Goal: Task Accomplishment & Management: Complete application form

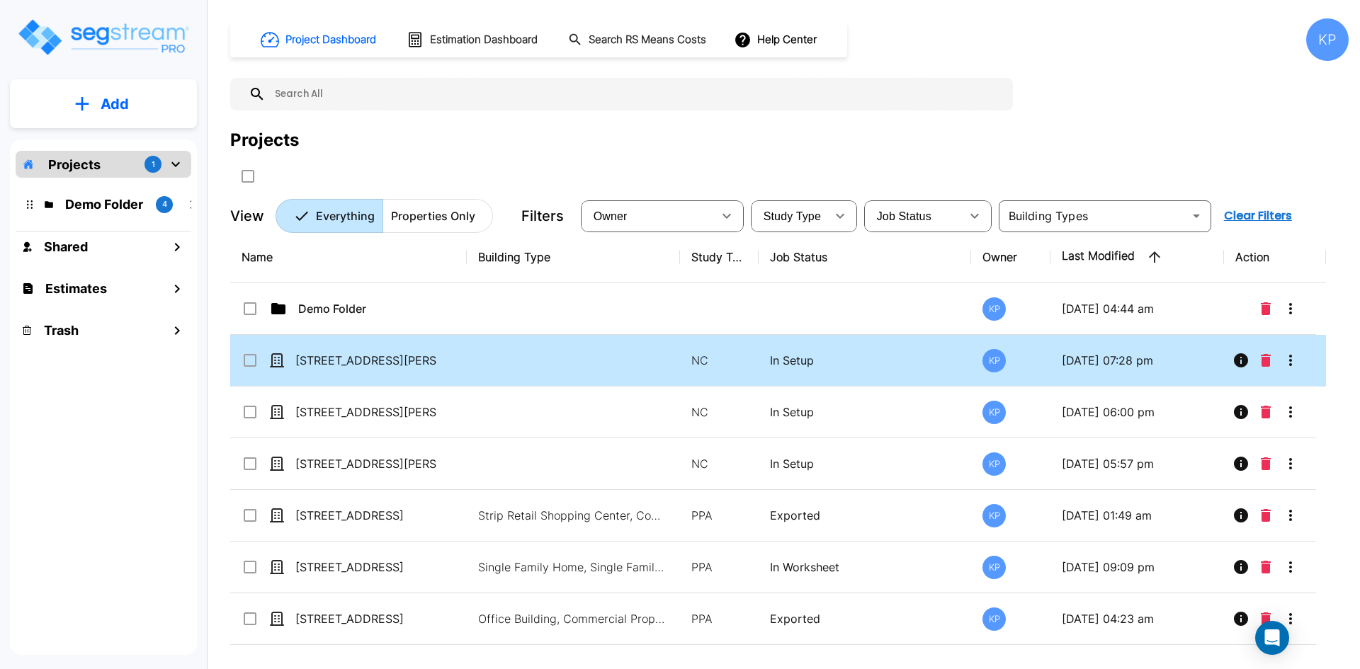
click at [440, 367] on div "[STREET_ADDRESS][PERSON_NAME]" at bounding box center [348, 360] width 212 height 17
checkbox input "true"
click at [440, 367] on div "[STREET_ADDRESS][PERSON_NAME]" at bounding box center [348, 360] width 212 height 17
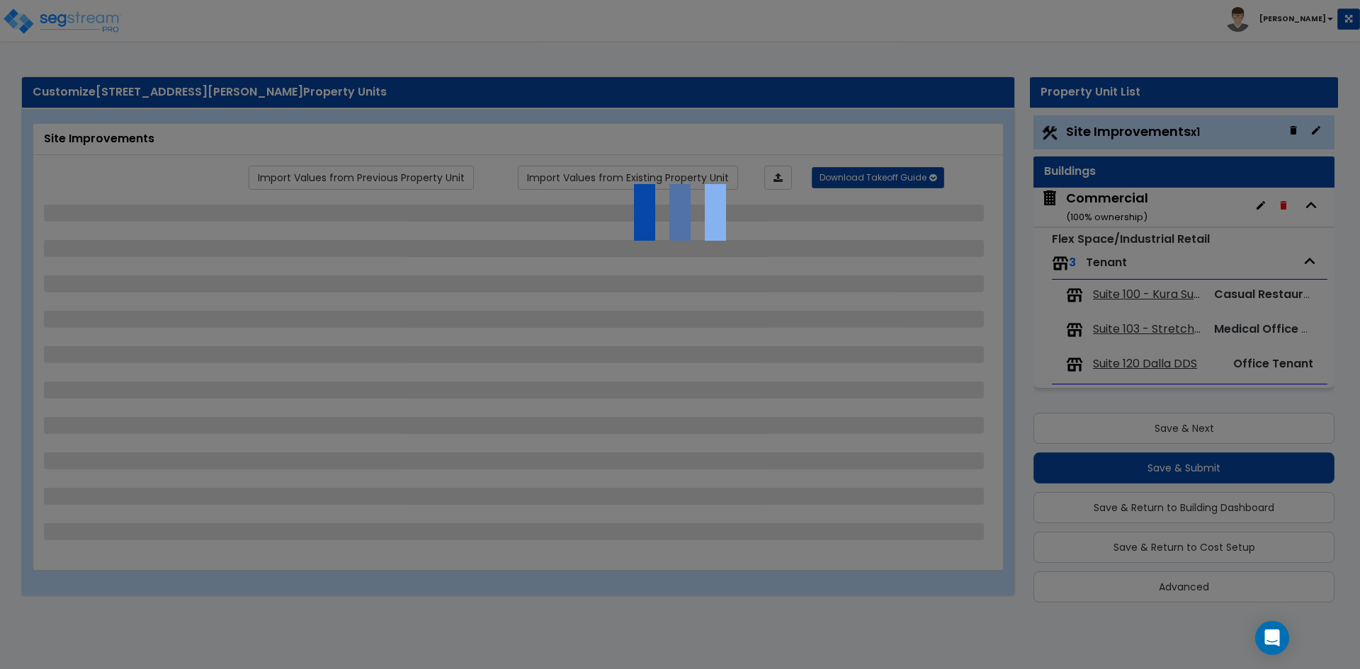
scroll to position [4, 0]
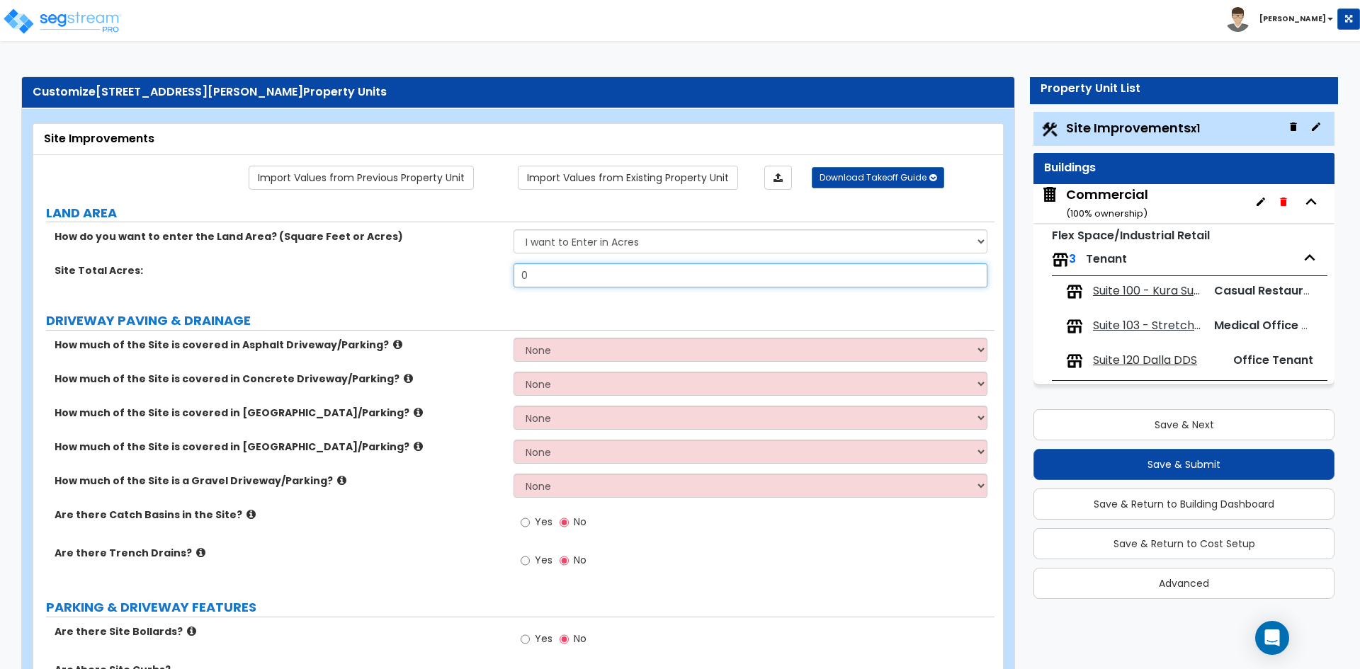
click at [558, 270] on input "0" at bounding box center [749, 275] width 473 height 24
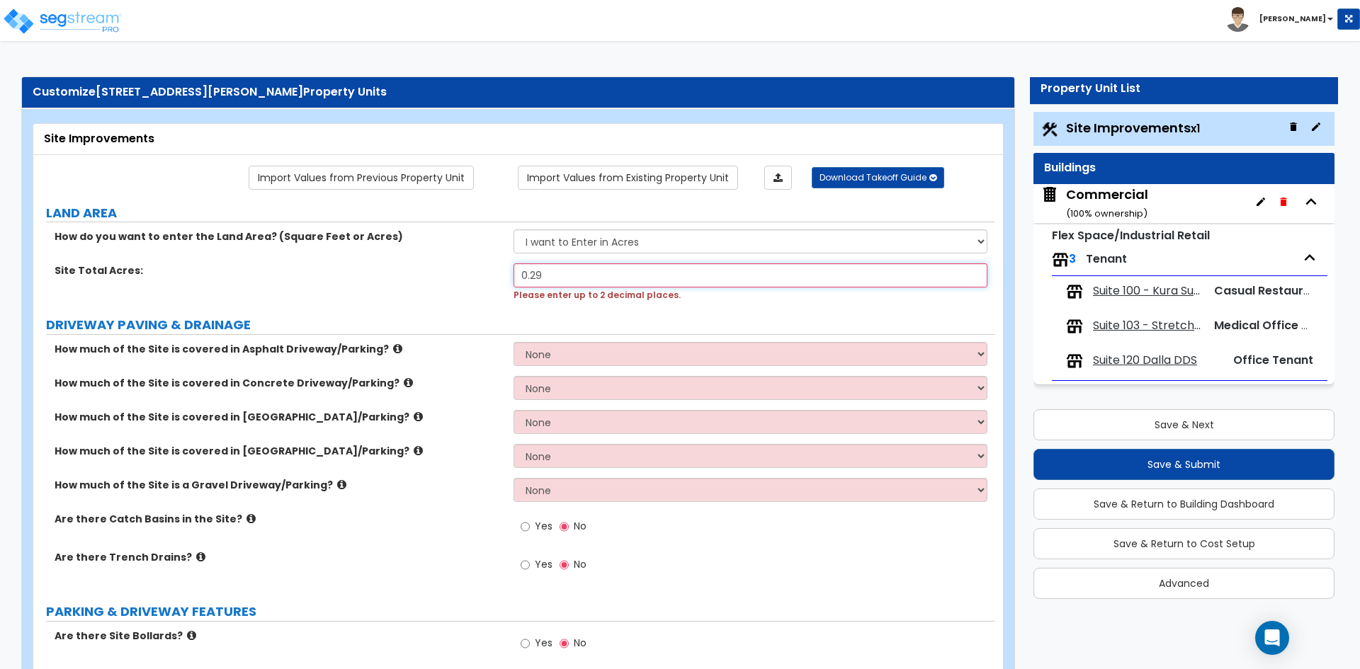
type input "0.29"
drag, startPoint x: 560, startPoint y: 282, endPoint x: 522, endPoint y: 281, distance: 37.5
click at [522, 281] on input "0.29" at bounding box center [749, 275] width 473 height 24
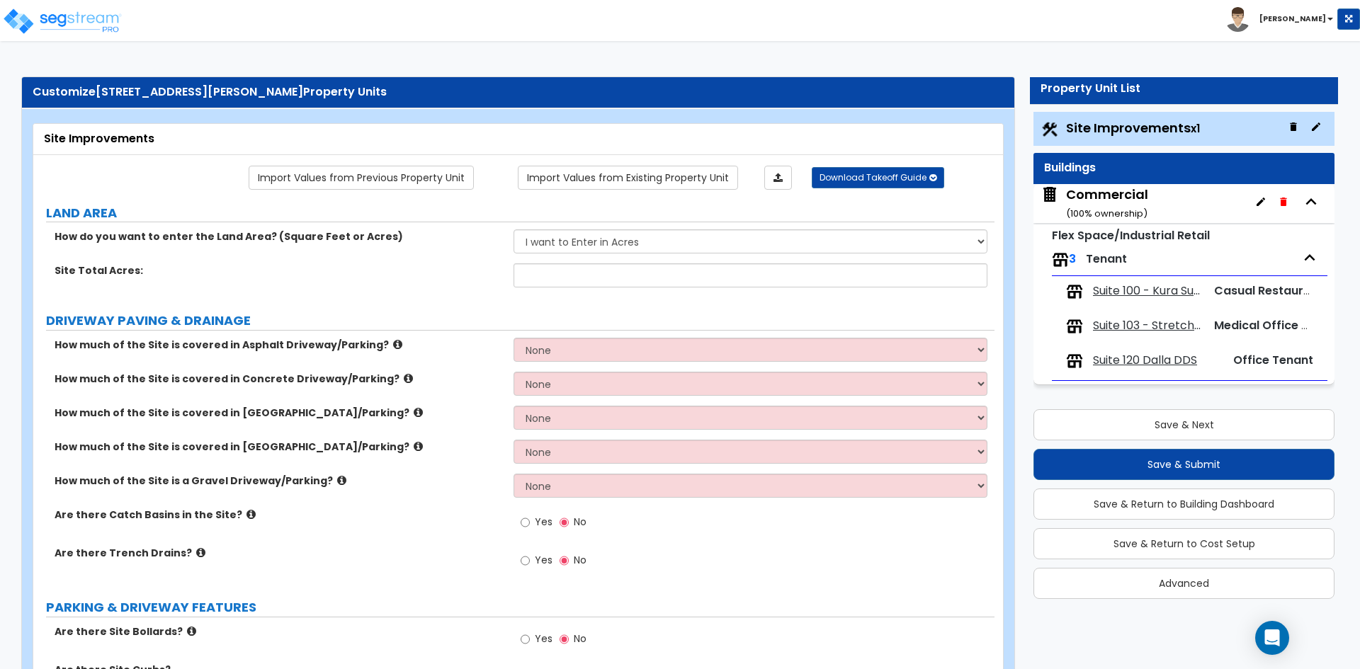
click at [554, 262] on div "How do you want to enter the Land Area? (Square Feet or Acres) I want to Enter …" at bounding box center [513, 246] width 961 height 34
click at [552, 278] on input "text" at bounding box center [749, 275] width 473 height 24
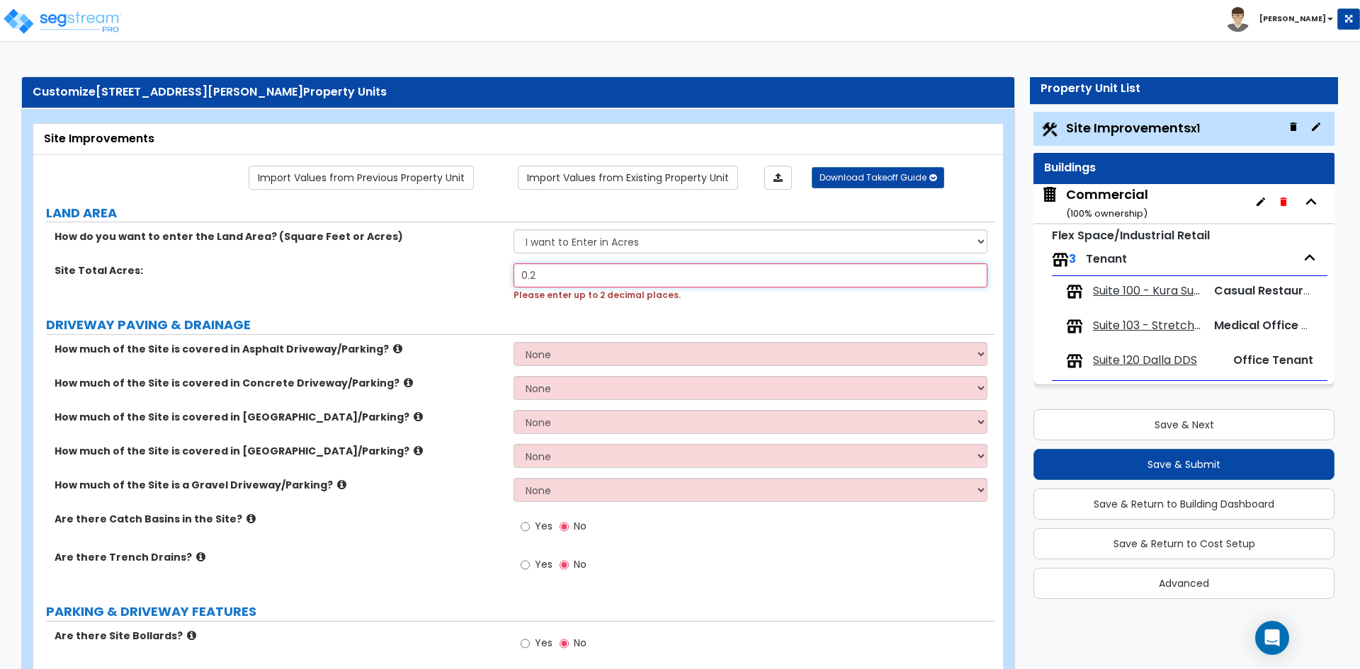
paste input "text"
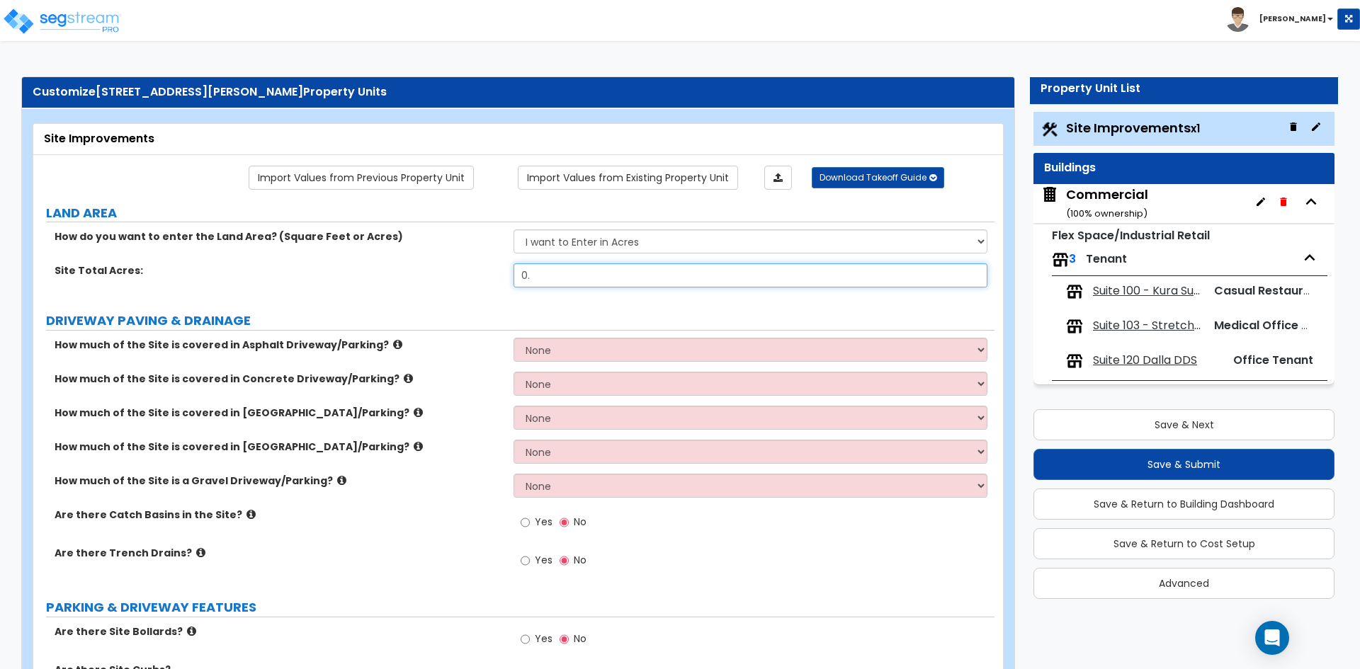
type input "0"
click at [568, 243] on select "I want to Enter in Acres I want to Enter in Square Feet" at bounding box center [749, 241] width 473 height 24
click at [587, 251] on select "I want to Enter in Acres I want to Enter in Square Feet" at bounding box center [749, 241] width 473 height 24
select select "2"
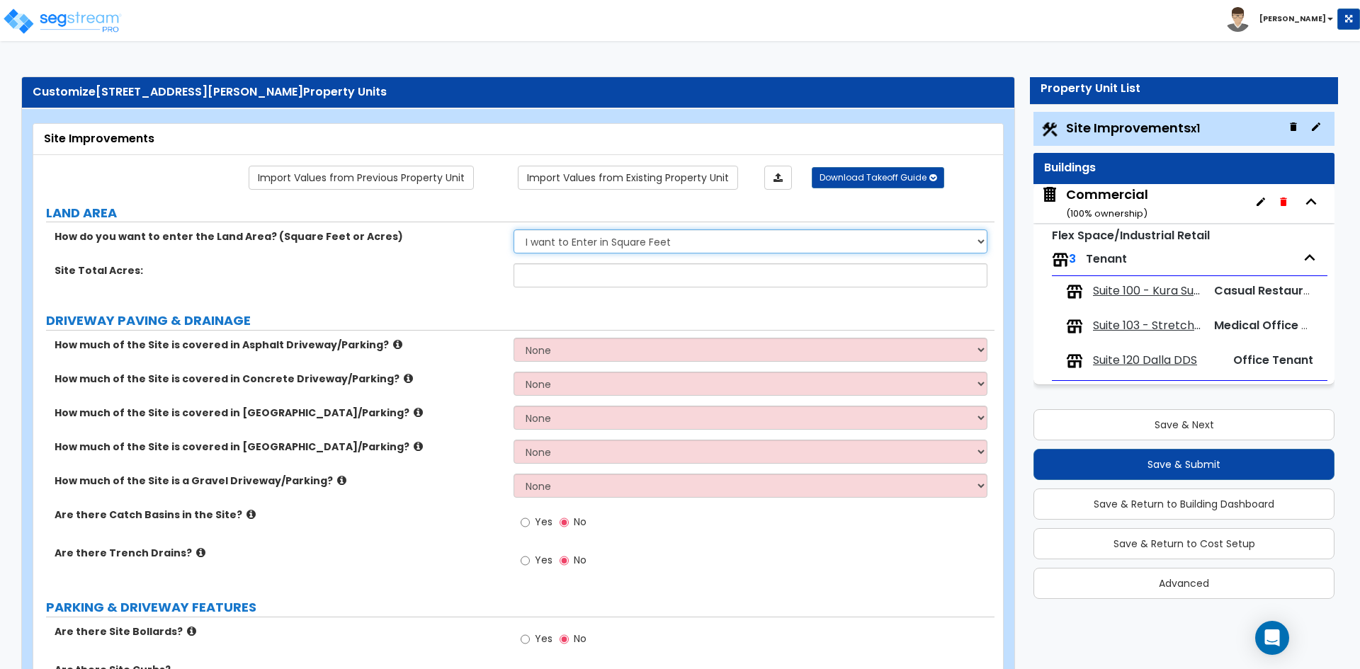
click at [513, 229] on select "I want to Enter in Acres I want to Enter in Square Feet" at bounding box center [749, 241] width 473 height 24
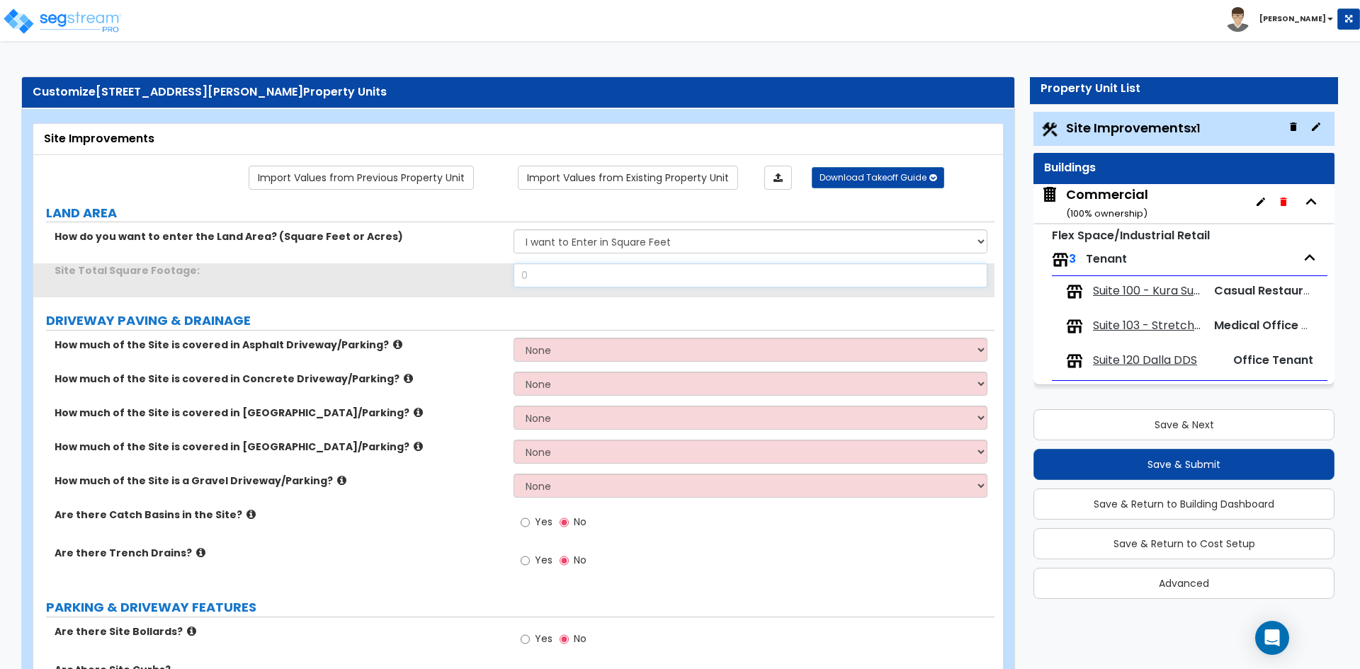
click at [555, 281] on input "0" at bounding box center [749, 275] width 473 height 24
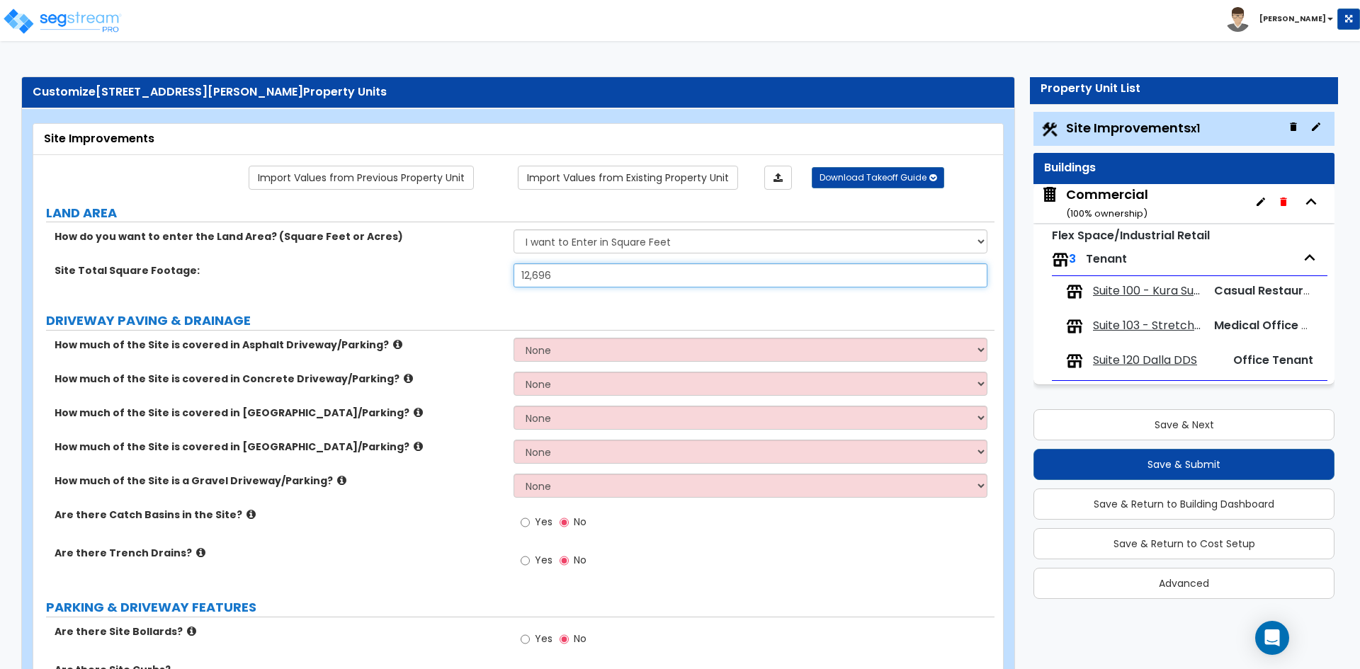
type input "12,696"
click at [558, 289] on div "Site Total Square Footage: 12,696" at bounding box center [513, 280] width 961 height 34
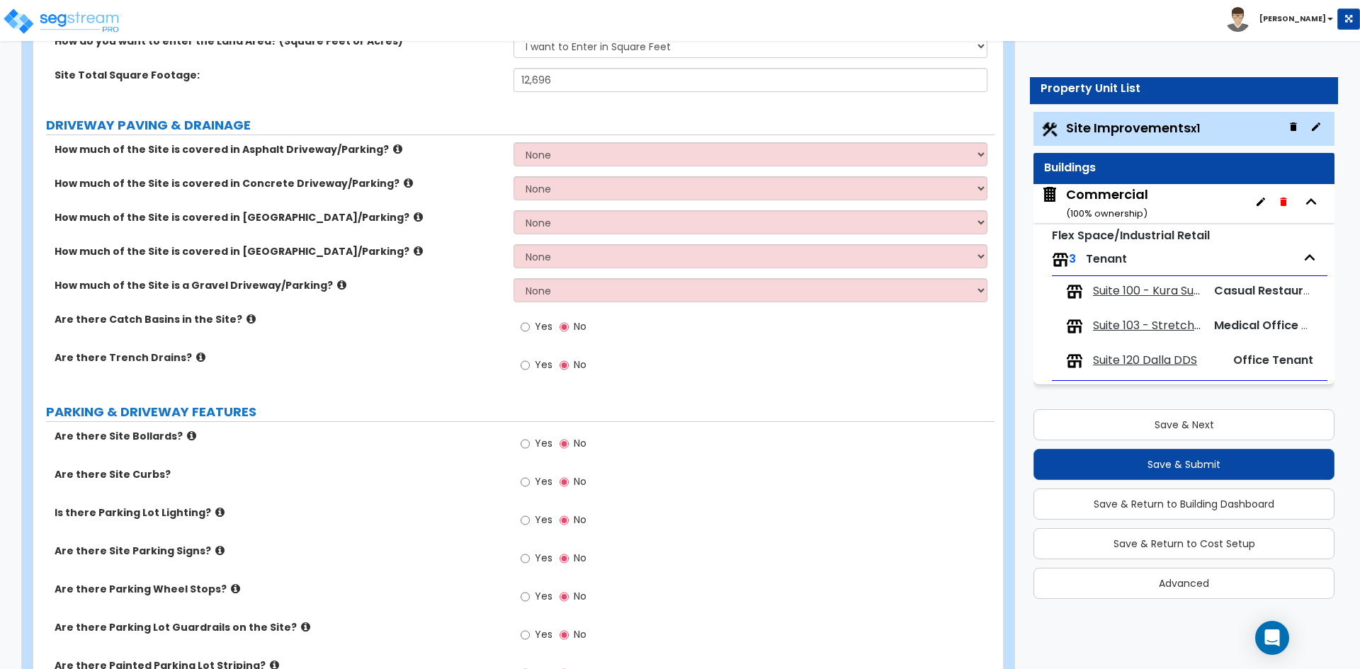
scroll to position [212, 0]
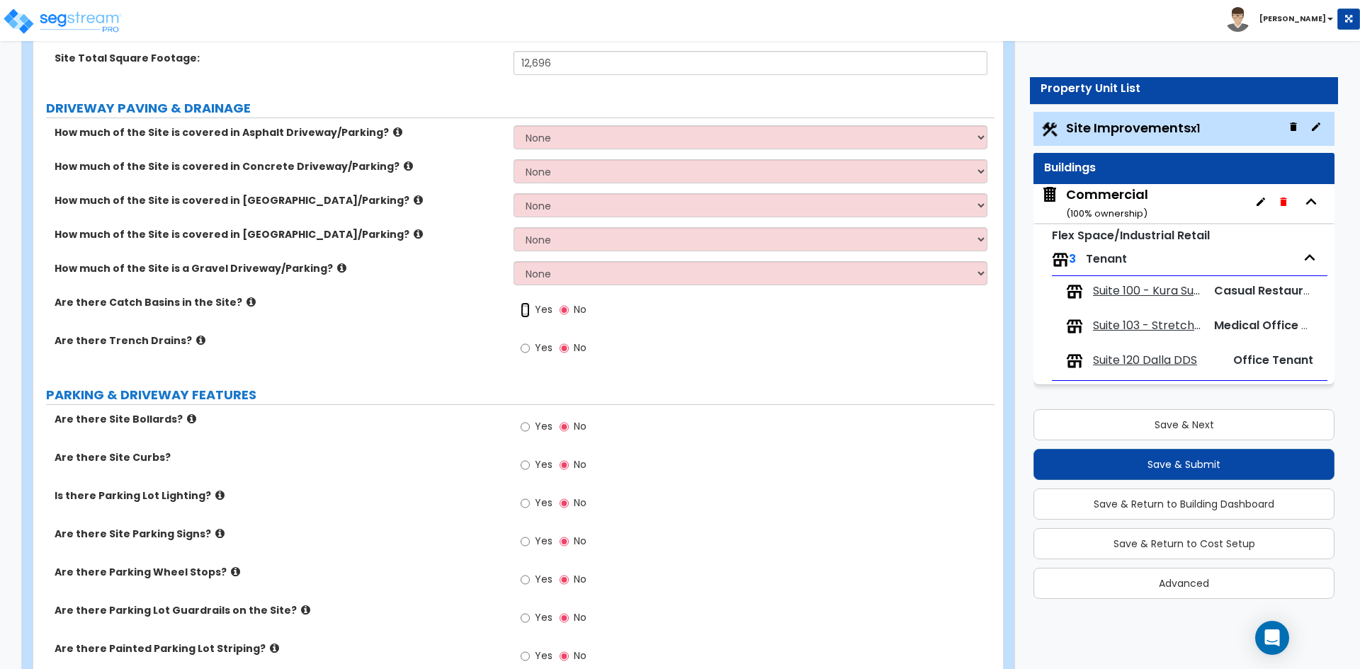
click at [522, 313] on input "Yes" at bounding box center [525, 310] width 9 height 16
radio input "true"
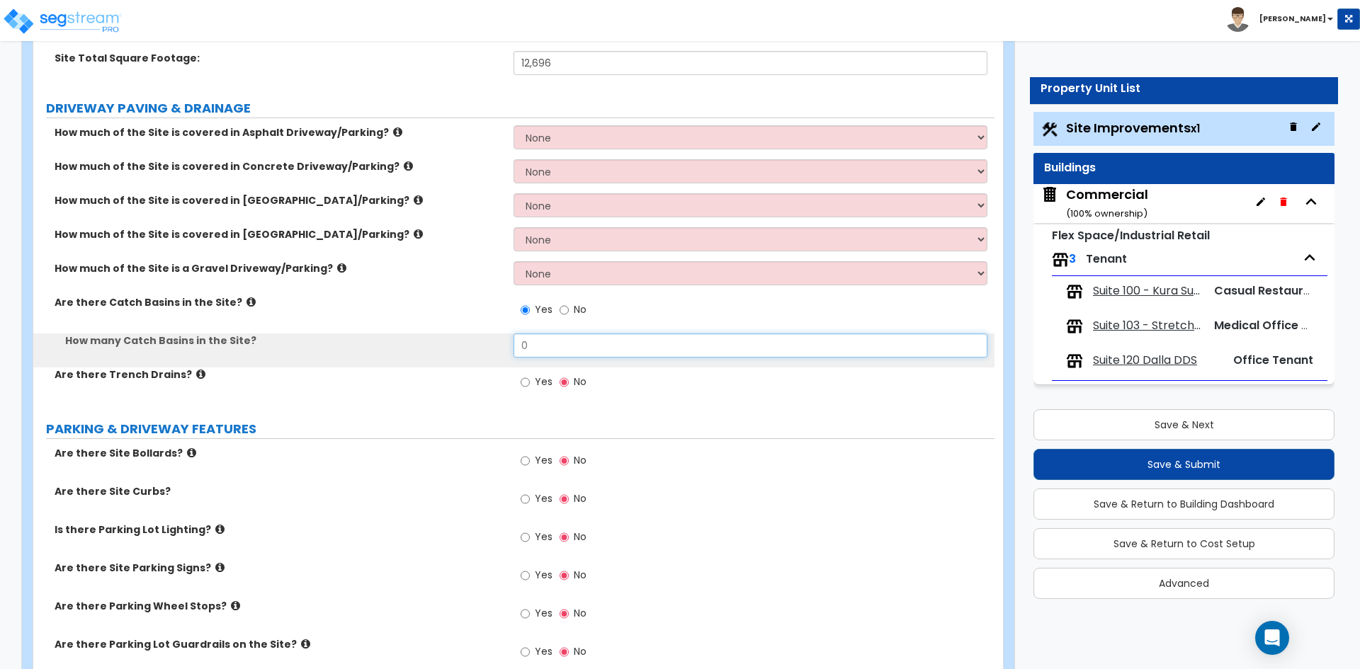
drag, startPoint x: 550, startPoint y: 346, endPoint x: 531, endPoint y: 332, distance: 23.8
click at [543, 339] on input "0" at bounding box center [749, 346] width 473 height 24
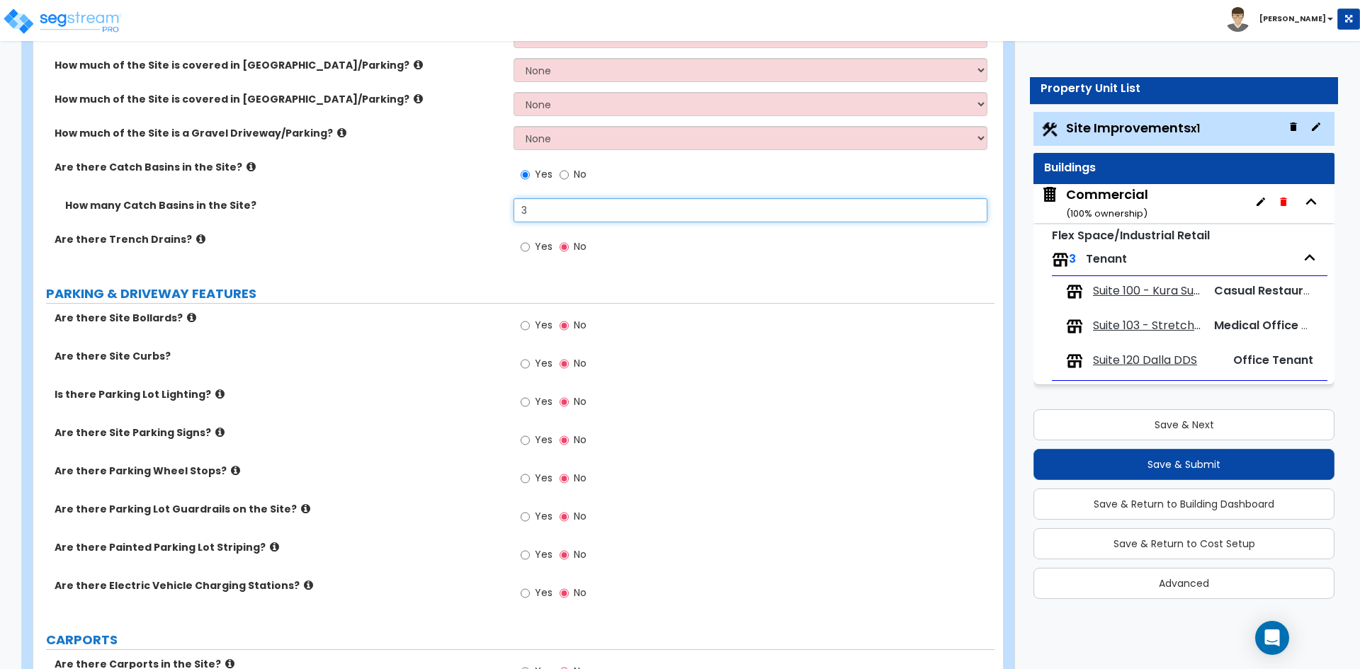
scroll to position [354, 0]
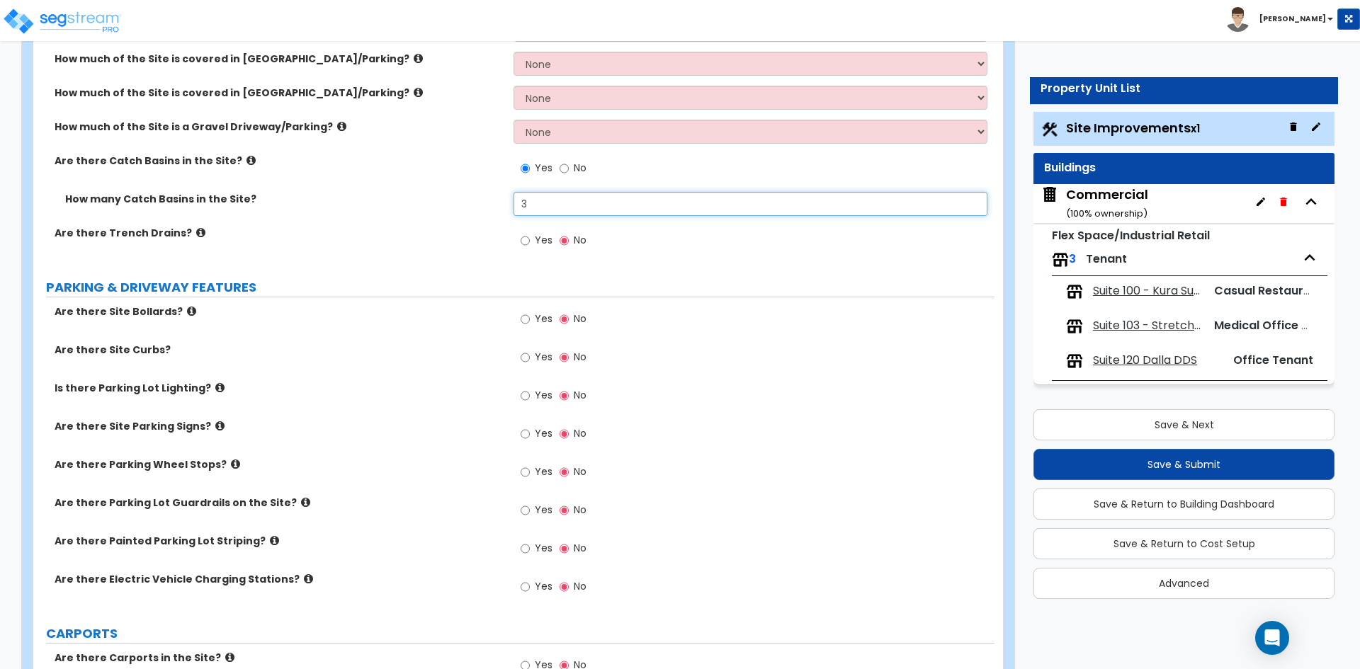
type input "3"
click at [527, 317] on input "Yes" at bounding box center [525, 320] width 9 height 16
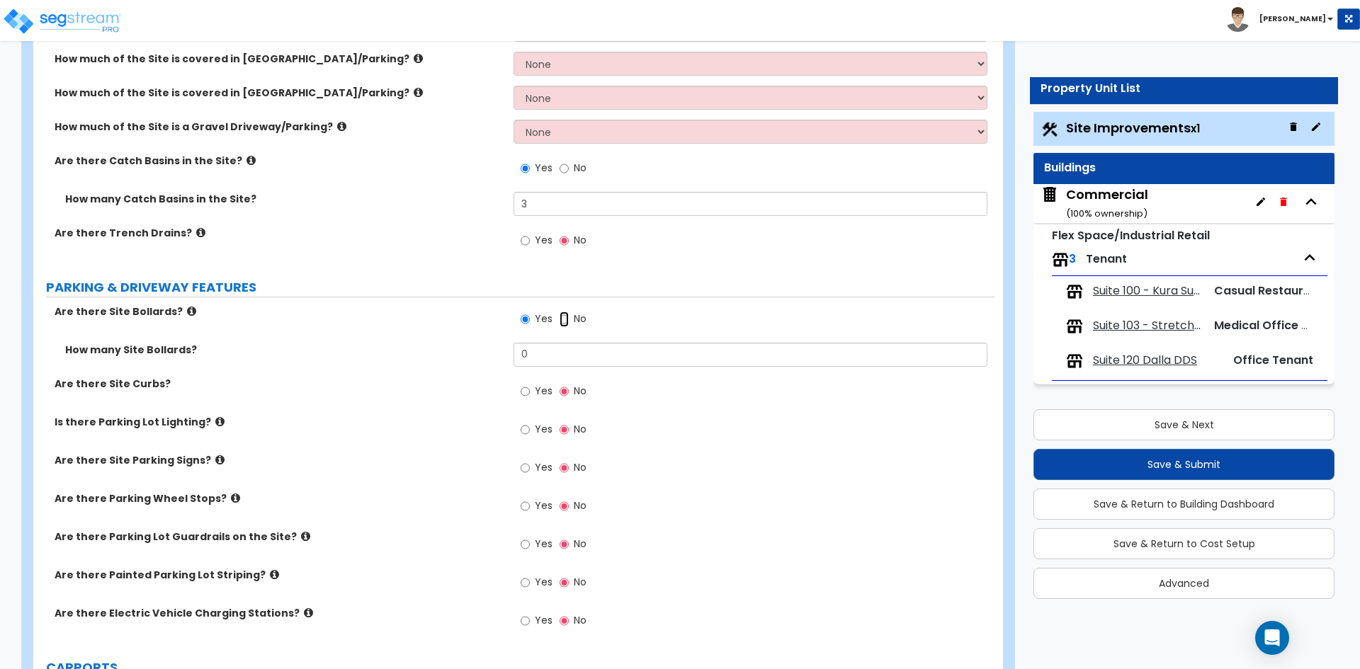
click at [564, 317] on input "No" at bounding box center [564, 320] width 9 height 16
radio input "false"
radio input "true"
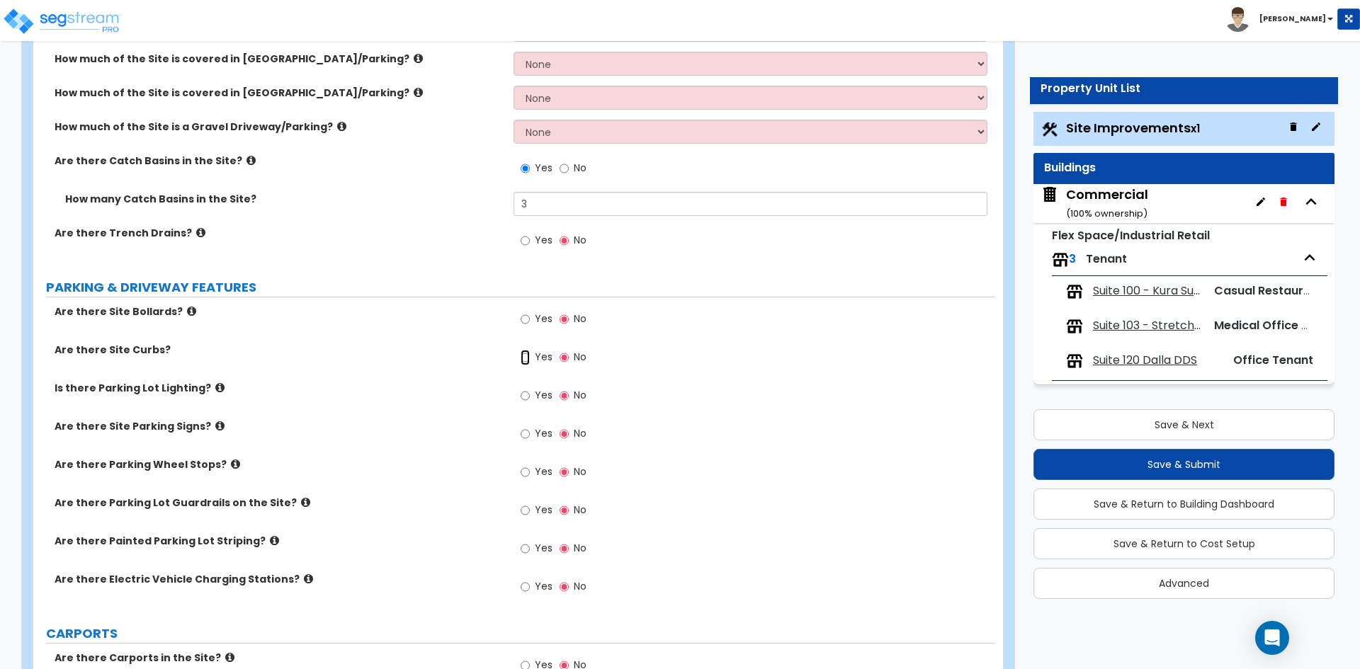
click at [522, 356] on input "Yes" at bounding box center [525, 358] width 9 height 16
radio input "true"
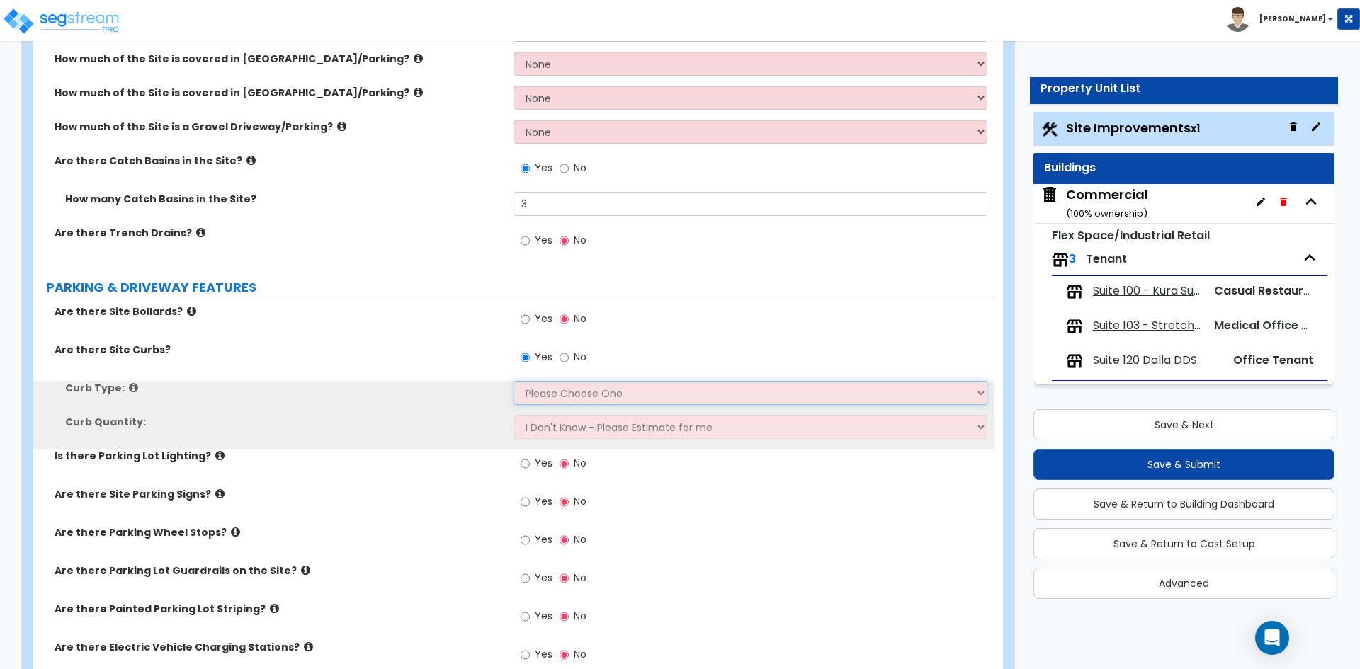
click at [560, 395] on select "Please Choose One Curb (Only) Curb & Gutter Asphalt Berm" at bounding box center [749, 393] width 473 height 24
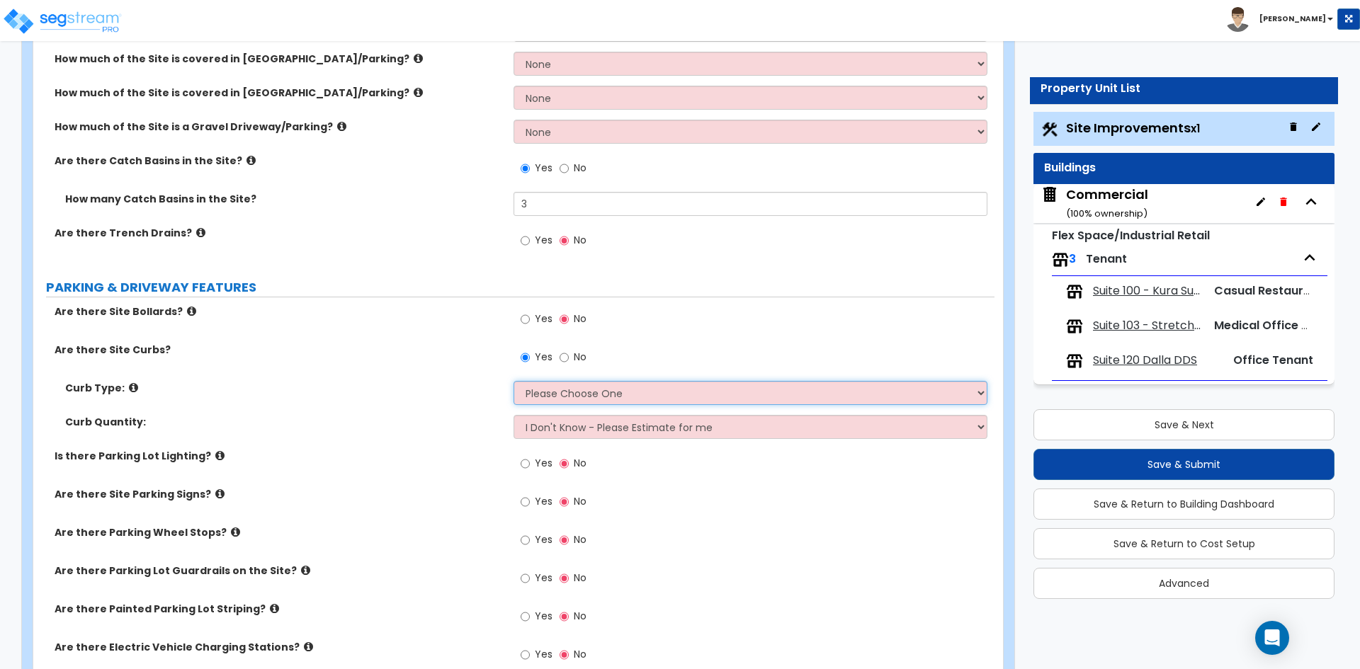
select select "1"
click at [513, 381] on select "Please Choose One Curb (Only) Curb & Gutter Asphalt Berm" at bounding box center [749, 393] width 473 height 24
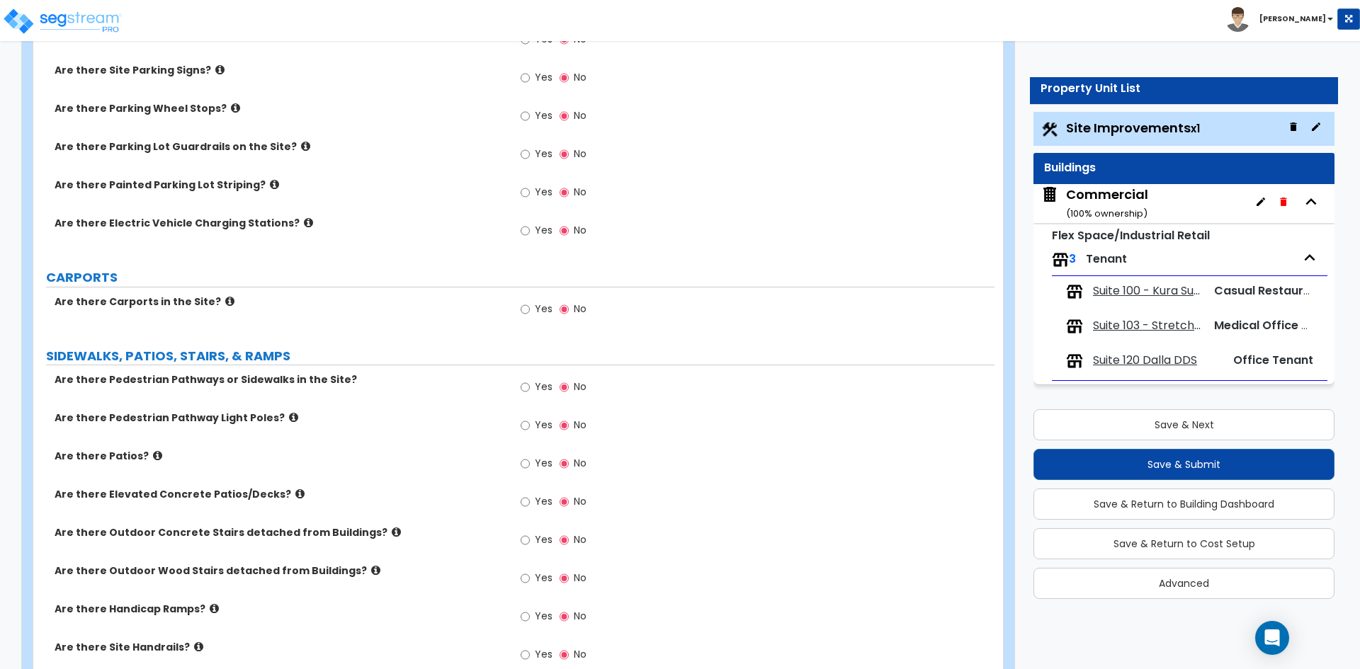
scroll to position [779, 0]
click at [524, 392] on input "Yes" at bounding box center [525, 387] width 9 height 16
radio input "true"
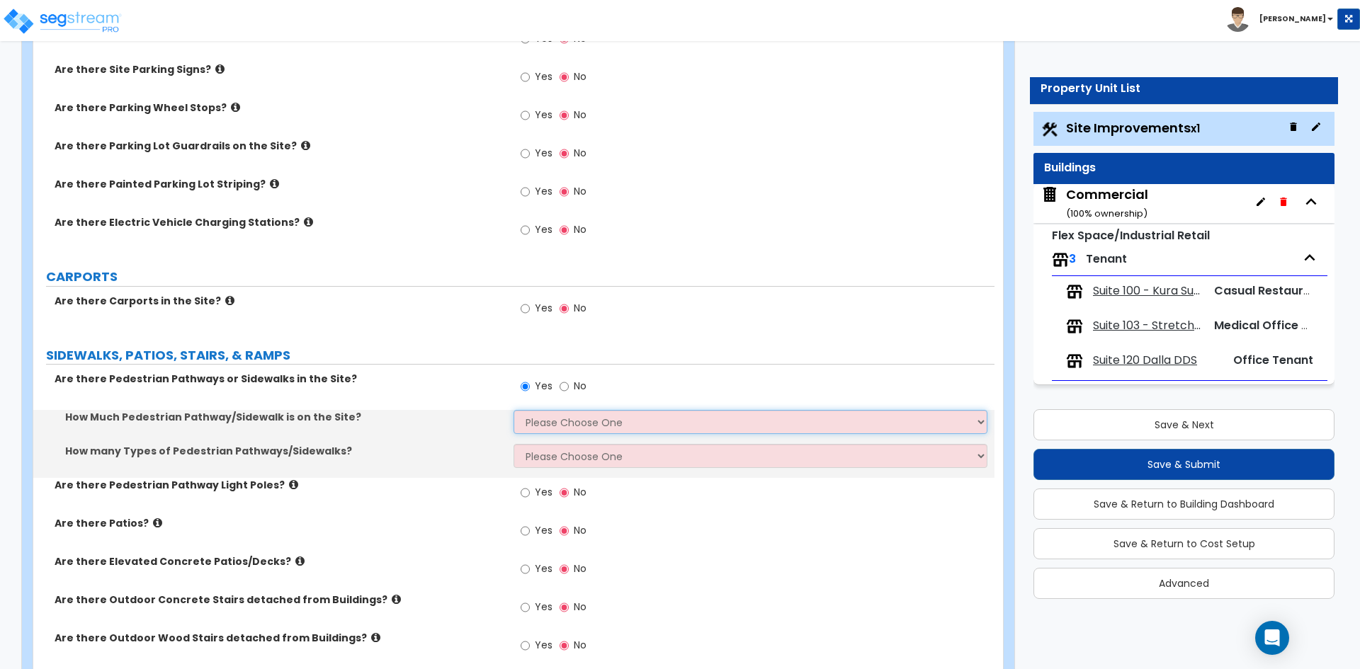
click at [547, 420] on select "Please Choose One I Don't Know, Please Estimate For Me Enter Linear Footage" at bounding box center [749, 422] width 473 height 24
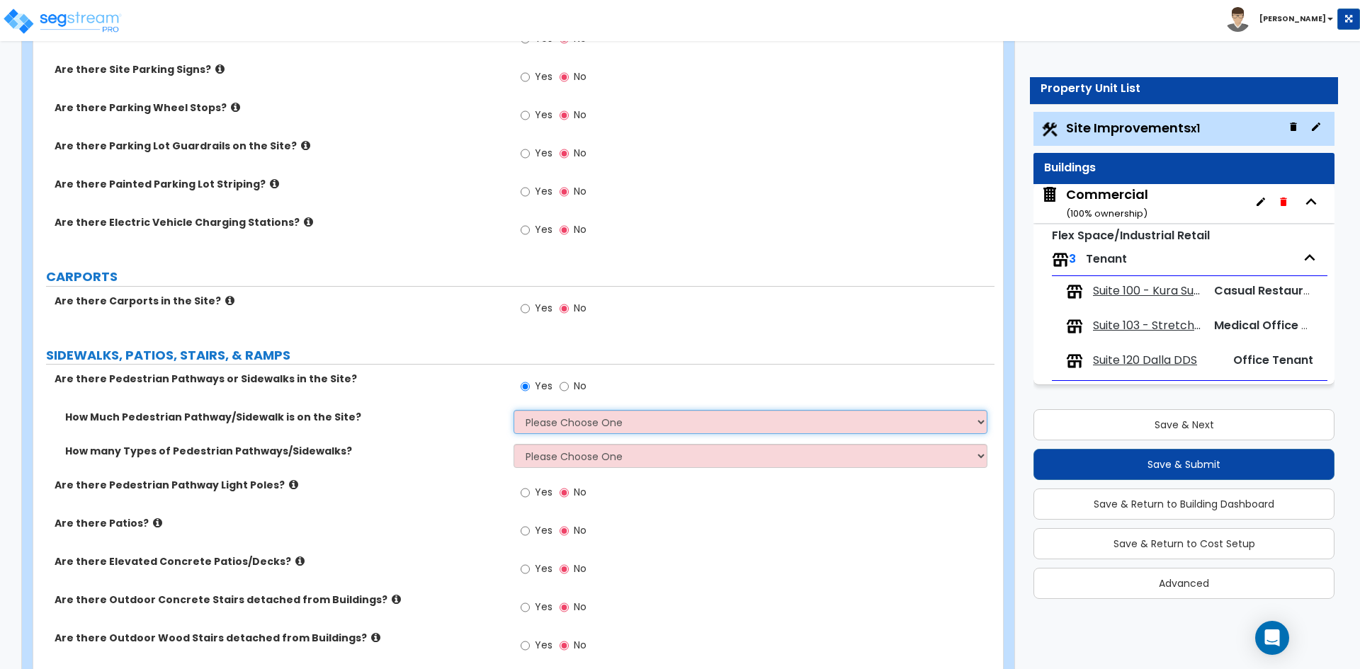
select select "2"
click at [513, 410] on select "Please Choose One I Don't Know, Please Estimate For Me Enter Linear Footage" at bounding box center [749, 422] width 473 height 24
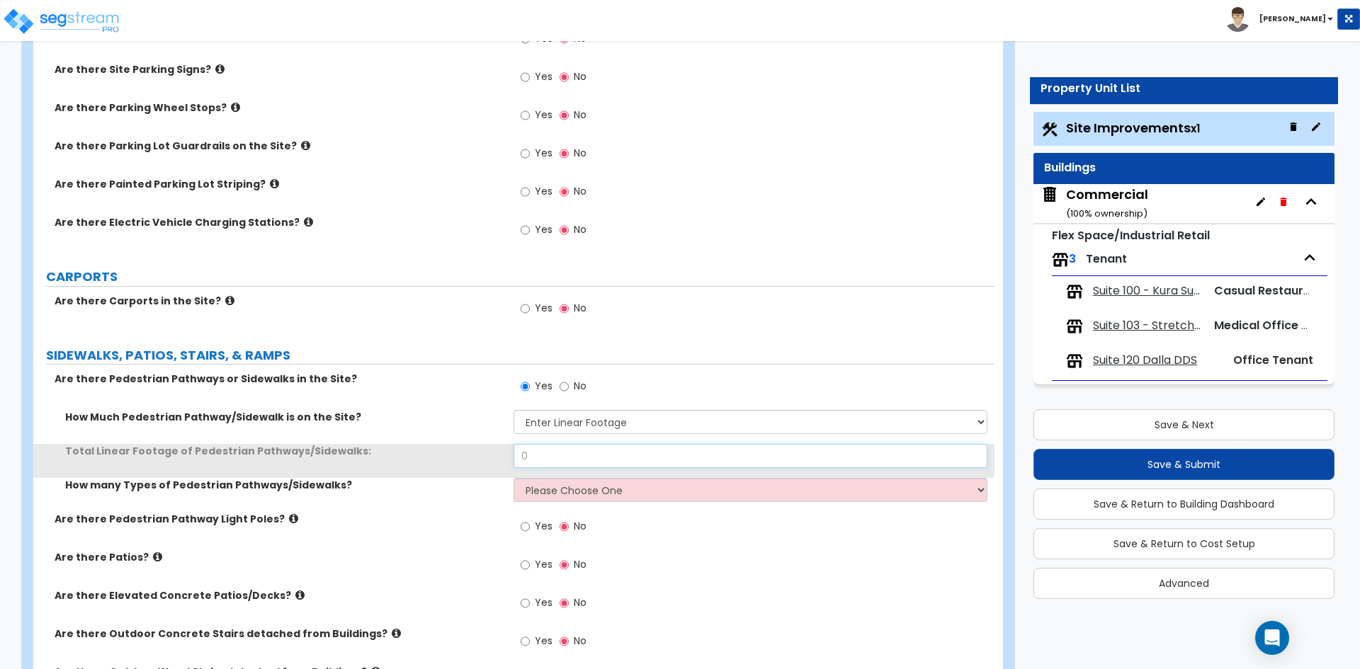
click at [568, 458] on input "0" at bounding box center [749, 456] width 473 height 24
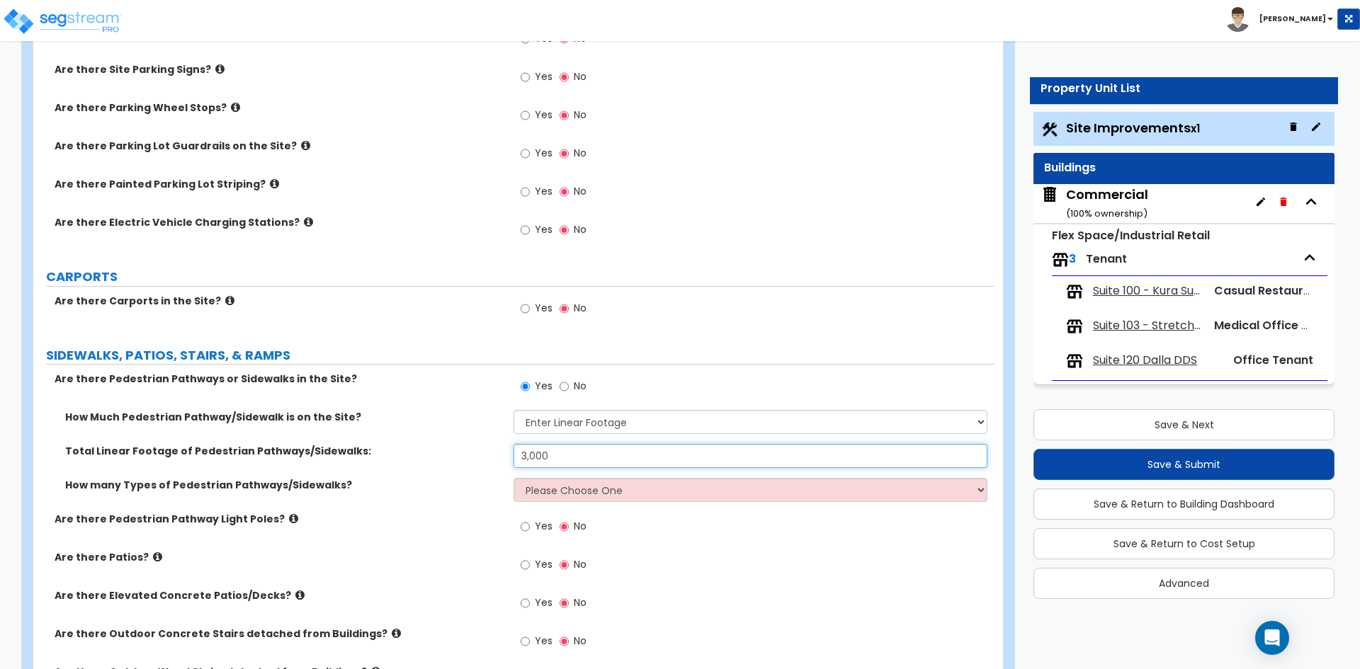
type input "3,000"
click at [577, 496] on select "Please Choose One 1 2 3" at bounding box center [749, 490] width 473 height 24
select select "1"
click at [513, 478] on select "Please Choose One 1 2 3" at bounding box center [749, 490] width 473 height 24
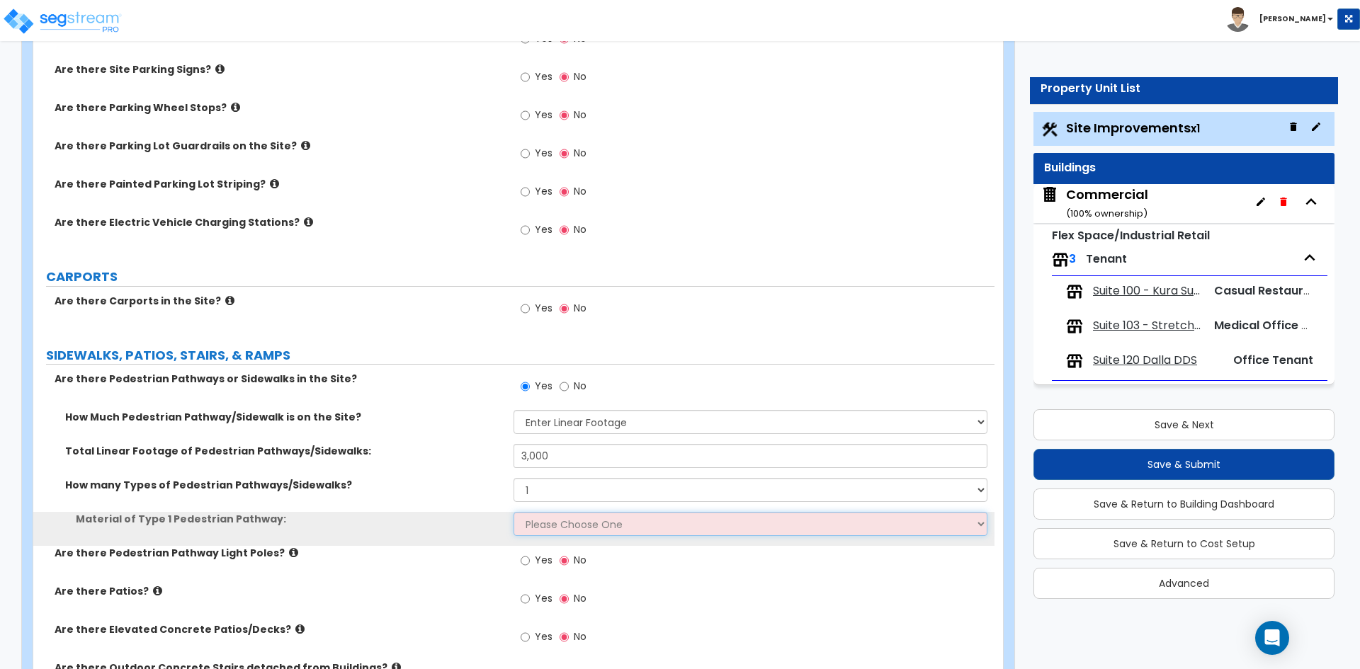
click at [578, 526] on select "Please Choose One Bare Concrete Stamped Concrete Brick Pavers Stone Pavers Wood…" at bounding box center [749, 524] width 473 height 24
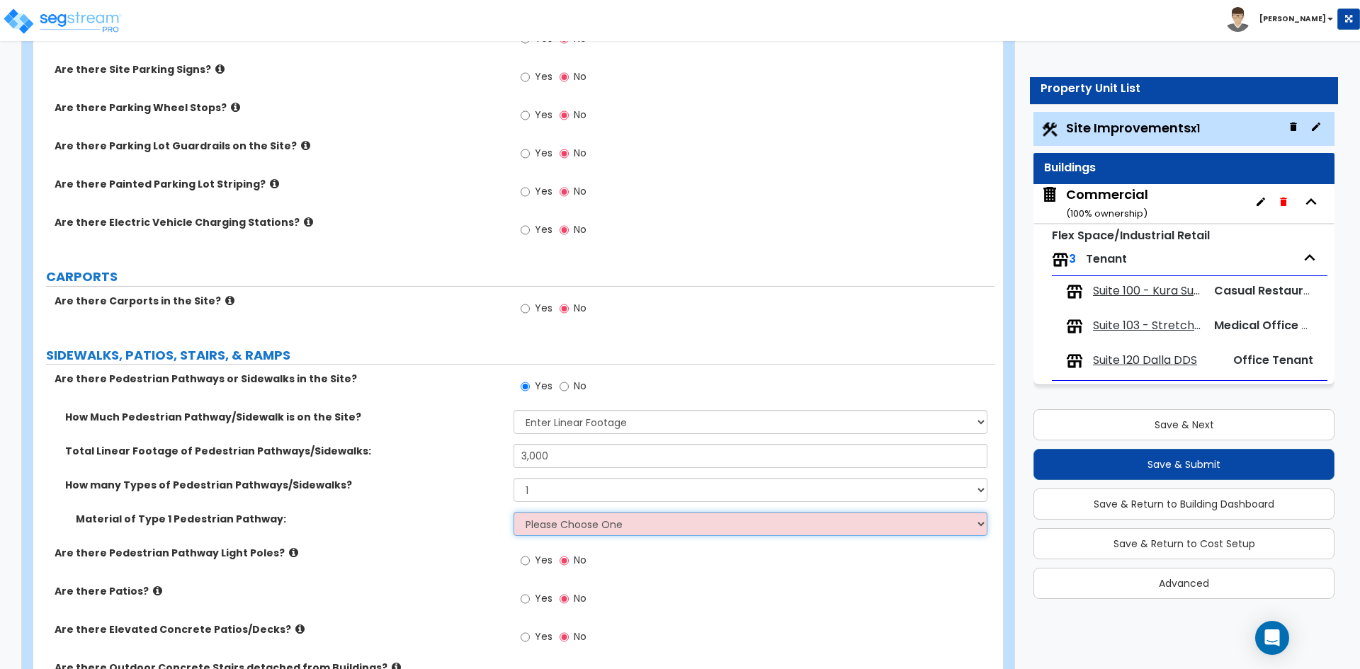
select select "1"
click at [513, 512] on select "Please Choose One Bare Concrete Stamped Concrete Brick Pavers Stone Pavers Wood…" at bounding box center [749, 524] width 473 height 24
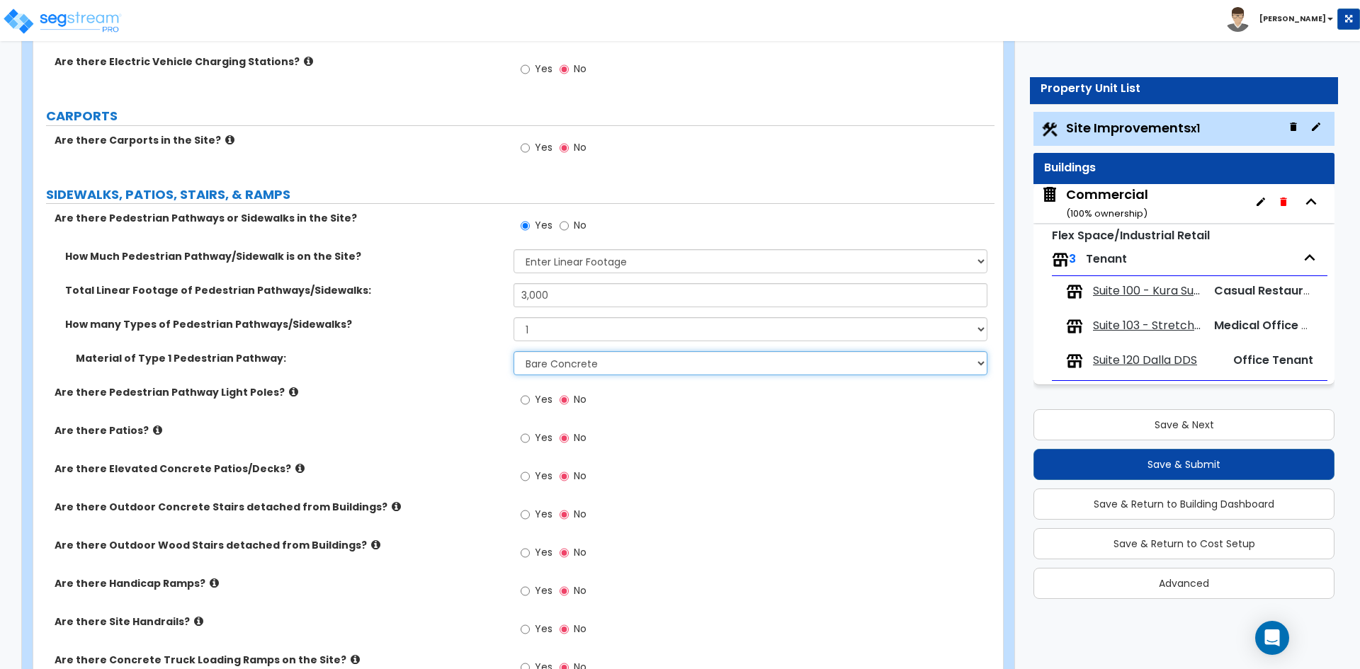
scroll to position [992, 0]
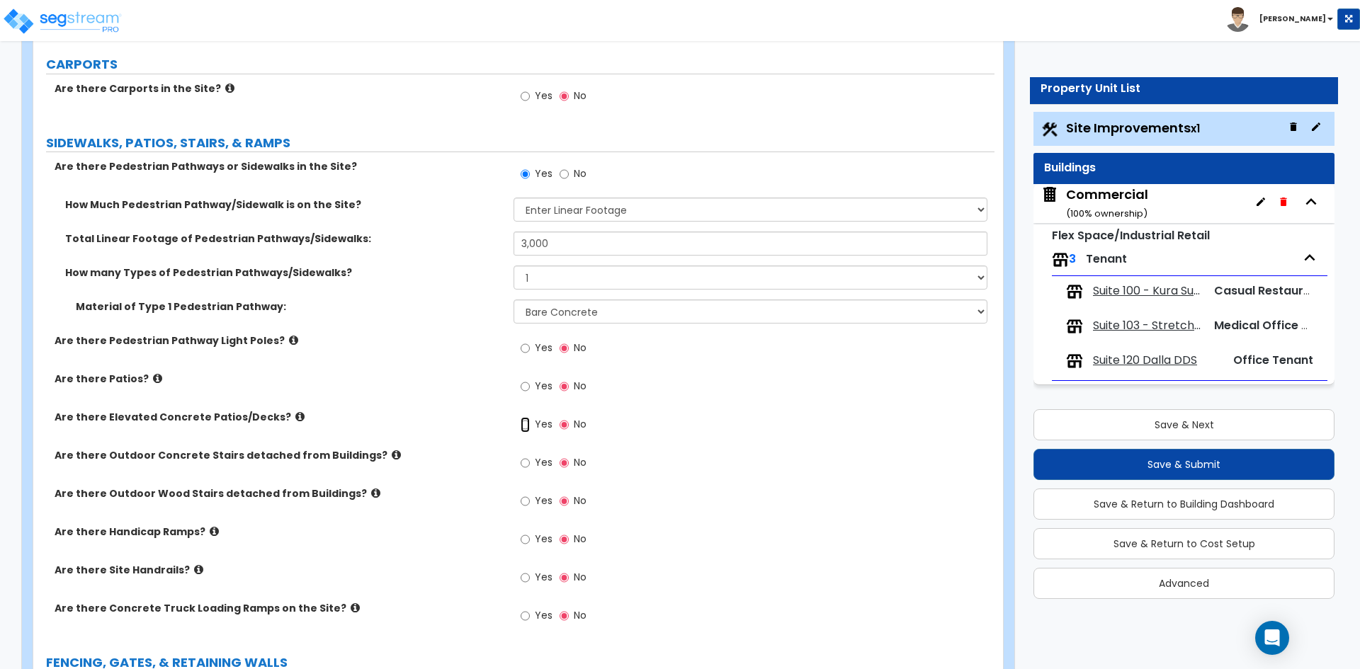
click at [523, 431] on input "Yes" at bounding box center [525, 425] width 9 height 16
radio input "true"
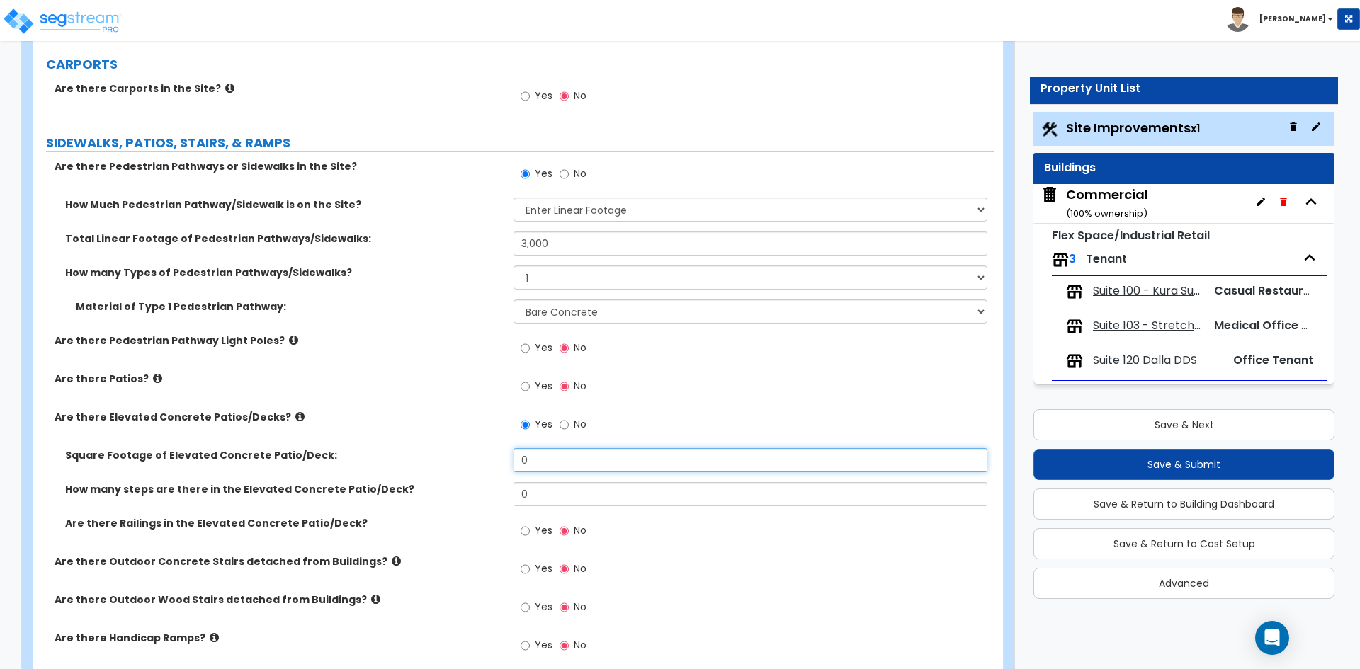
click at [535, 455] on input "0" at bounding box center [749, 460] width 473 height 24
type input "250"
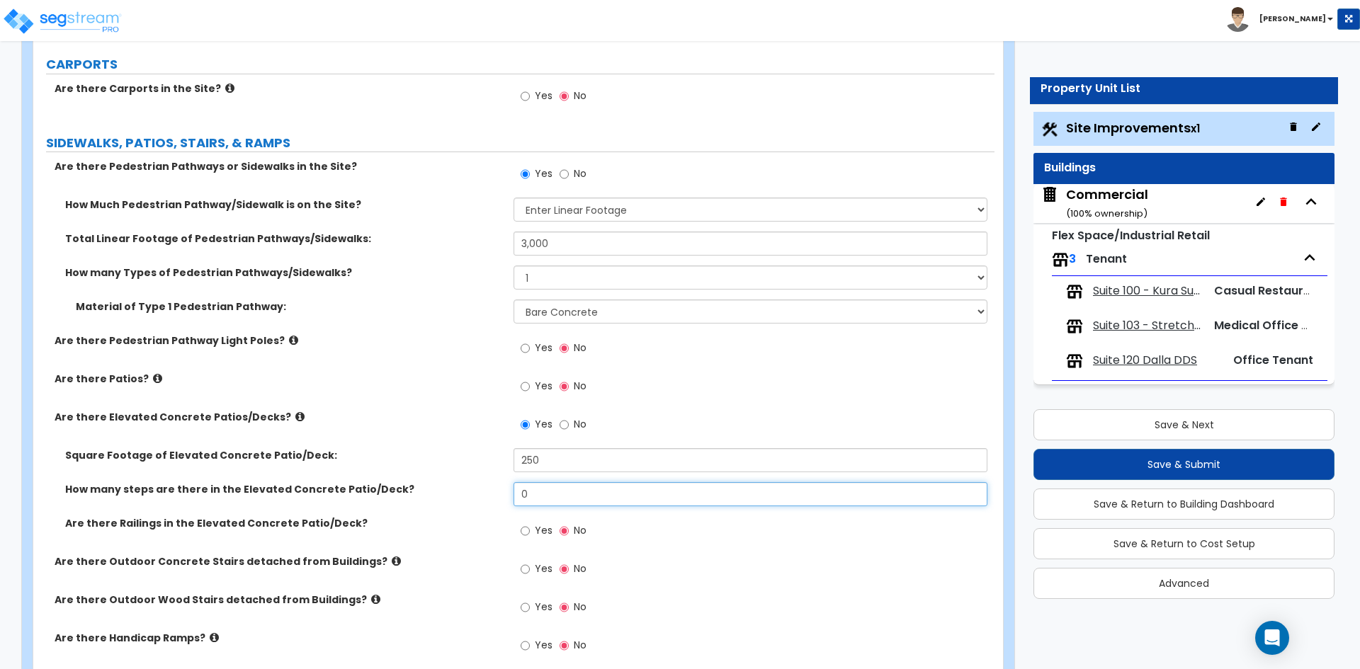
click at [552, 499] on input "0" at bounding box center [749, 494] width 473 height 24
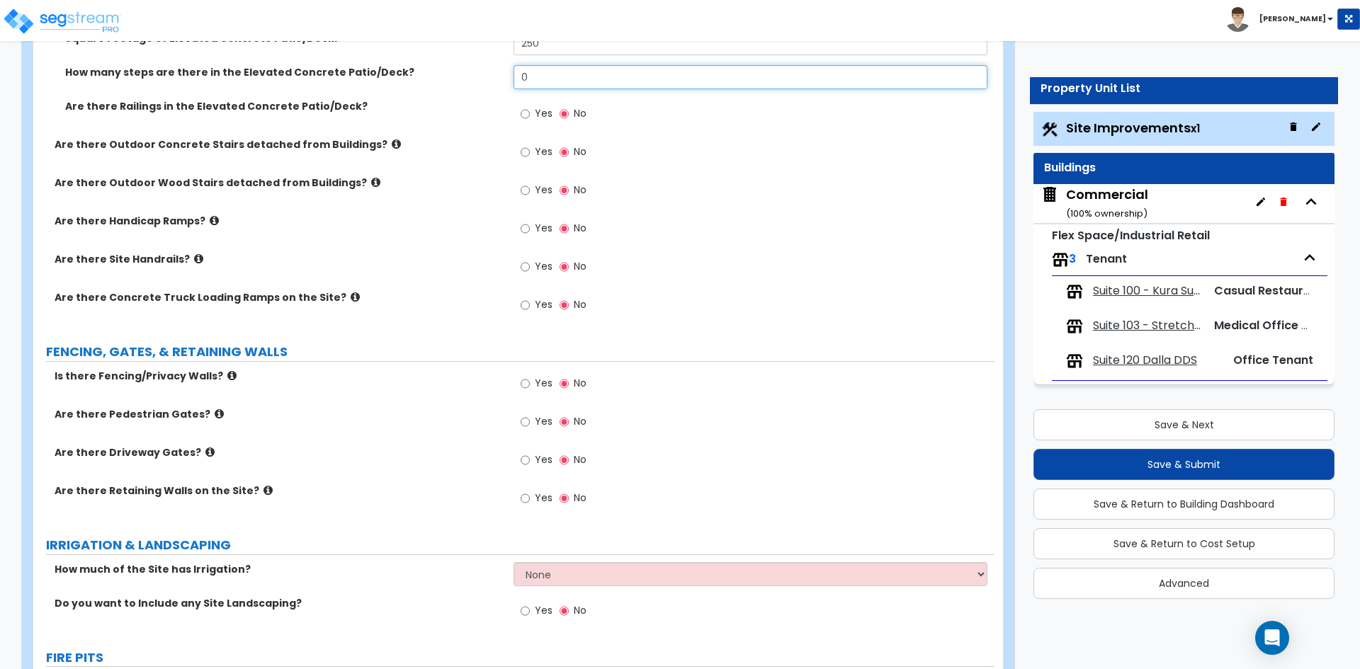
scroll to position [1417, 0]
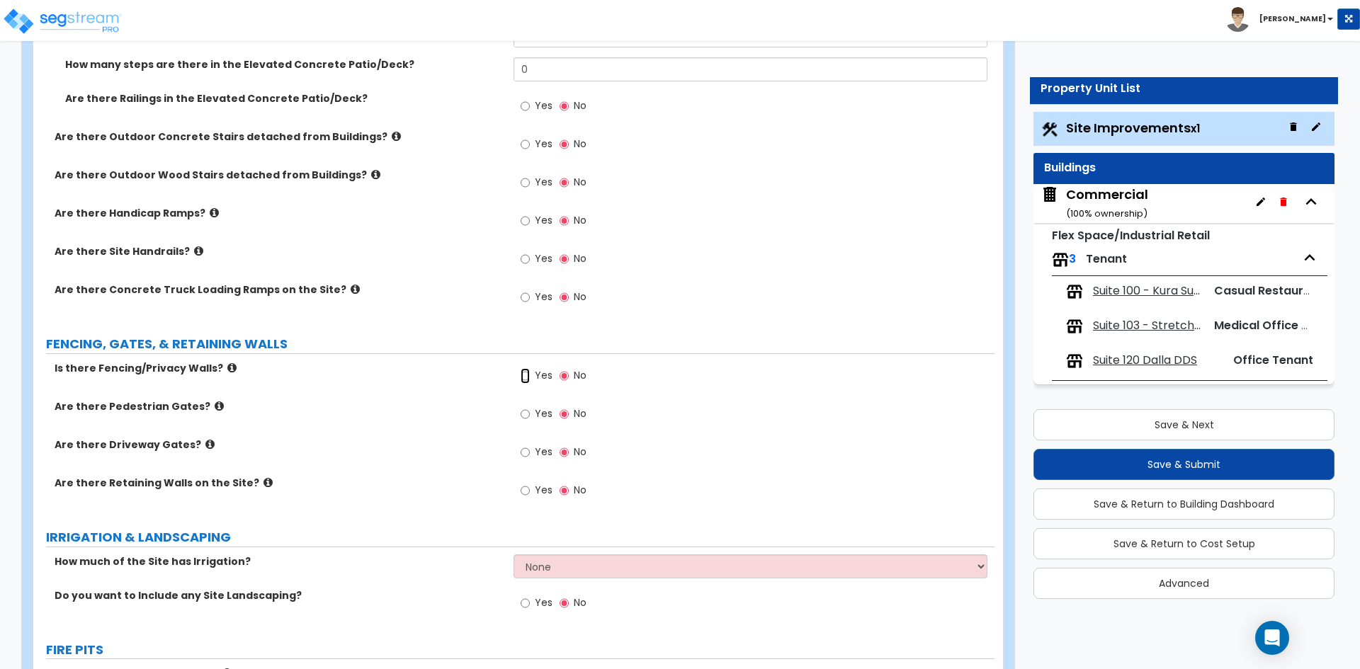
click at [527, 370] on input "Yes" at bounding box center [525, 376] width 9 height 16
radio input "true"
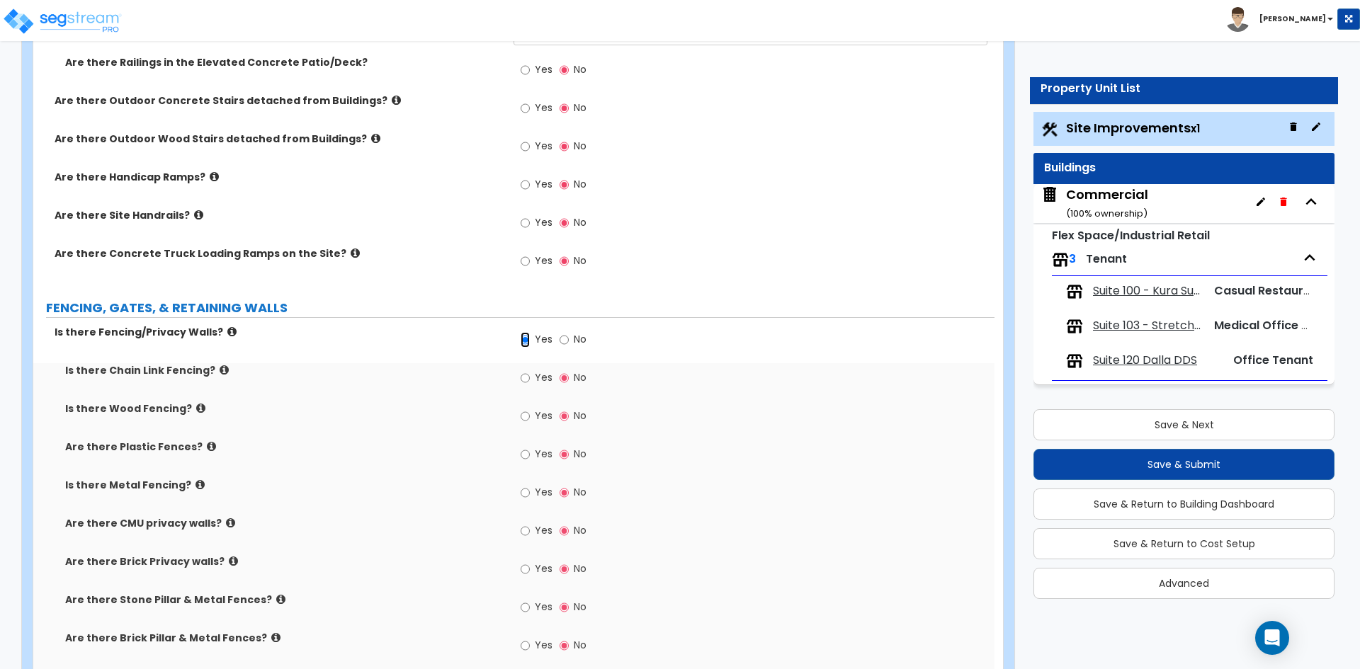
scroll to position [1487, 0]
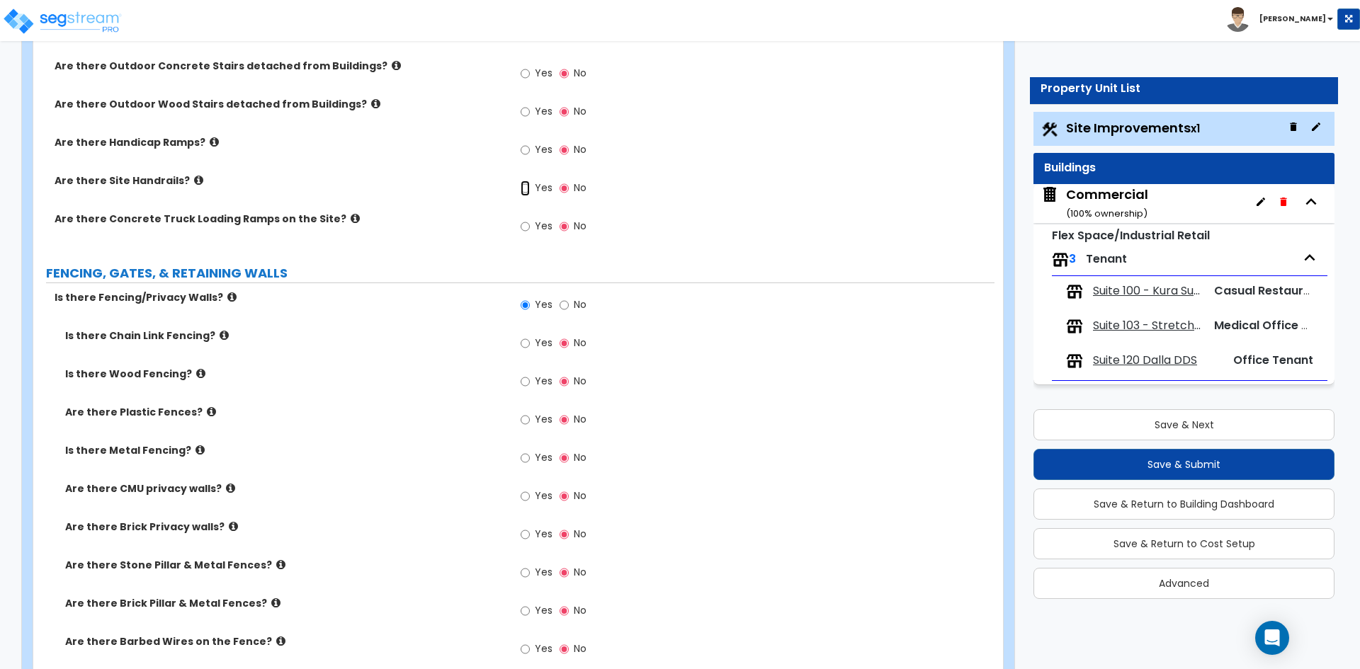
click at [522, 188] on input "Yes" at bounding box center [525, 189] width 9 height 16
radio input "true"
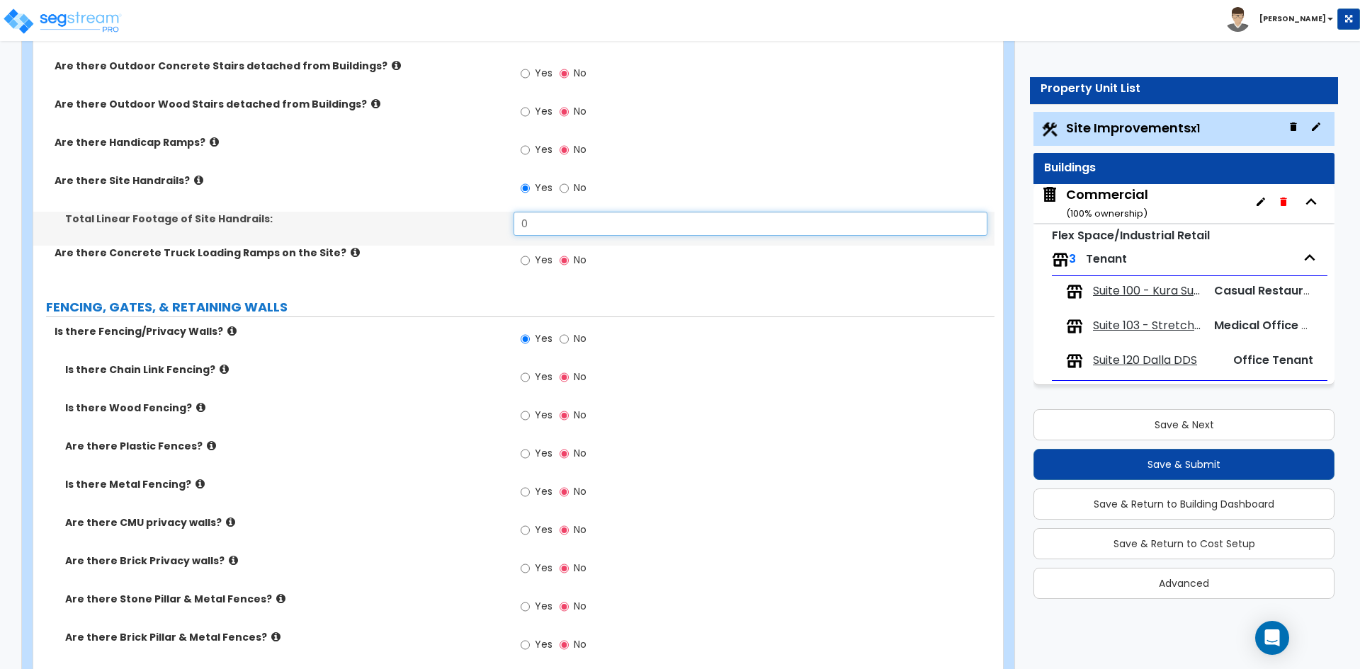
click at [554, 227] on input "0" at bounding box center [749, 224] width 473 height 24
type input "34"
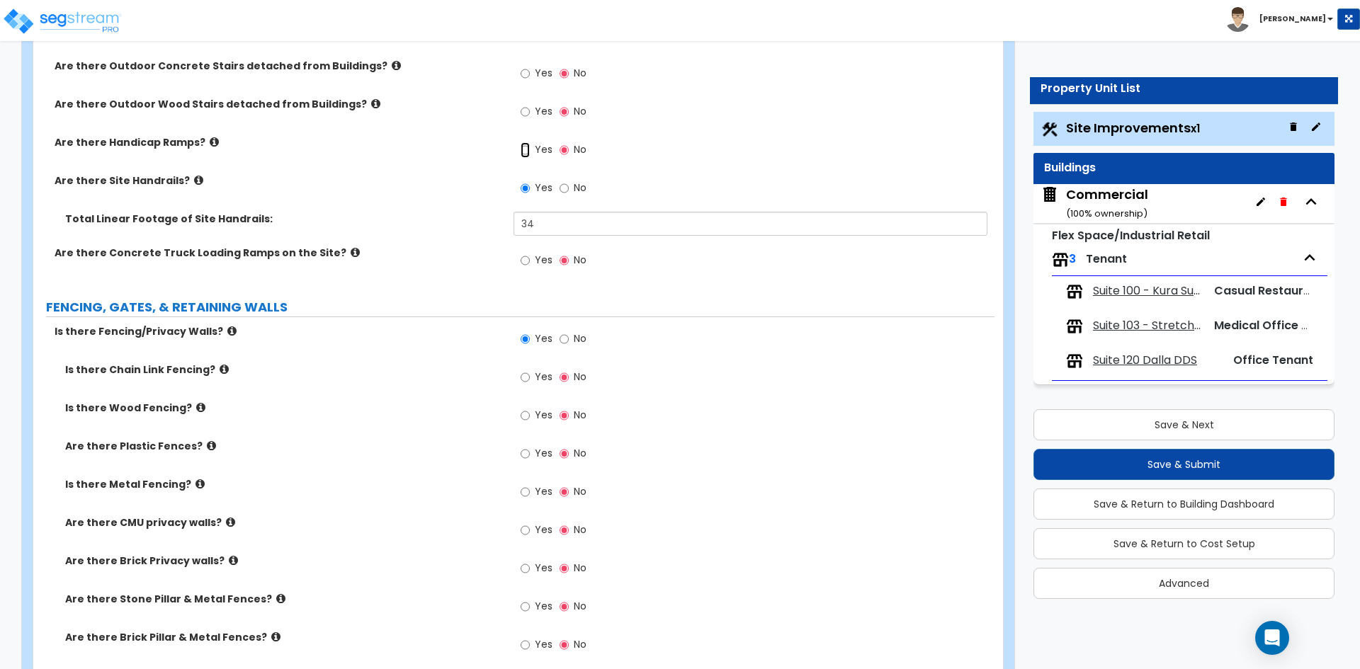
click at [522, 152] on input "Yes" at bounding box center [525, 150] width 9 height 16
radio input "true"
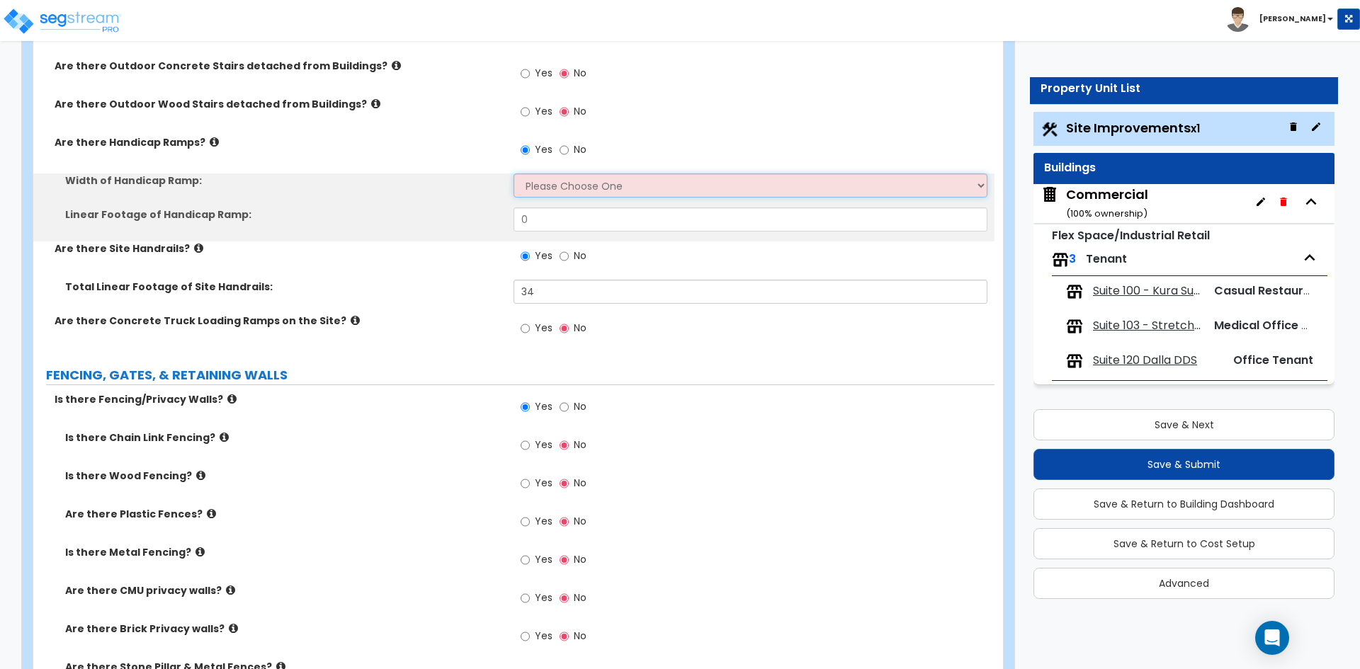
click at [555, 180] on select "Please Choose One 3' width 5' width" at bounding box center [749, 186] width 473 height 24
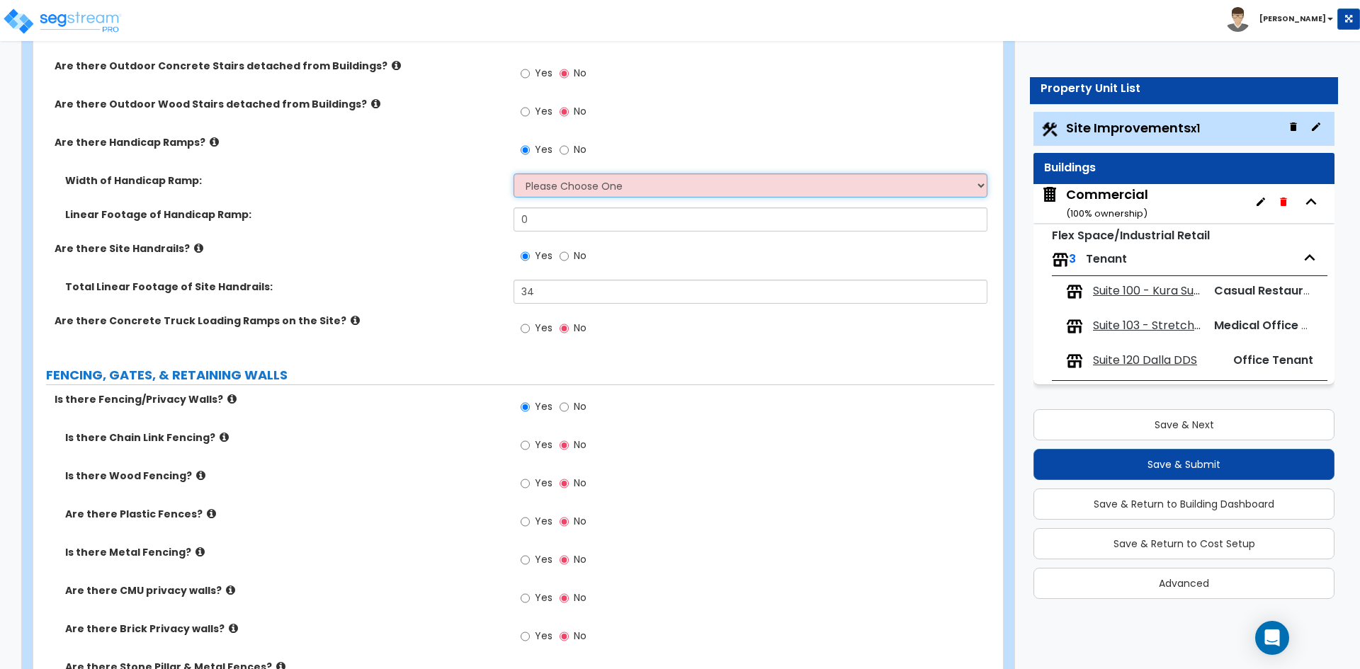
select select "1"
click at [513, 174] on select "Please Choose One 3' width 5' width" at bounding box center [749, 186] width 473 height 24
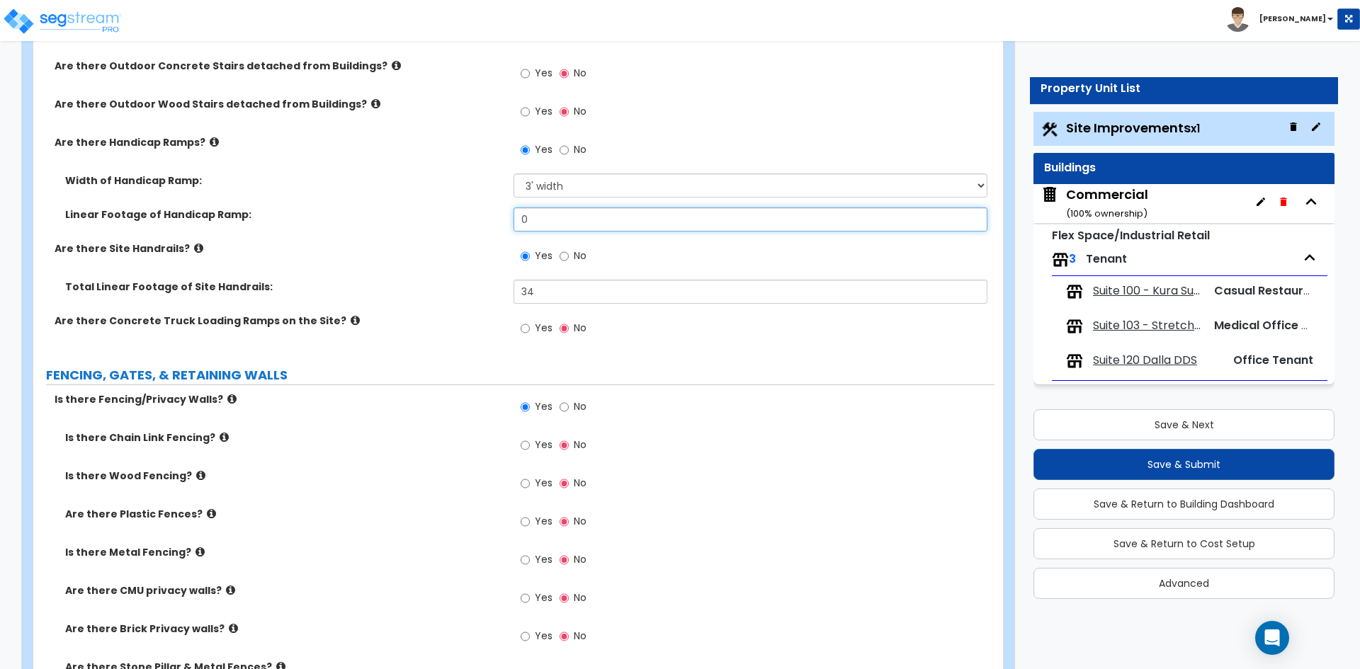
click at [580, 226] on input "0" at bounding box center [749, 220] width 473 height 24
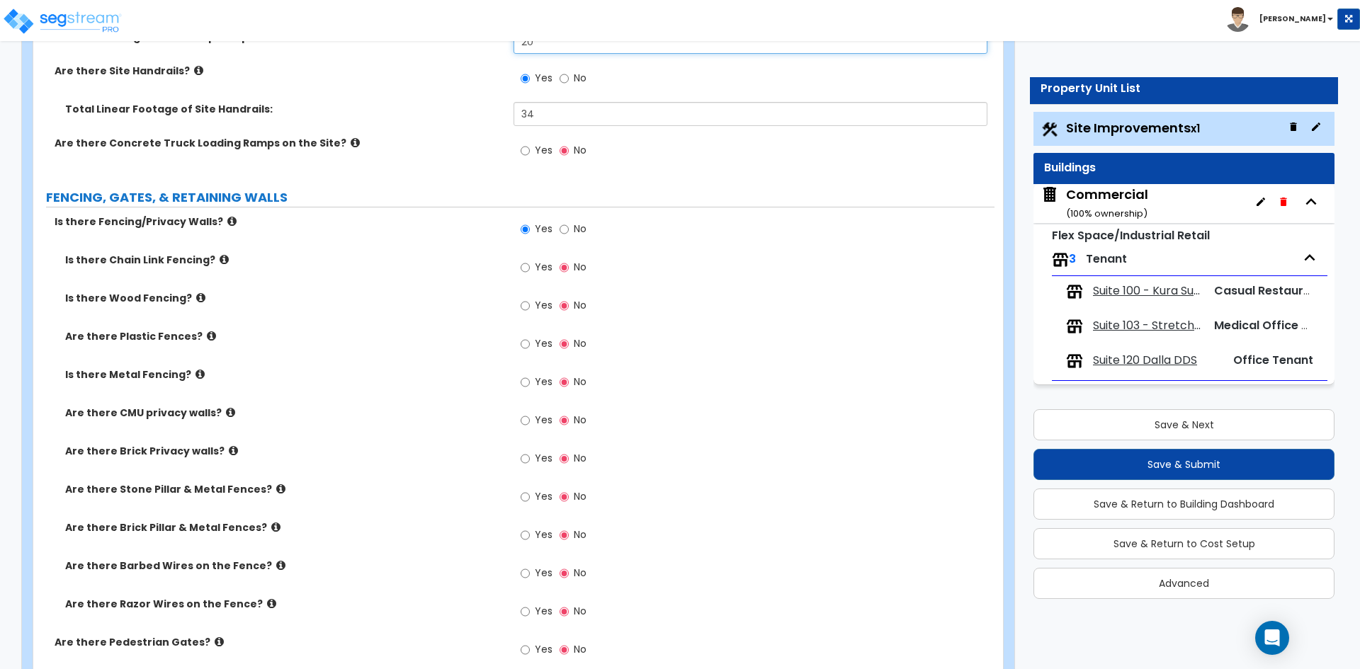
scroll to position [1700, 0]
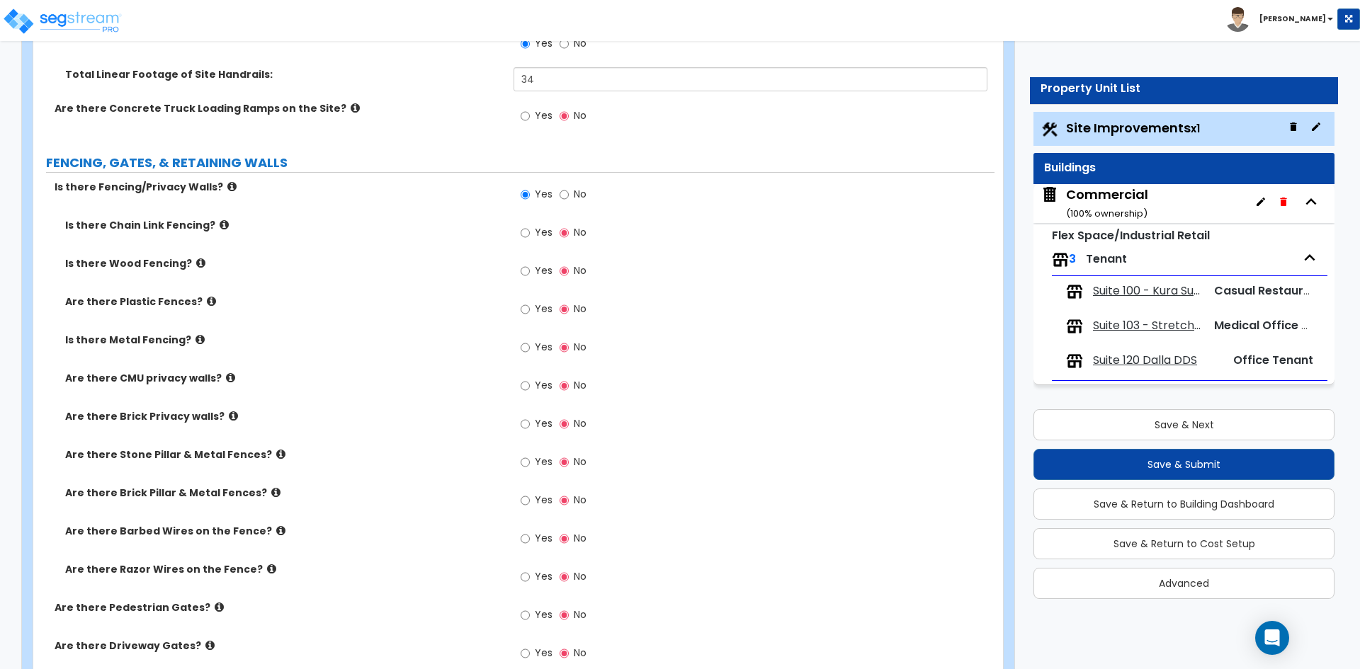
type input "20"
click at [523, 273] on input "Yes" at bounding box center [525, 271] width 9 height 16
radio input "true"
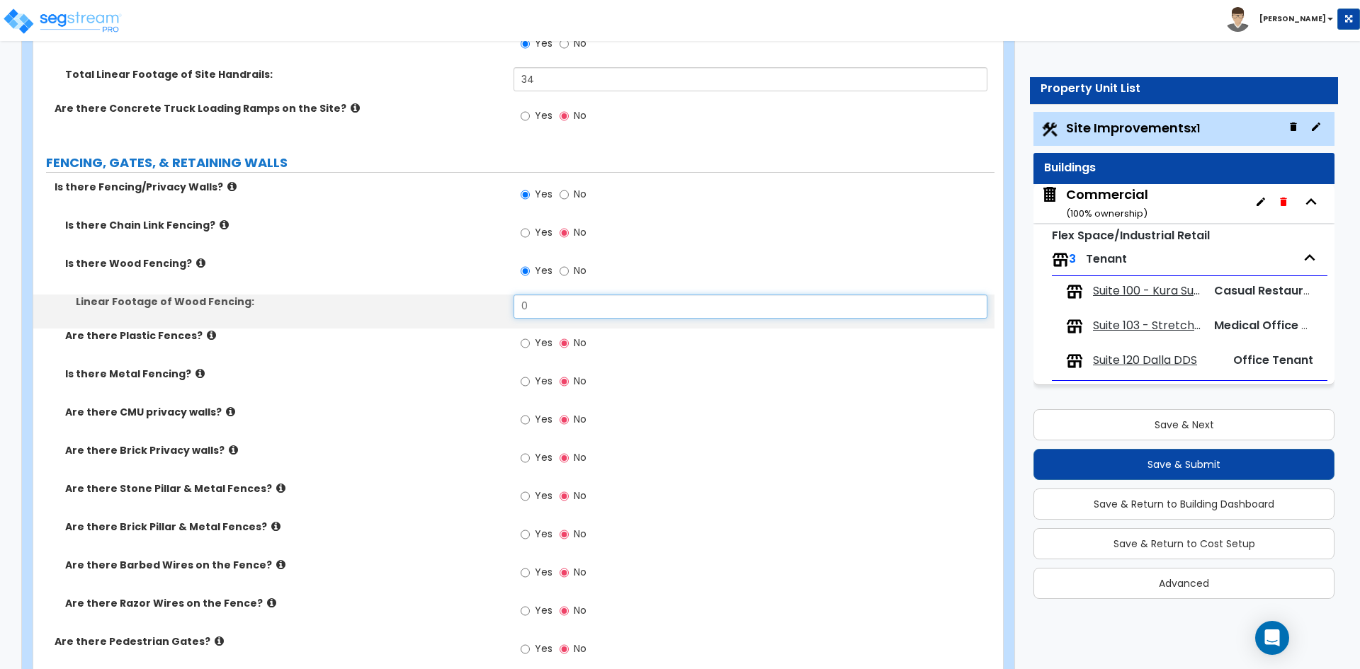
click at [545, 314] on input "0" at bounding box center [749, 307] width 473 height 24
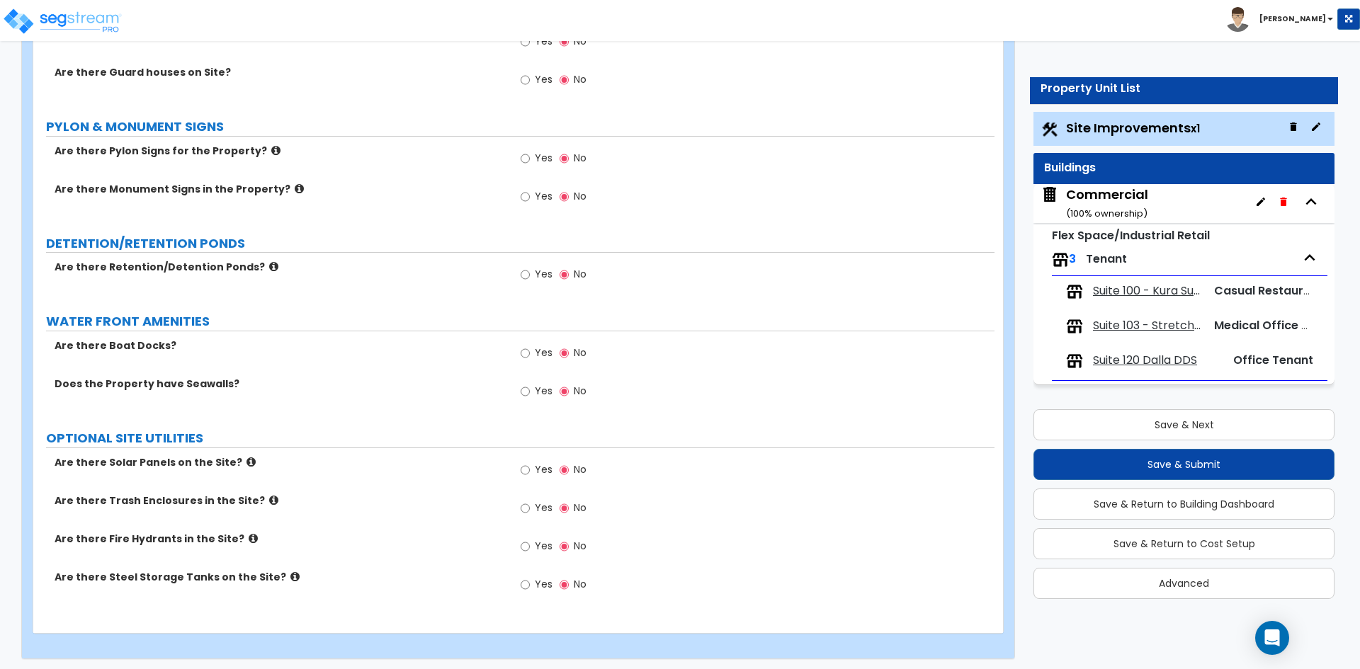
scroll to position [2810, 0]
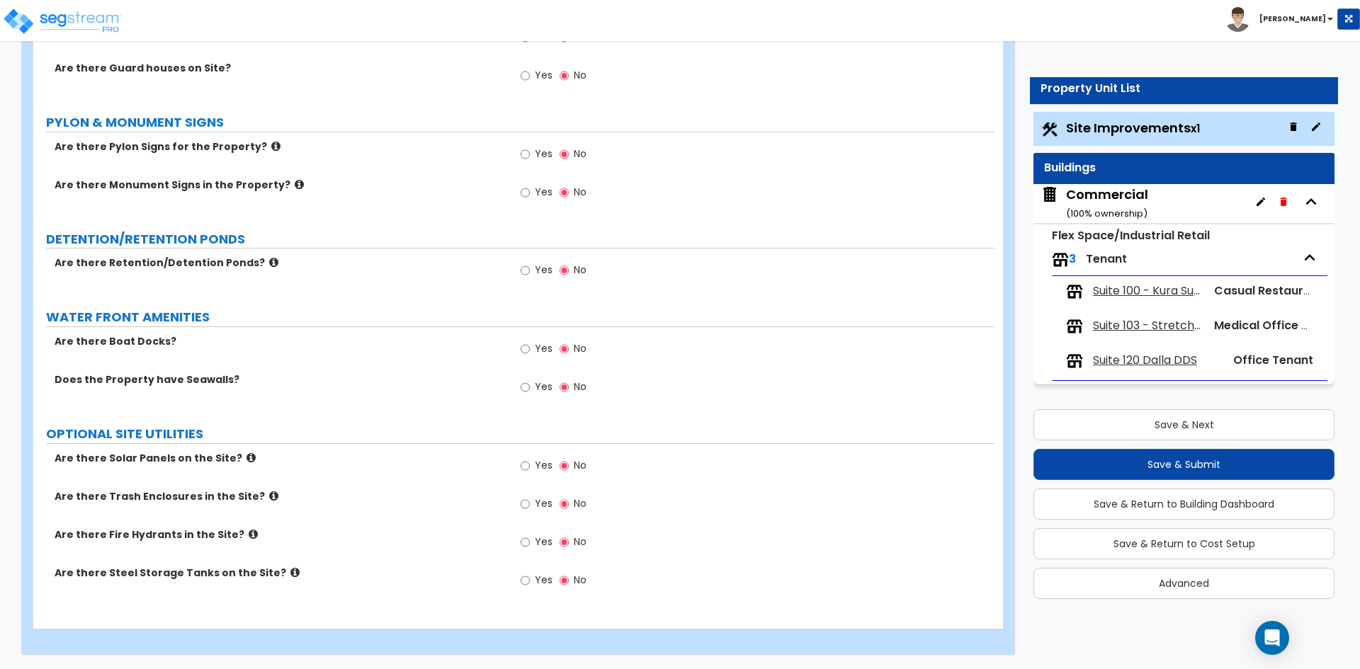
type input "26"
click at [1155, 421] on button "Save & Next" at bounding box center [1183, 424] width 301 height 31
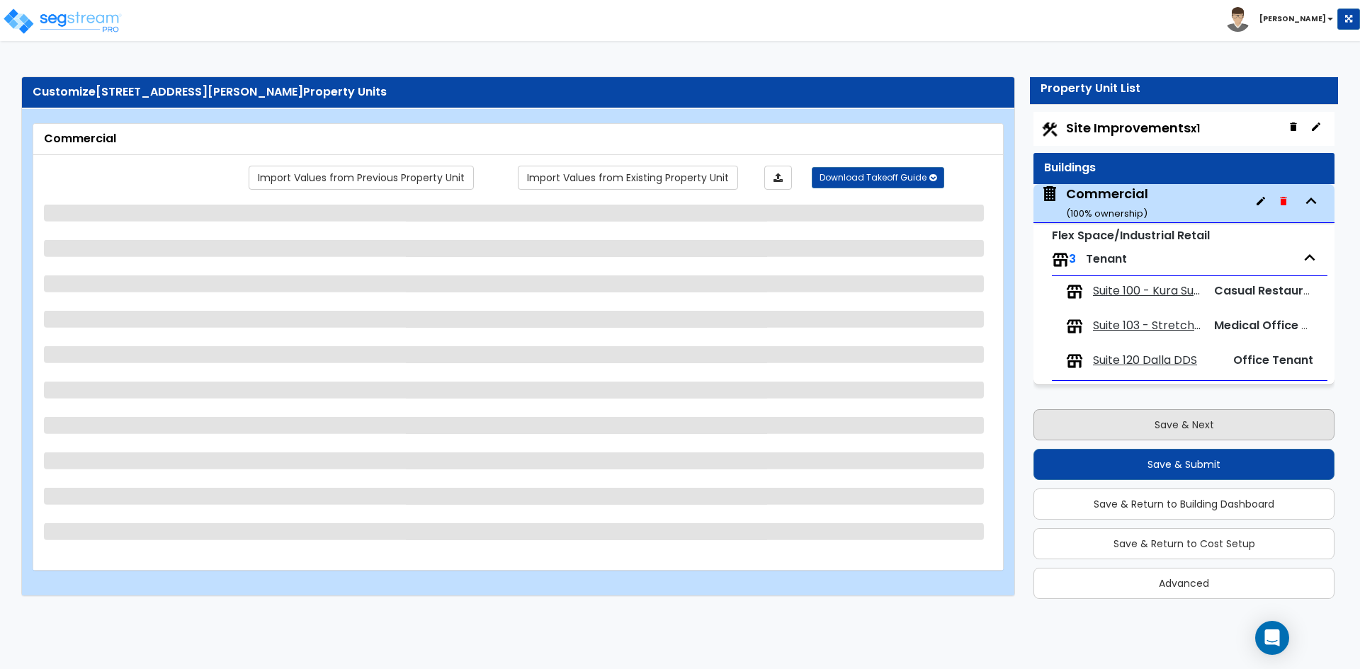
scroll to position [0, 0]
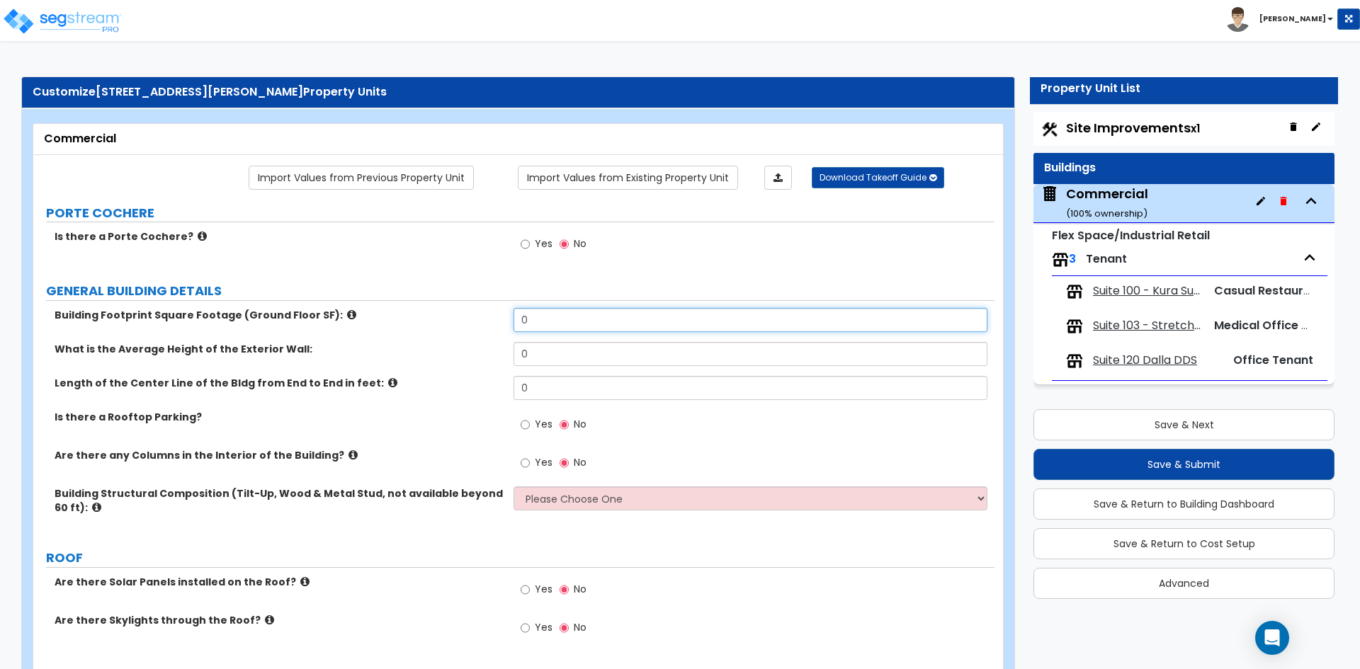
click at [562, 325] on input "0" at bounding box center [749, 320] width 473 height 24
type input "6,785"
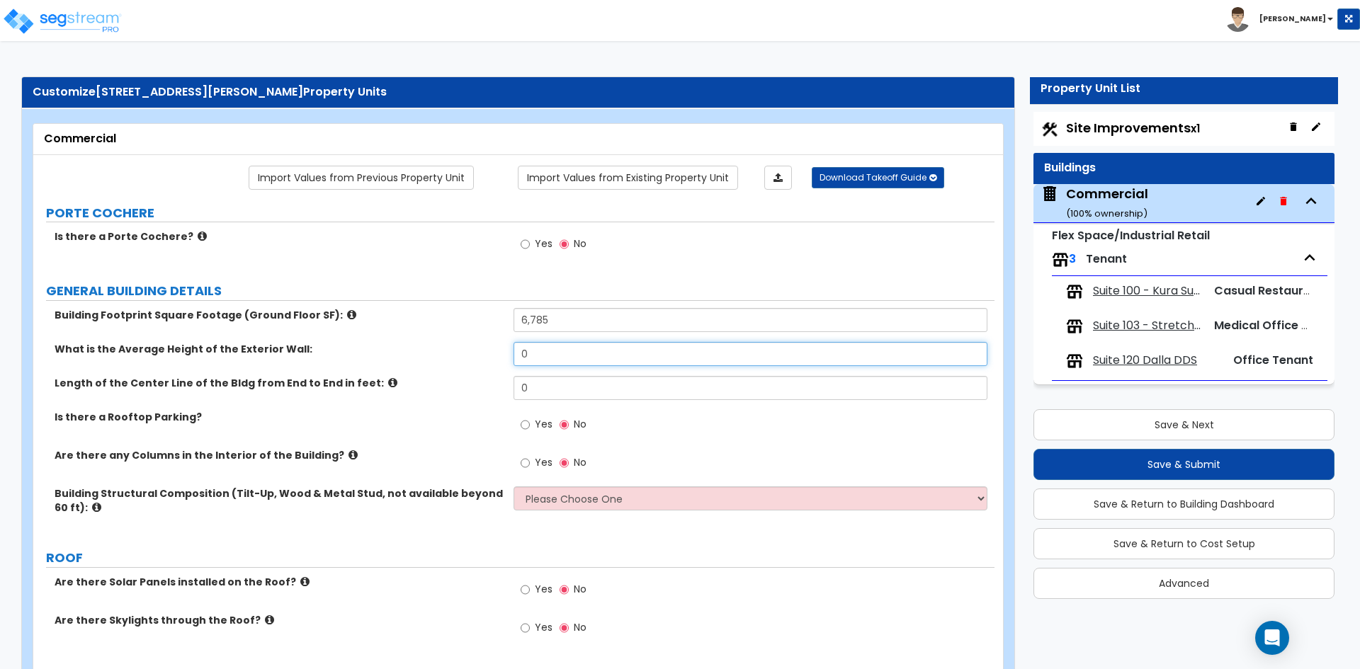
click at [569, 357] on input "0" at bounding box center [749, 354] width 473 height 24
type input "12"
click at [537, 392] on input "0" at bounding box center [749, 388] width 473 height 24
type input "84"
click at [661, 416] on div "Yes No" at bounding box center [753, 429] width 480 height 38
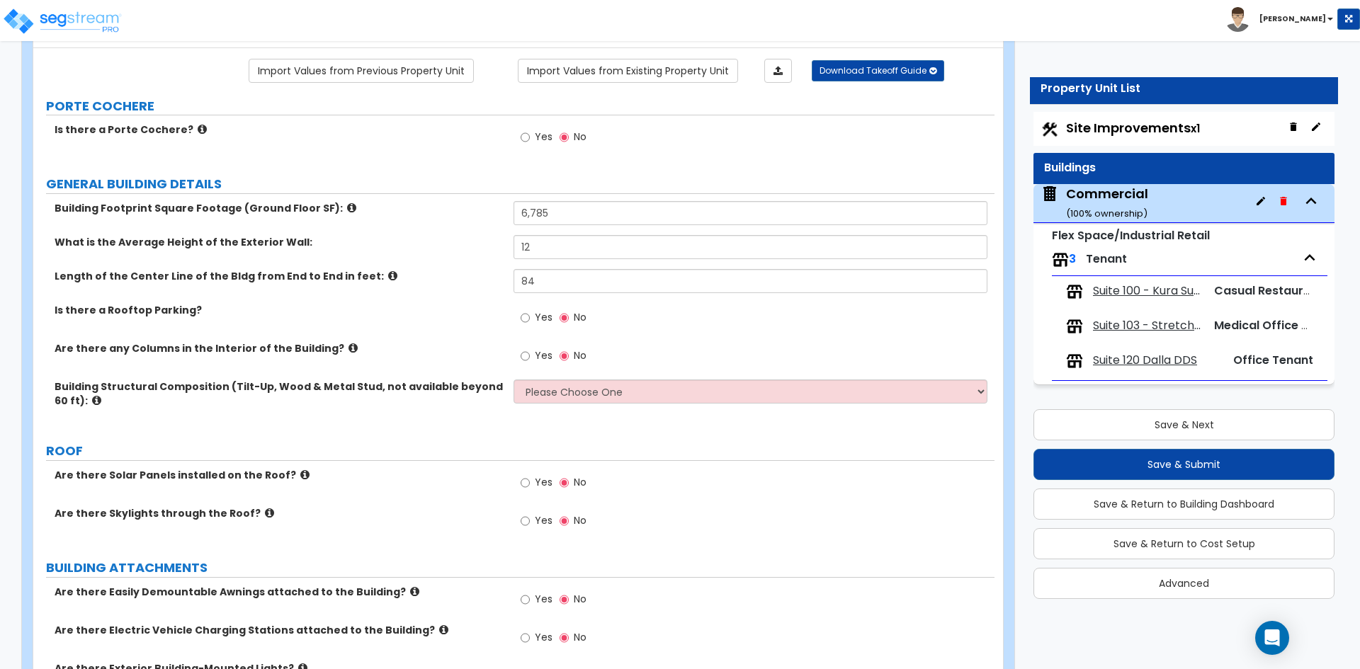
scroll to position [142, 0]
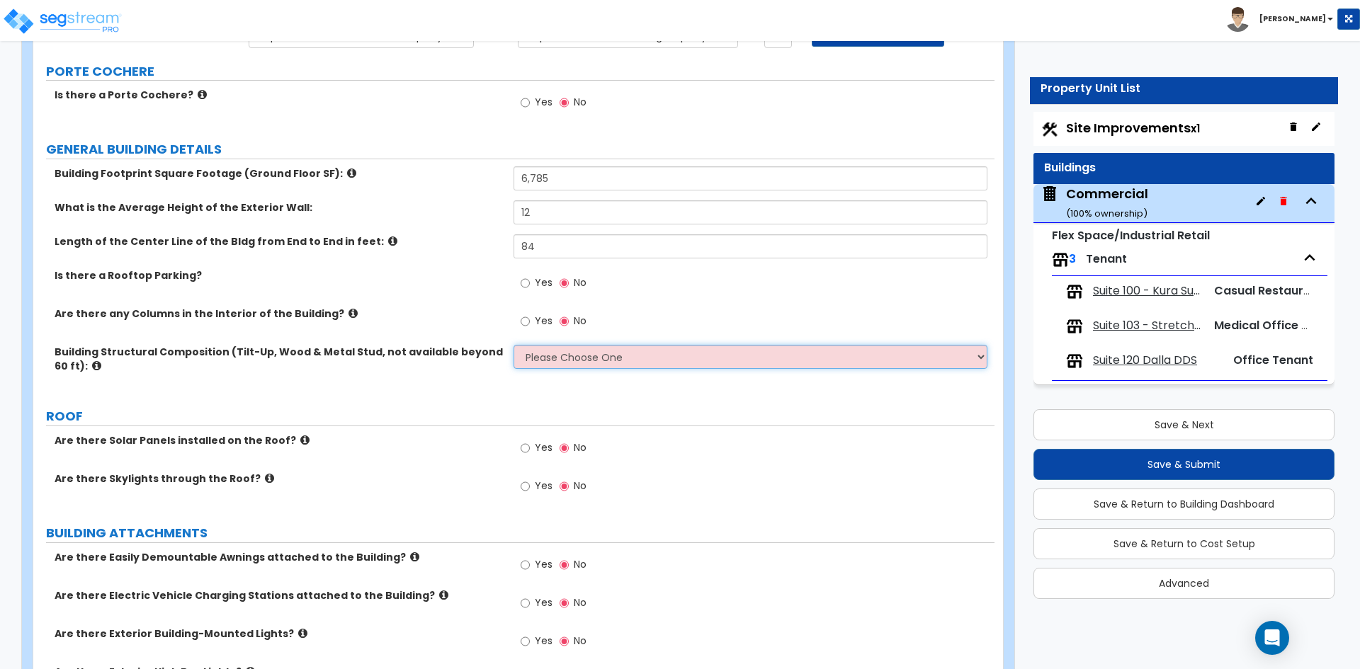
click at [595, 355] on select "Please Choose One Pre-Engineered Metal Building Tilt-up Wall Construction Reinf…" at bounding box center [749, 357] width 473 height 24
select select "3"
click at [513, 345] on select "Please Choose One Pre-Engineered Metal Building Tilt-up Wall Construction Reinf…" at bounding box center [749, 357] width 473 height 24
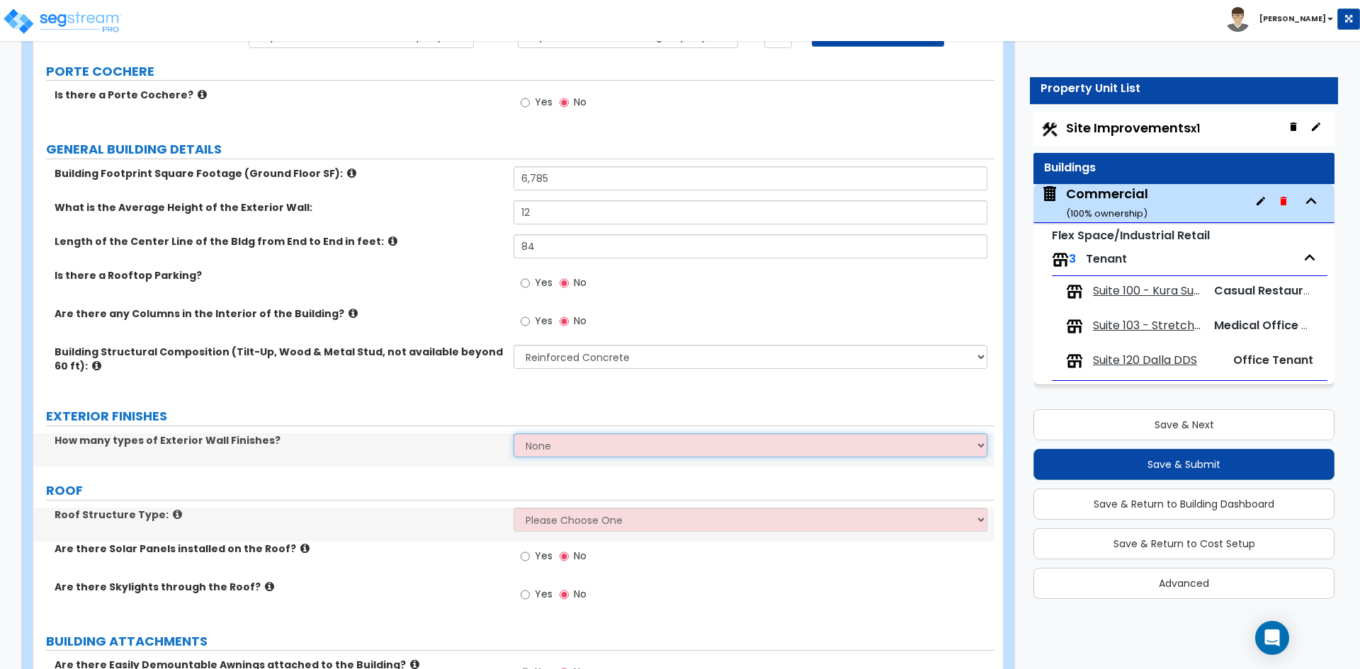
click at [597, 434] on select "None 1 2 3" at bounding box center [749, 445] width 473 height 24
select select "1"
click at [513, 433] on select "None 1 2 3" at bounding box center [749, 445] width 473 height 24
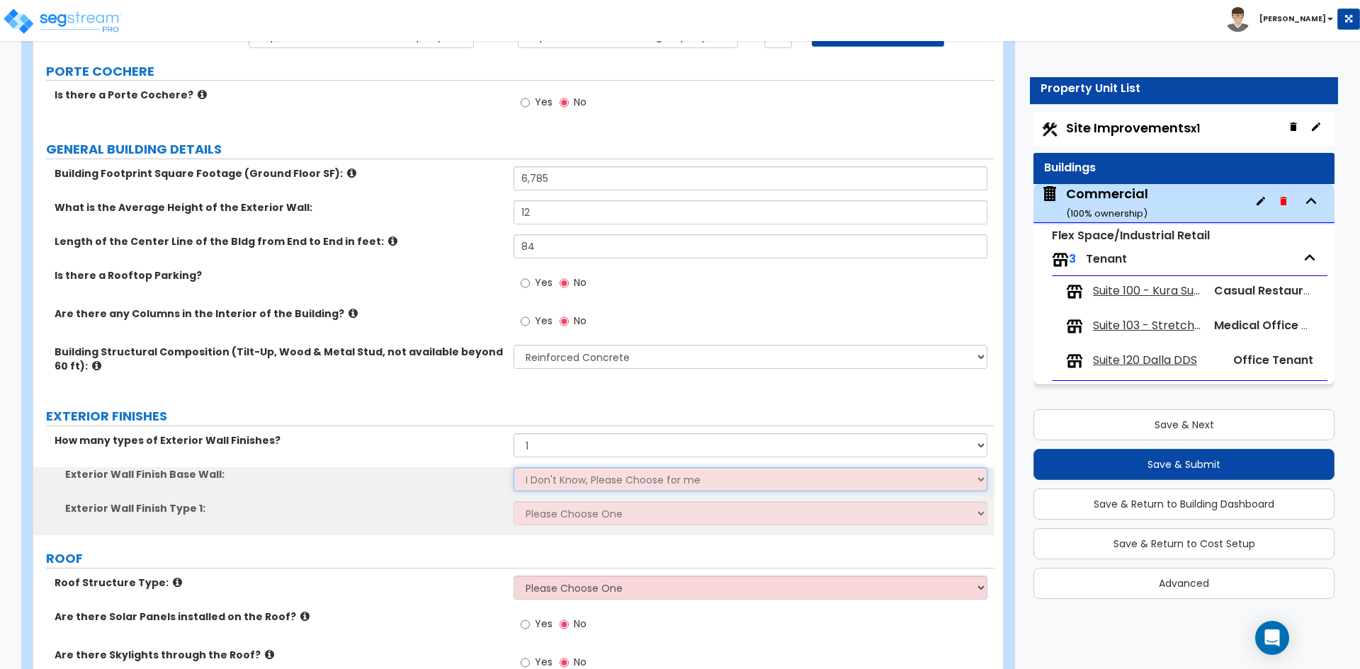
click at [598, 481] on select "I Don't Know, Please Choose for me Concrete Masonry Units (CMU) Cast-in-Place C…" at bounding box center [749, 479] width 473 height 24
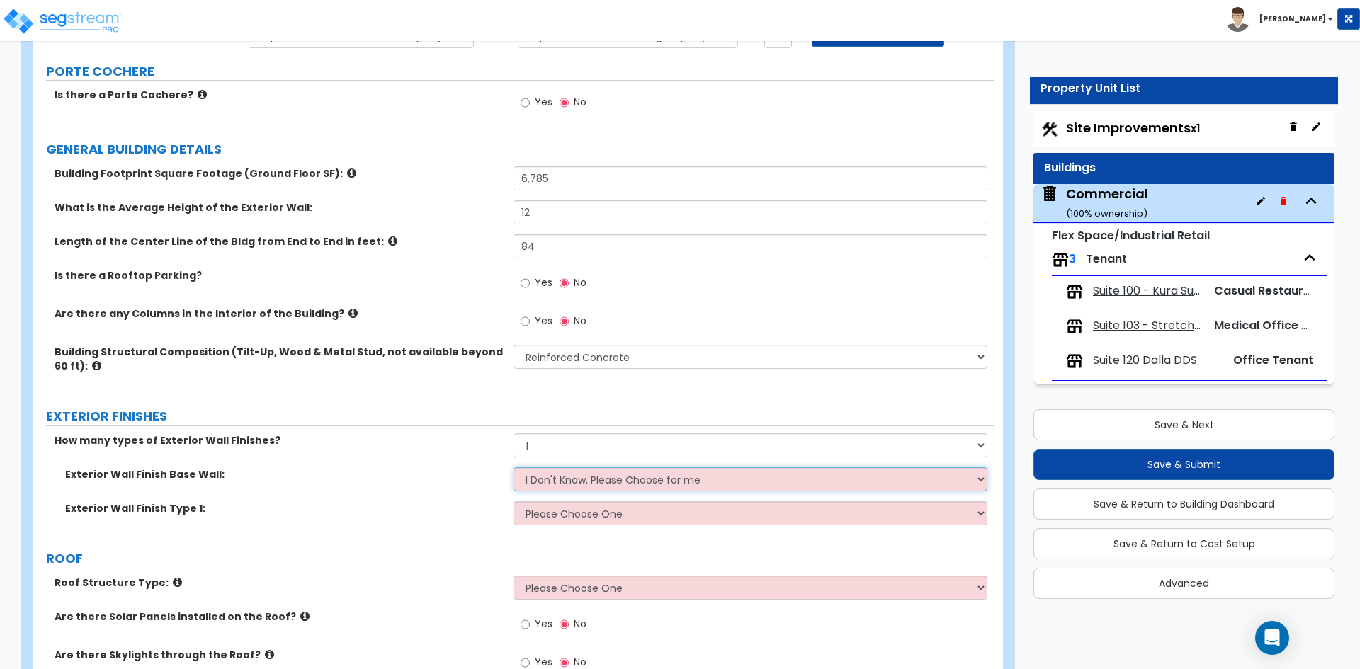
select select "1"
click at [513, 467] on select "I Don't Know, Please Choose for me Concrete Masonry Units (CMU) Cast-in-Place C…" at bounding box center [749, 479] width 473 height 24
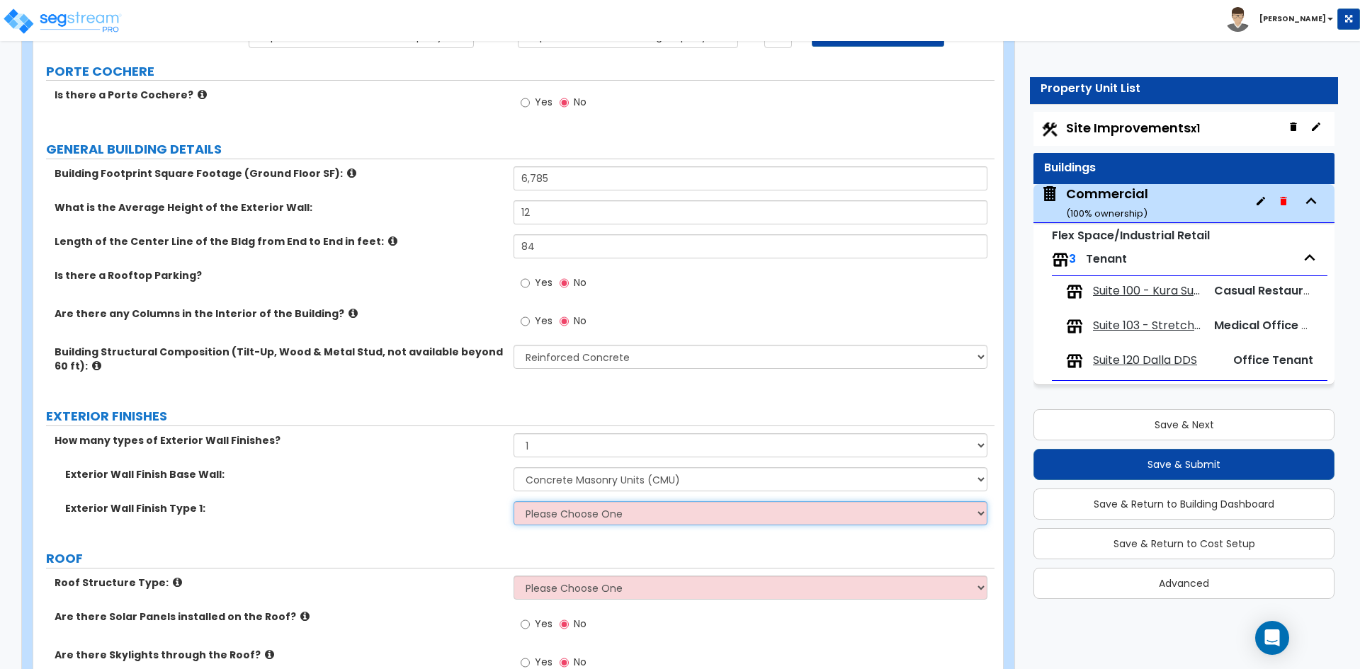
click at [586, 513] on select "Please Choose One No Finish/Shared Wall No Wall Brick Veneer Stone Veneer Wood …" at bounding box center [749, 513] width 473 height 24
select select "7"
click at [513, 501] on select "Please Choose One No Finish/Shared Wall No Wall Brick Veneer Stone Veneer Wood …" at bounding box center [749, 513] width 473 height 24
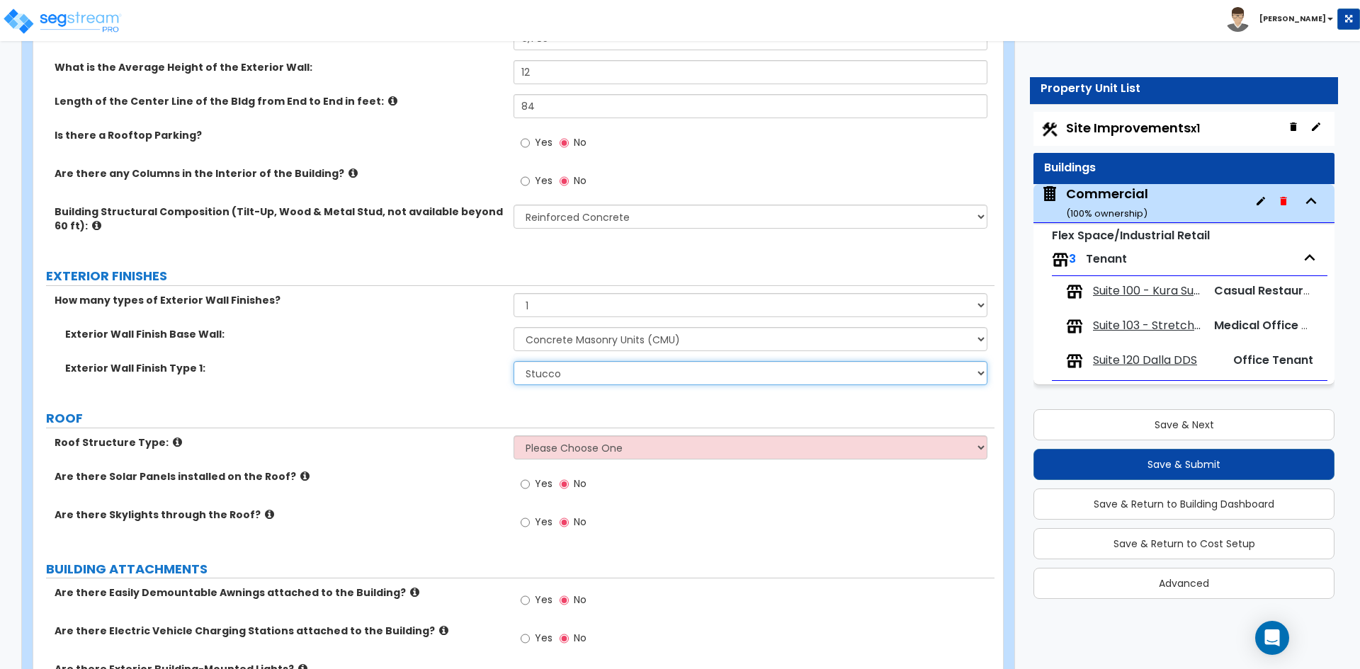
scroll to position [283, 0]
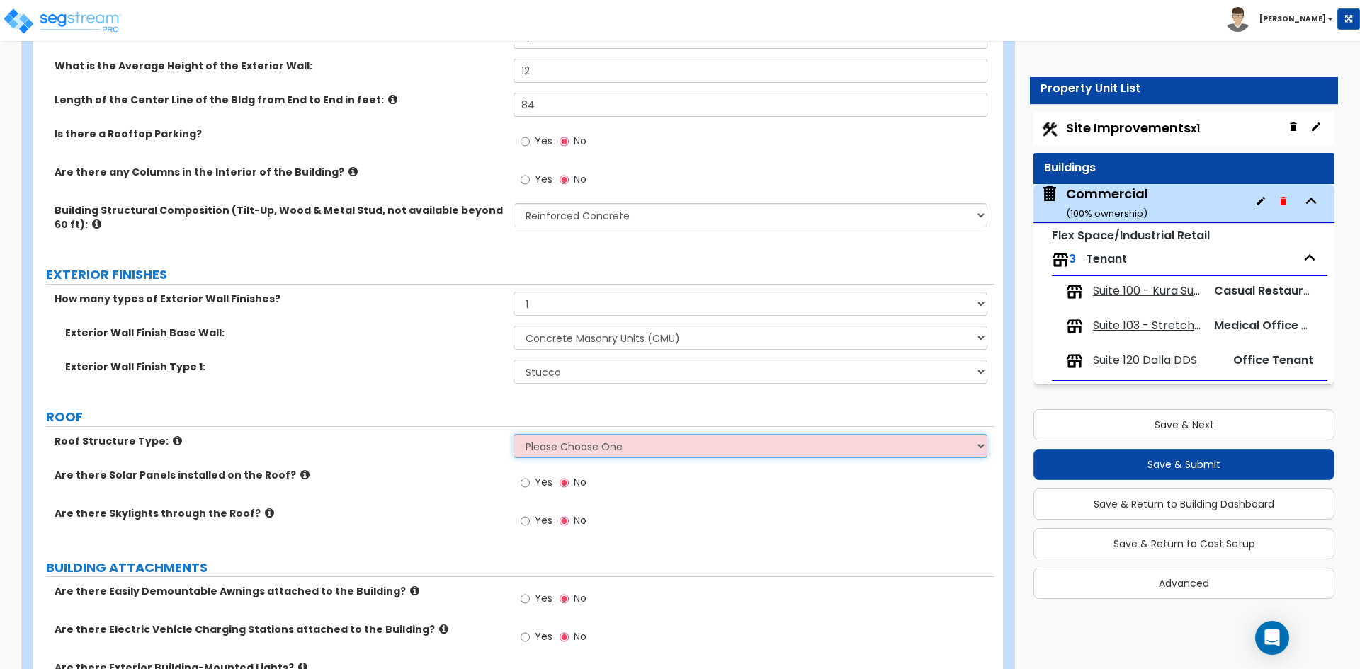
click at [597, 438] on select "Please Choose One Gable Roof Flat Roof Hybrid Gable & Flat Roof" at bounding box center [749, 446] width 473 height 24
click at [513, 434] on select "Please Choose One Gable Roof Flat Roof Hybrid Gable & Flat Roof" at bounding box center [749, 446] width 473 height 24
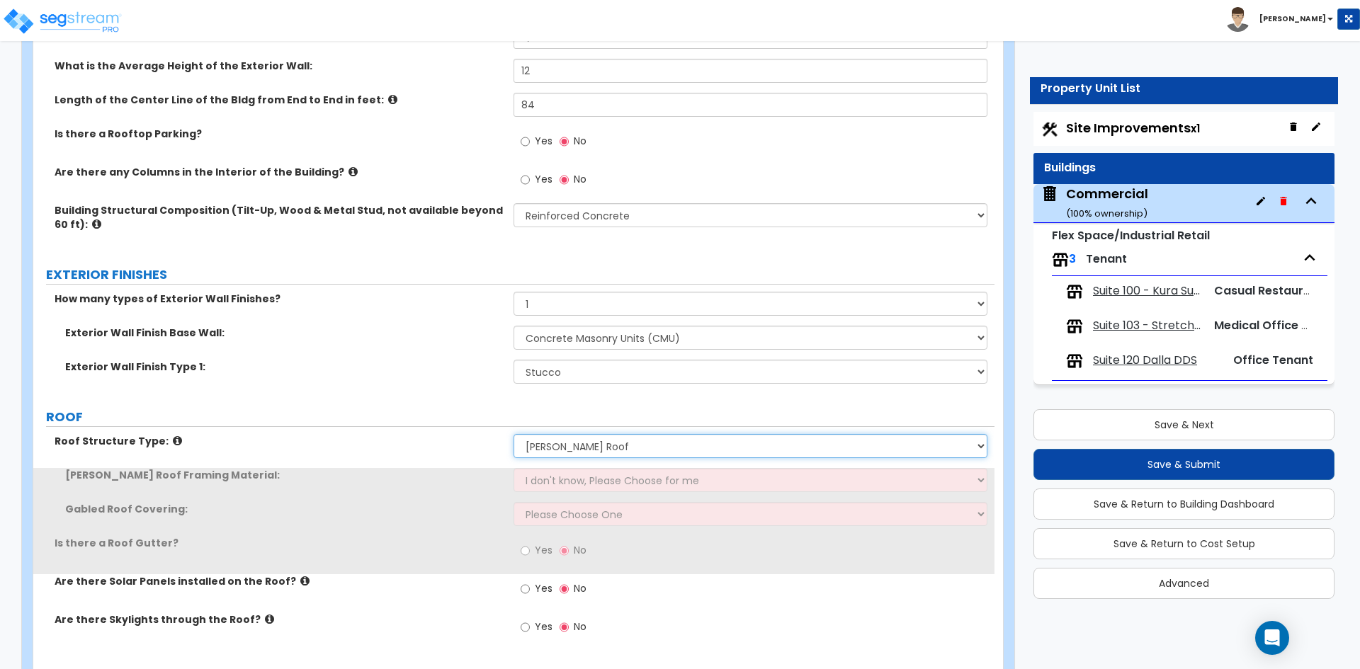
click at [603, 444] on select "Please Choose One Gable Roof Flat Roof Hybrid Gable & Flat Roof" at bounding box center [749, 446] width 473 height 24
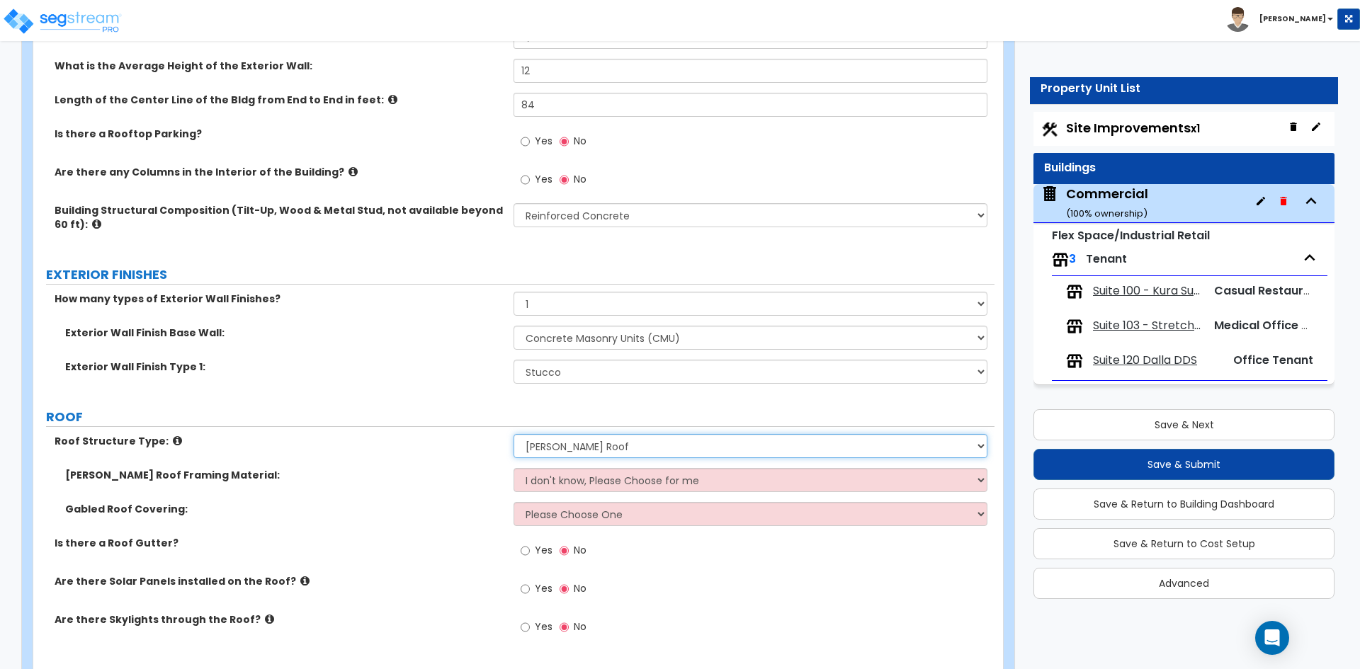
select select "2"
click at [513, 434] on select "Please Choose One Gable Roof Flat Roof Hybrid Gable & Flat Roof" at bounding box center [749, 446] width 473 height 24
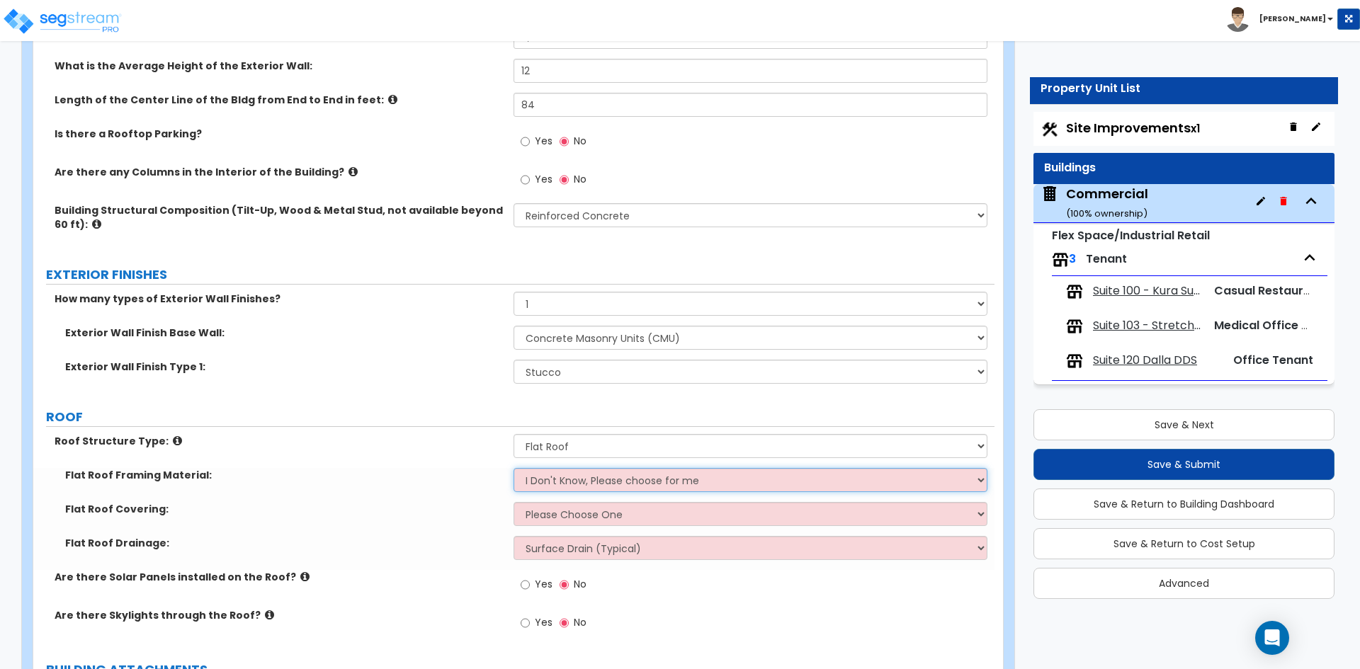
click at [592, 481] on select "I Don't Know, Please choose for me Metal Wood" at bounding box center [749, 480] width 473 height 24
select select "1"
click at [513, 468] on select "I Don't Know, Please choose for me Metal Wood" at bounding box center [749, 480] width 473 height 24
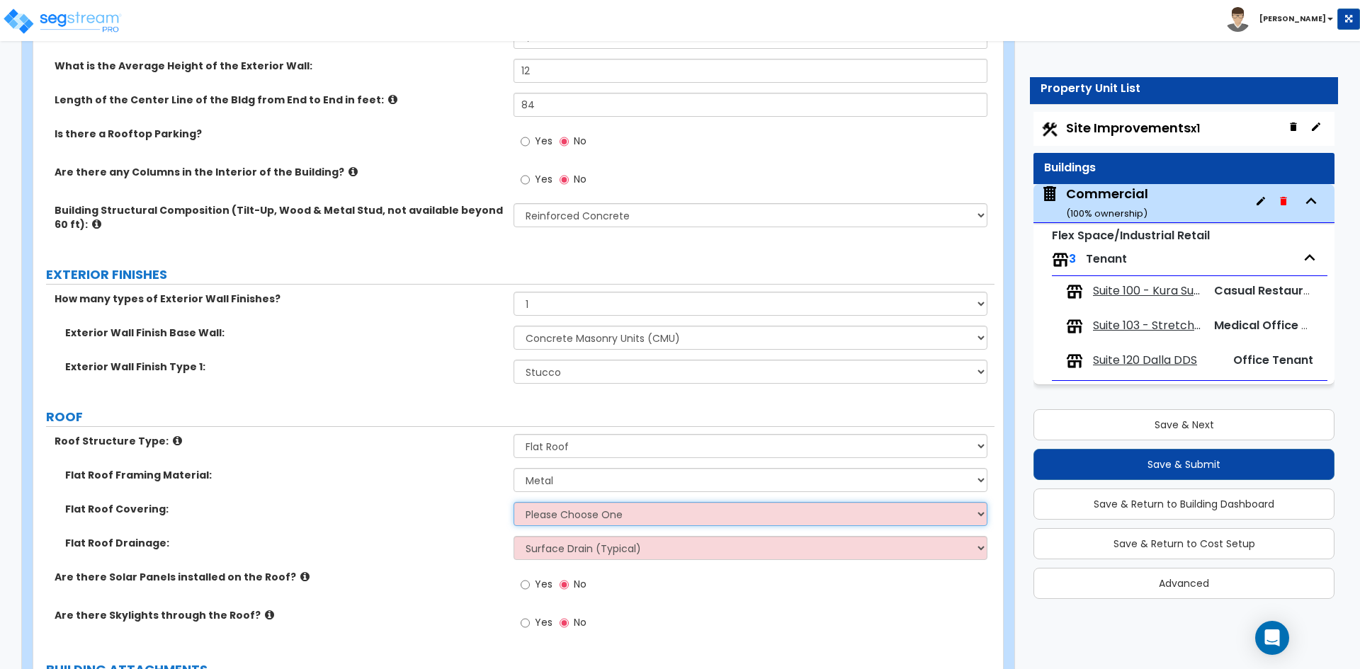
click at [588, 516] on select "Please Choose One Rolled Asphalt PVC Membrane Plastic (EPDM) Membrane Asphalt F…" at bounding box center [749, 514] width 473 height 24
select select "2"
click at [513, 502] on select "Please Choose One Rolled Asphalt PVC Membrane Plastic (EPDM) Membrane Asphalt F…" at bounding box center [749, 514] width 473 height 24
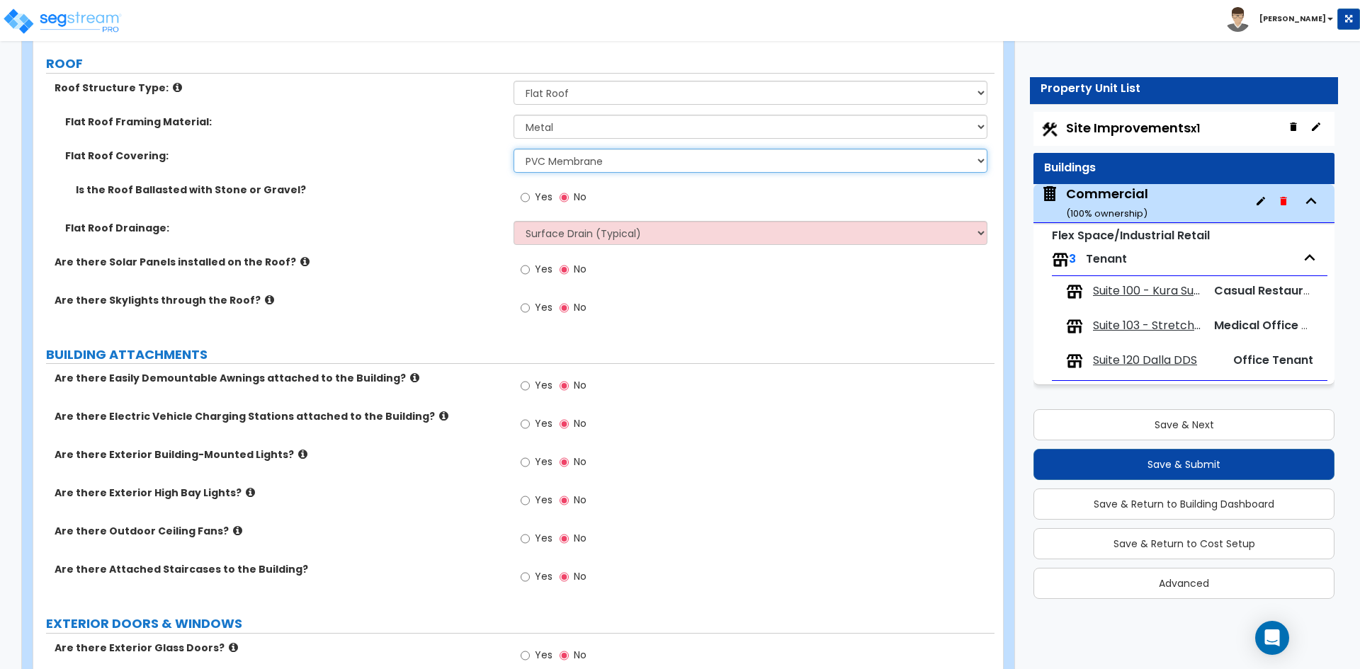
scroll to position [637, 0]
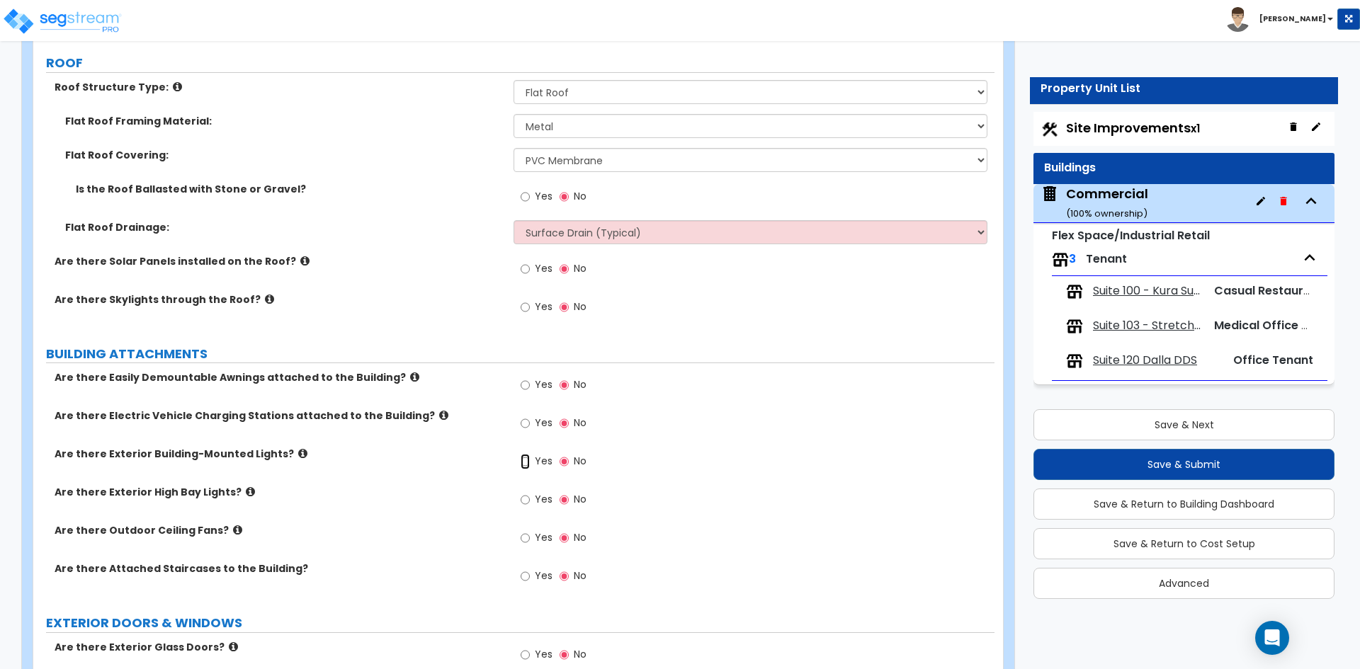
click at [524, 462] on input "Yes" at bounding box center [525, 462] width 9 height 16
radio input "true"
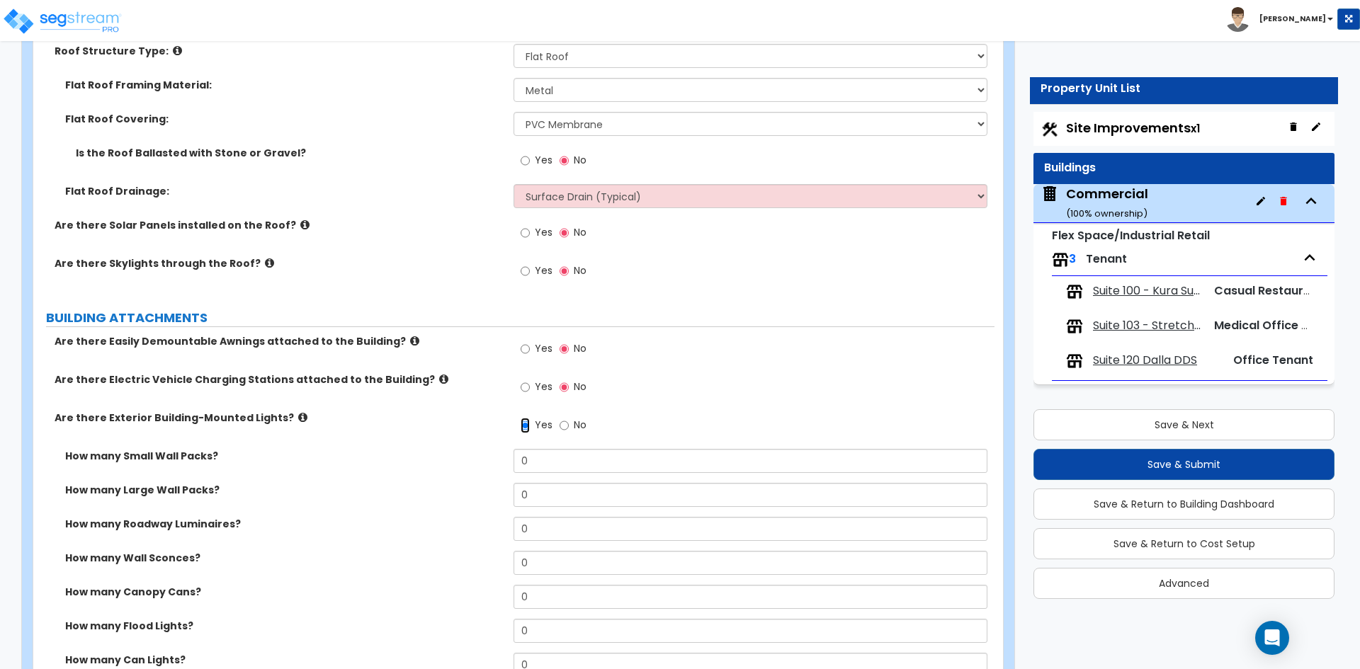
scroll to position [708, 0]
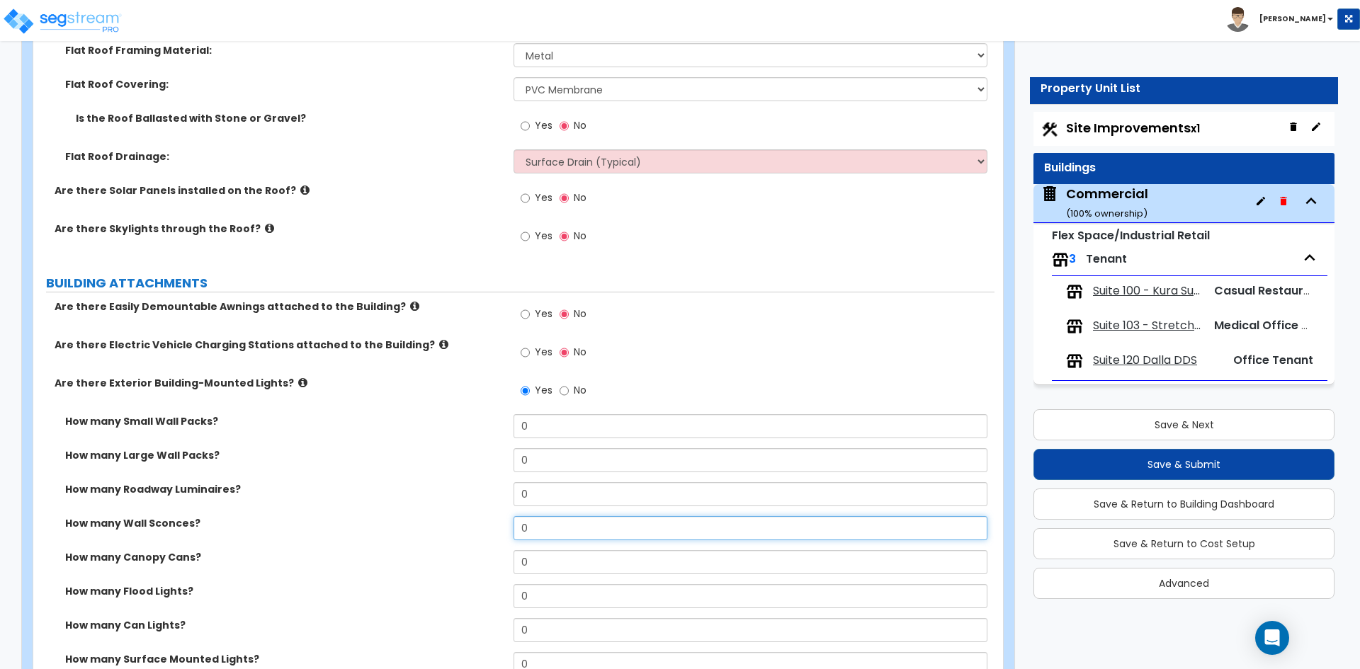
click at [540, 526] on input "0" at bounding box center [749, 528] width 473 height 24
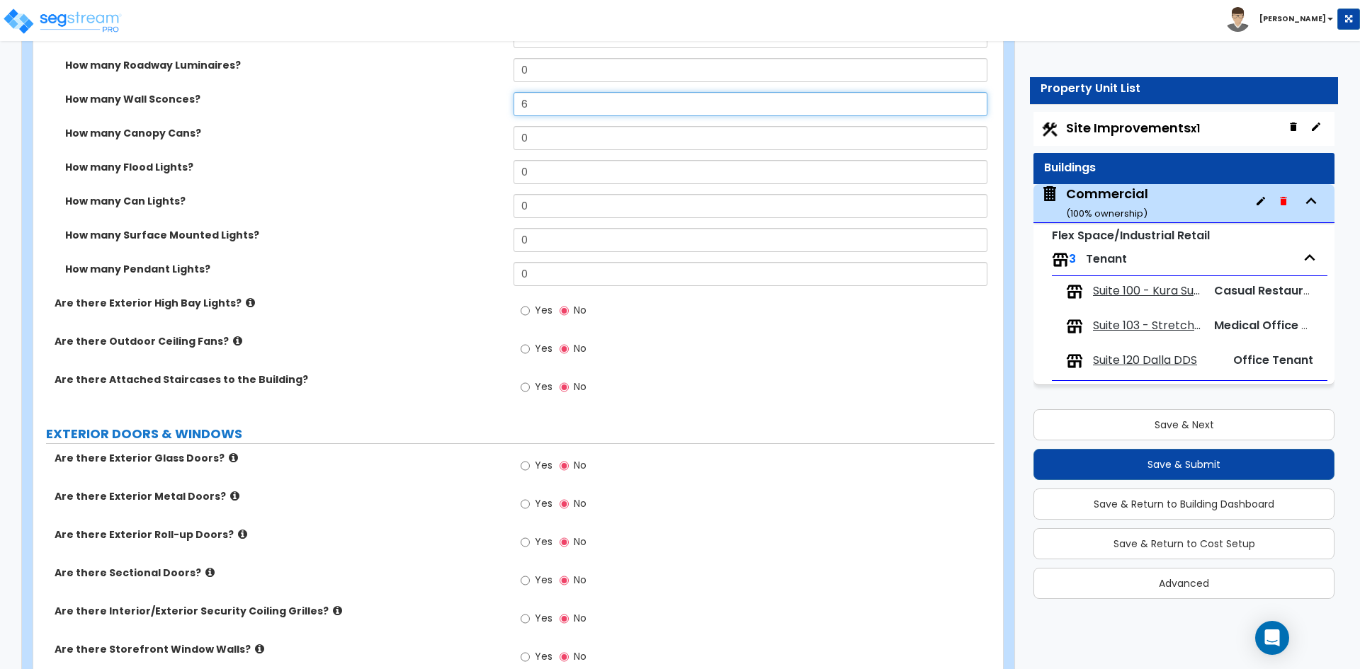
scroll to position [1133, 0]
type input "6"
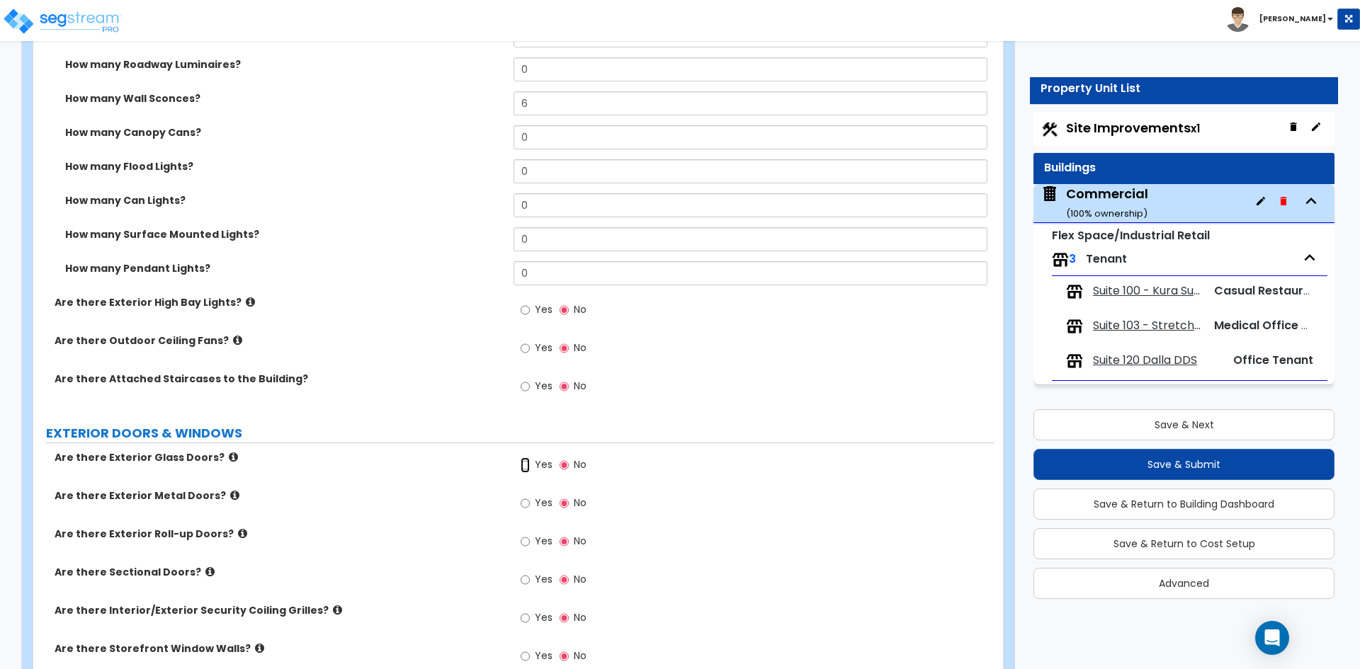
click at [526, 467] on input "Yes" at bounding box center [525, 466] width 9 height 16
radio input "true"
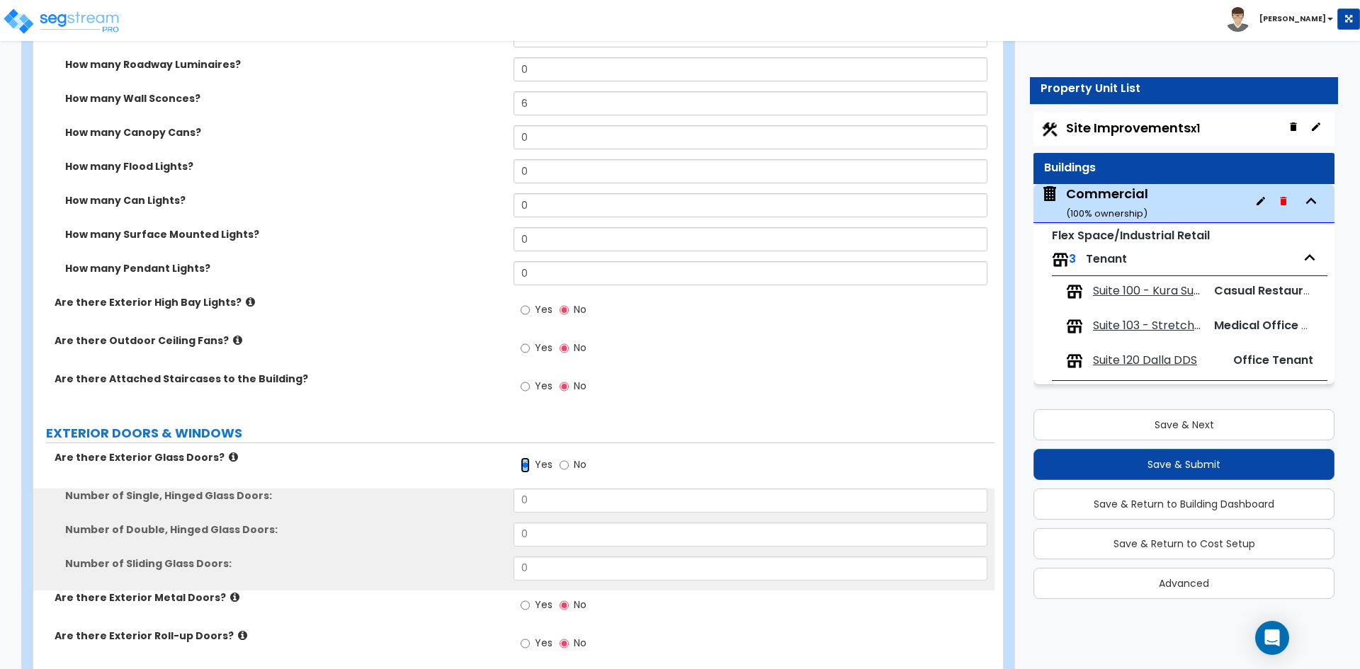
scroll to position [1204, 0]
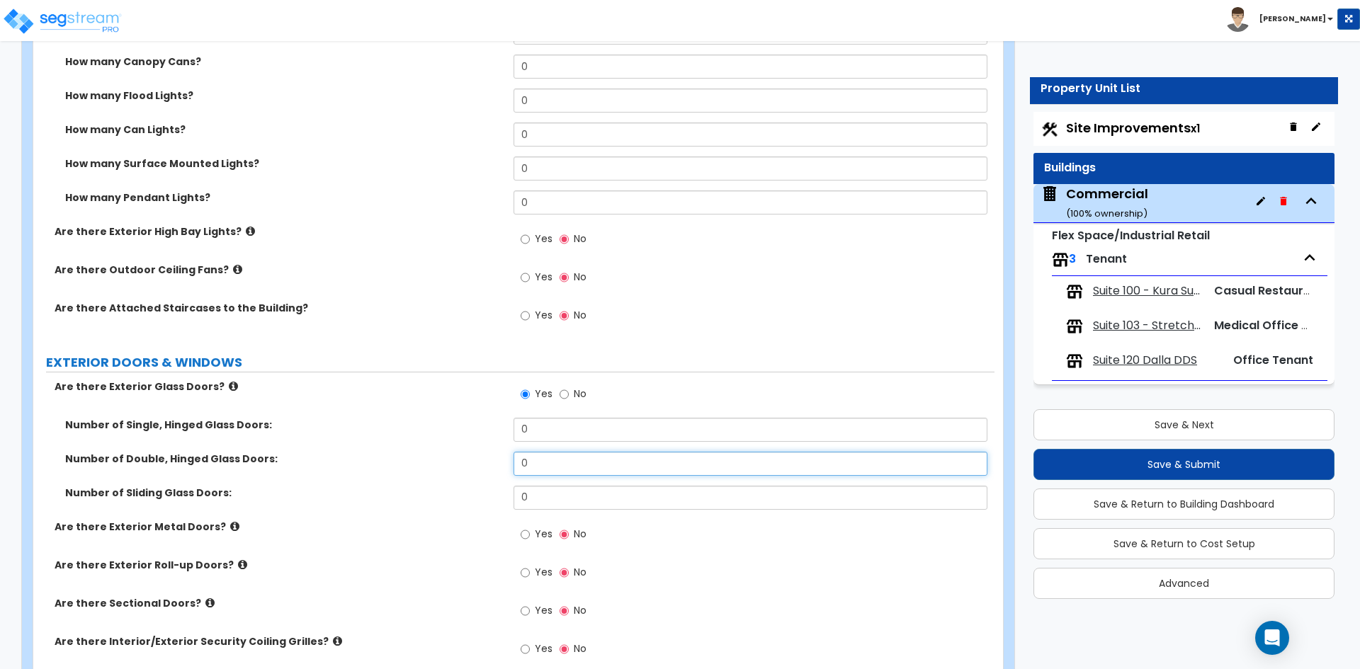
click at [552, 460] on input "0" at bounding box center [749, 464] width 473 height 24
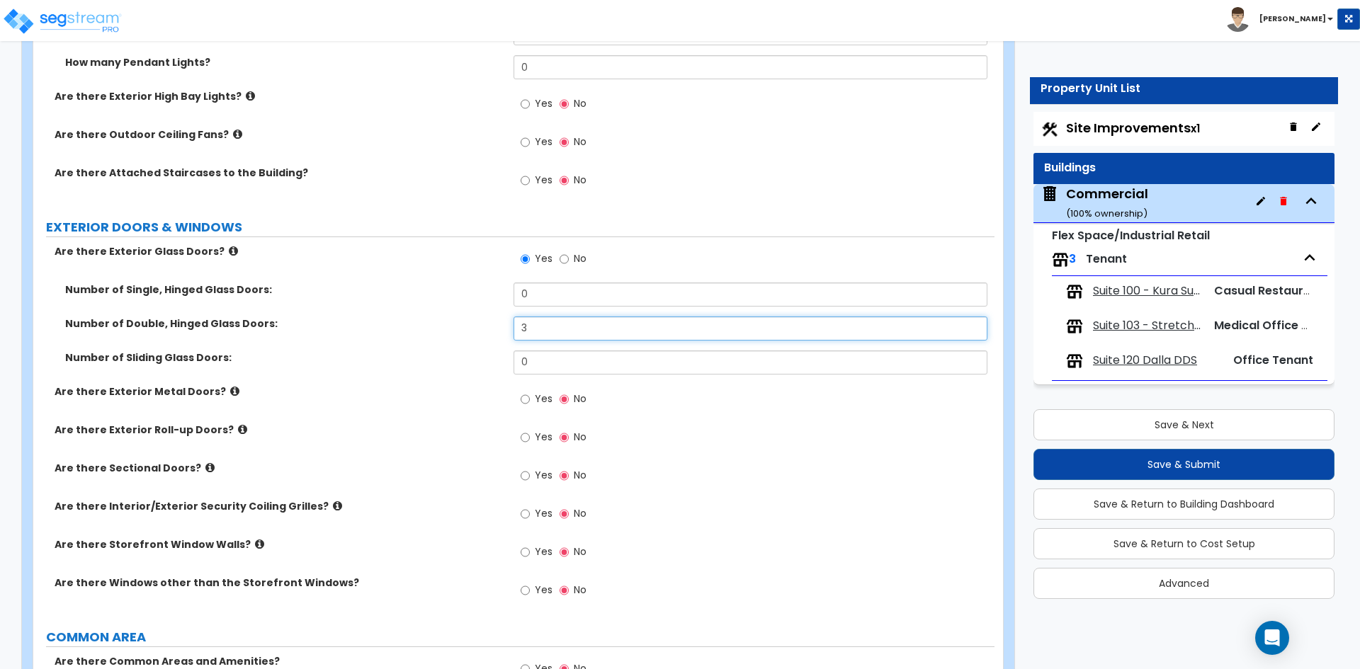
scroll to position [1346, 0]
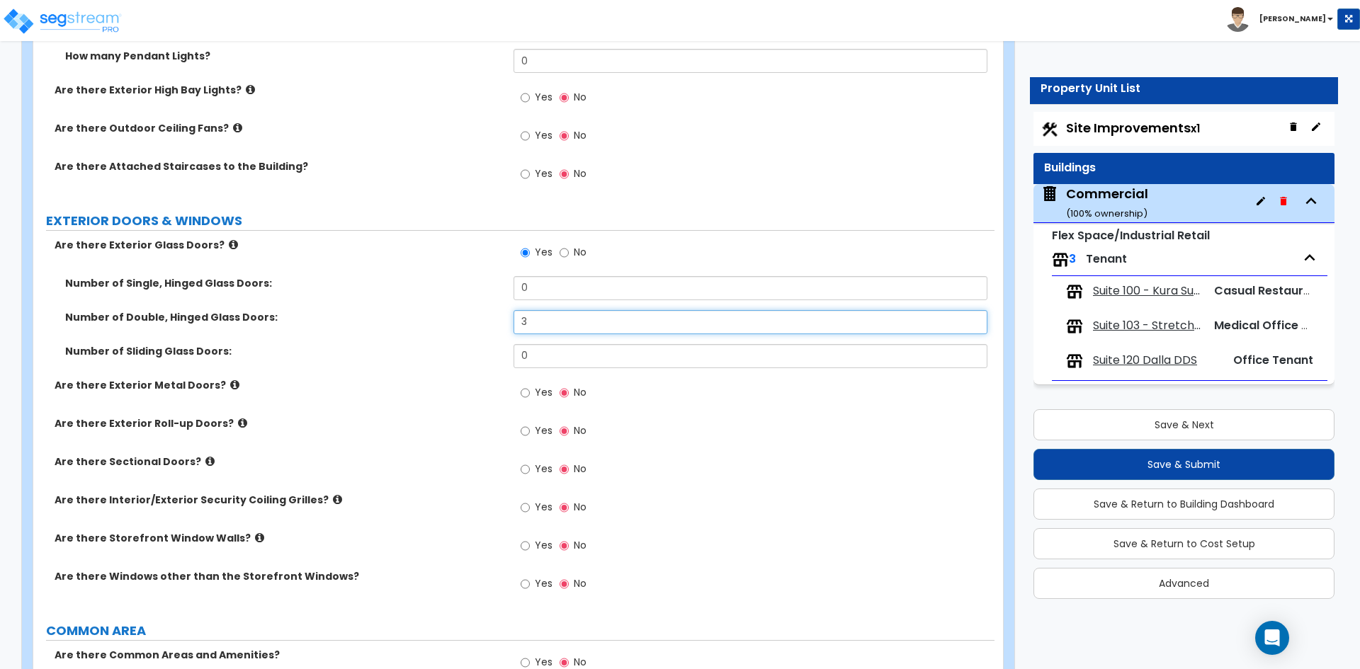
type input "3"
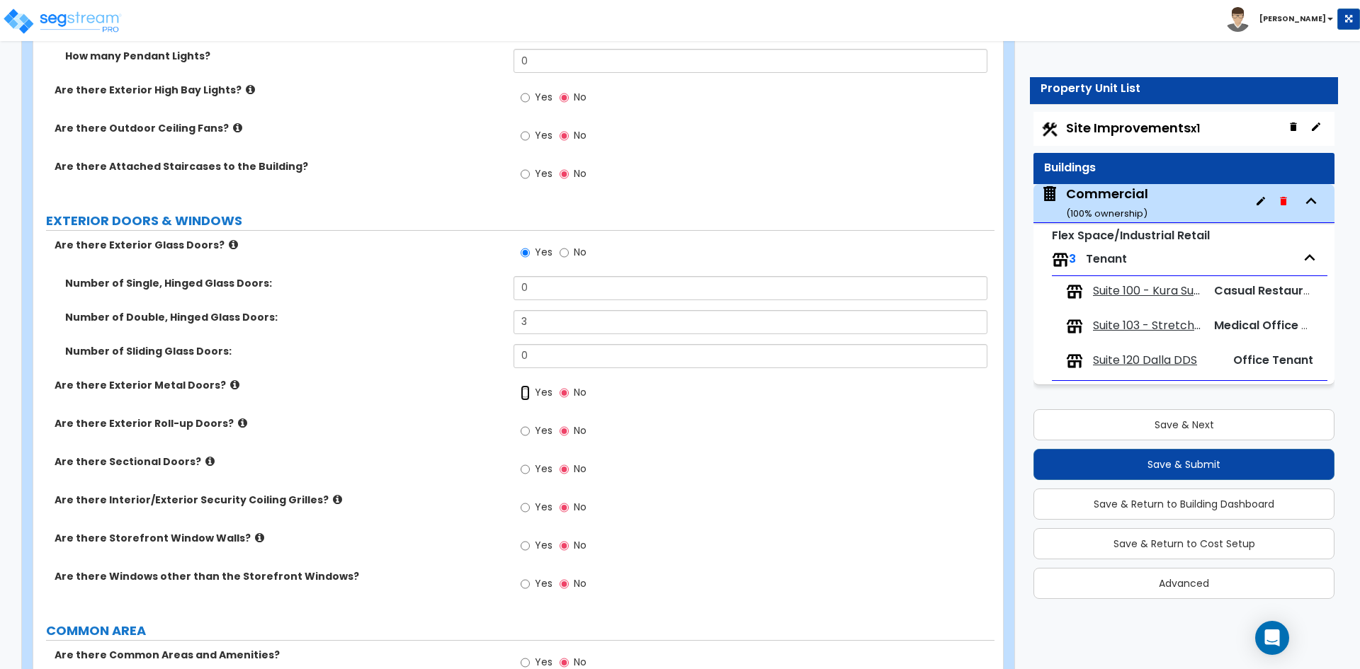
click at [525, 398] on input "Yes" at bounding box center [525, 393] width 9 height 16
radio input "true"
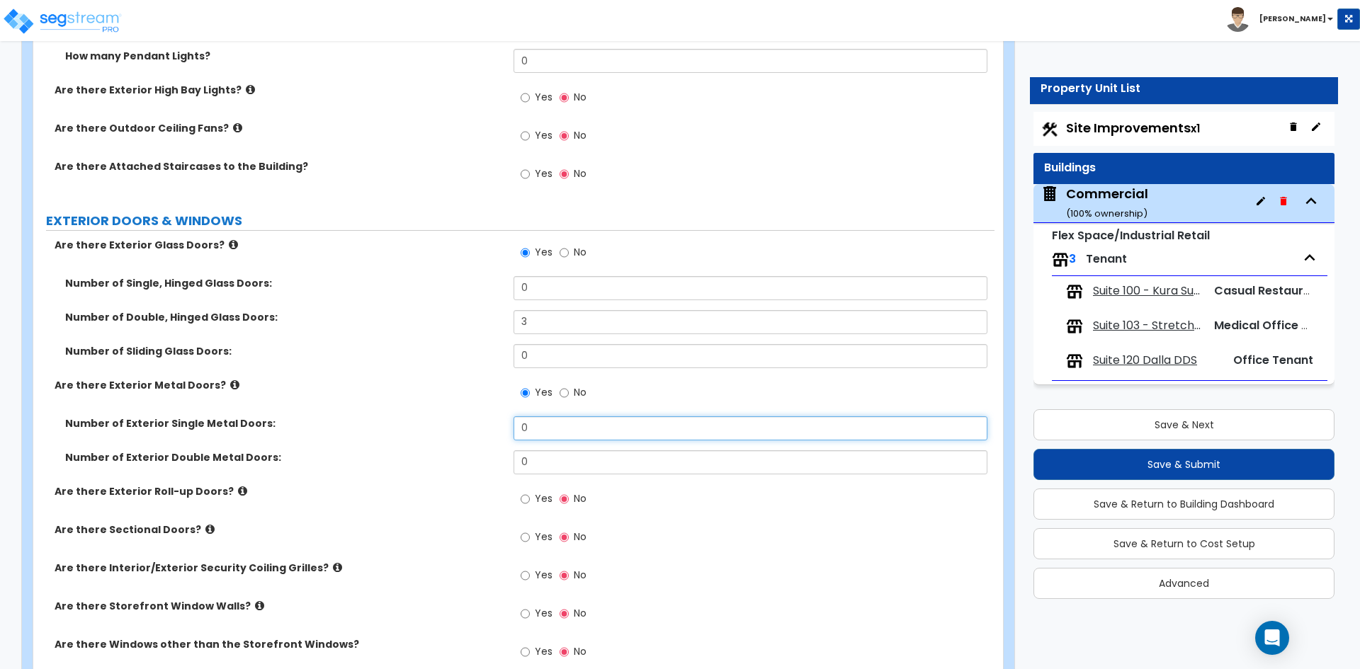
click at [552, 433] on input "0" at bounding box center [749, 428] width 473 height 24
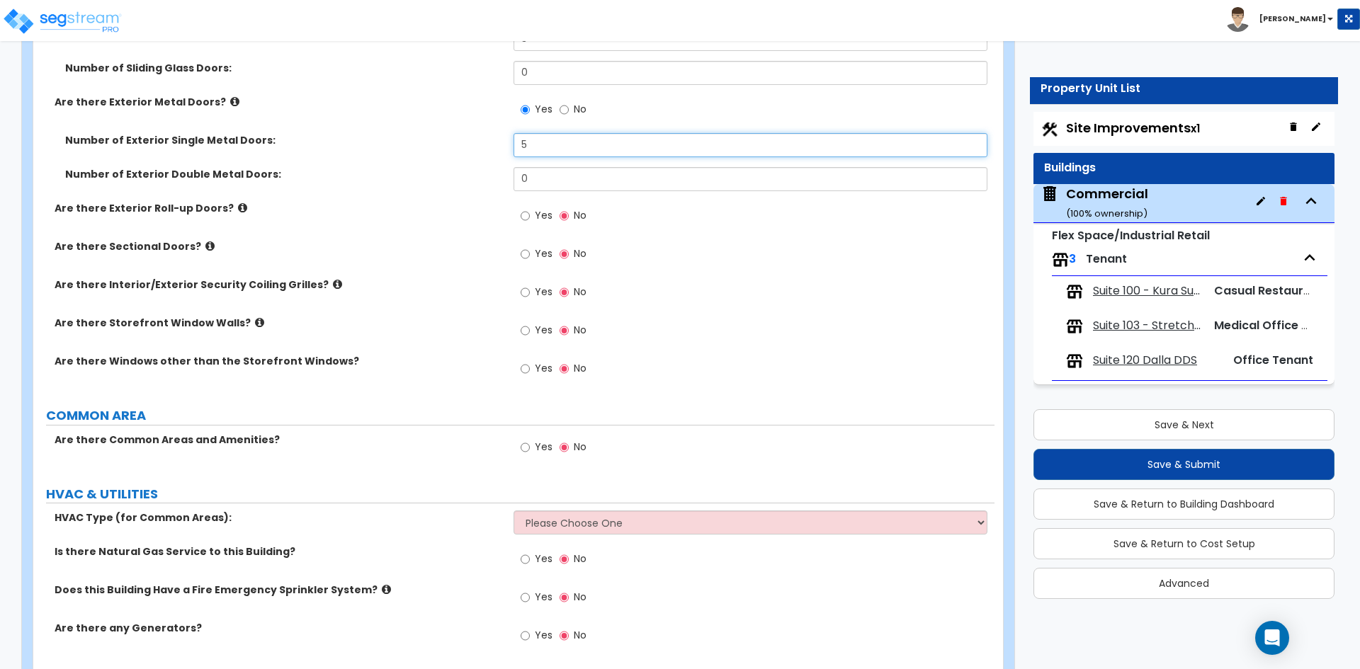
scroll to position [1684, 0]
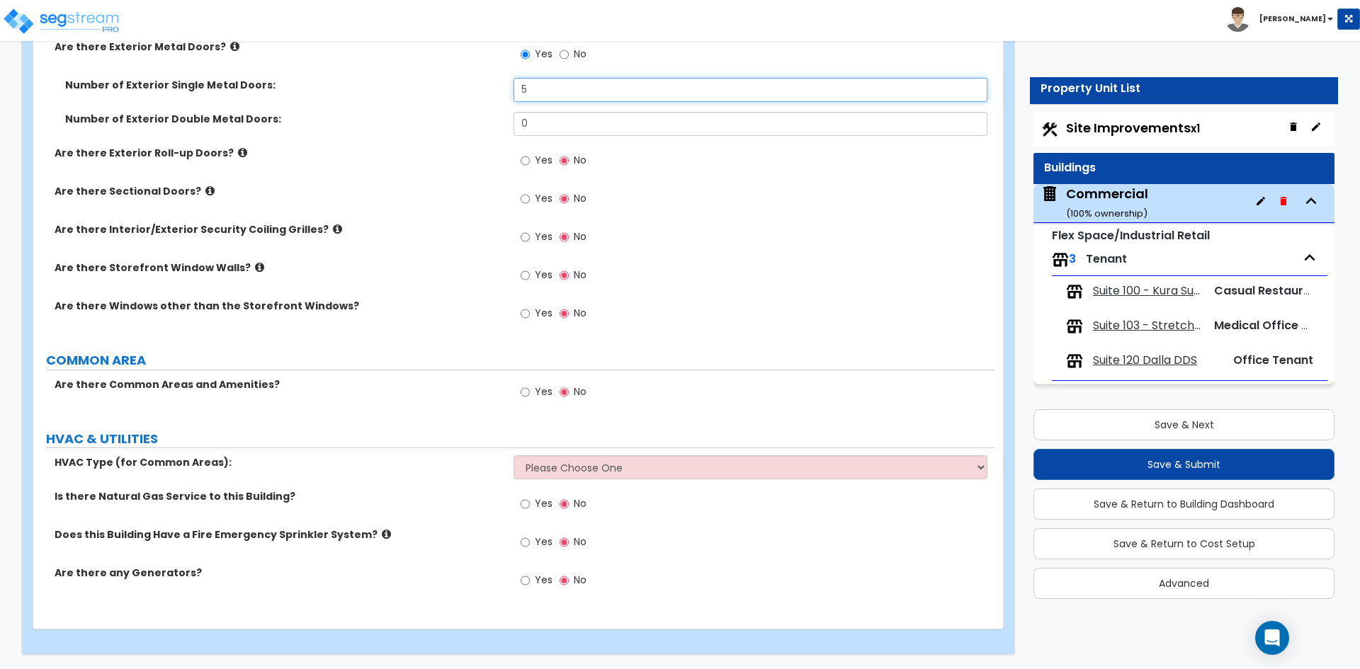
type input "5"
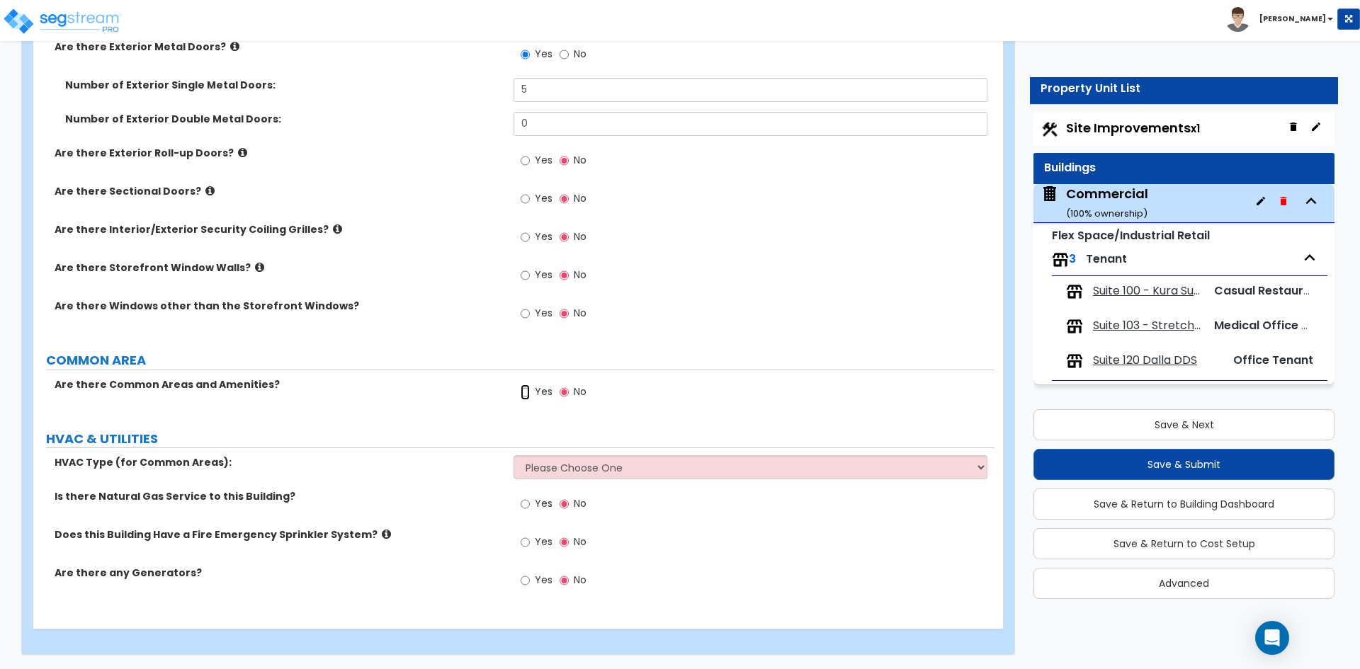
click at [528, 392] on input "Yes" at bounding box center [525, 393] width 9 height 16
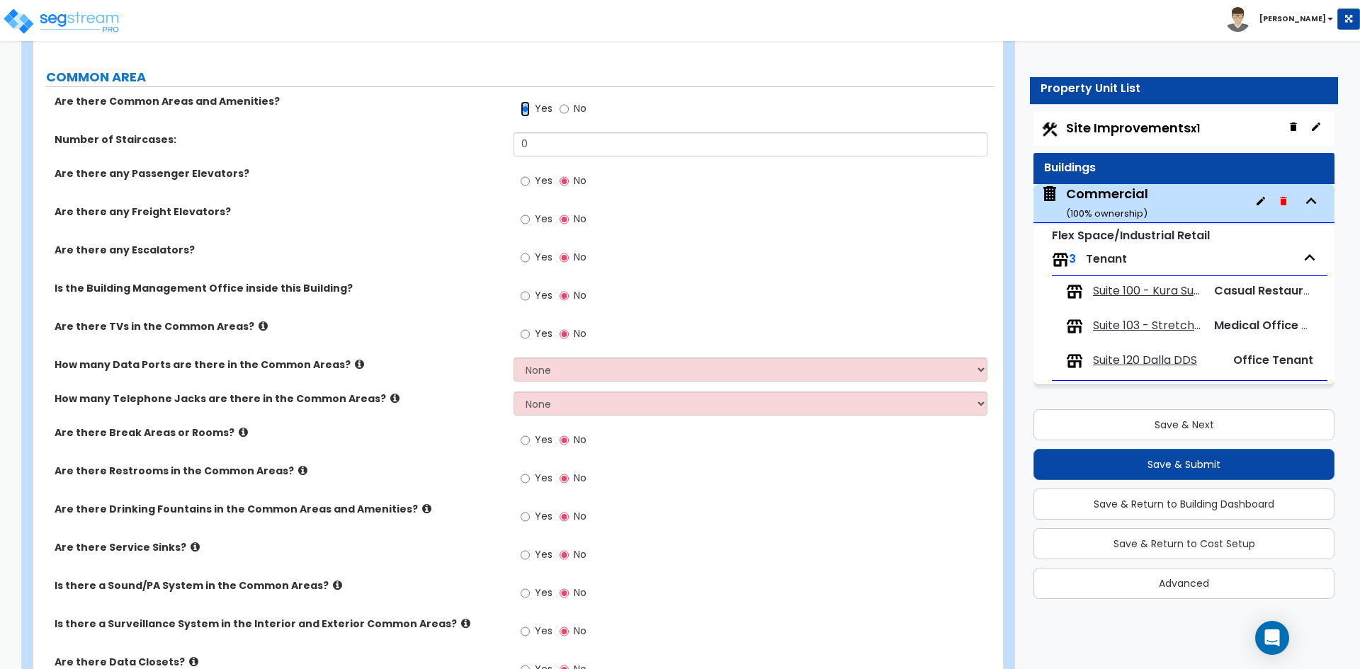
scroll to position [2038, 0]
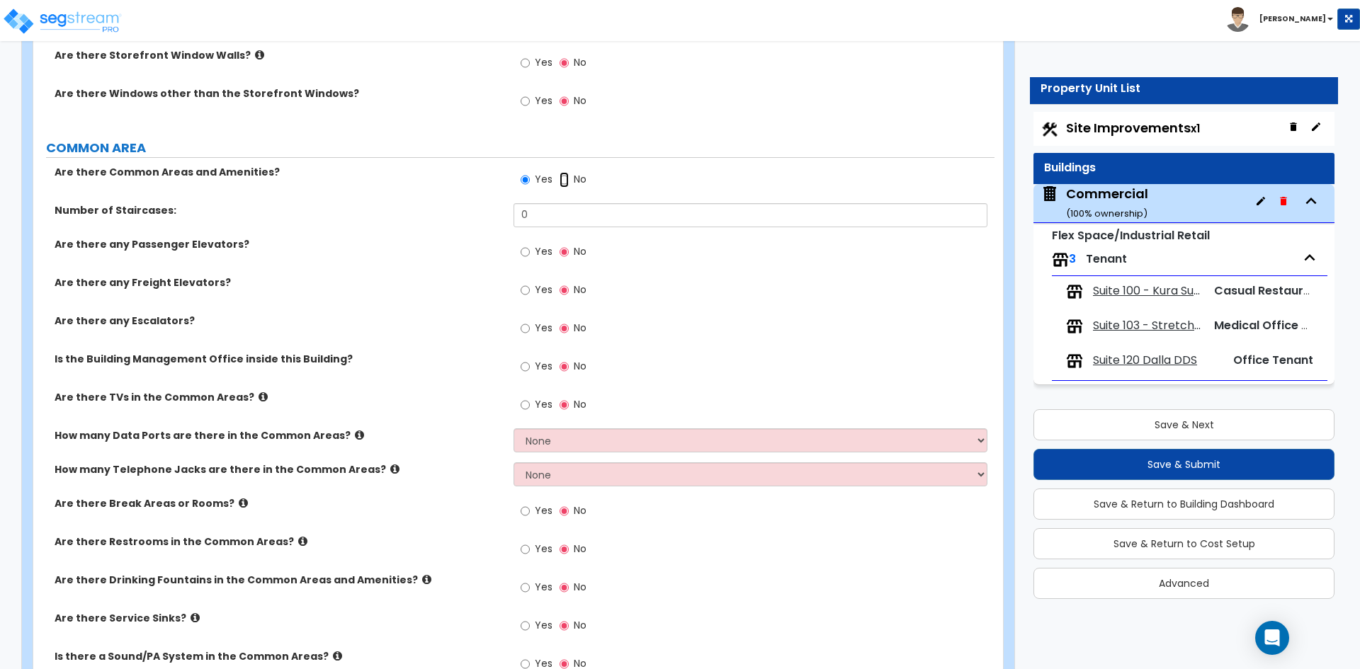
click at [563, 180] on input "No" at bounding box center [564, 180] width 9 height 16
radio input "false"
radio input "true"
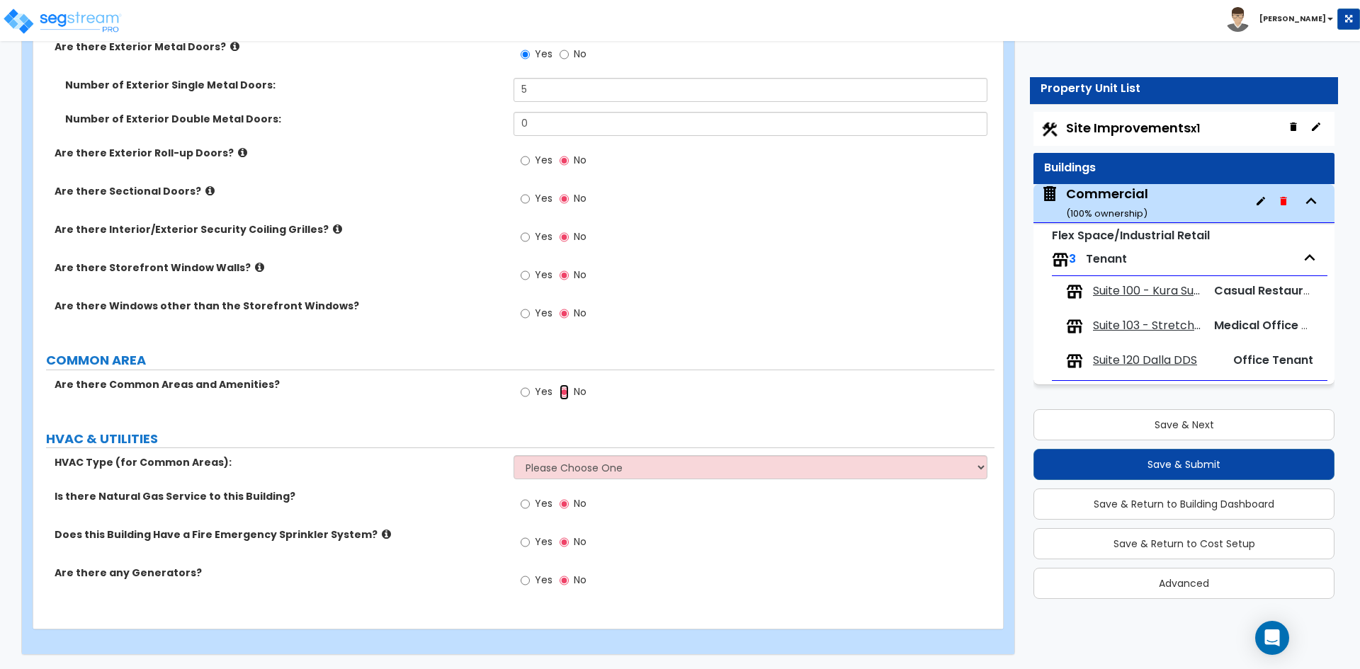
scroll to position [1684, 0]
click at [598, 466] on select "Please Choose One Rooftop Unit Furnace-Condenser Forced Air Split Heating/Cooli…" at bounding box center [749, 467] width 473 height 24
select select "2"
click at [513, 455] on select "Please Choose One Rooftop Unit Furnace-Condenser Forced Air Split Heating/Cooli…" at bounding box center [749, 467] width 473 height 24
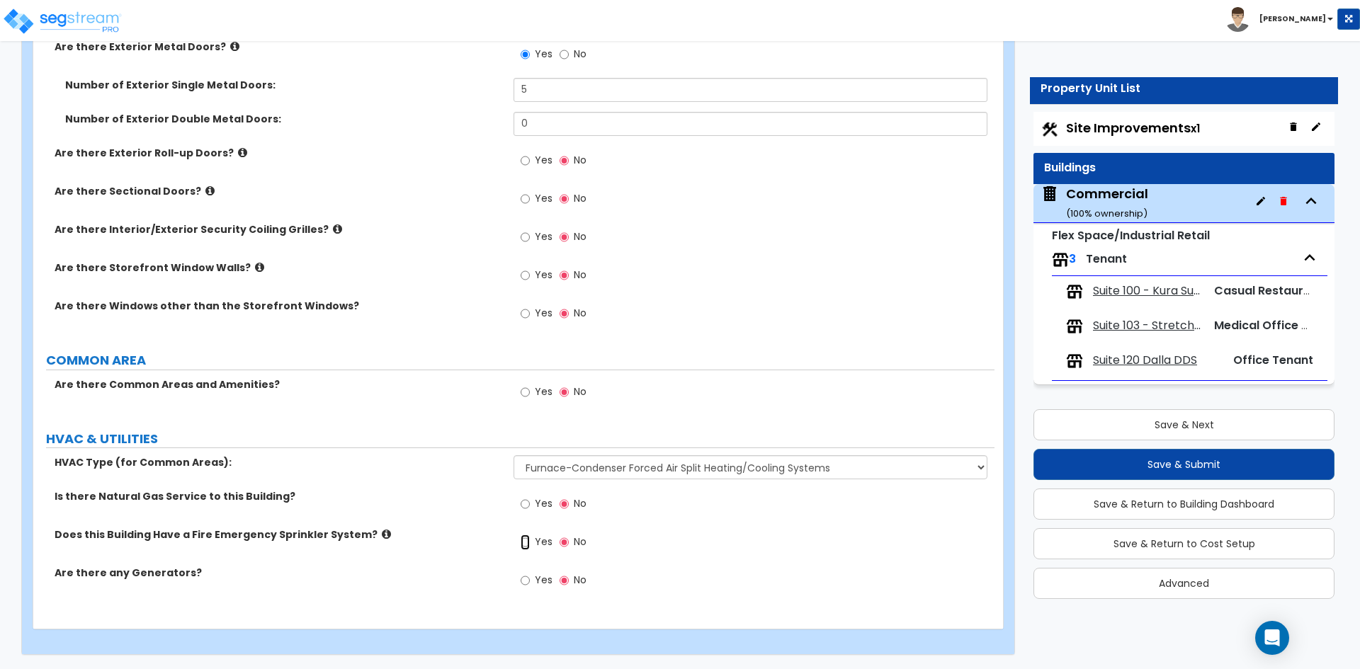
click at [526, 544] on input "Yes" at bounding box center [525, 543] width 9 height 16
radio input "true"
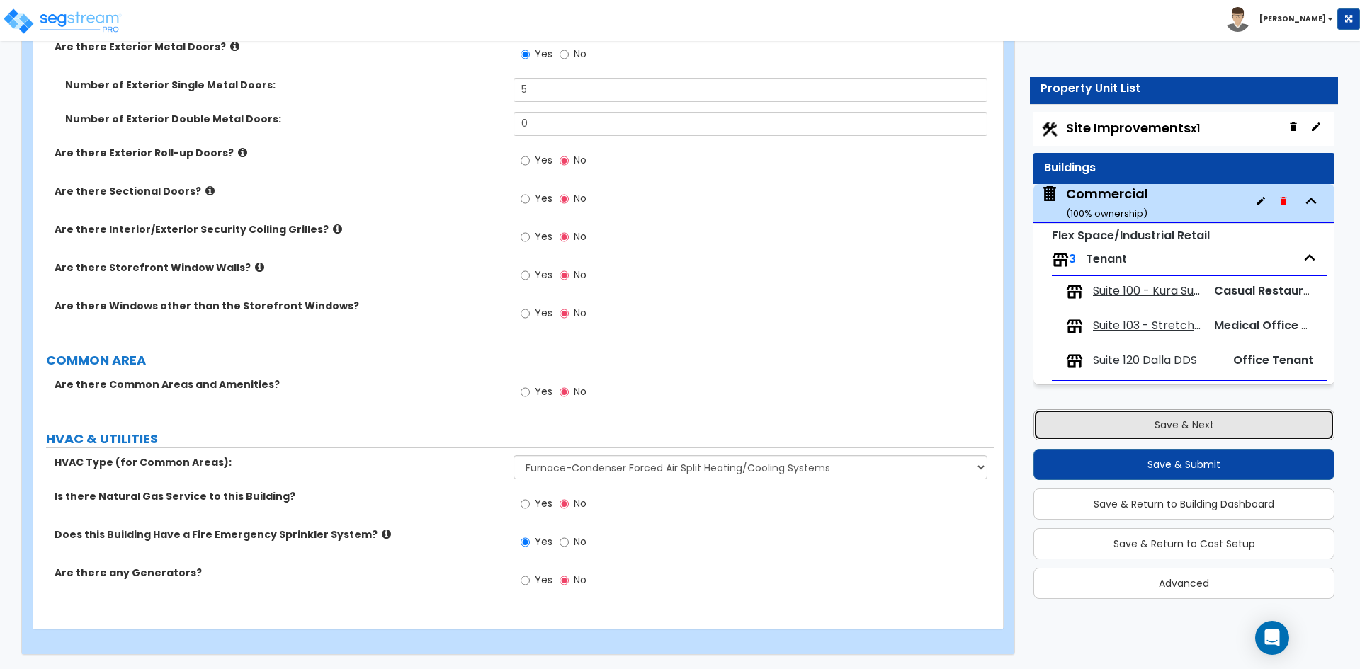
click at [1161, 434] on button "Save & Next" at bounding box center [1183, 424] width 301 height 31
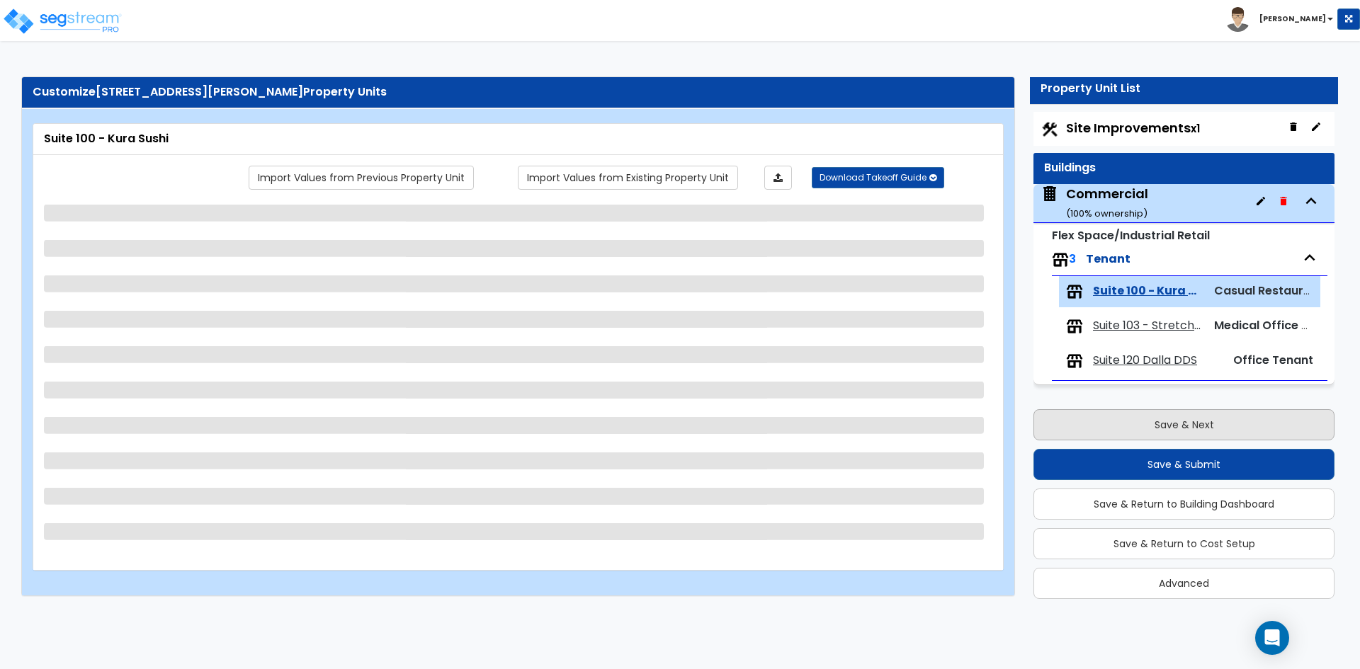
scroll to position [0, 0]
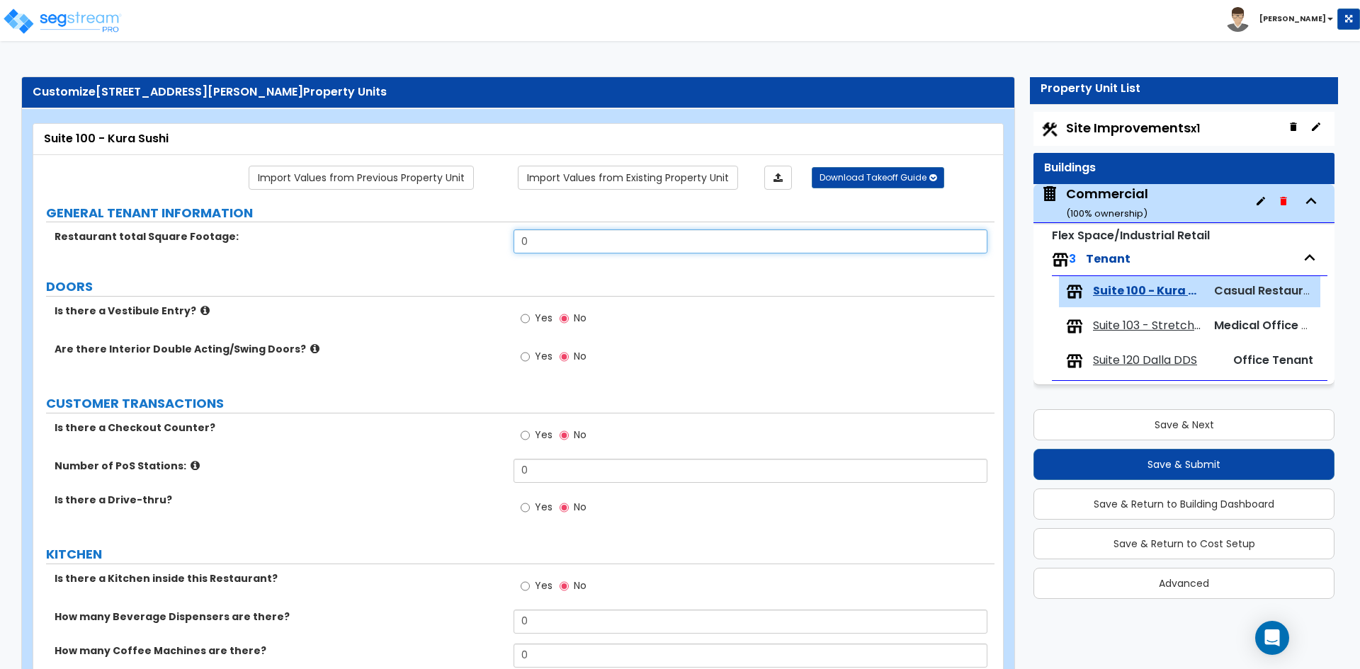
click at [540, 242] on input "0" at bounding box center [749, 241] width 473 height 24
type input "3,014"
click at [1116, 238] on small "Flex Space/Industrial Retail" at bounding box center [1131, 235] width 158 height 16
click at [1125, 200] on div "Commercial ( 100 % ownership)" at bounding box center [1107, 203] width 82 height 36
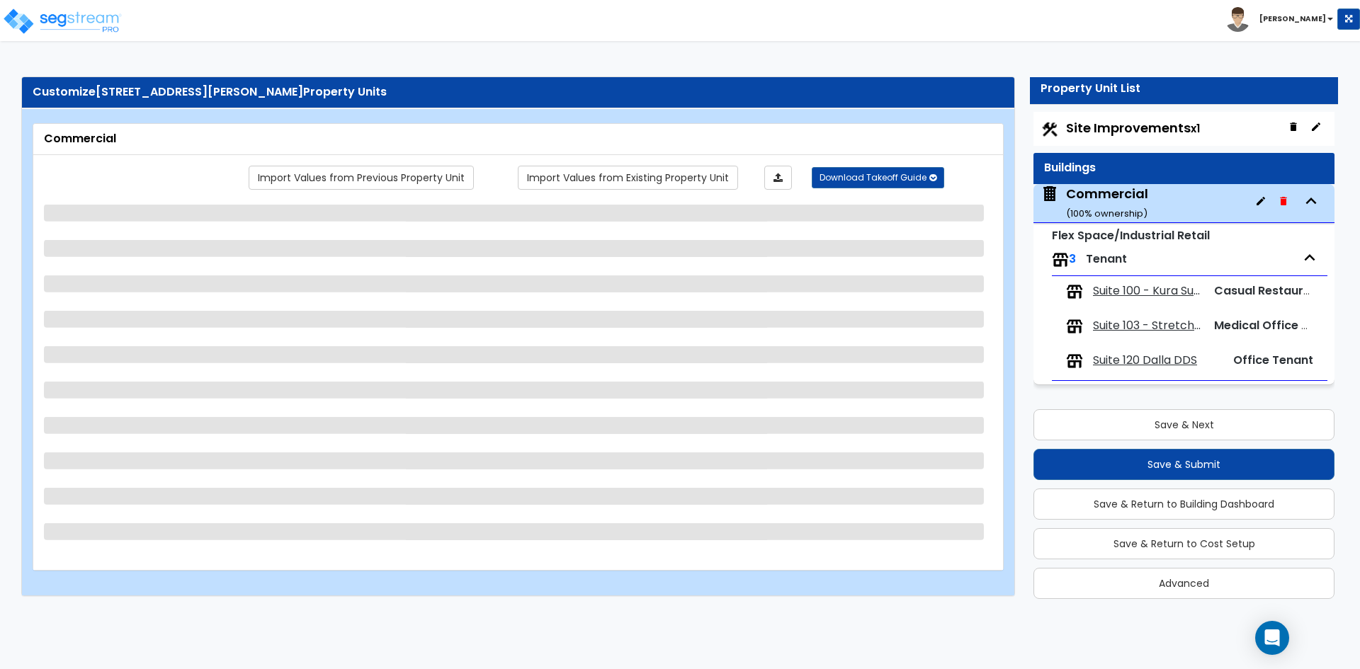
select select "3"
select select "1"
select select "7"
select select "2"
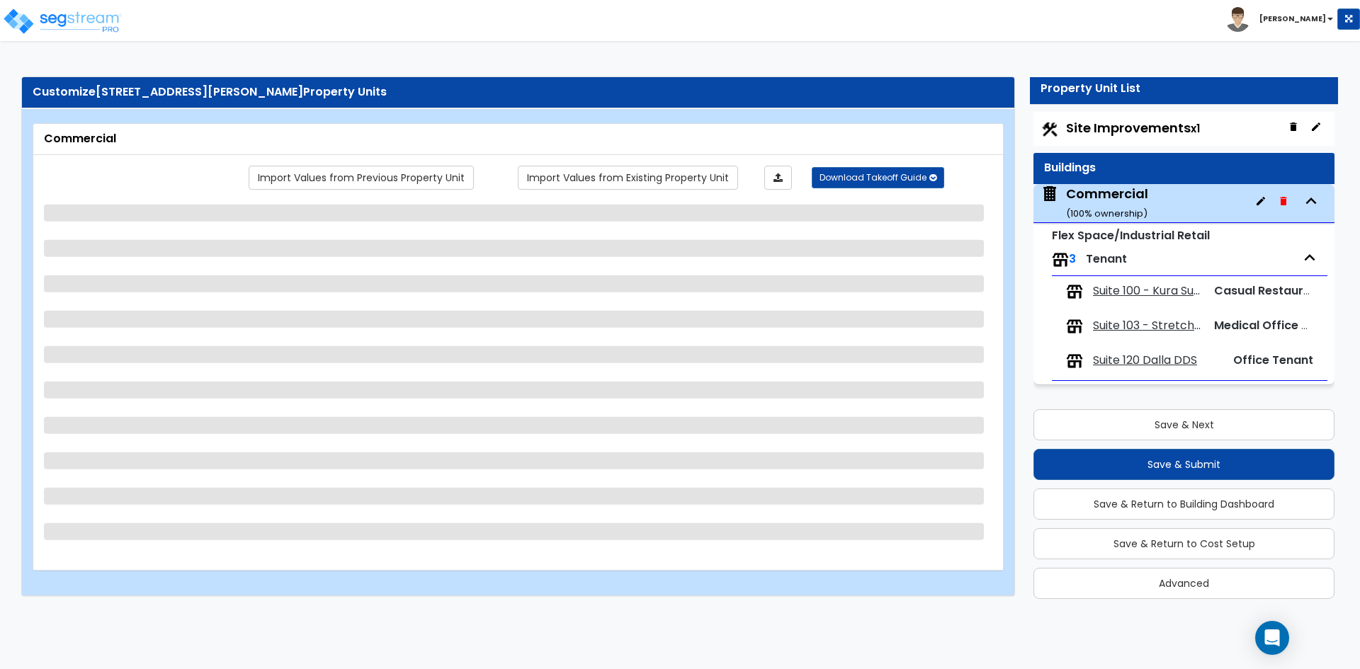
select select "1"
select select "2"
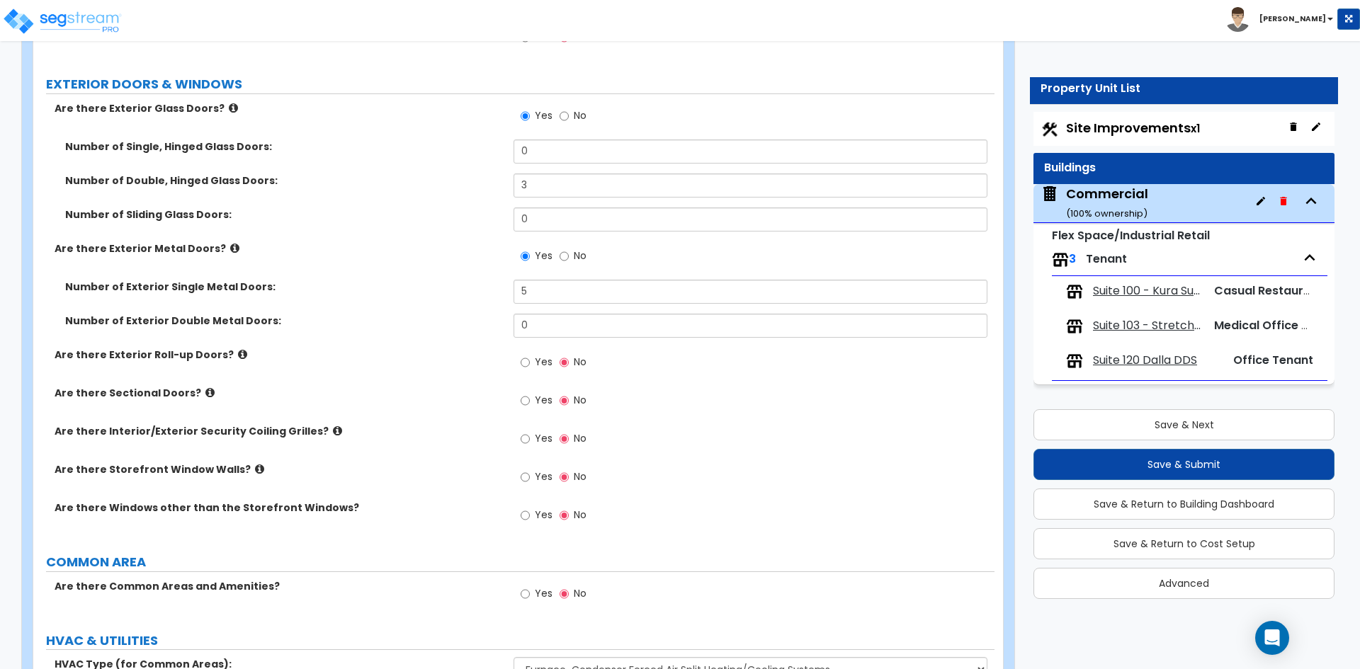
scroll to position [1487, 0]
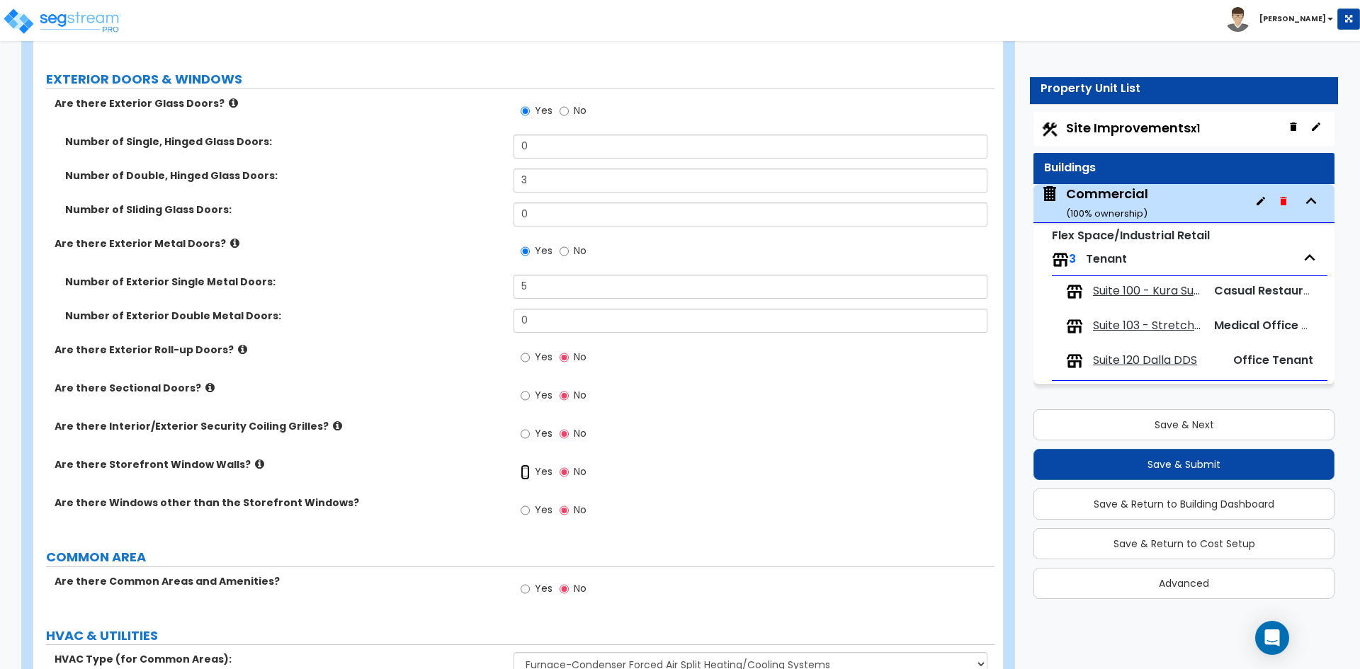
click at [530, 472] on input "Yes" at bounding box center [525, 473] width 9 height 16
radio input "true"
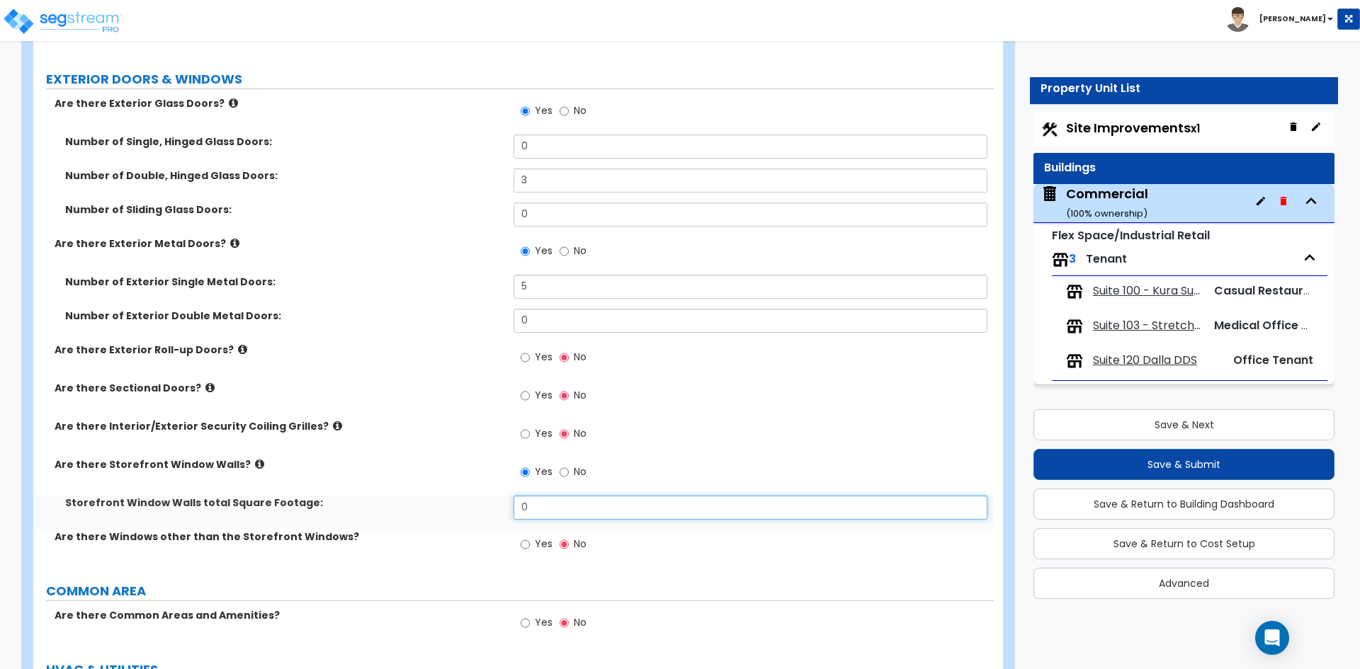
click at [555, 504] on input "0" at bounding box center [749, 508] width 473 height 24
type input "360"
drag, startPoint x: 555, startPoint y: 509, endPoint x: 519, endPoint y: 509, distance: 36.1
click at [519, 509] on input "360" at bounding box center [749, 508] width 473 height 24
type input "1,025"
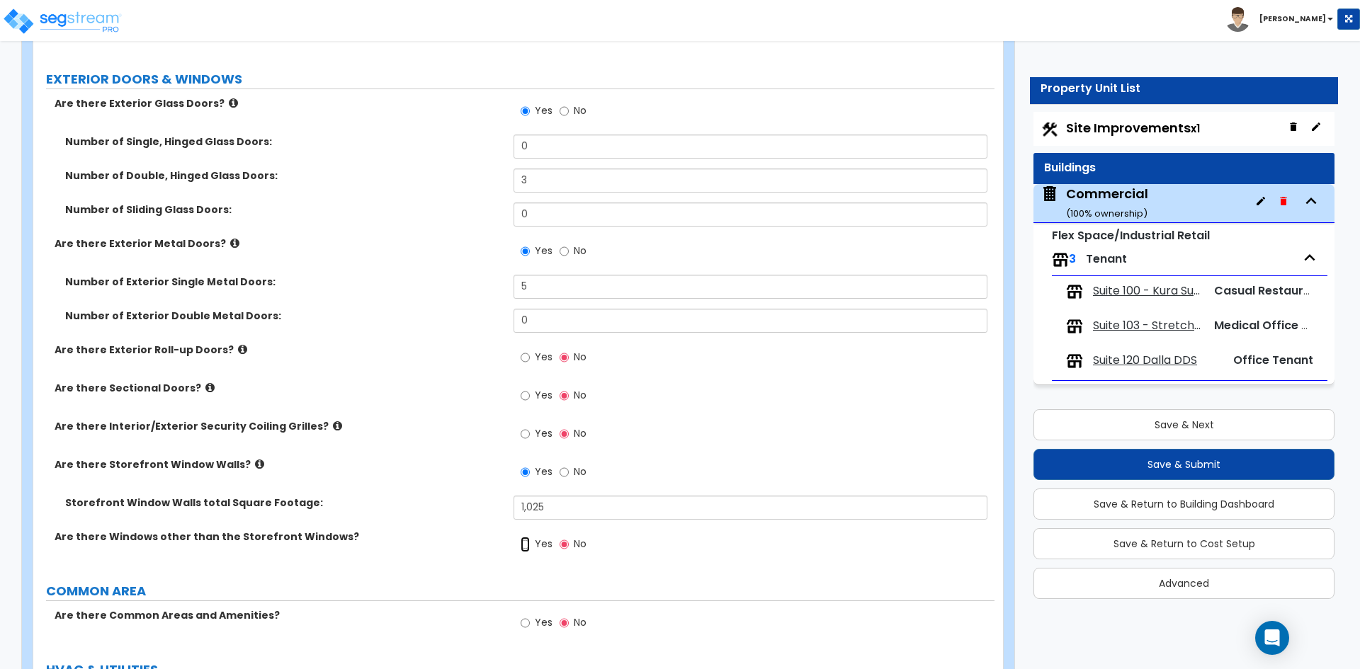
click at [521, 544] on input "Yes" at bounding box center [525, 545] width 9 height 16
radio input "true"
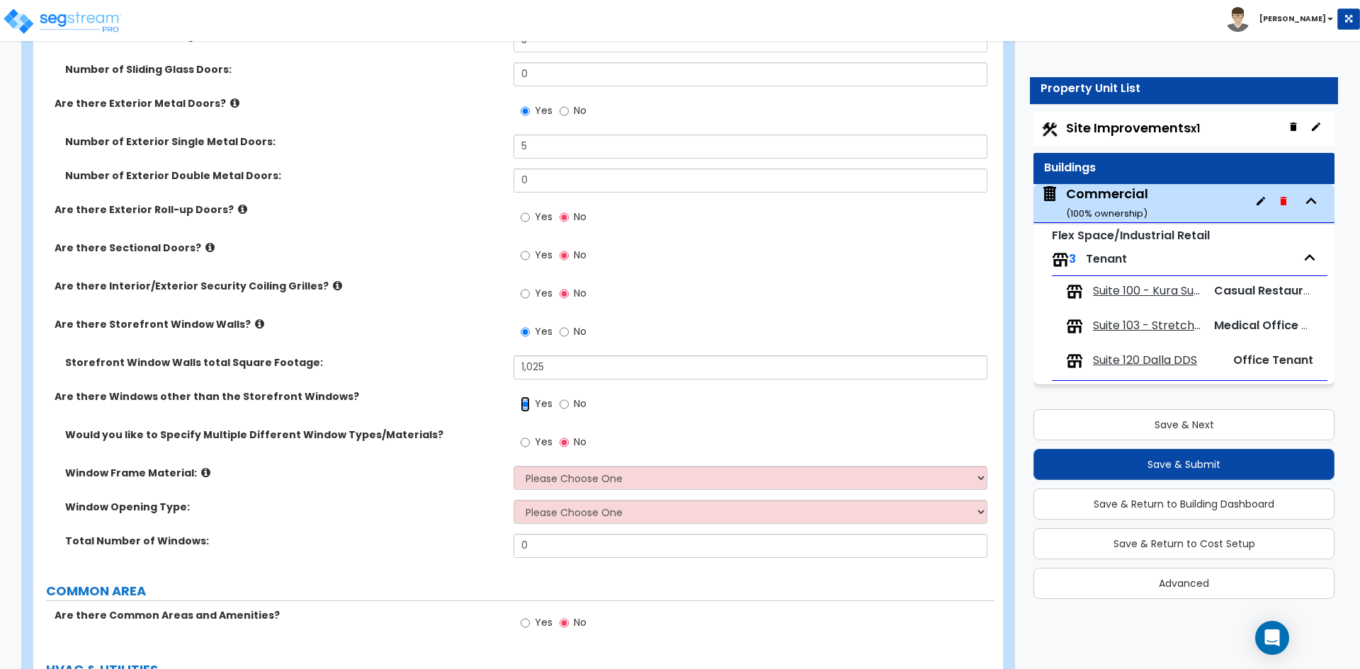
scroll to position [1629, 0]
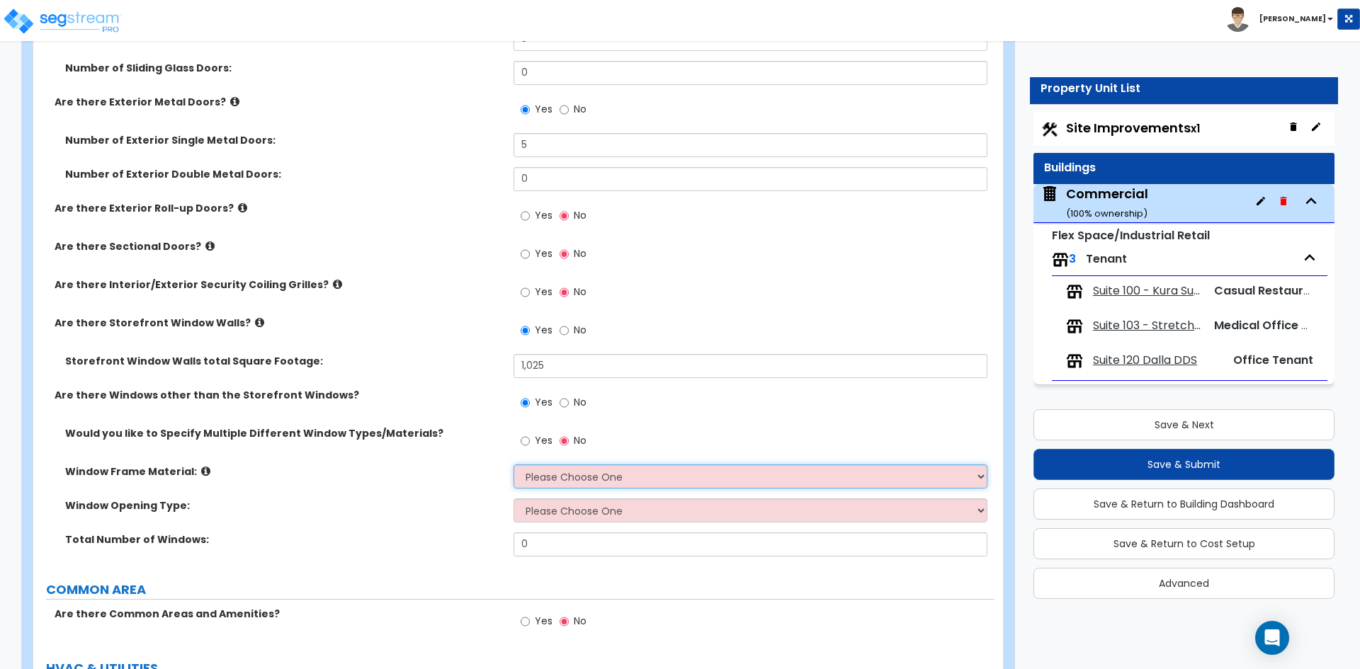
click at [560, 482] on select "Please Choose One Vinyl Aluminum Wood" at bounding box center [749, 477] width 473 height 24
select select "2"
click at [513, 465] on select "Please Choose One Vinyl Aluminum Wood" at bounding box center [749, 477] width 473 height 24
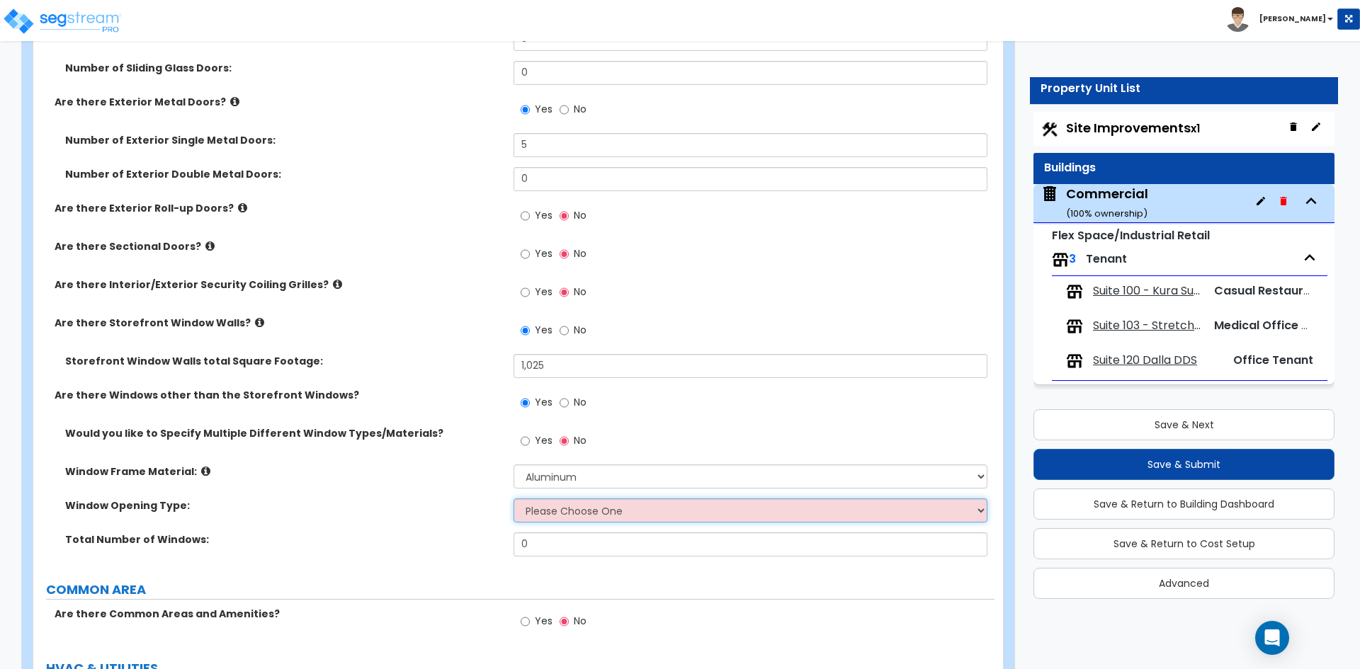
click at [562, 508] on select "Please Choose One Sliding Window Fixed/Picture Window Awning Window Swing/Casem…" at bounding box center [749, 511] width 473 height 24
select select "2"
click at [513, 499] on select "Please Choose One Sliding Window Fixed/Picture Window Awning Window Swing/Casem…" at bounding box center [749, 511] width 473 height 24
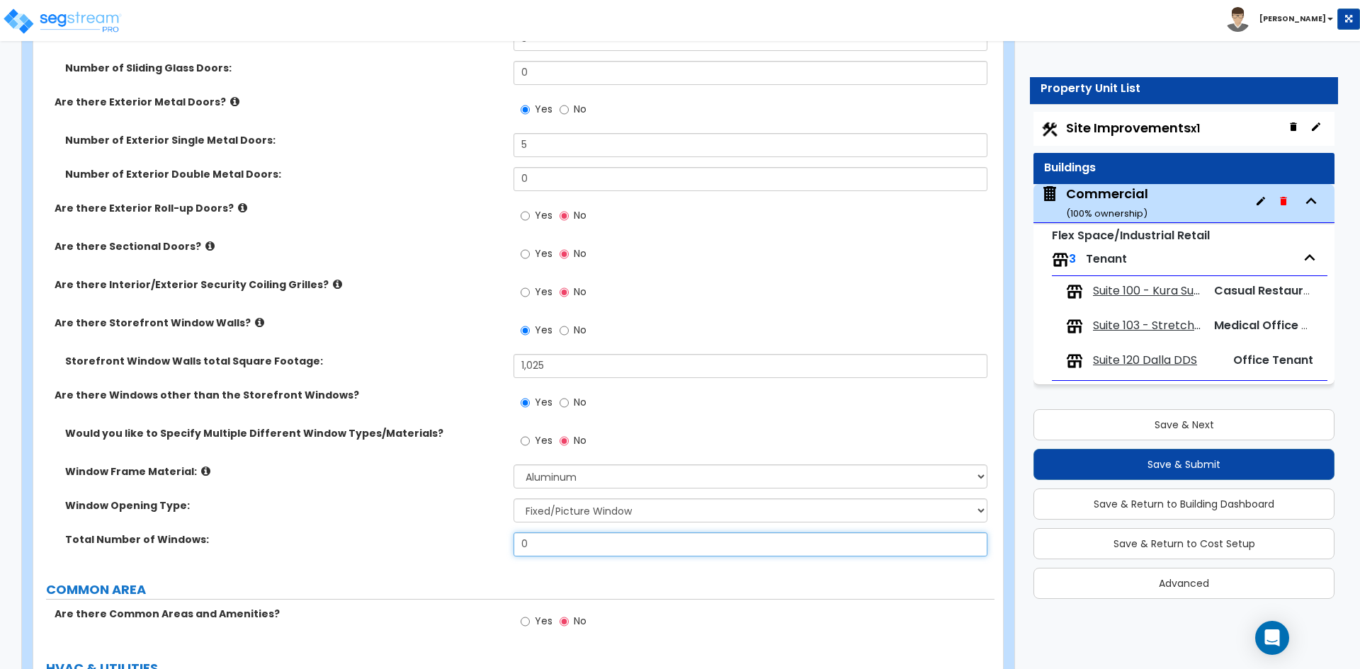
click at [553, 548] on input "0" at bounding box center [749, 545] width 473 height 24
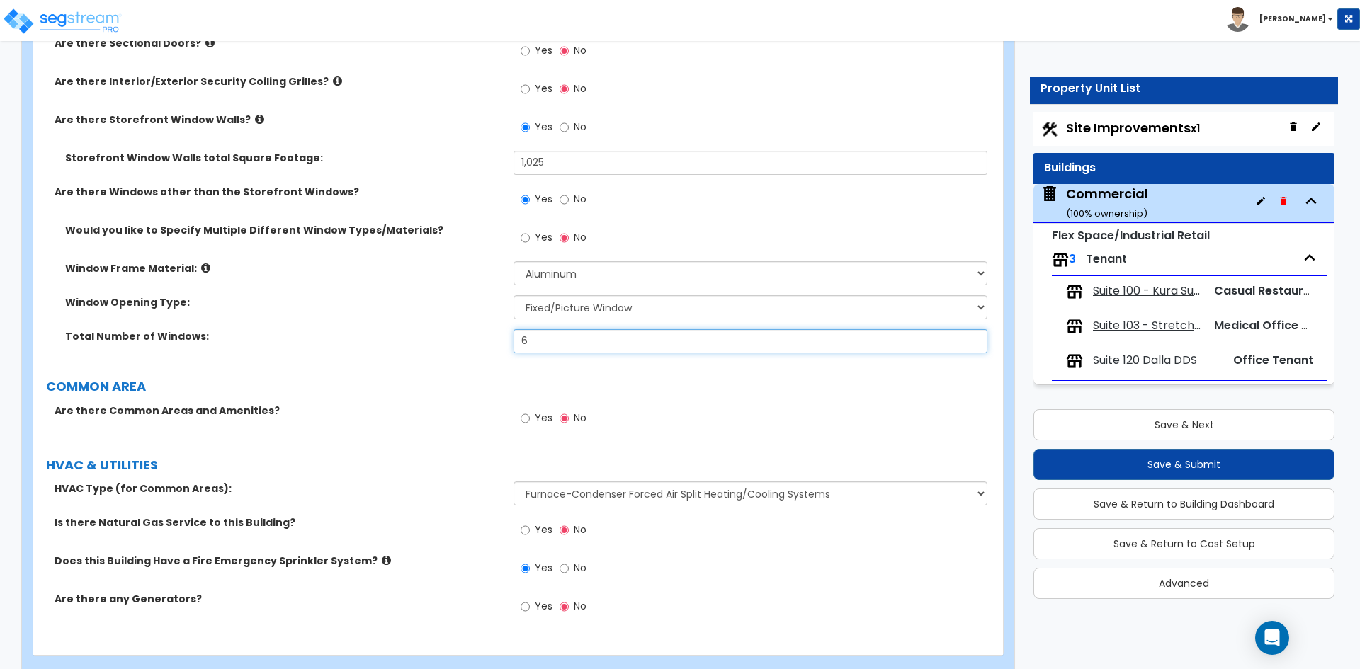
scroll to position [1841, 0]
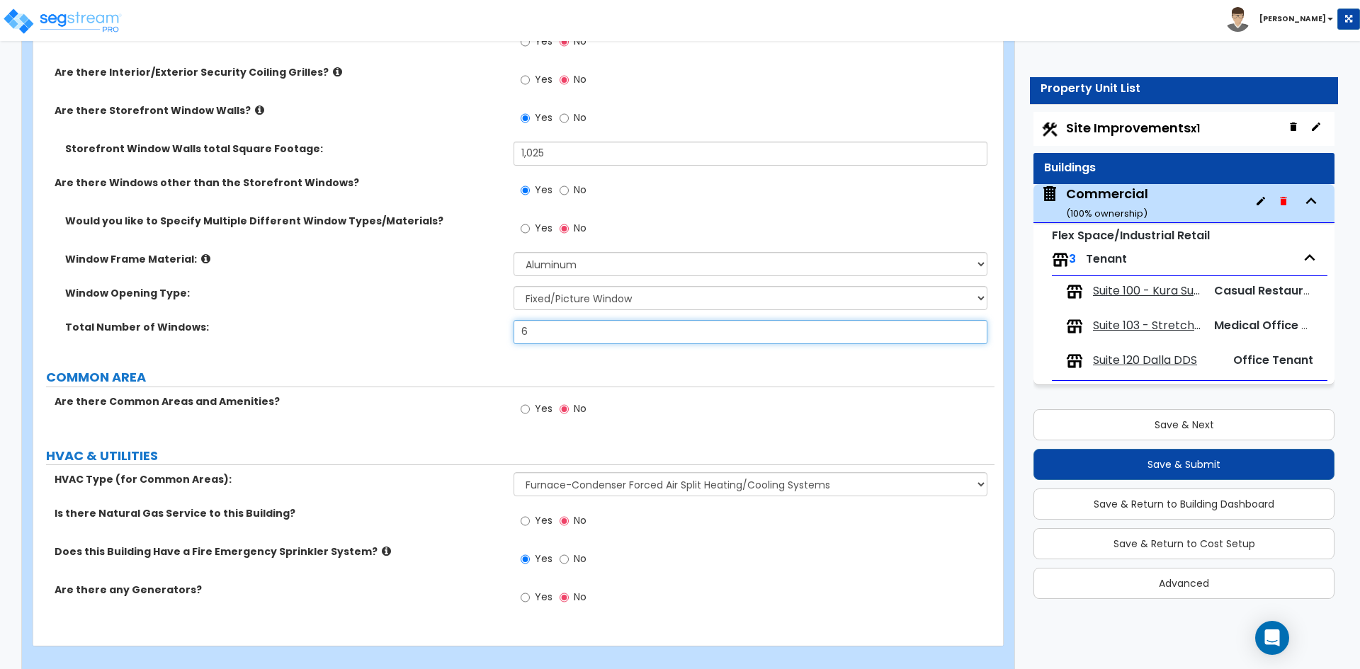
type input "6"
click at [1133, 296] on span "Suite 100 - Kura Sushi" at bounding box center [1147, 291] width 109 height 16
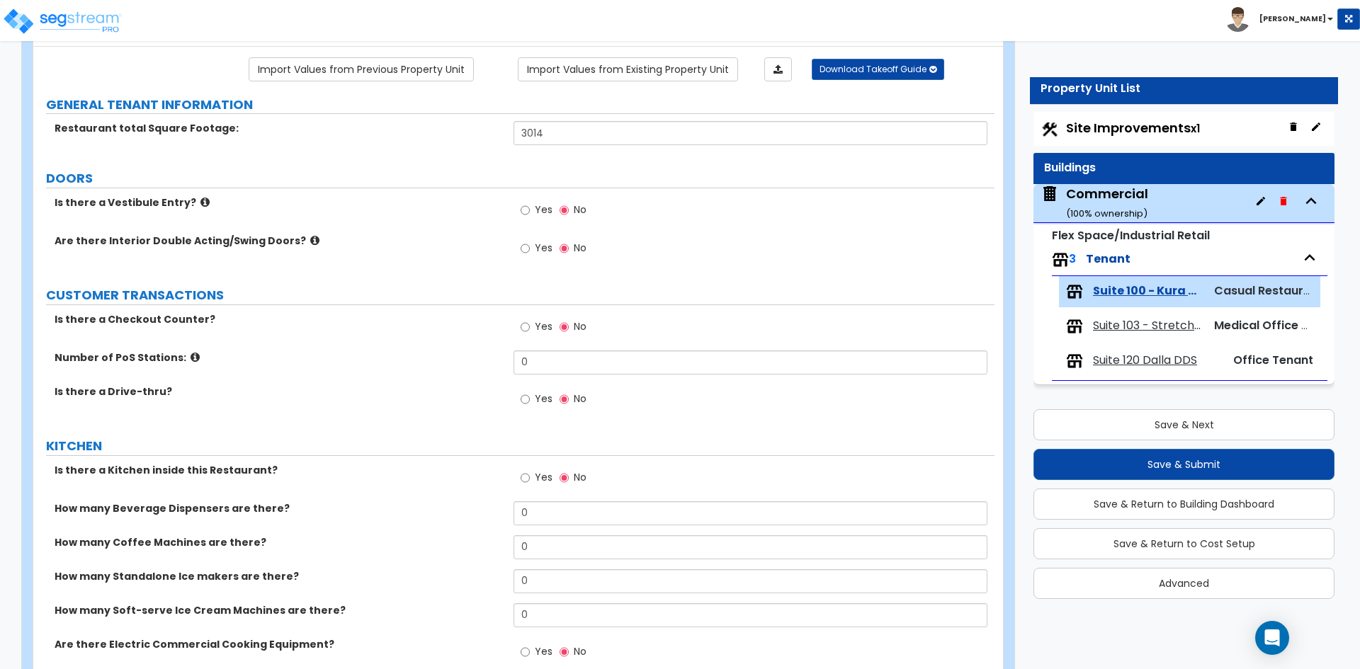
scroll to position [142, 0]
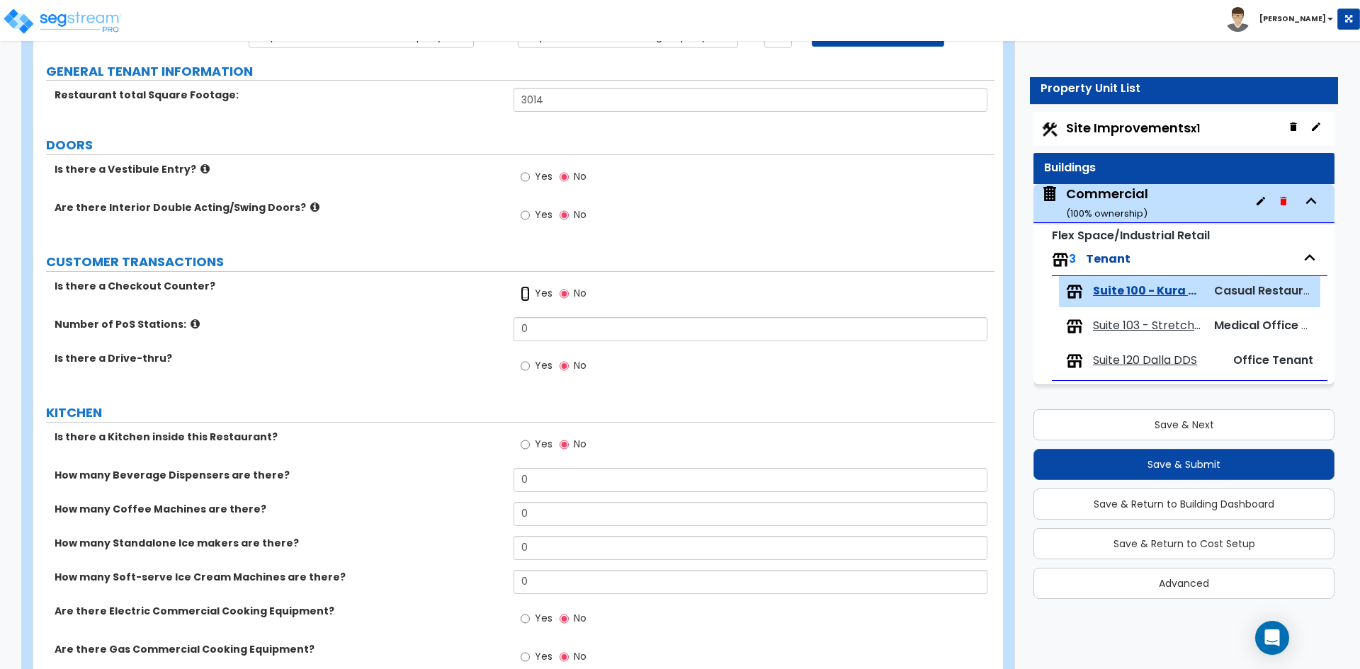
click at [524, 296] on input "Yes" at bounding box center [525, 294] width 9 height 16
radio input "true"
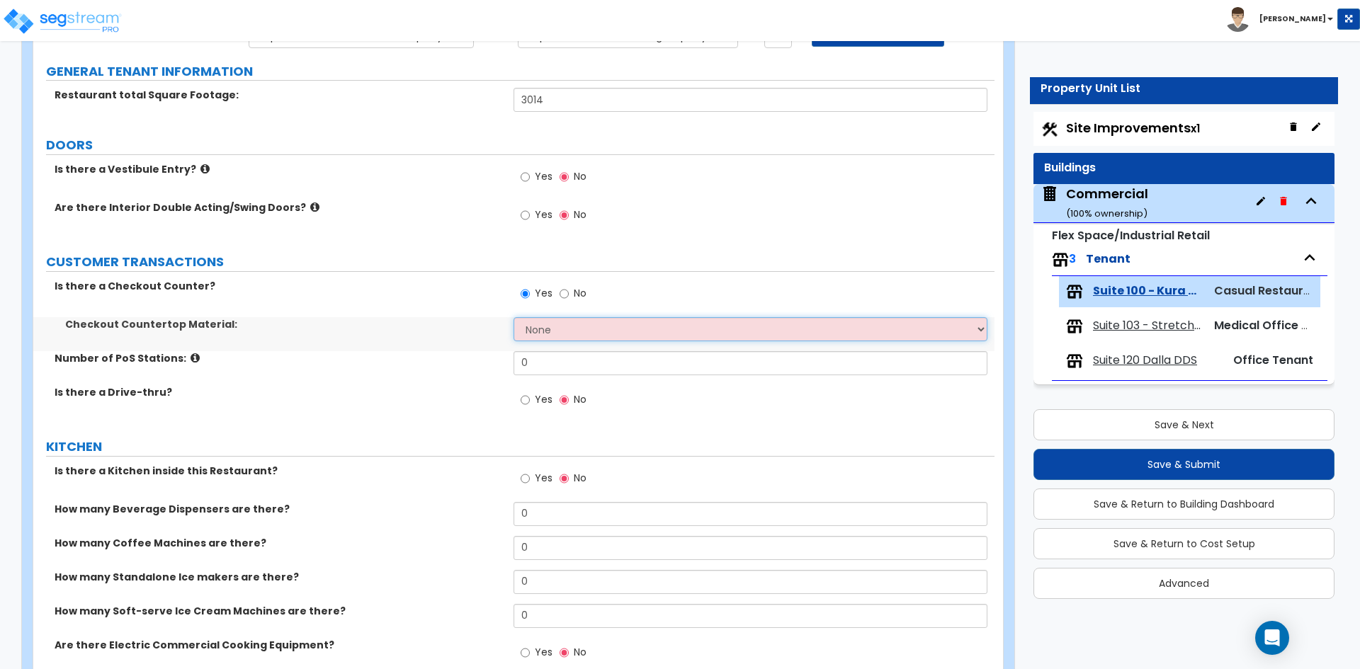
click at [564, 333] on select "None Plastic Laminate Solid Surface Stone Quartz Marble Tile Wood Stainless Ste…" at bounding box center [749, 329] width 473 height 24
select select "5"
click at [513, 317] on select "None Plastic Laminate Solid Surface Stone Quartz Marble Tile Wood Stainless Ste…" at bounding box center [749, 329] width 473 height 24
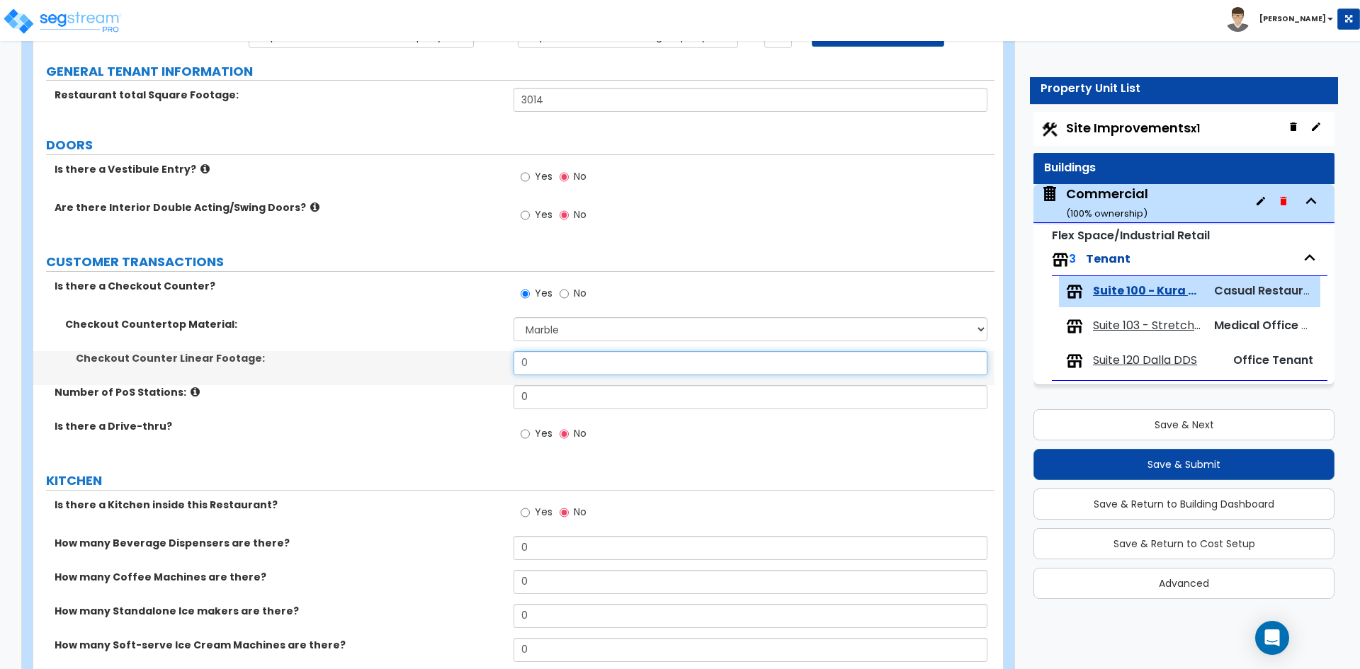
click at [548, 360] on input "0" at bounding box center [749, 363] width 473 height 24
type input "10"
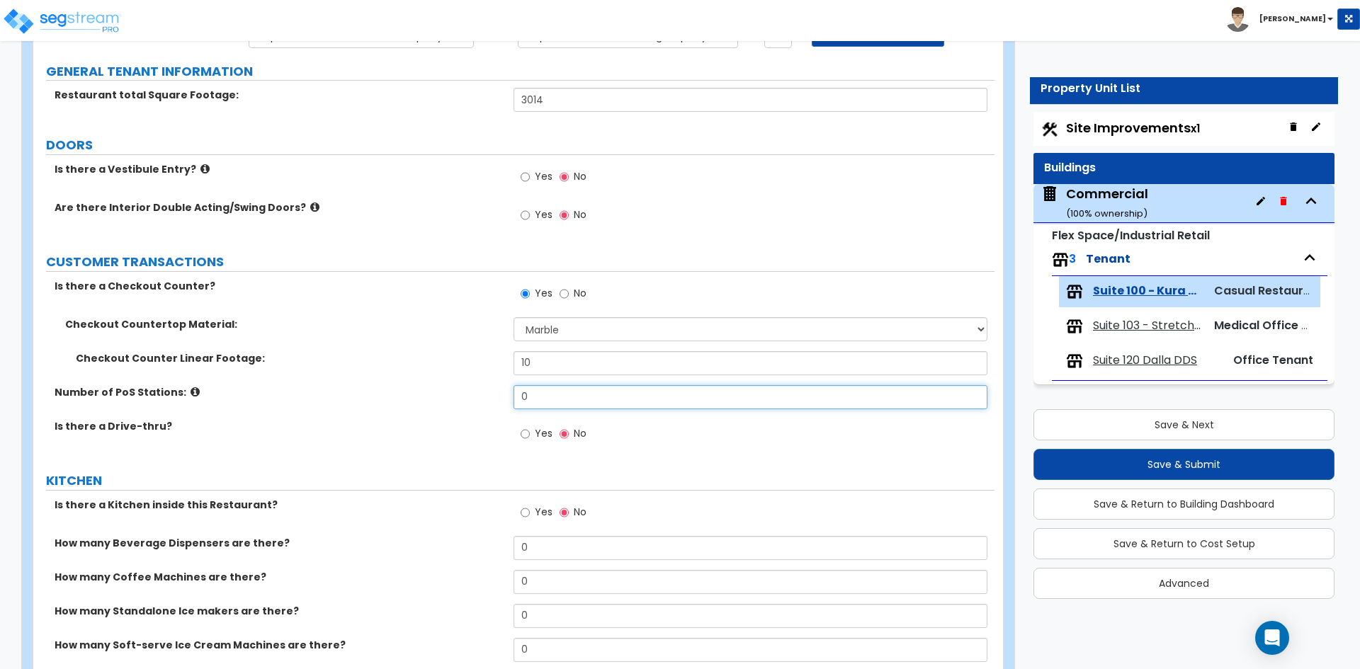
click at [545, 387] on input "0" at bounding box center [749, 397] width 473 height 24
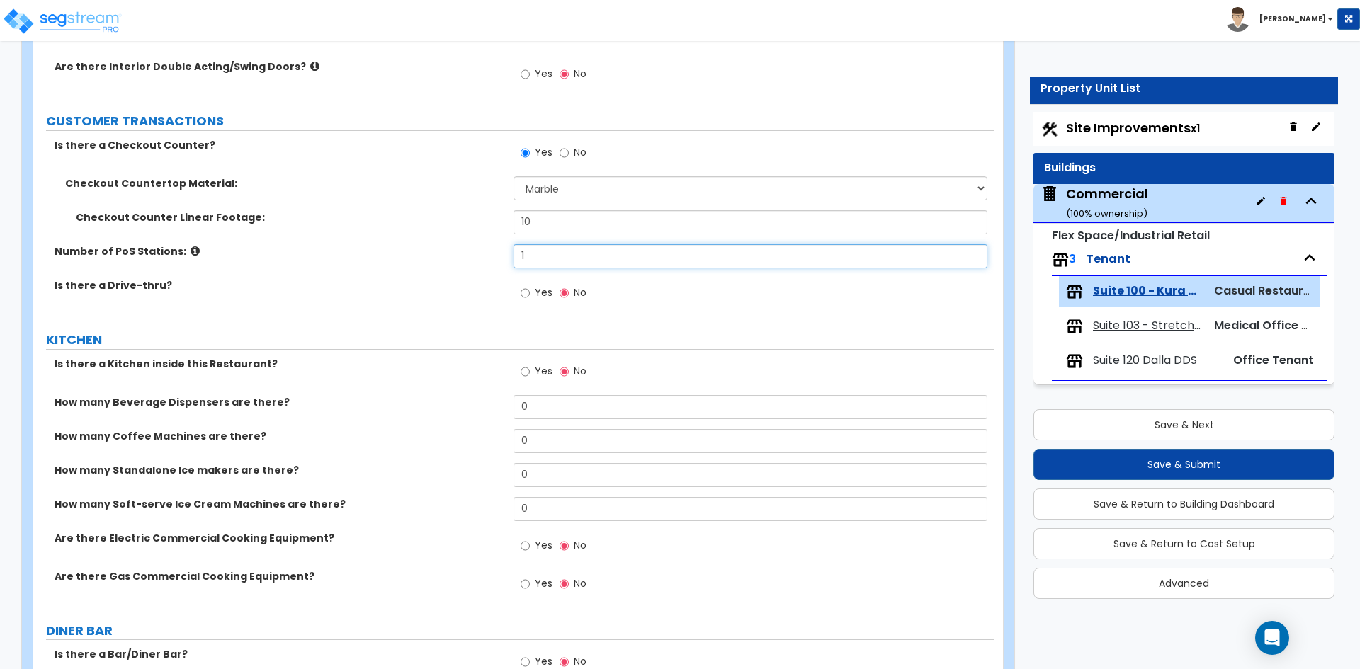
scroll to position [283, 0]
type input "1"
click at [522, 372] on input "Yes" at bounding box center [525, 371] width 9 height 16
radio input "true"
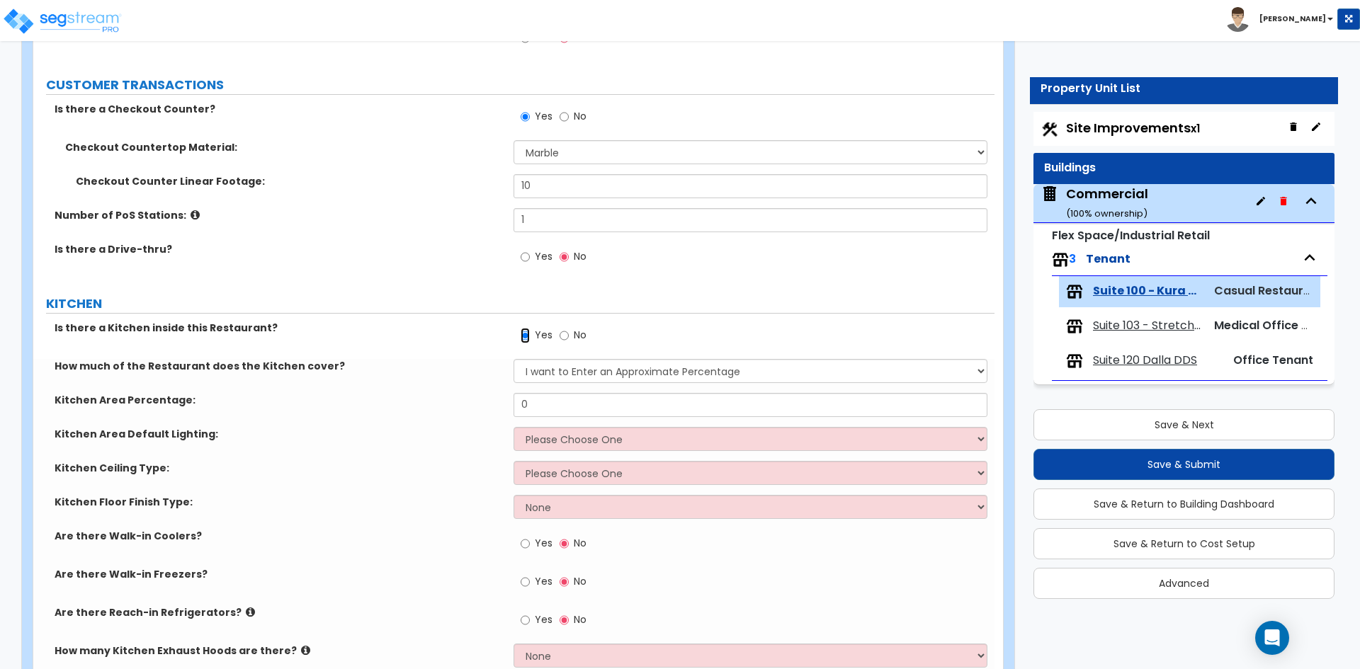
scroll to position [354, 0]
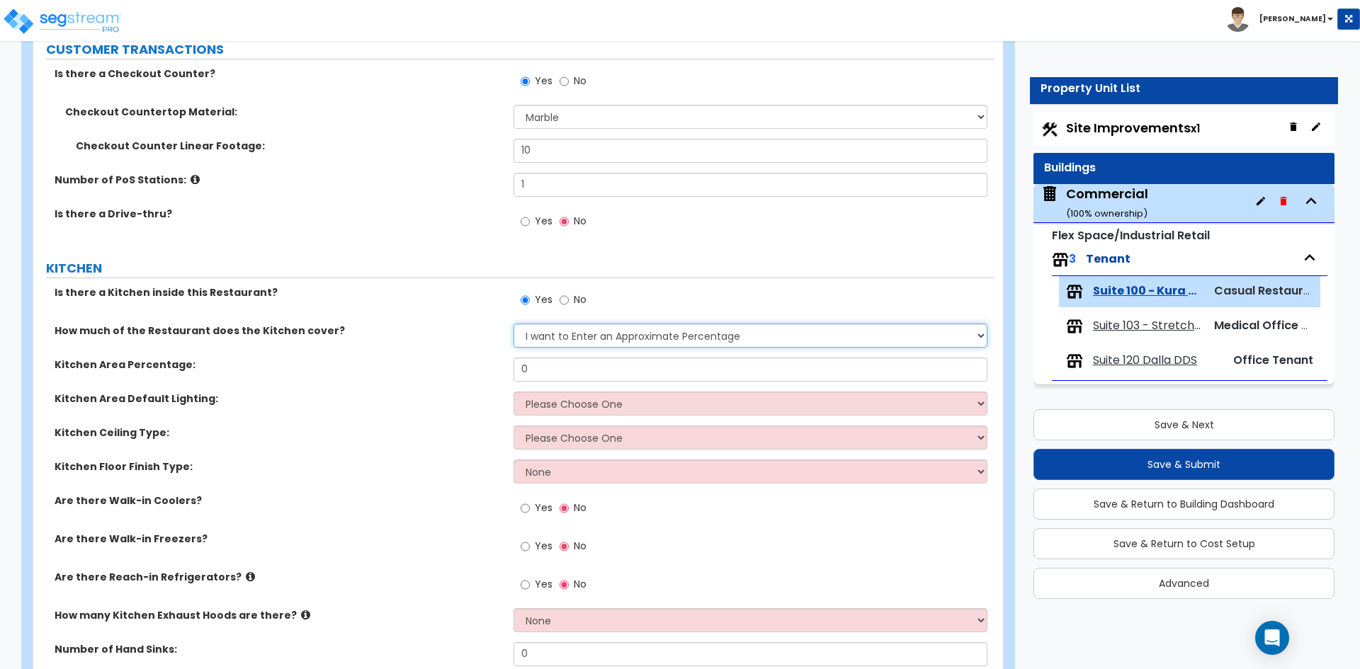
click at [613, 341] on select "I want to Enter an Approximate Percentage I want to Enter the Square Footage" at bounding box center [749, 336] width 473 height 24
click at [589, 347] on select "I want to Enter an Approximate Percentage I want to Enter the Square Footage" at bounding box center [749, 336] width 473 height 24
select select "2"
click at [513, 324] on select "I want to Enter an Approximate Percentage I want to Enter the Square Footage" at bounding box center [749, 336] width 473 height 24
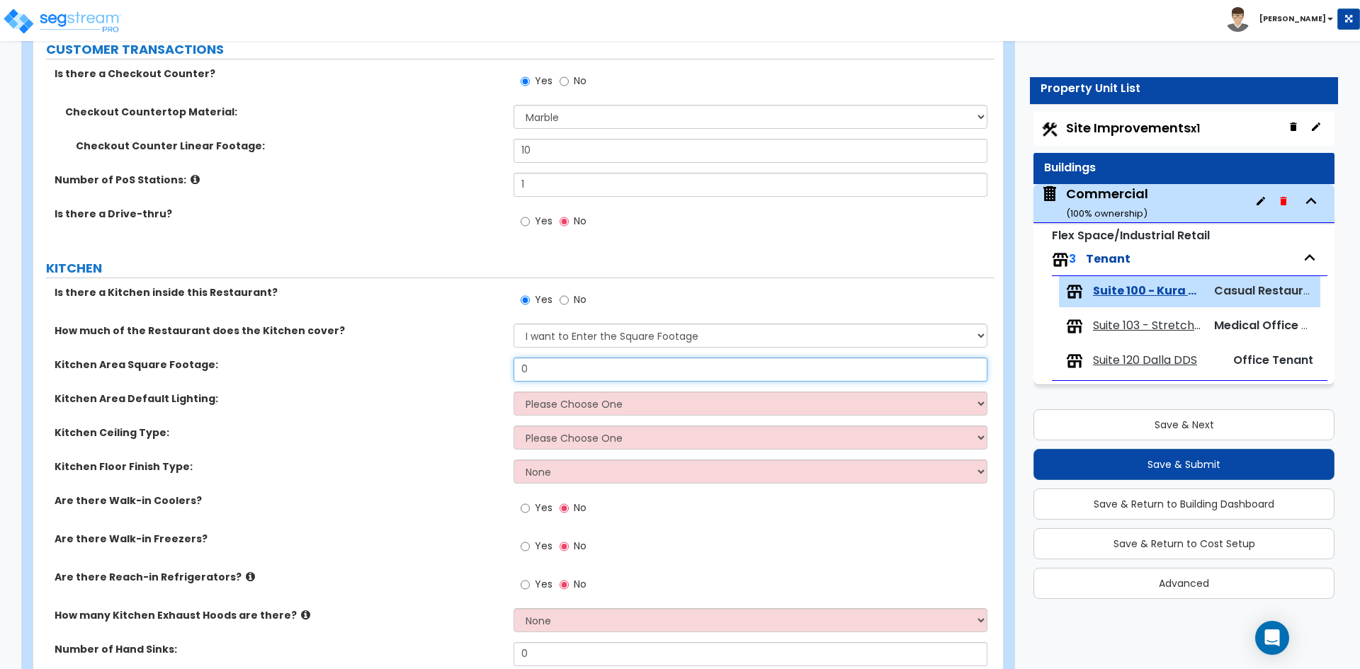
drag, startPoint x: 562, startPoint y: 373, endPoint x: 519, endPoint y: 375, distance: 43.2
click at [519, 375] on input "0" at bounding box center [749, 370] width 473 height 24
type input "3"
type input "450"
click at [598, 402] on select "Please Choose One LED Surface-Mounted LED Recessed Fluorescent Surface-Mounted …" at bounding box center [749, 404] width 473 height 24
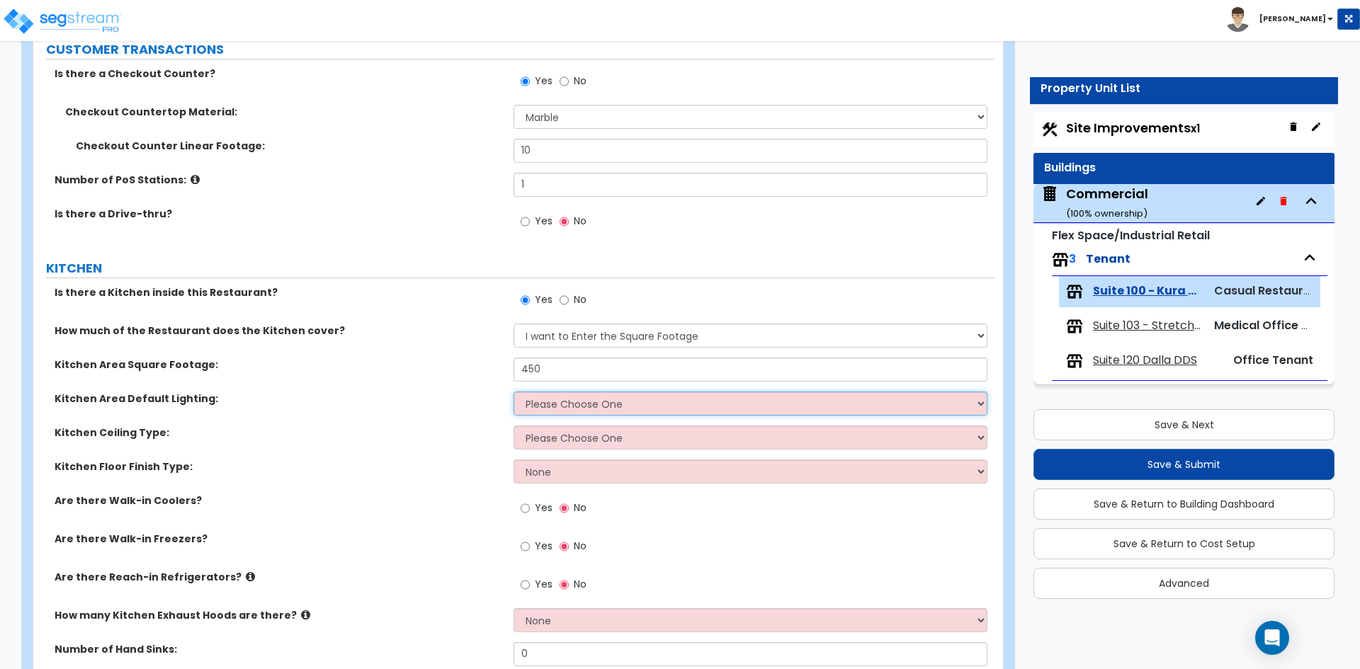
click at [591, 405] on select "Please Choose One LED Surface-Mounted LED Recessed Fluorescent Surface-Mounted …" at bounding box center [749, 404] width 473 height 24
select select "2"
click at [513, 392] on select "Please Choose One LED Surface-Mounted LED Recessed Fluorescent Surface-Mounted …" at bounding box center [749, 404] width 473 height 24
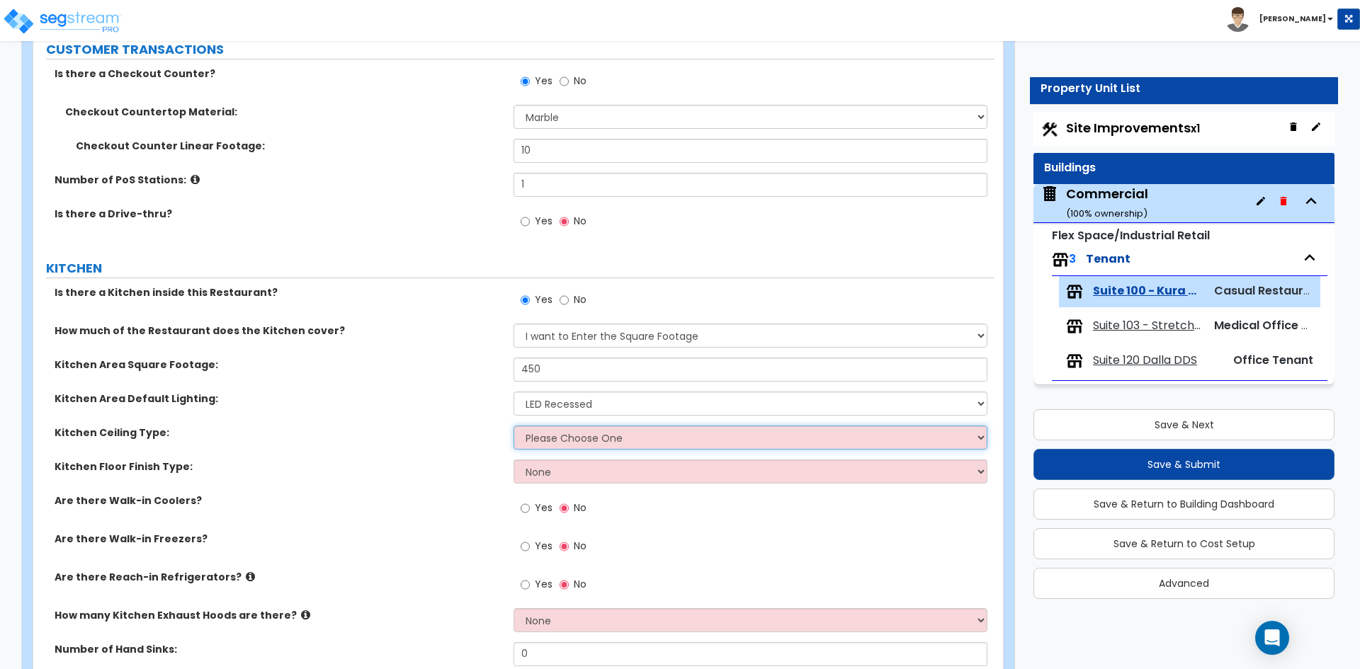
click at [597, 438] on select "Please Choose One Drywall Ceiling Open Ceiling Drop Ceiling" at bounding box center [749, 438] width 473 height 24
select select "3"
click at [513, 426] on select "Please Choose One Drywall Ceiling Open Ceiling Drop Ceiling" at bounding box center [749, 438] width 473 height 24
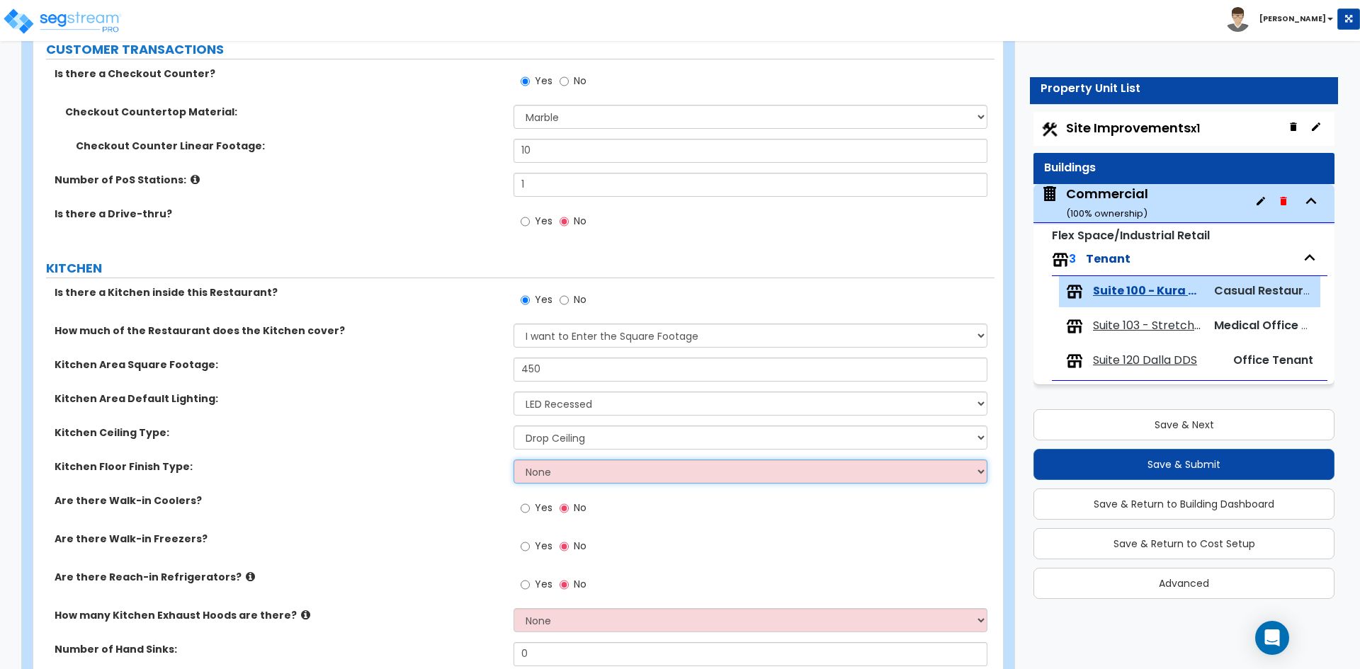
click at [581, 462] on select "None Tile Flooring VCT Flooring Sheet Vinyl Flooring" at bounding box center [749, 472] width 473 height 24
select select "1"
click at [513, 460] on select "None Tile Flooring VCT Flooring Sheet Vinyl Flooring" at bounding box center [749, 472] width 473 height 24
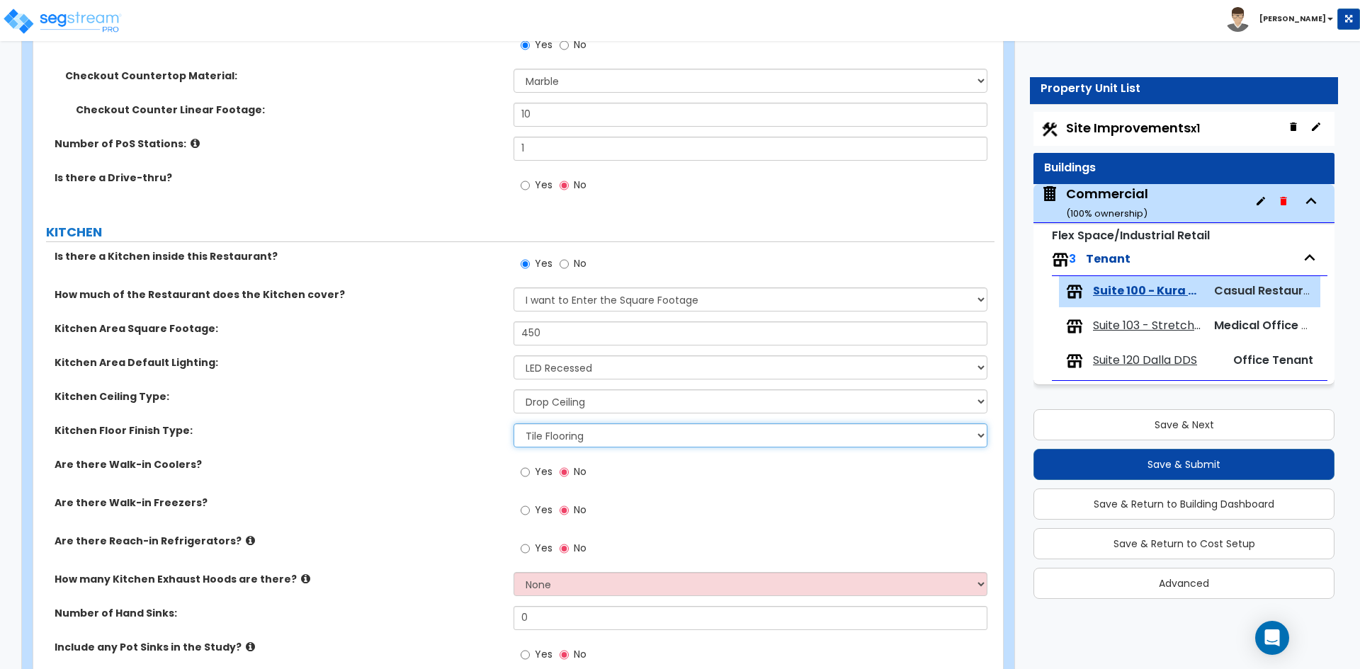
scroll to position [425, 0]
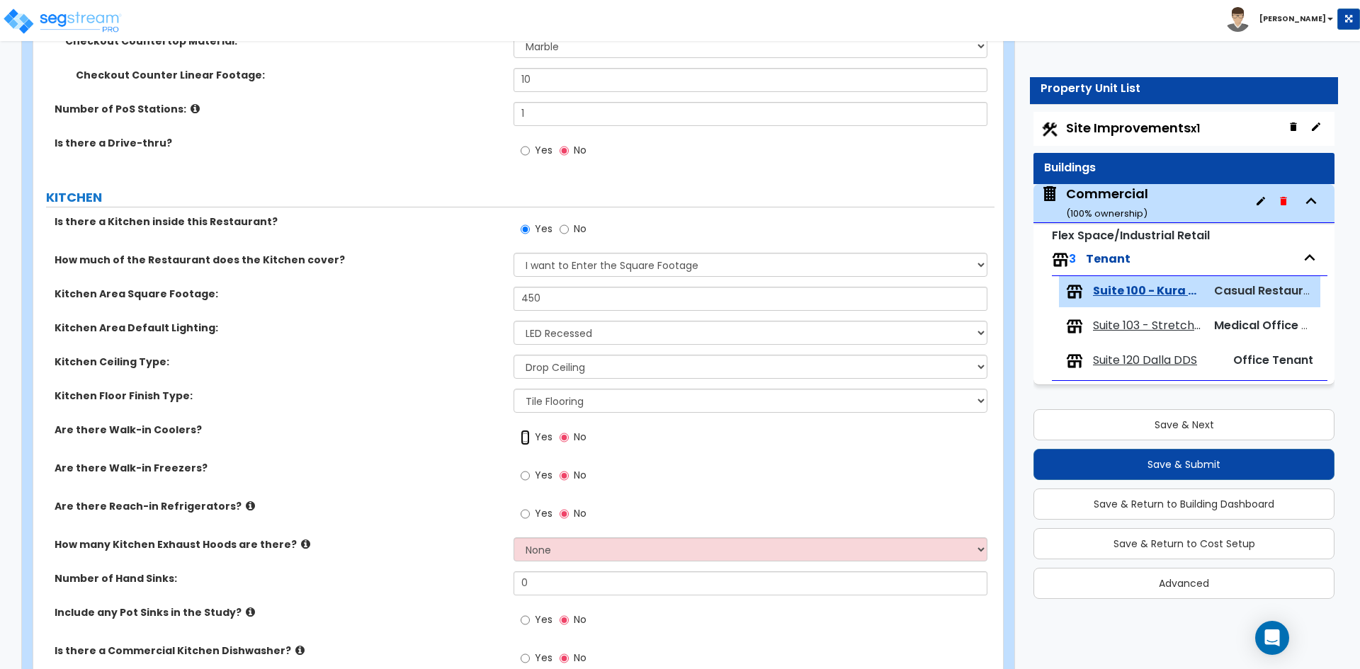
click at [529, 436] on input "Yes" at bounding box center [525, 438] width 9 height 16
radio input "true"
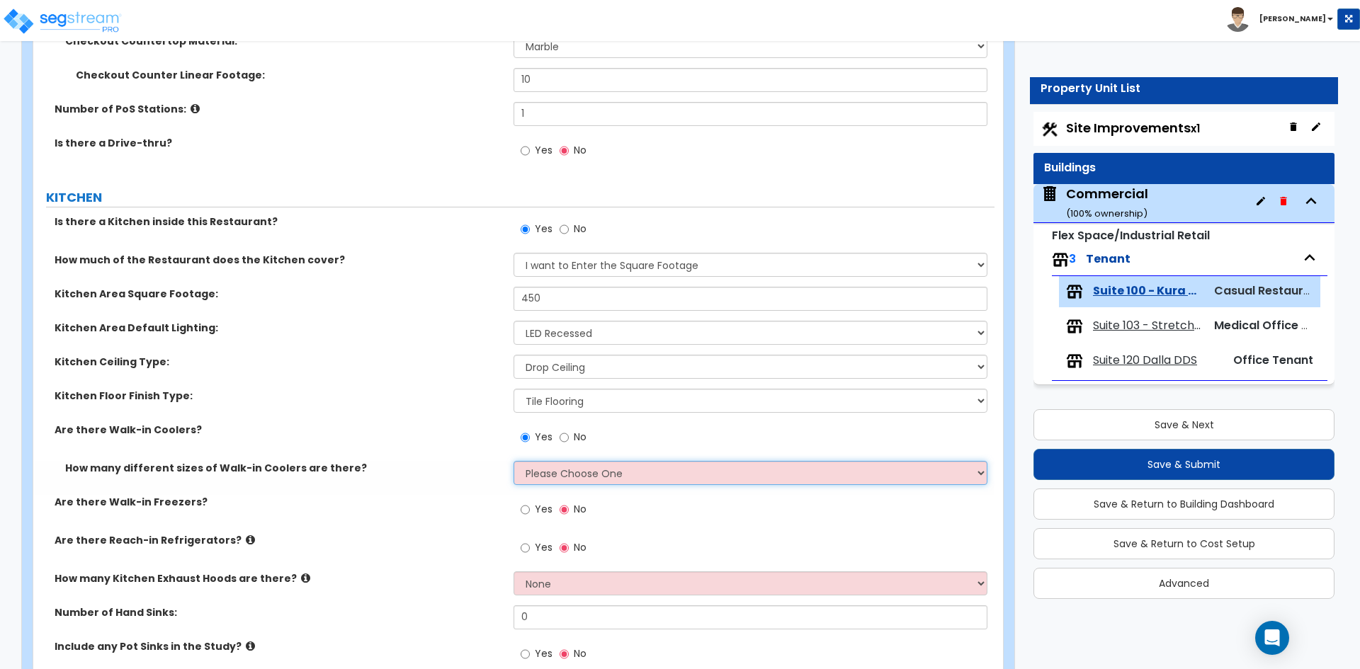
click at [601, 475] on select "Please Choose One 1 2 3 4" at bounding box center [749, 473] width 473 height 24
select select "1"
click at [513, 461] on select "Please Choose One 1 2 3 4" at bounding box center [749, 473] width 473 height 24
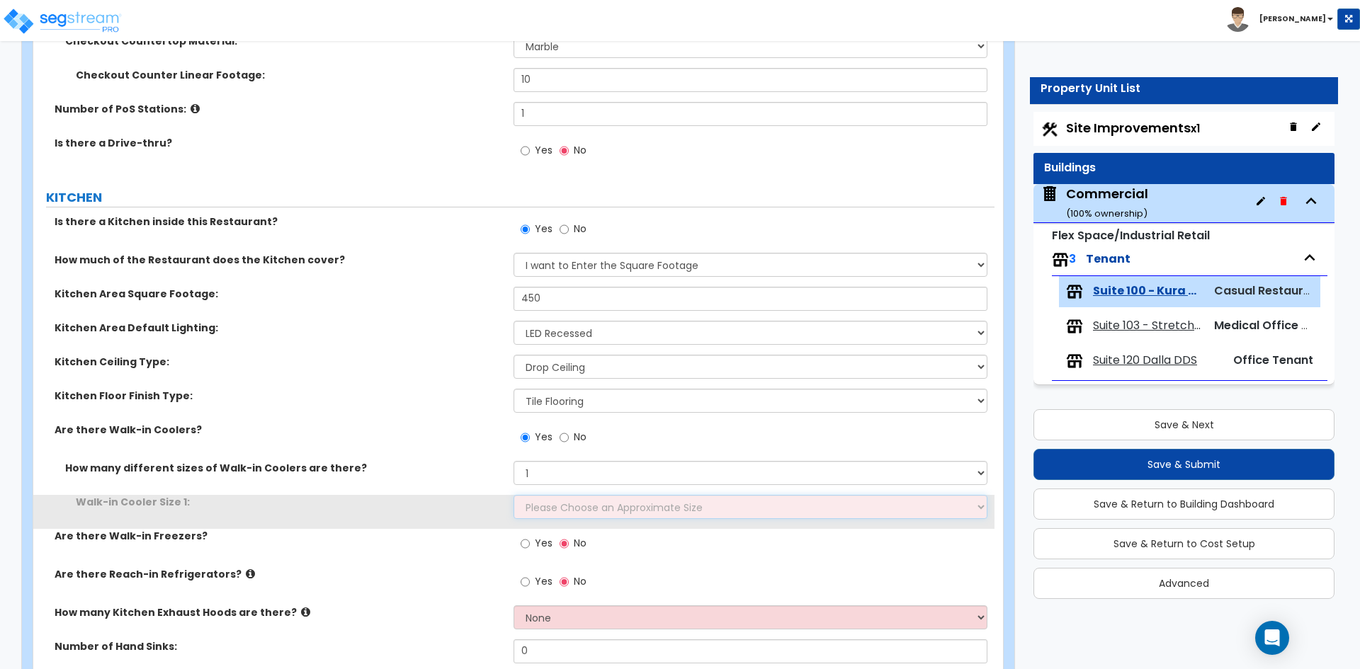
click at [581, 508] on select "Please Choose an Approximate Size 6' x 6' 10' x 6' 12' x 14' 12' x 20' I want t…" at bounding box center [749, 507] width 473 height 24
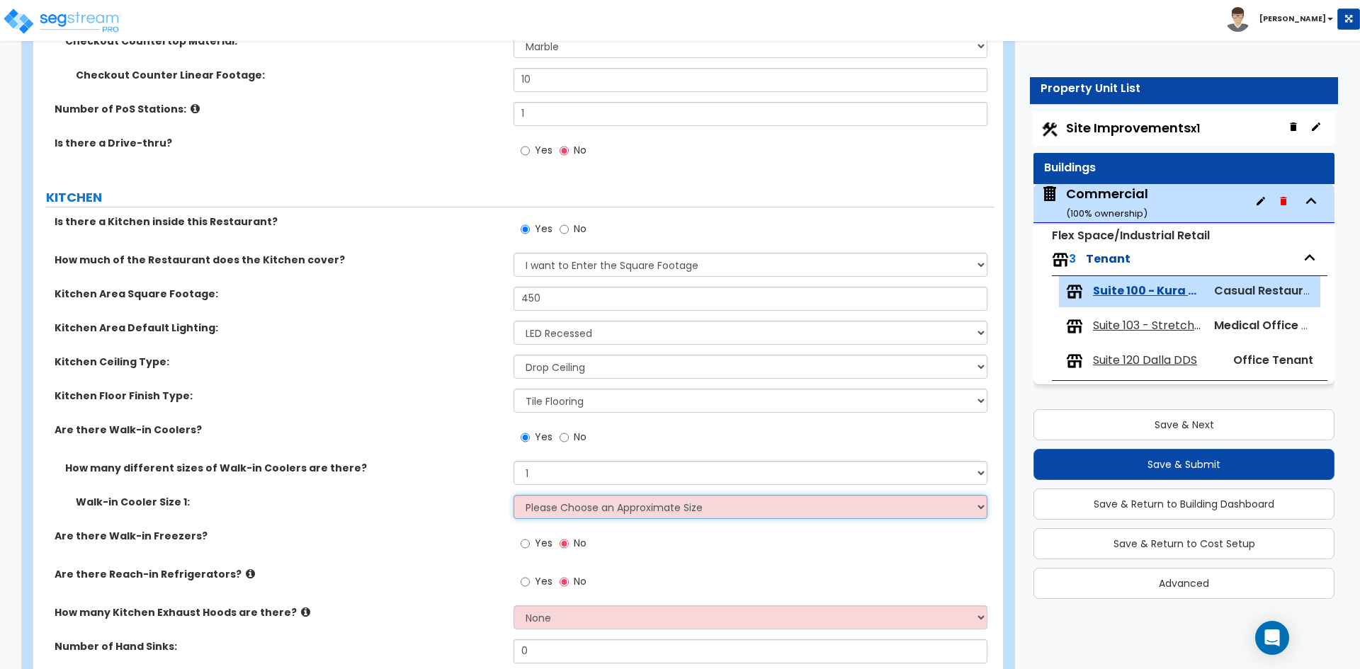
select select "2"
click at [513, 495] on select "Please Choose an Approximate Size 6' x 6' 10' x 6' 12' x 14' 12' x 20' I want t…" at bounding box center [749, 507] width 473 height 24
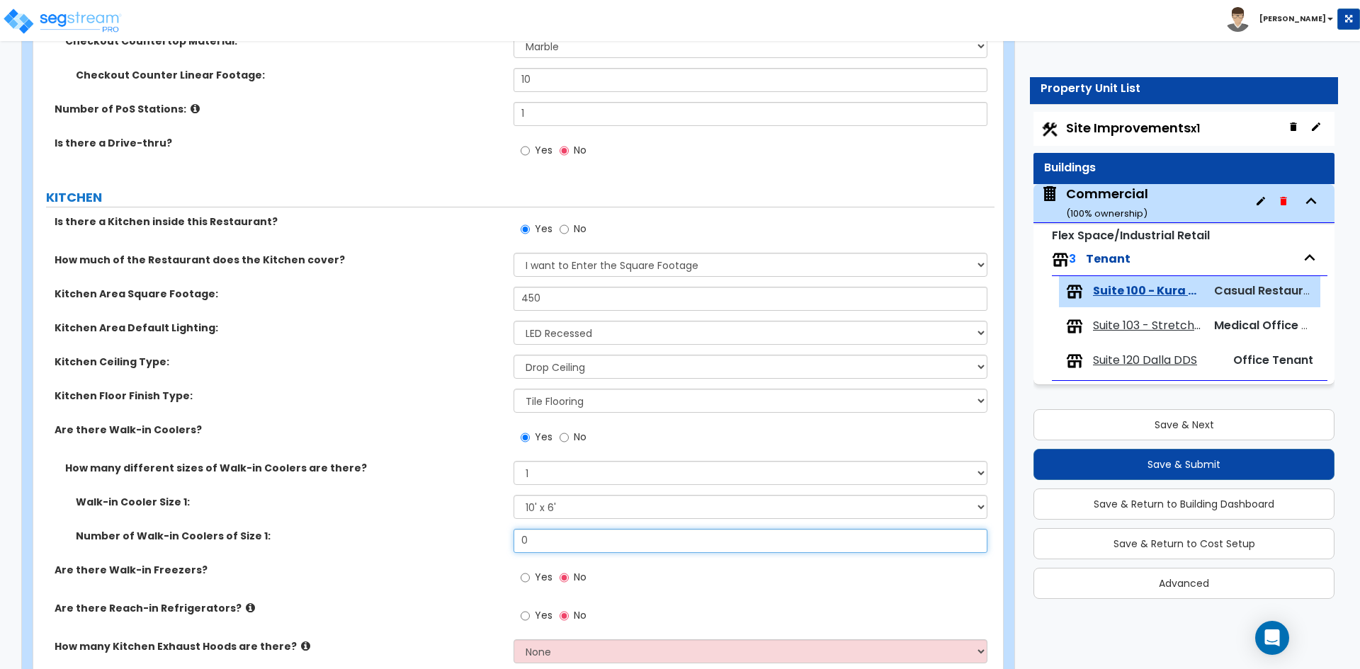
click at [552, 543] on input "0" at bounding box center [749, 541] width 473 height 24
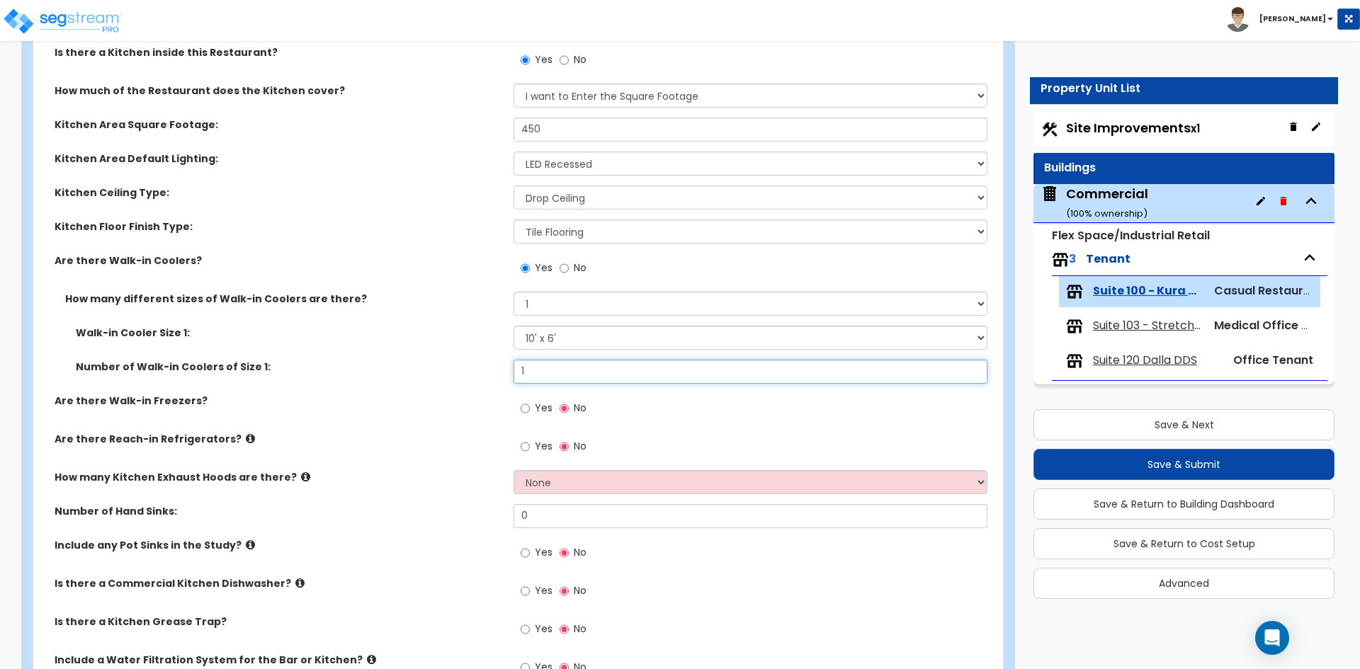
scroll to position [637, 0]
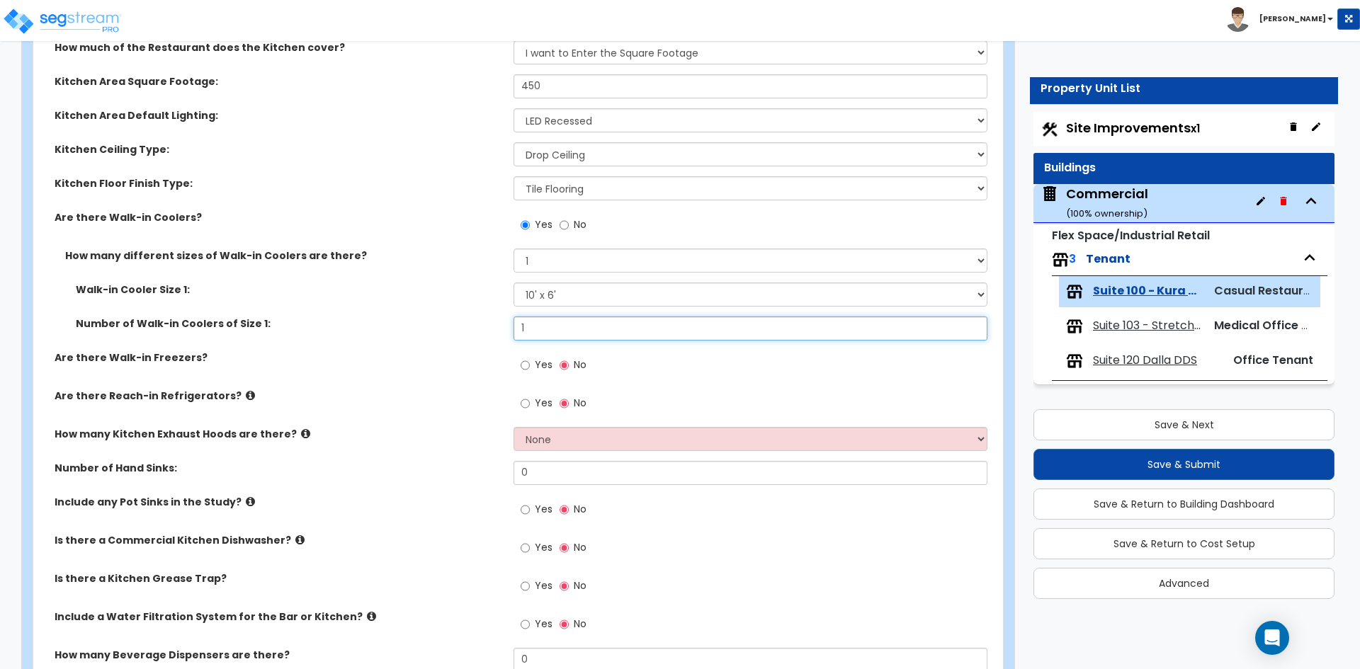
type input "1"
drag, startPoint x: 560, startPoint y: 424, endPoint x: 569, endPoint y: 445, distance: 23.4
click at [560, 424] on div "Yes No" at bounding box center [753, 408] width 480 height 38
click at [569, 445] on select "None 1 2 3" at bounding box center [749, 439] width 473 height 24
select select "1"
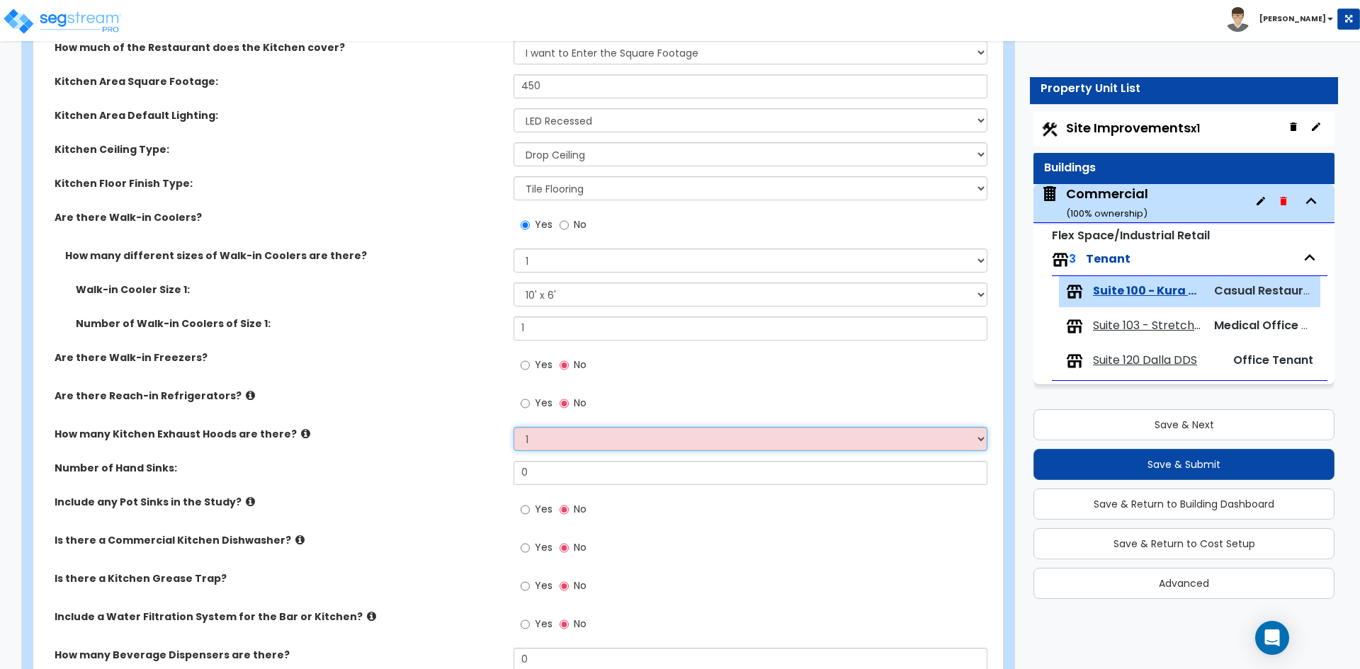
click at [513, 427] on select "None 1 2 3" at bounding box center [749, 439] width 473 height 24
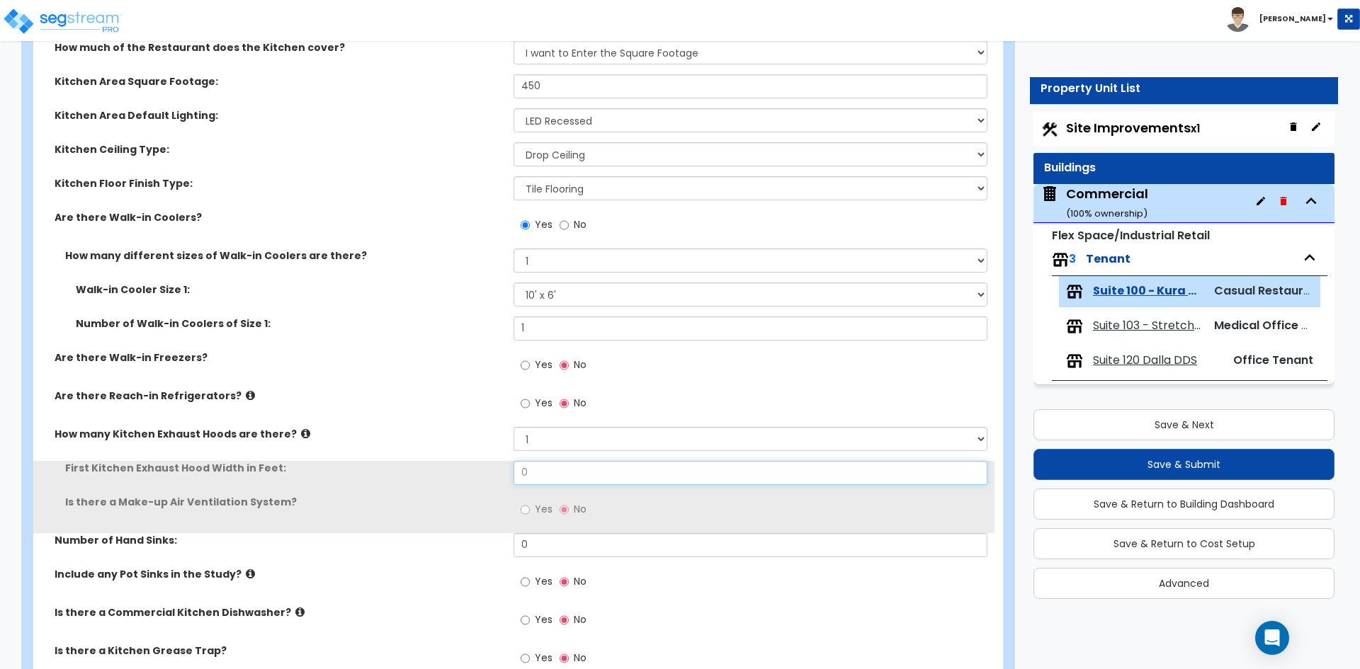
click at [555, 473] on input "0" at bounding box center [749, 473] width 473 height 24
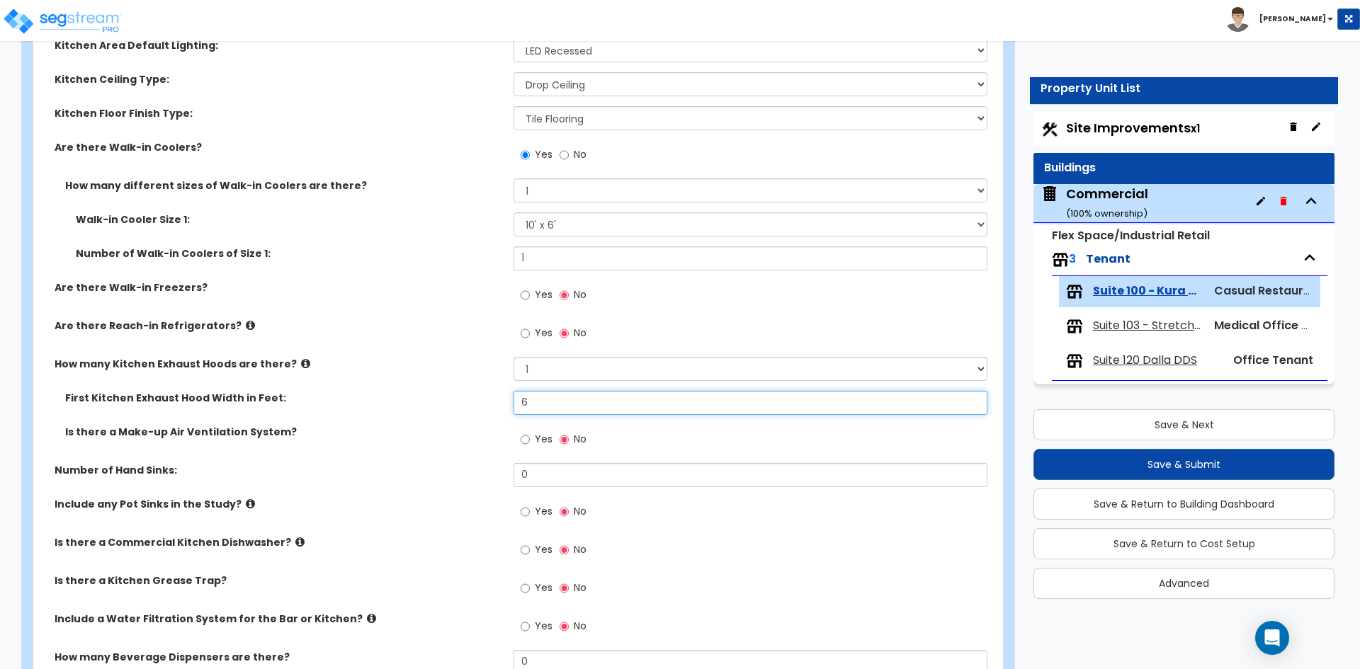
scroll to position [708, 0]
type input "6"
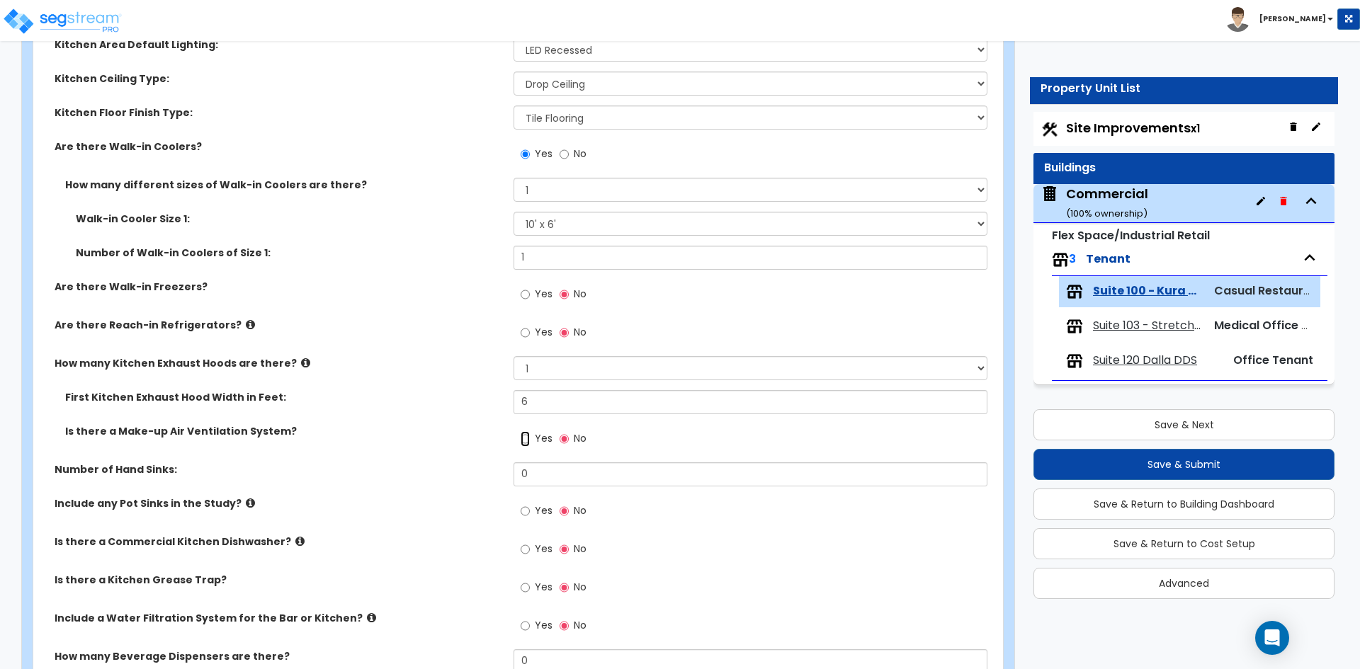
click at [526, 435] on input "Yes" at bounding box center [525, 439] width 9 height 16
radio input "true"
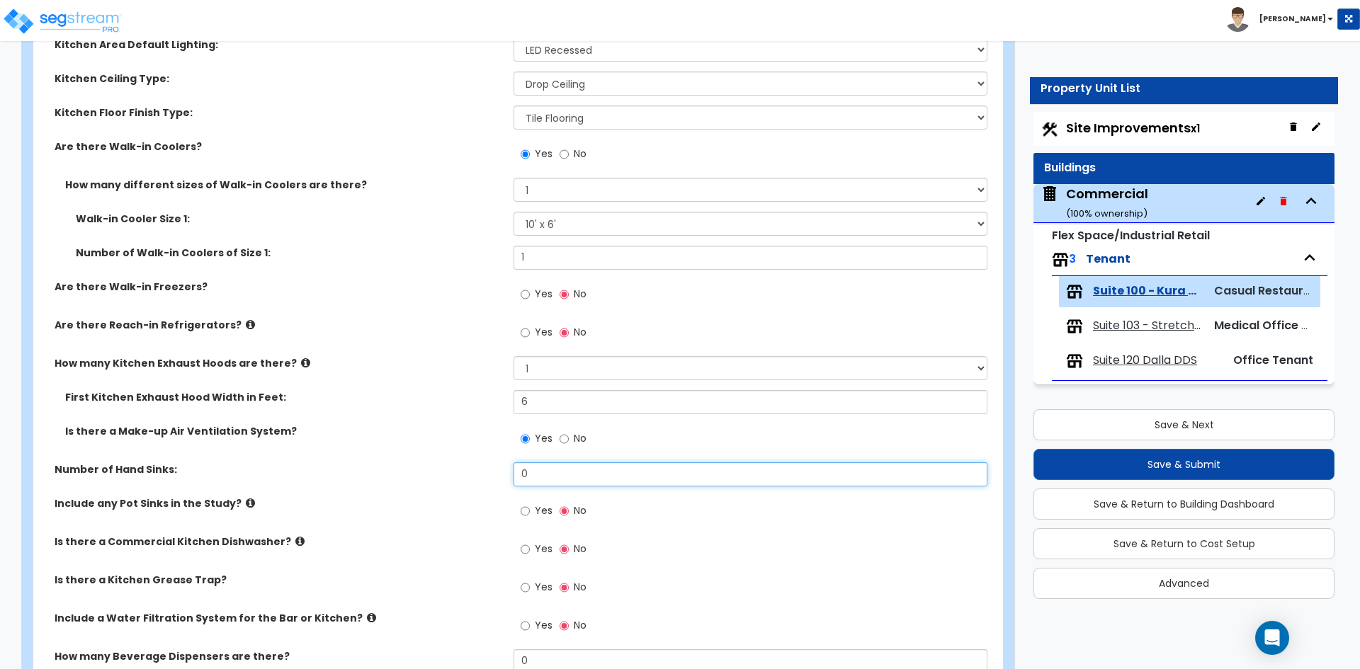
click at [553, 466] on input "0" at bounding box center [749, 474] width 473 height 24
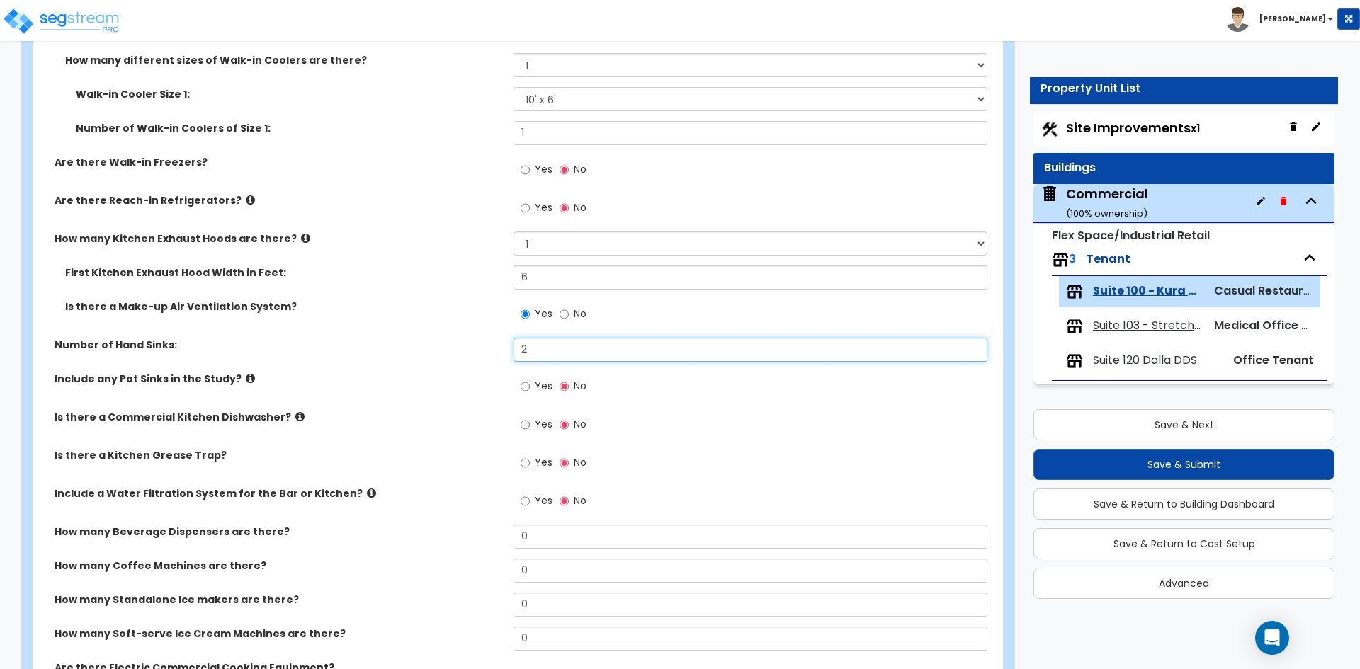
scroll to position [850, 0]
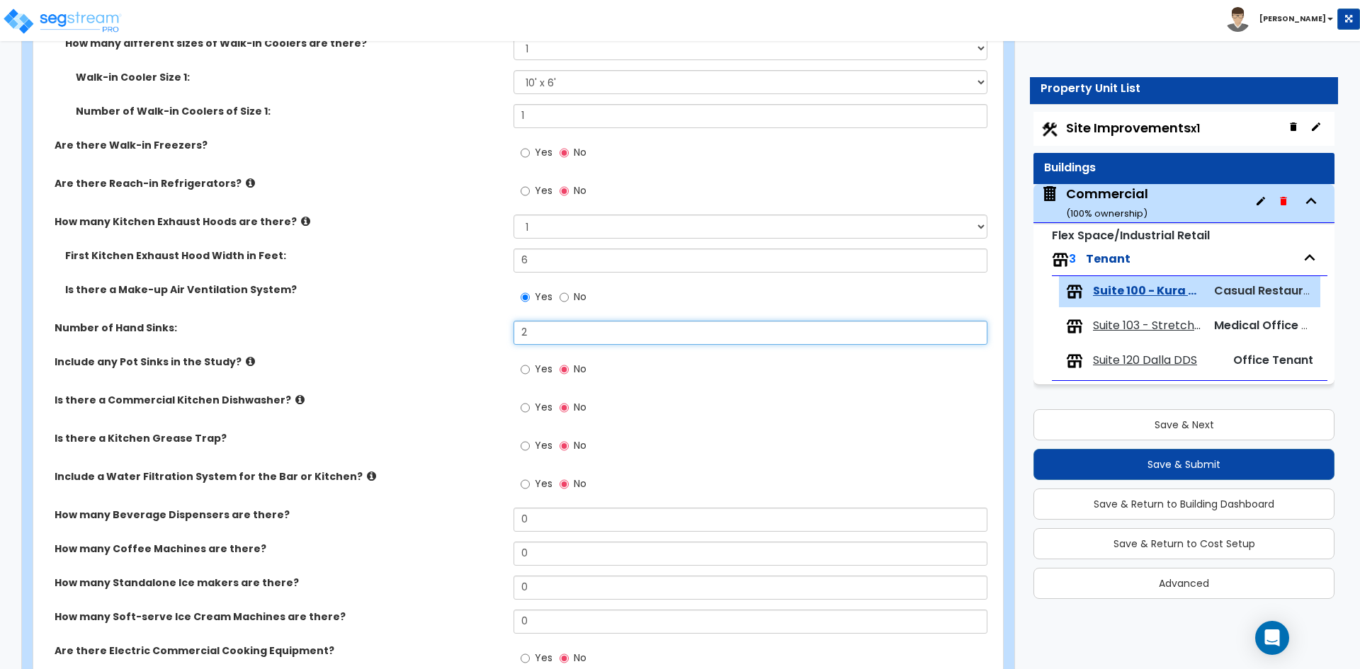
type input "2"
click at [526, 375] on input "Yes" at bounding box center [525, 370] width 9 height 16
radio input "true"
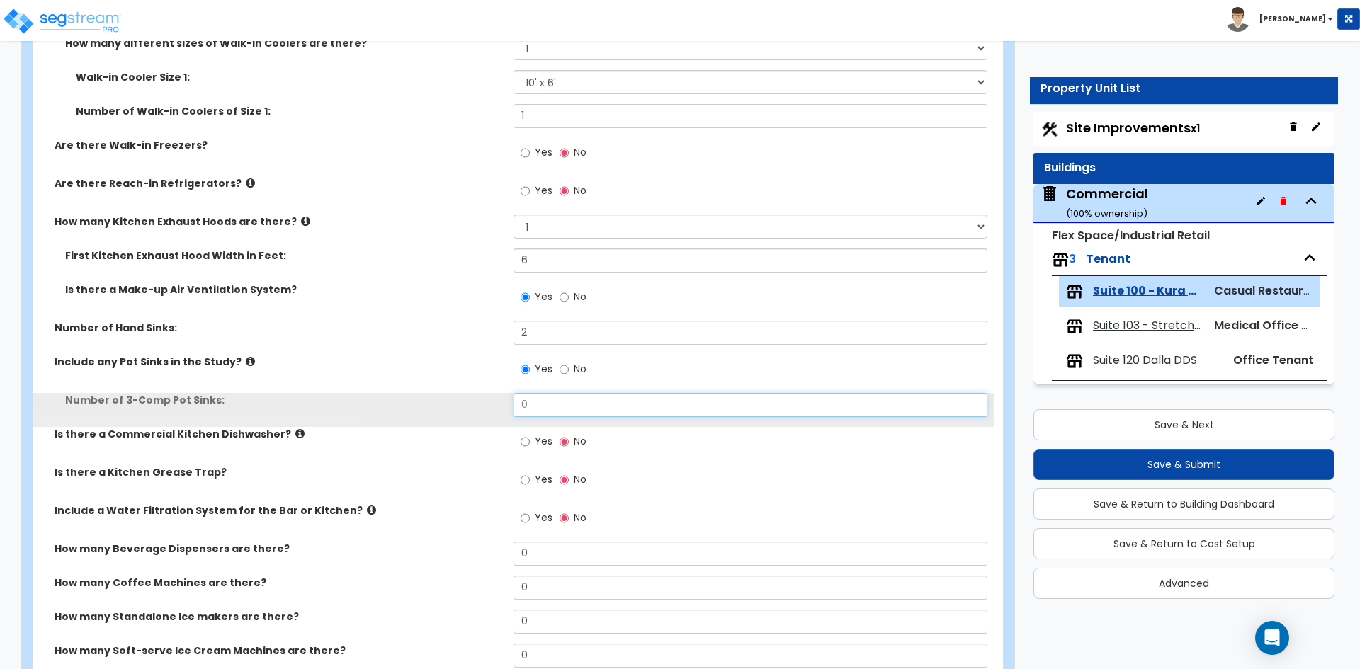
click at [547, 411] on input "0" at bounding box center [749, 405] width 473 height 24
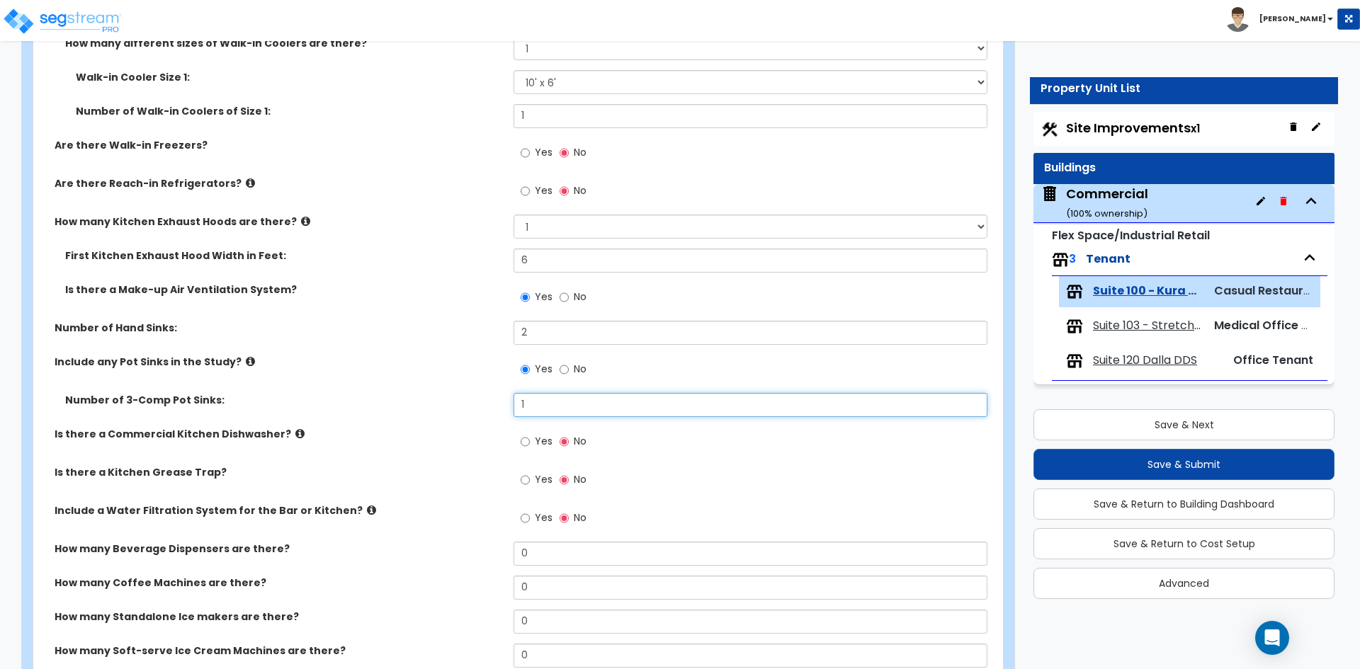
type input "1"
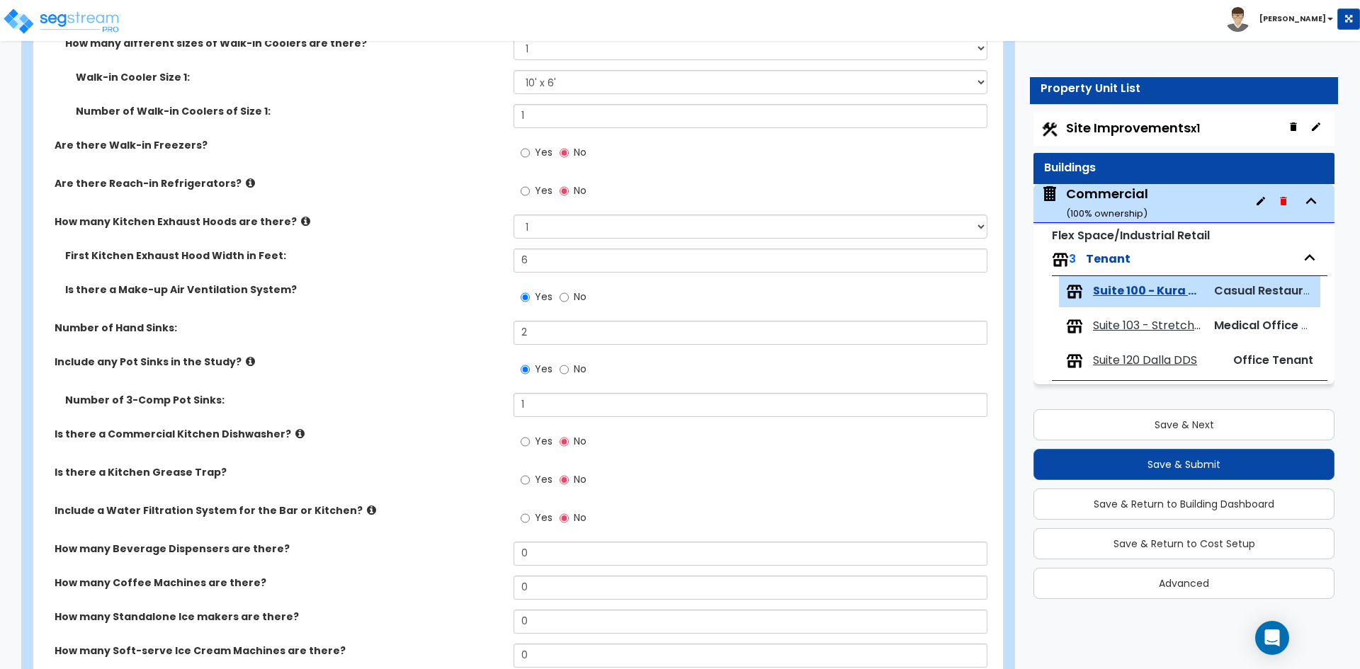
click at [530, 438] on label "Yes" at bounding box center [537, 443] width 32 height 24
click at [530, 438] on input "Yes" at bounding box center [525, 442] width 9 height 16
radio input "true"
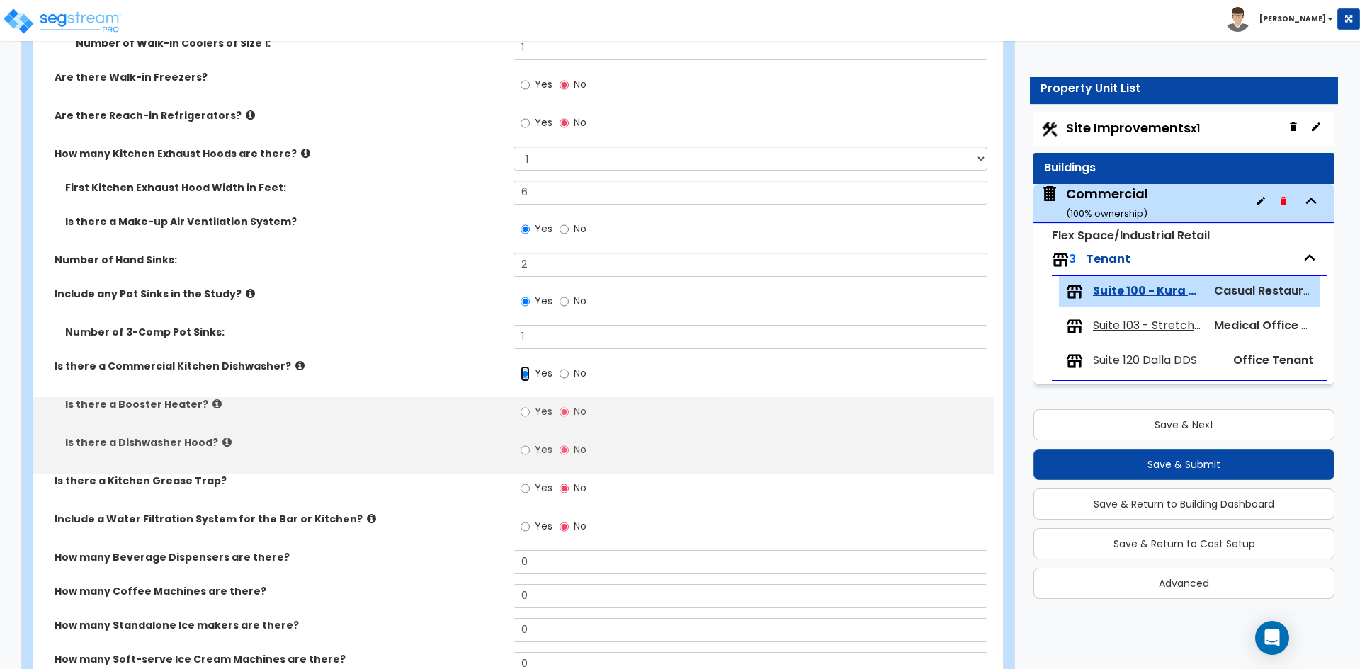
scroll to position [921, 0]
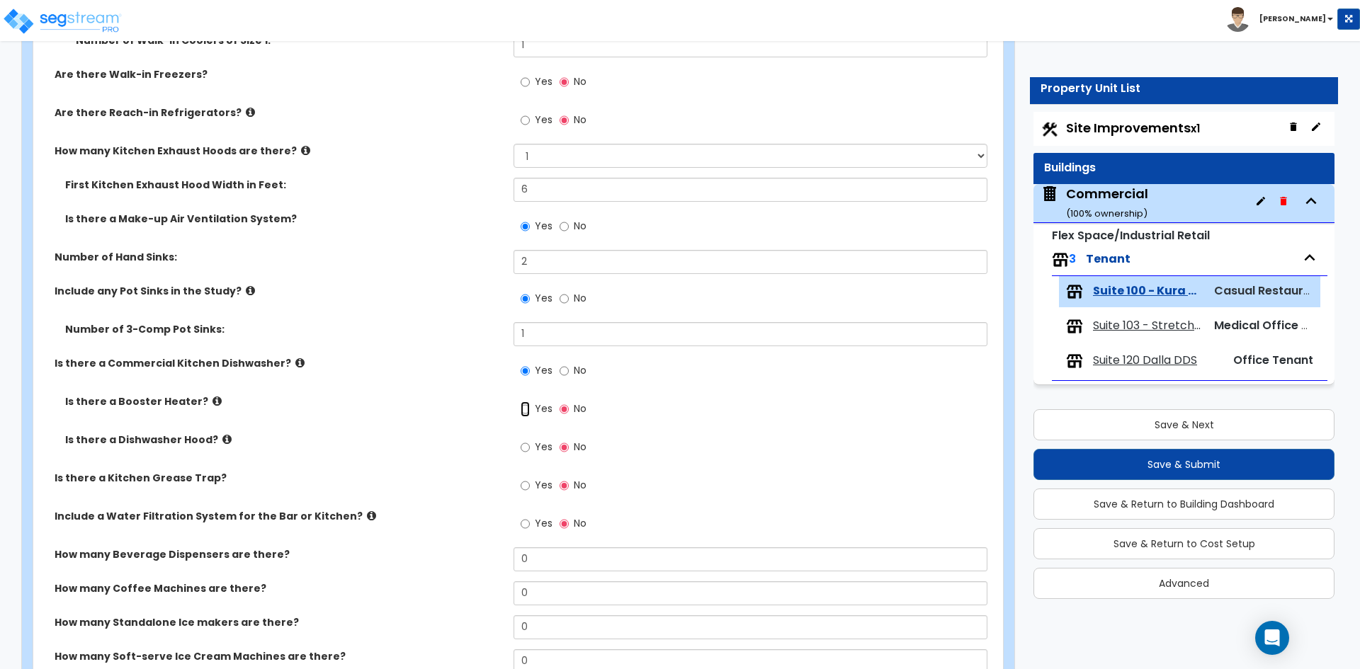
click at [522, 414] on input "Yes" at bounding box center [525, 410] width 9 height 16
radio input "true"
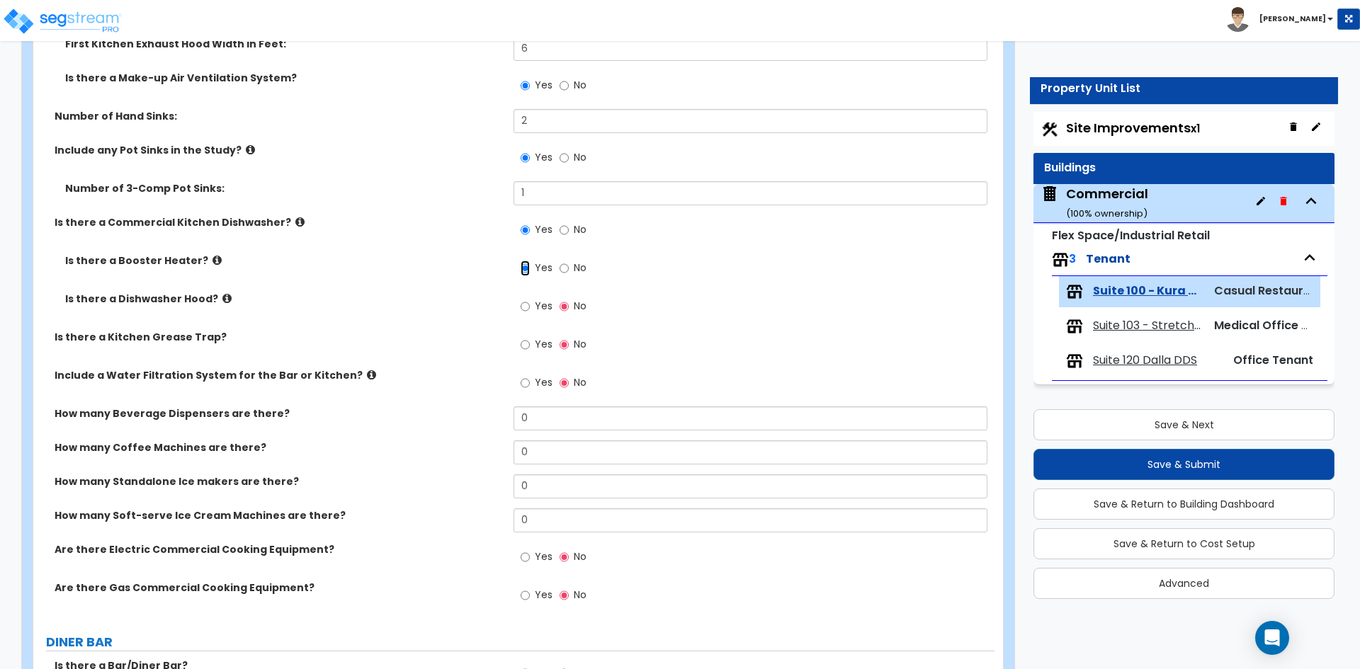
scroll to position [1062, 0]
click at [524, 387] on input "Yes" at bounding box center [525, 383] width 9 height 16
radio input "true"
click at [556, 484] on input "0" at bounding box center [749, 486] width 473 height 24
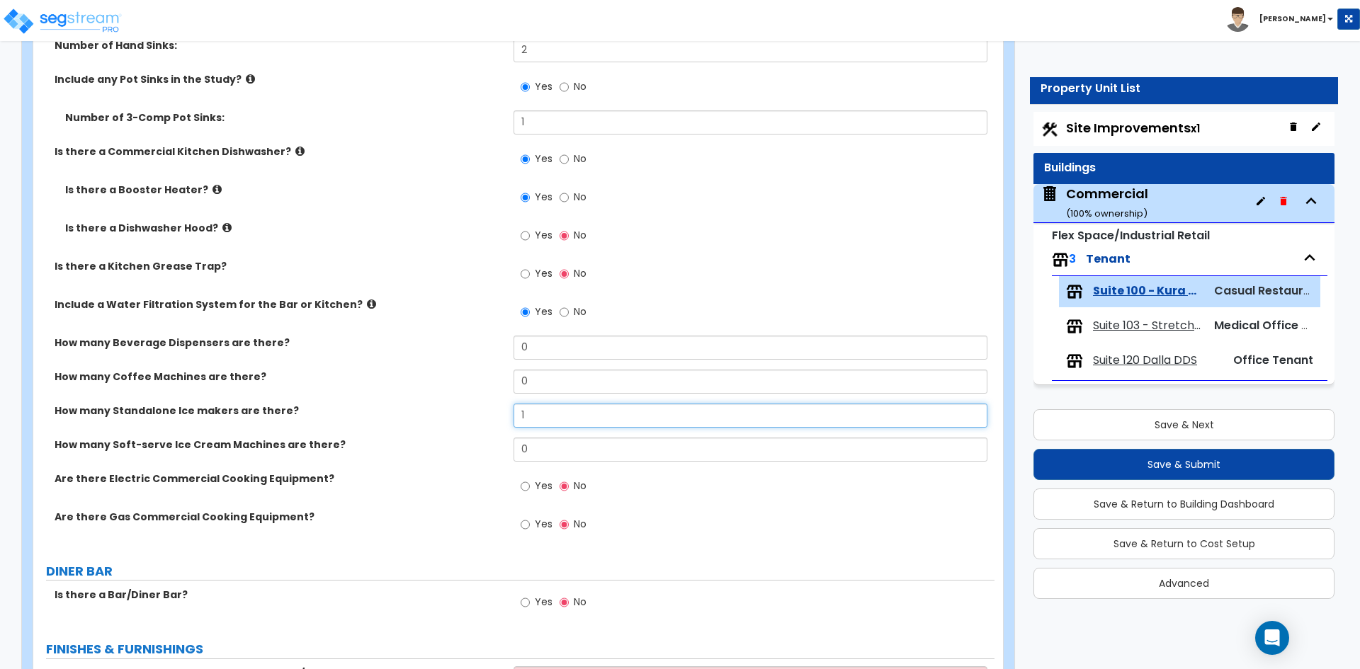
scroll to position [1133, 0]
type input "1"
click at [521, 527] on input "Yes" at bounding box center [525, 524] width 9 height 16
radio input "true"
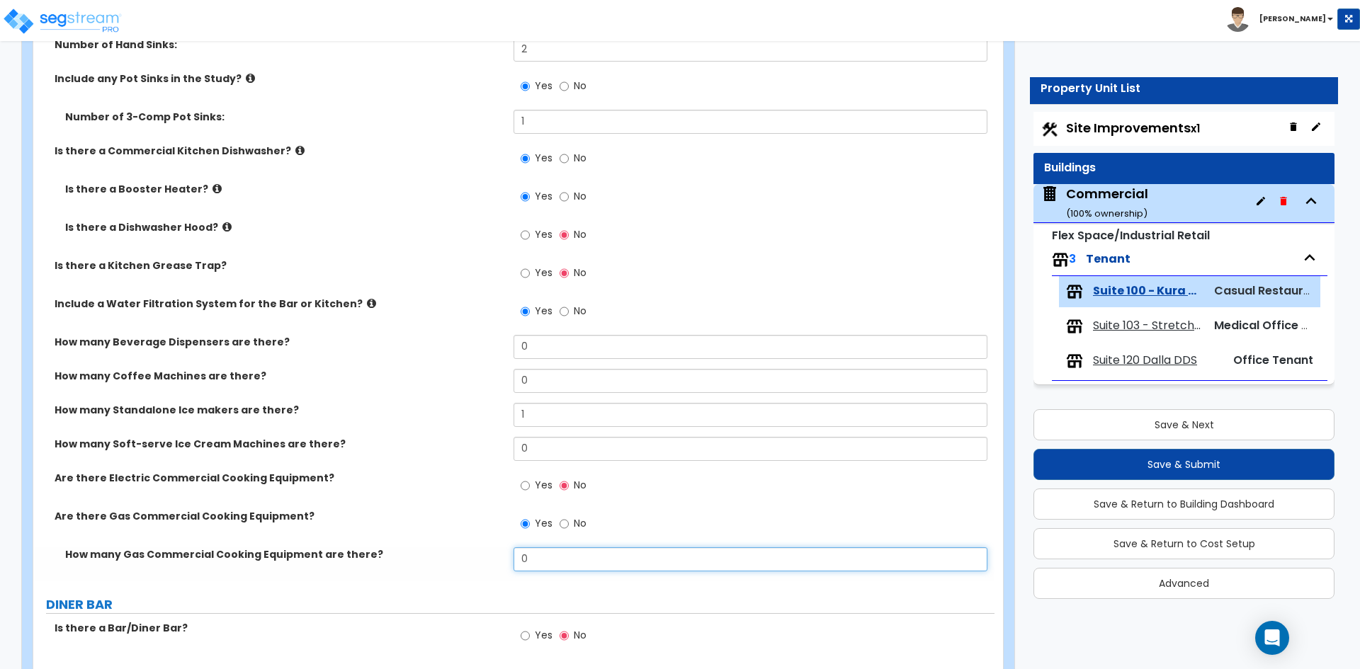
click at [535, 550] on input "0" at bounding box center [749, 559] width 473 height 24
type input "4"
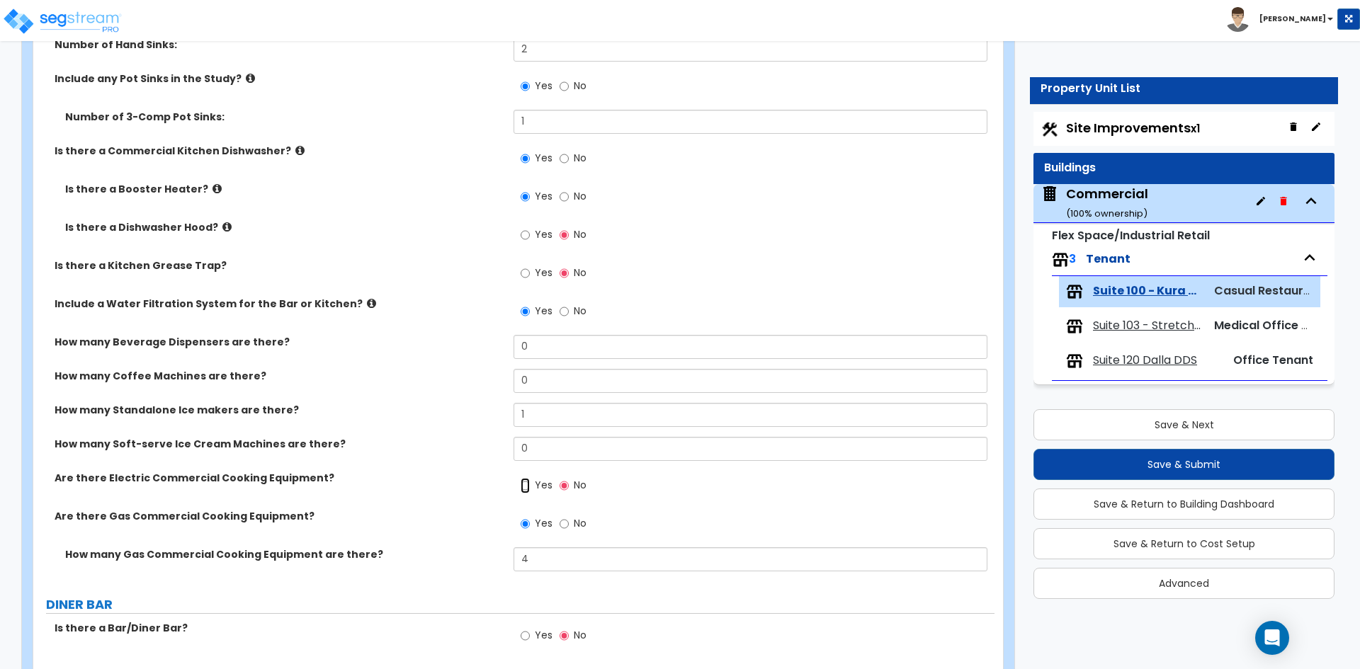
click at [528, 490] on input "Yes" at bounding box center [525, 486] width 9 height 16
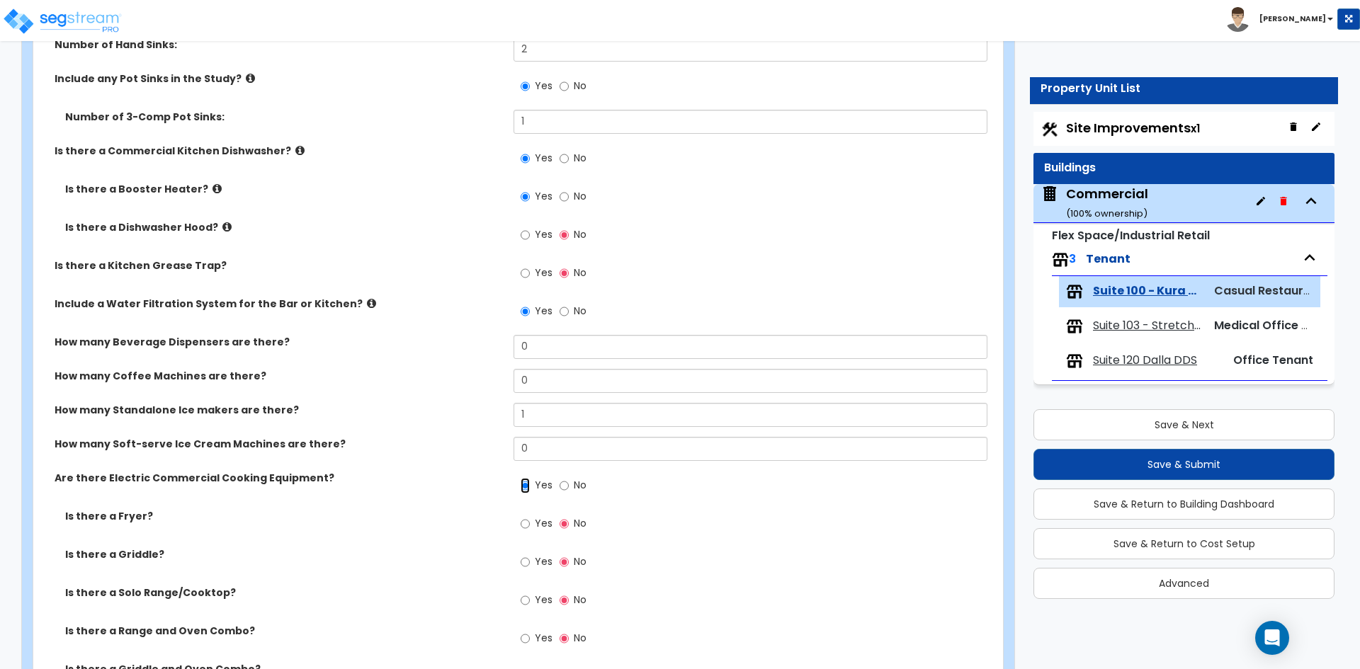
scroll to position [1204, 0]
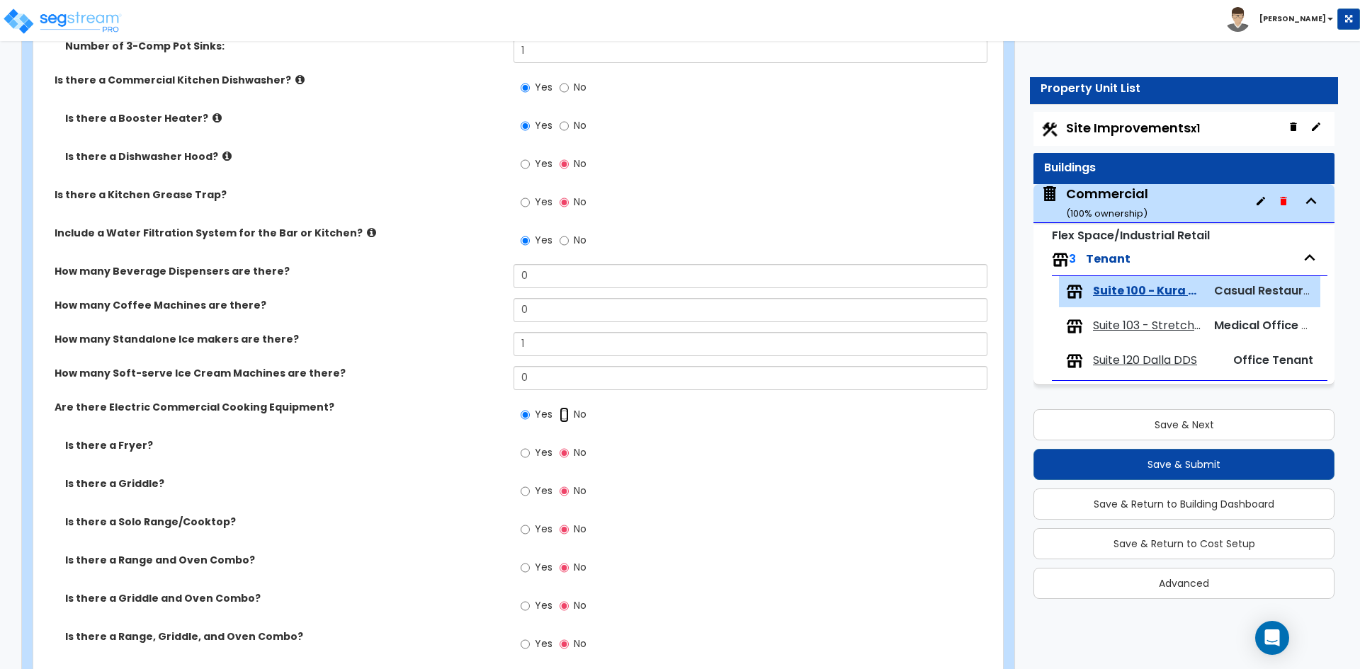
click at [562, 414] on input "No" at bounding box center [564, 415] width 9 height 16
radio input "false"
radio input "true"
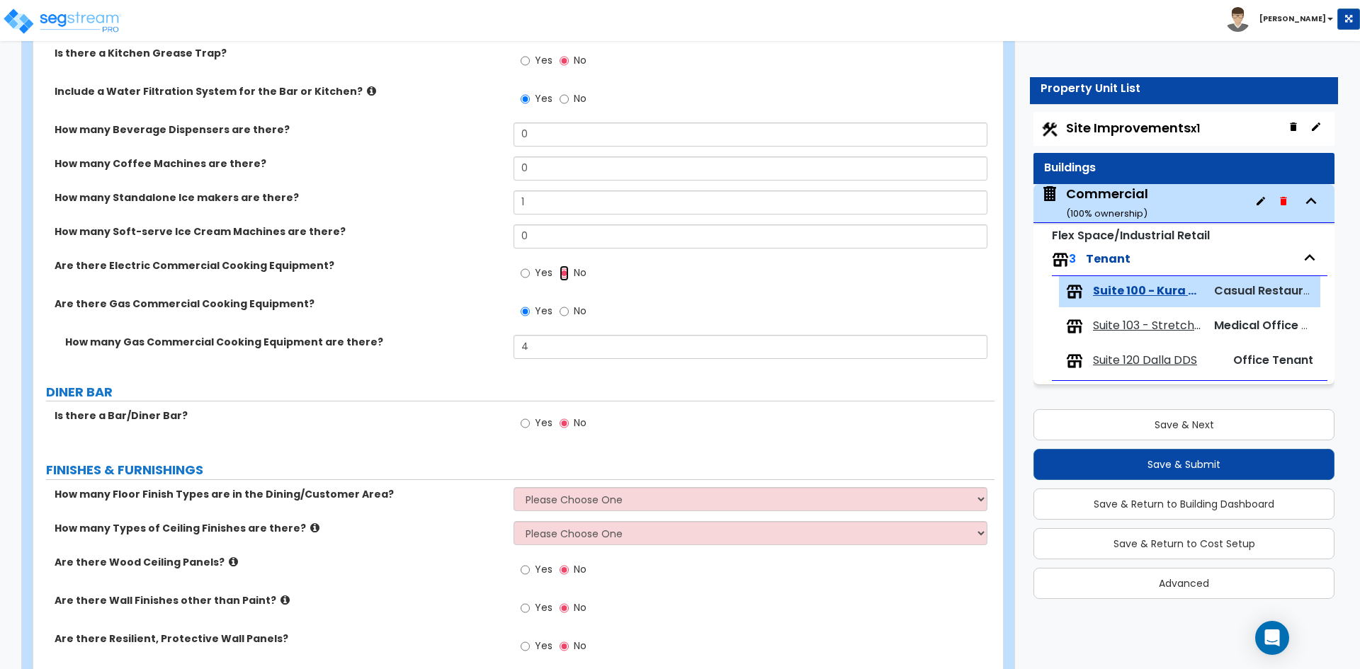
scroll to position [1417, 0]
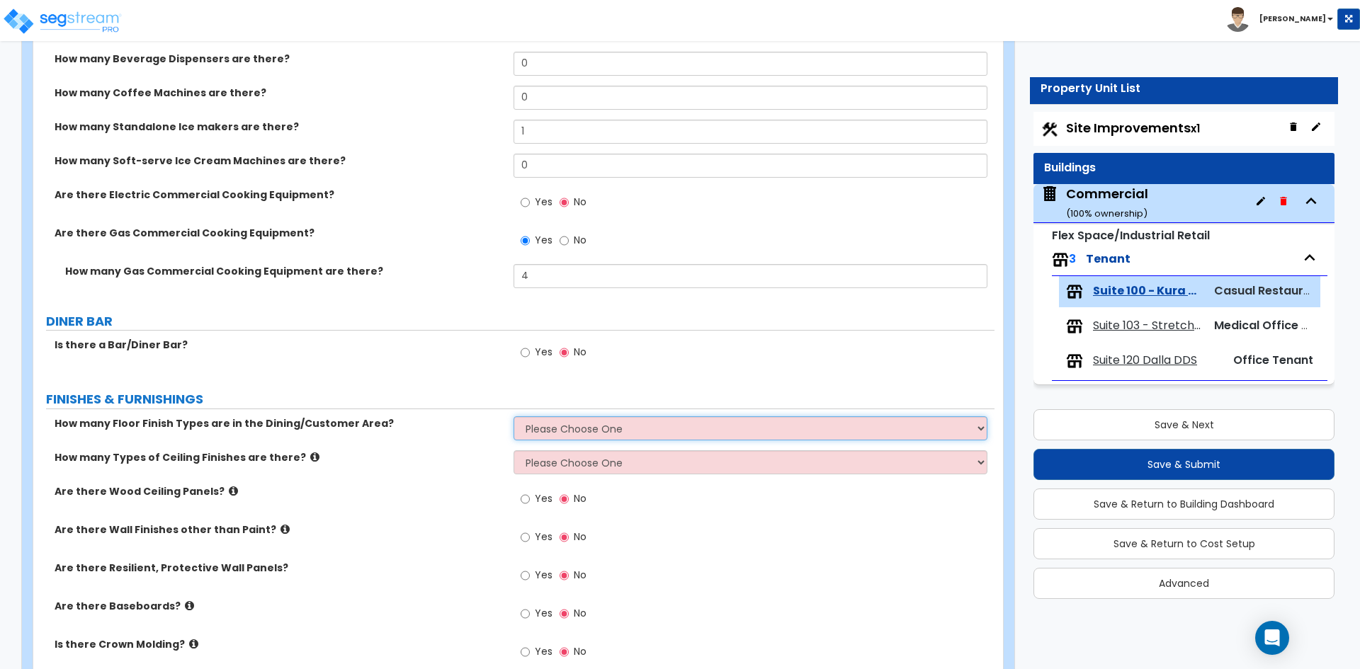
click at [640, 425] on select "Please Choose One 1 2 3 4" at bounding box center [749, 428] width 473 height 24
select select "1"
click at [513, 416] on select "Please Choose One 1 2 3 4" at bounding box center [749, 428] width 473 height 24
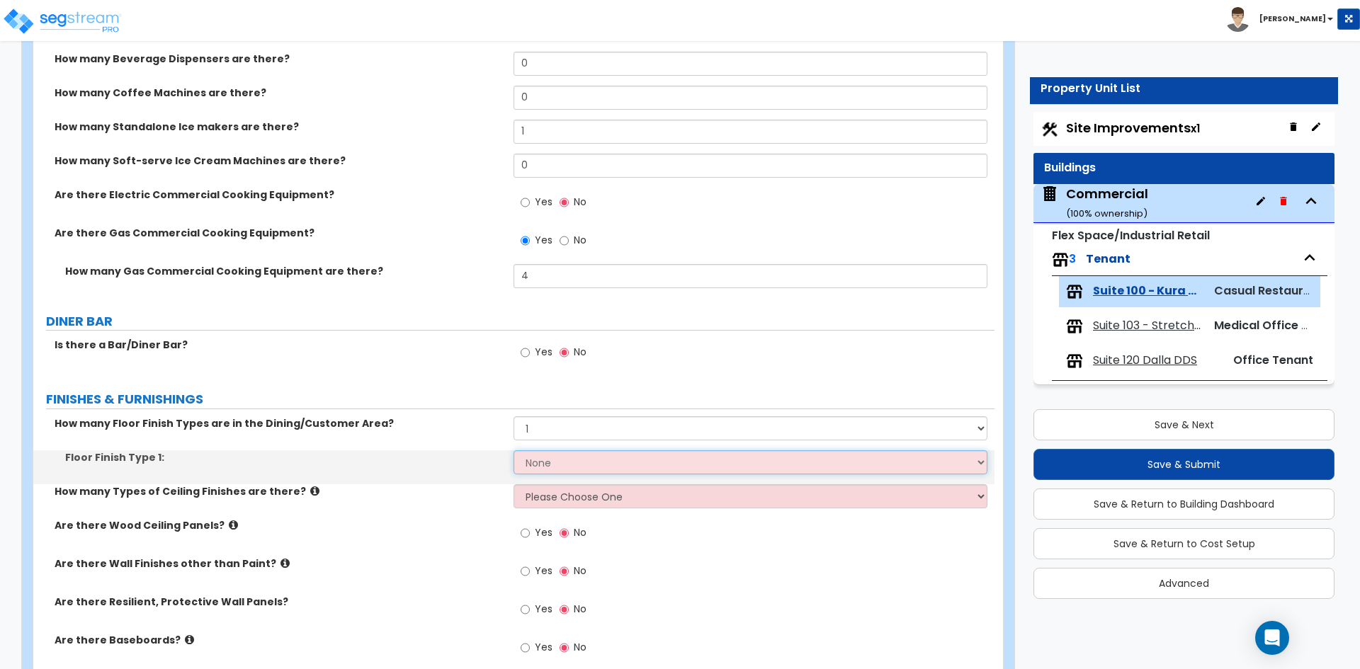
click at [570, 463] on select "None Tile Flooring Hardwood Flooring Resilient Laminate Flooring VCT Flooring S…" at bounding box center [749, 462] width 473 height 24
select select "3"
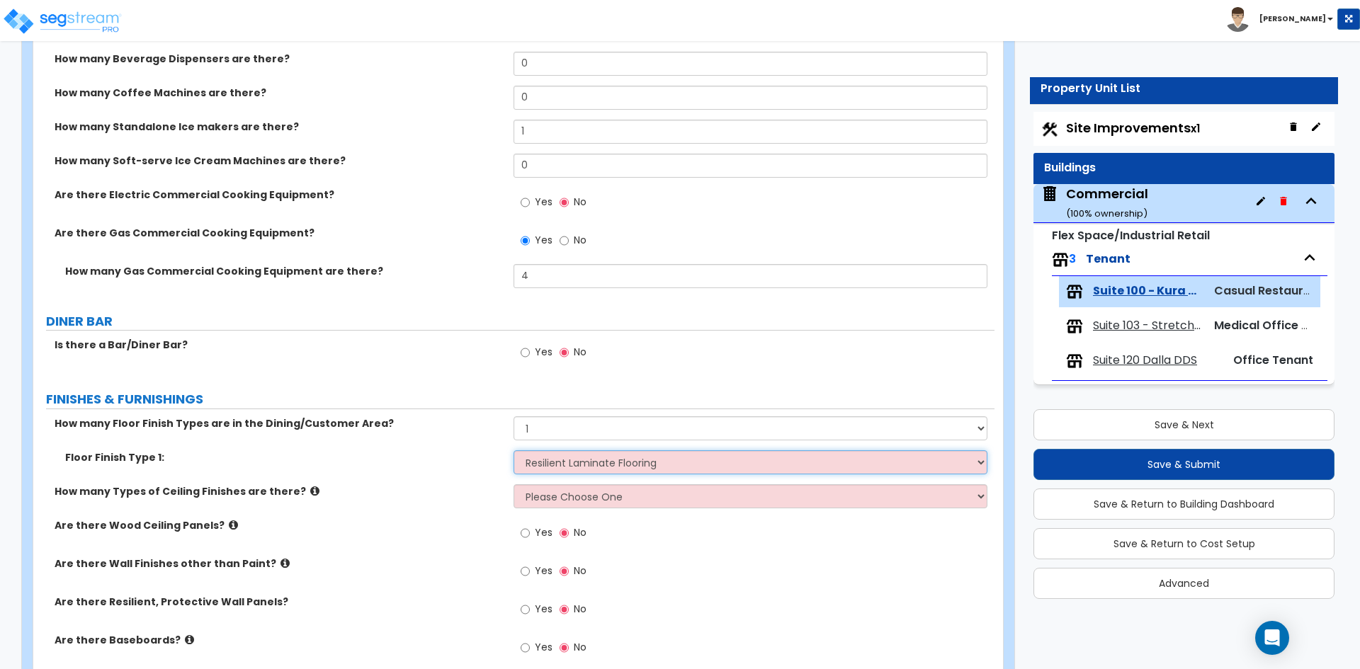
click at [513, 450] on select "None Tile Flooring Hardwood Flooring Resilient Laminate Flooring VCT Flooring S…" at bounding box center [749, 462] width 473 height 24
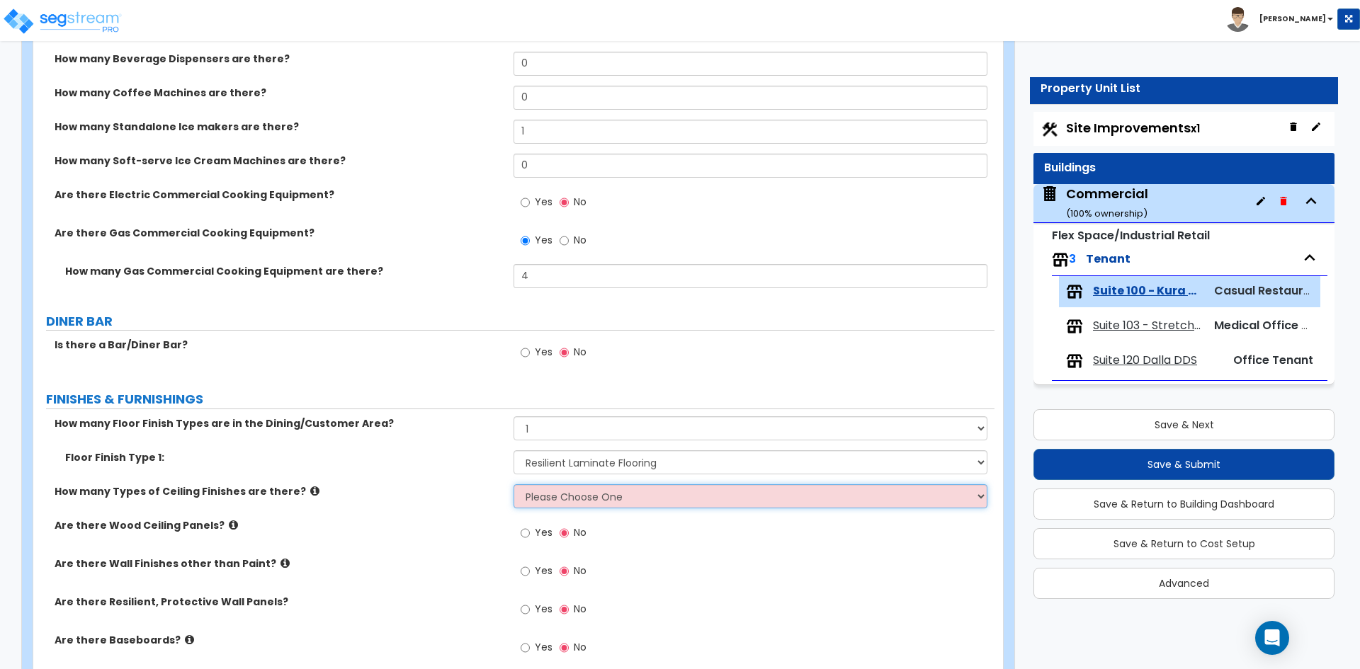
click at [574, 504] on select "Please Choose One 1 2 3" at bounding box center [749, 496] width 473 height 24
select select "1"
click at [513, 484] on select "Please Choose One 1 2 3" at bounding box center [749, 496] width 473 height 24
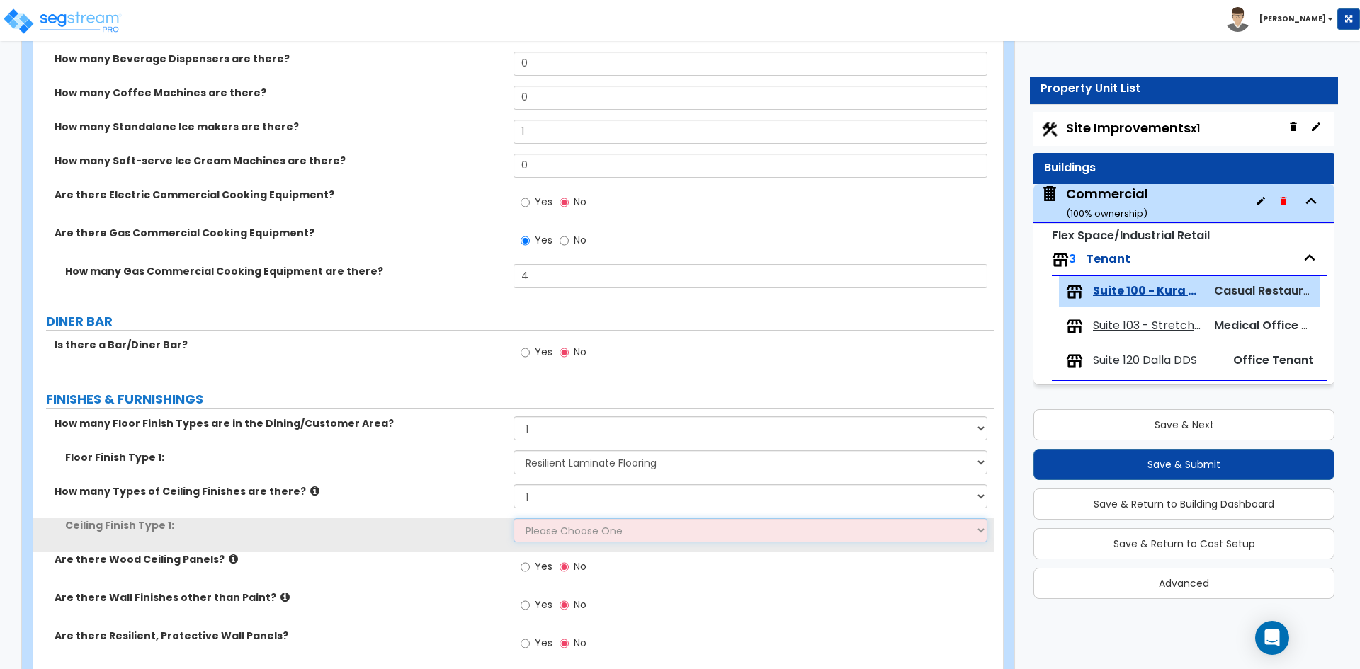
click at [567, 523] on select "Please Choose One Drywall Ceiling Open Ceiling Drop Ceiling" at bounding box center [749, 530] width 473 height 24
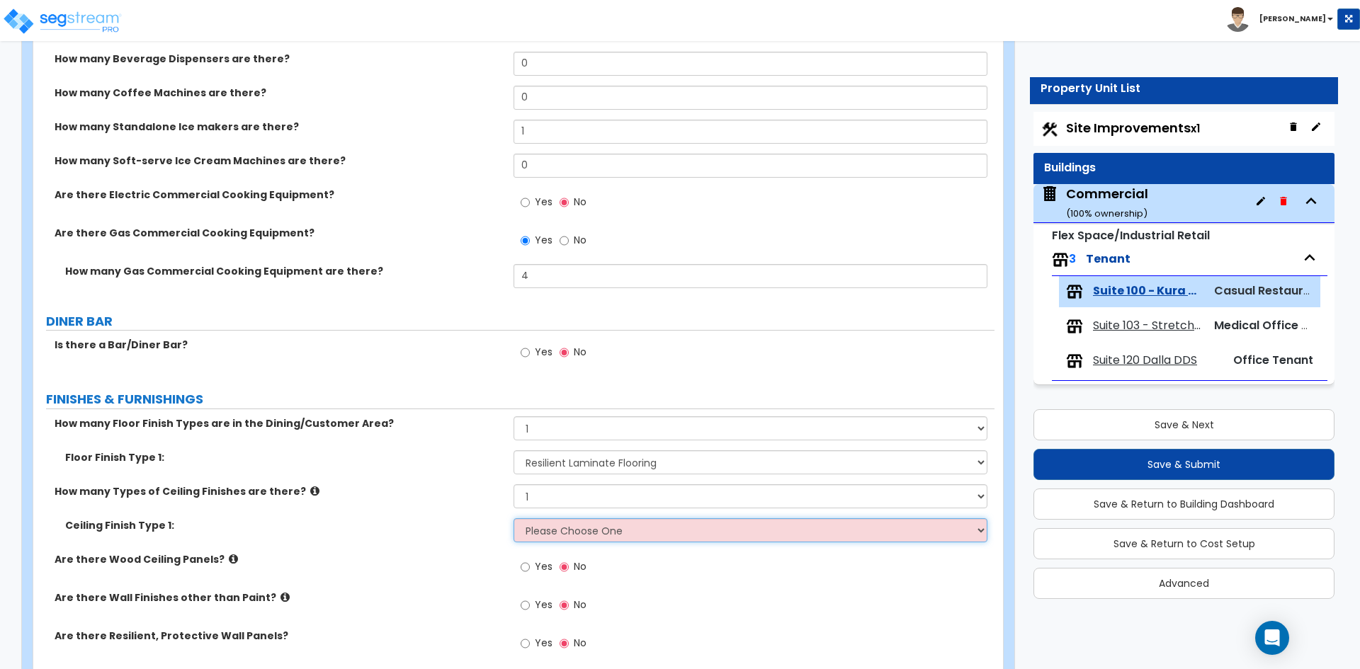
select select "2"
click at [513, 518] on select "Please Choose One Drywall Ceiling Open Ceiling Drop Ceiling" at bounding box center [749, 530] width 473 height 24
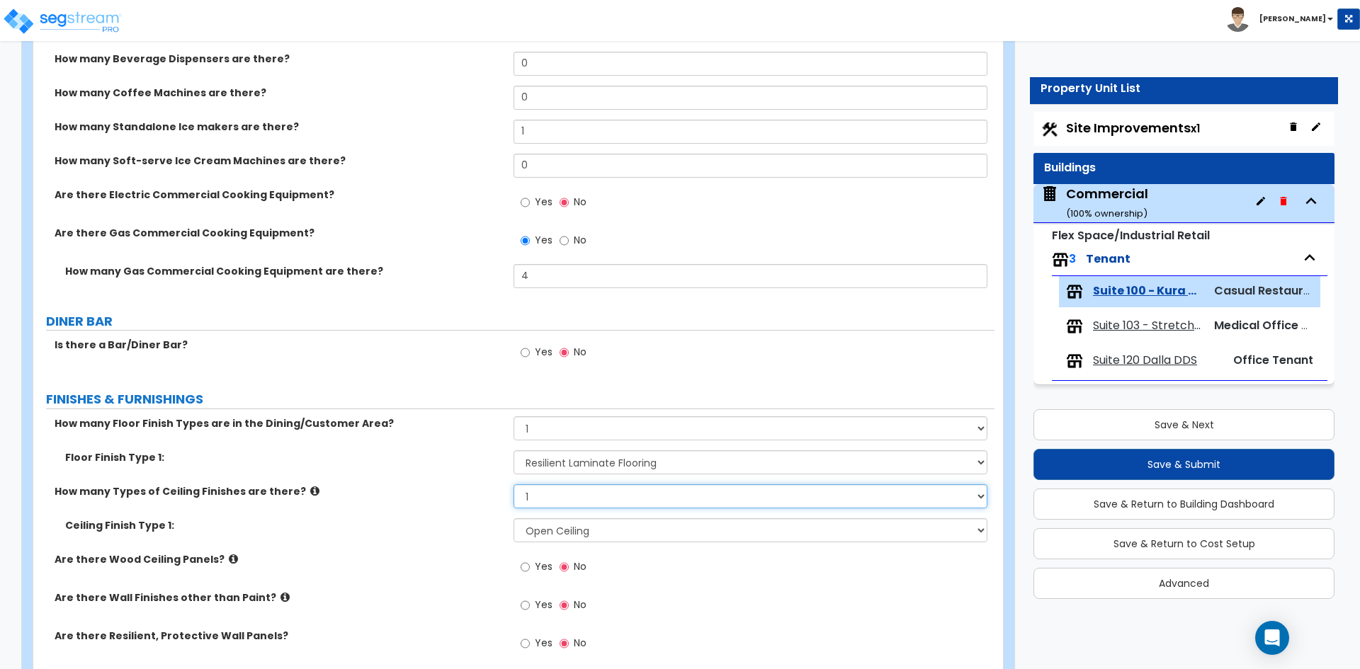
click at [584, 494] on select "Please Choose One 1 2 3" at bounding box center [749, 496] width 473 height 24
click at [464, 519] on label "Ceiling Finish Type 1:" at bounding box center [284, 525] width 438 height 14
click at [526, 566] on input "Yes" at bounding box center [525, 568] width 9 height 16
radio input "true"
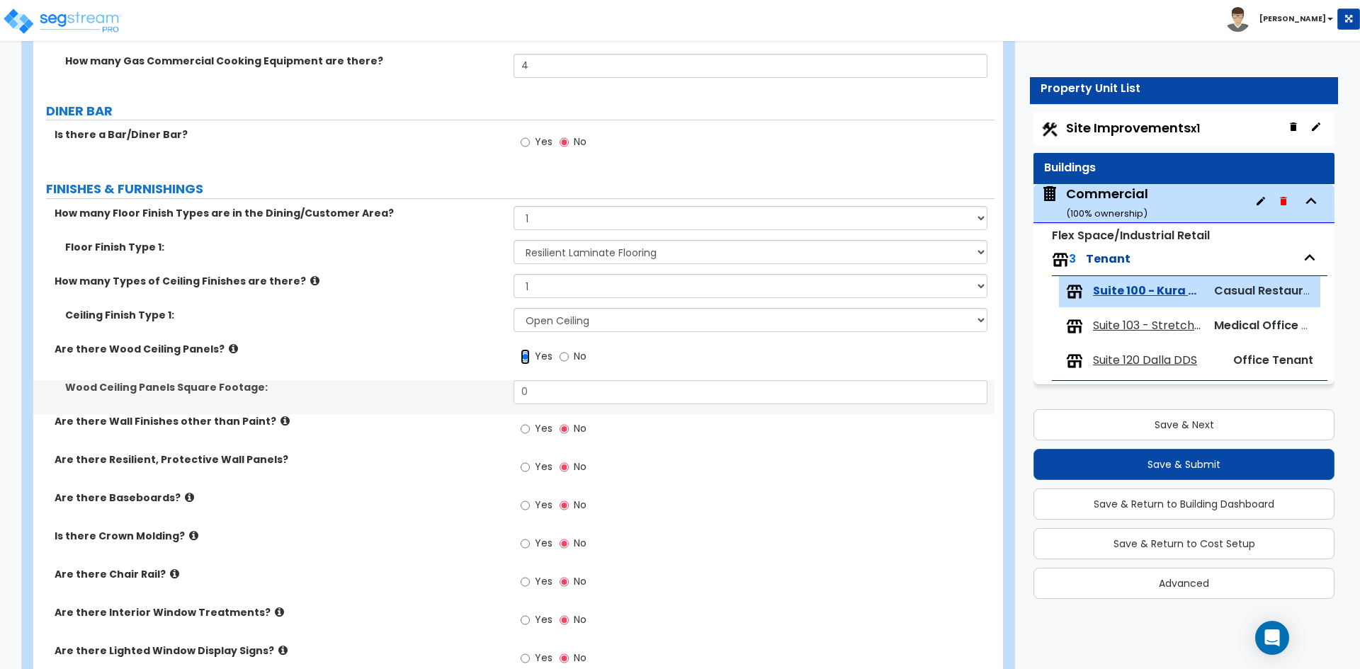
scroll to position [1629, 0]
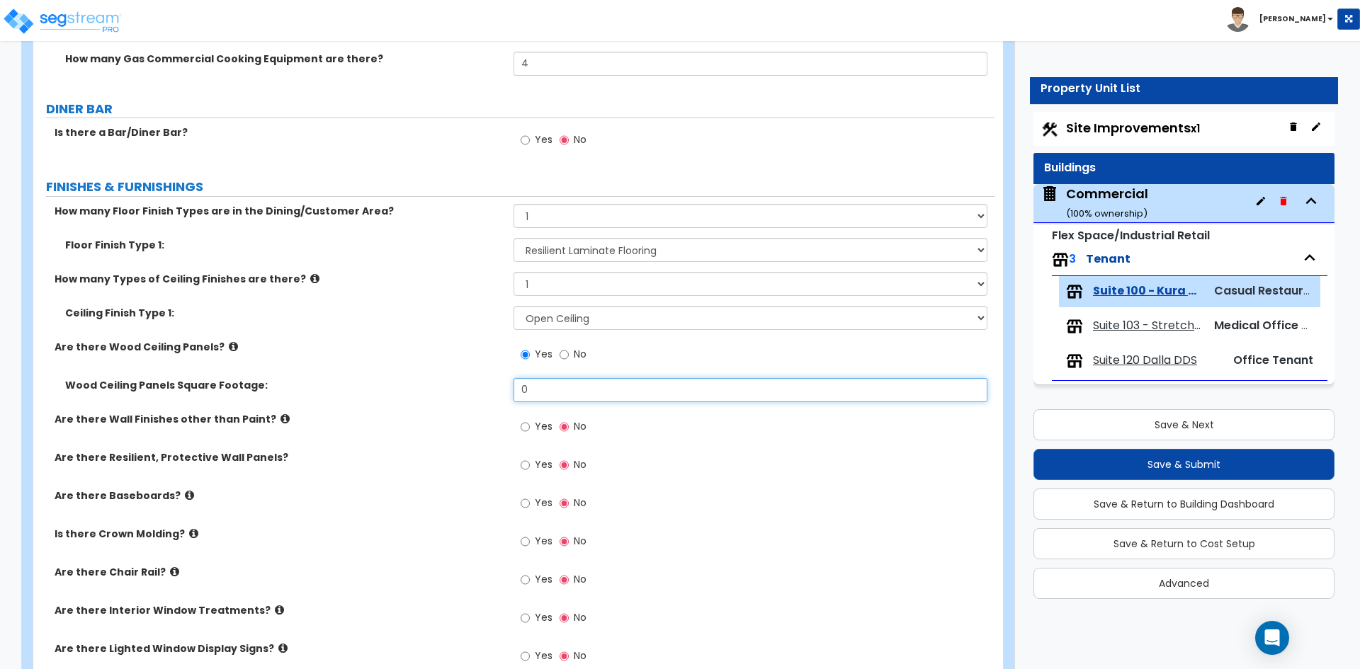
click at [536, 392] on input "0" at bounding box center [749, 390] width 473 height 24
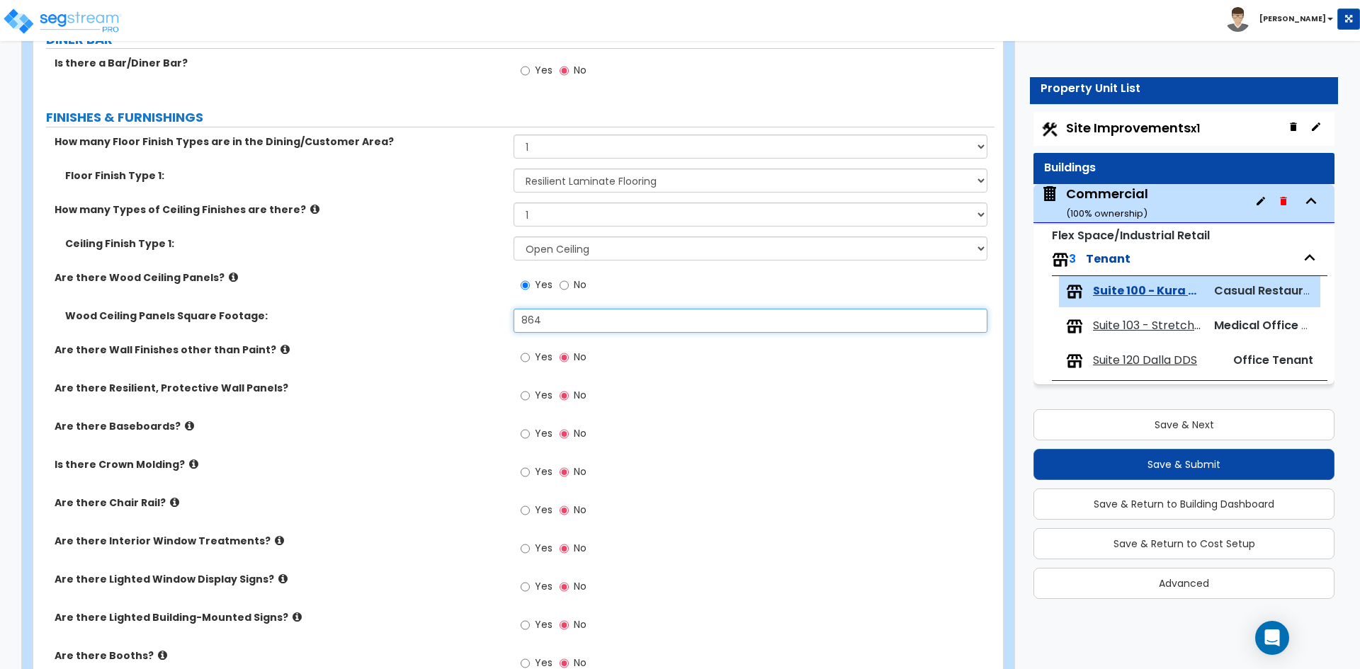
scroll to position [1700, 0]
type input "864"
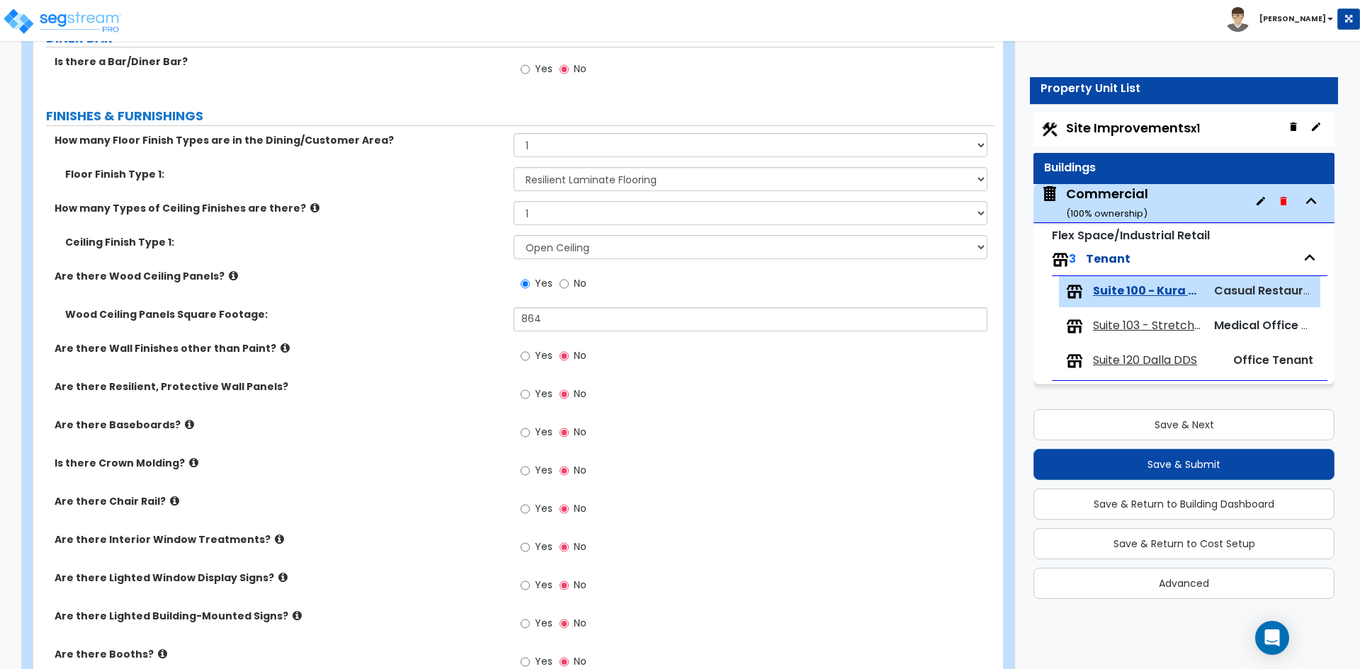
click at [519, 353] on div "Yes No" at bounding box center [553, 357] width 80 height 33
click at [528, 357] on input "Yes" at bounding box center [525, 356] width 9 height 16
radio input "true"
click at [526, 474] on input "Yes" at bounding box center [525, 471] width 9 height 16
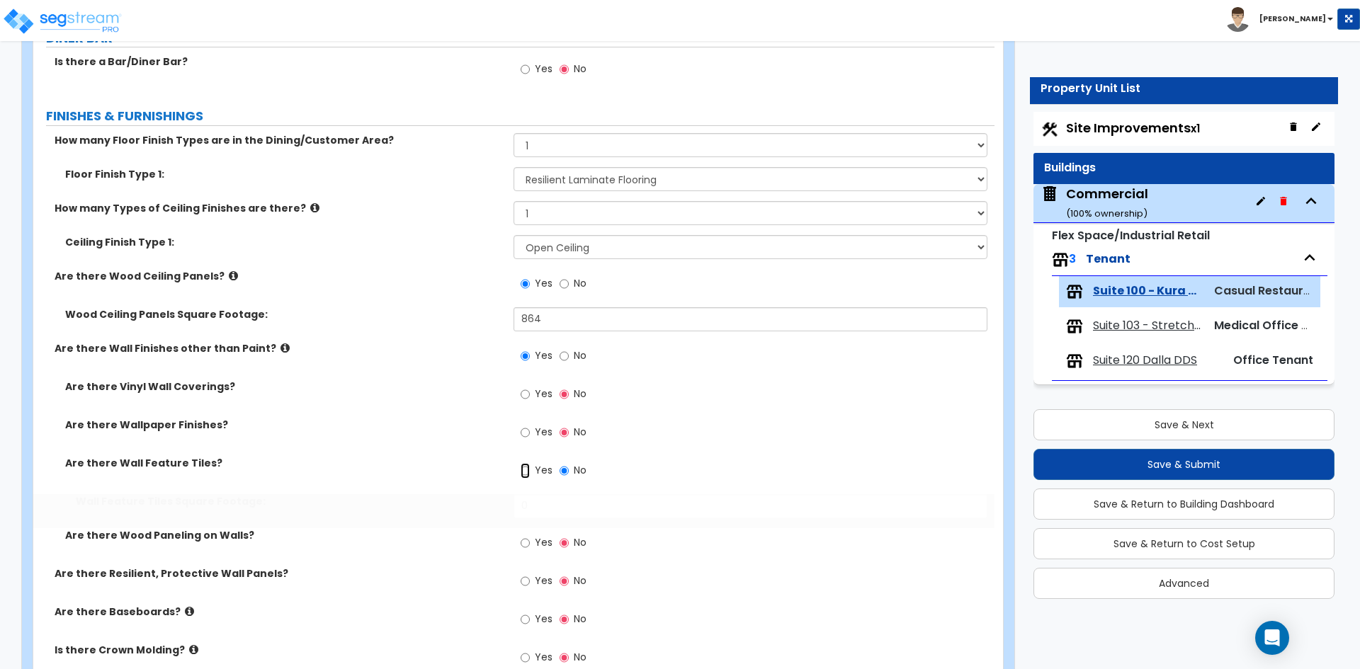
radio input "true"
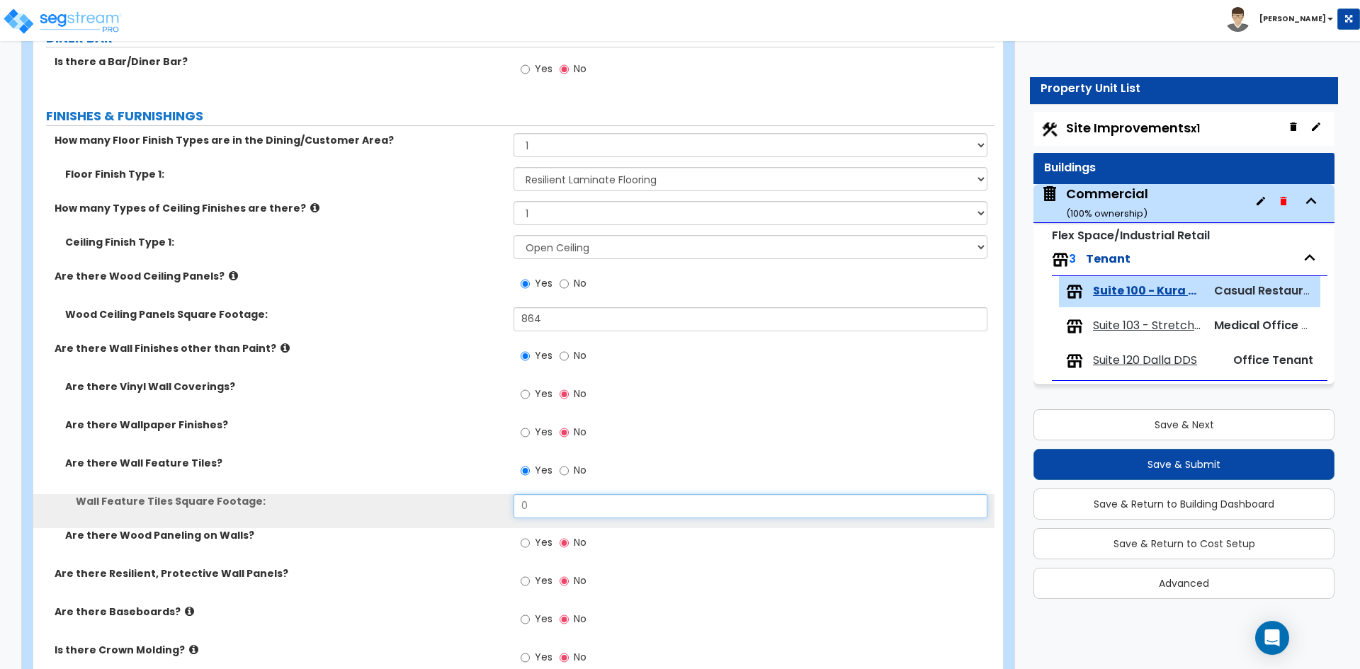
click at [562, 506] on input "0" at bounding box center [749, 506] width 473 height 24
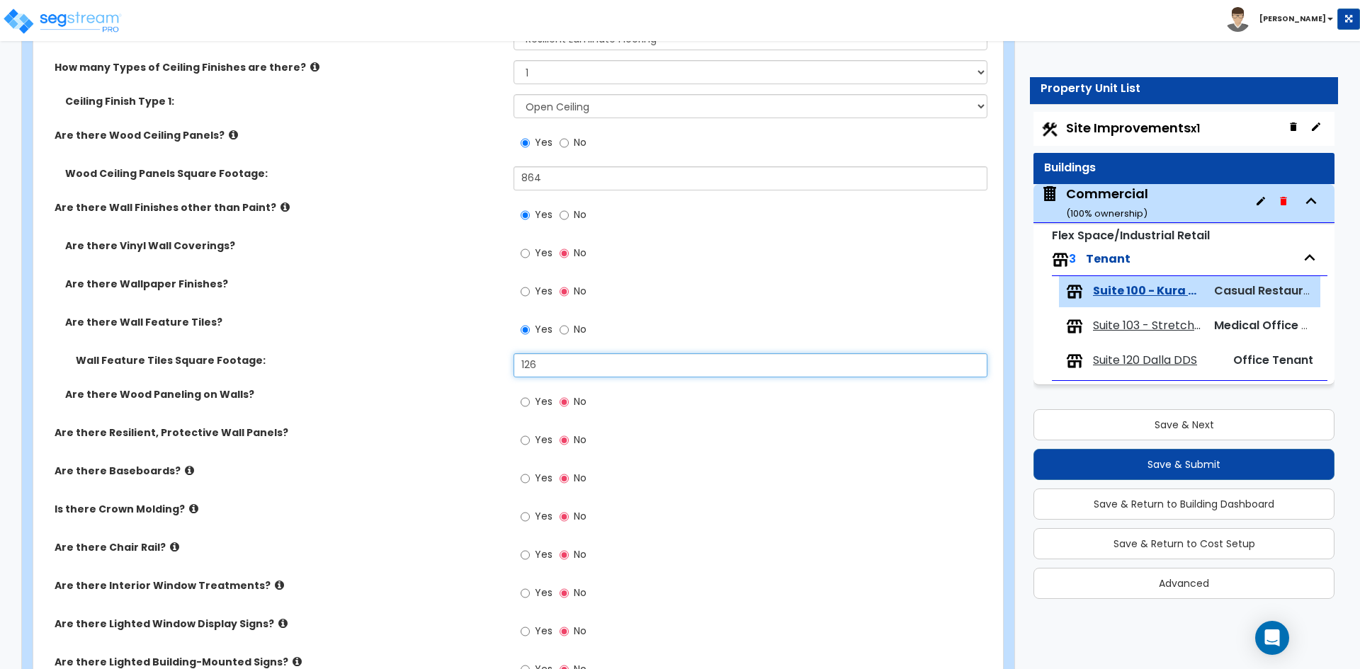
scroll to position [1841, 0]
type input "126"
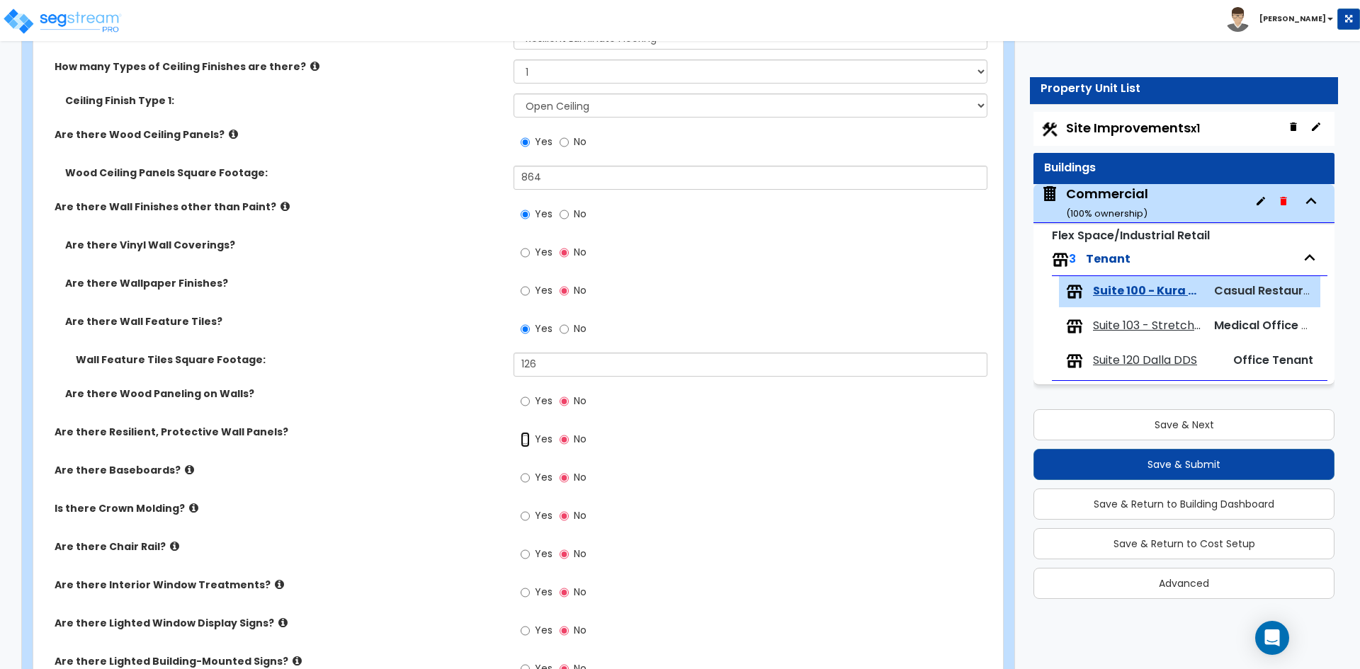
click at [527, 441] on input "Yes" at bounding box center [525, 440] width 9 height 16
radio input "true"
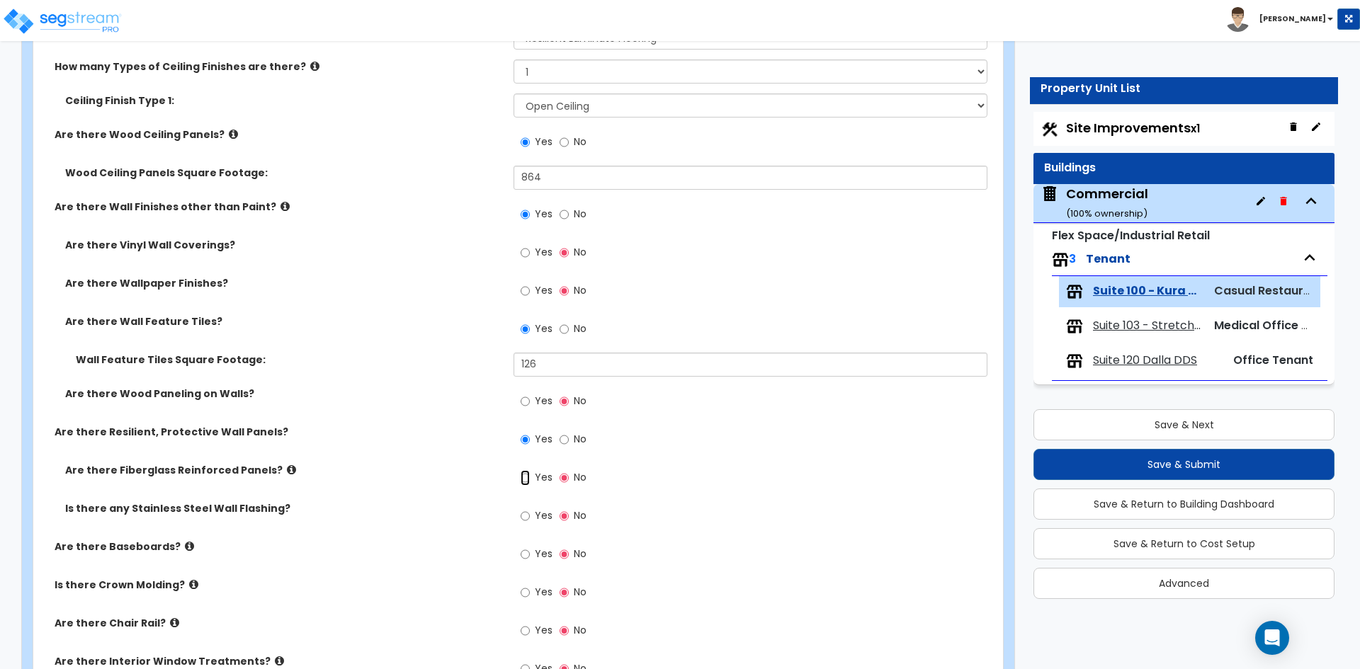
click at [525, 475] on input "Yes" at bounding box center [525, 478] width 9 height 16
radio input "true"
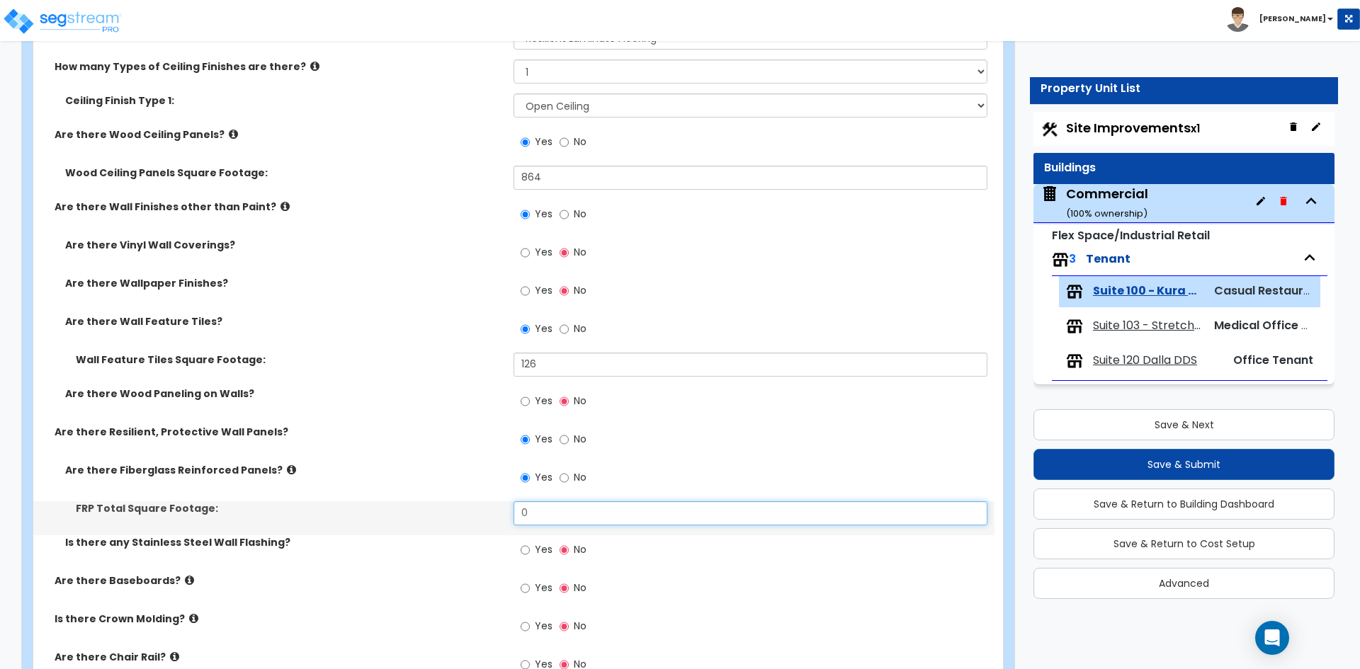
click at [546, 504] on input "0" at bounding box center [749, 513] width 473 height 24
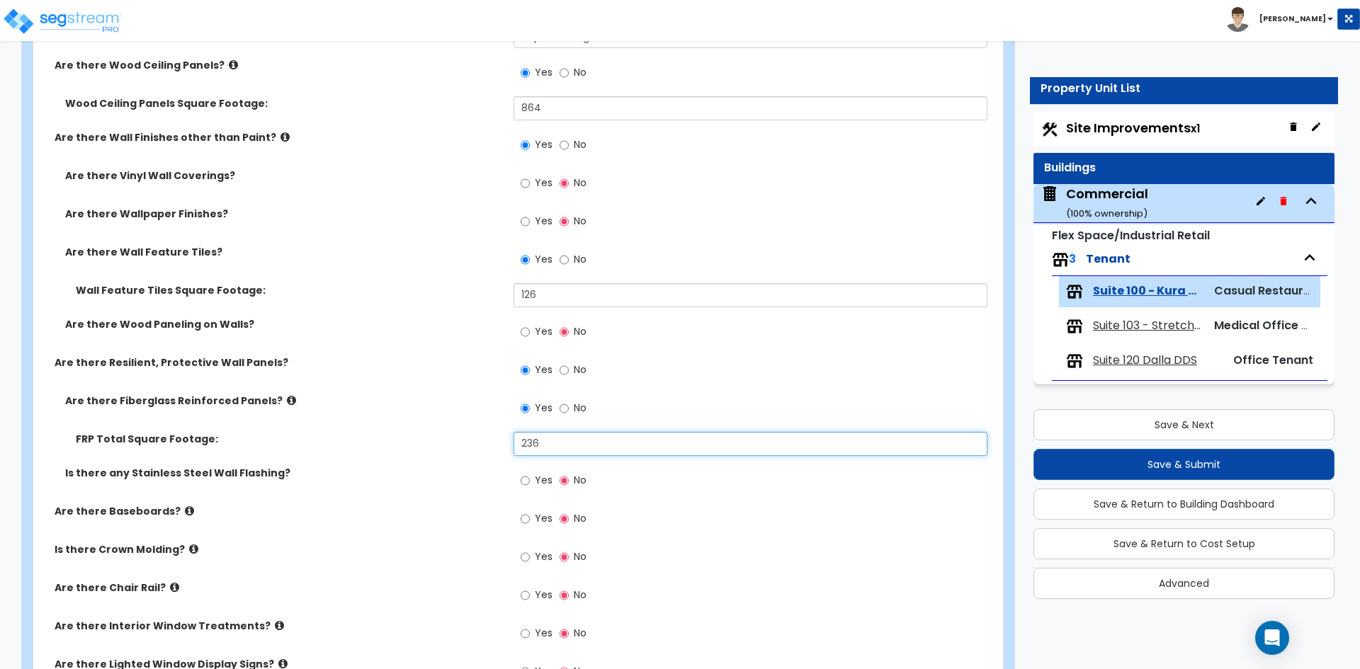
scroll to position [1912, 0]
type input "236"
click at [525, 520] on input "Yes" at bounding box center [525, 518] width 9 height 16
radio input "true"
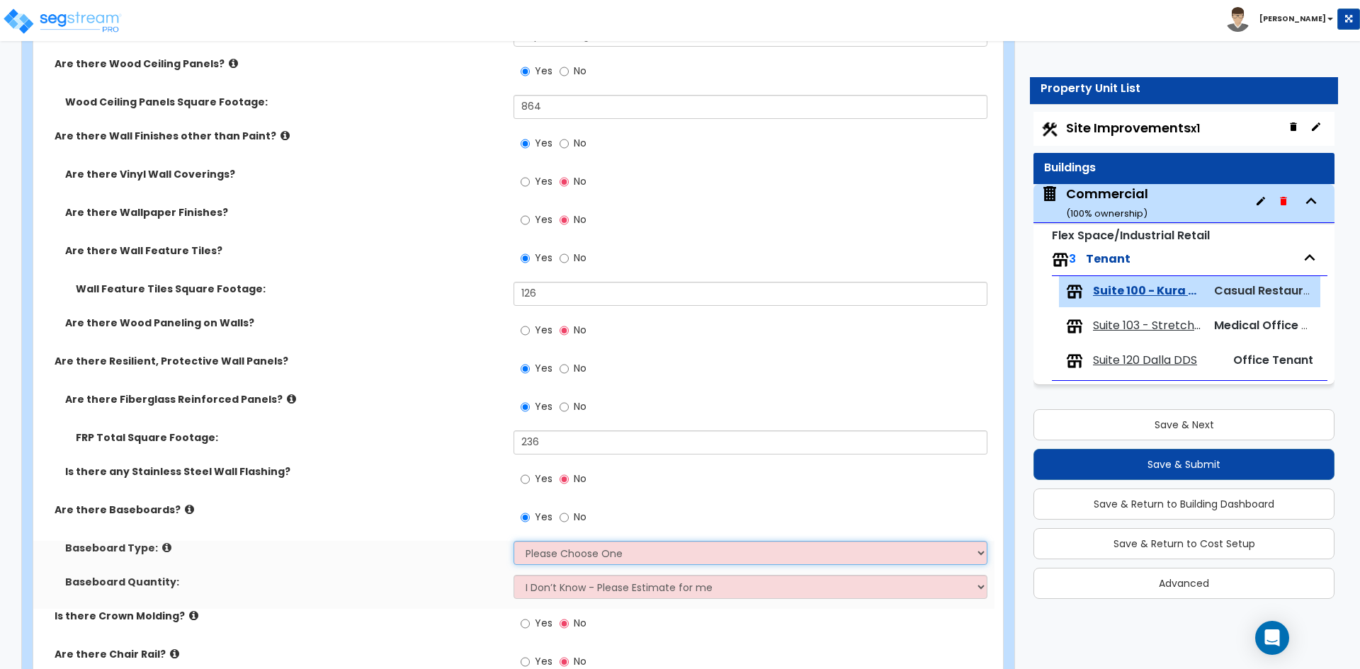
click at [569, 561] on select "Please Choose One Wood Vinyl Carpet Tile" at bounding box center [749, 553] width 473 height 24
select select "2"
click at [513, 541] on select "Please Choose One Wood Vinyl Carpet Tile" at bounding box center [749, 553] width 473 height 24
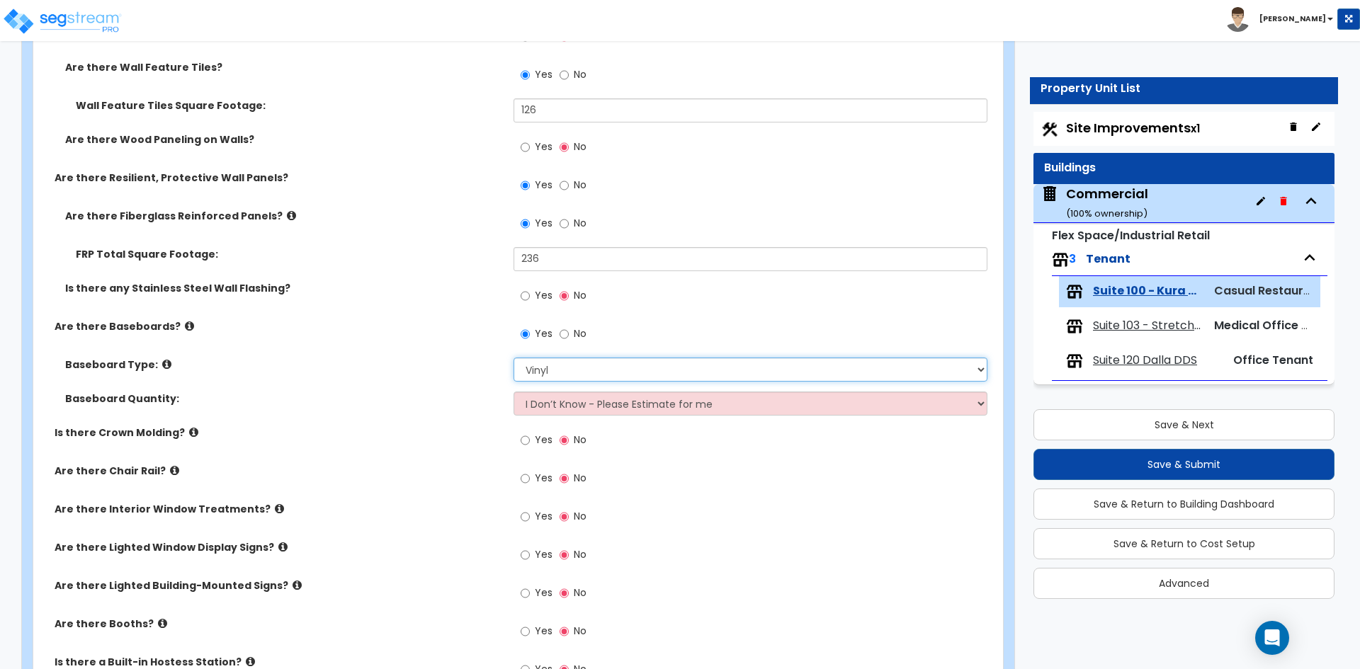
scroll to position [2196, 0]
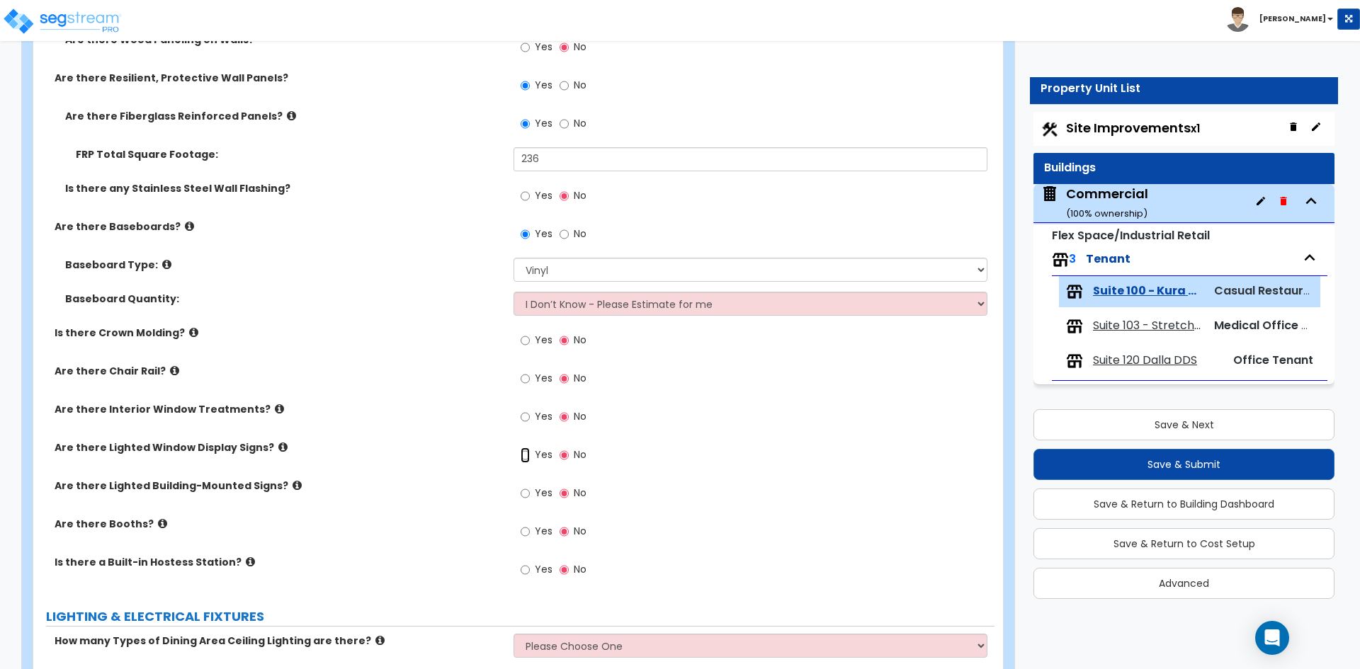
click at [527, 458] on input "Yes" at bounding box center [525, 456] width 9 height 16
radio input "true"
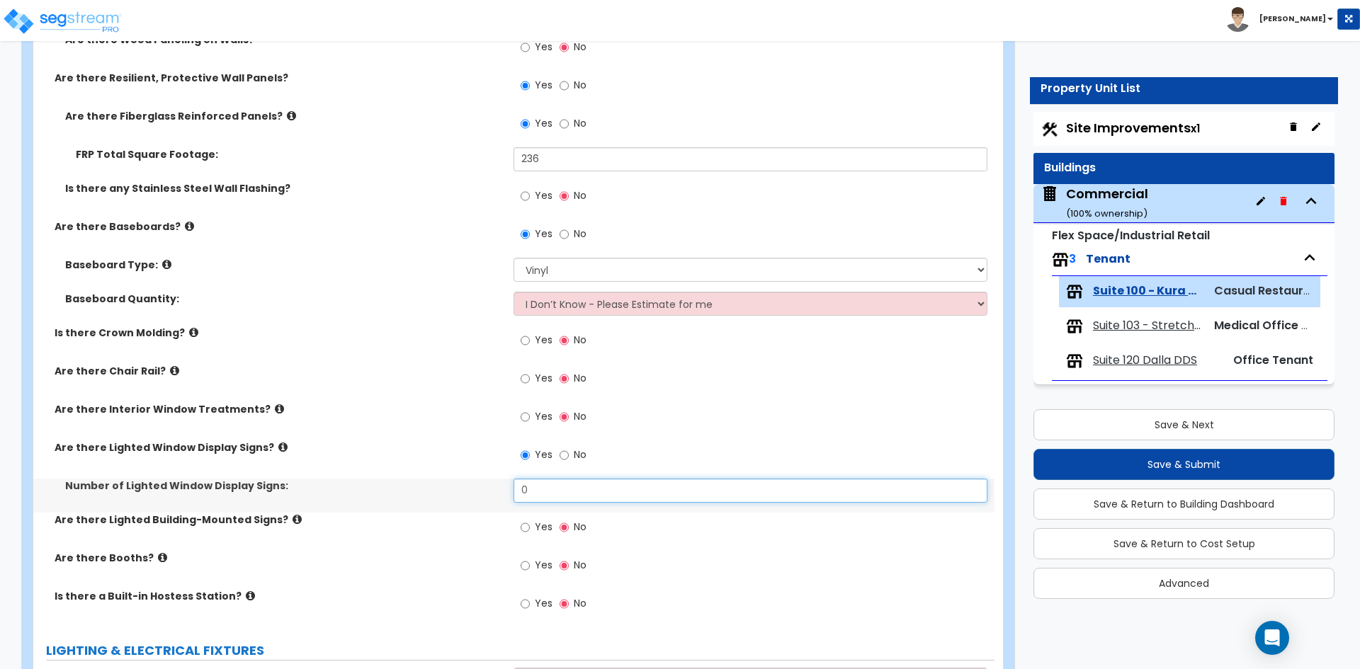
click at [541, 489] on input "0" at bounding box center [749, 491] width 473 height 24
type input "1"
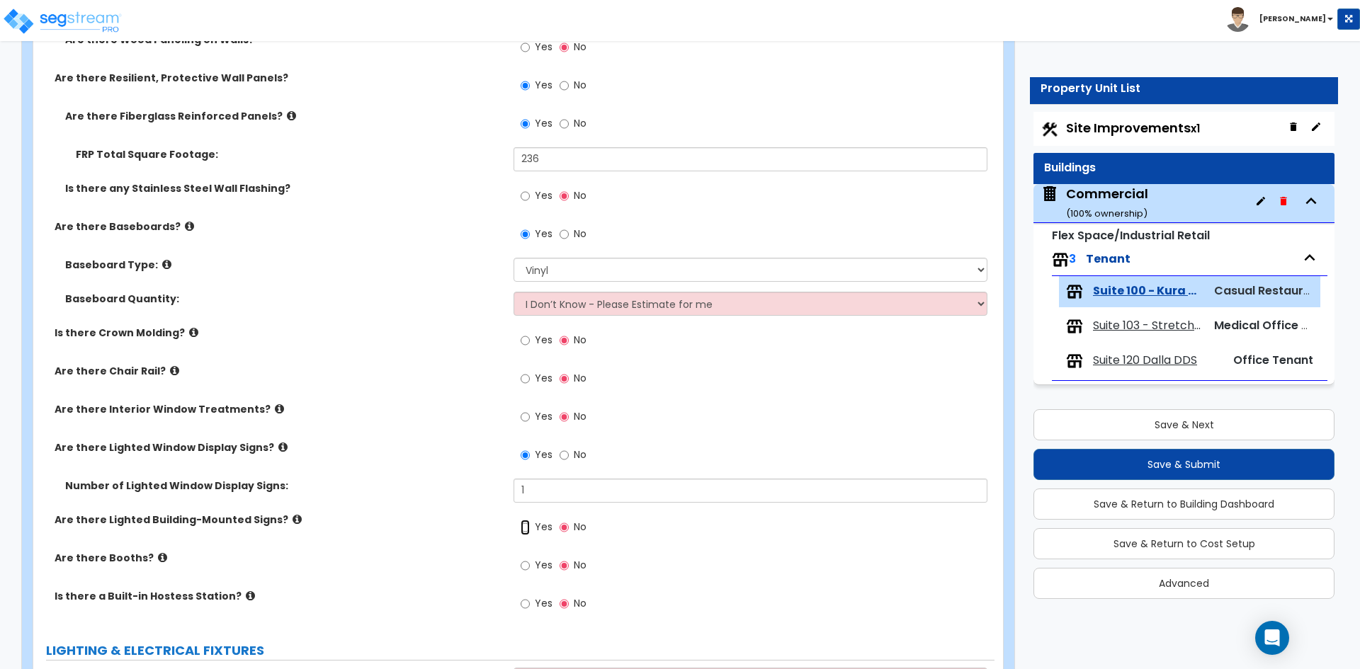
click at [526, 523] on input "Yes" at bounding box center [525, 528] width 9 height 16
radio input "true"
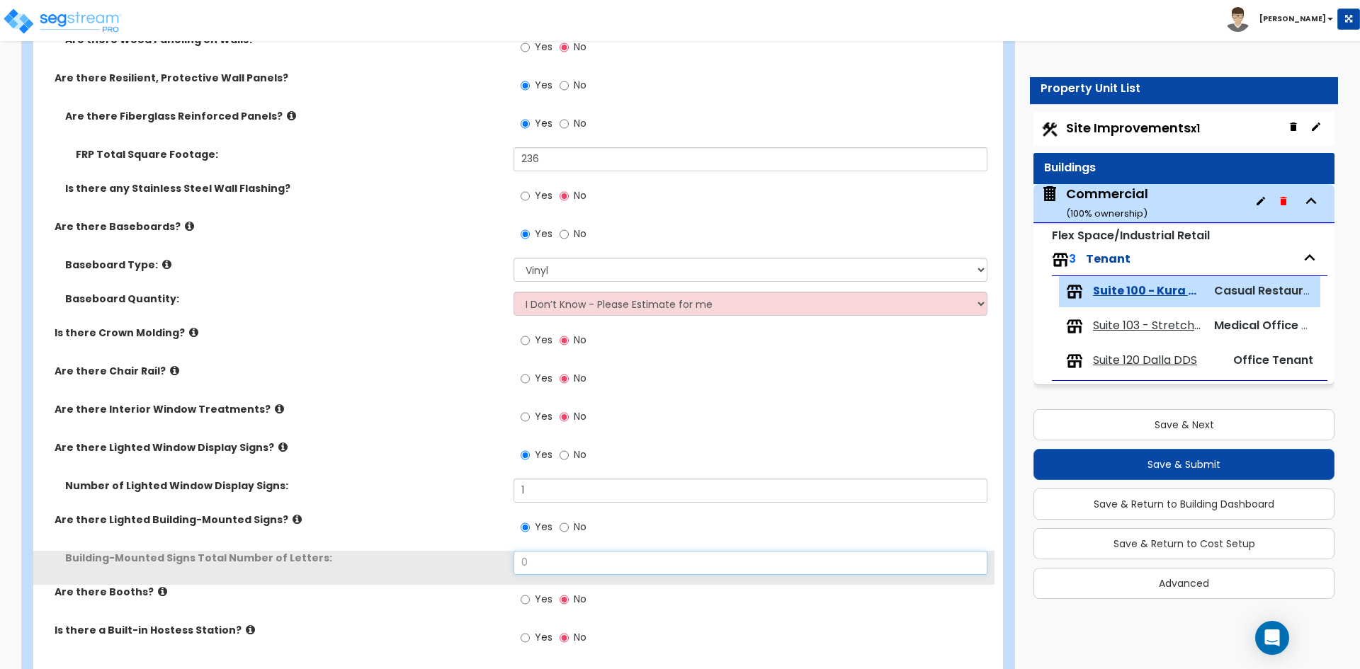
click at [555, 562] on input "0" at bounding box center [749, 563] width 473 height 24
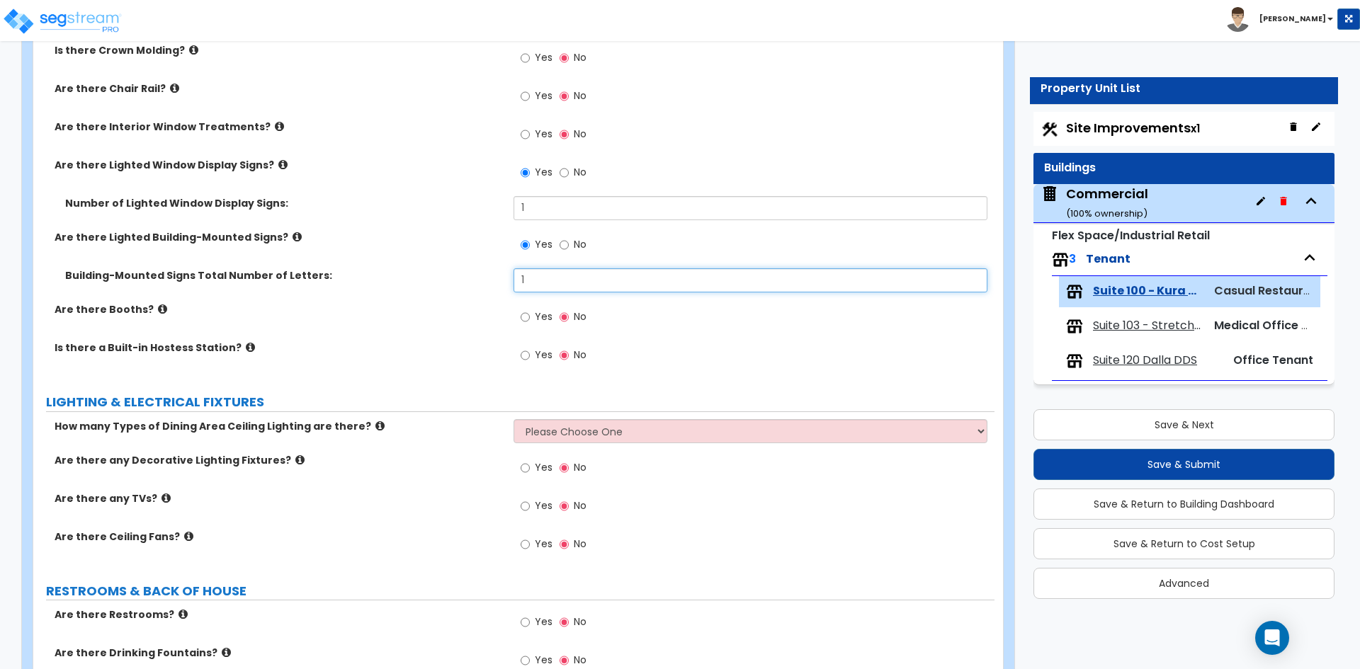
scroll to position [2479, 0]
type input "1"
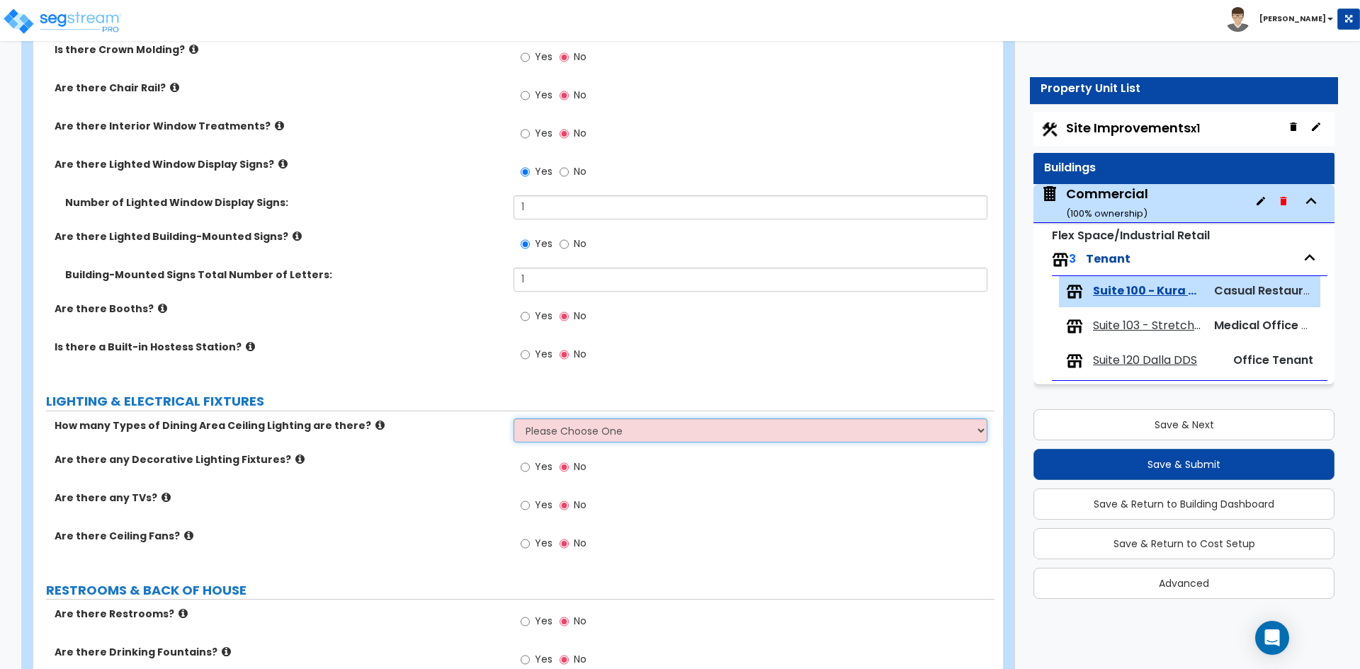
click at [576, 436] on select "Please Choose One 1 2 3" at bounding box center [749, 431] width 473 height 24
select select "1"
click at [513, 419] on select "Please Choose One 1 2 3" at bounding box center [749, 431] width 473 height 24
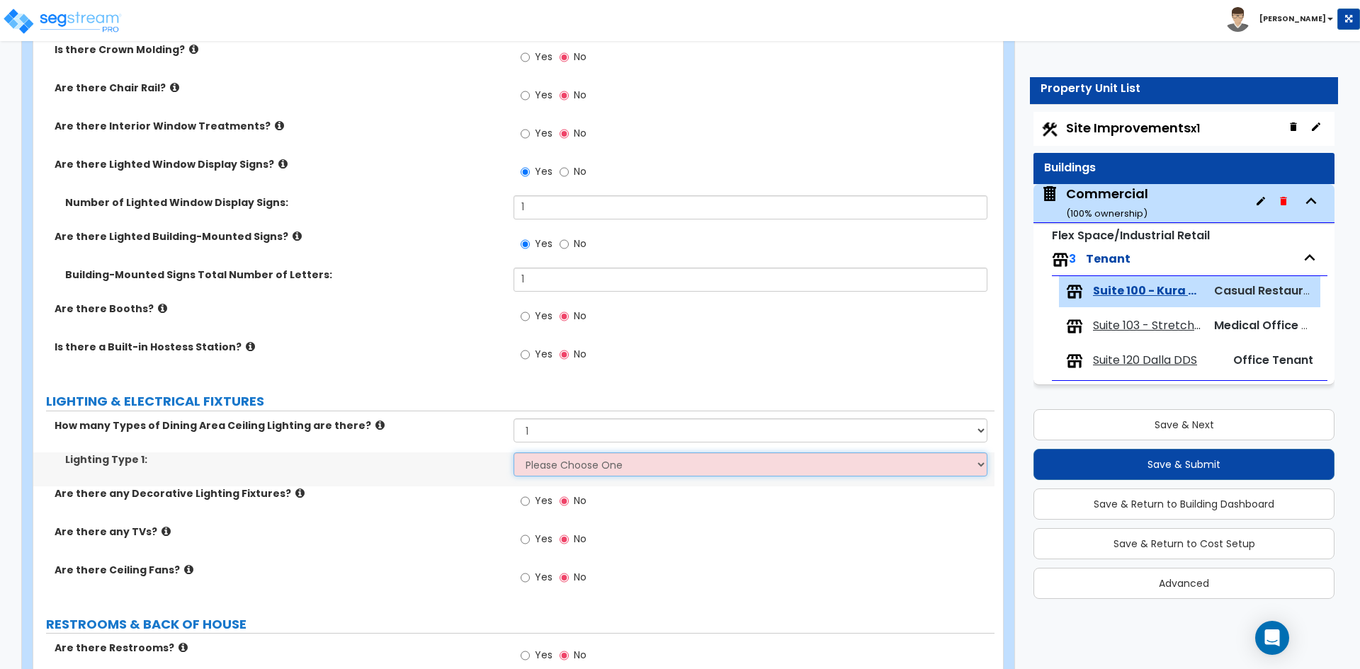
drag, startPoint x: 576, startPoint y: 442, endPoint x: 564, endPoint y: 467, distance: 27.6
click at [564, 467] on select "Please Choose One LED Surface-Mounted LED Recessed Fluorescent Surface-Mounted …" at bounding box center [749, 465] width 473 height 24
click at [513, 453] on select "Please Choose One LED Surface-Mounted LED Recessed Fluorescent Surface-Mounted …" at bounding box center [749, 465] width 473 height 24
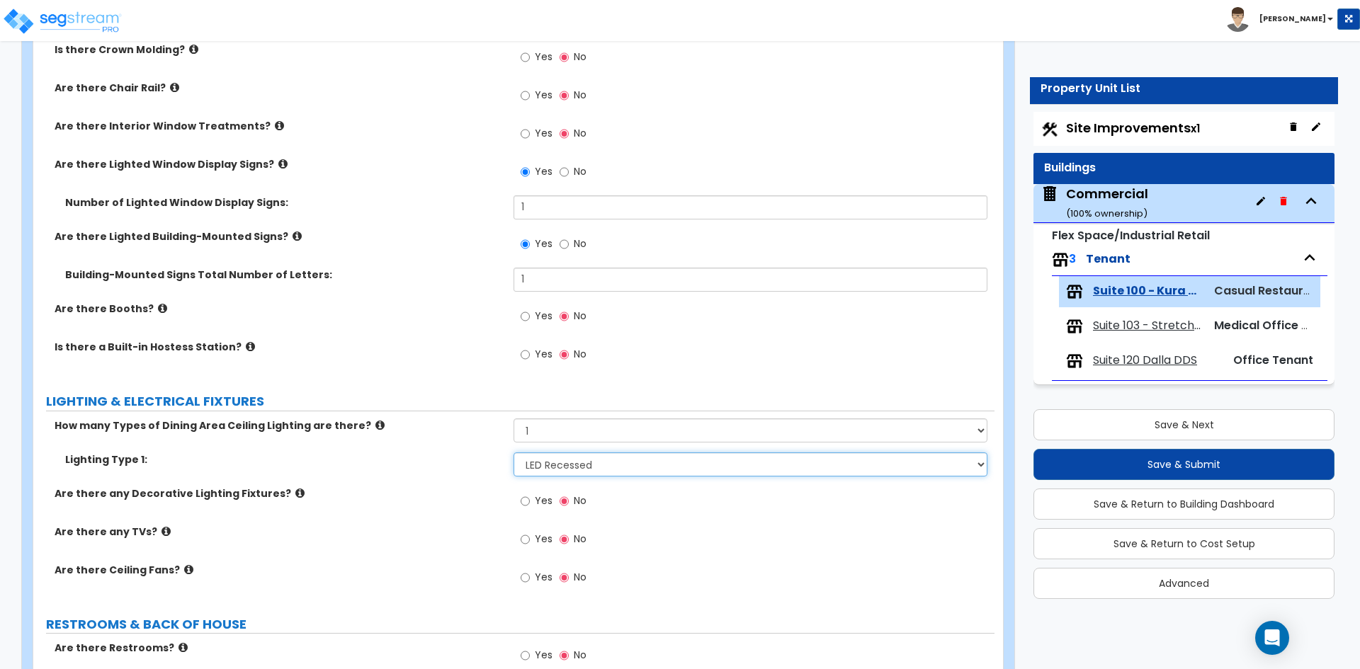
click at [583, 467] on select "Please Choose One LED Surface-Mounted LED Recessed Fluorescent Surface-Mounted …" at bounding box center [749, 465] width 473 height 24
select select "5"
click at [513, 453] on select "Please Choose One LED Surface-Mounted LED Recessed Fluorescent Surface-Mounted …" at bounding box center [749, 465] width 473 height 24
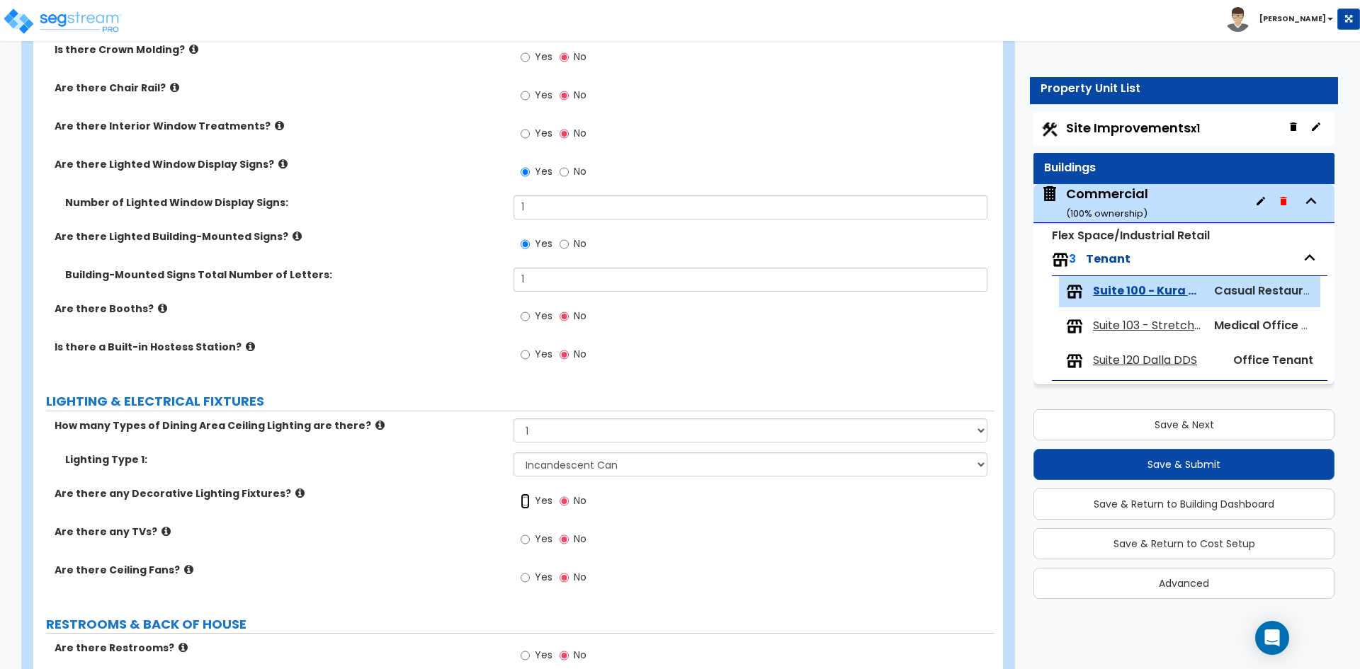
click at [523, 505] on input "Yes" at bounding box center [525, 502] width 9 height 16
radio input "true"
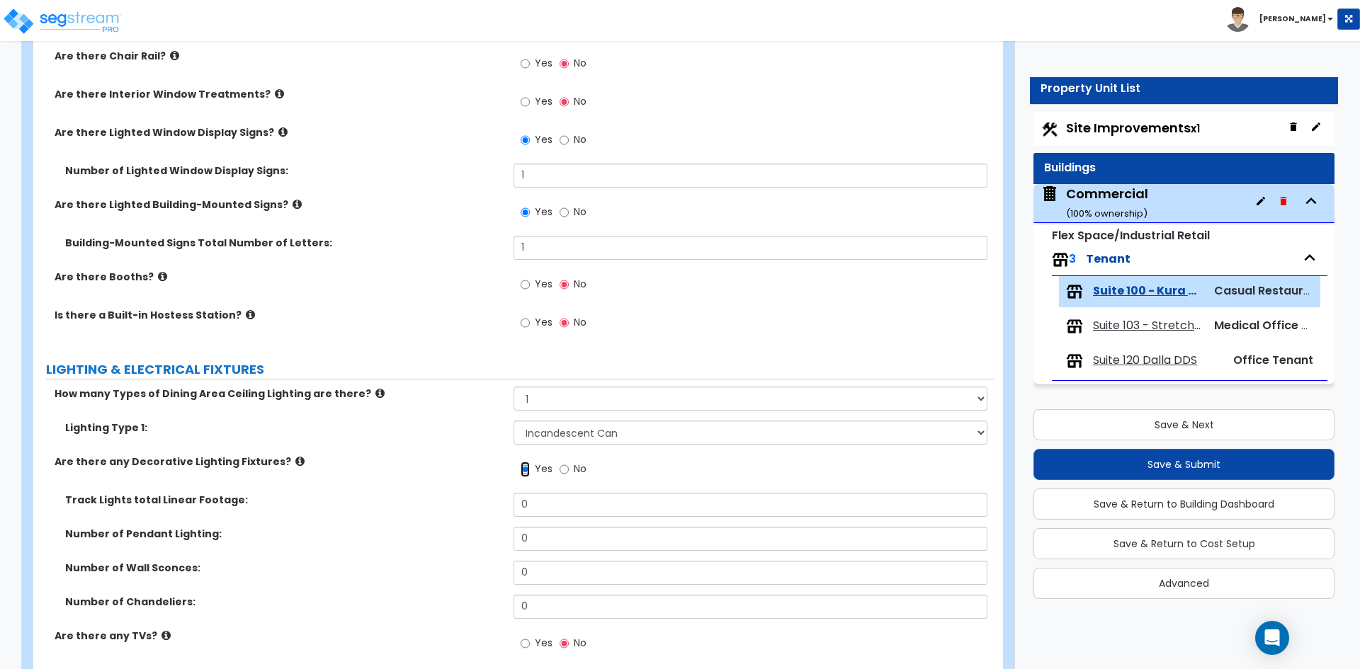
scroll to position [2550, 0]
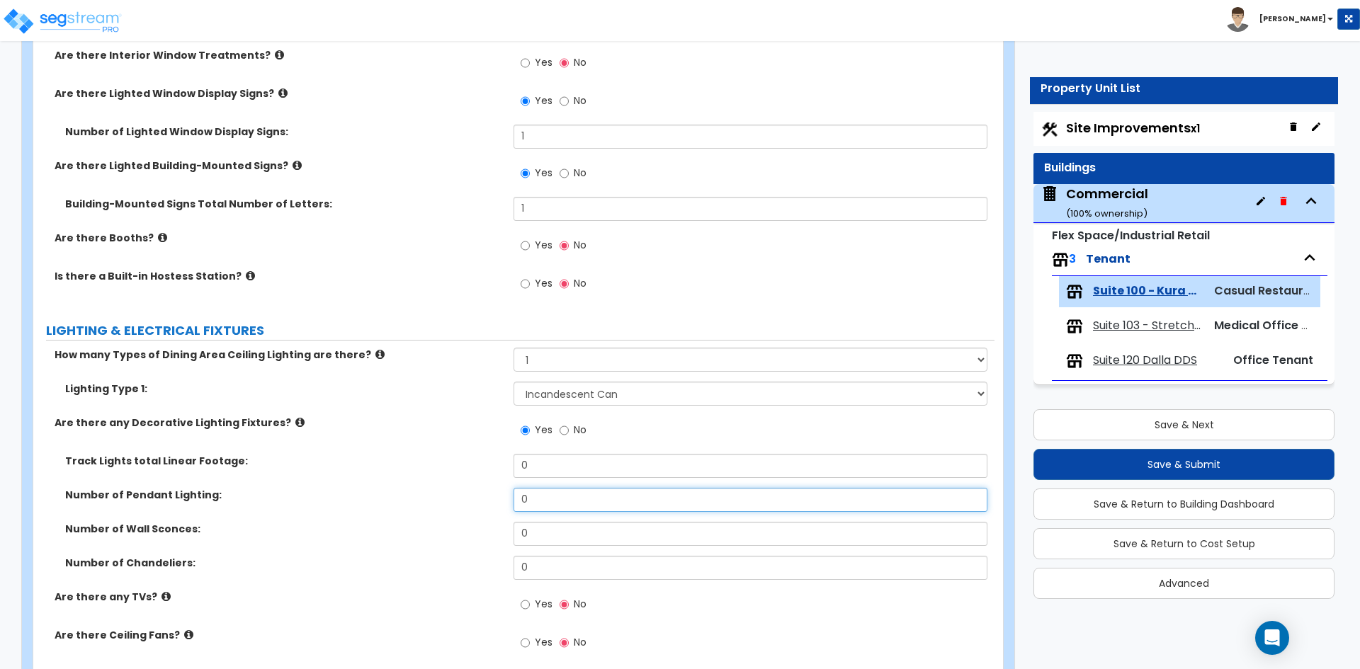
click at [560, 508] on input "0" at bounding box center [749, 500] width 473 height 24
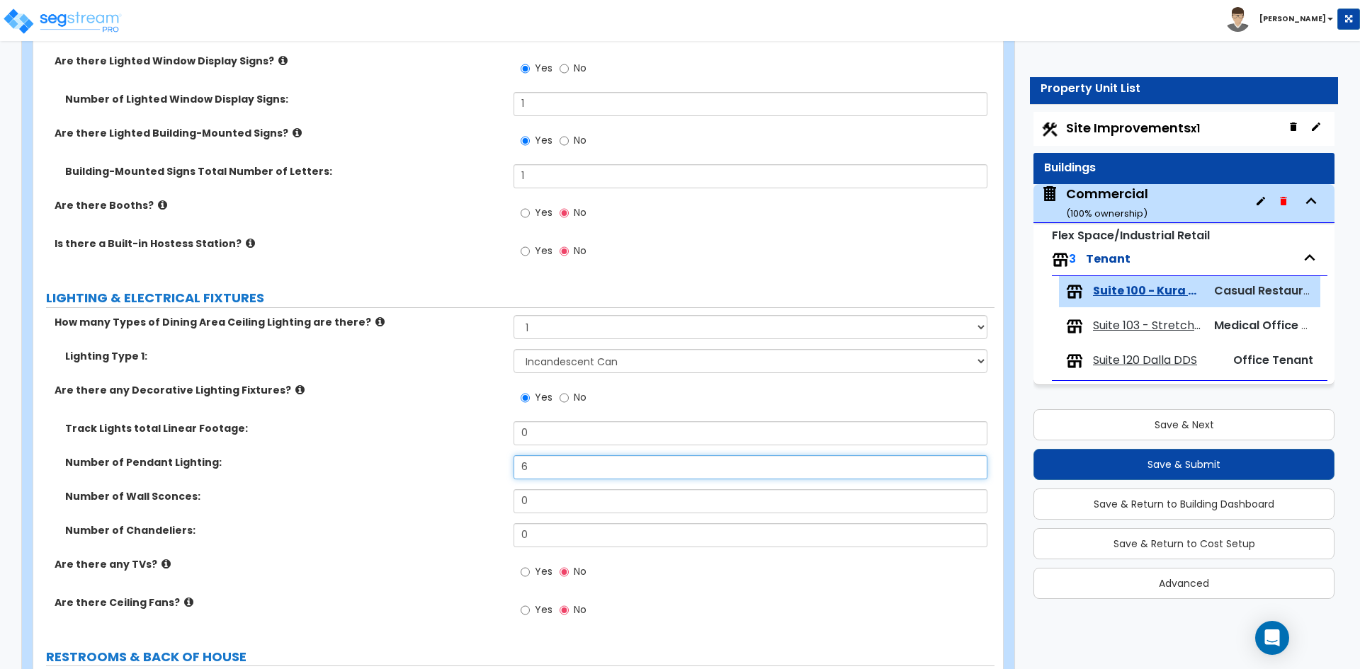
scroll to position [2691, 0]
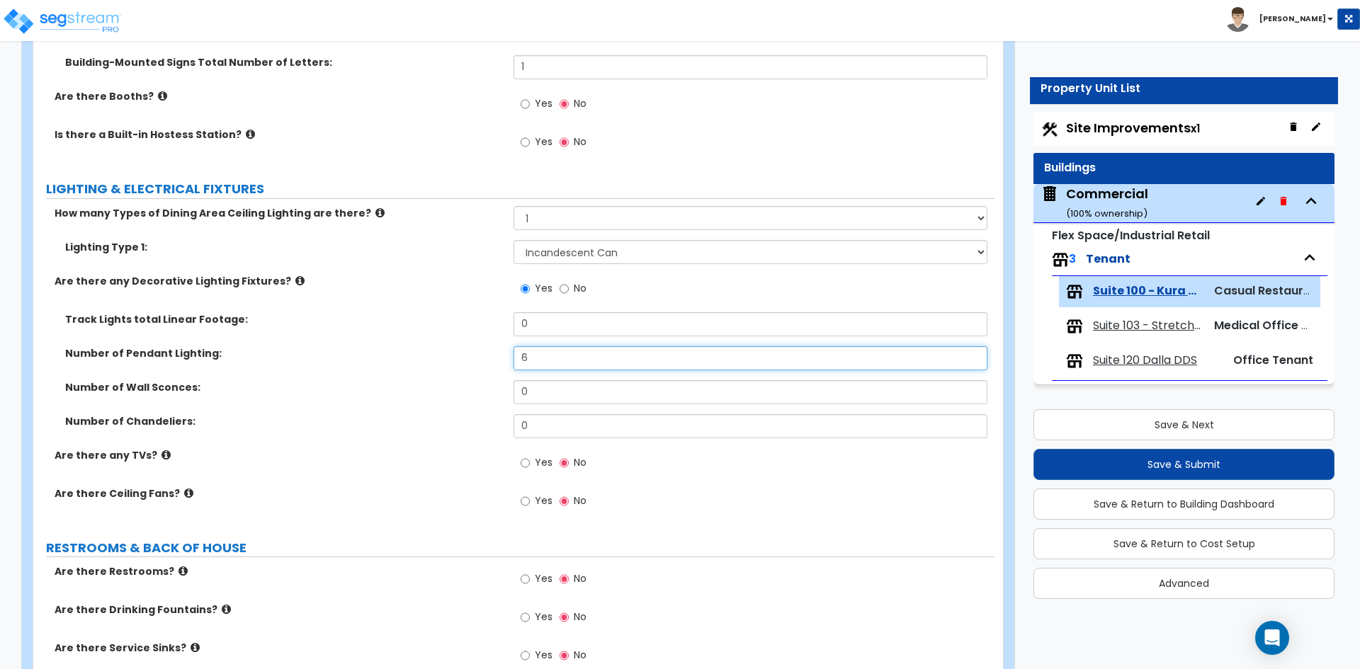
type input "6"
click at [522, 464] on input "Yes" at bounding box center [525, 463] width 9 height 16
radio input "true"
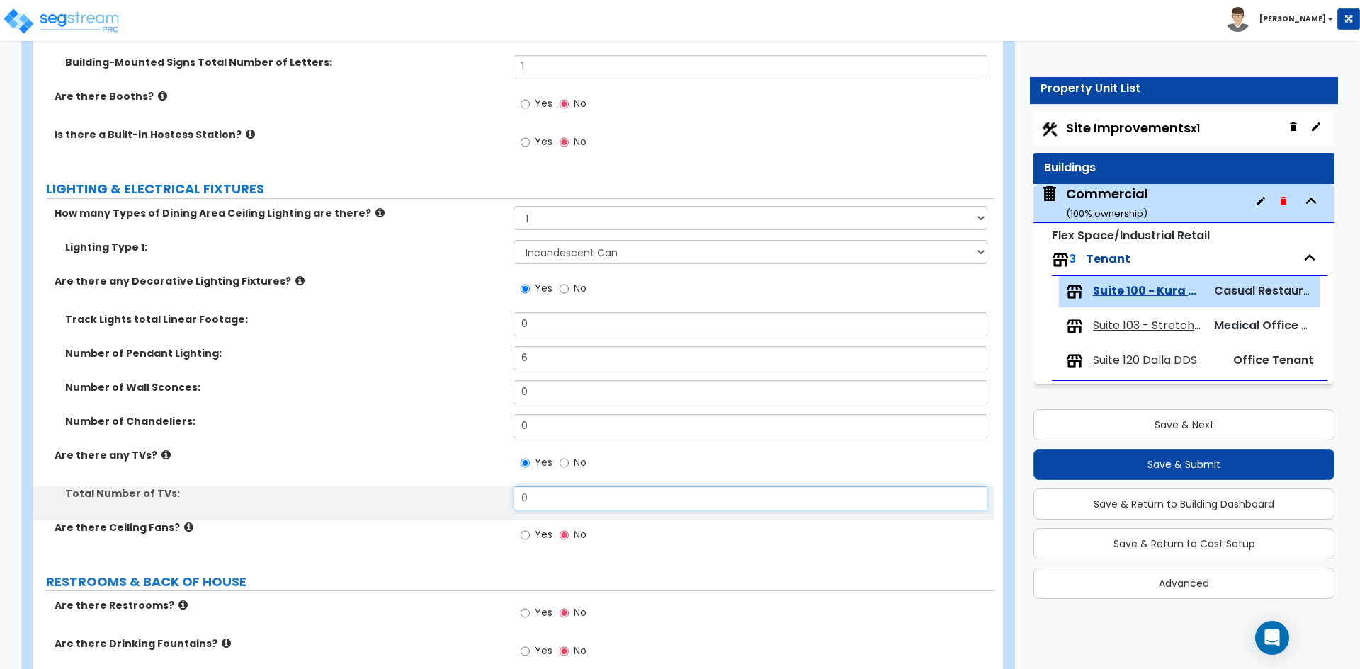
click at [558, 510] on input "0" at bounding box center [749, 499] width 473 height 24
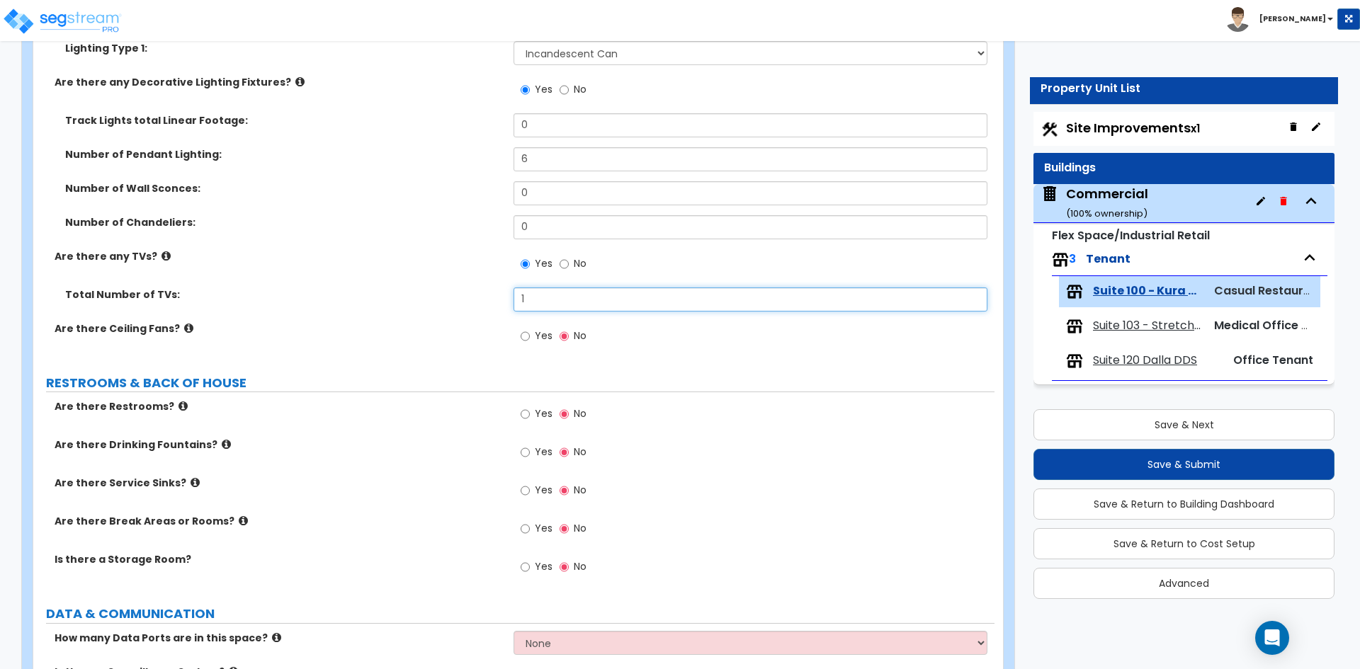
scroll to position [2904, 0]
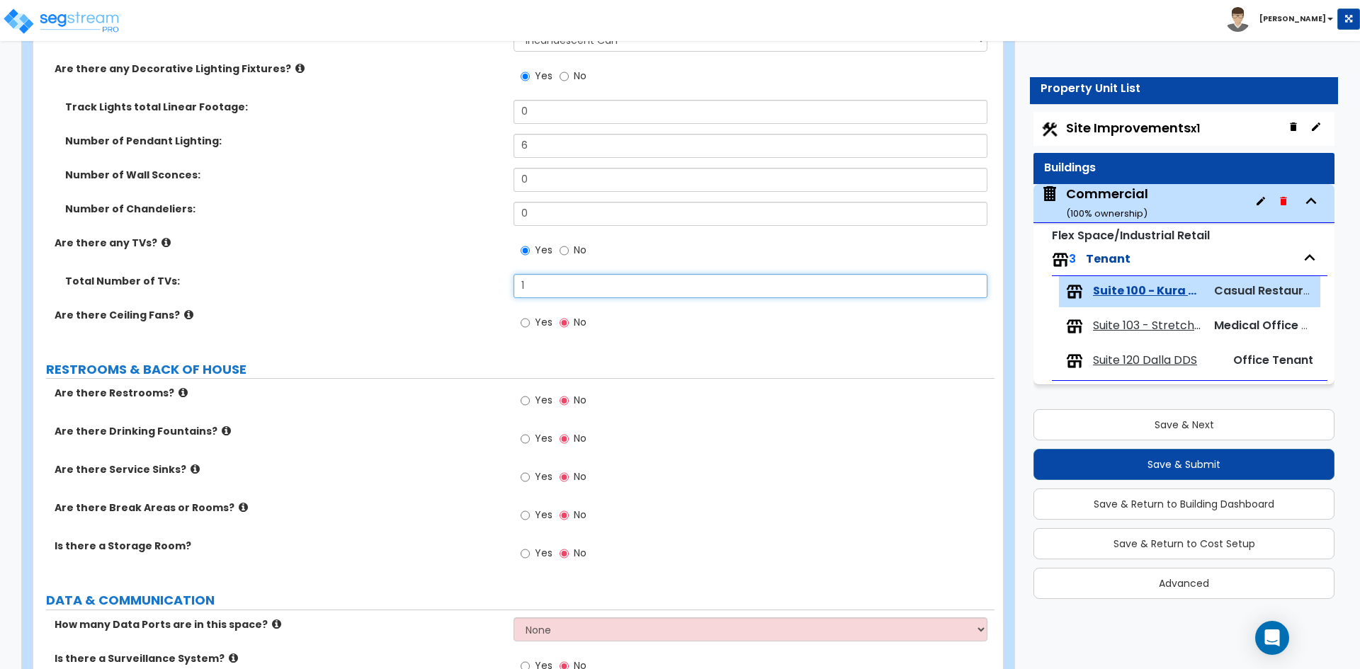
type input "1"
click at [526, 398] on input "Yes" at bounding box center [525, 401] width 9 height 16
radio input "true"
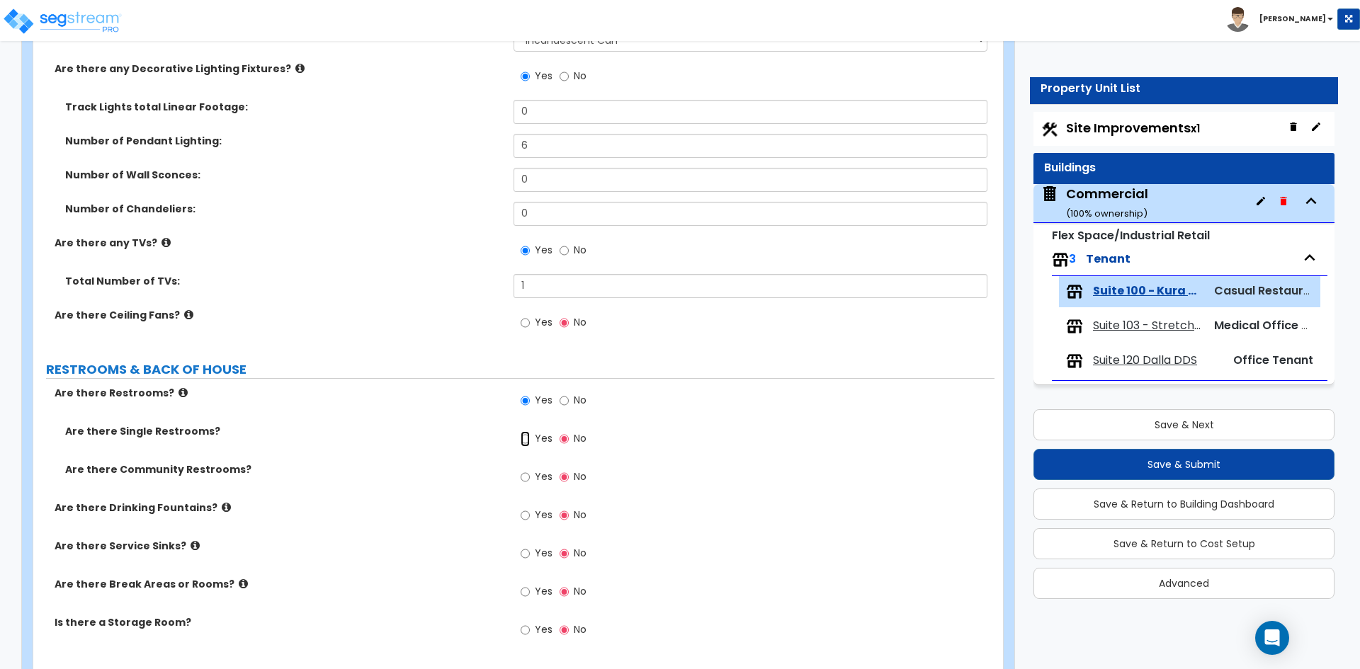
click at [523, 438] on input "Yes" at bounding box center [525, 439] width 9 height 16
radio input "true"
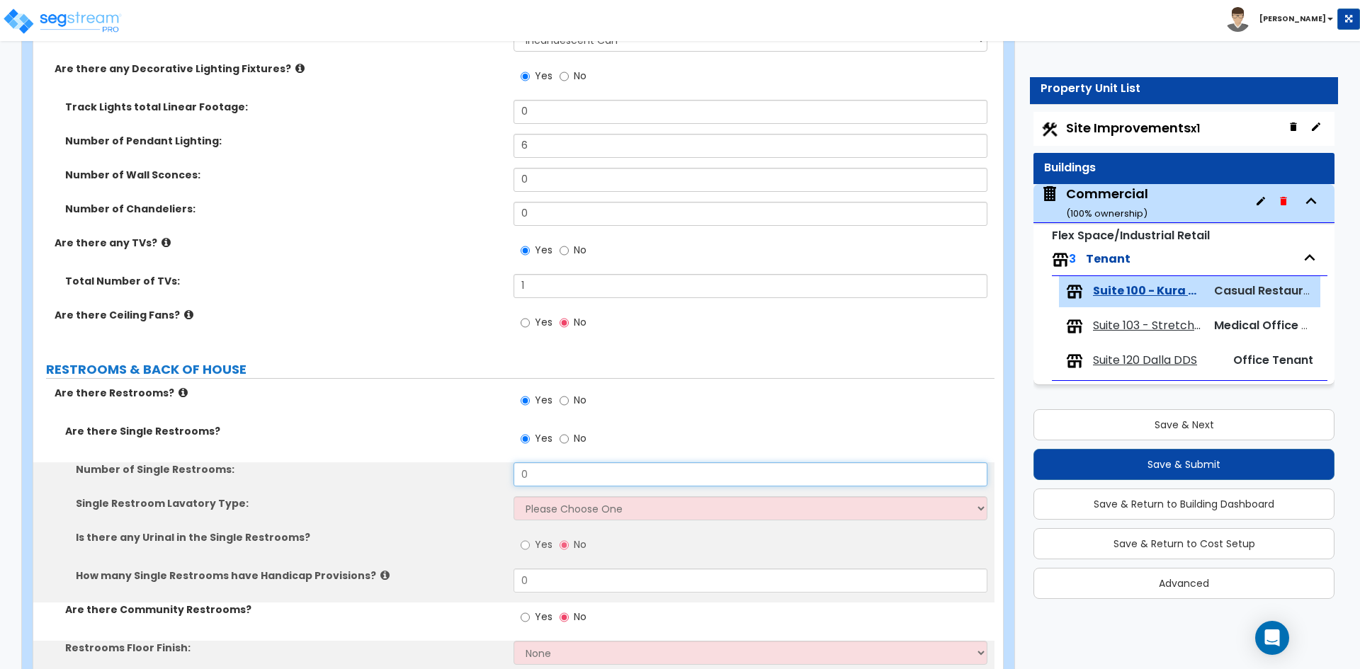
click at [546, 479] on input "0" at bounding box center [749, 474] width 473 height 24
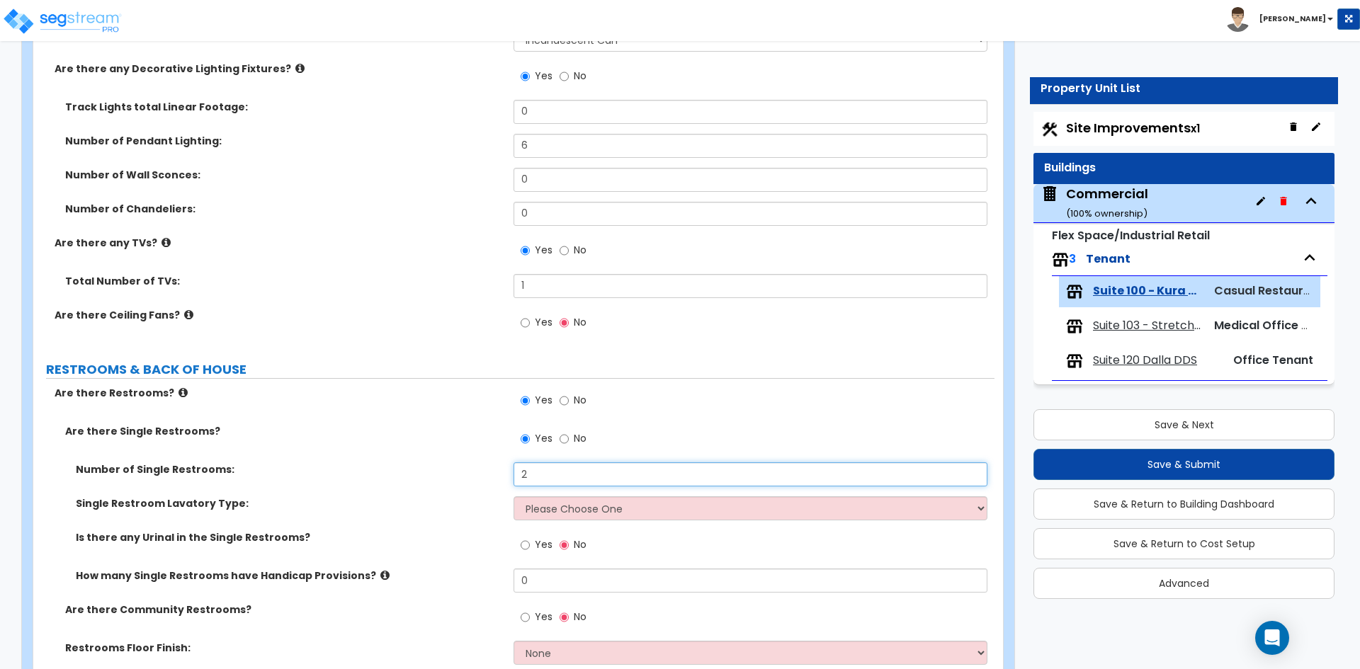
scroll to position [2975, 0]
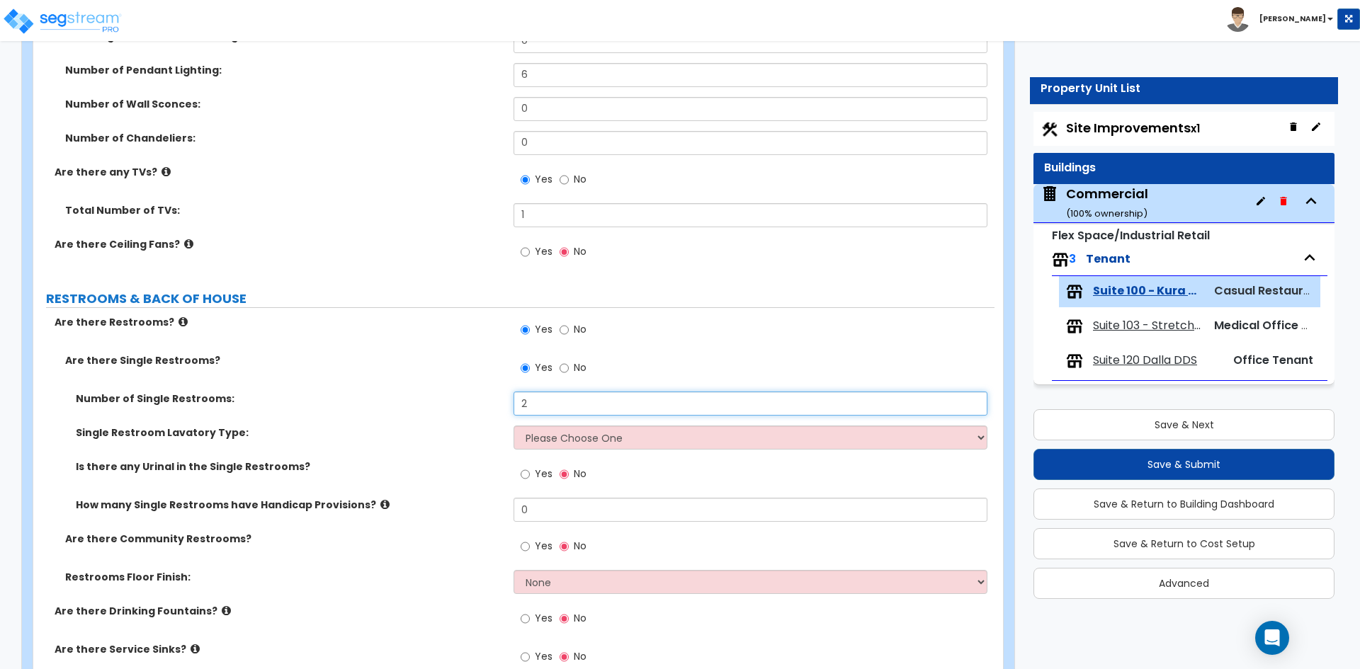
type input "2"
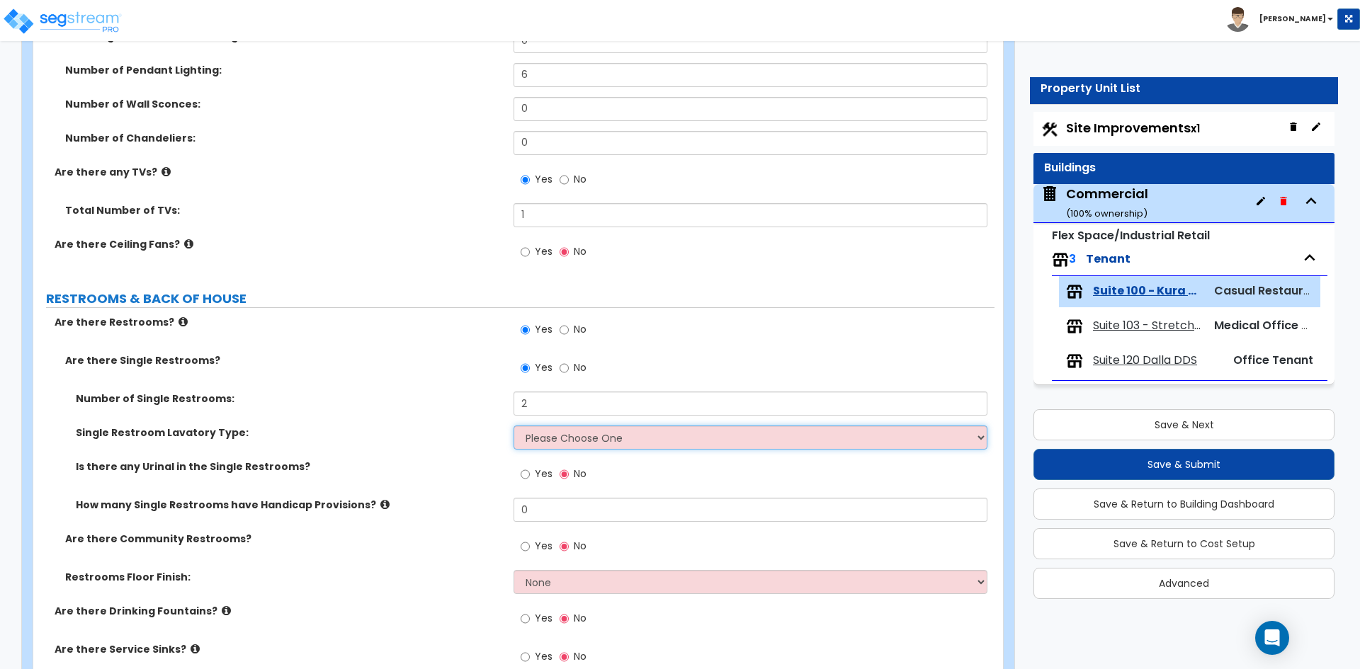
click at [558, 440] on select "Please Choose One Wall-mounted Vanity-mounted" at bounding box center [749, 438] width 473 height 24
select select "2"
click at [513, 426] on select "Please Choose One Wall-mounted Vanity-mounted" at bounding box center [749, 438] width 473 height 24
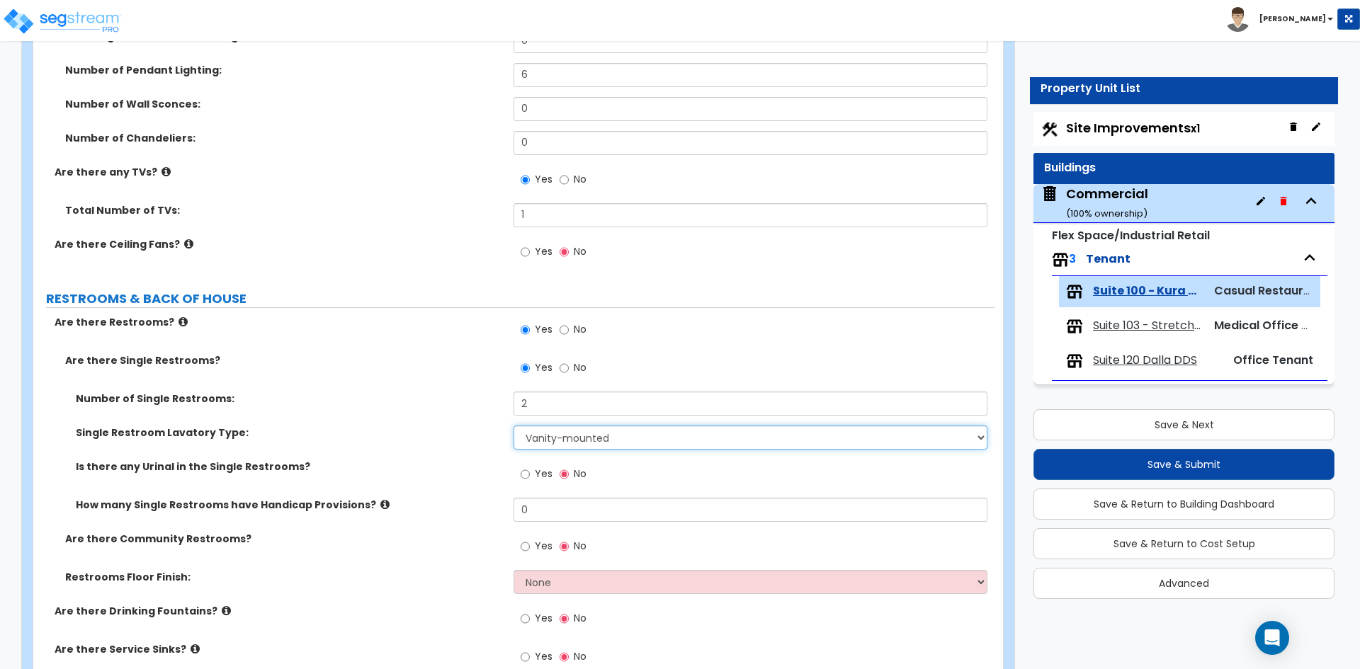
scroll to position [3046, 0]
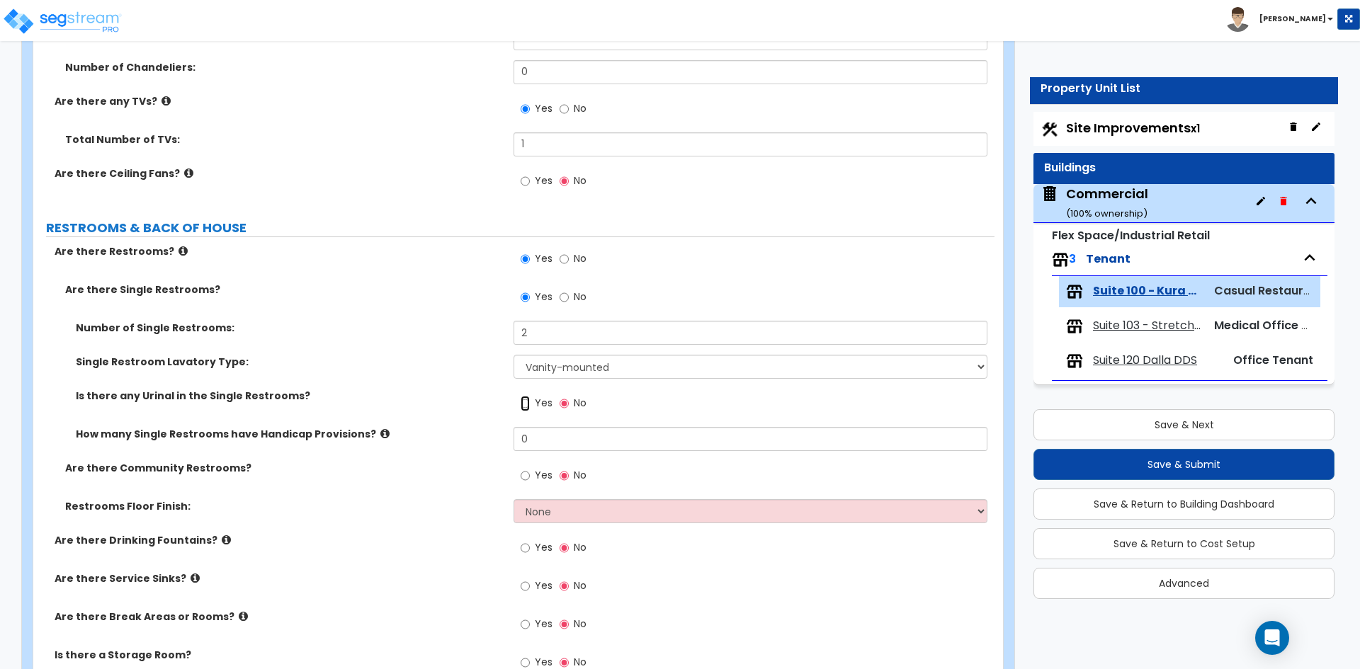
click at [527, 401] on input "Yes" at bounding box center [525, 404] width 9 height 16
radio input "true"
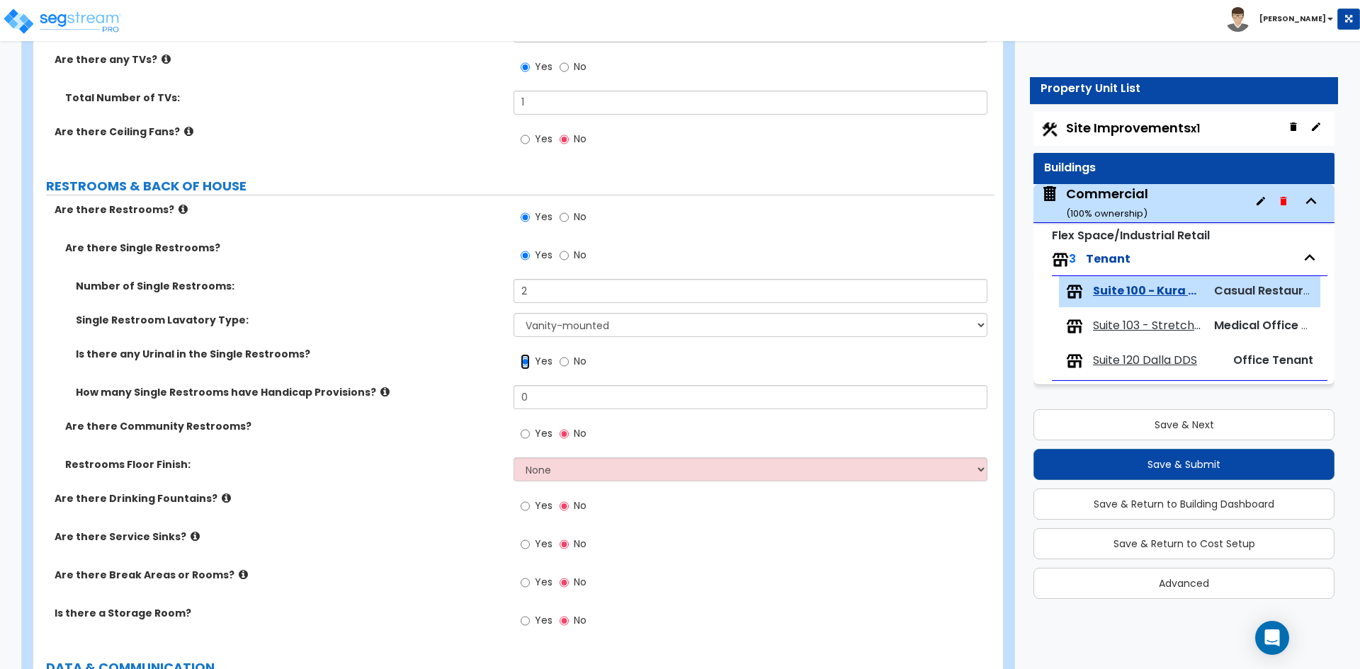
scroll to position [3116, 0]
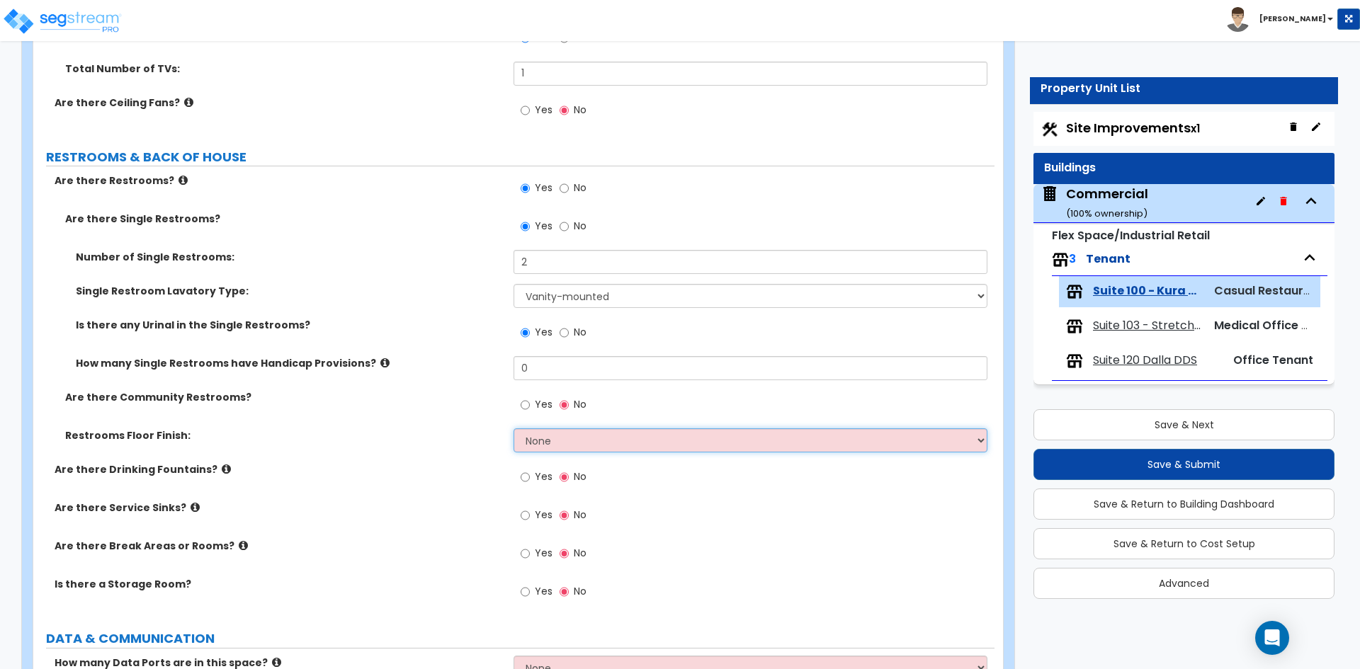
click at [565, 442] on select "None Tile Flooring Resilient Laminate Flooring VCT Flooring Sheet Vinyl Flooring" at bounding box center [749, 440] width 473 height 24
select select "1"
click at [513, 428] on select "None Tile Flooring Resilient Laminate Flooring VCT Flooring Sheet Vinyl Flooring" at bounding box center [749, 440] width 473 height 24
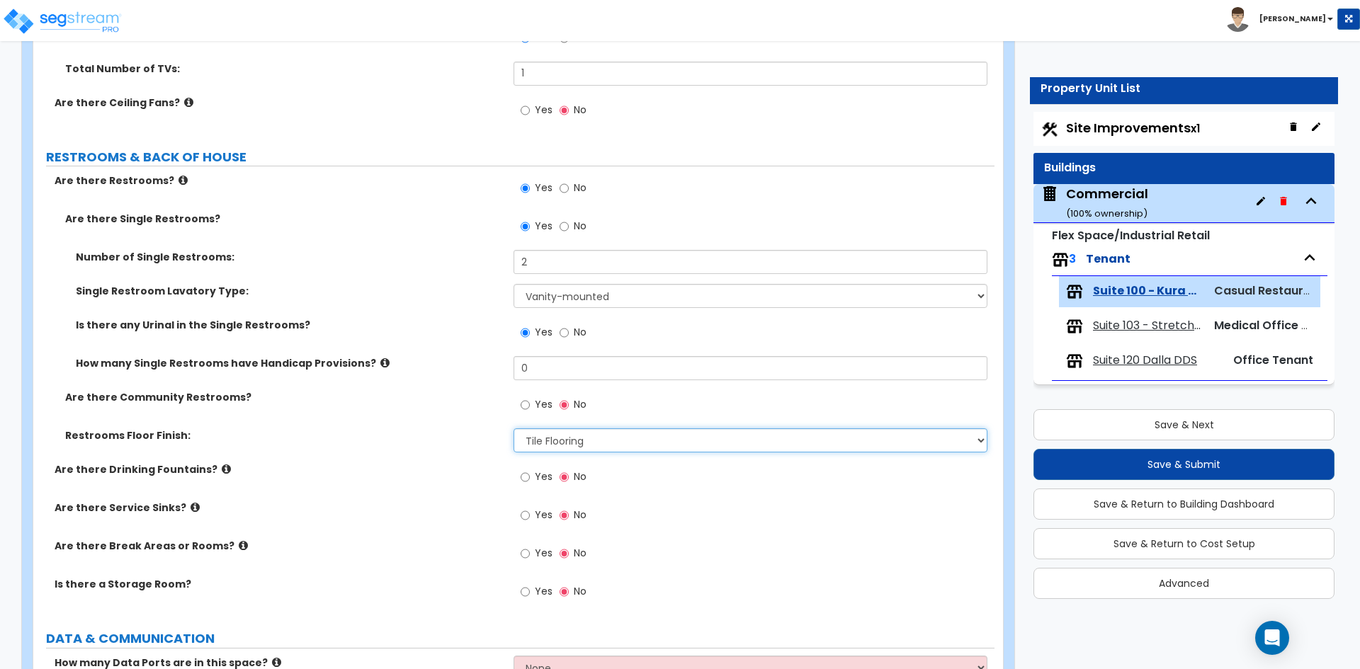
scroll to position [3187, 0]
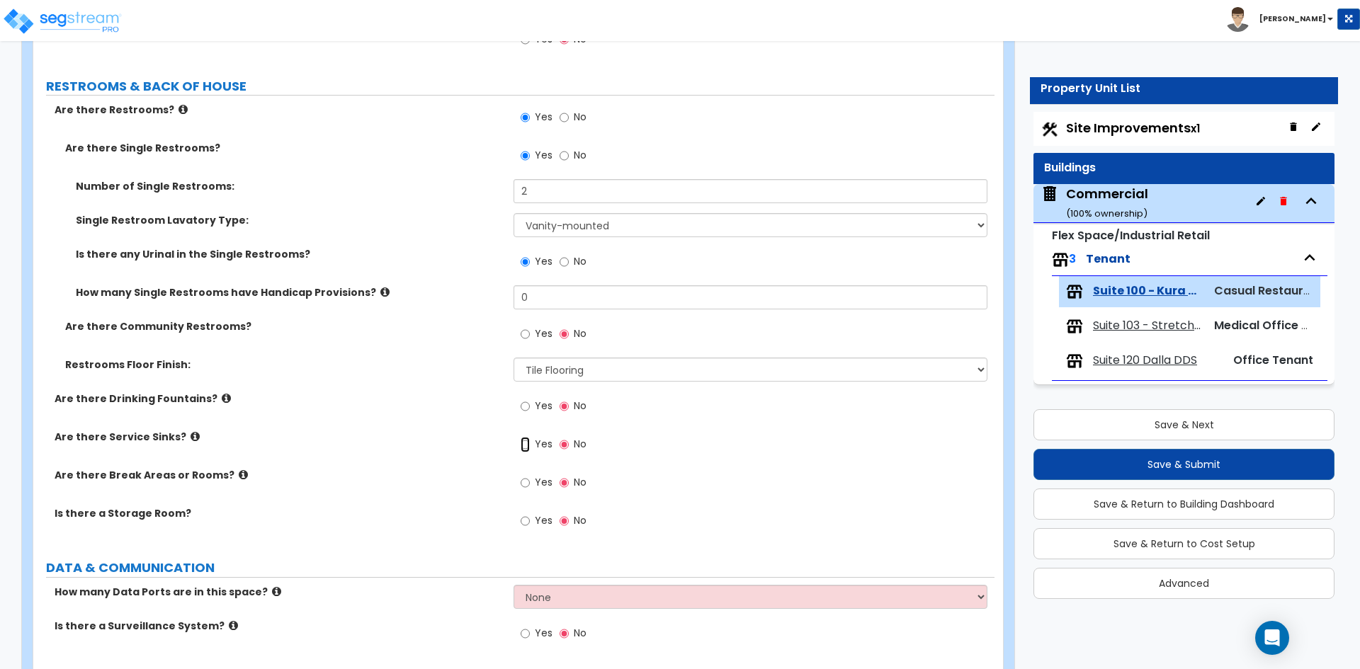
click at [527, 445] on input "Yes" at bounding box center [525, 445] width 9 height 16
radio input "true"
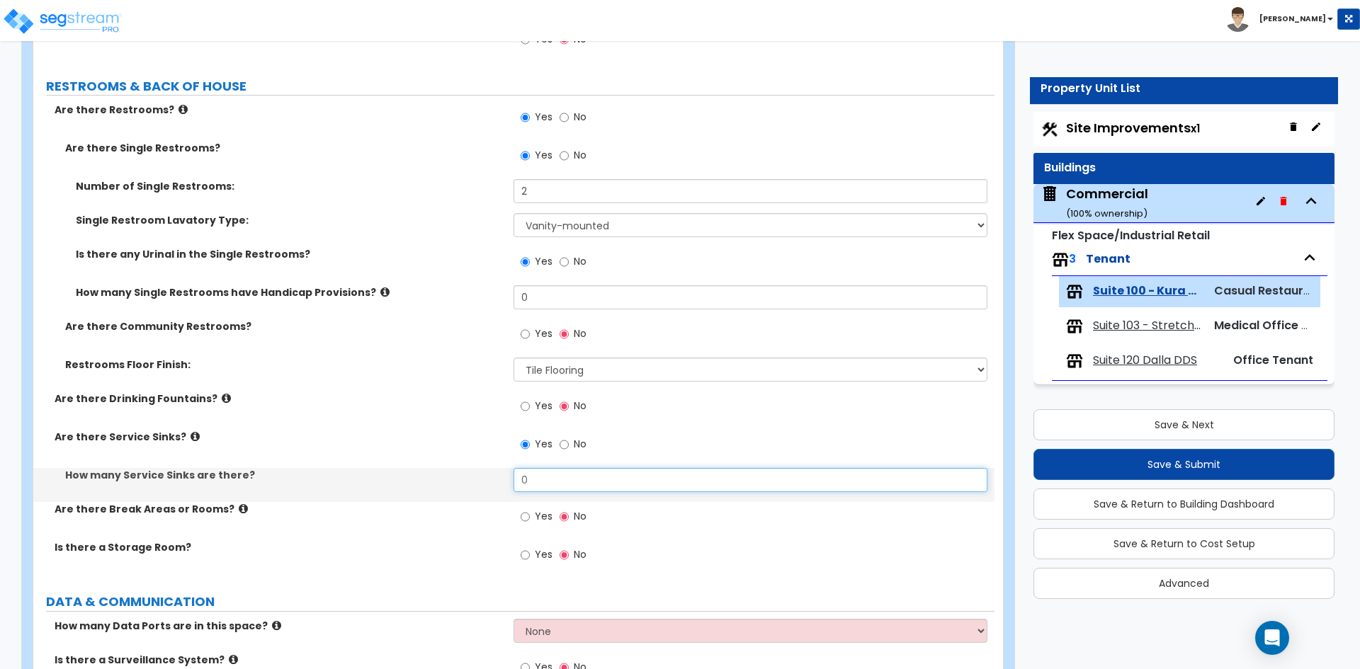
click at [574, 489] on input "0" at bounding box center [749, 480] width 473 height 24
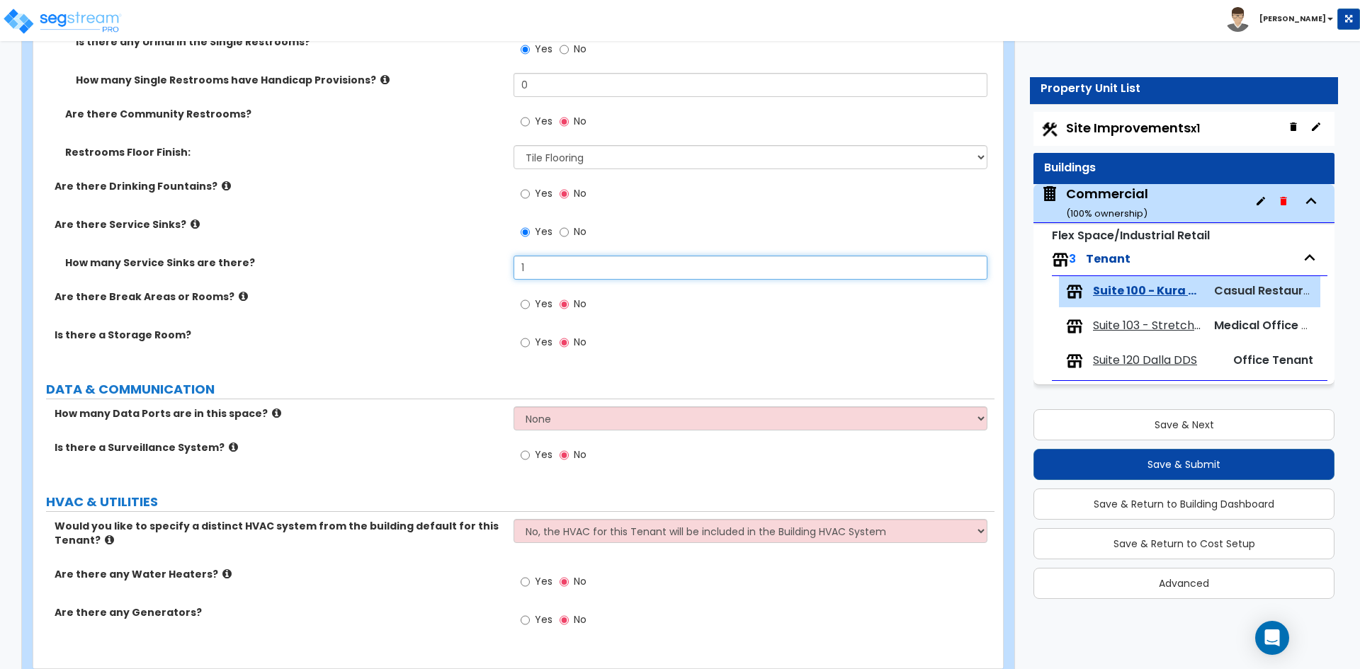
scroll to position [3439, 0]
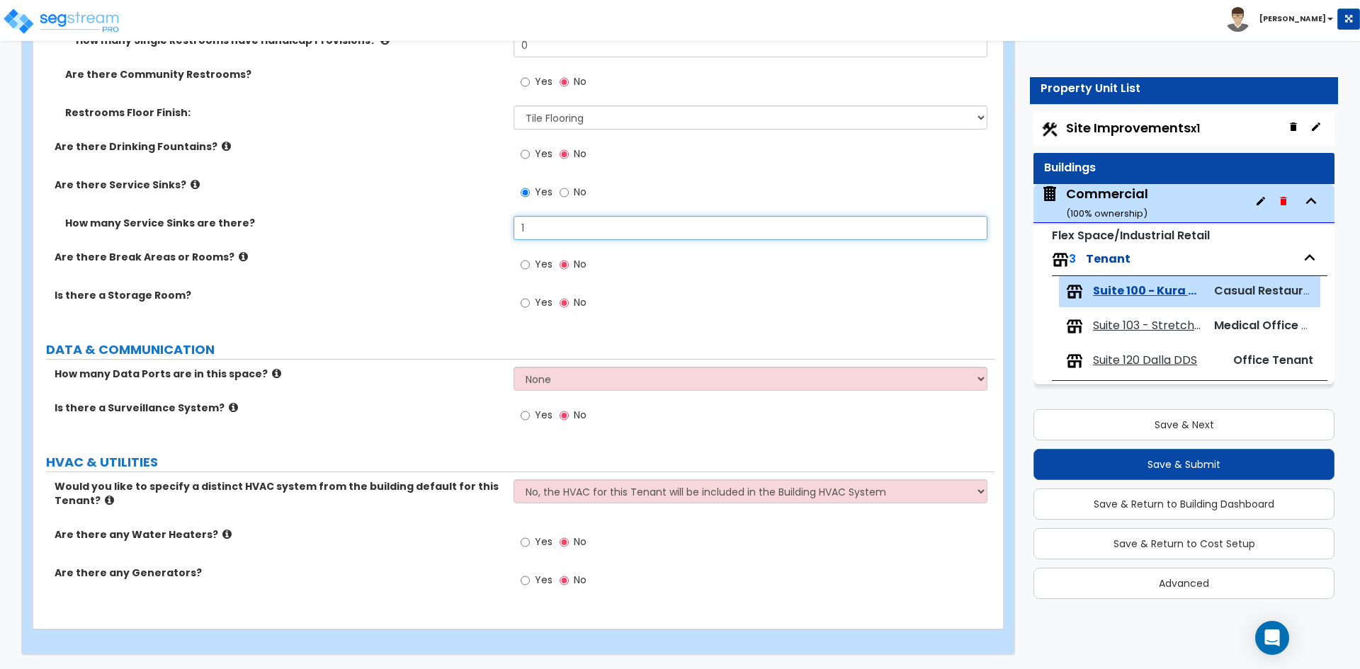
type input "1"
click at [521, 410] on input "Yes" at bounding box center [525, 416] width 9 height 16
radio input "true"
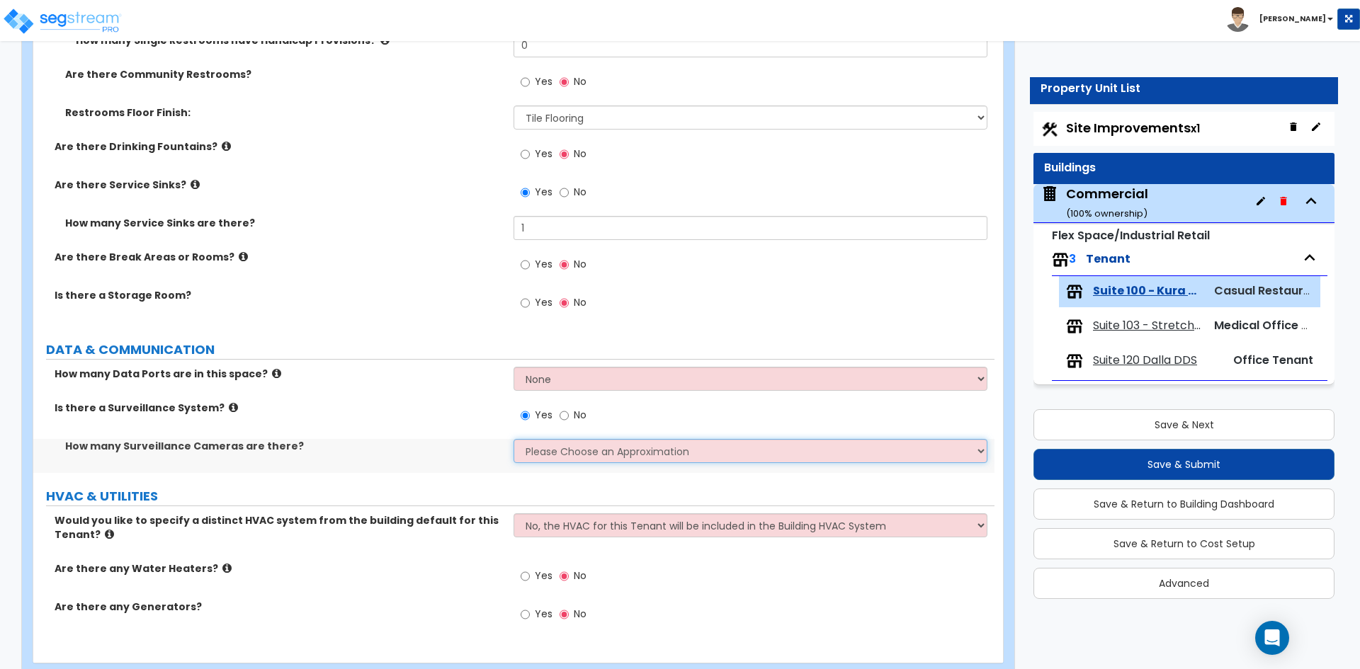
click at [598, 450] on select "Please Choose an Approximation Barely Noticed Any Noticed a Couple Frequently S…" at bounding box center [749, 451] width 473 height 24
select select "2"
click at [513, 439] on select "Please Choose an Approximation Barely Noticed Any Noticed a Couple Frequently S…" at bounding box center [749, 451] width 473 height 24
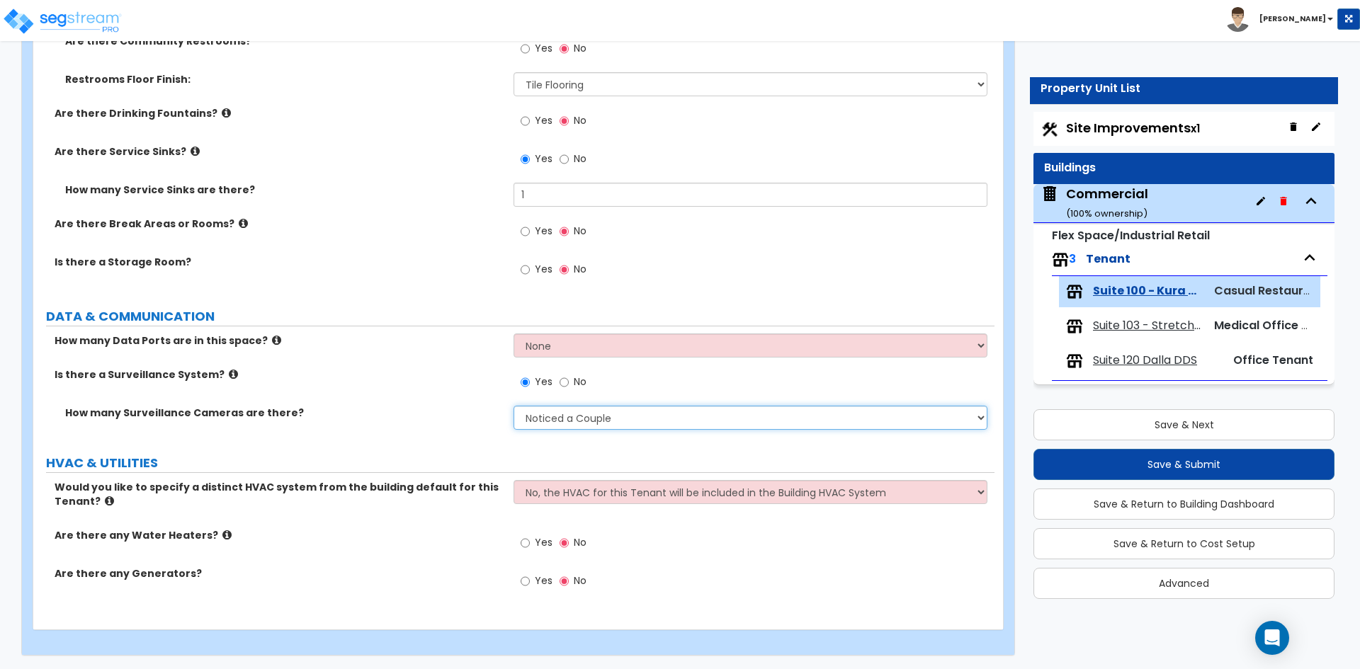
scroll to position [3473, 0]
click at [526, 543] on input "Yes" at bounding box center [525, 543] width 9 height 16
radio input "true"
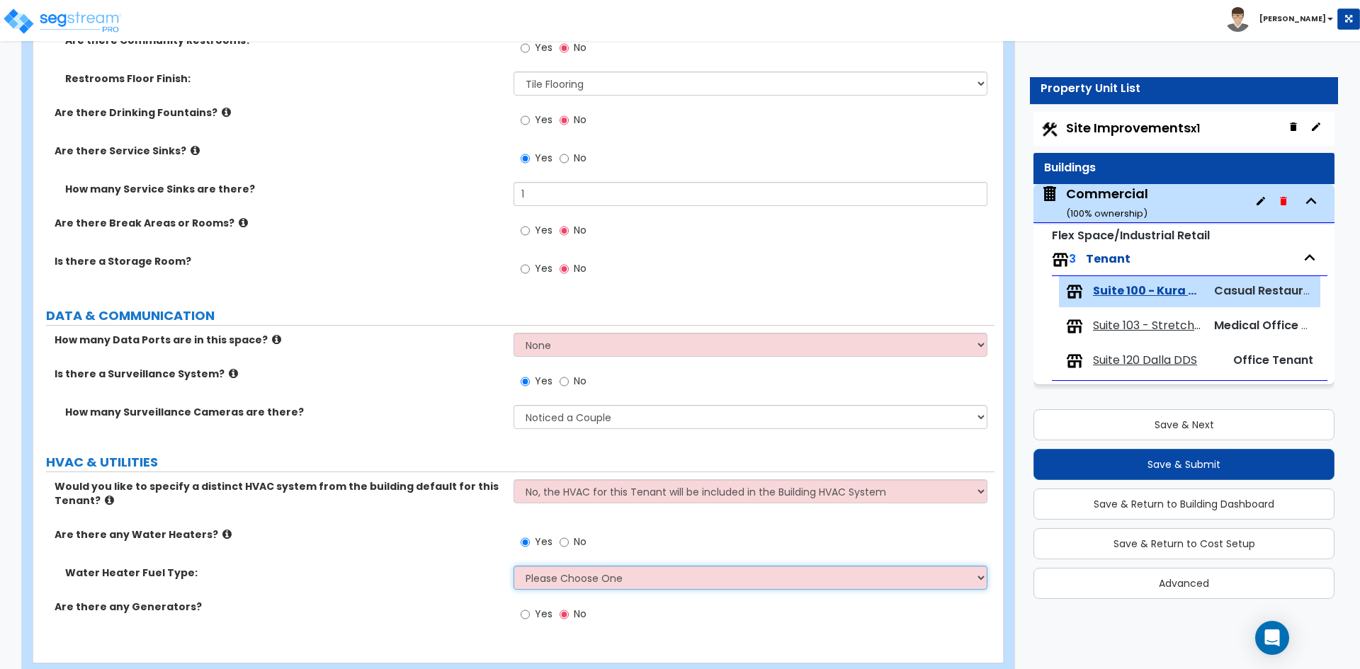
click at [601, 570] on select "Please Choose One Gas Electric" at bounding box center [749, 578] width 473 height 24
select select "2"
click at [513, 566] on select "Please Choose One Gas Electric" at bounding box center [749, 578] width 473 height 24
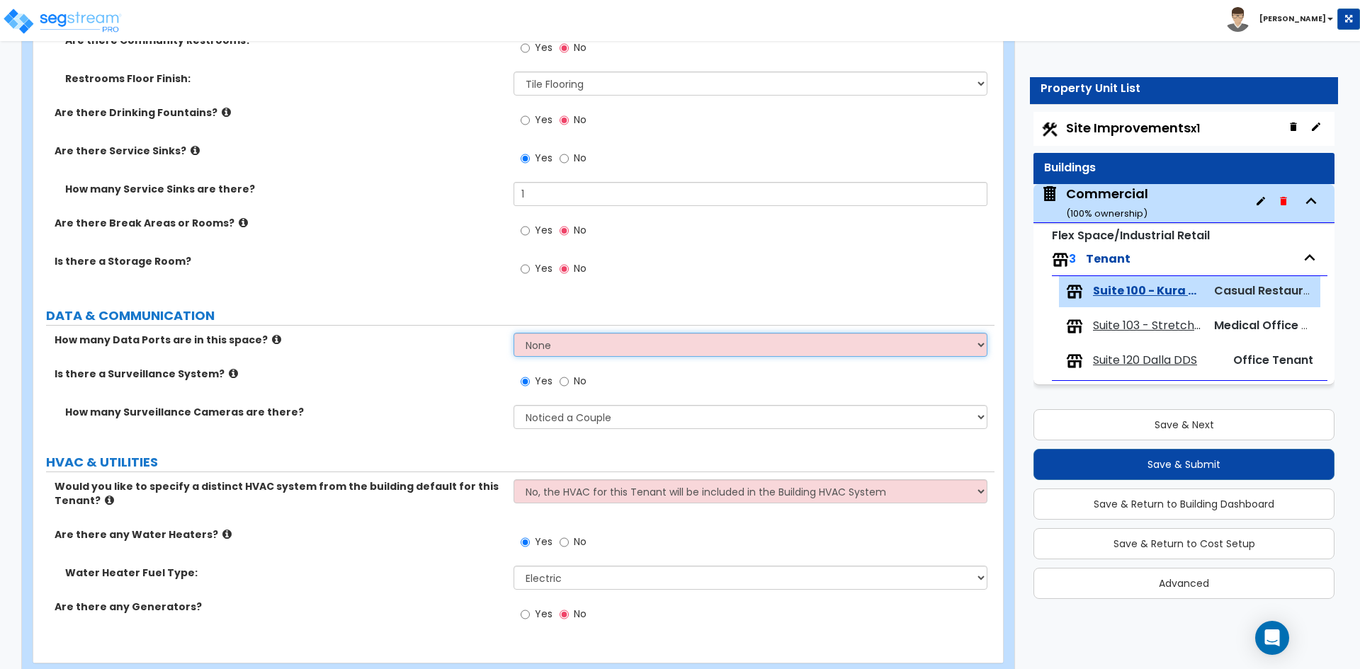
click at [715, 341] on select "None Please Estimate for Me I will specify the Quantity Exactly" at bounding box center [749, 345] width 473 height 24
select select "1"
click at [513, 333] on select "None Please Estimate for Me I will specify the Quantity Exactly" at bounding box center [749, 345] width 473 height 24
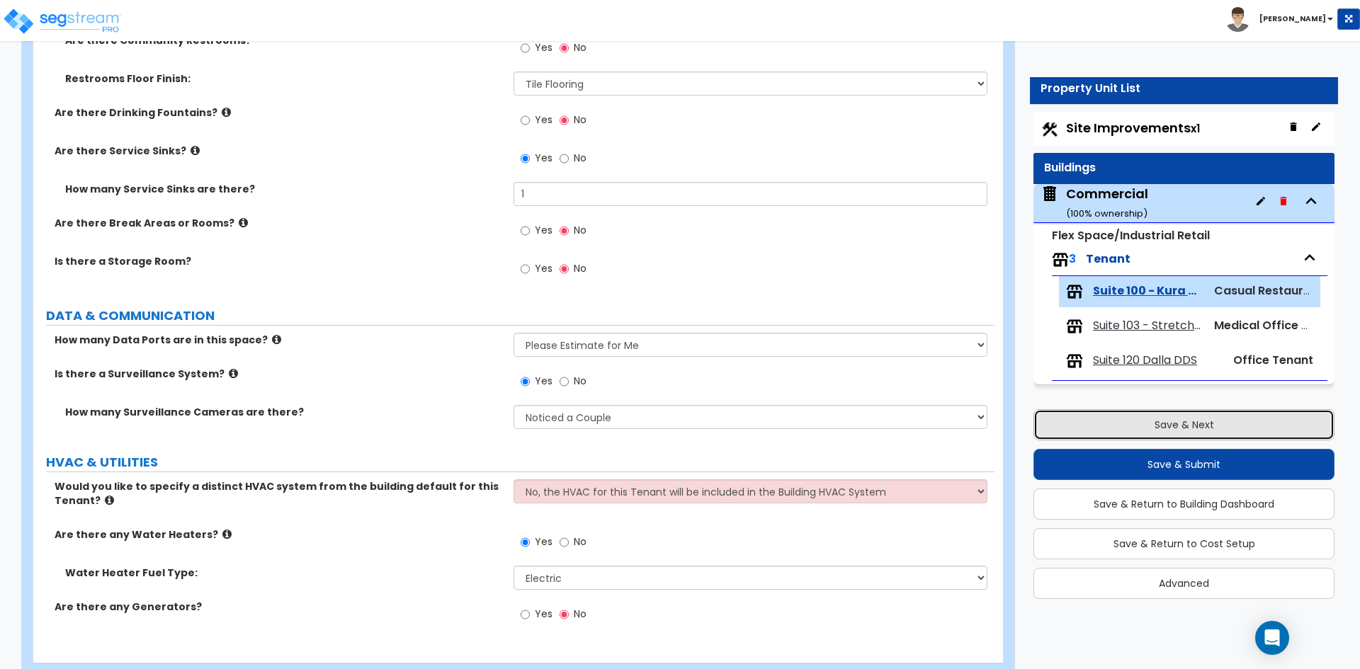
click at [1114, 428] on button "Save & Next" at bounding box center [1183, 424] width 301 height 31
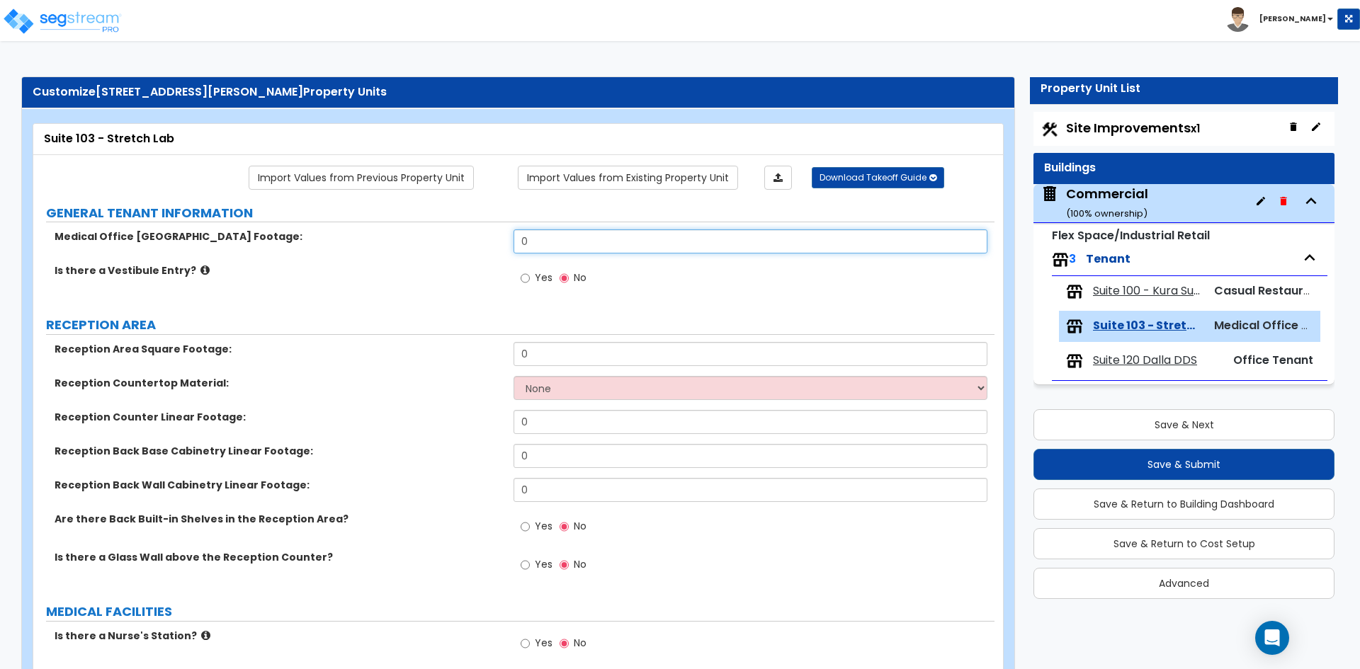
drag, startPoint x: 543, startPoint y: 244, endPoint x: 507, endPoint y: 238, distance: 36.6
click at [507, 238] on div "Medical Office Tenant Square Footage: 0" at bounding box center [513, 246] width 961 height 34
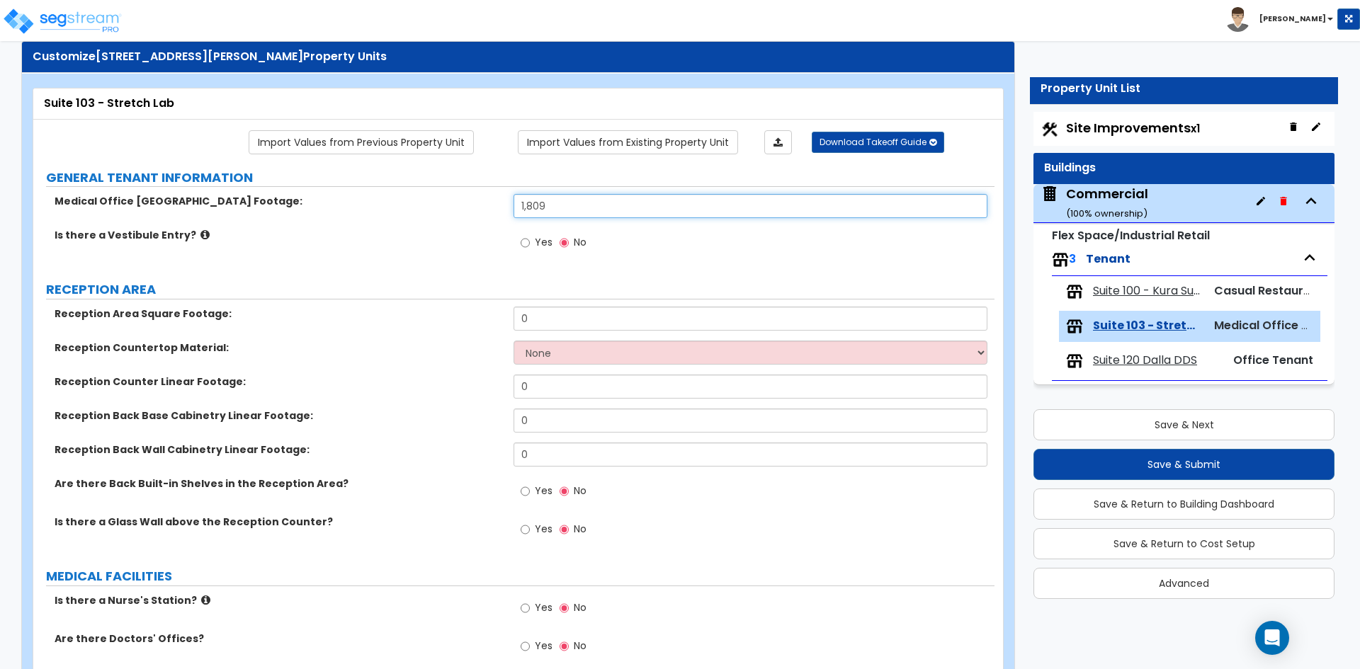
scroll to position [71, 0]
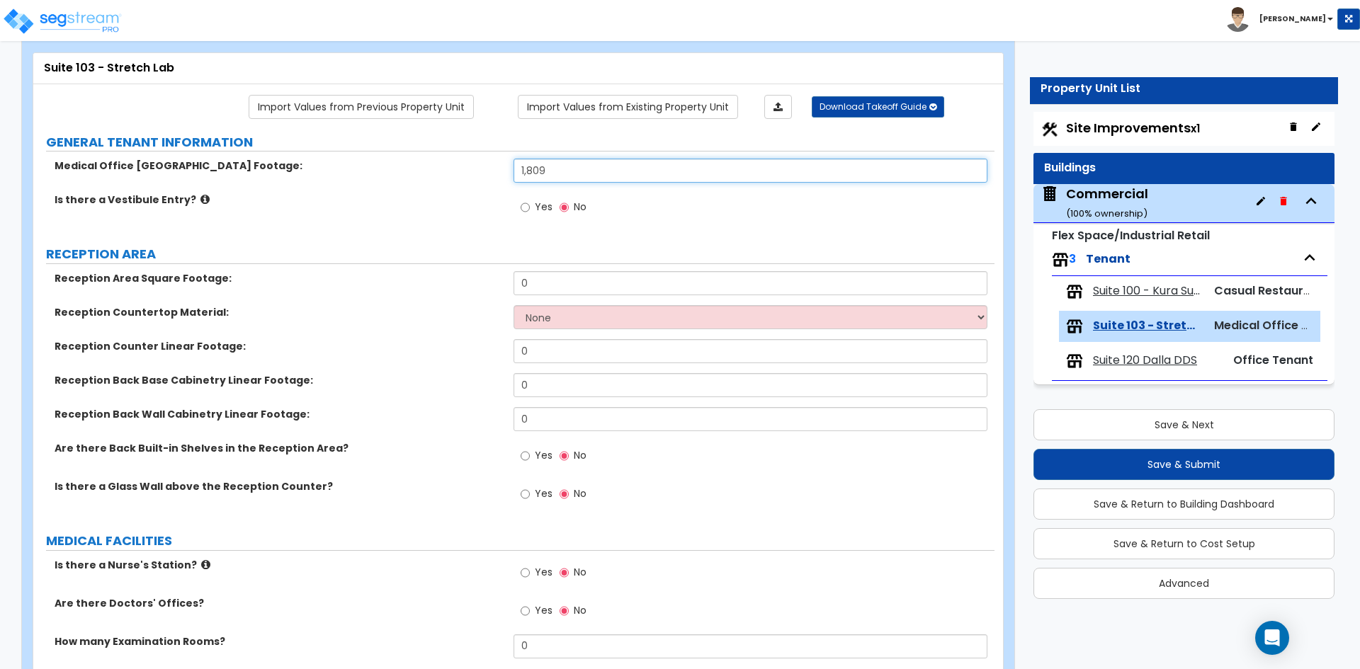
type input "1,809"
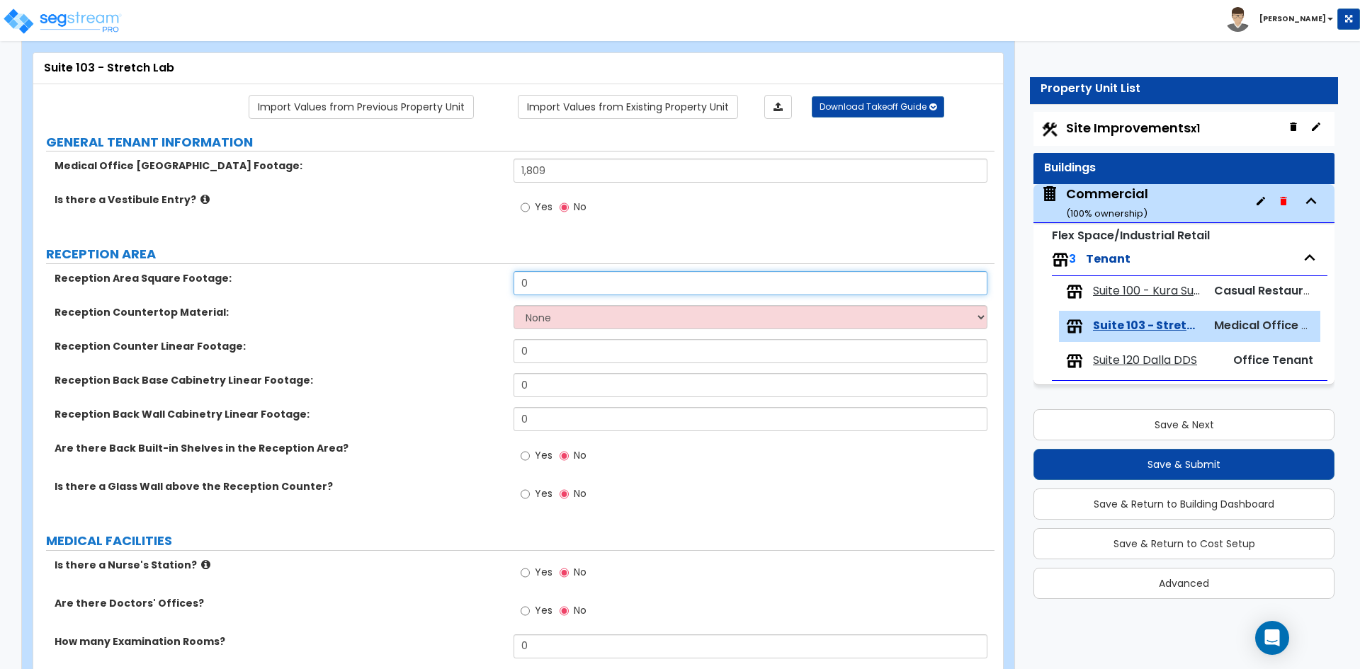
click at [557, 293] on input "0" at bounding box center [749, 283] width 473 height 24
type input "250"
click at [557, 319] on select "None Plastic Laminate Solid Surface Stone Quartz Marble Tile Wood Stainless Ste…" at bounding box center [749, 317] width 473 height 24
select select "1"
click at [513, 305] on select "None Plastic Laminate Solid Surface Stone Quartz Marble Tile Wood Stainless Ste…" at bounding box center [749, 317] width 473 height 24
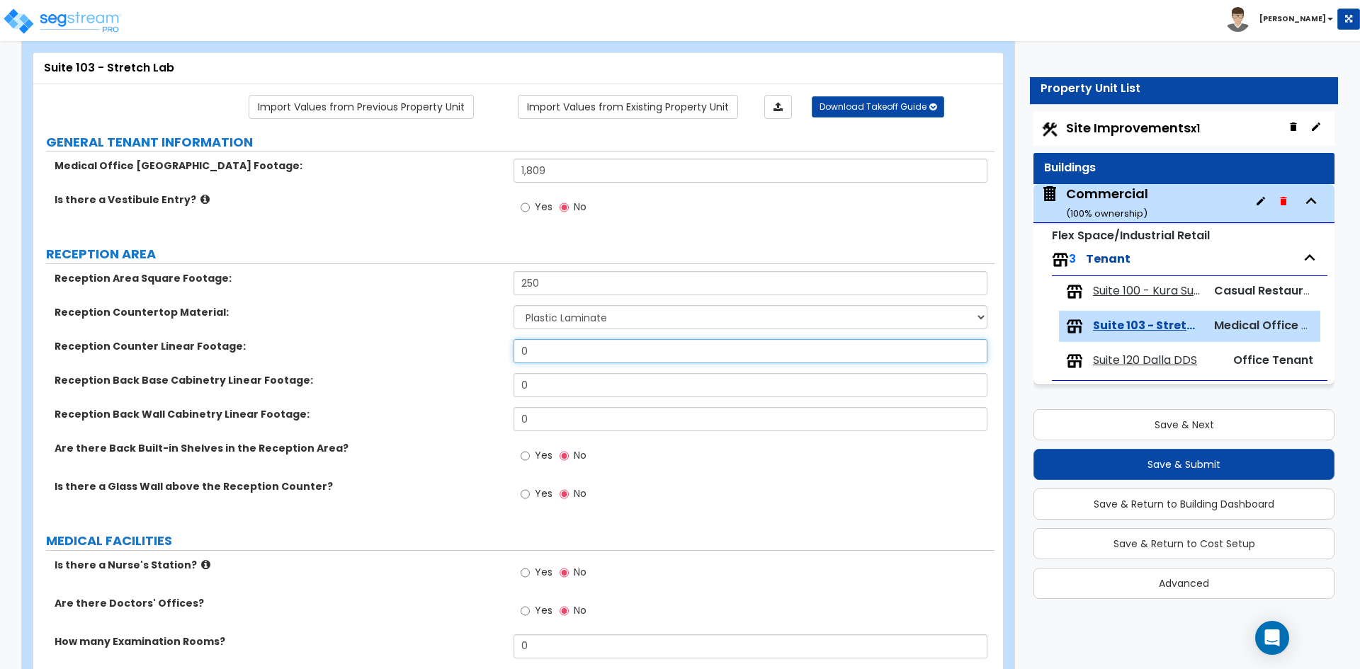
click at [547, 356] on input "0" at bounding box center [749, 351] width 473 height 24
type input "8"
click at [547, 385] on input "0" at bounding box center [749, 385] width 473 height 24
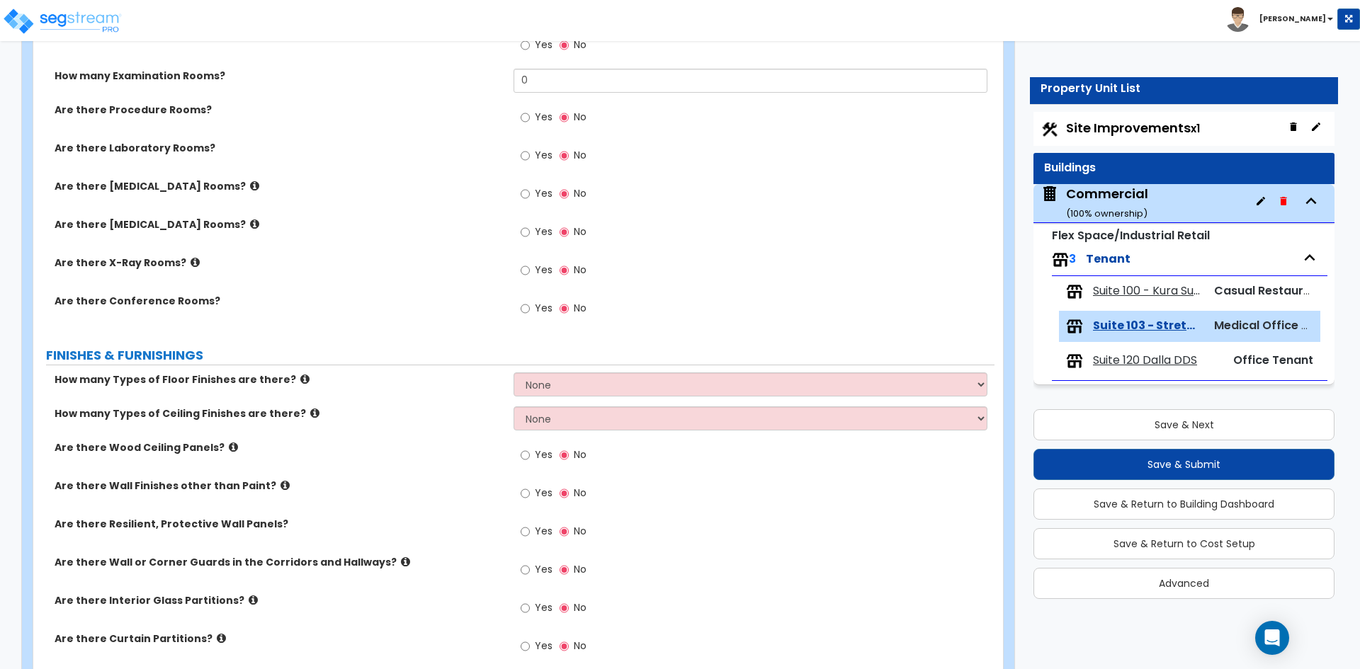
scroll to position [637, 0]
type input "8"
click at [567, 394] on select "None 1 2 3 4" at bounding box center [749, 384] width 473 height 24
select select "1"
click at [513, 372] on select "None 1 2 3 4" at bounding box center [749, 384] width 473 height 24
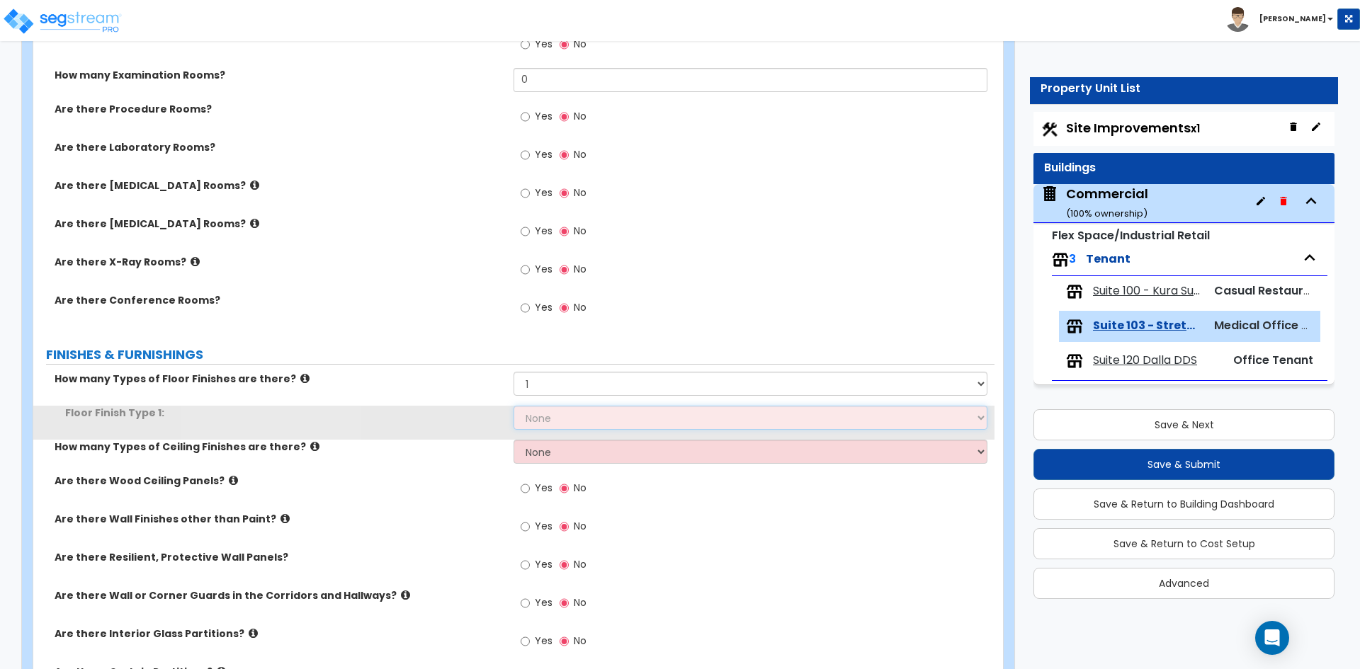
click at [560, 419] on select "None Tile Flooring Hardwood Flooring Resilient Laminate Flooring VCT Flooring S…" at bounding box center [749, 418] width 473 height 24
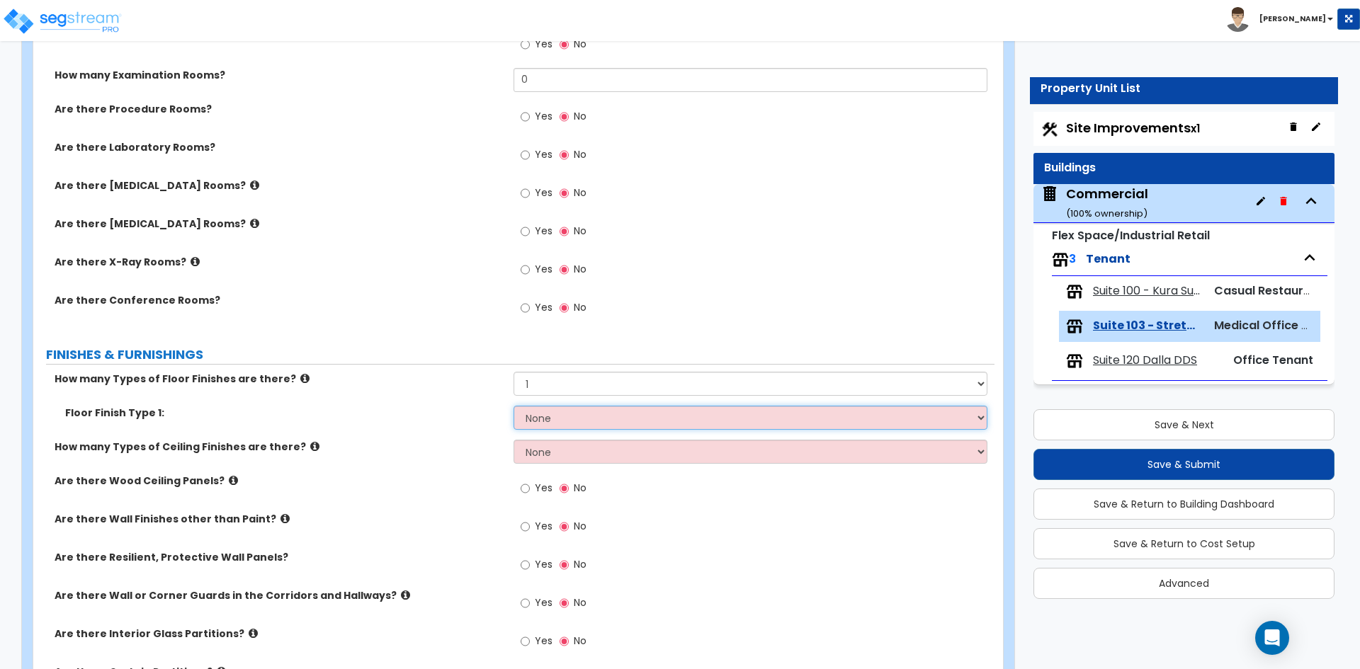
select select "7"
click at [513, 406] on select "None Tile Flooring Hardwood Flooring Resilient Laminate Flooring VCT Flooring S…" at bounding box center [749, 418] width 473 height 24
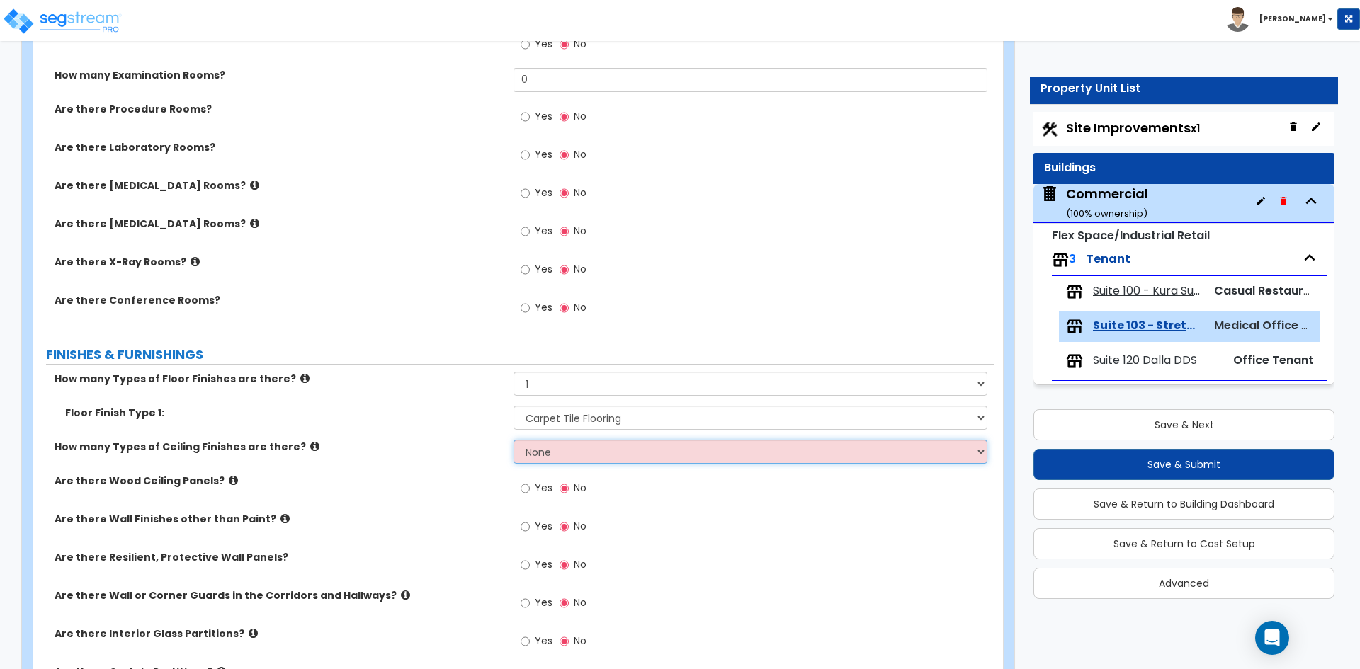
click at [557, 463] on select "None 1 2 3" at bounding box center [749, 452] width 473 height 24
select select "1"
click at [513, 440] on select "None 1 2 3" at bounding box center [749, 452] width 473 height 24
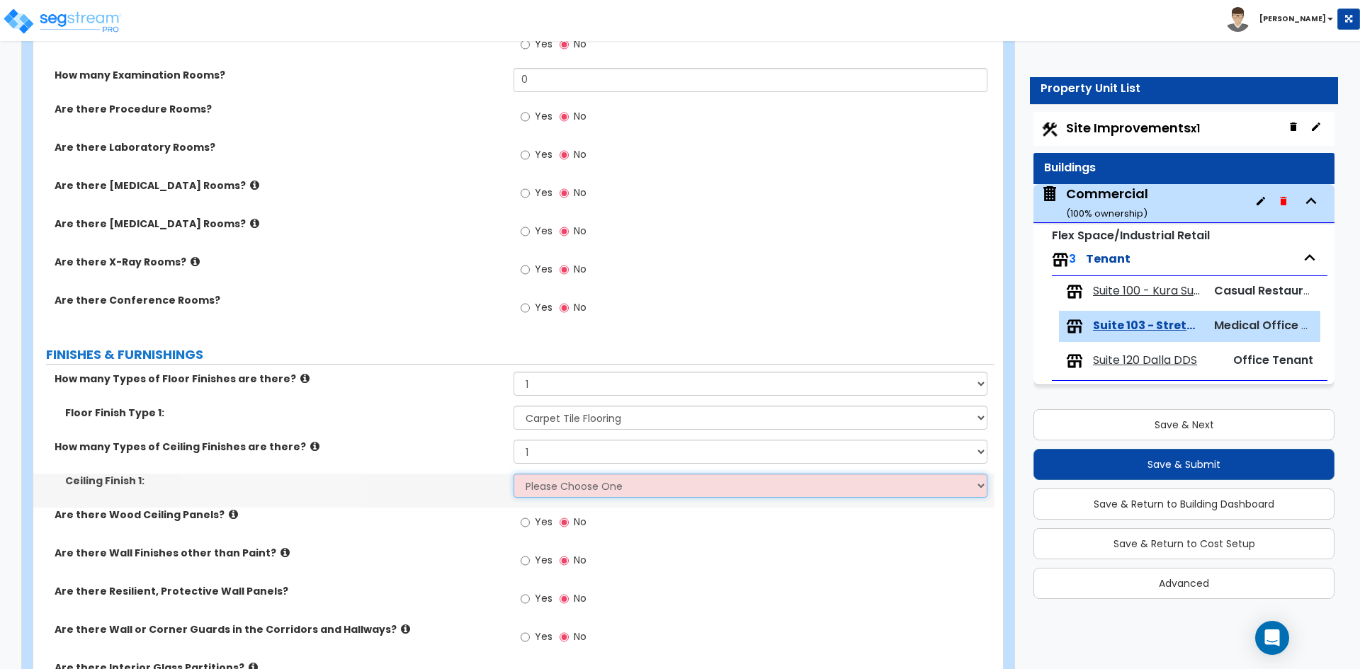
click at [566, 488] on select "Please Choose One Drop Ceiling Open Ceiling Drywall Ceiling" at bounding box center [749, 486] width 473 height 24
click at [513, 474] on select "Please Choose One Drop Ceiling Open Ceiling Drywall Ceiling" at bounding box center [749, 486] width 473 height 24
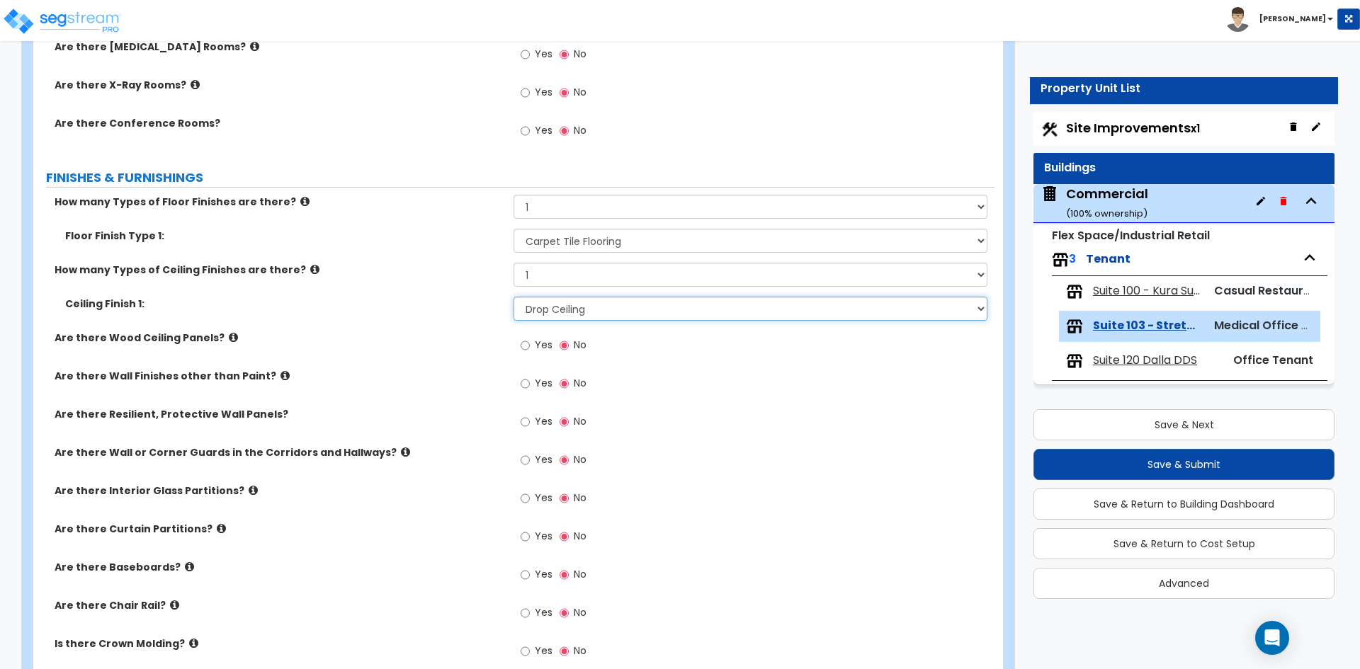
scroll to position [850, 0]
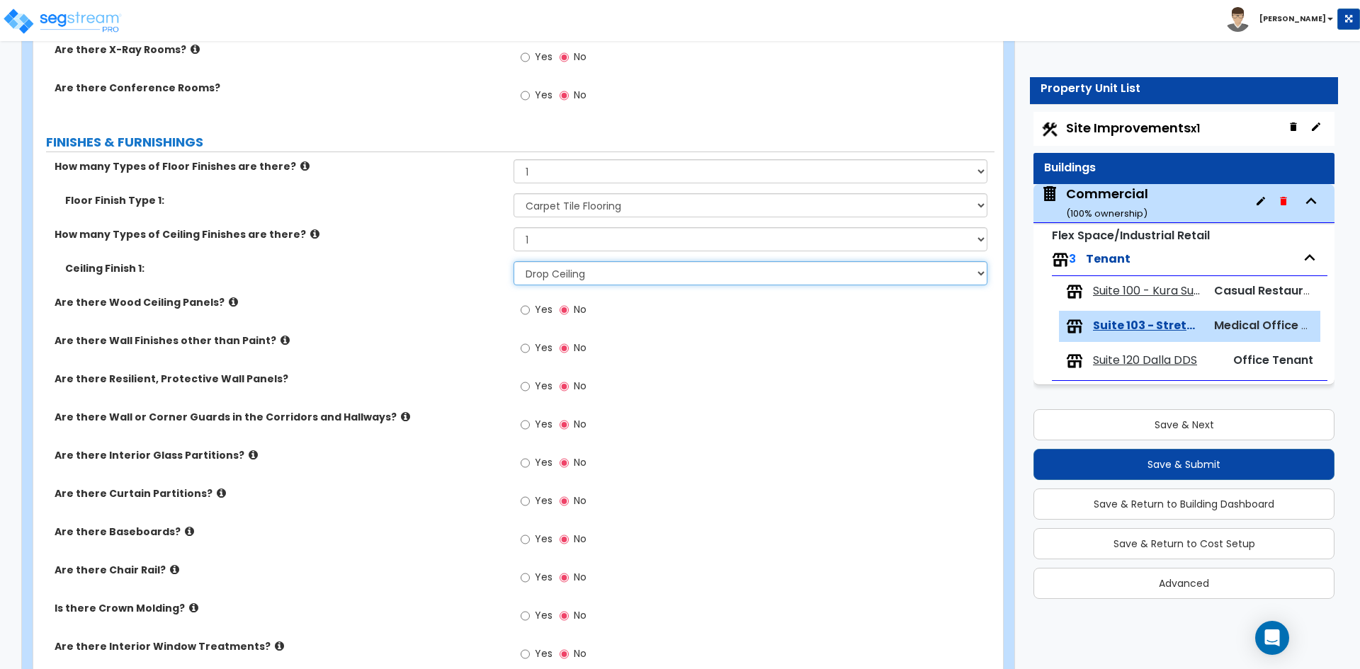
click at [594, 274] on select "Please Choose One Drop Ceiling Open Ceiling Drywall Ceiling" at bounding box center [749, 273] width 473 height 24
select select "2"
click at [513, 261] on select "Please Choose One Drop Ceiling Open Ceiling Drywall Ceiling" at bounding box center [749, 273] width 473 height 24
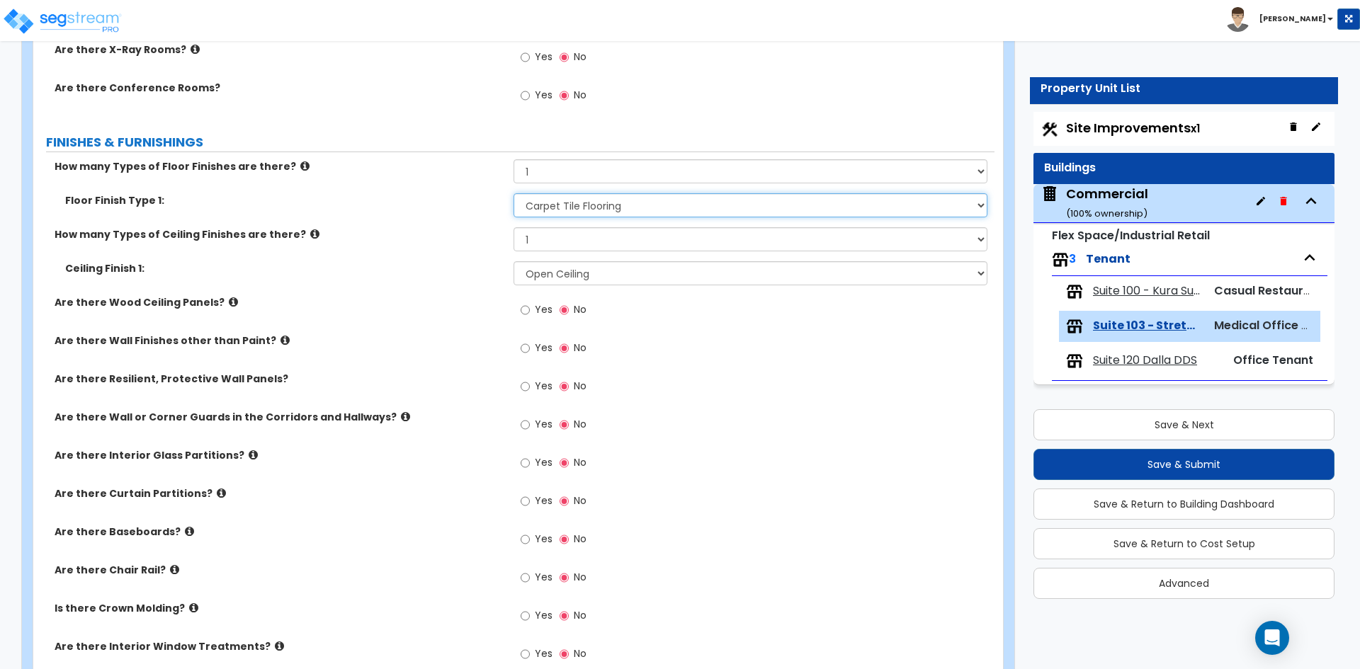
click at [606, 203] on select "None Tile Flooring Hardwood Flooring Resilient Laminate Flooring VCT Flooring S…" at bounding box center [749, 205] width 473 height 24
select select "3"
click at [513, 193] on select "None Tile Flooring Hardwood Flooring Resilient Laminate Flooring VCT Flooring S…" at bounding box center [749, 205] width 473 height 24
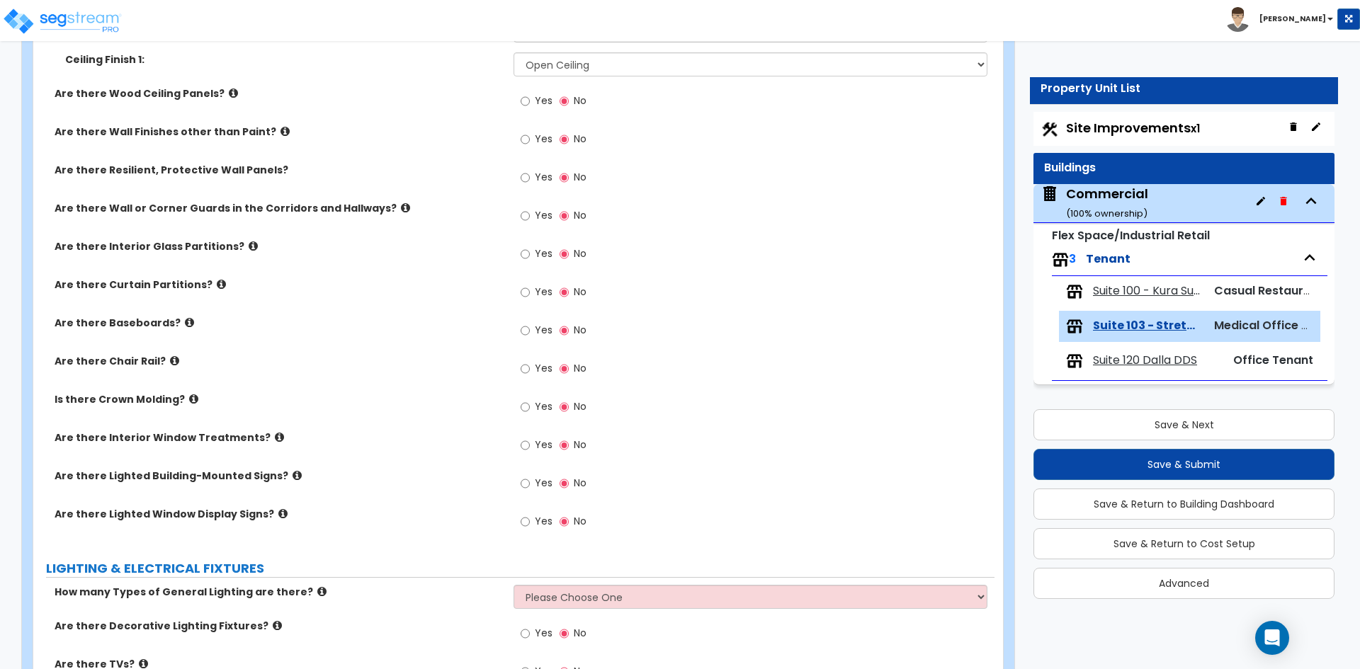
scroll to position [1062, 0]
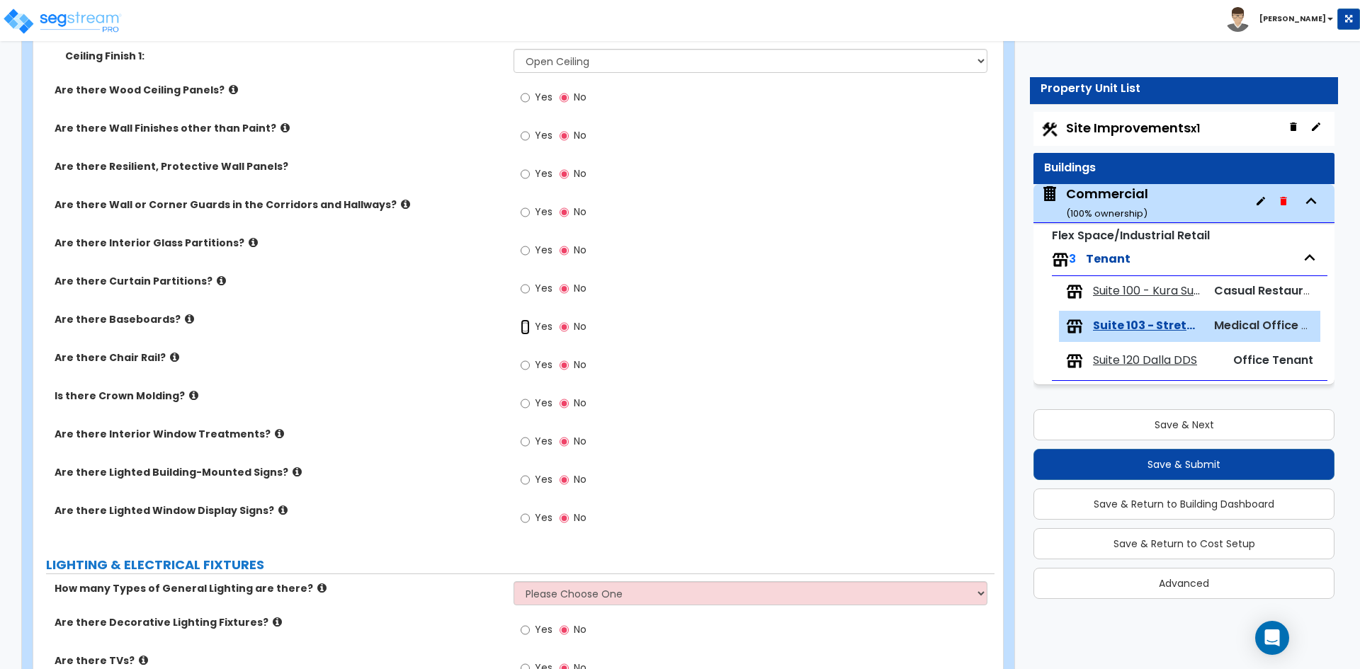
click at [528, 327] on input "Yes" at bounding box center [525, 327] width 9 height 16
radio input "true"
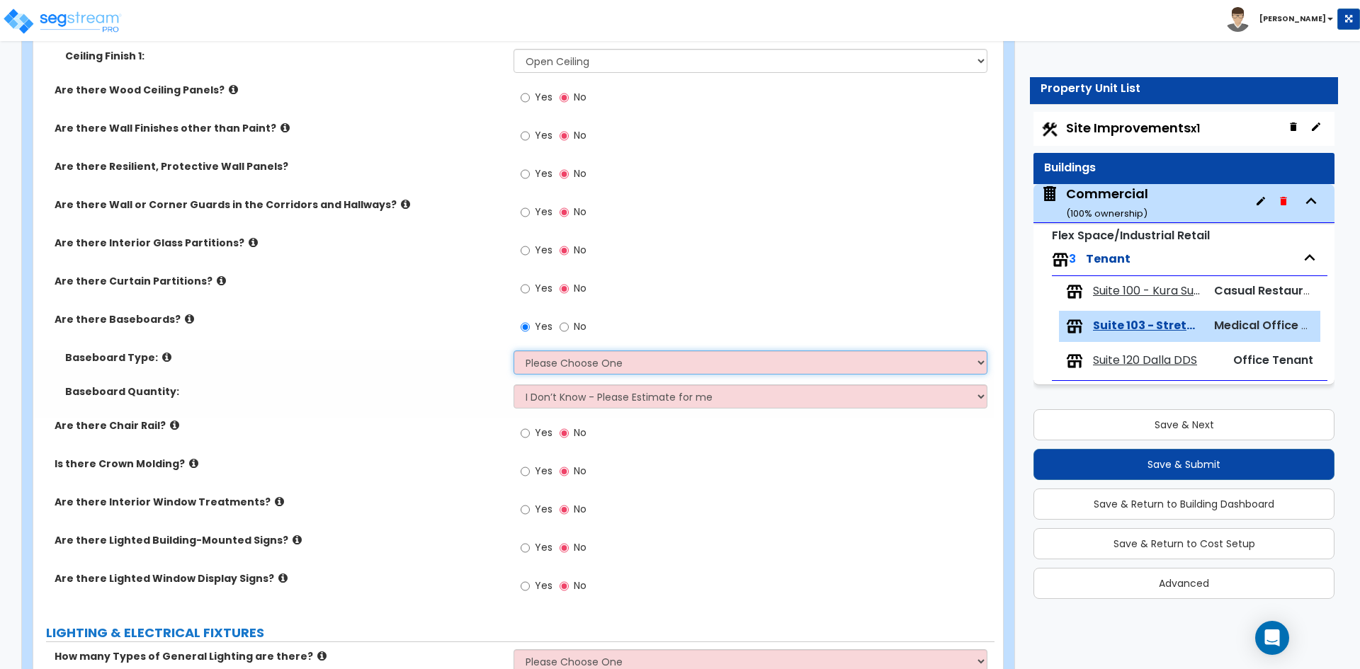
click at [594, 365] on select "Please Choose One Wood Vinyl Carpet Tile" at bounding box center [749, 363] width 473 height 24
select select "1"
click at [513, 351] on select "Please Choose One Wood Vinyl Carpet Tile" at bounding box center [749, 363] width 473 height 24
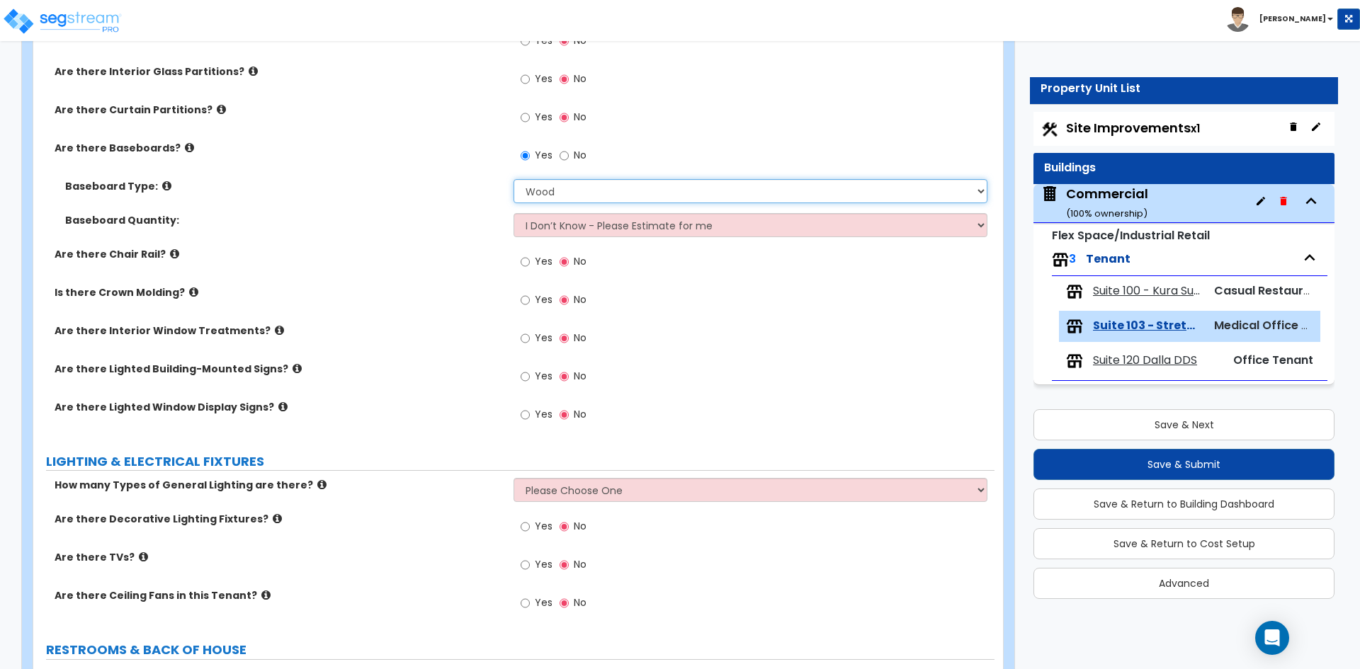
scroll to position [1346, 0]
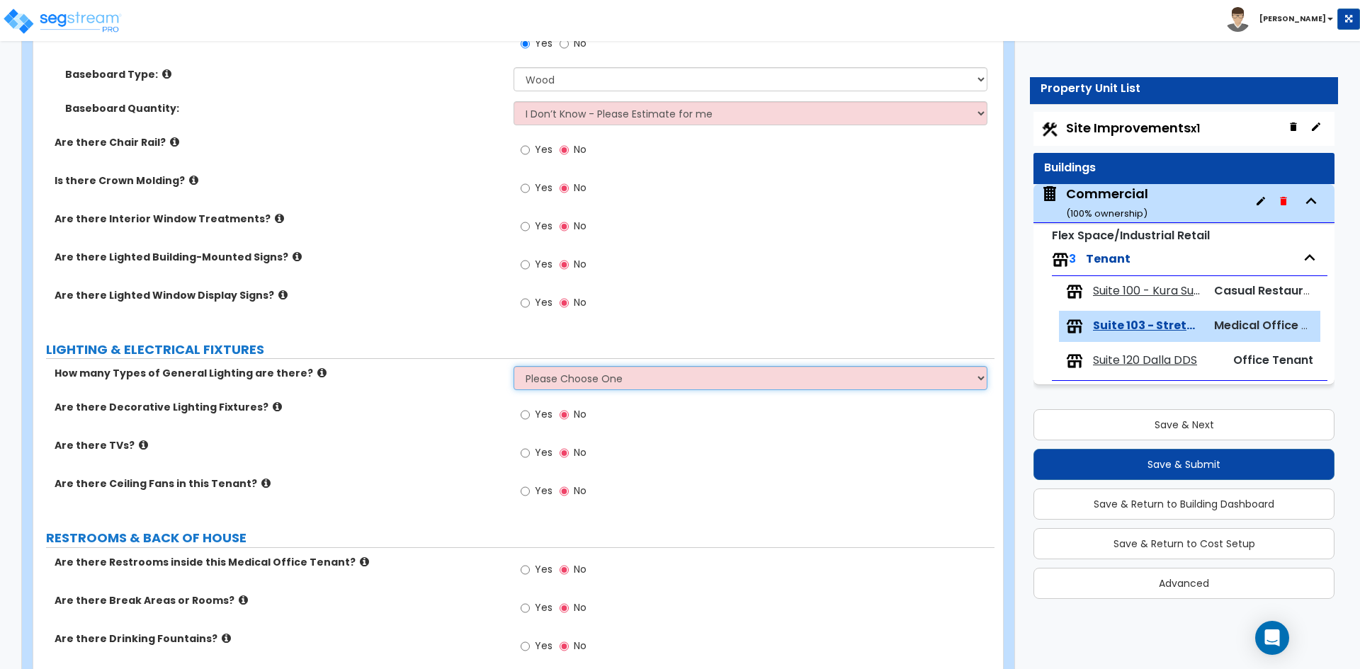
click at [590, 372] on select "Please Choose One 1 2 3" at bounding box center [749, 378] width 473 height 24
select select "1"
click at [513, 366] on select "Please Choose One 1 2 3" at bounding box center [749, 378] width 473 height 24
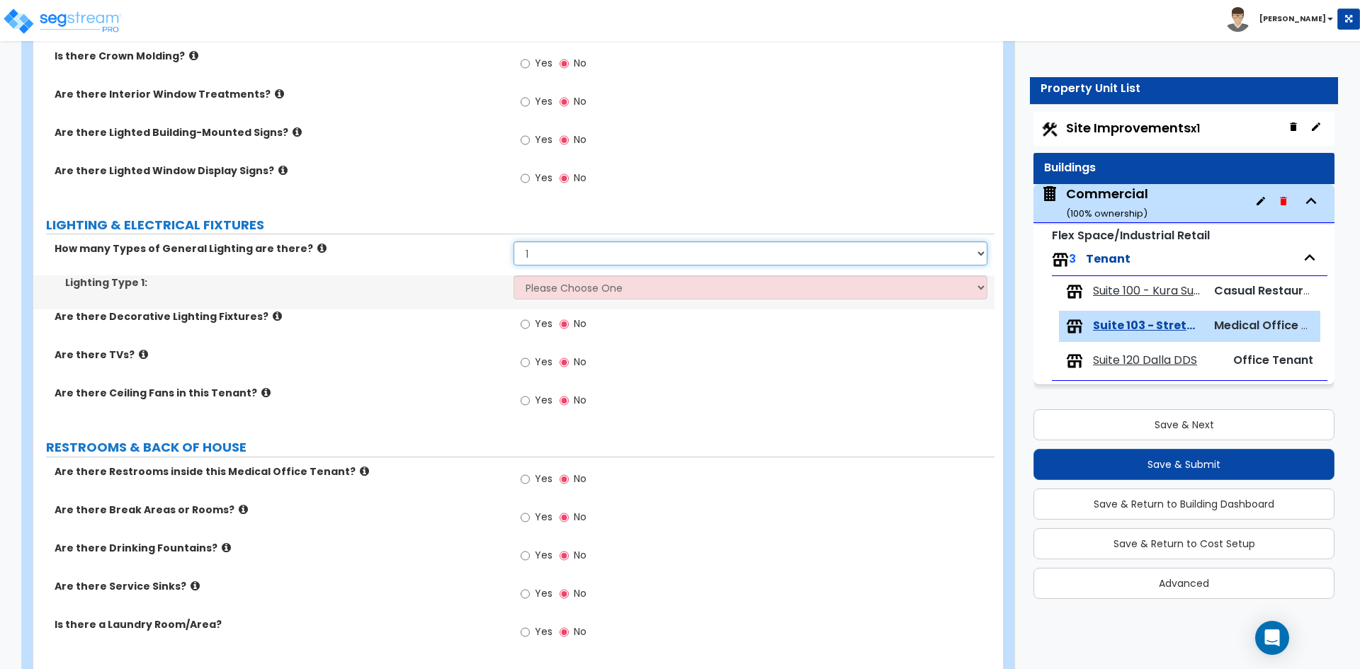
scroll to position [1487, 0]
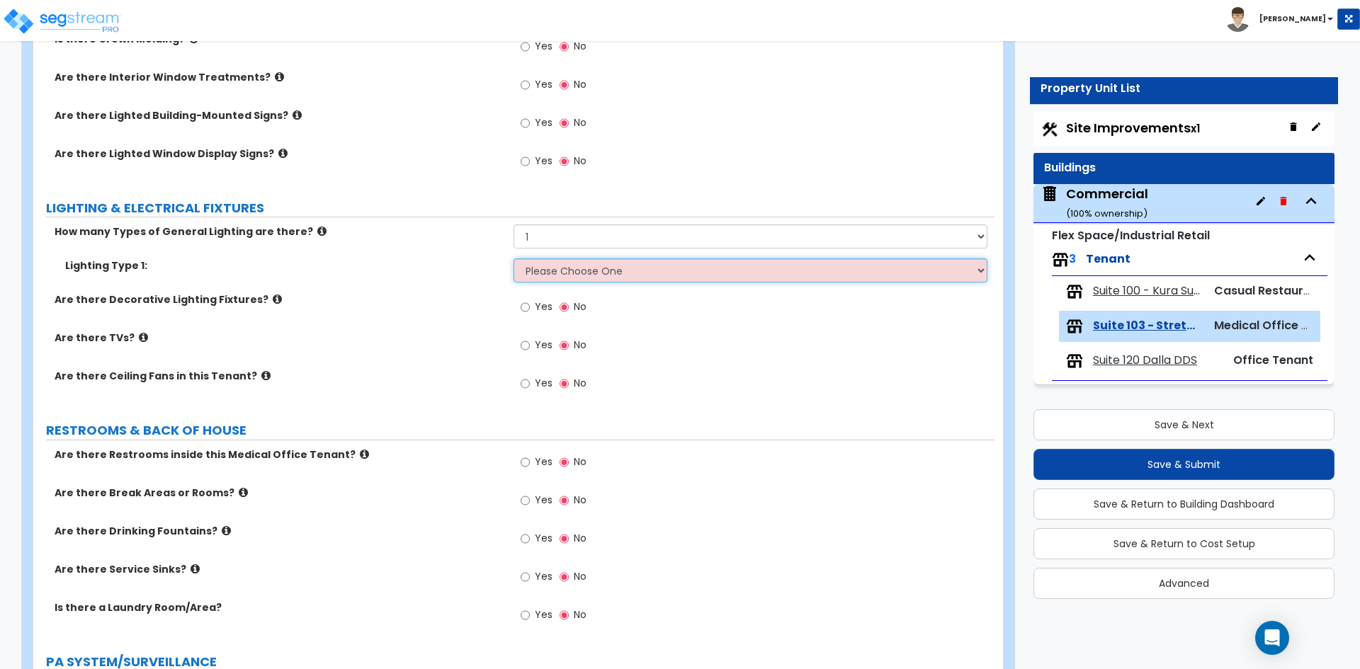
click at [573, 279] on select "Please Choose One LED Surface-Mounted LED Recessed Fluorescent Surface-Mounted …" at bounding box center [749, 271] width 473 height 24
select select "5"
click at [513, 259] on select "Please Choose One LED Surface-Mounted LED Recessed Fluorescent Surface-Mounted …" at bounding box center [749, 271] width 473 height 24
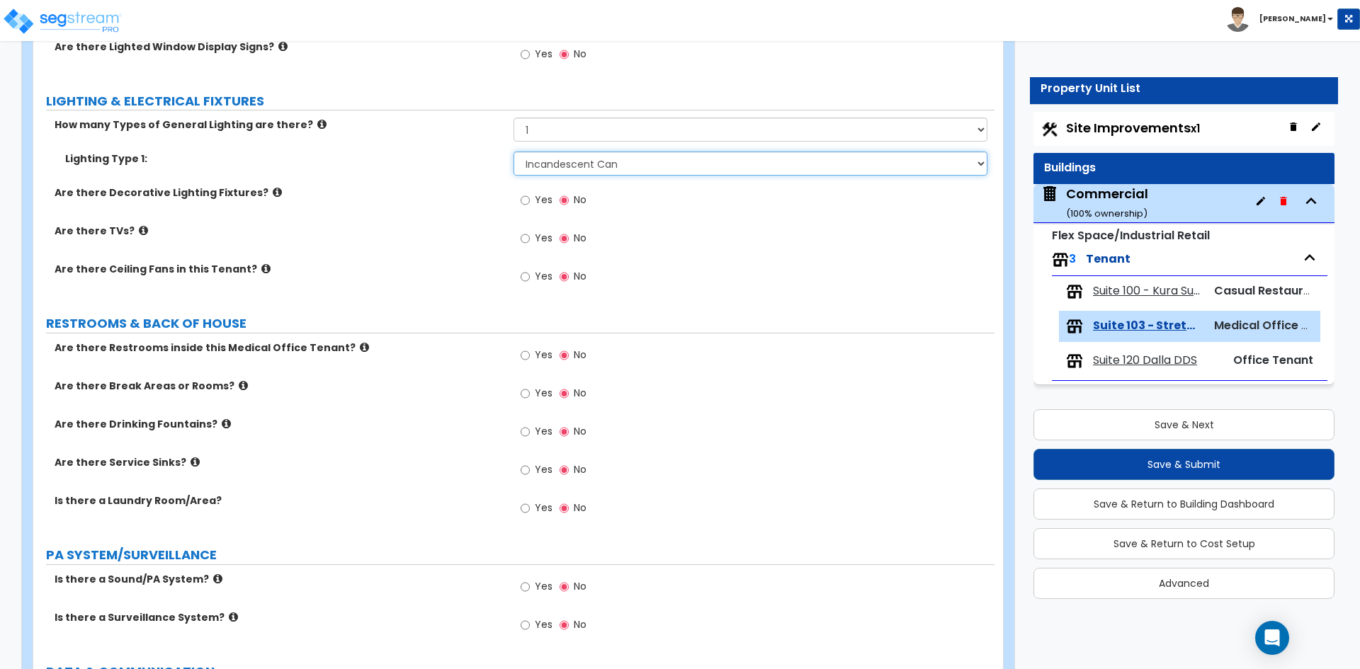
scroll to position [1629, 0]
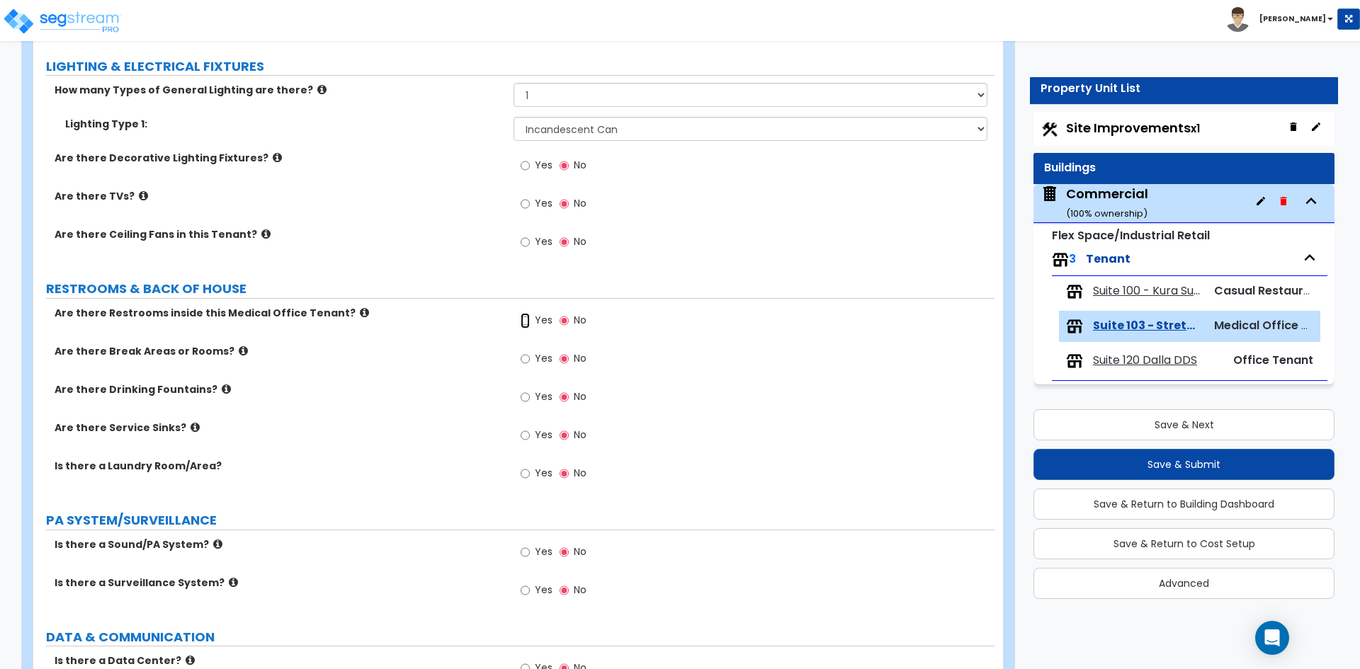
click at [527, 320] on input "Yes" at bounding box center [525, 321] width 9 height 16
radio input "true"
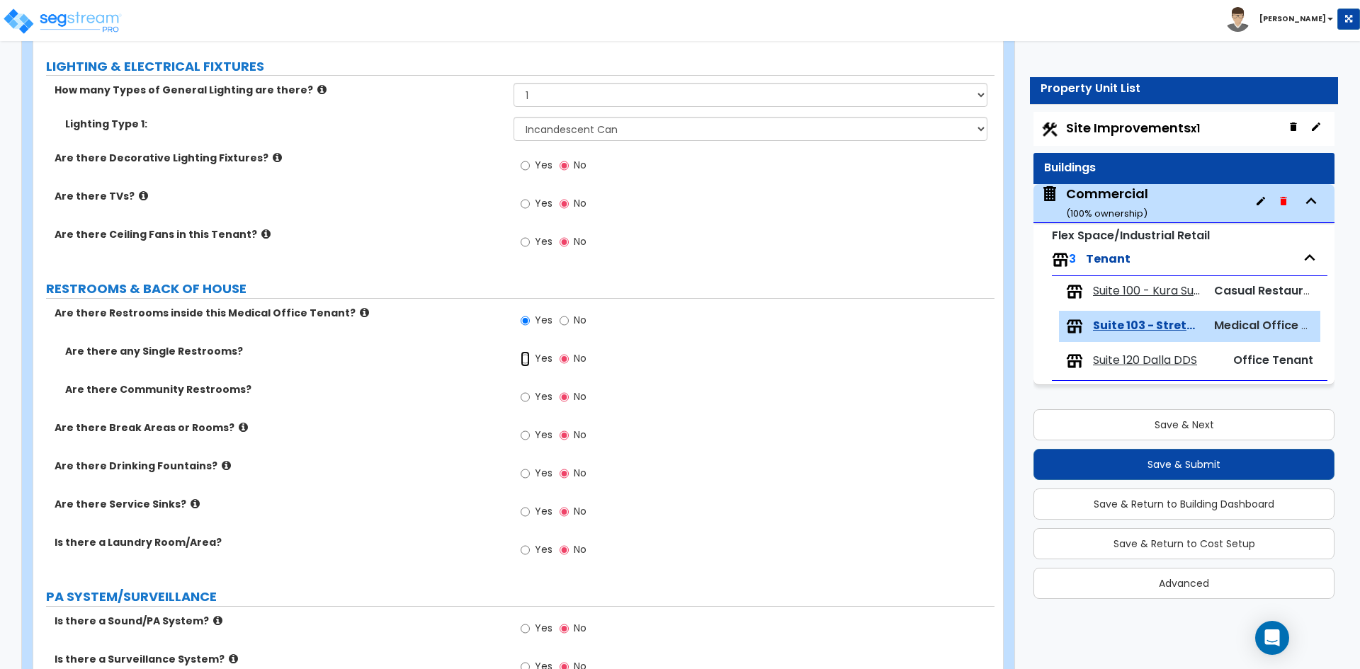
click at [527, 356] on input "Yes" at bounding box center [525, 359] width 9 height 16
radio input "true"
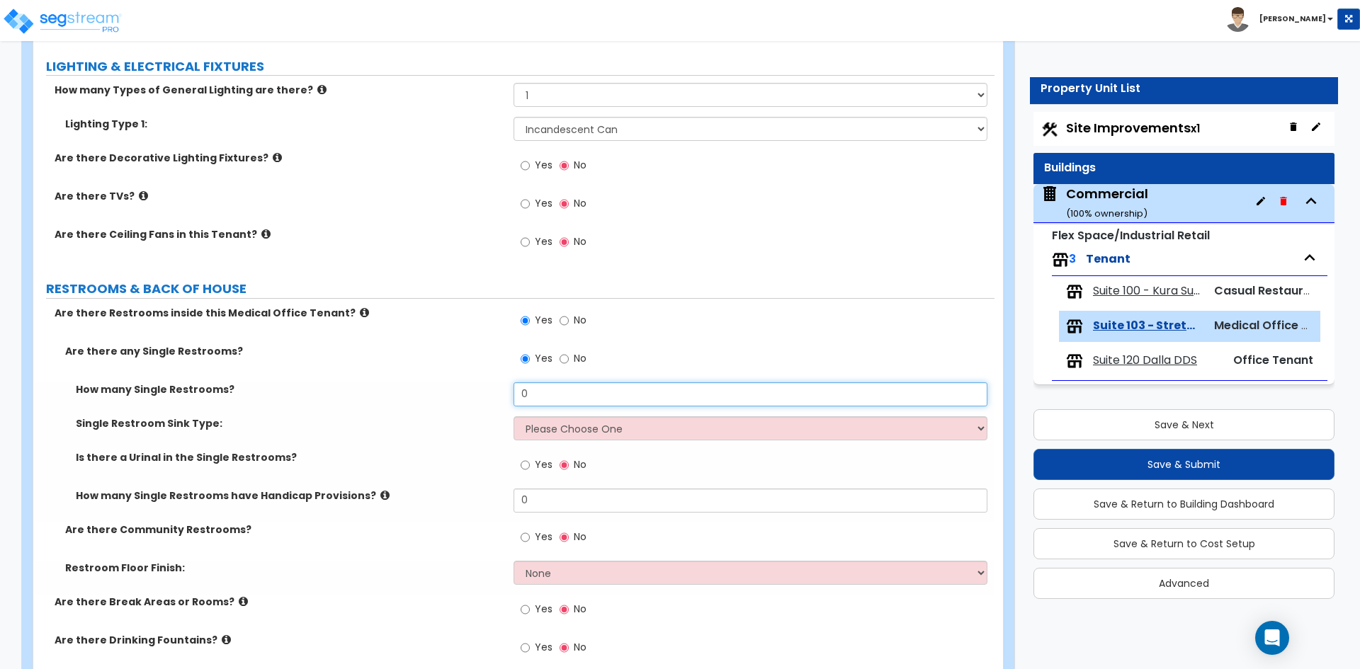
click at [572, 394] on input "0" at bounding box center [749, 394] width 473 height 24
type input "1"
click at [586, 436] on select "Please Choose One Wall-mounted Vanity-mounted" at bounding box center [749, 428] width 473 height 24
select select "1"
click at [513, 416] on select "Please Choose One Wall-mounted Vanity-mounted" at bounding box center [749, 428] width 473 height 24
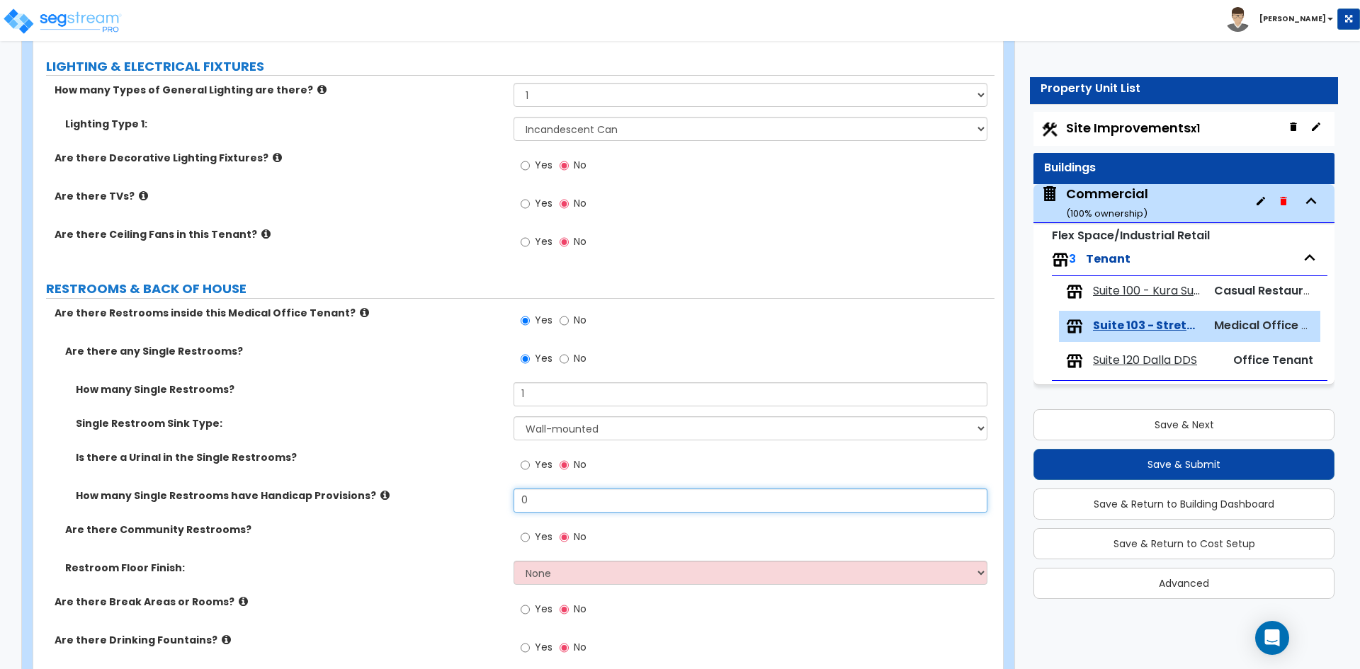
click at [552, 496] on input "0" at bounding box center [749, 501] width 473 height 24
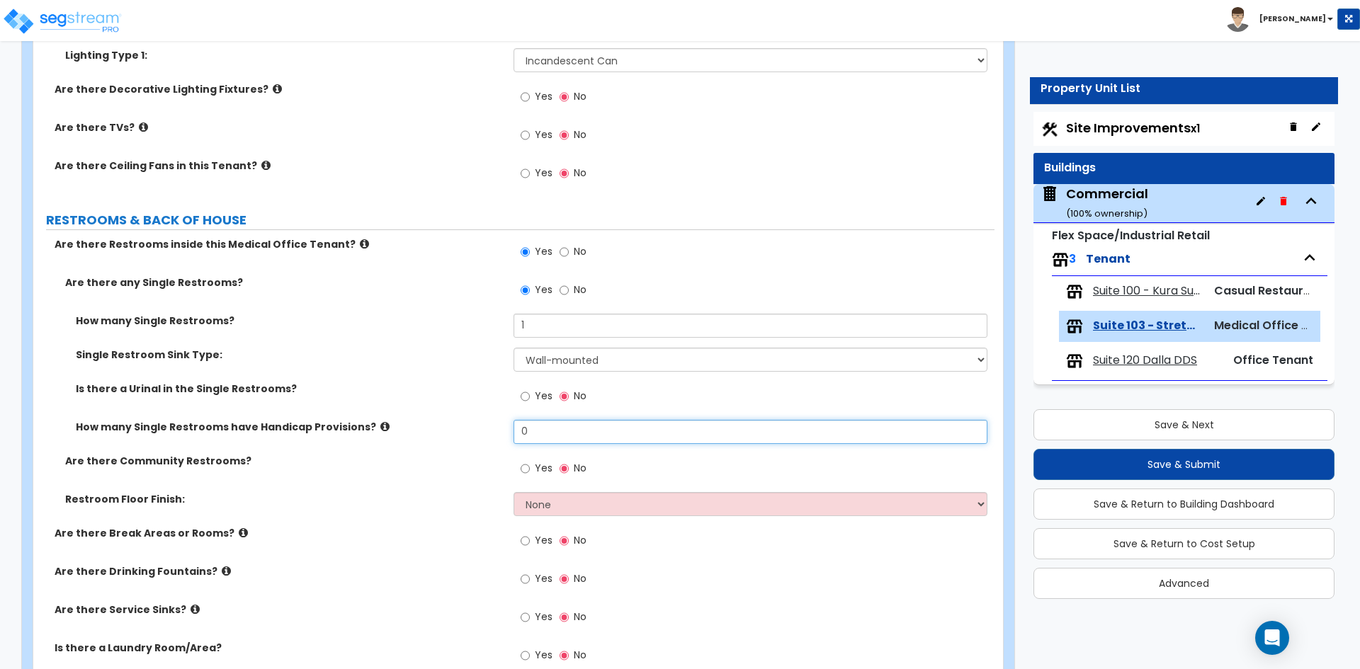
scroll to position [1700, 0]
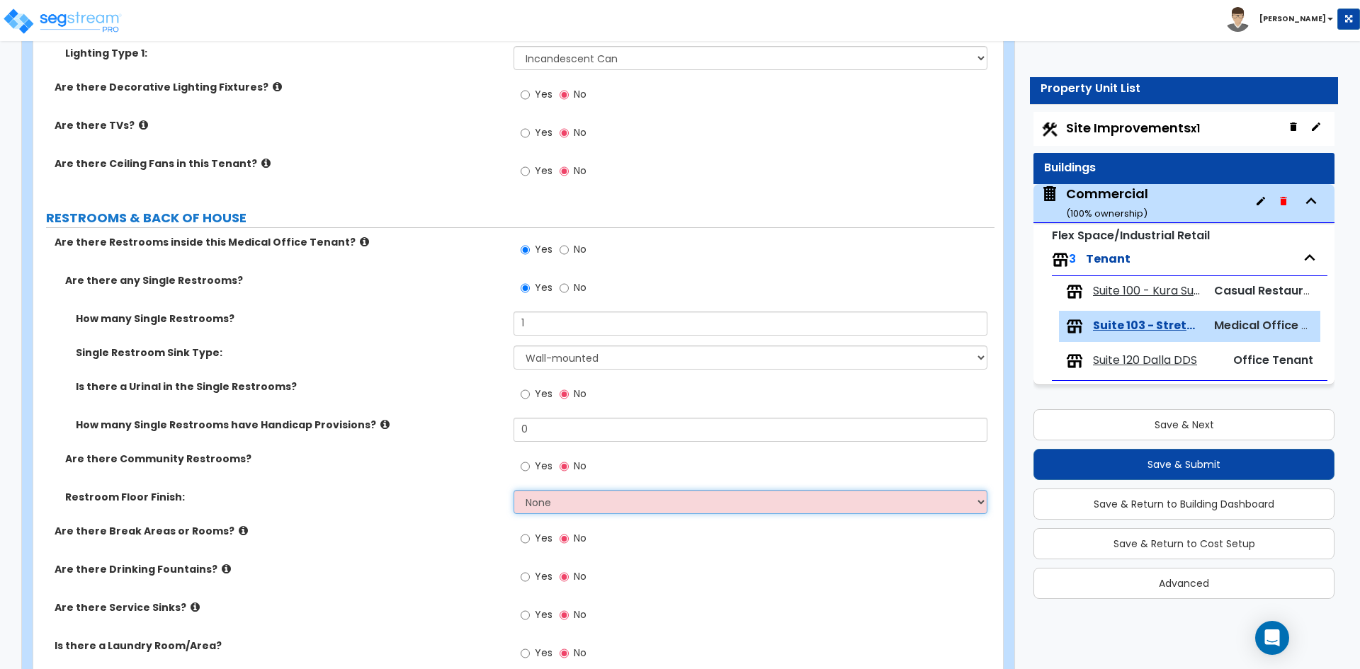
drag, startPoint x: 577, startPoint y: 499, endPoint x: 579, endPoint y: 508, distance: 8.8
click at [577, 499] on select "None Tile Flooring Resilient Laminate Flooring VCT Flooring Sheet Vinyl Flooring" at bounding box center [749, 502] width 473 height 24
select select "1"
click at [513, 490] on select "None Tile Flooring Resilient Laminate Flooring VCT Flooring Sheet Vinyl Flooring" at bounding box center [749, 502] width 473 height 24
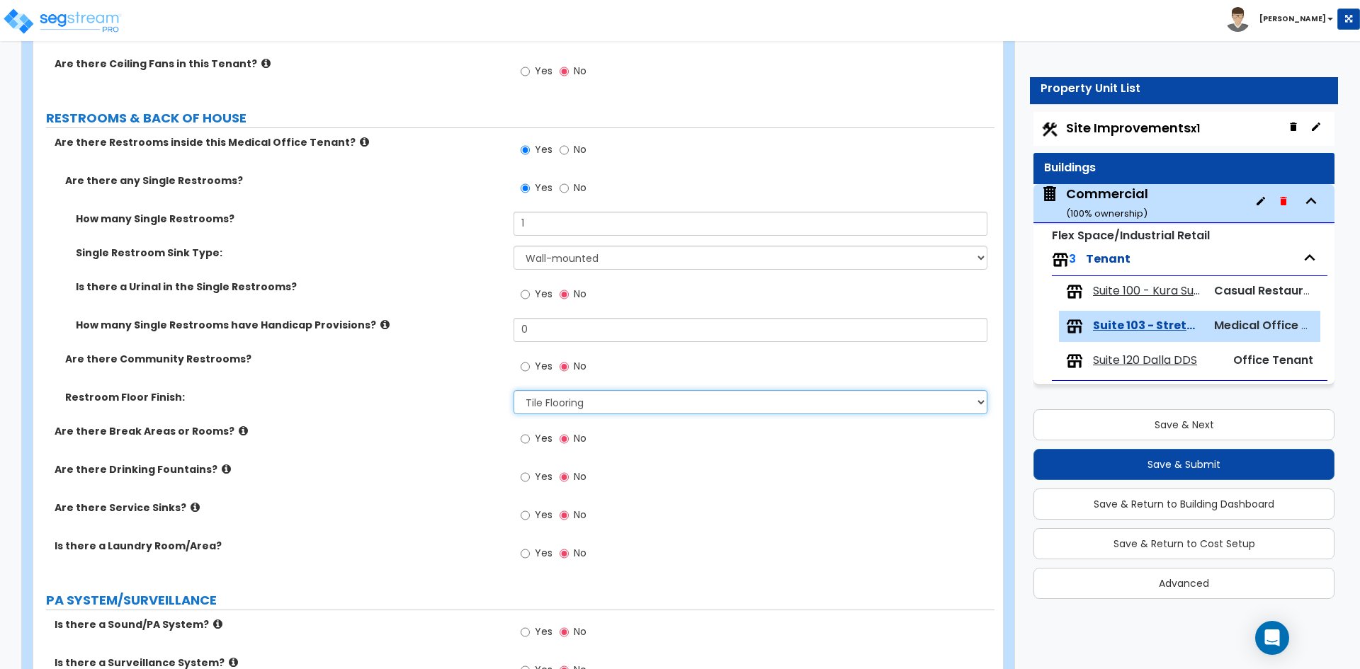
scroll to position [1841, 0]
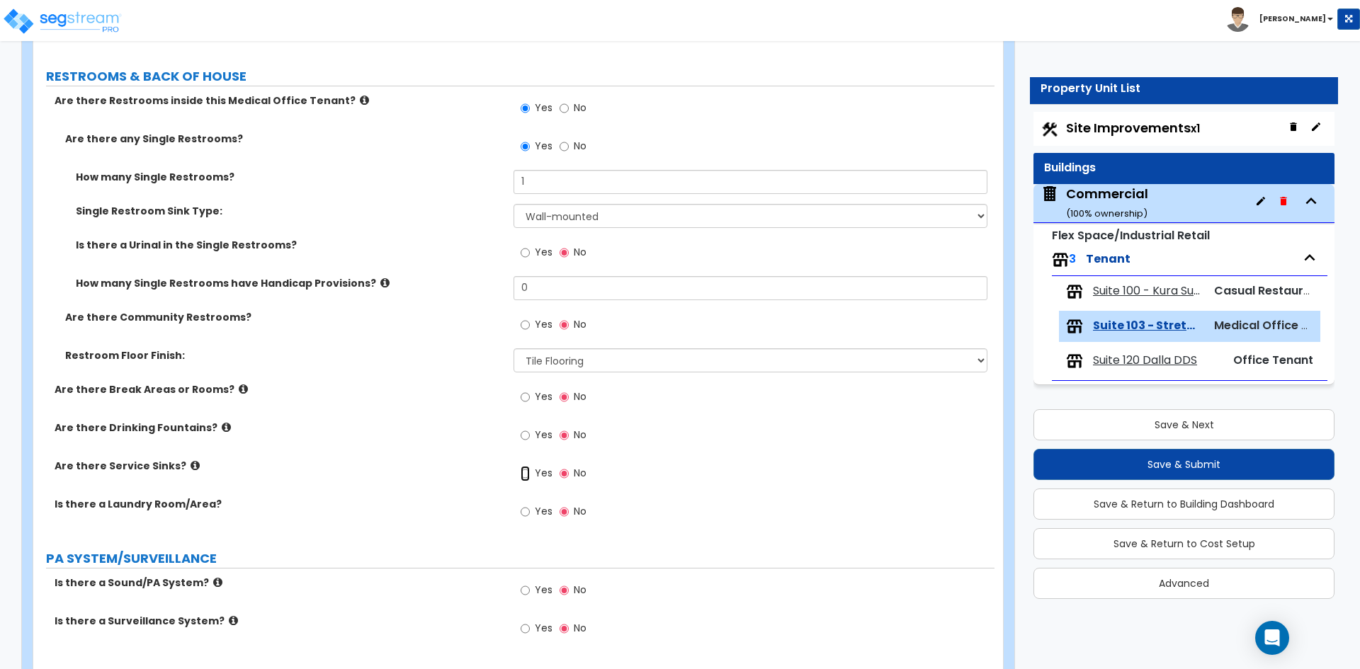
click at [527, 473] on input "Yes" at bounding box center [525, 474] width 9 height 16
radio input "true"
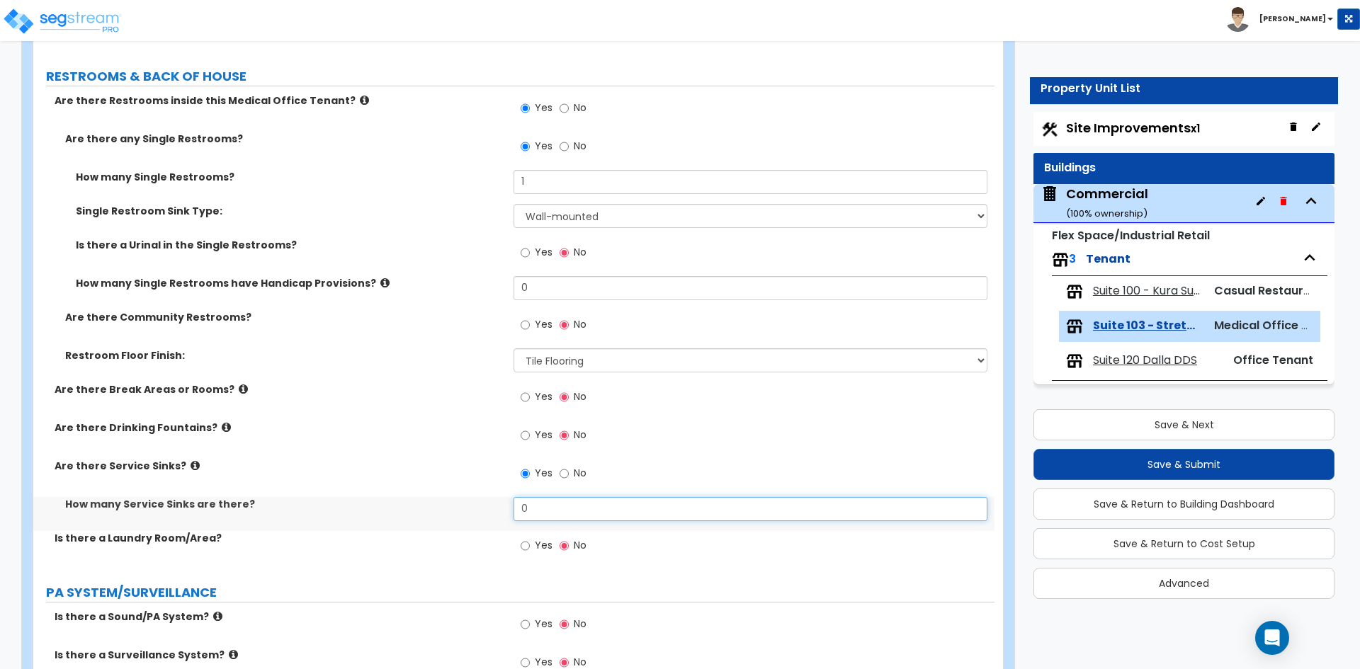
click at [542, 501] on input "0" at bounding box center [749, 509] width 473 height 24
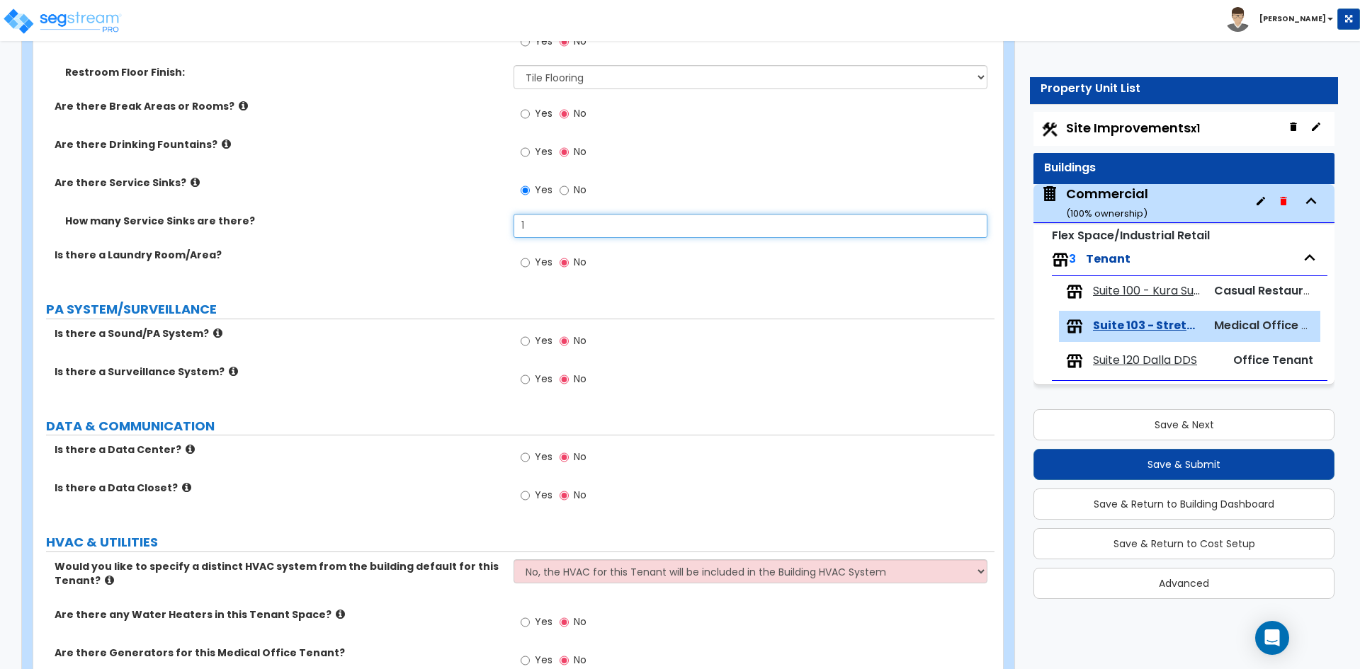
scroll to position [2196, 0]
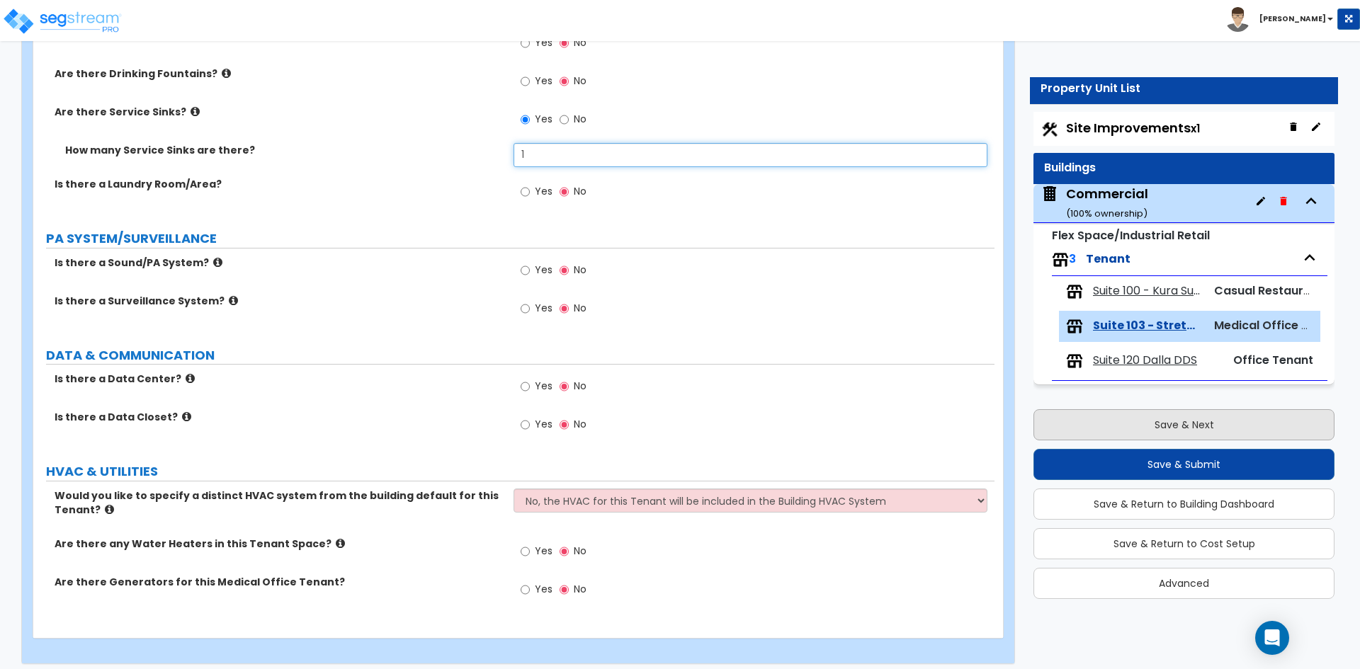
type input "1"
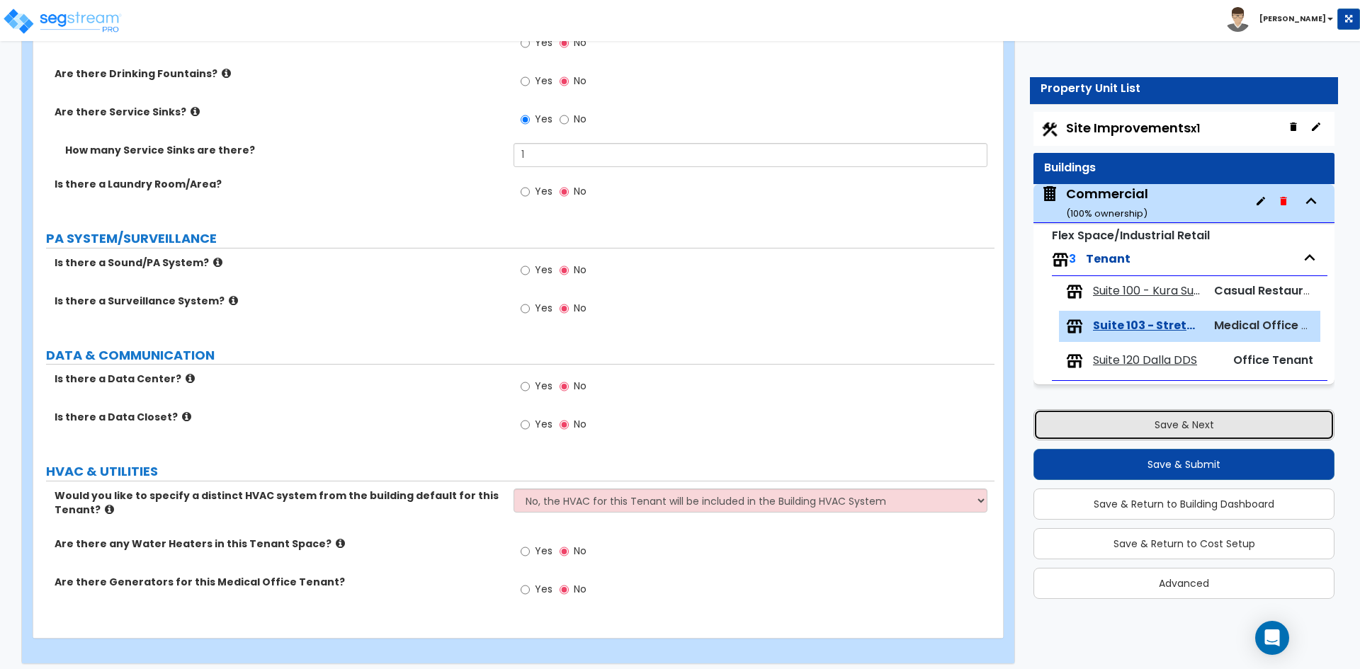
click at [1197, 429] on button "Save & Next" at bounding box center [1183, 424] width 301 height 31
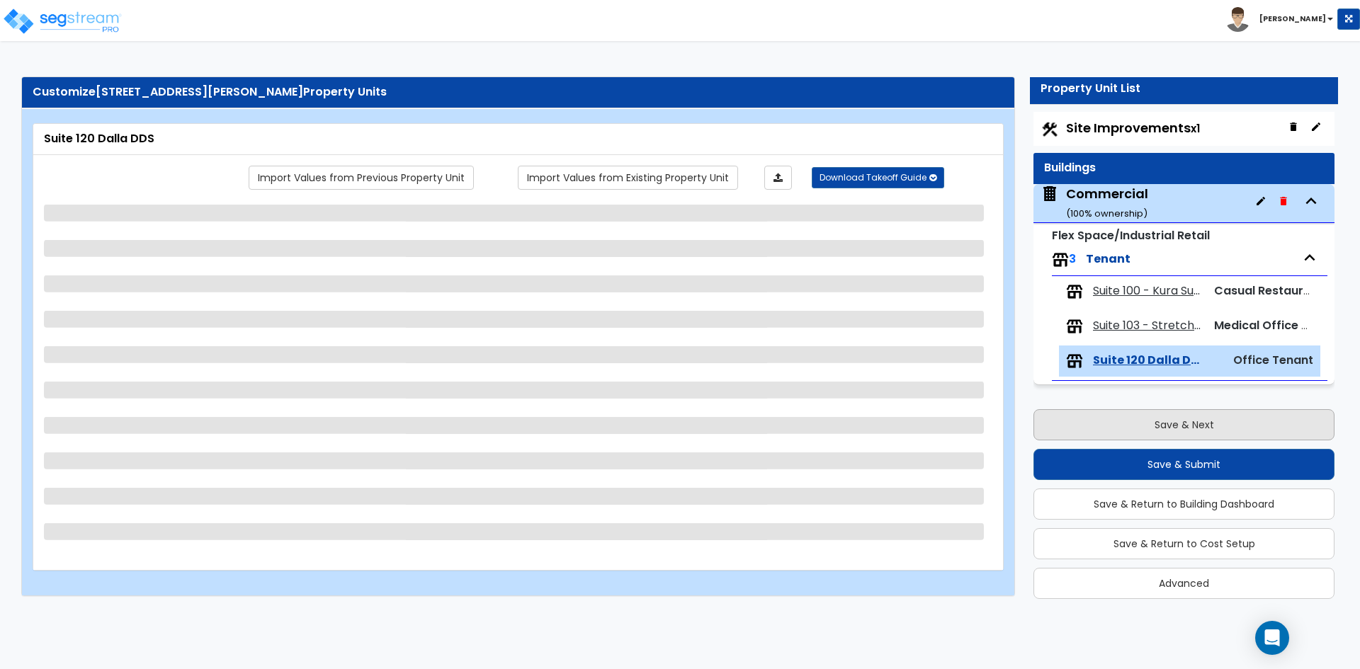
scroll to position [0, 0]
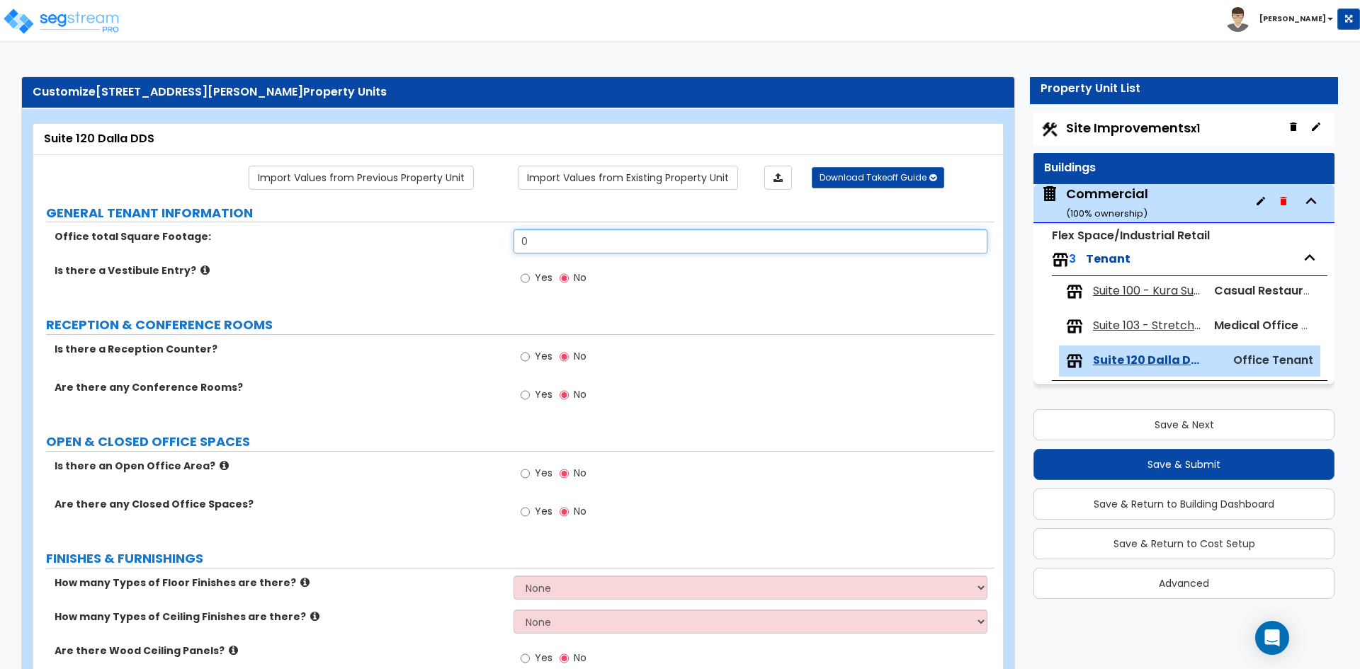
click at [533, 241] on input "0" at bounding box center [749, 241] width 473 height 24
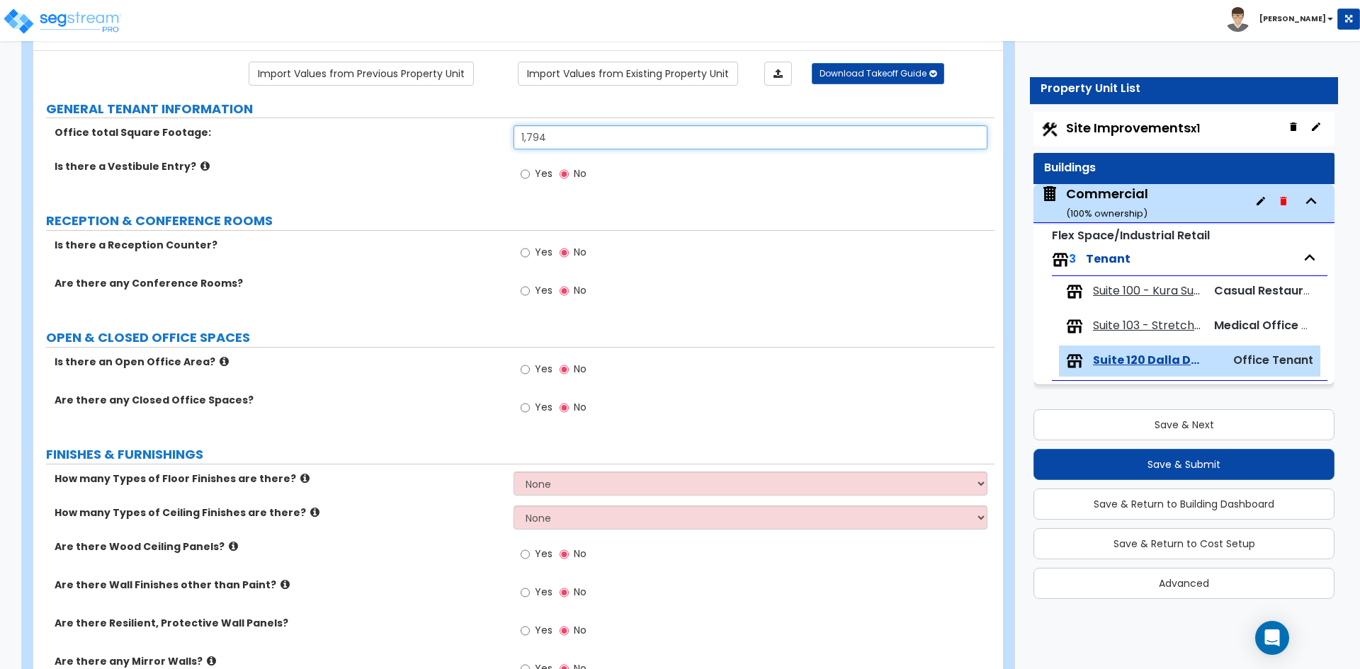
scroll to position [142, 0]
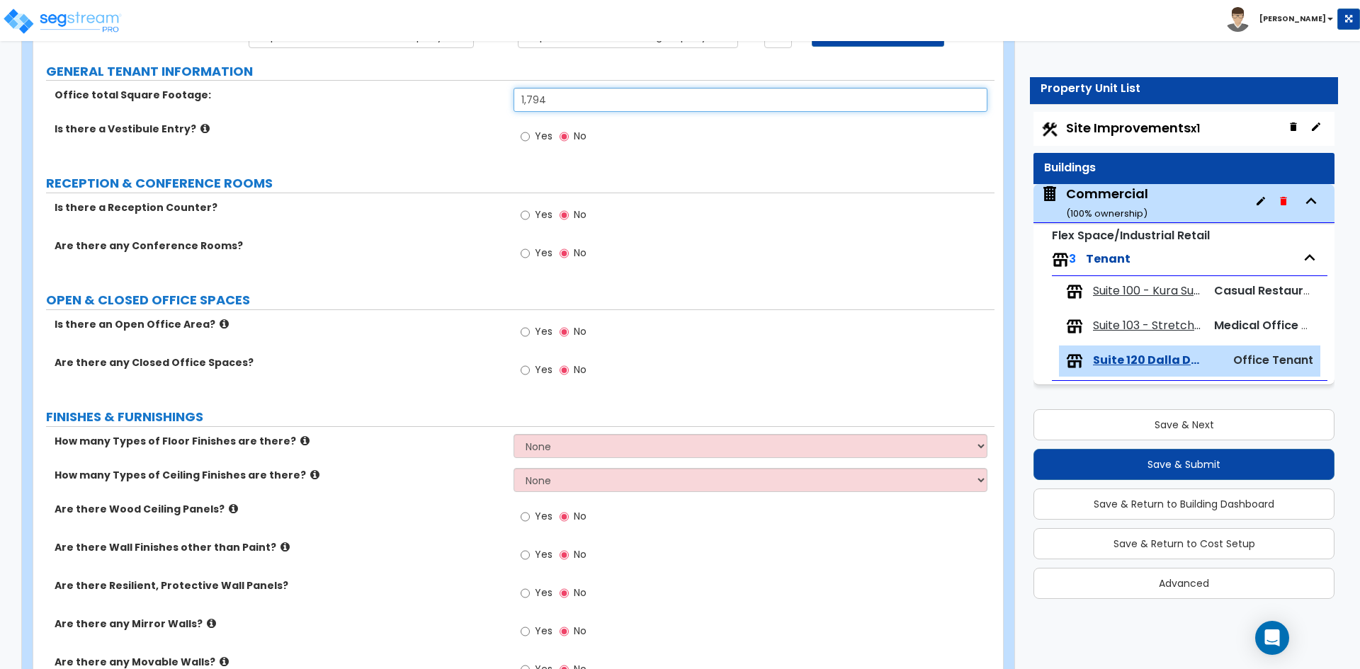
type input "1,794"
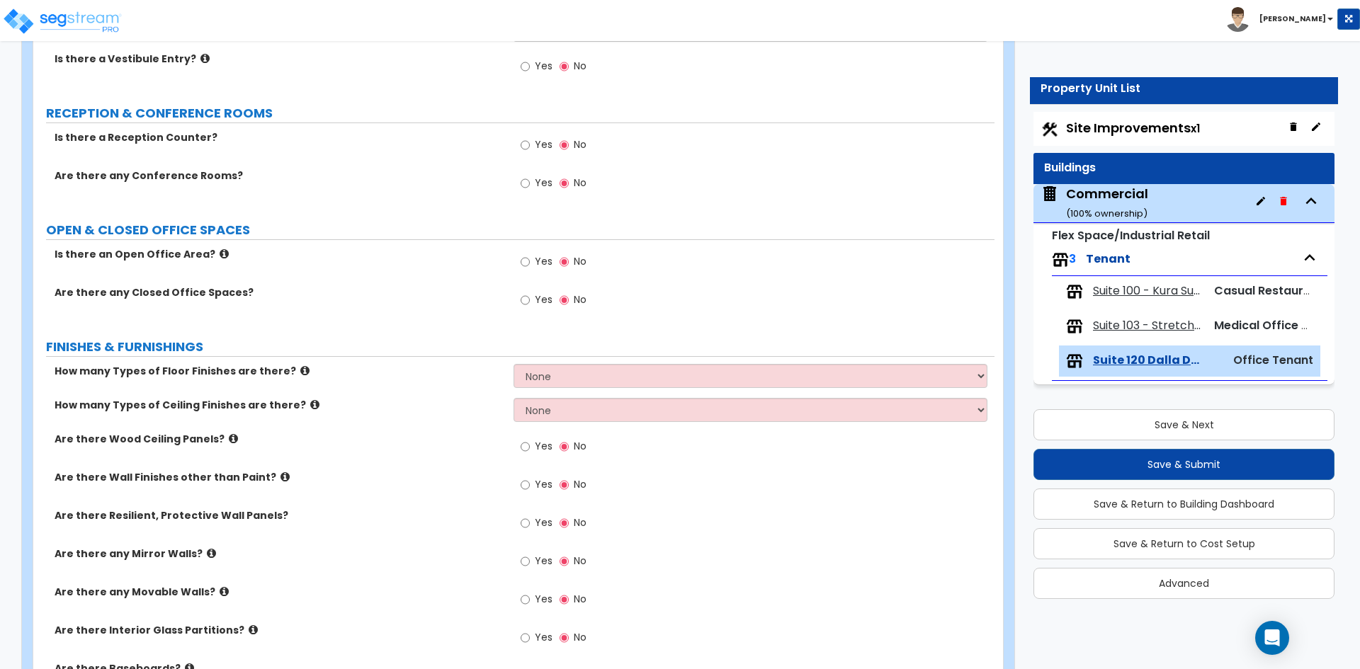
scroll to position [212, 0]
click at [595, 366] on select "None 1 2 3 4" at bounding box center [749, 375] width 473 height 24
select select "1"
click at [513, 363] on select "None 1 2 3 4" at bounding box center [749, 375] width 473 height 24
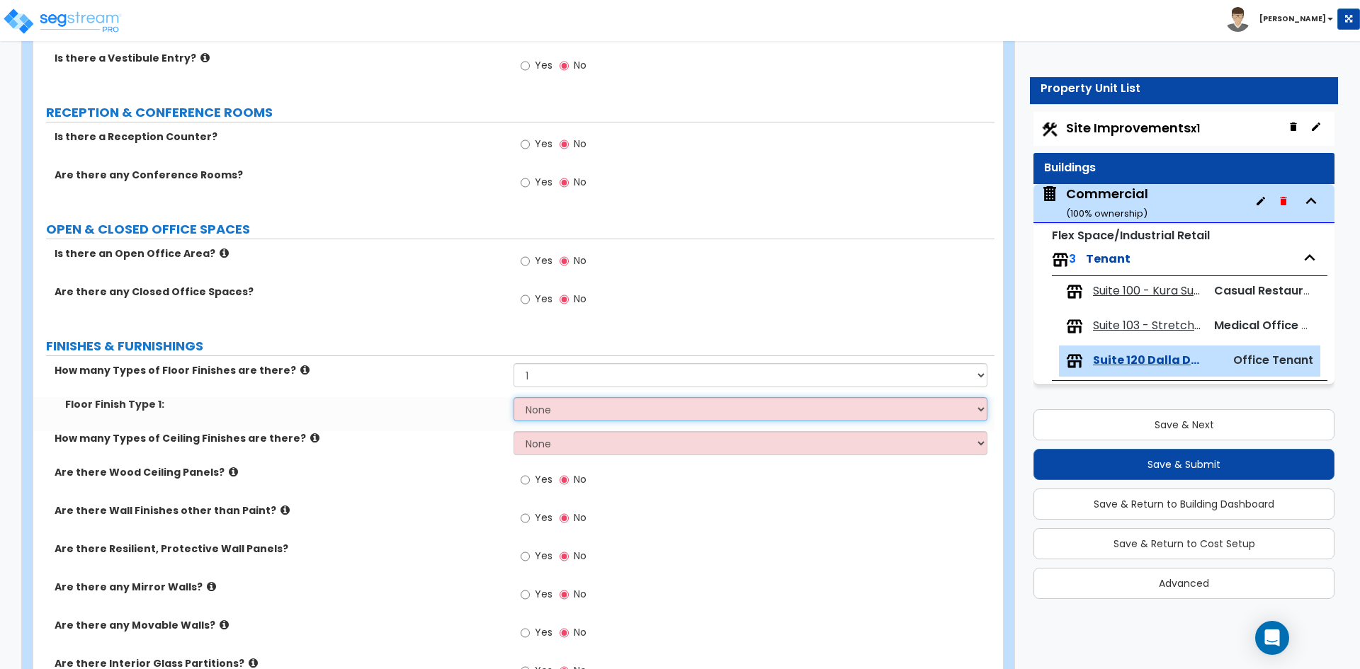
click at [580, 420] on select "None Tile Flooring Hardwood Flooring Resilient Laminate Flooring VCT Flooring S…" at bounding box center [749, 409] width 473 height 24
select select "1"
click at [513, 397] on select "None Tile Flooring Hardwood Flooring Resilient Laminate Flooring VCT Flooring S…" at bounding box center [749, 409] width 473 height 24
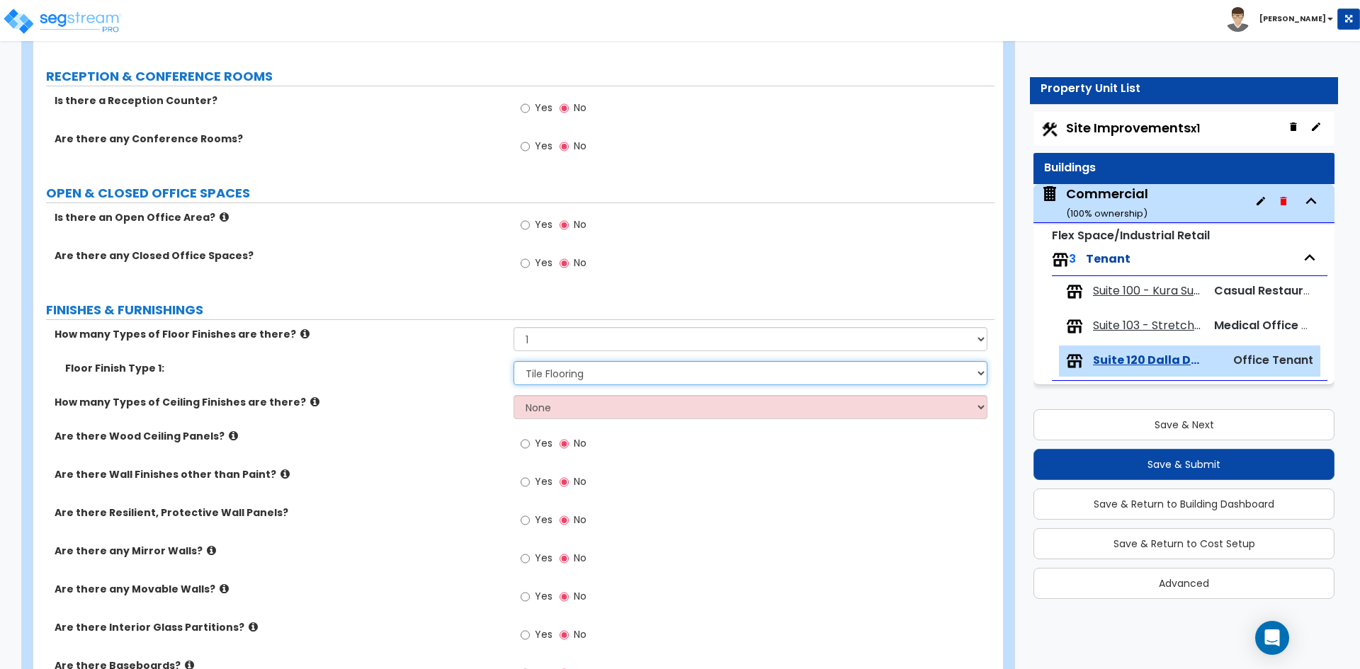
scroll to position [283, 0]
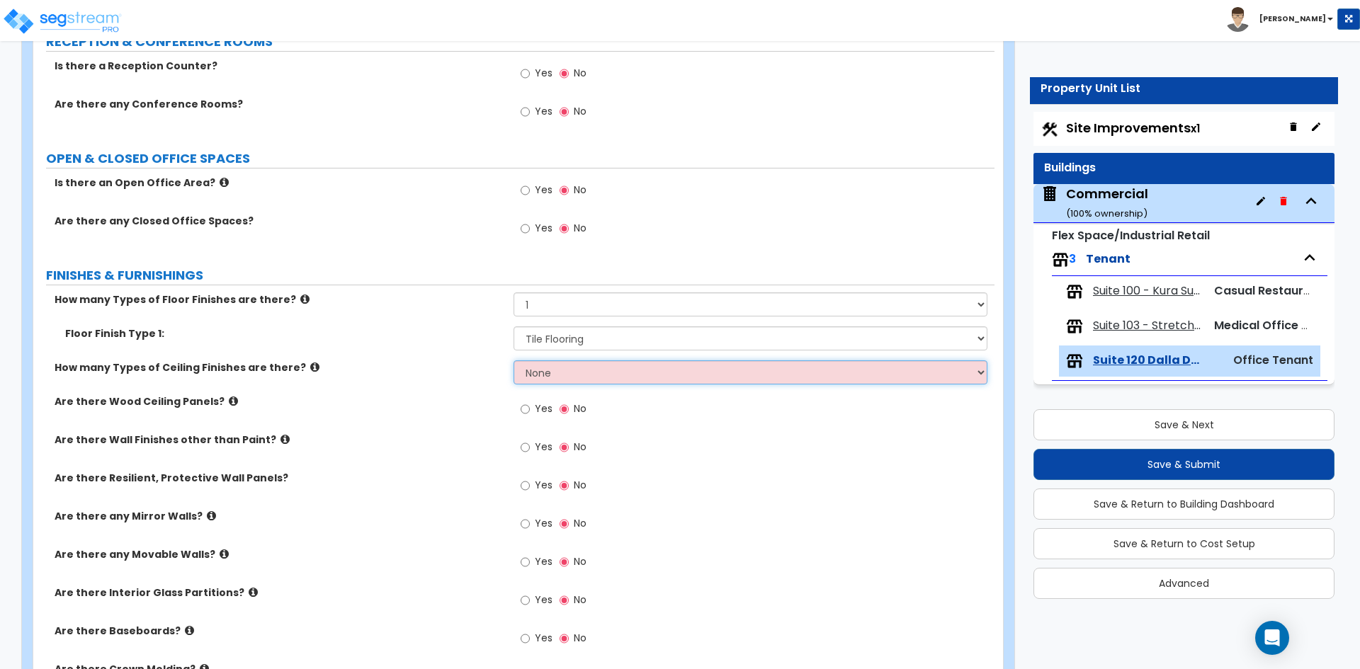
click at [535, 374] on select "None 1 2 3" at bounding box center [749, 373] width 473 height 24
select select "1"
click at [513, 361] on select "None 1 2 3" at bounding box center [749, 373] width 473 height 24
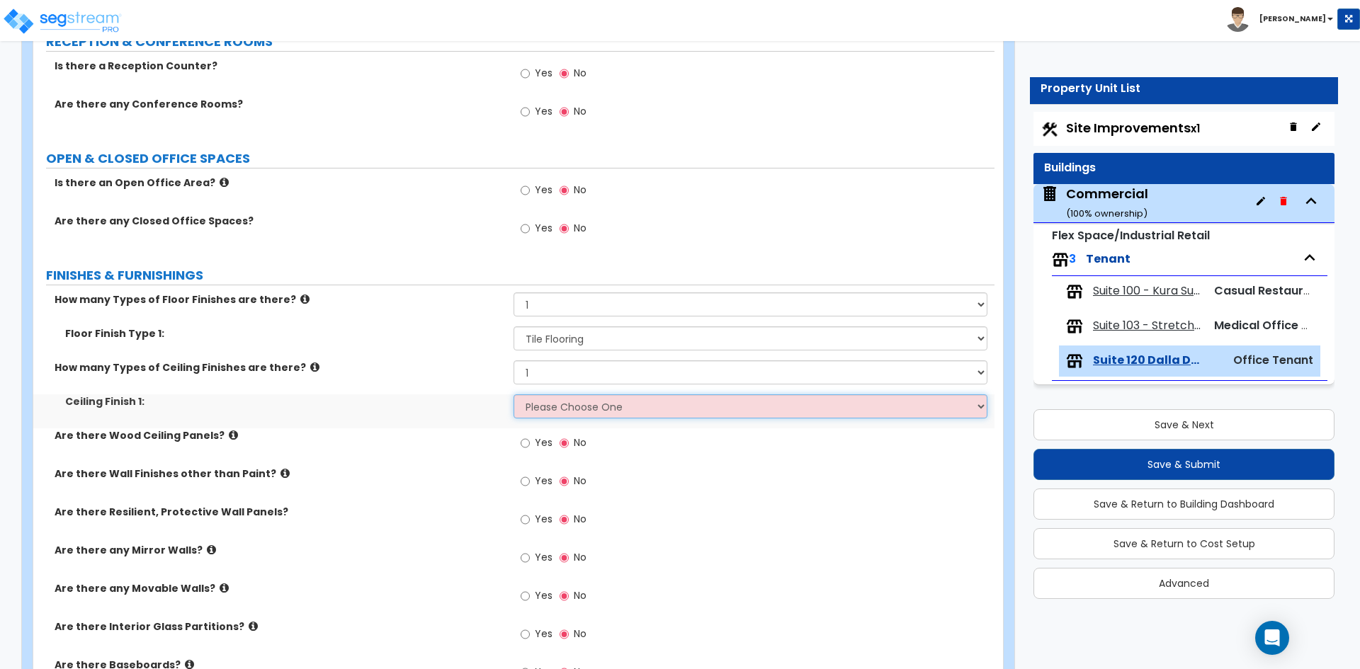
click at [576, 406] on select "Please Choose One Drop Ceiling Open Ceiling Drywall Ceiling" at bounding box center [749, 407] width 473 height 24
select select "2"
click at [513, 395] on select "Please Choose One Drop Ceiling Open Ceiling Drywall Ceiling" at bounding box center [749, 407] width 473 height 24
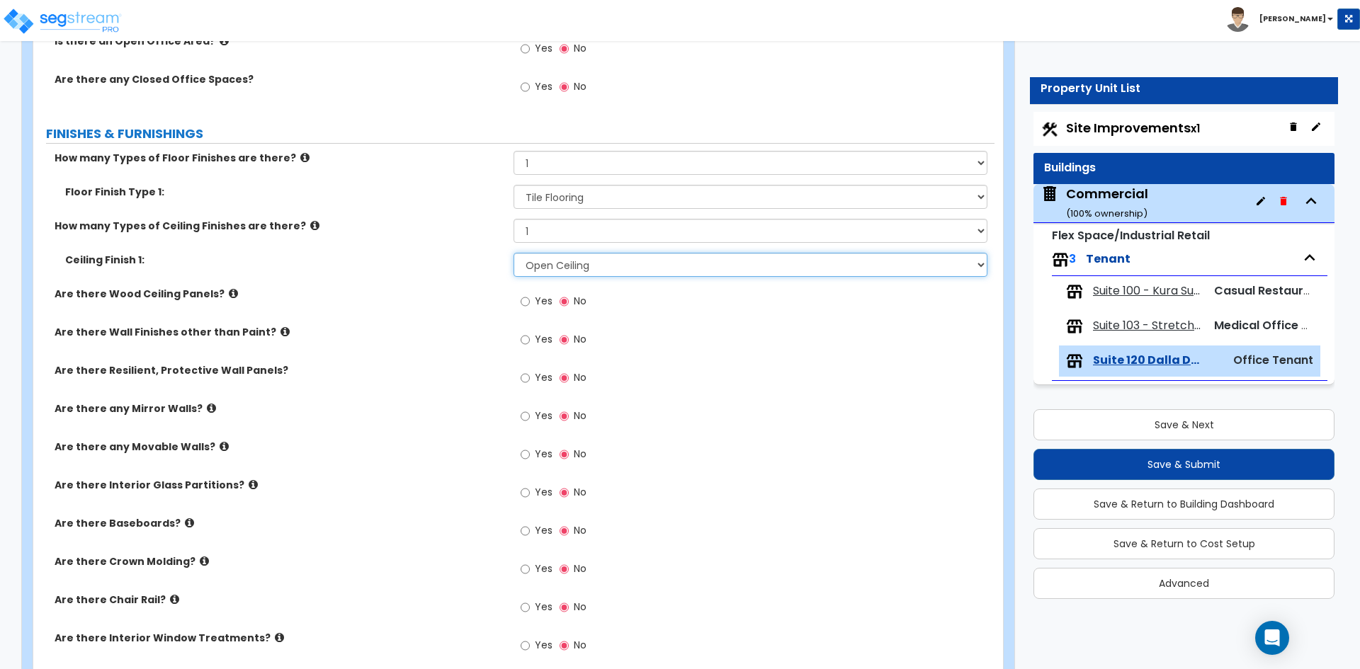
scroll to position [496, 0]
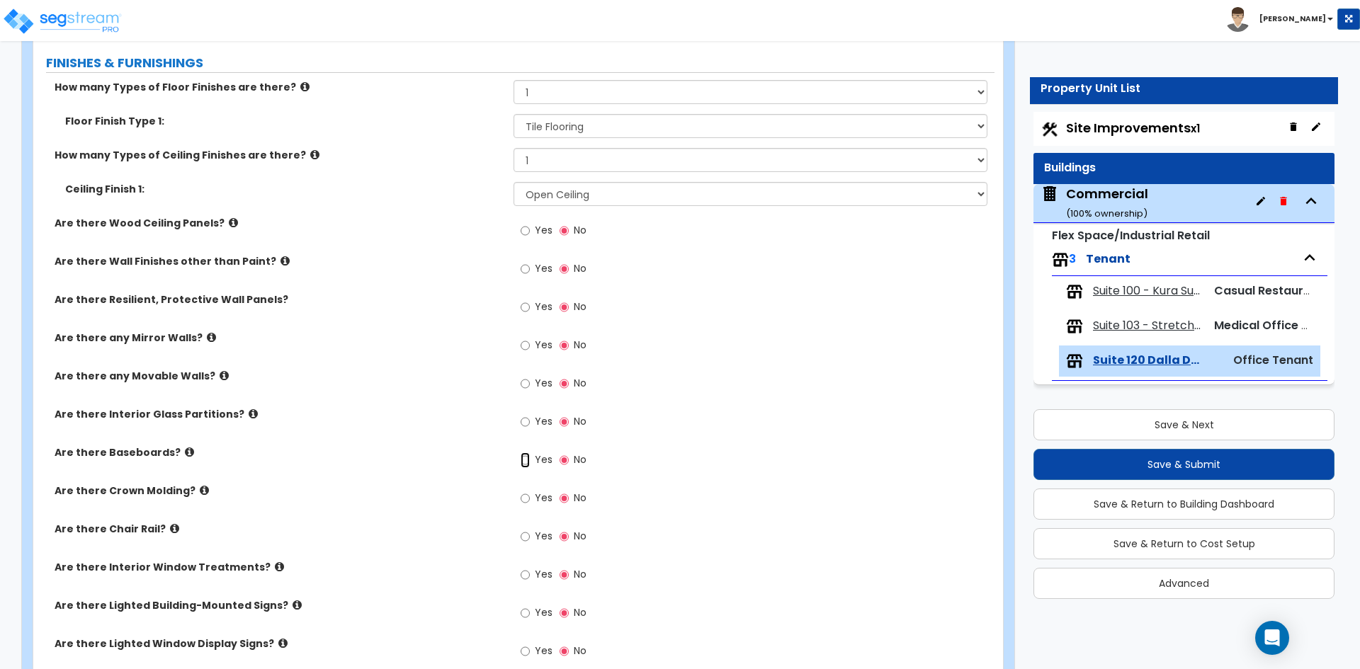
click at [523, 455] on input "Yes" at bounding box center [525, 461] width 9 height 16
radio input "true"
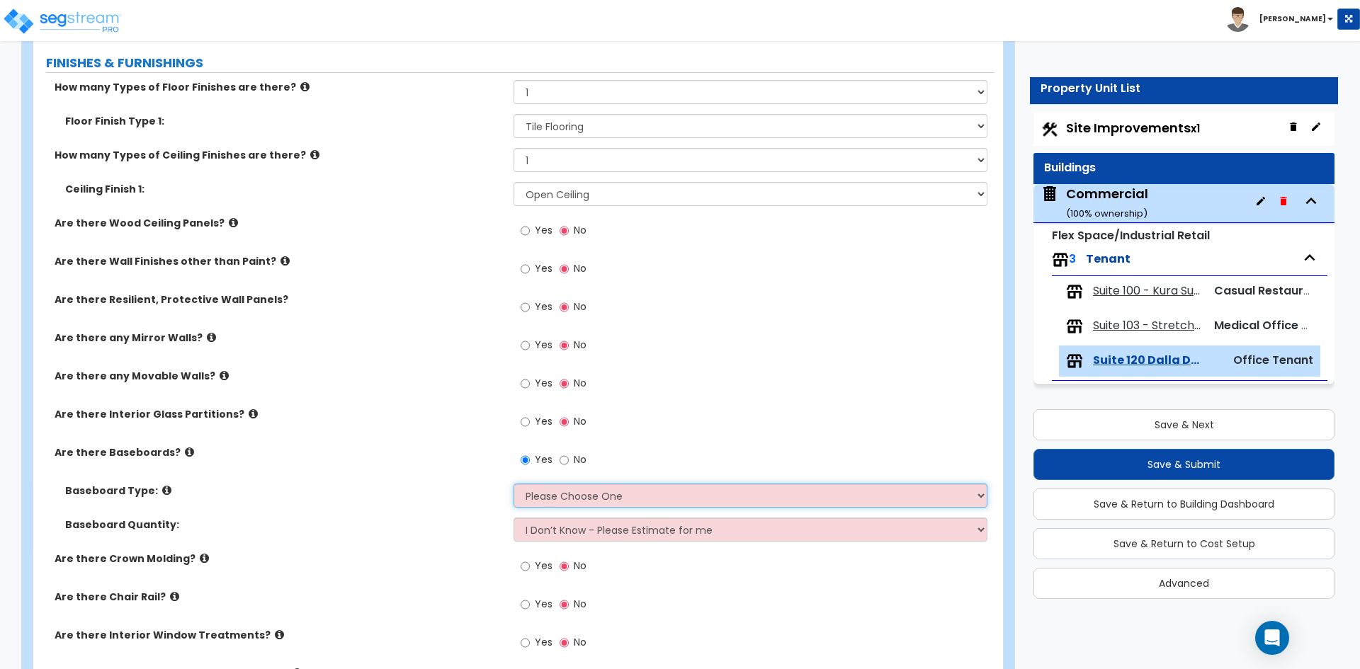
click at [576, 492] on select "Please Choose One Wood Vinyl Carpet Tile" at bounding box center [749, 496] width 473 height 24
select select "1"
click at [513, 484] on select "Please Choose One Wood Vinyl Carpet Tile" at bounding box center [749, 496] width 473 height 24
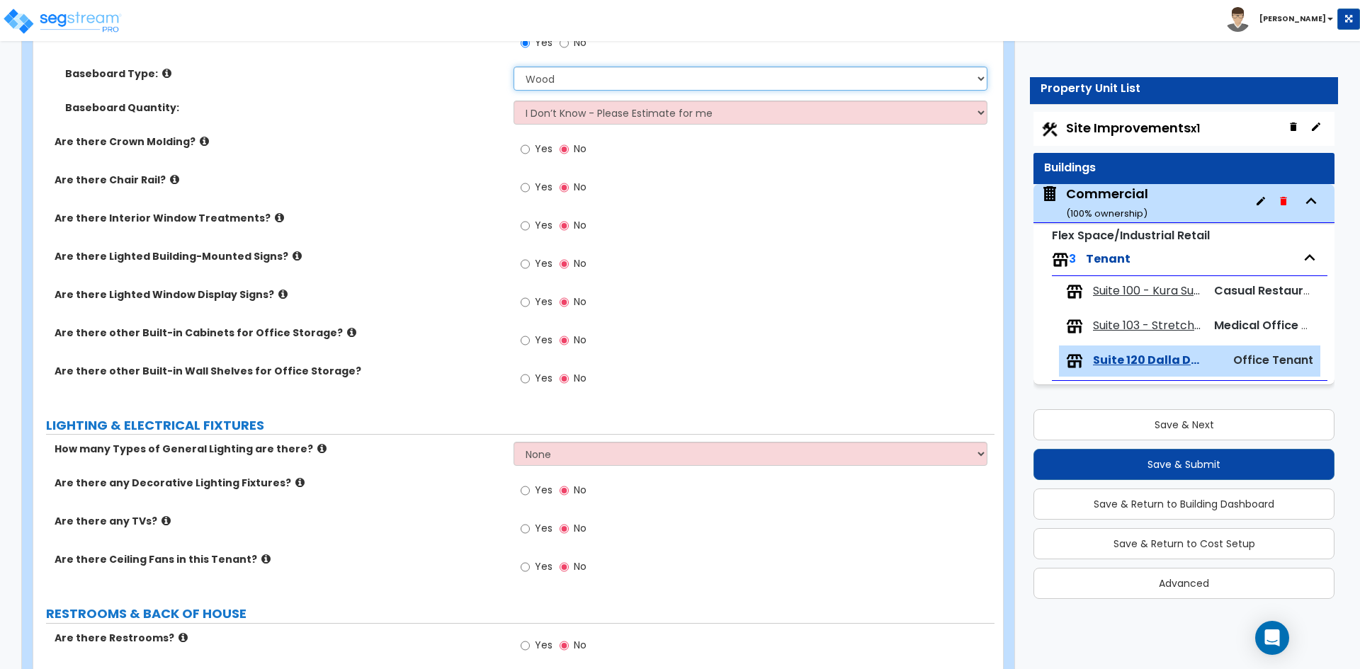
scroll to position [921, 0]
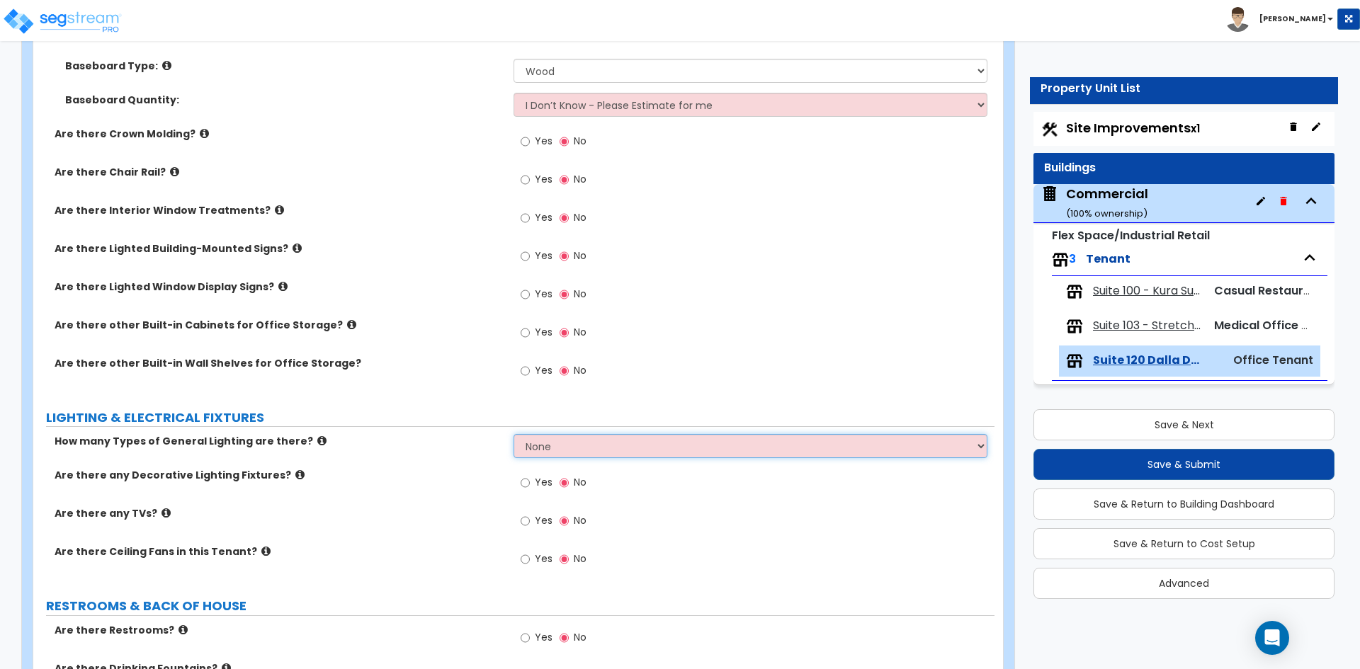
click at [601, 453] on select "None 1 2 3" at bounding box center [749, 446] width 473 height 24
select select "1"
click at [513, 434] on select "None 1 2 3" at bounding box center [749, 446] width 473 height 24
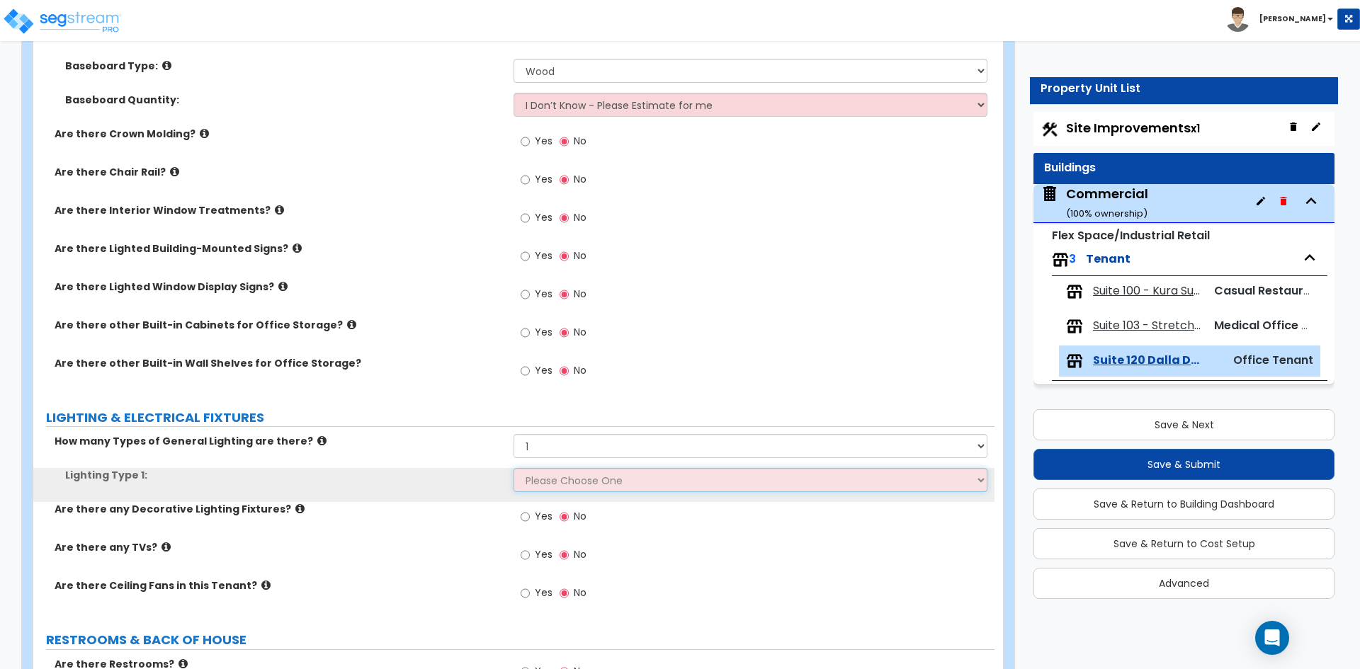
drag, startPoint x: 549, startPoint y: 475, endPoint x: 579, endPoint y: 484, distance: 31.1
click at [549, 475] on select "Please Choose One LED Surface-Mounted LED Recessed Fluorescent Surface-Mounted …" at bounding box center [749, 480] width 473 height 24
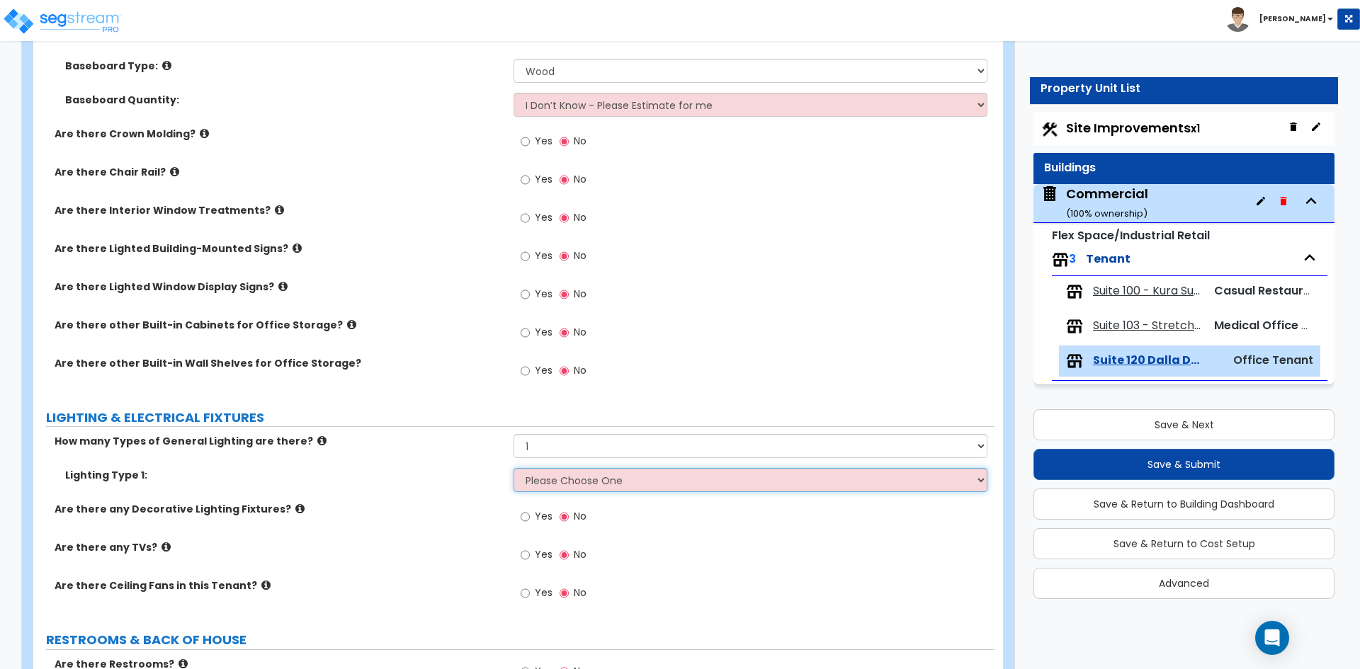
select select "2"
click at [513, 468] on select "Please Choose One LED Surface-Mounted LED Recessed Fluorescent Surface-Mounted …" at bounding box center [749, 480] width 473 height 24
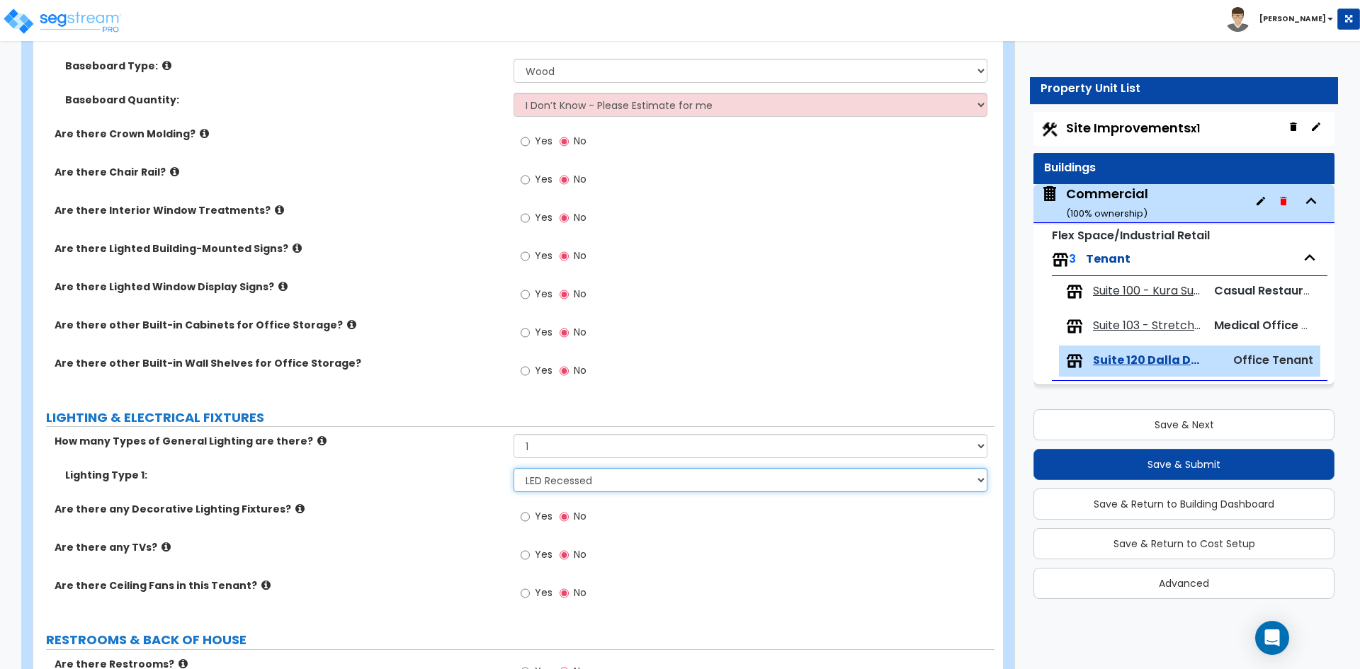
click at [608, 483] on select "Please Choose One LED Surface-Mounted LED Recessed Fluorescent Surface-Mounted …" at bounding box center [749, 480] width 473 height 24
click at [513, 468] on select "Please Choose One LED Surface-Mounted LED Recessed Fluorescent Surface-Mounted …" at bounding box center [749, 480] width 473 height 24
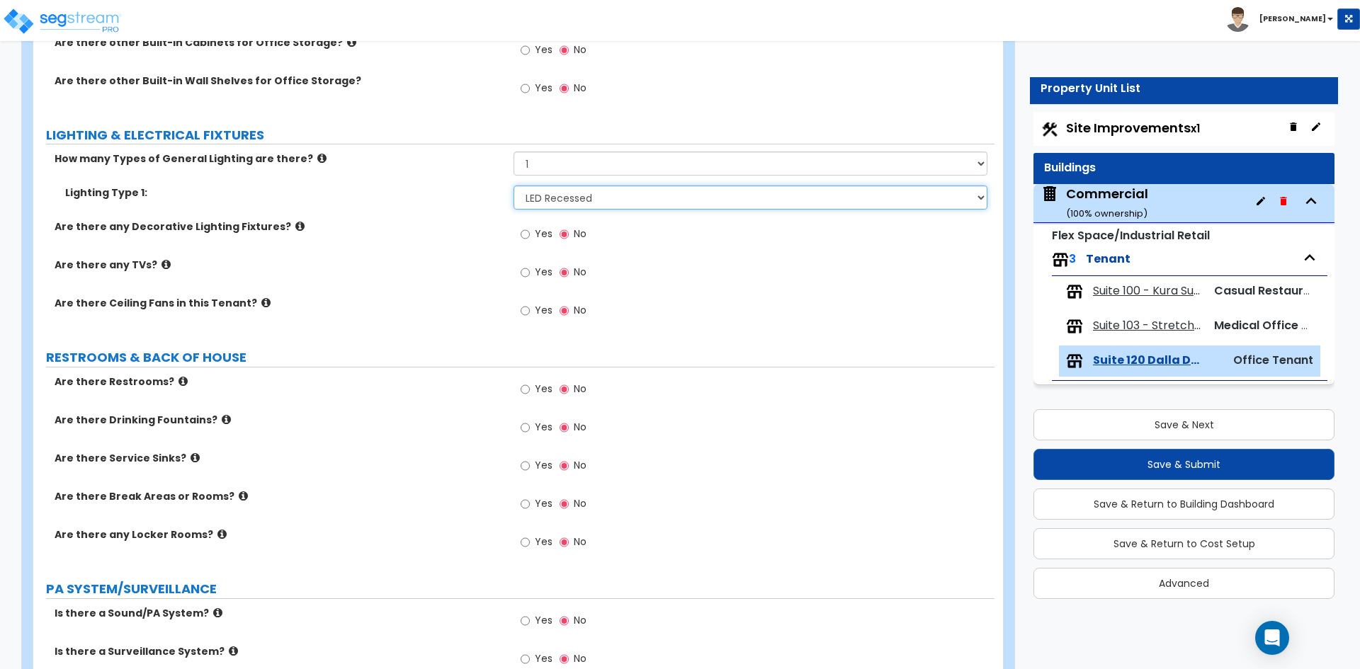
scroll to position [1204, 0]
click at [526, 391] on input "Yes" at bounding box center [525, 389] width 9 height 16
radio input "true"
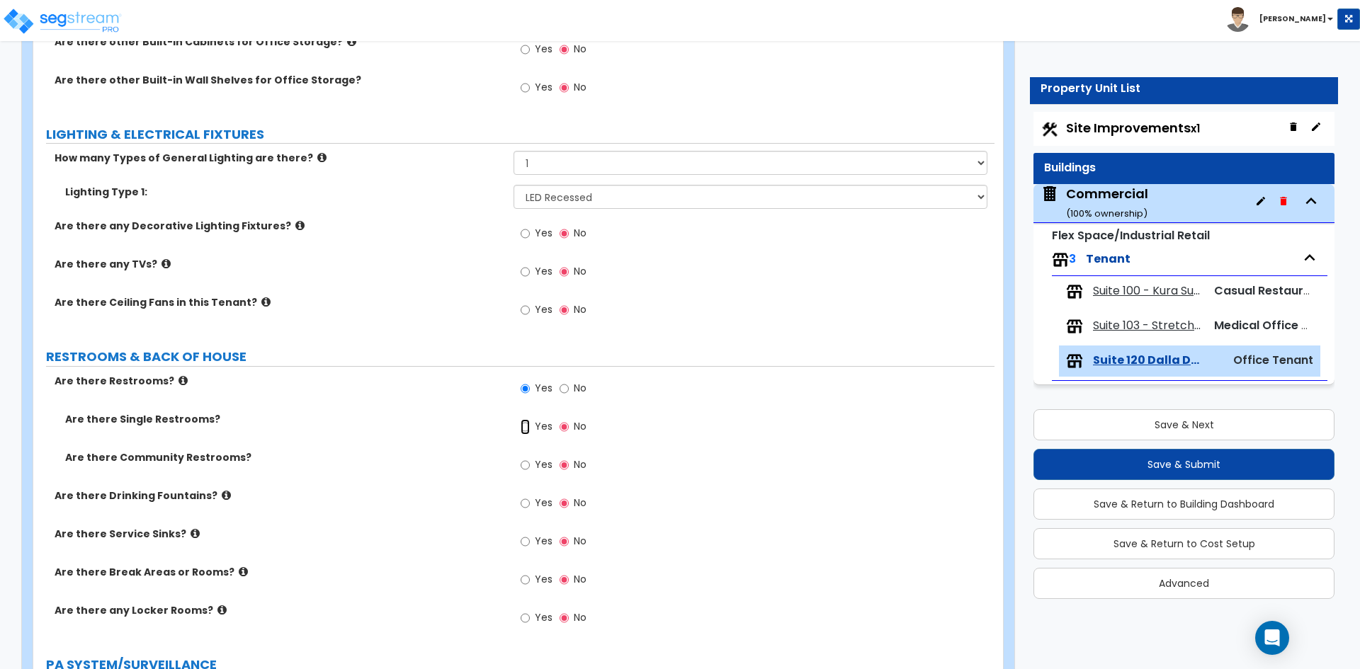
drag, startPoint x: 522, startPoint y: 427, endPoint x: 530, endPoint y: 436, distance: 12.5
click at [523, 427] on input "Yes" at bounding box center [525, 427] width 9 height 16
radio input "true"
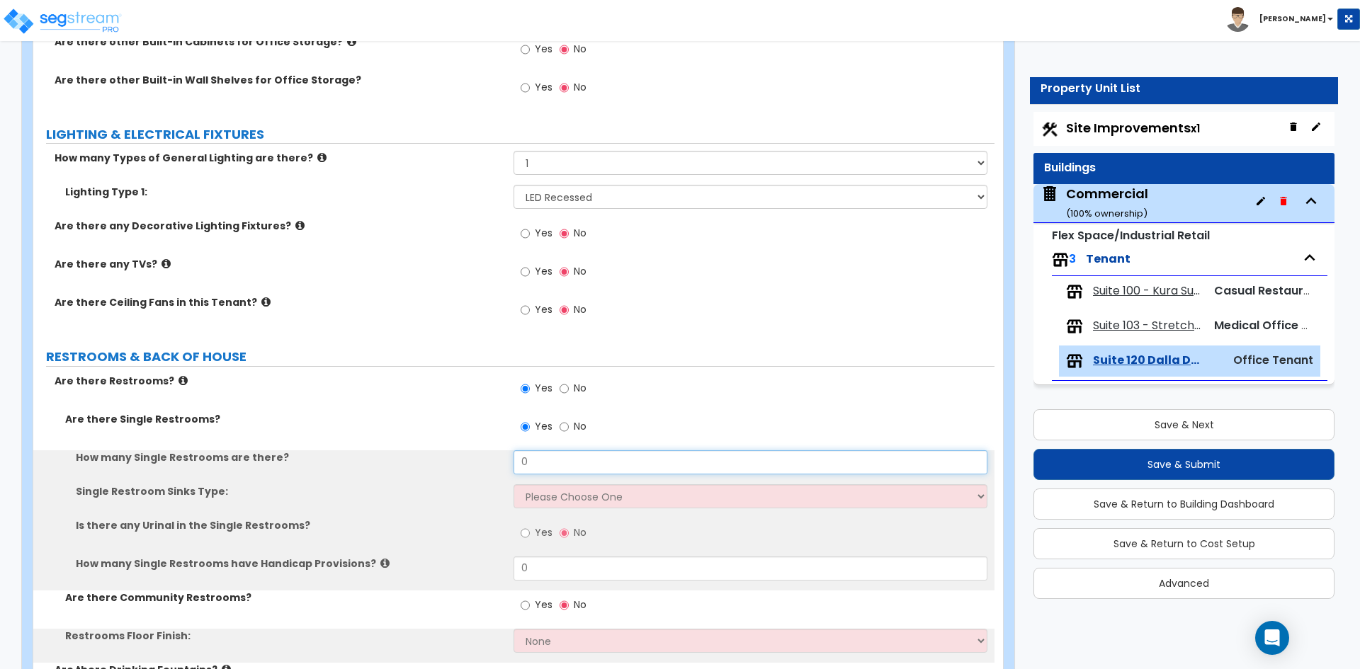
click at [569, 465] on input "0" at bounding box center [749, 462] width 473 height 24
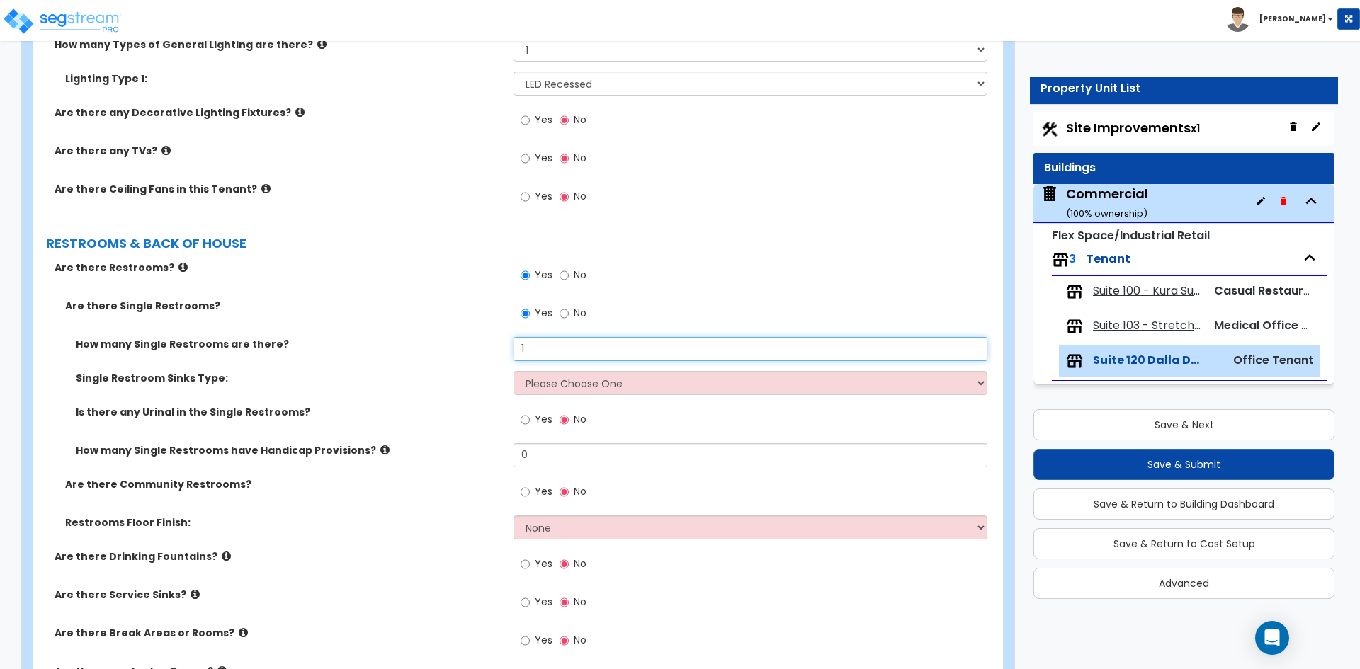
scroll to position [1346, 0]
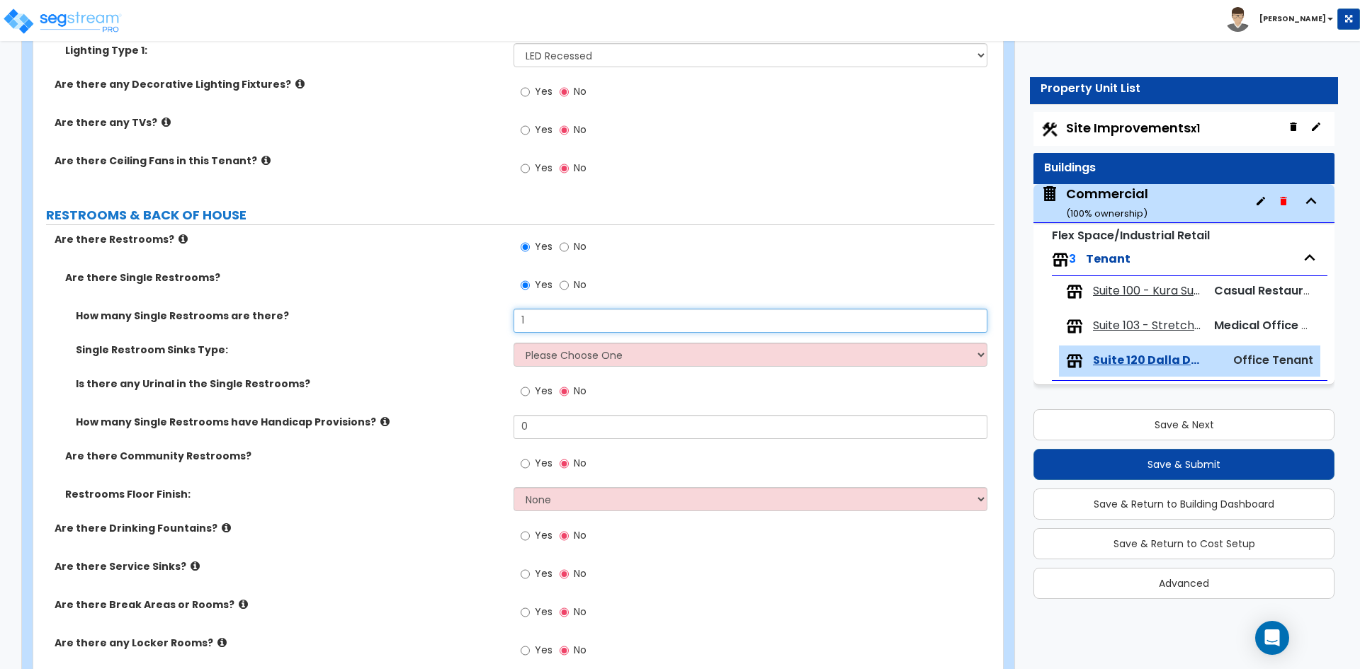
type input "1"
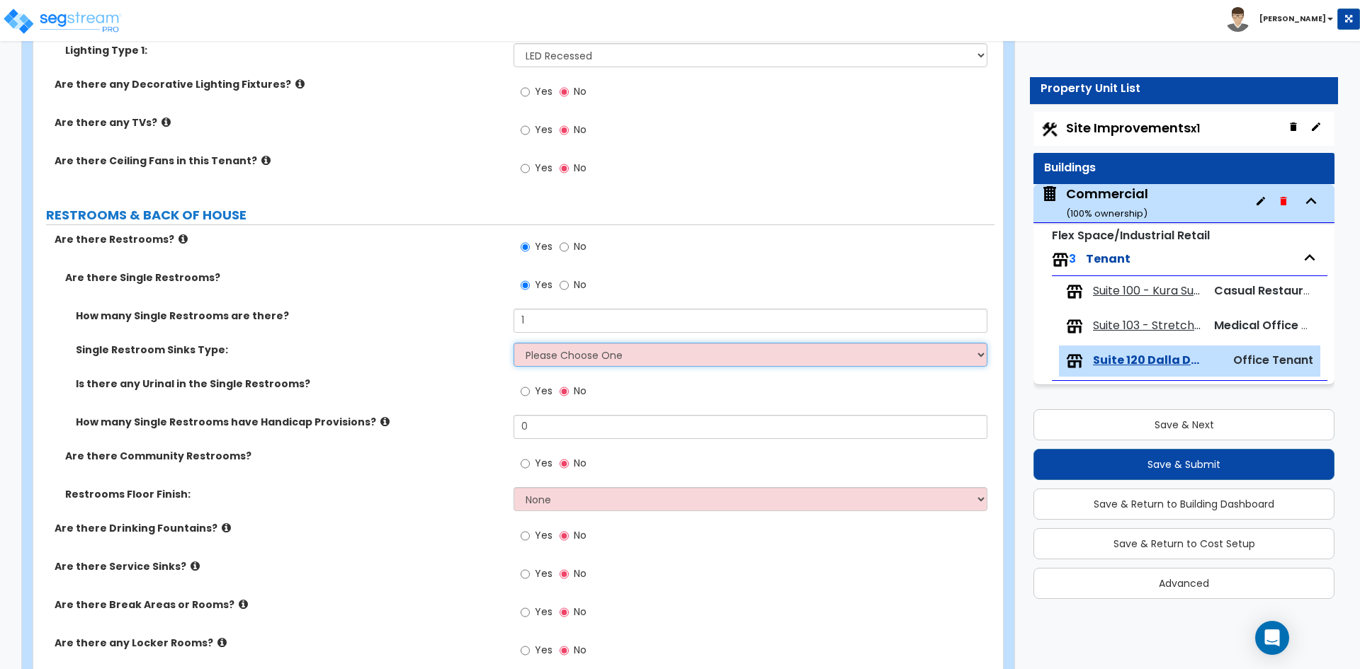
click at [592, 361] on select "Please Choose One Wall-mounted Vanity-mounted" at bounding box center [749, 355] width 473 height 24
select select "1"
click at [513, 343] on select "Please Choose One Wall-mounted Vanity-mounted" at bounding box center [749, 355] width 473 height 24
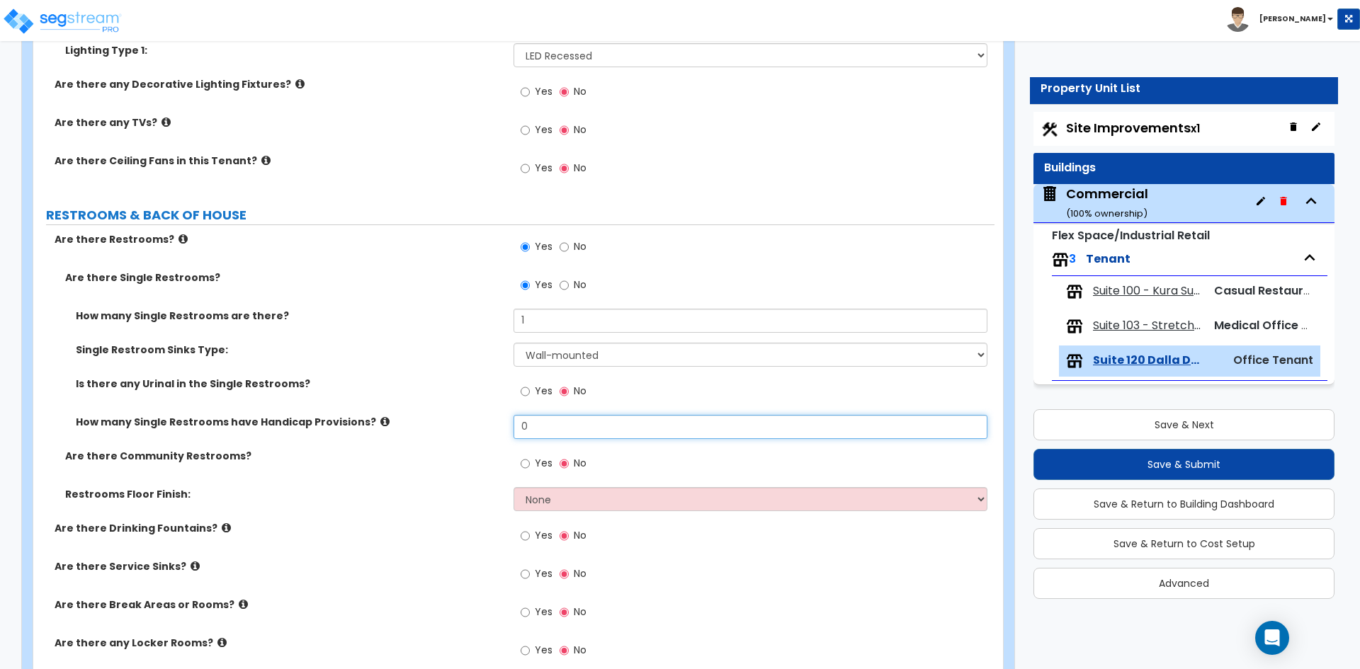
click at [572, 426] on input "0" at bounding box center [749, 427] width 473 height 24
type input "0"
click at [545, 499] on select "None Tile Flooring Resilient Laminate Flooring VCT Flooring Sheet Vinyl Flooring" at bounding box center [749, 499] width 473 height 24
select select "1"
click at [513, 487] on select "None Tile Flooring Resilient Laminate Flooring VCT Flooring Sheet Vinyl Flooring" at bounding box center [749, 499] width 473 height 24
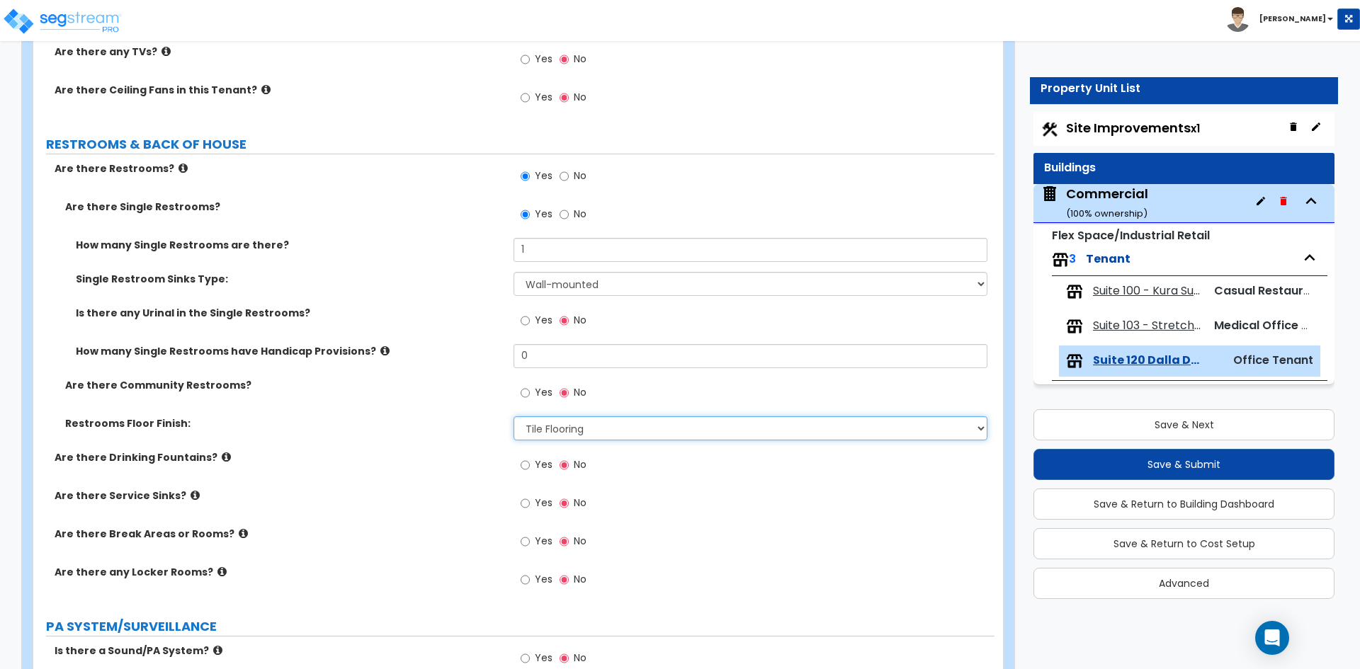
scroll to position [1487, 0]
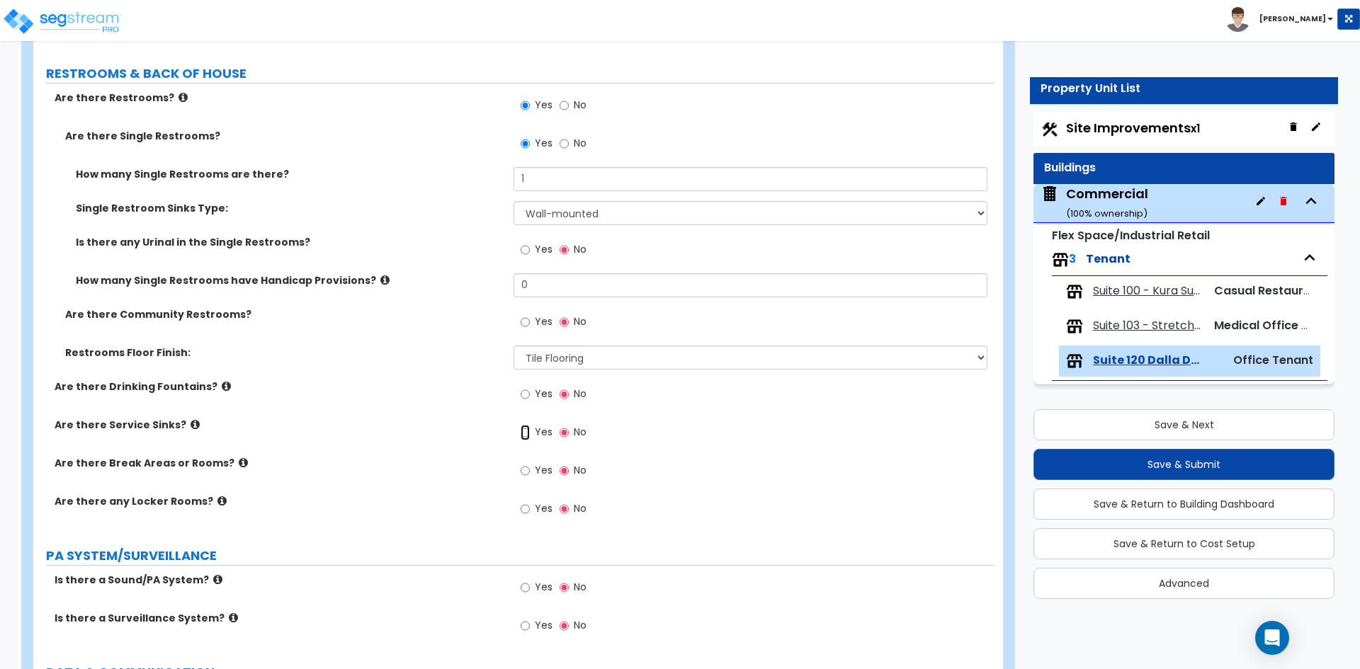
click at [526, 438] on input "Yes" at bounding box center [525, 433] width 9 height 16
radio input "true"
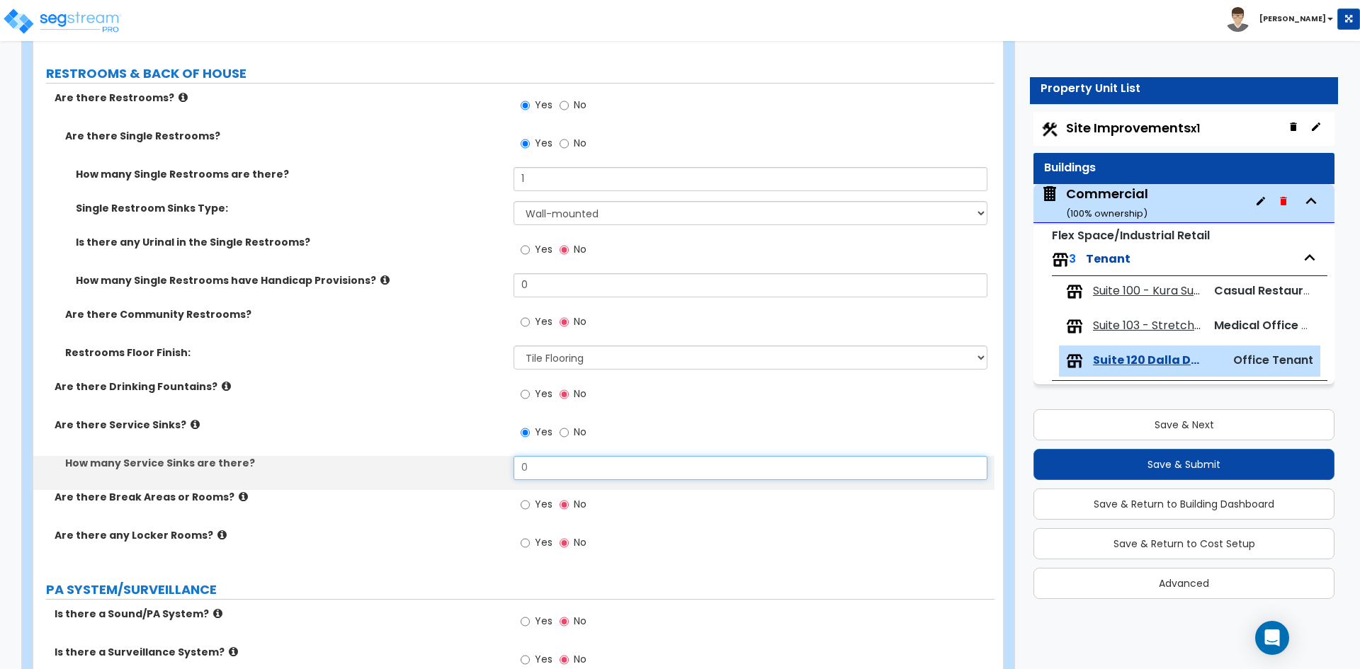
click at [548, 468] on input "0" at bounding box center [749, 468] width 473 height 24
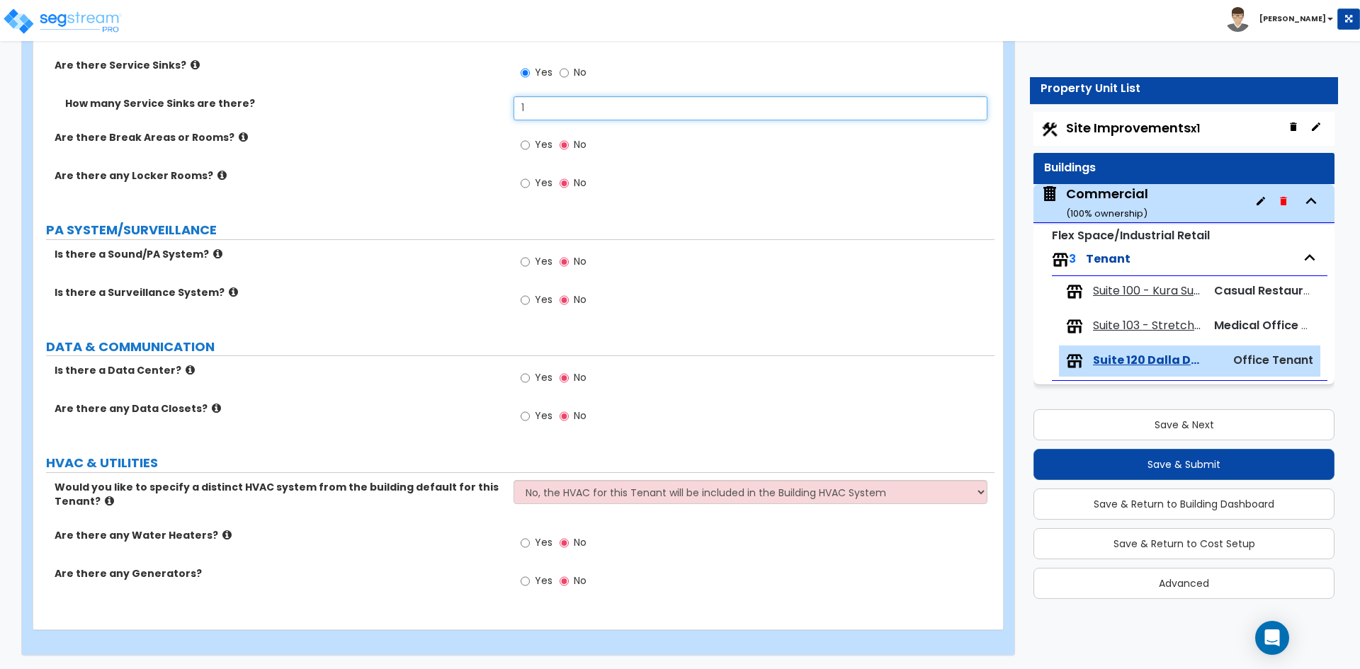
scroll to position [1848, 0]
type input "1"
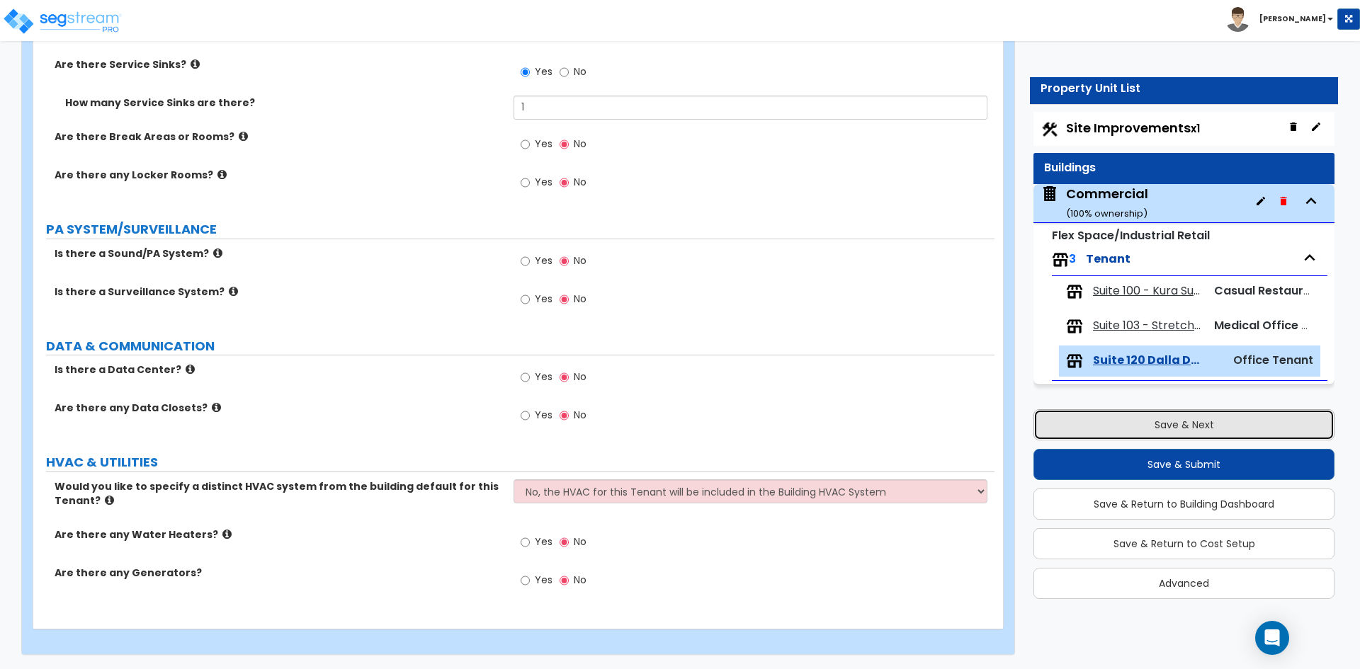
click at [1159, 433] on button "Save & Next" at bounding box center [1183, 424] width 301 height 31
select select "2"
select select "1"
select select "2"
select select "1"
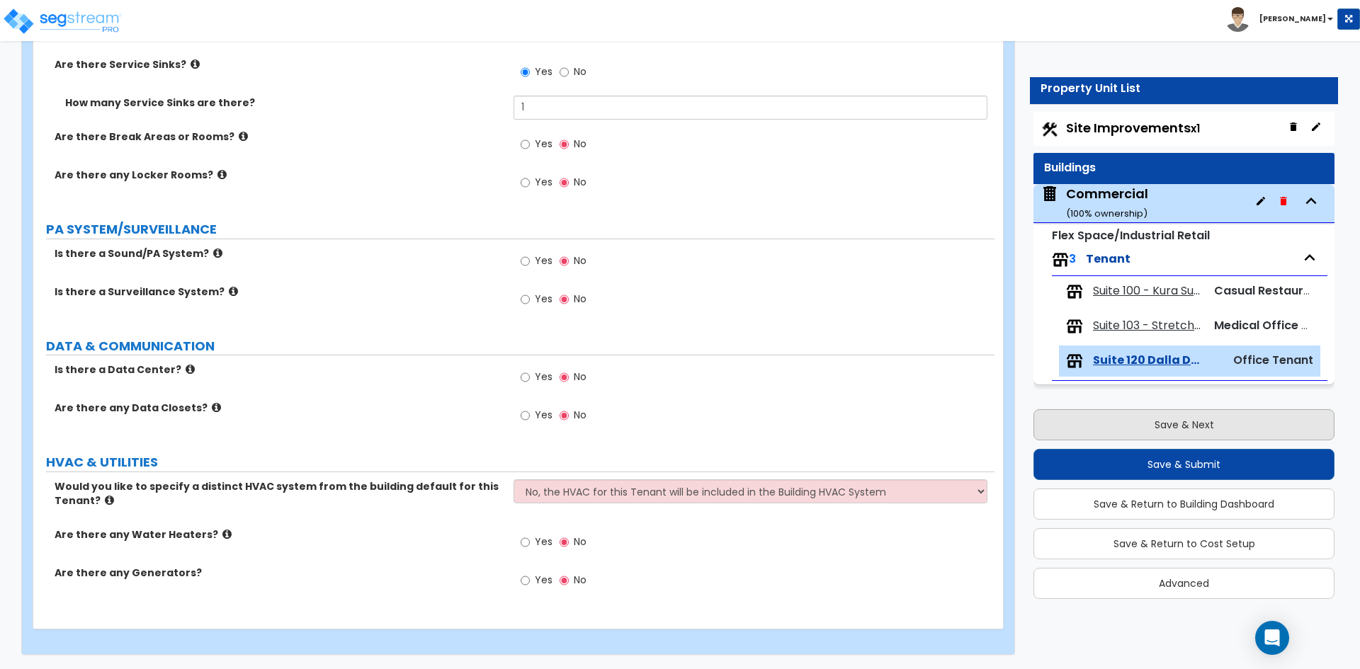
select select "1"
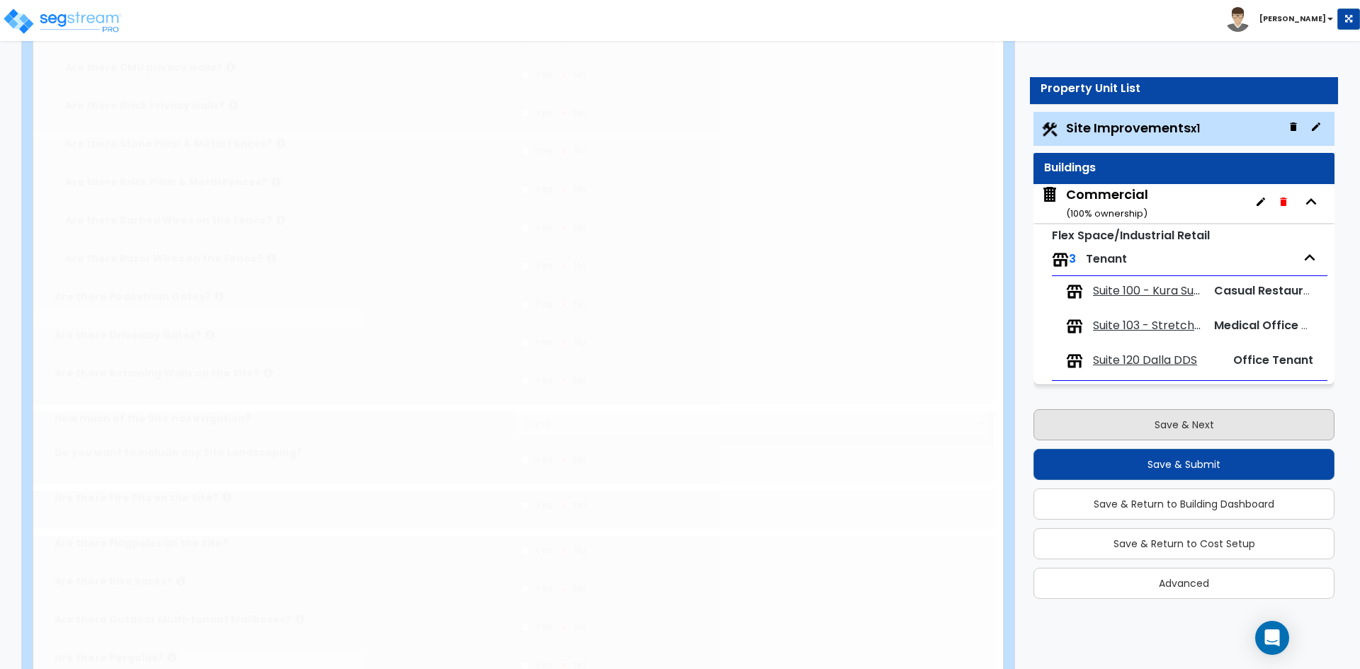
scroll to position [0, 0]
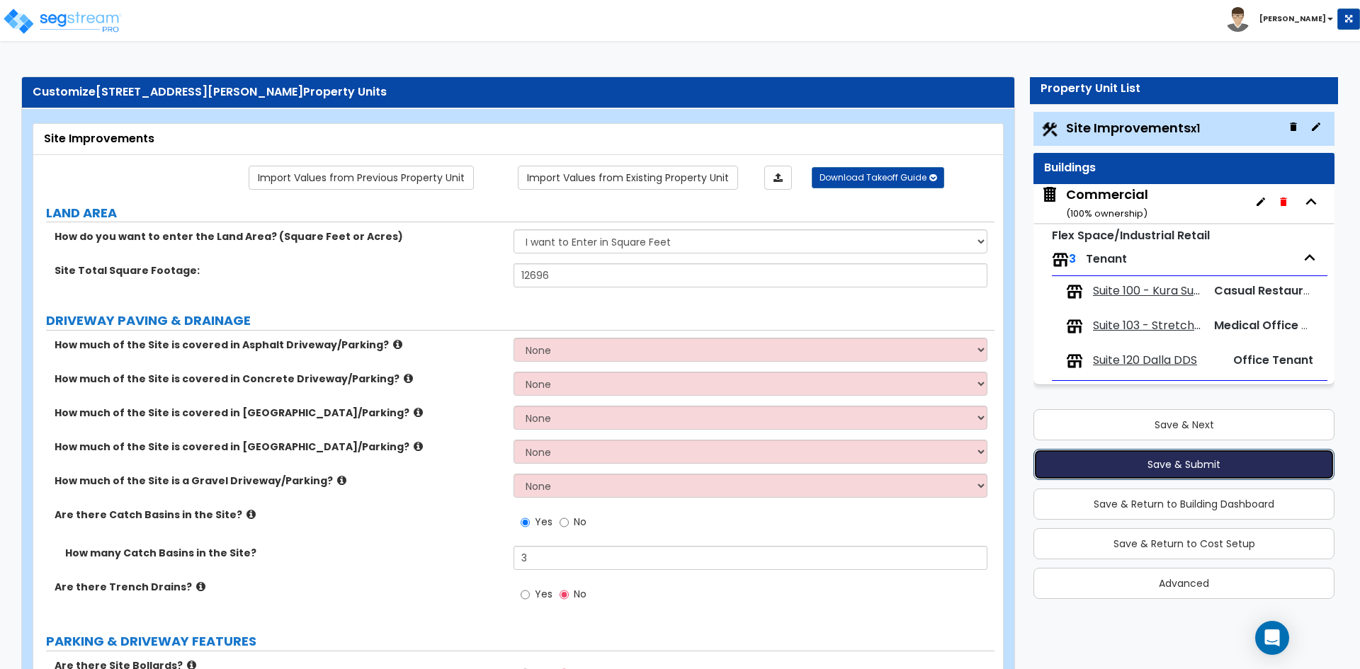
click at [1184, 458] on button "Save & Submit" at bounding box center [1183, 464] width 301 height 31
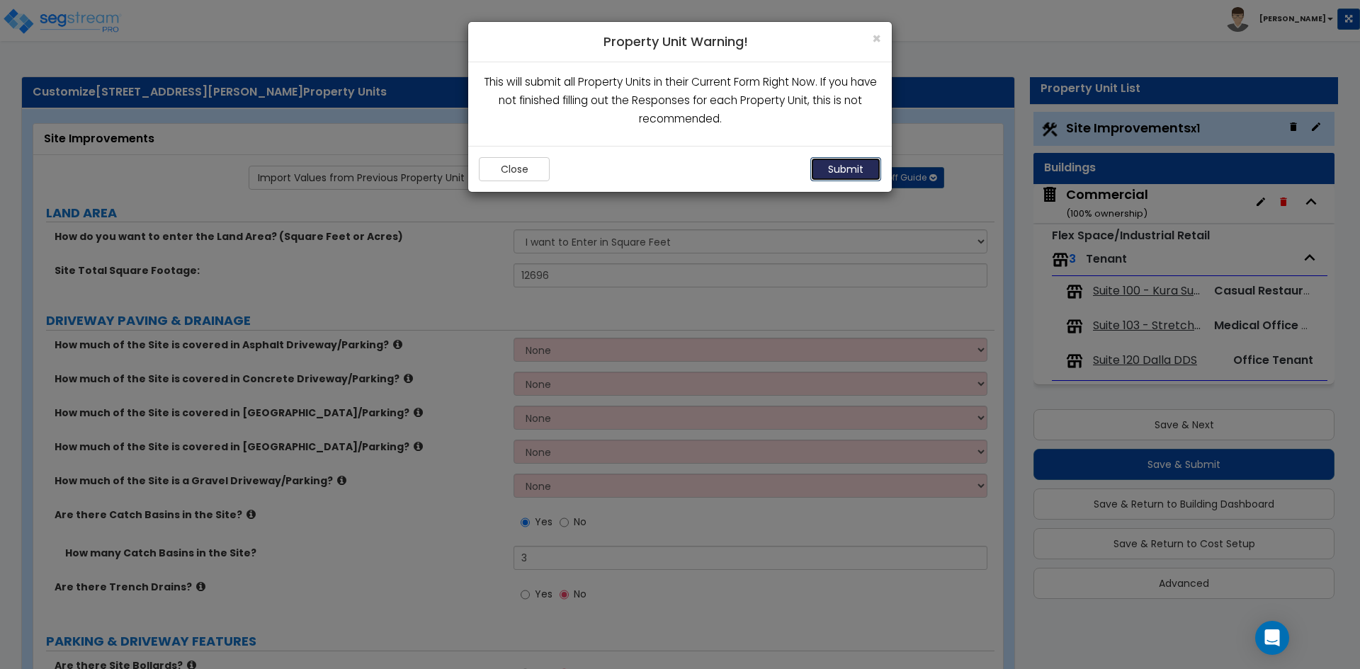
click at [859, 171] on button "Submit" at bounding box center [845, 169] width 71 height 24
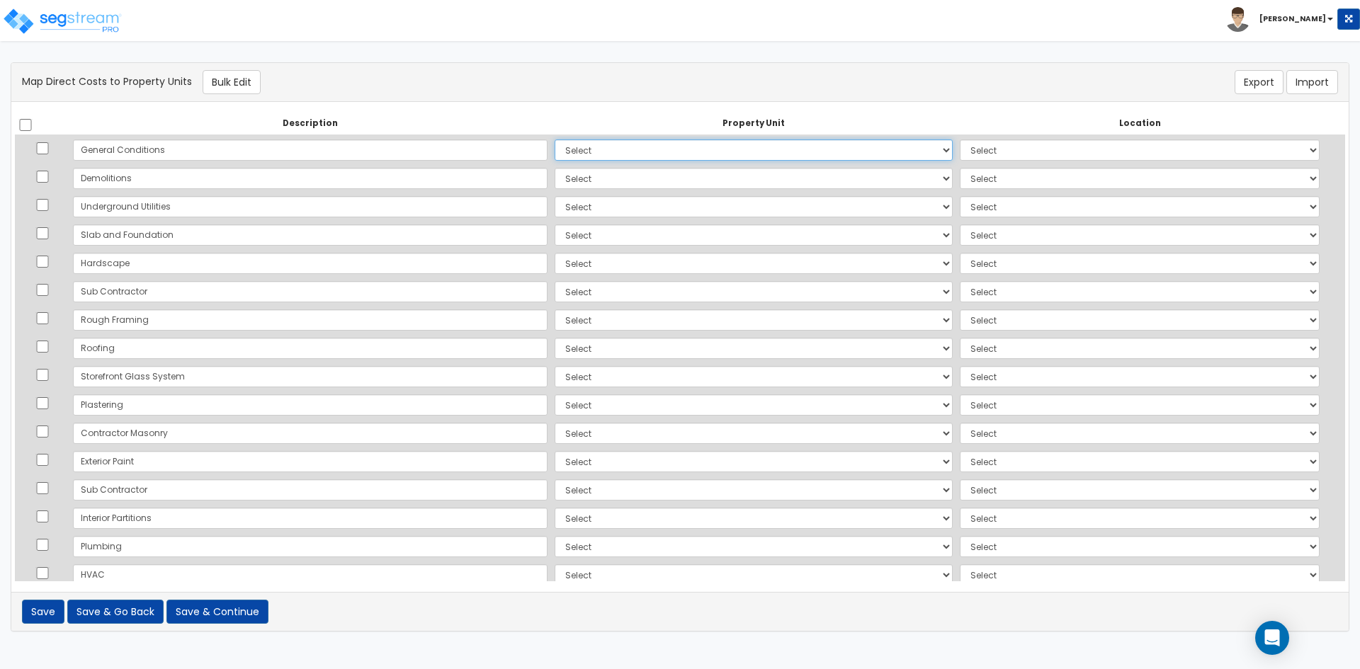
click at [611, 154] on select "Select Commercial Site Improvements Add Additional Property Unit" at bounding box center [754, 150] width 398 height 21
select select "164228"
click at [555, 140] on select "Select Commercial Site Improvements Add Additional Property Unit" at bounding box center [754, 150] width 398 height 21
click at [960, 154] on select "Select Add Additional Location Building Building Interior Common Areas Suite 10…" at bounding box center [1140, 150] width 360 height 21
select select "6"
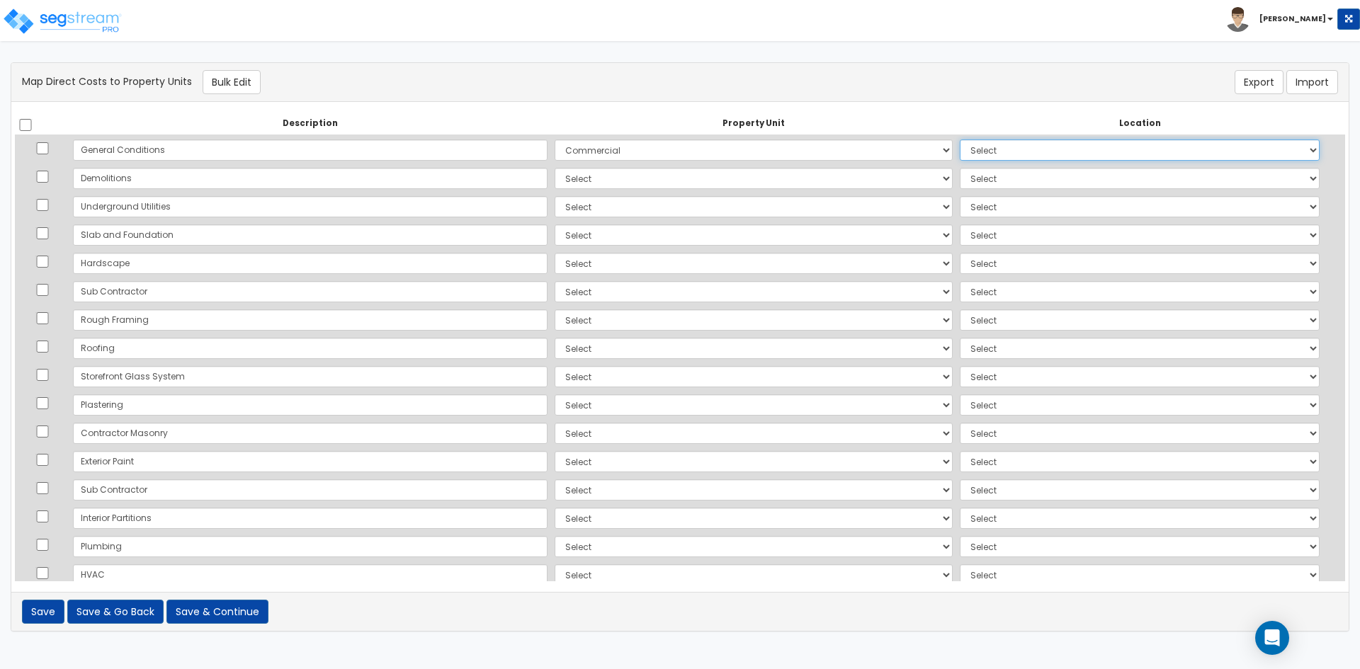
click at [960, 140] on select "Select Add Additional Location Building Building Interior Common Areas Suite 10…" at bounding box center [1140, 150] width 360 height 21
click at [802, 184] on select "Select Commercial Site Improvements Add Additional Property Unit" at bounding box center [754, 178] width 398 height 21
select select "164228"
click at [555, 168] on select "Select Commercial Site Improvements Add Additional Property Unit" at bounding box center [754, 178] width 398 height 21
click at [960, 176] on select "Select Add Additional Location Building Building Interior Common Areas Suite 10…" at bounding box center [1140, 178] width 360 height 21
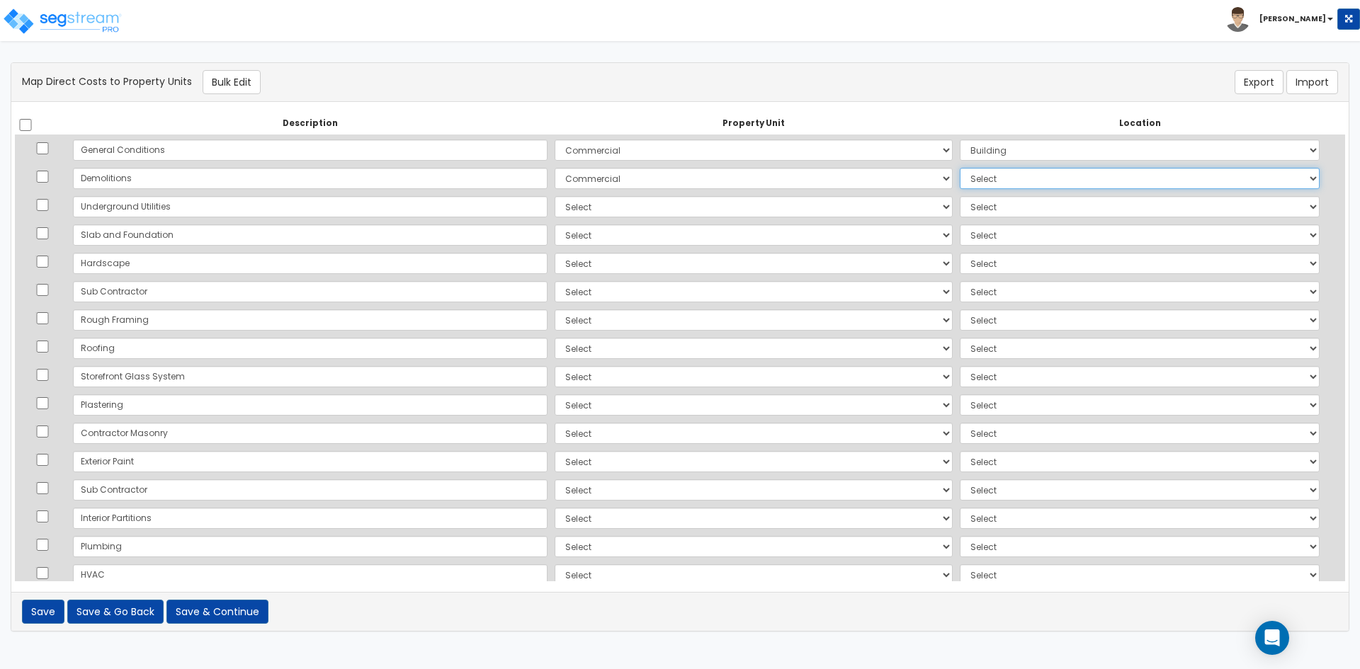
select select "6"
click at [960, 168] on select "Select Add Additional Location Building Building Interior Common Areas Suite 10…" at bounding box center [1140, 178] width 360 height 21
click at [642, 208] on select "Select Commercial Site Improvements Add Additional Property Unit" at bounding box center [754, 206] width 398 height 21
select select "164234"
click at [555, 196] on select "Select Commercial Site Improvements Add Additional Property Unit" at bounding box center [754, 206] width 398 height 21
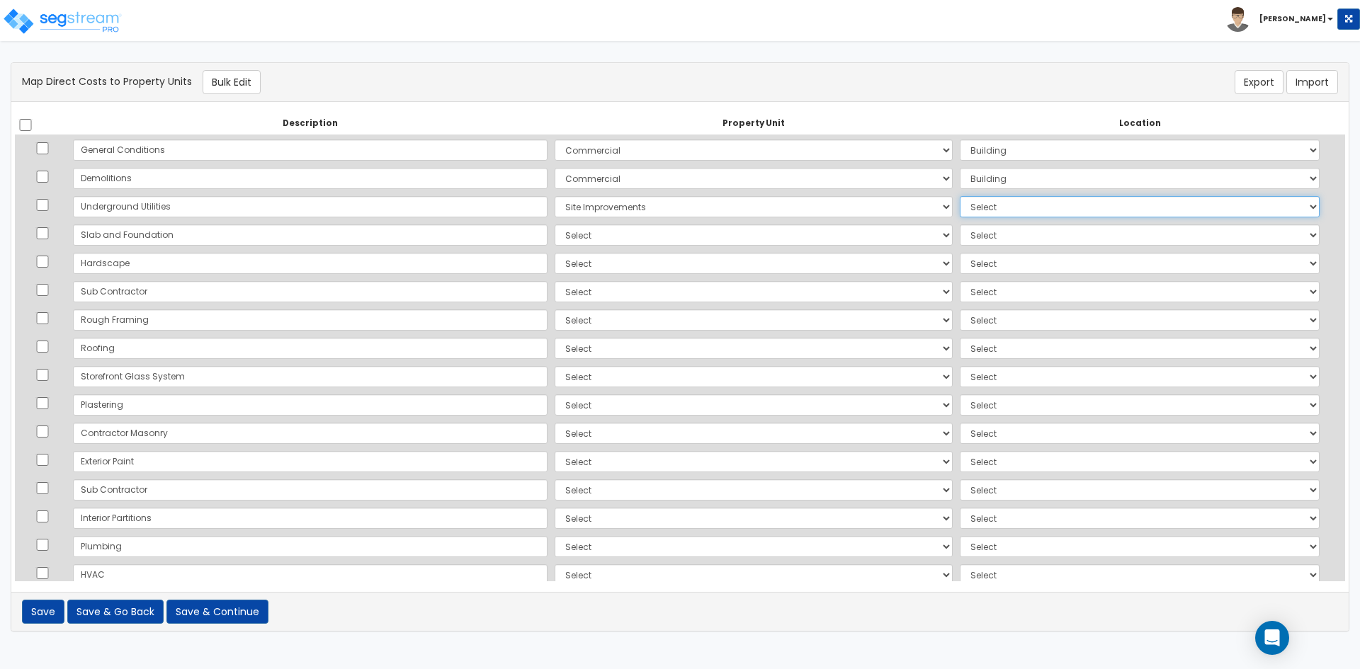
click at [960, 210] on select "Select Add Additional Location Site Exterior" at bounding box center [1140, 206] width 360 height 21
select select "462"
click at [960, 196] on select "Select Add Additional Location Site Exterior" at bounding box center [1140, 206] width 360 height 21
click at [555, 234] on select "Select Commercial Site Improvements Add Additional Property Unit" at bounding box center [754, 235] width 398 height 21
select select "164228"
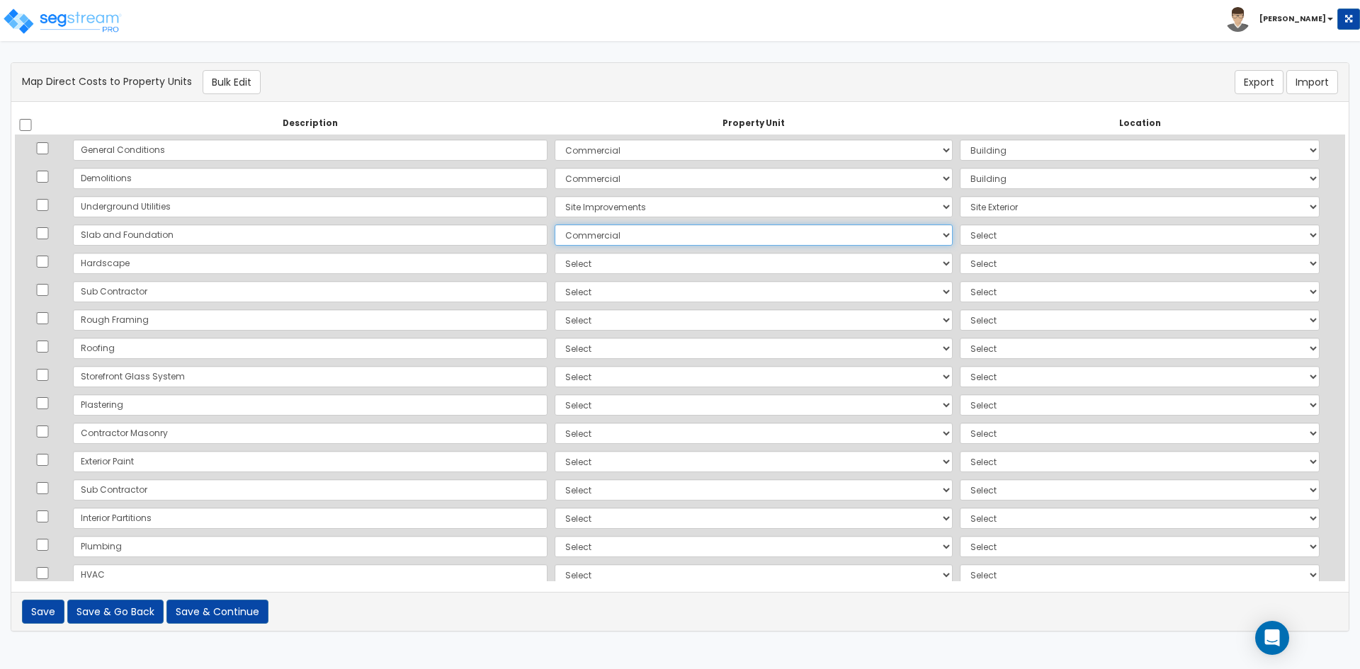
click at [555, 225] on select "Select Commercial Site Improvements Add Additional Property Unit" at bounding box center [754, 235] width 398 height 21
click at [992, 233] on select "Select Add Additional Location Building Building Interior Common Areas Suite 10…" at bounding box center [1140, 235] width 360 height 21
select select "6"
click at [960, 225] on select "Select Add Additional Location Building Building Interior Common Areas Suite 10…" at bounding box center [1140, 235] width 360 height 21
click at [618, 268] on select "Select Commercial Site Improvements Add Additional Property Unit" at bounding box center [754, 263] width 398 height 21
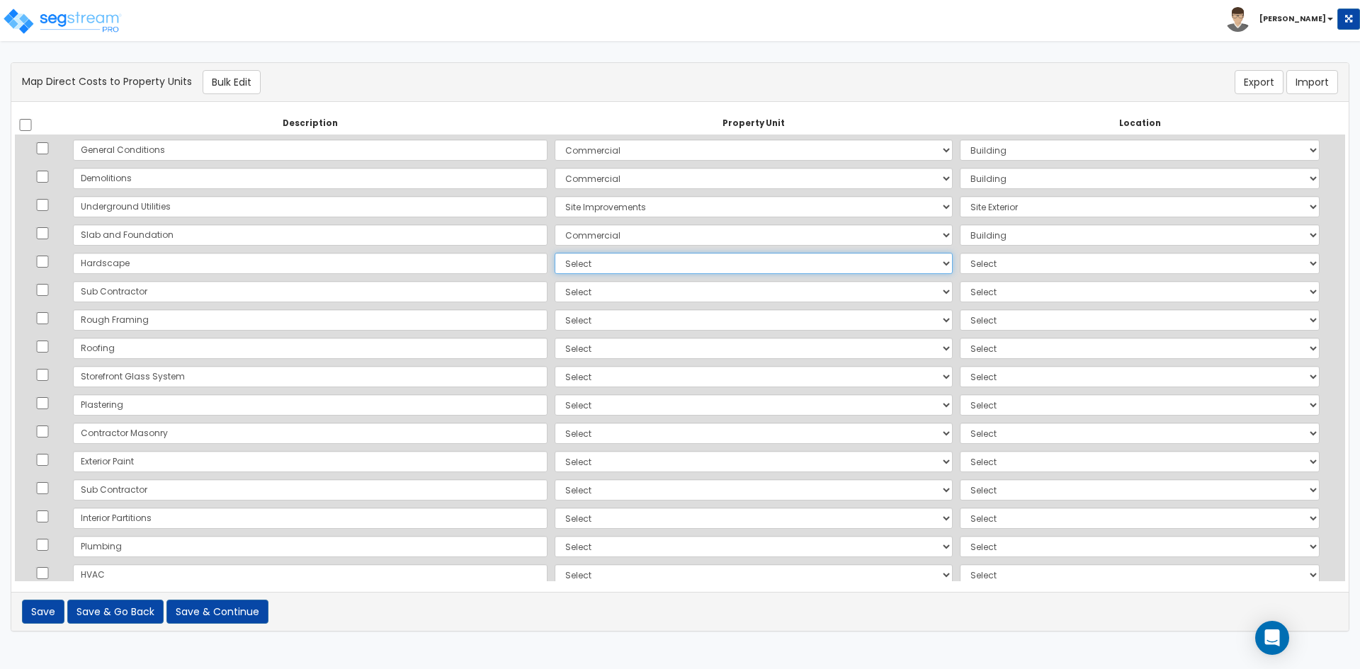
select select "164228"
click at [555, 253] on select "Select Commercial Site Improvements Add Additional Property Unit" at bounding box center [754, 263] width 398 height 21
select select
click at [617, 267] on select "Select Commercial Site Improvements Add Additional Property Unit" at bounding box center [754, 263] width 398 height 21
select select "164234"
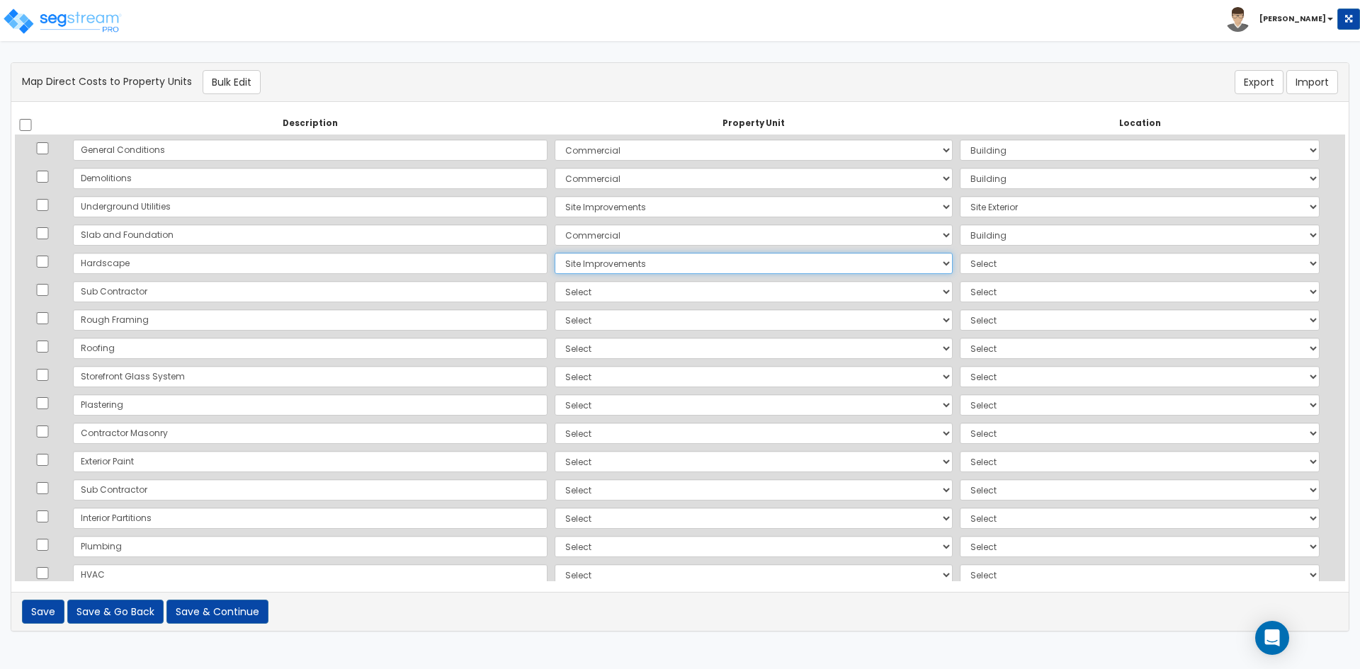
click at [555, 253] on select "Select Commercial Site Improvements Add Additional Property Unit" at bounding box center [754, 263] width 398 height 21
click at [960, 259] on select "Select Add Additional Location Site Exterior" at bounding box center [1140, 263] width 360 height 21
select select "462"
click at [960, 253] on select "Select Add Additional Location Site Exterior" at bounding box center [1140, 263] width 360 height 21
click at [555, 290] on select "Select Commercial Site Improvements Add Additional Property Unit" at bounding box center [754, 291] width 398 height 21
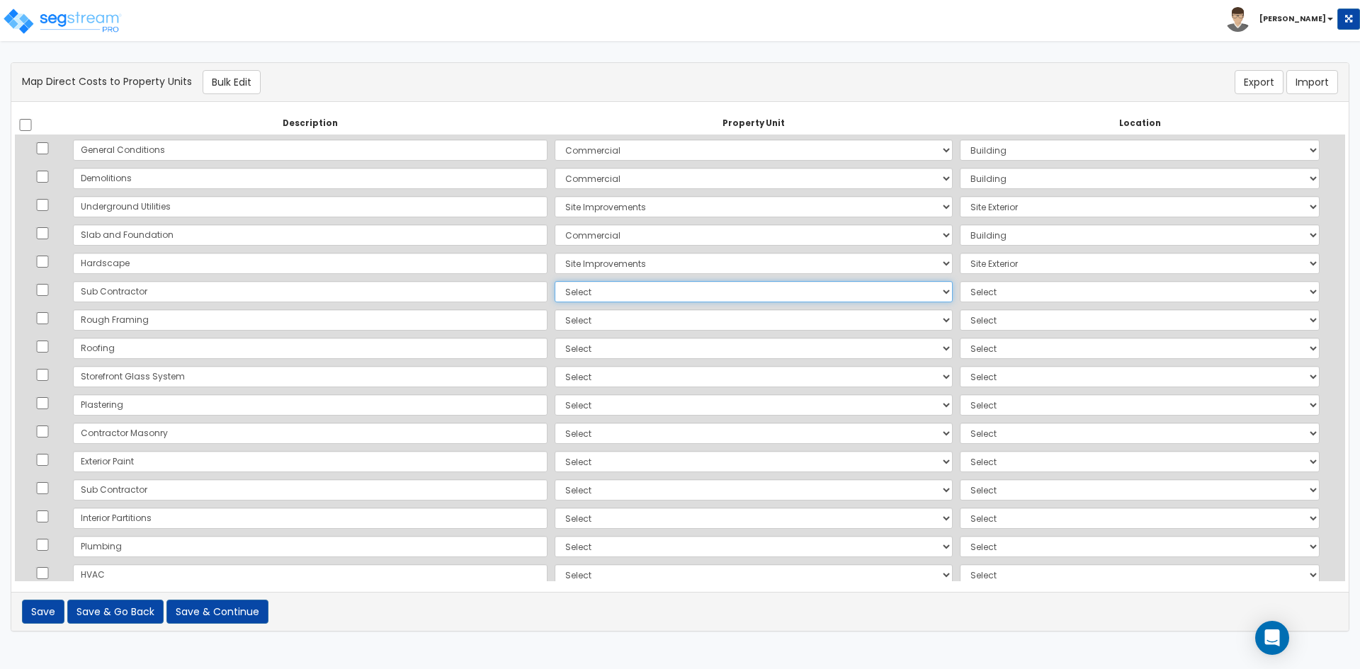
select select "164228"
click at [555, 281] on select "Select Commercial Site Improvements Add Additional Property Unit" at bounding box center [754, 291] width 398 height 21
click at [994, 291] on select "Select Add Additional Location Building Building Interior Common Areas Suite 10…" at bounding box center [1140, 291] width 360 height 21
select select "6"
click at [960, 281] on select "Select Add Additional Location Building Building Interior Common Areas Suite 10…" at bounding box center [1140, 291] width 360 height 21
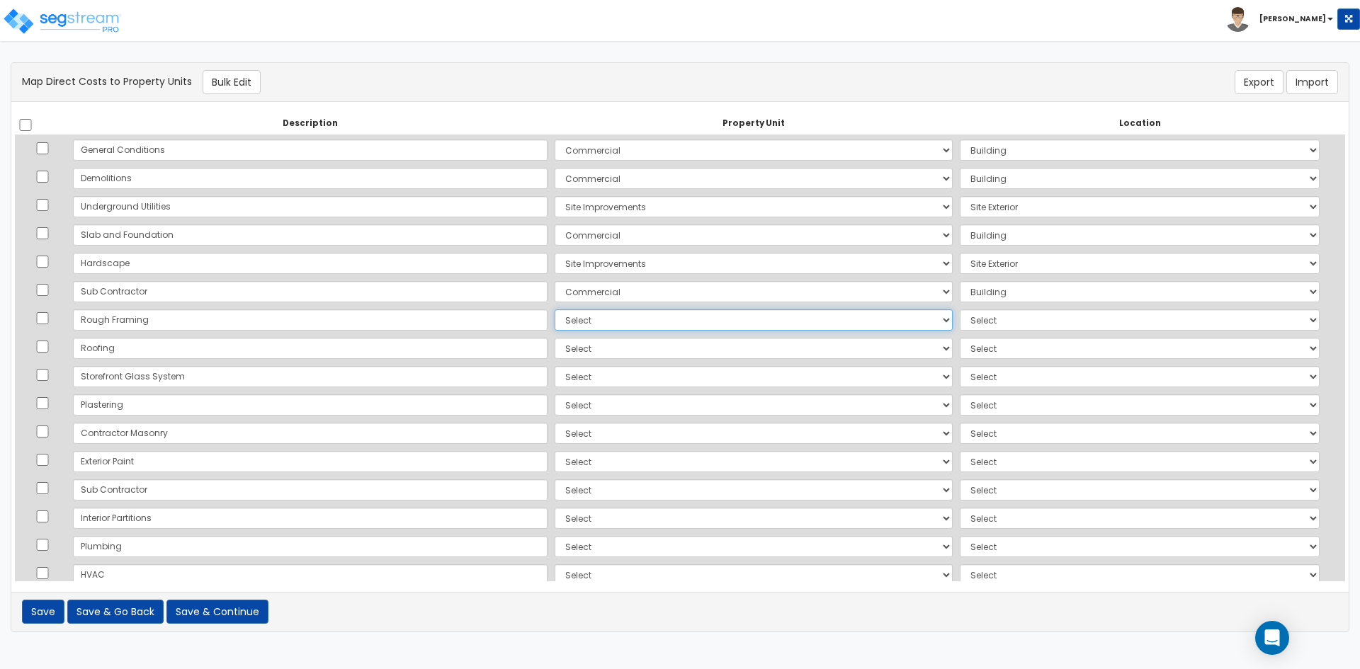
click at [577, 329] on select "Select Commercial Site Improvements Add Additional Property Unit" at bounding box center [754, 320] width 398 height 21
select select "164228"
click at [555, 310] on select "Select Commercial Site Improvements Add Additional Property Unit" at bounding box center [754, 320] width 398 height 21
click at [960, 322] on select "Select Add Additional Location Building Building Interior Common Areas Suite 10…" at bounding box center [1140, 320] width 360 height 21
select select "6"
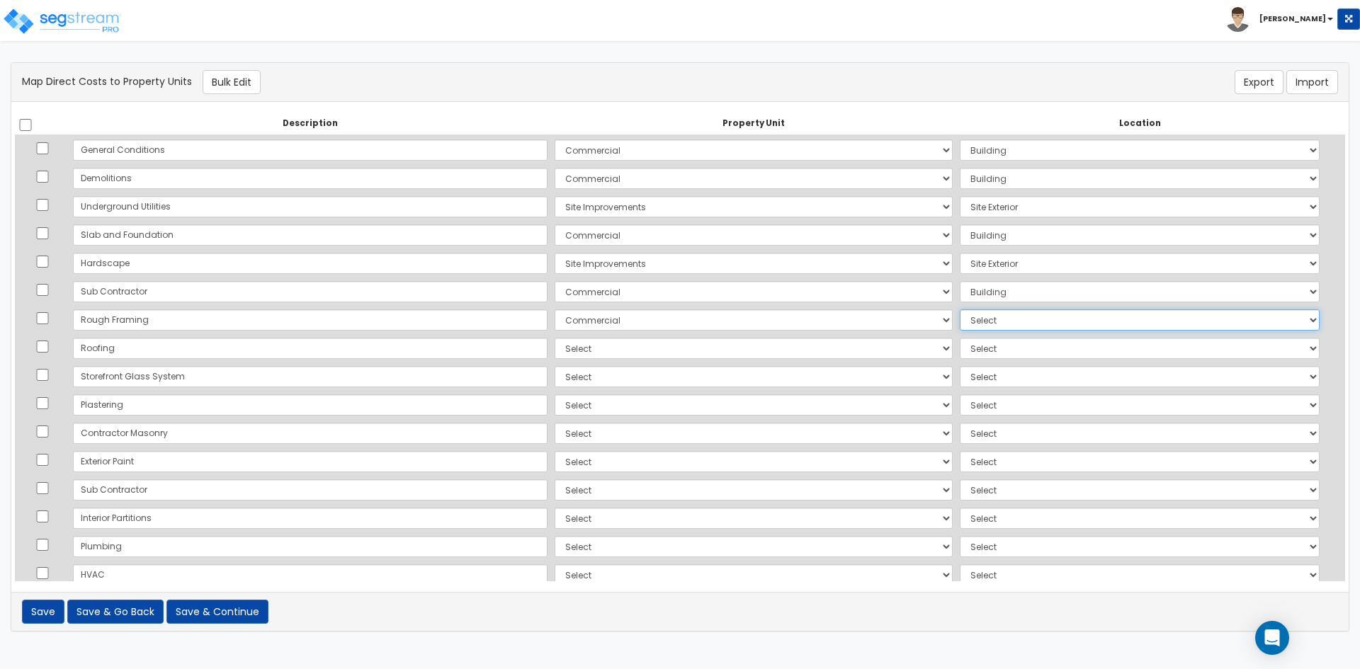
click at [960, 310] on select "Select Add Additional Location Building Building Interior Common Areas Suite 10…" at bounding box center [1140, 320] width 360 height 21
click at [607, 345] on select "Select Commercial Site Improvements Add Additional Property Unit" at bounding box center [754, 348] width 398 height 21
select select "164228"
click at [555, 338] on select "Select Commercial Site Improvements Add Additional Property Unit" at bounding box center [754, 348] width 398 height 21
click at [994, 339] on select "Select Add Additional Location Building Building Interior Common Areas Suite 10…" at bounding box center [1140, 348] width 360 height 21
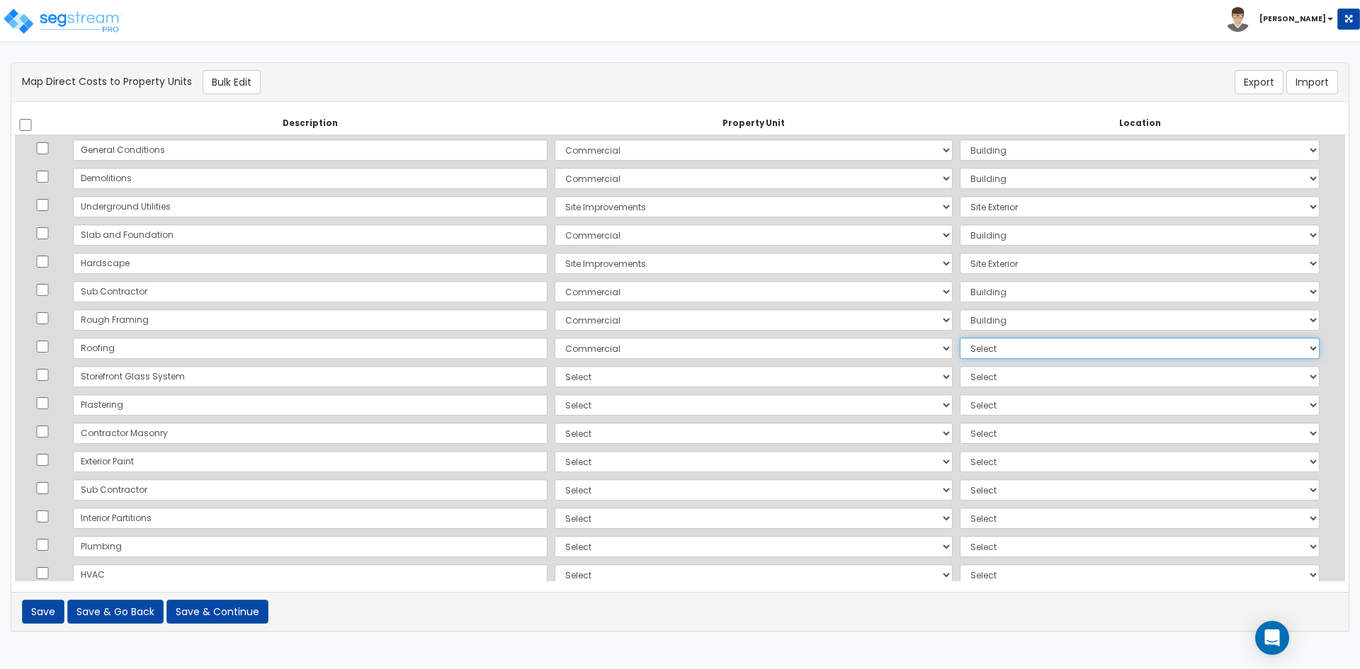
select select "6"
click at [960, 338] on select "Select Add Additional Location Building Building Interior Common Areas Suite 10…" at bounding box center [1140, 348] width 360 height 21
click at [555, 373] on select "Select Commercial Site Improvements Add Additional Property Unit" at bounding box center [754, 376] width 398 height 21
select select "164228"
click at [555, 366] on select "Select Commercial Site Improvements Add Additional Property Unit" at bounding box center [754, 376] width 398 height 21
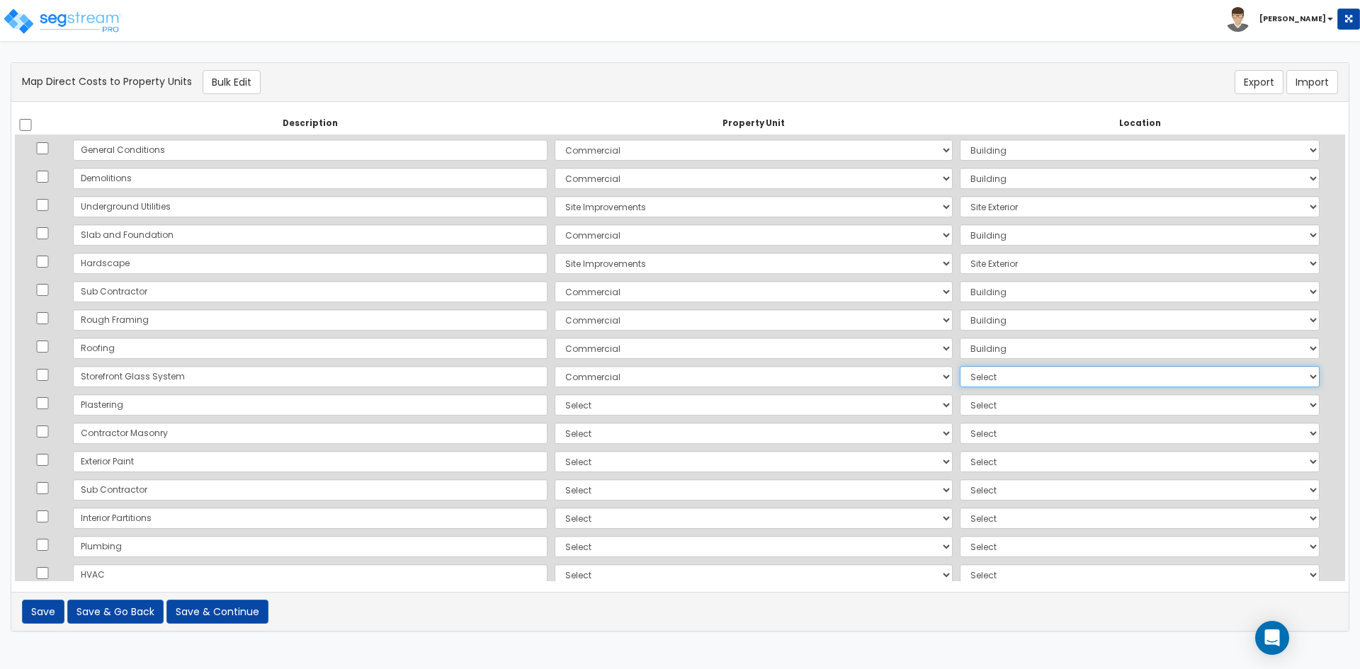
click at [960, 376] on select "Select Add Additional Location Building Building Interior Common Areas Suite 10…" at bounding box center [1140, 376] width 360 height 21
select select "6"
click at [960, 366] on select "Select Add Additional Location Building Building Interior Common Areas Suite 10…" at bounding box center [1140, 376] width 360 height 21
click at [588, 418] on td "Select Commercial Site Improvements Add Additional Property Unit" at bounding box center [753, 405] width 405 height 28
click at [584, 411] on select "Select Commercial Site Improvements Add Additional Property Unit" at bounding box center [754, 405] width 398 height 21
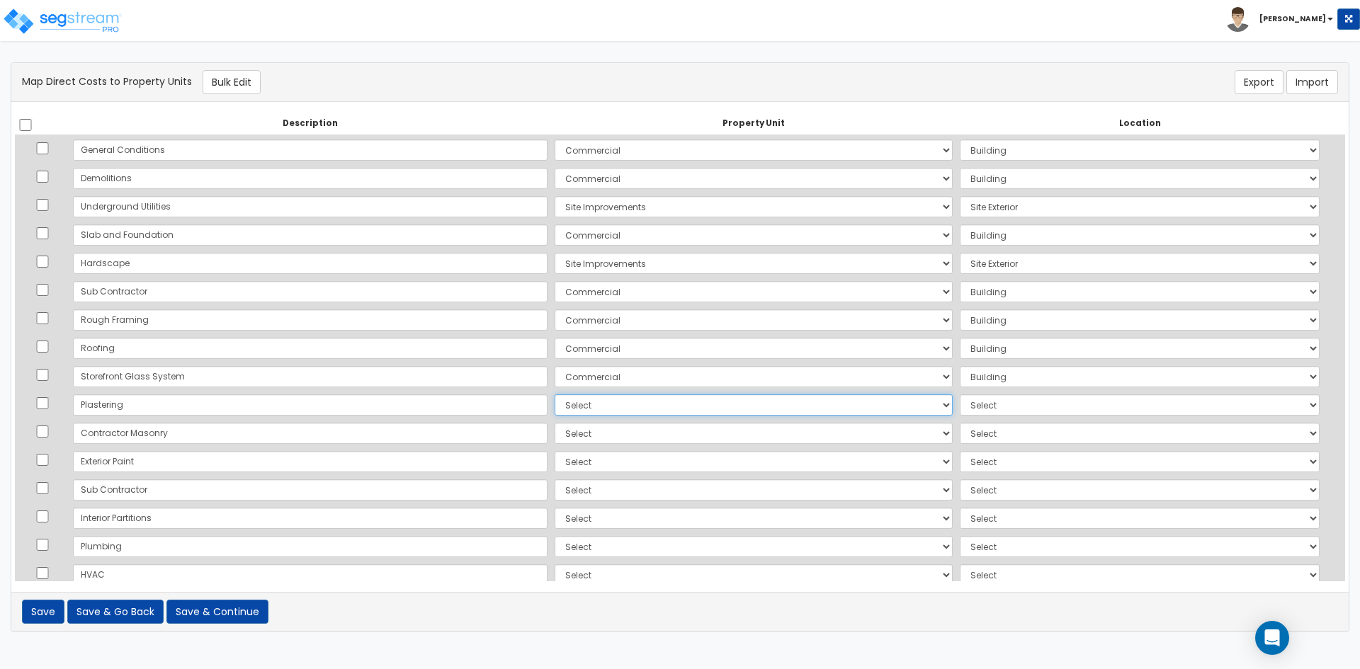
select select "164228"
click at [555, 395] on select "Select Commercial Site Improvements Add Additional Property Unit" at bounding box center [754, 405] width 398 height 21
click at [960, 414] on select "Select Add Additional Location Building Building Interior Common Areas Suite 10…" at bounding box center [1140, 405] width 360 height 21
select select "6"
click at [960, 395] on select "Select Add Additional Location Building Building Interior Common Areas Suite 10…" at bounding box center [1140, 405] width 360 height 21
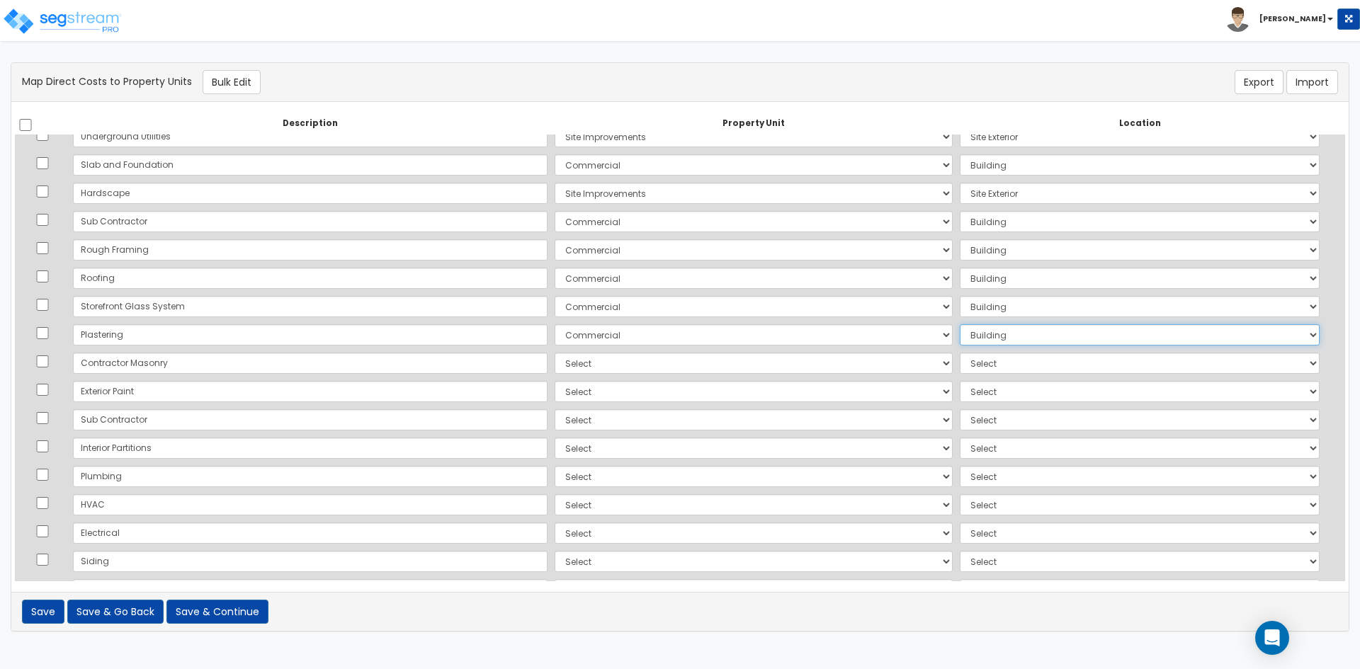
scroll to position [71, 0]
click at [555, 365] on select "Select Commercial Site Improvements Add Additional Property Unit" at bounding box center [754, 362] width 398 height 21
select select "164228"
click at [555, 352] on select "Select Commercial Site Improvements Add Additional Property Unit" at bounding box center [754, 362] width 398 height 21
click at [967, 365] on select "Select Add Additional Location Building Building Interior Common Areas Suite 10…" at bounding box center [1140, 362] width 360 height 21
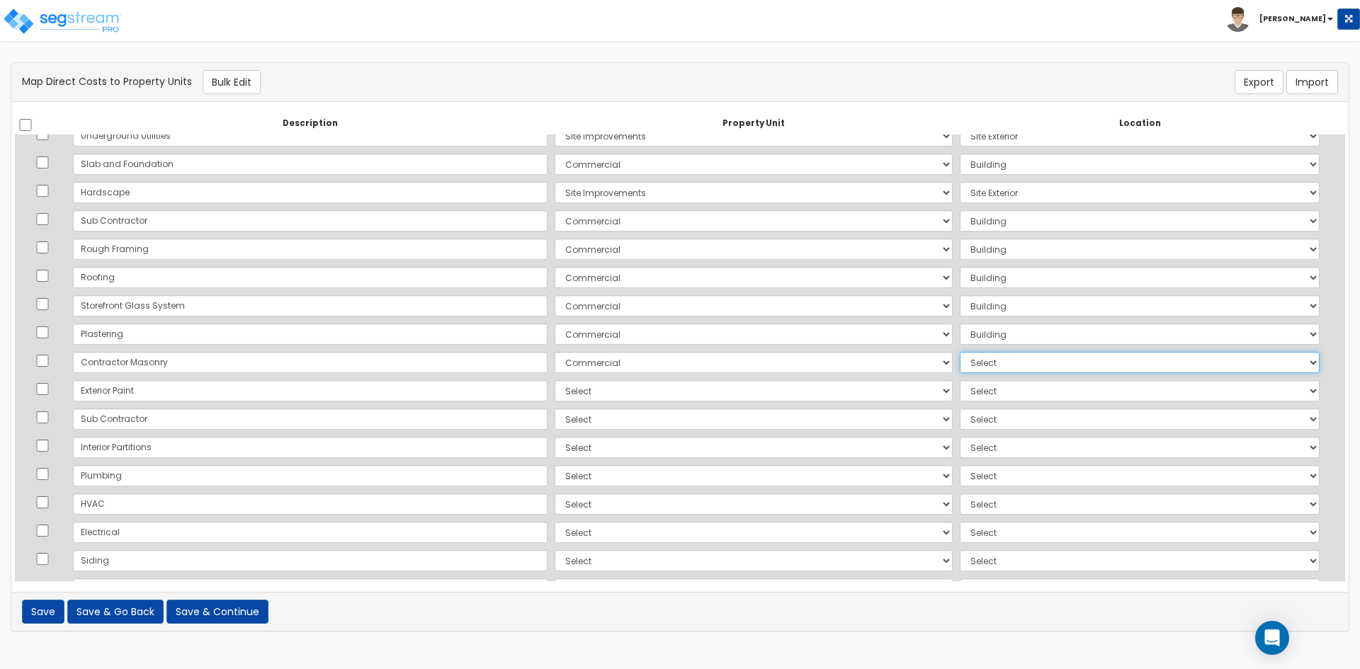
select select "6"
click at [960, 352] on select "Select Add Additional Location Building Building Interior Common Areas Suite 10…" at bounding box center [1140, 362] width 360 height 21
click at [555, 392] on select "Select Commercial Site Improvements Add Additional Property Unit" at bounding box center [754, 390] width 398 height 21
select select "164228"
click at [555, 380] on select "Select Commercial Site Improvements Add Additional Property Unit" at bounding box center [754, 390] width 398 height 21
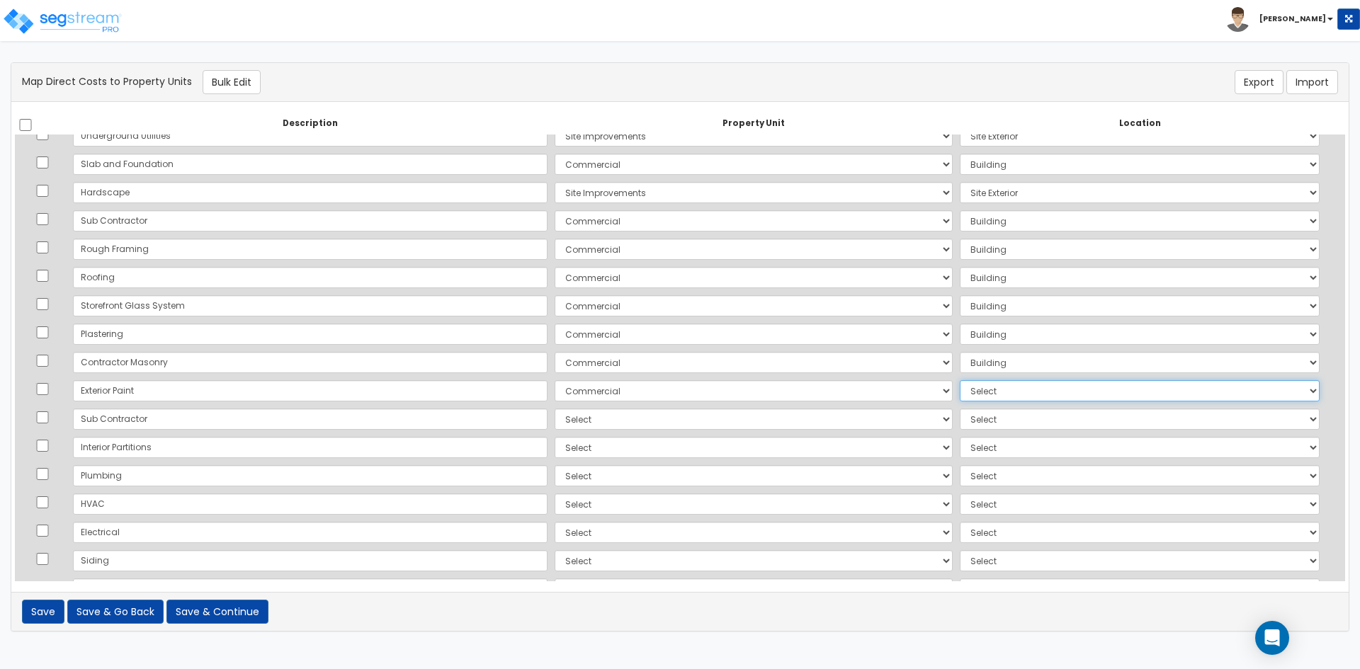
drag, startPoint x: 994, startPoint y: 391, endPoint x: 996, endPoint y: 399, distance: 8.6
click at [994, 391] on select "Select Add Additional Location Building Building Interior Common Areas Suite 10…" at bounding box center [1140, 390] width 360 height 21
select select "6"
click at [960, 380] on select "Select Add Additional Location Building Building Interior Common Areas Suite 10…" at bounding box center [1140, 390] width 360 height 21
click at [555, 422] on select "Select Commercial Site Improvements Add Additional Property Unit" at bounding box center [754, 419] width 398 height 21
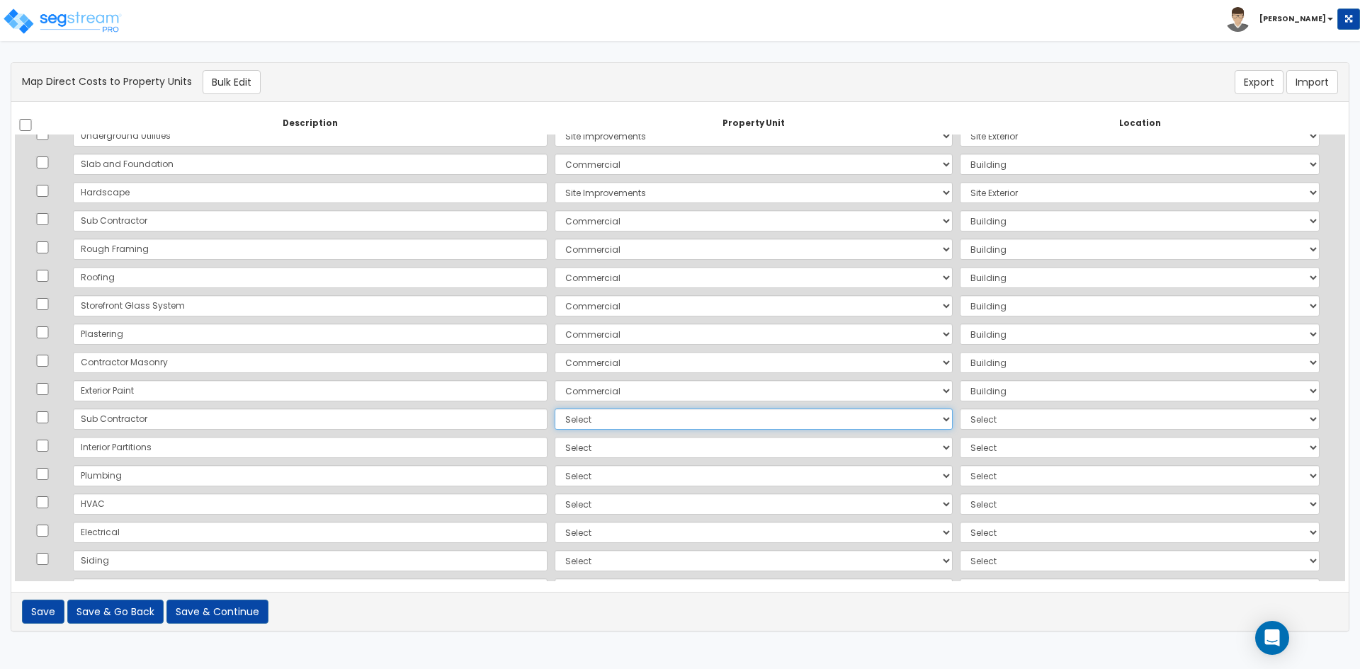
select select "164228"
click at [555, 409] on select "Select Commercial Site Improvements Add Additional Property Unit" at bounding box center [754, 419] width 398 height 21
click at [965, 424] on select "Select Add Additional Location Building Building Interior Common Areas Suite 10…" at bounding box center [1140, 419] width 360 height 21
select select "6"
click at [960, 409] on select "Select Add Additional Location Building Building Interior Common Areas Suite 10…" at bounding box center [1140, 419] width 360 height 21
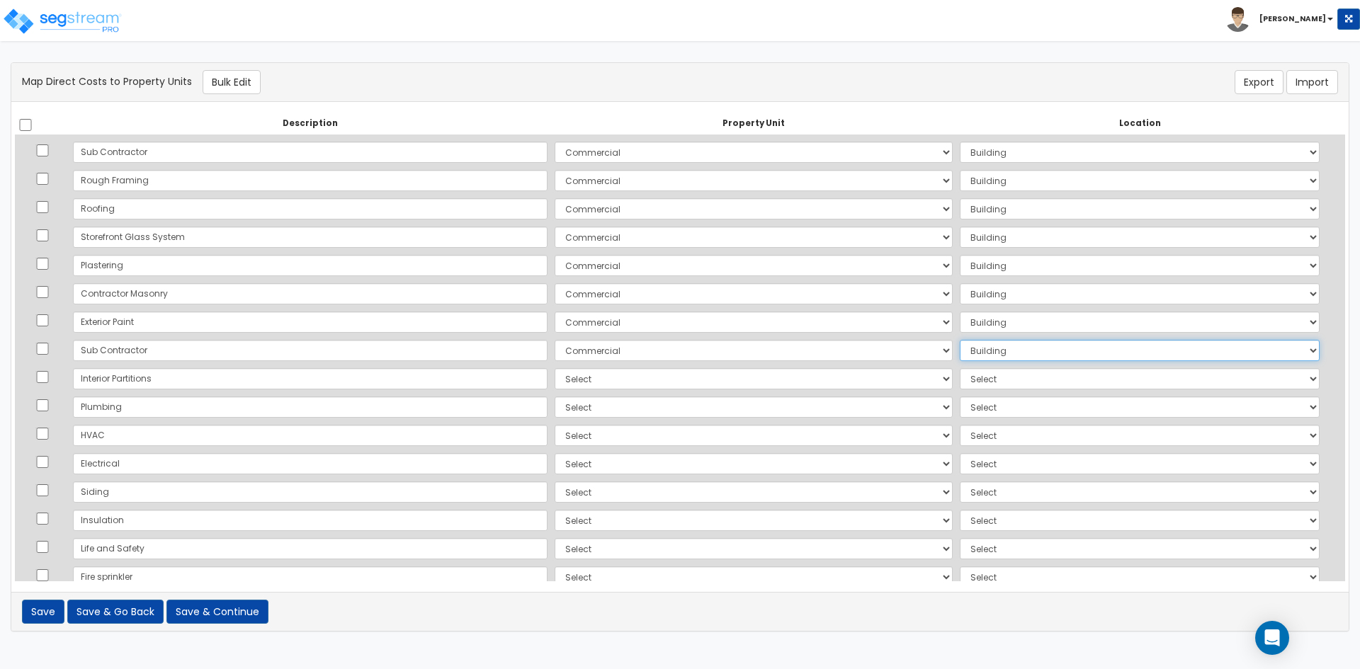
scroll to position [142, 0]
drag, startPoint x: 524, startPoint y: 370, endPoint x: 534, endPoint y: 374, distance: 10.8
click at [555, 371] on select "Select Commercial Site Improvements Add Additional Property Unit" at bounding box center [754, 376] width 398 height 21
select select "164228"
click at [555, 366] on select "Select Commercial Site Improvements Add Additional Property Unit" at bounding box center [754, 376] width 398 height 21
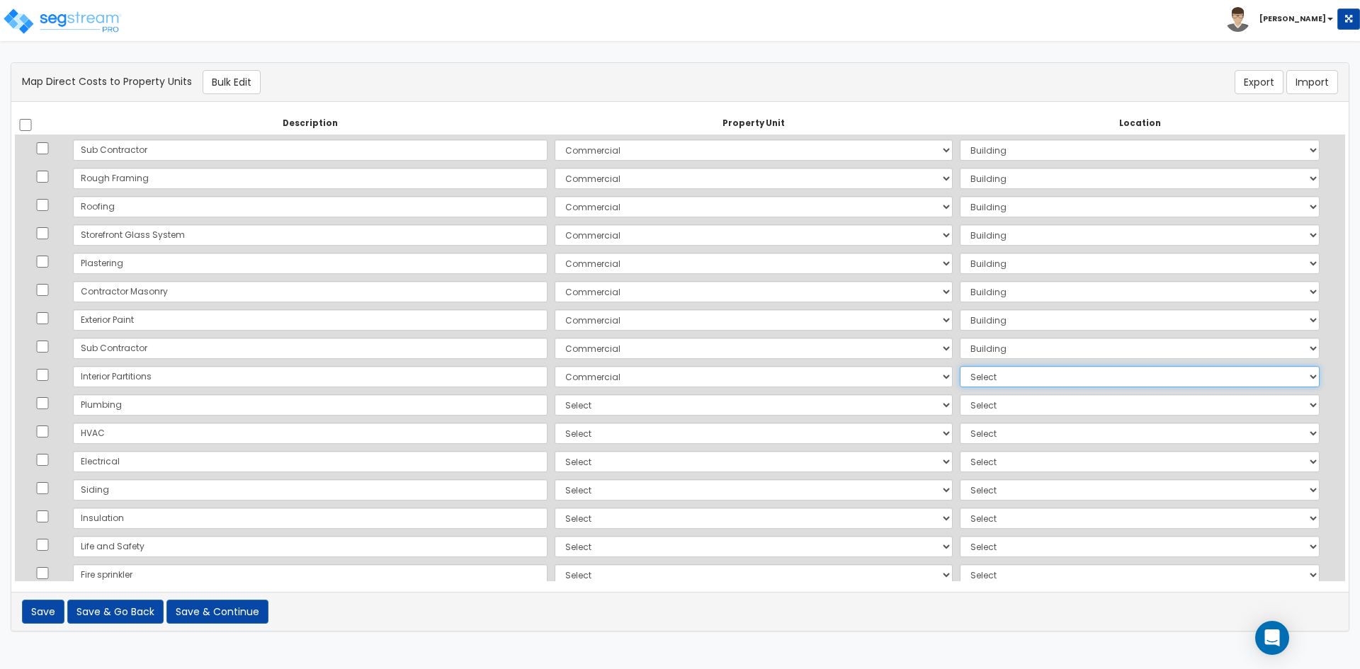
click at [960, 376] on select "Select Add Additional Location Building Building Interior Common Areas Suite 10…" at bounding box center [1140, 376] width 360 height 21
select select "6"
click at [960, 366] on select "Select Add Additional Location Building Building Interior Common Areas Suite 10…" at bounding box center [1140, 376] width 360 height 21
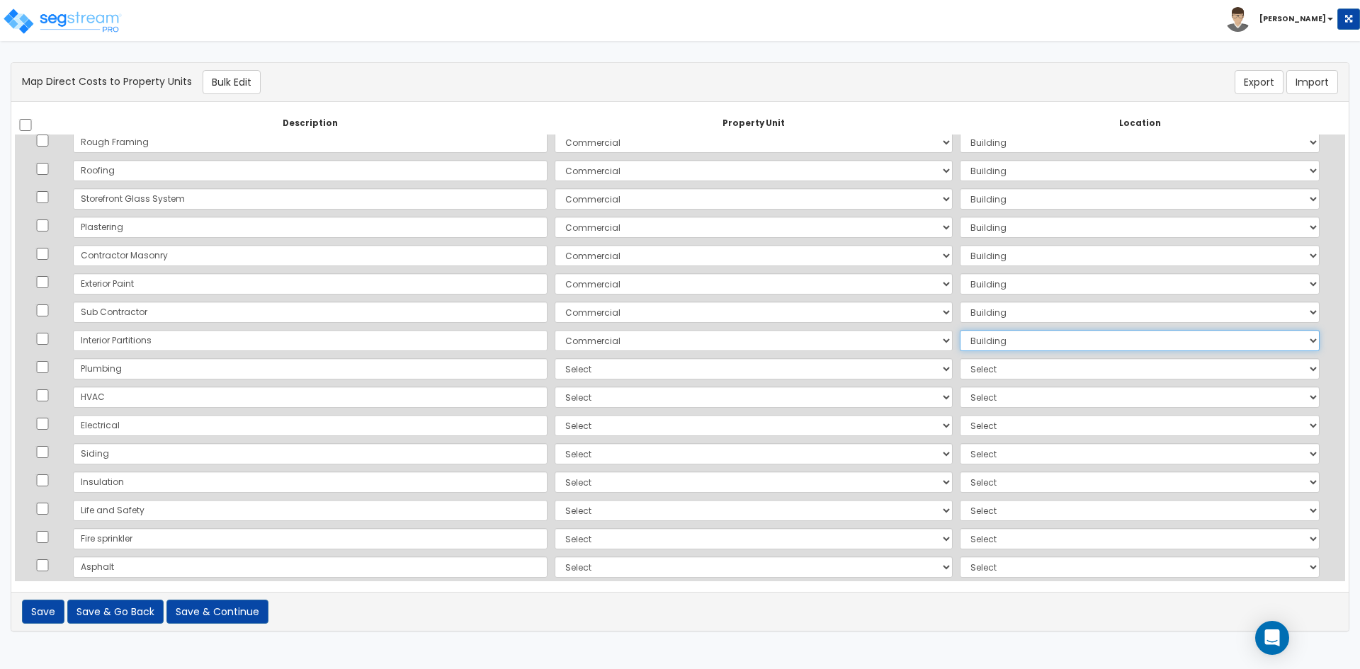
scroll to position [212, 0]
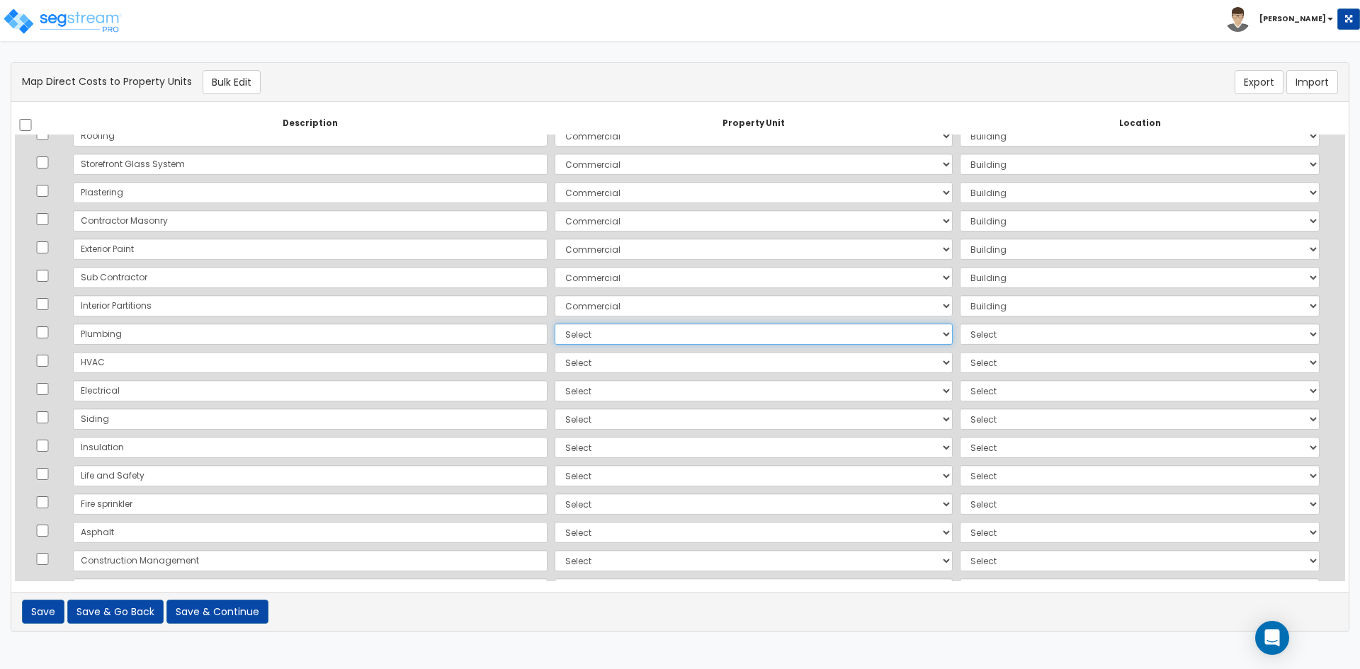
click at [555, 341] on select "Select Commercial Site Improvements Add Additional Property Unit" at bounding box center [754, 334] width 398 height 21
select select "164228"
click at [555, 324] on select "Select Commercial Site Improvements Add Additional Property Unit" at bounding box center [754, 334] width 398 height 21
click at [960, 339] on select "Select Add Additional Location Building Building Interior Common Areas Suite 10…" at bounding box center [1140, 334] width 360 height 21
select select "461"
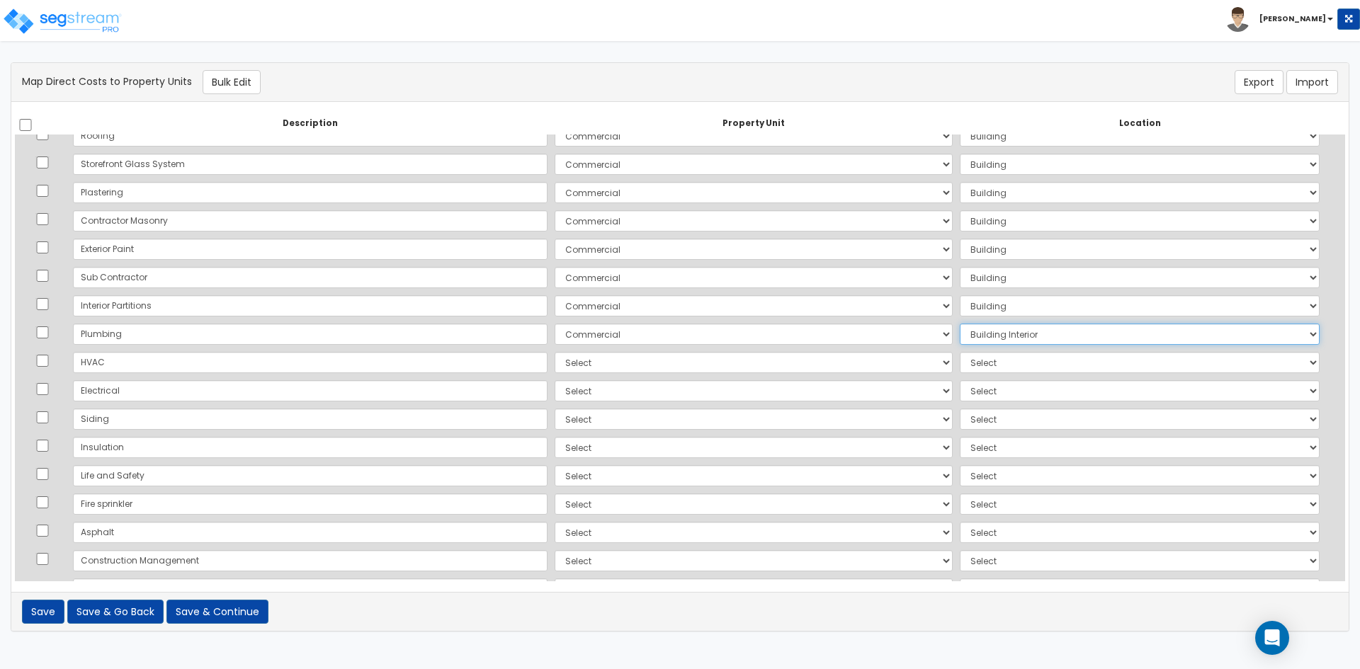
click at [960, 324] on select "Select Add Additional Location Building Building Interior Common Areas Suite 10…" at bounding box center [1140, 334] width 360 height 21
drag, startPoint x: 526, startPoint y: 359, endPoint x: 536, endPoint y: 367, distance: 12.6
click at [555, 359] on select "Select Commercial Site Improvements Add Additional Property Unit" at bounding box center [754, 362] width 398 height 21
select select "164228"
click at [555, 352] on select "Select Commercial Site Improvements Add Additional Property Unit" at bounding box center [754, 362] width 398 height 21
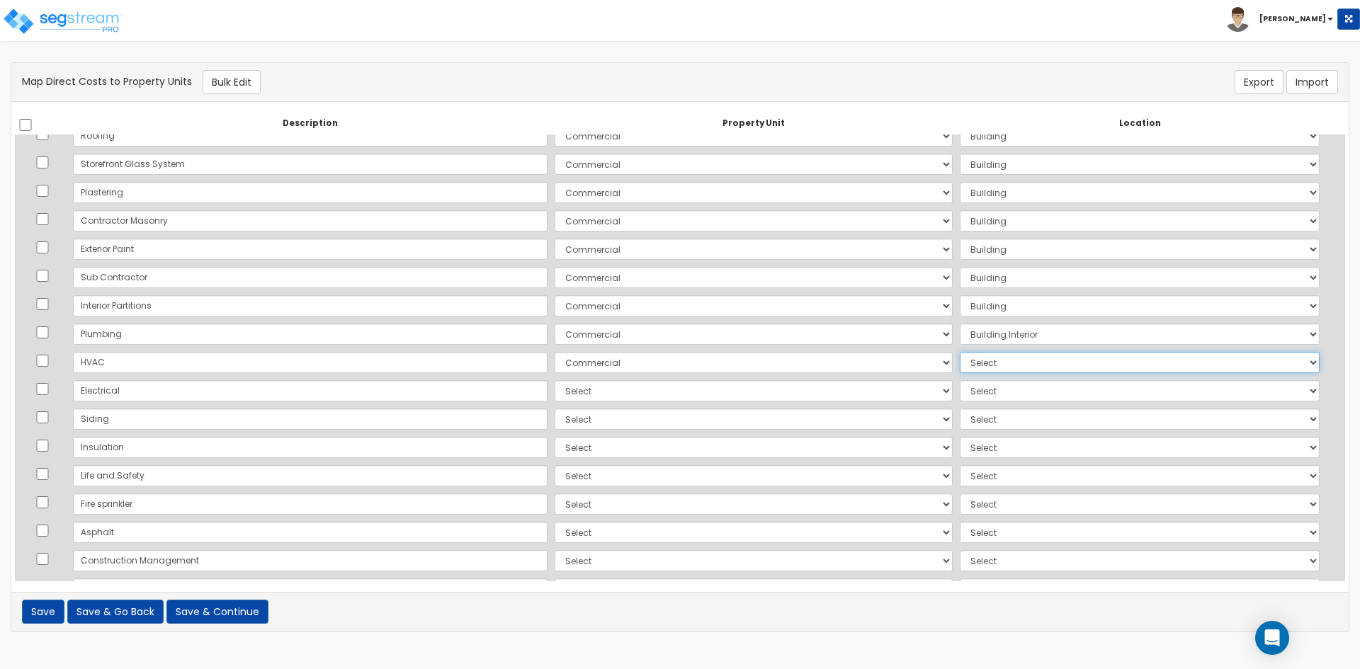
click at [969, 368] on select "Select Add Additional Location Building Building Interior Common Areas Suite 10…" at bounding box center [1140, 362] width 360 height 21
select select "461"
click at [960, 352] on select "Select Add Additional Location Building Building Interior Common Areas Suite 10…" at bounding box center [1140, 362] width 360 height 21
click at [555, 396] on select "Select Commercial Site Improvements Add Additional Property Unit" at bounding box center [754, 390] width 398 height 21
select select "164228"
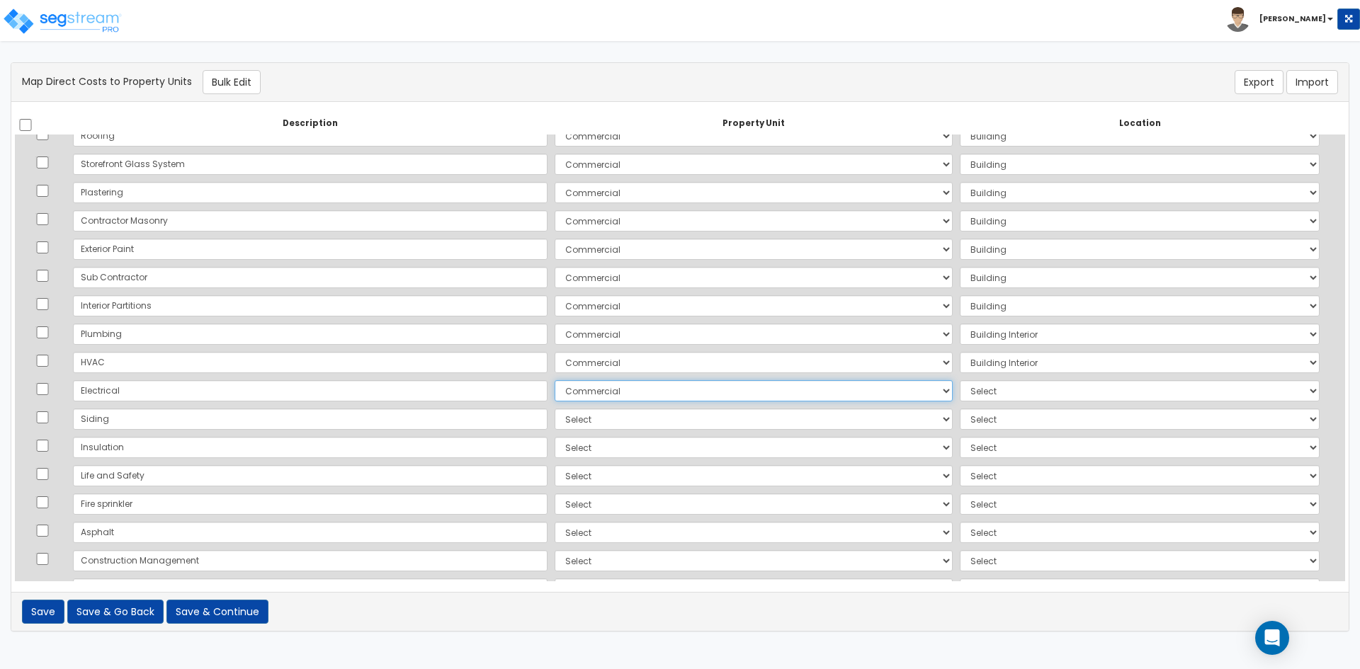
click at [555, 380] on select "Select Commercial Site Improvements Add Additional Property Unit" at bounding box center [754, 390] width 398 height 21
click at [968, 380] on td "Select Add Additional Location Building Building Interior Common Areas Suite 10…" at bounding box center [1139, 391] width 367 height 28
click at [975, 402] on td "Select Add Additional Location Building Building Interior Common Areas Suite 10…" at bounding box center [1139, 391] width 367 height 28
click at [972, 392] on select "Select Add Additional Location Building Building Interior Common Areas Suite 10…" at bounding box center [1140, 390] width 360 height 21
select select "461"
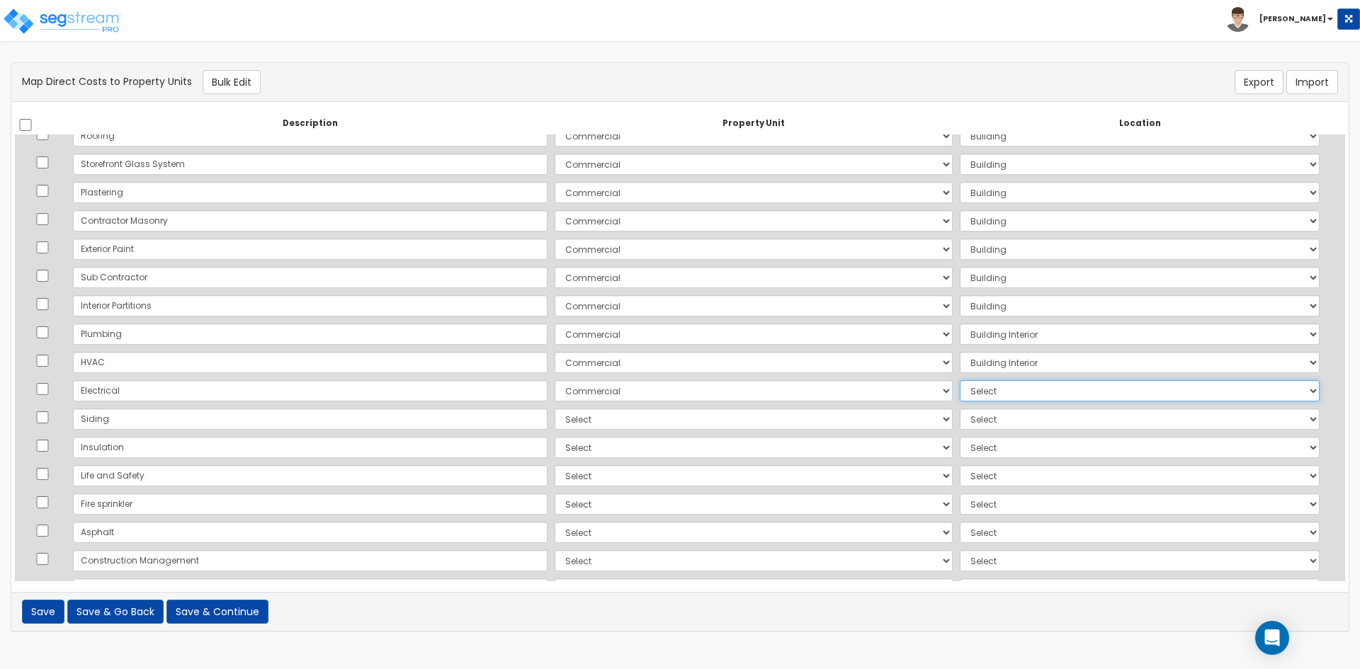
click at [960, 380] on select "Select Add Additional Location Building Building Interior Common Areas Suite 10…" at bounding box center [1140, 390] width 360 height 21
click at [555, 421] on select "Select Commercial Site Improvements Add Additional Property Unit" at bounding box center [754, 419] width 398 height 21
select select "164228"
click at [555, 409] on select "Select Commercial Site Improvements Add Additional Property Unit" at bounding box center [754, 419] width 398 height 21
click at [984, 426] on select "Select Add Additional Location Building Building Interior Common Areas Suite 10…" at bounding box center [1140, 419] width 360 height 21
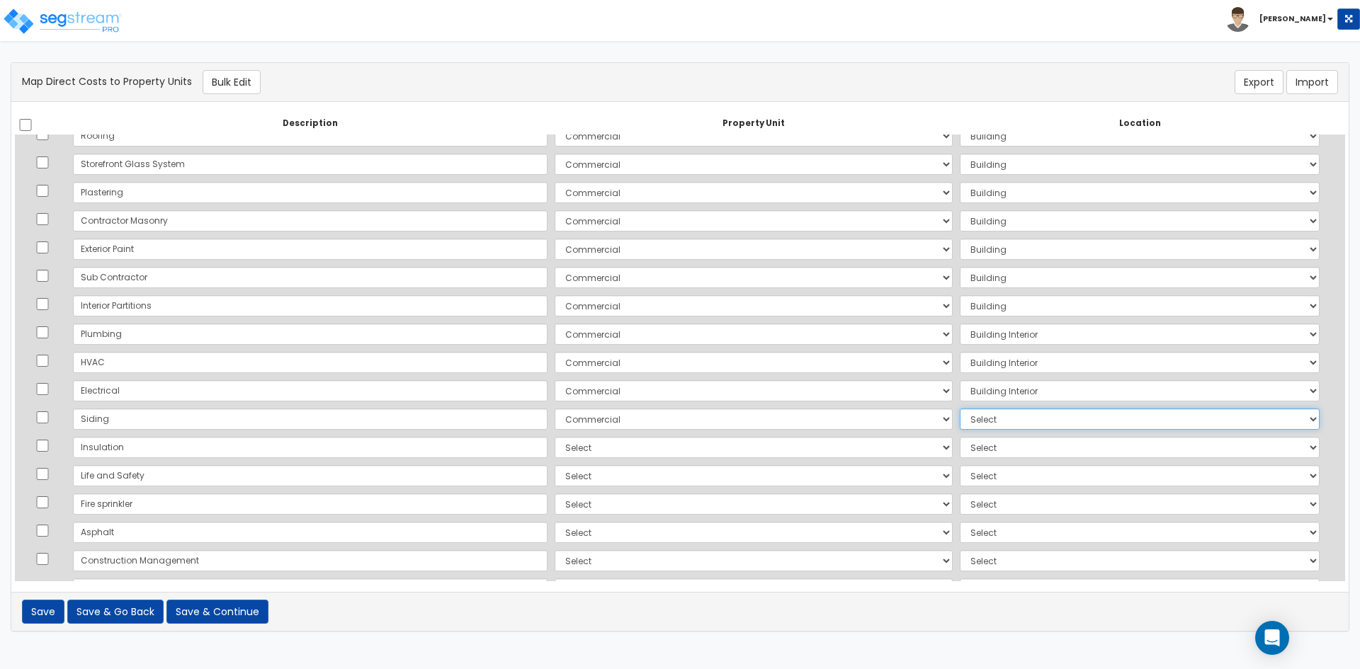
select select "6"
click at [960, 409] on select "Select Add Additional Location Building Building Interior Common Areas Suite 10…" at bounding box center [1140, 419] width 360 height 21
click at [628, 454] on select "Select Commercial Site Improvements Add Additional Property Unit" at bounding box center [754, 447] width 398 height 21
select select "164228"
click at [555, 437] on select "Select Commercial Site Improvements Add Additional Property Unit" at bounding box center [754, 447] width 398 height 21
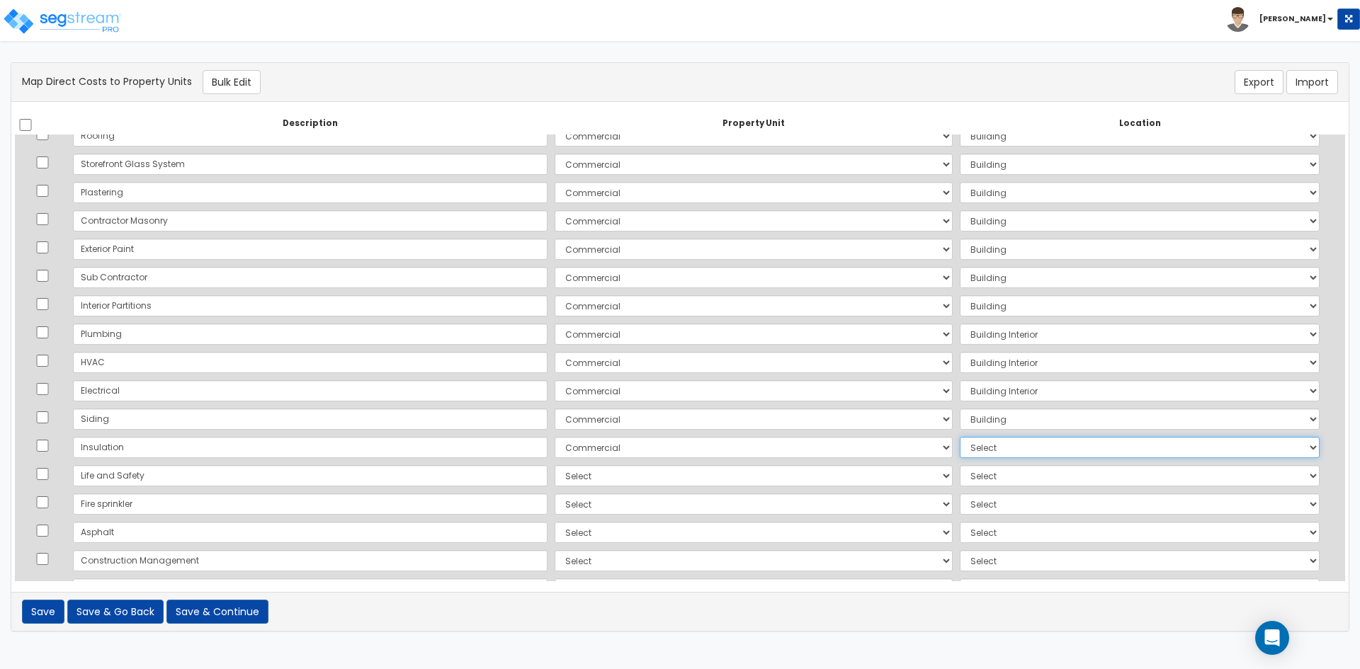
click at [977, 450] on select "Select Add Additional Location Building Building Interior Common Areas Suite 10…" at bounding box center [1140, 447] width 360 height 21
select select "6"
click at [960, 437] on select "Select Add Additional Location Building Building Interior Common Areas Suite 10…" at bounding box center [1140, 447] width 360 height 21
click at [555, 479] on select "Select Commercial Site Improvements Add Additional Property Unit" at bounding box center [754, 475] width 398 height 21
select select "164228"
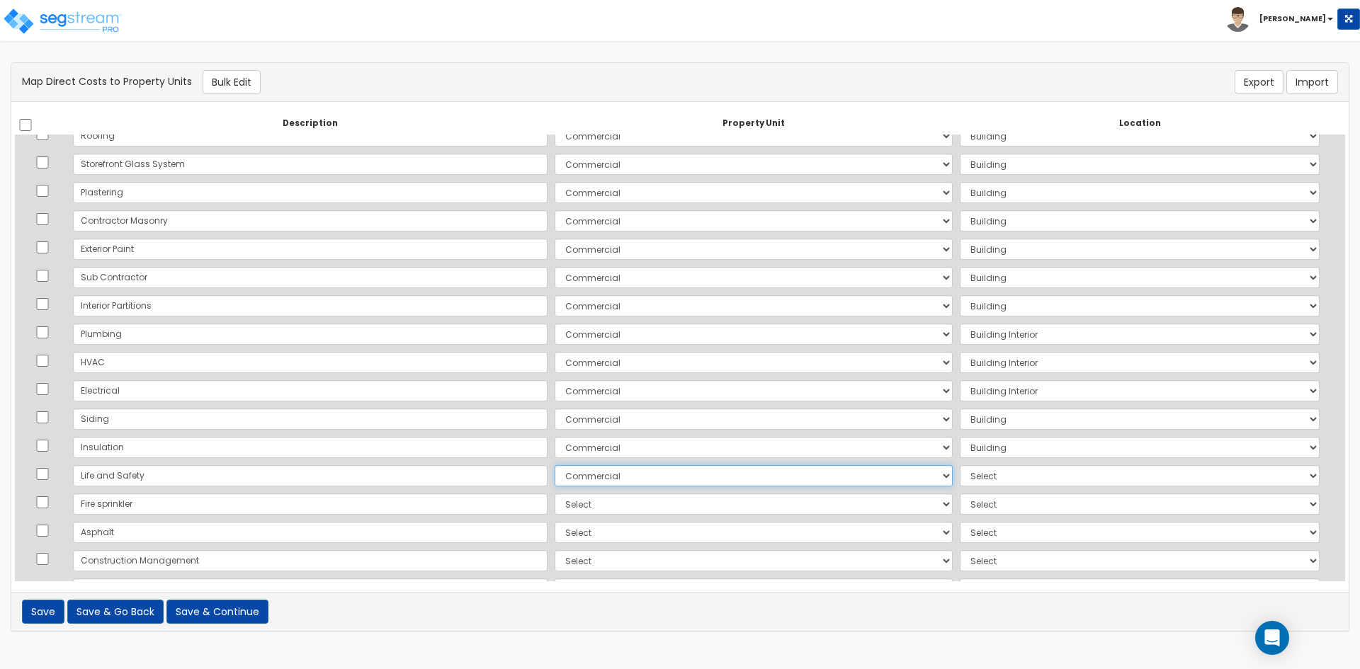
click at [555, 465] on select "Select Commercial Site Improvements Add Additional Property Unit" at bounding box center [754, 475] width 398 height 21
drag, startPoint x: 970, startPoint y: 469, endPoint x: 974, endPoint y: 486, distance: 17.4
click at [970, 469] on select "Select Add Additional Location Building Building Interior Common Areas Suite 10…" at bounding box center [1140, 475] width 360 height 21
select select "6"
click at [960, 465] on select "Select Add Additional Location Building Building Interior Common Areas Suite 10…" at bounding box center [1140, 475] width 360 height 21
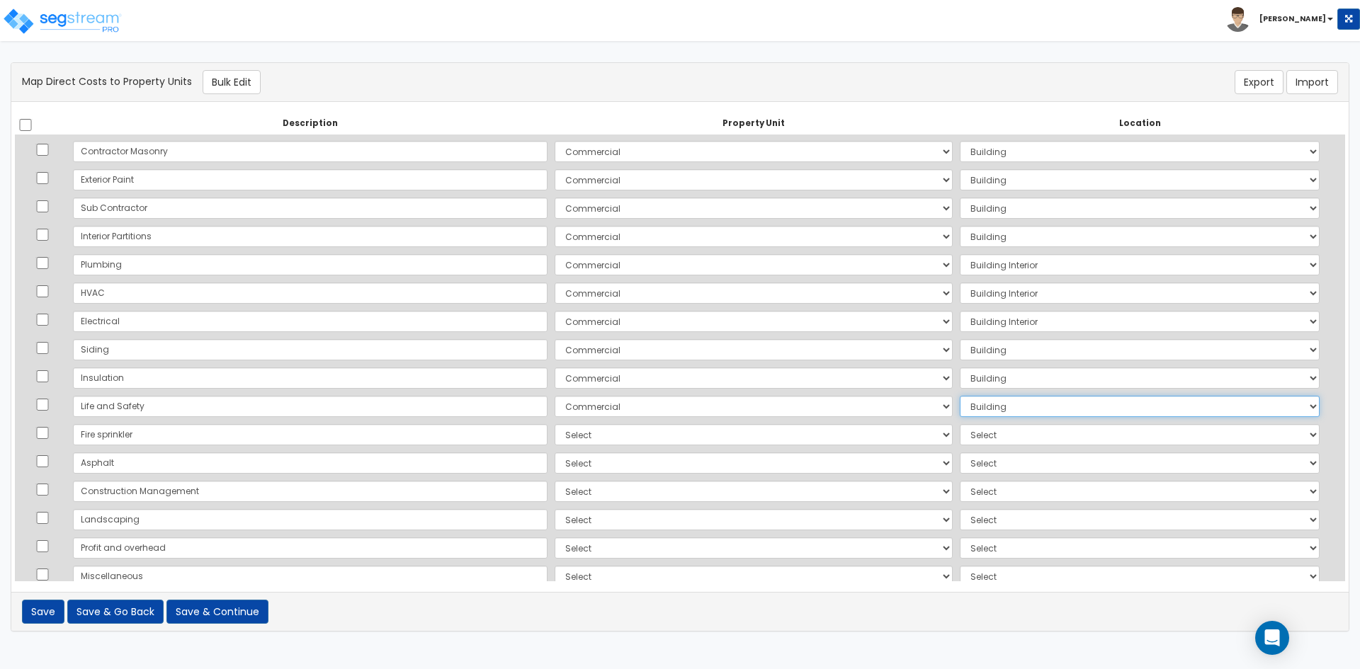
scroll to position [283, 0]
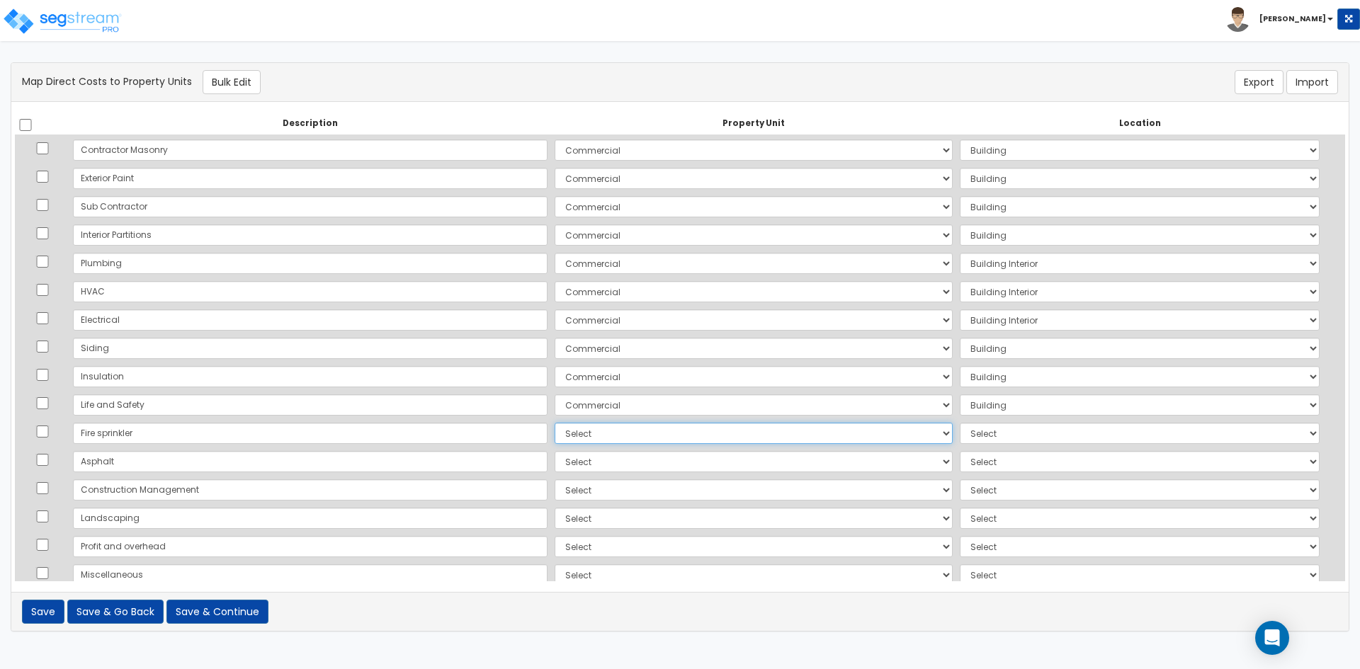
click at [555, 433] on select "Select Commercial Site Improvements Add Additional Property Unit" at bounding box center [754, 433] width 398 height 21
select select "164228"
click at [555, 423] on select "Select Commercial Site Improvements Add Additional Property Unit" at bounding box center [754, 433] width 398 height 21
drag, startPoint x: 988, startPoint y: 433, endPoint x: 989, endPoint y: 443, distance: 10.6
click at [988, 433] on select "Select Add Additional Location Building Building Interior Common Areas Suite 10…" at bounding box center [1140, 433] width 360 height 21
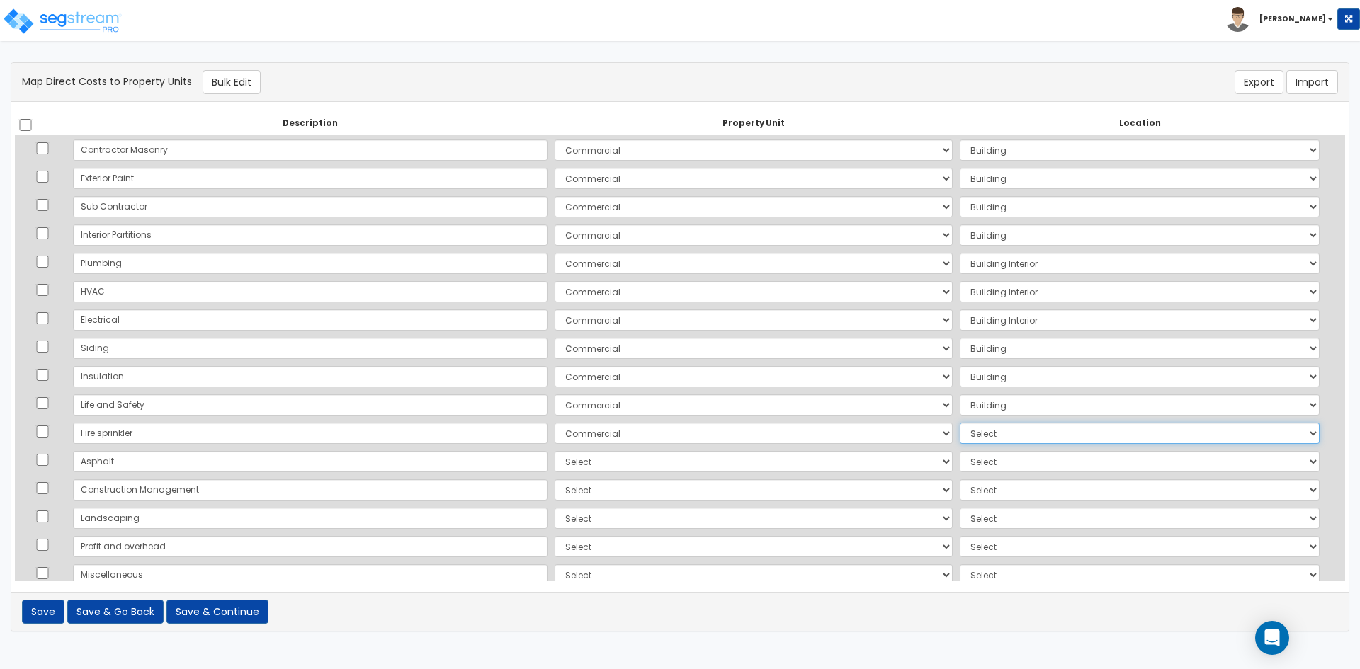
select select "6"
click at [960, 423] on select "Select Add Additional Location Building Building Interior Common Areas Suite 10…" at bounding box center [1140, 433] width 360 height 21
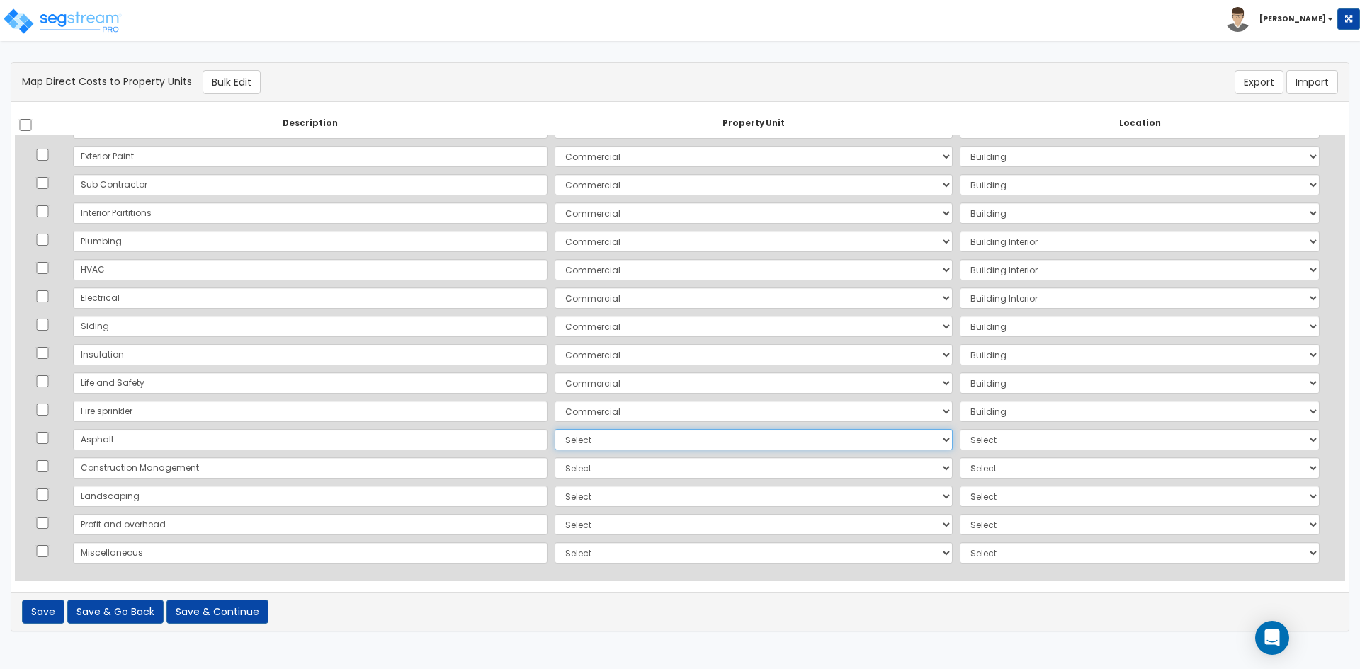
click at [555, 443] on select "Select Commercial Site Improvements Add Additional Property Unit" at bounding box center [754, 439] width 398 height 21
select select "164228"
click at [555, 429] on select "Select Commercial Site Improvements Add Additional Property Unit" at bounding box center [754, 439] width 398 height 21
select select
click at [989, 424] on td "Select Add Additional Location Building Building Interior Common Areas Suite 10…" at bounding box center [1139, 411] width 367 height 28
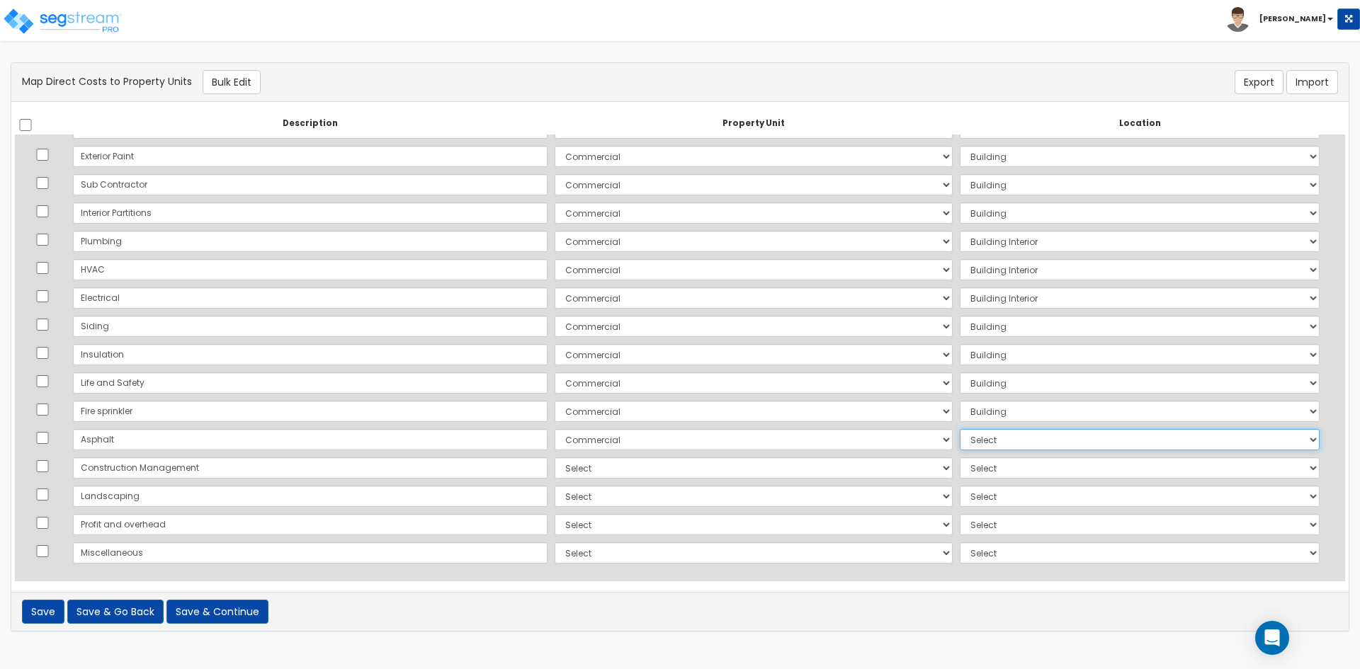
click at [976, 442] on select "Select Add Additional Location Building Building Interior Common Areas Suite 10…" at bounding box center [1140, 439] width 360 height 21
click at [735, 440] on select "Select Commercial Site Improvements Add Additional Property Unit" at bounding box center [754, 439] width 398 height 21
select select "164234"
click at [555, 429] on select "Select Commercial Site Improvements Add Additional Property Unit" at bounding box center [754, 439] width 398 height 21
drag, startPoint x: 951, startPoint y: 446, endPoint x: 959, endPoint y: 449, distance: 8.3
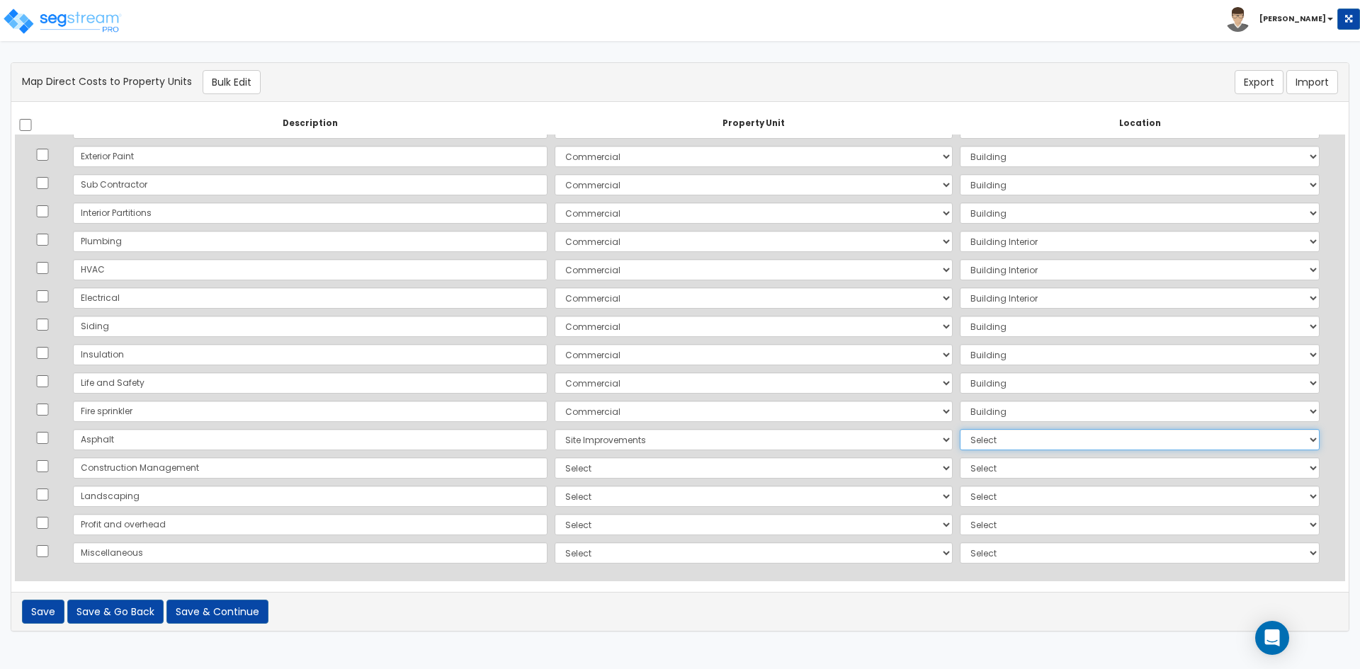
click at [960, 446] on select "Select Add Additional Location Site Exterior" at bounding box center [1140, 439] width 360 height 21
select select "462"
click at [960, 429] on select "Select Add Additional Location Site Exterior" at bounding box center [1140, 439] width 360 height 21
click at [555, 476] on select "Select Commercial Site Improvements Add Additional Property Unit" at bounding box center [754, 468] width 398 height 21
select select "164228"
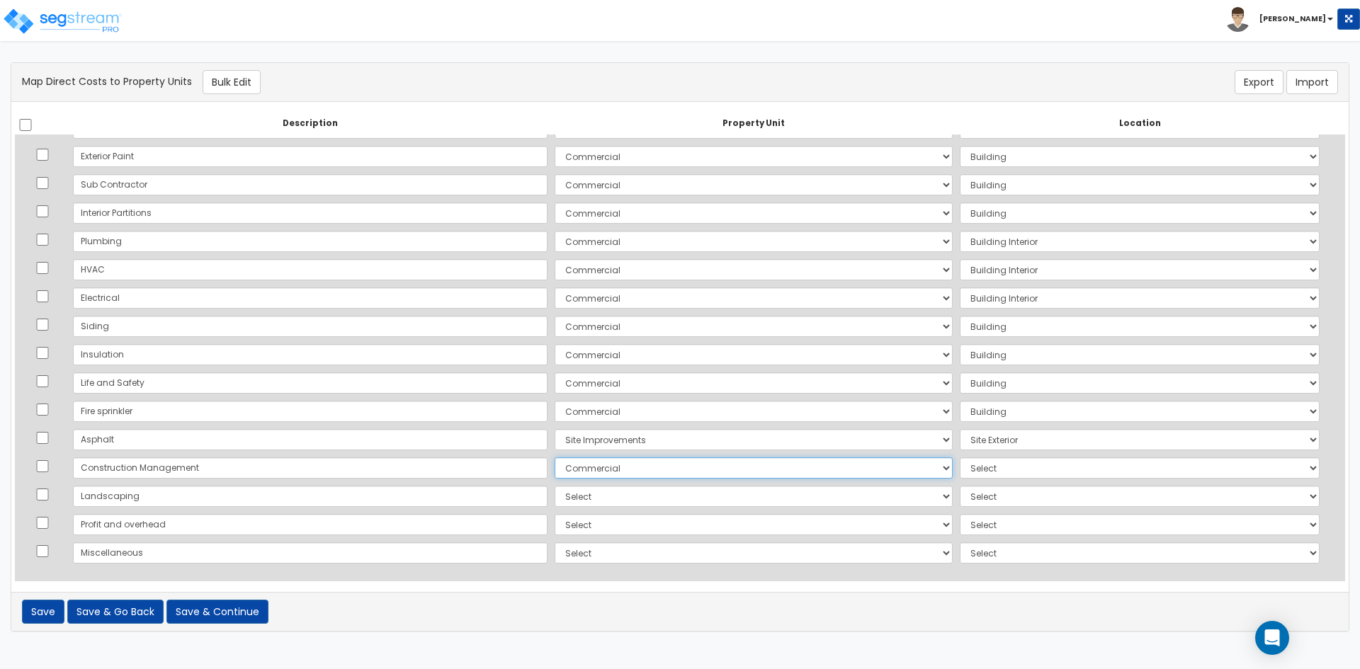
click at [555, 458] on select "Select Commercial Site Improvements Add Additional Property Unit" at bounding box center [754, 468] width 398 height 21
click at [960, 474] on select "Select Add Additional Location Building Building Interior Common Areas Suite 10…" at bounding box center [1140, 468] width 360 height 21
select select "6"
click at [960, 458] on select "Select Add Additional Location Building Building Interior Common Areas Suite 10…" at bounding box center [1140, 468] width 360 height 21
click at [581, 489] on select "Select Commercial Site Improvements Add Additional Property Unit" at bounding box center [754, 496] width 398 height 21
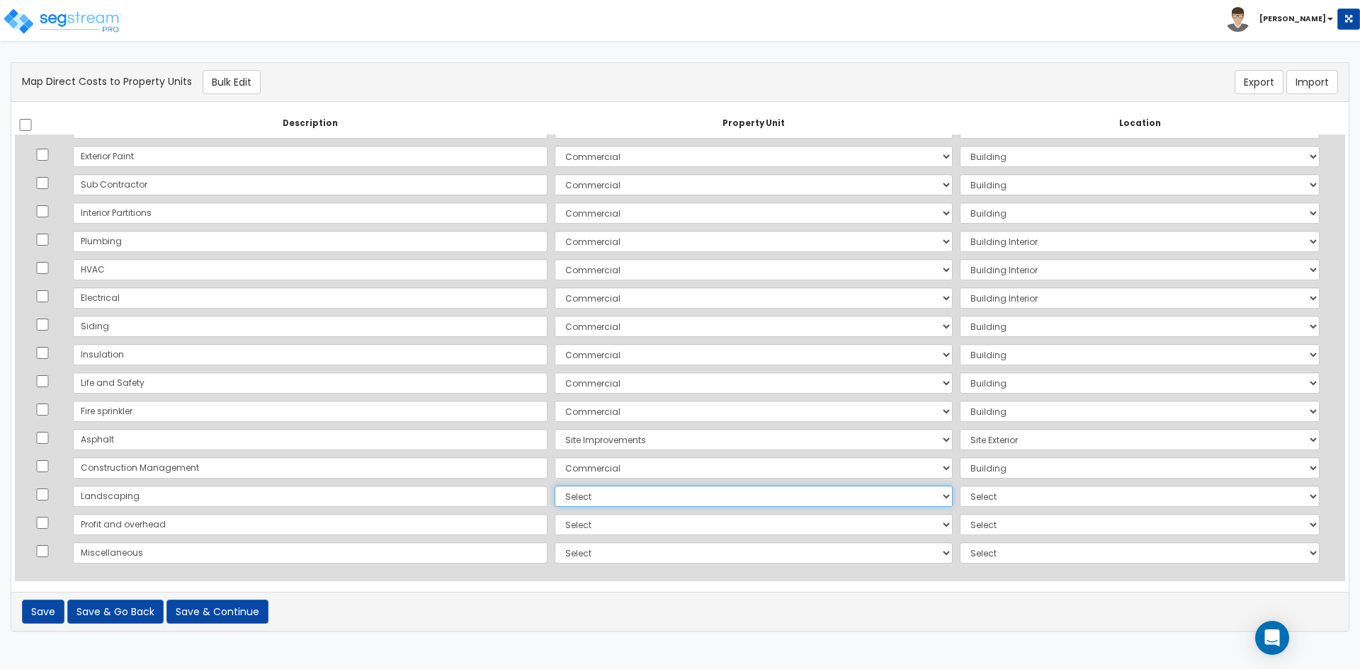
select select "164234"
click at [555, 486] on select "Select Commercial Site Improvements Add Additional Property Unit" at bounding box center [754, 496] width 398 height 21
click at [965, 505] on select "Select Add Additional Location Site Exterior" at bounding box center [1140, 496] width 360 height 21
select select "462"
click at [960, 486] on select "Select Add Additional Location Site Exterior" at bounding box center [1140, 496] width 360 height 21
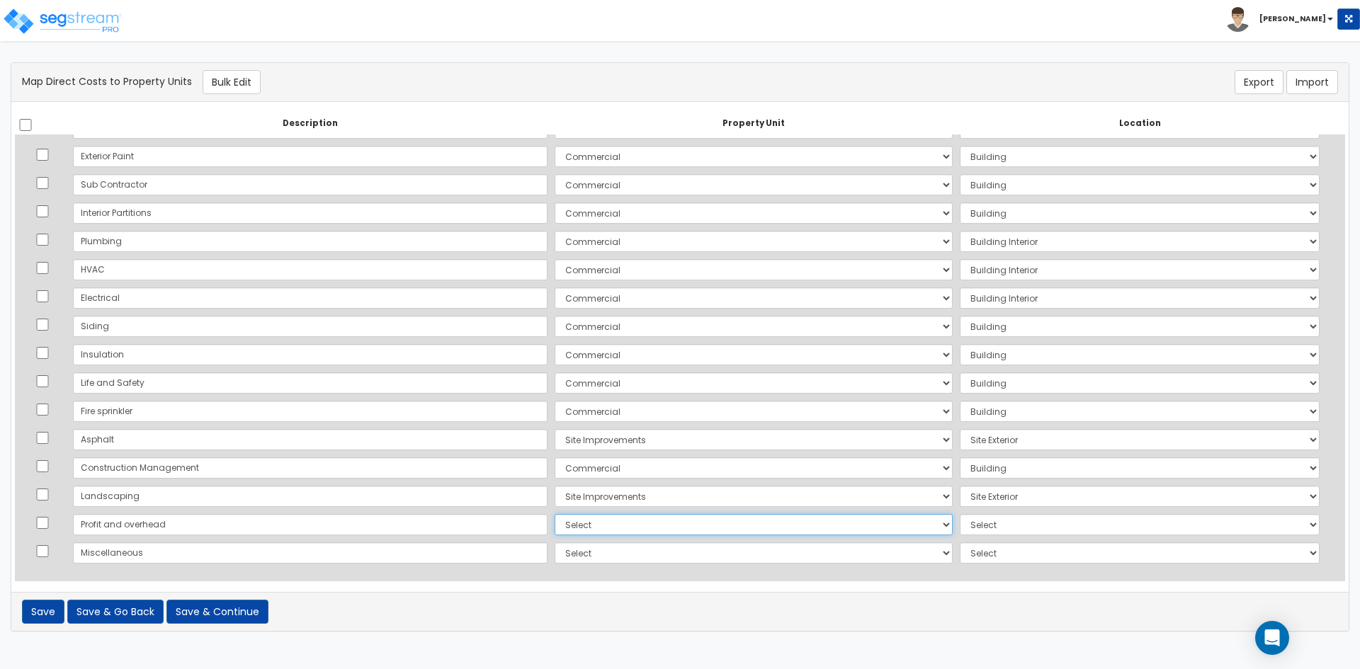
click at [576, 529] on select "Select Commercial Site Improvements Add Additional Property Unit" at bounding box center [754, 524] width 398 height 21
select select "164228"
click at [555, 514] on select "Select Commercial Site Improvements Add Additional Property Unit" at bounding box center [754, 524] width 398 height 21
click at [1000, 514] on td "Select Add Additional Location Building Building Interior Common Areas Suite 10…" at bounding box center [1139, 525] width 367 height 28
click at [997, 529] on select "Select Add Additional Location Building Building Interior Common Areas Suite 10…" at bounding box center [1140, 524] width 360 height 21
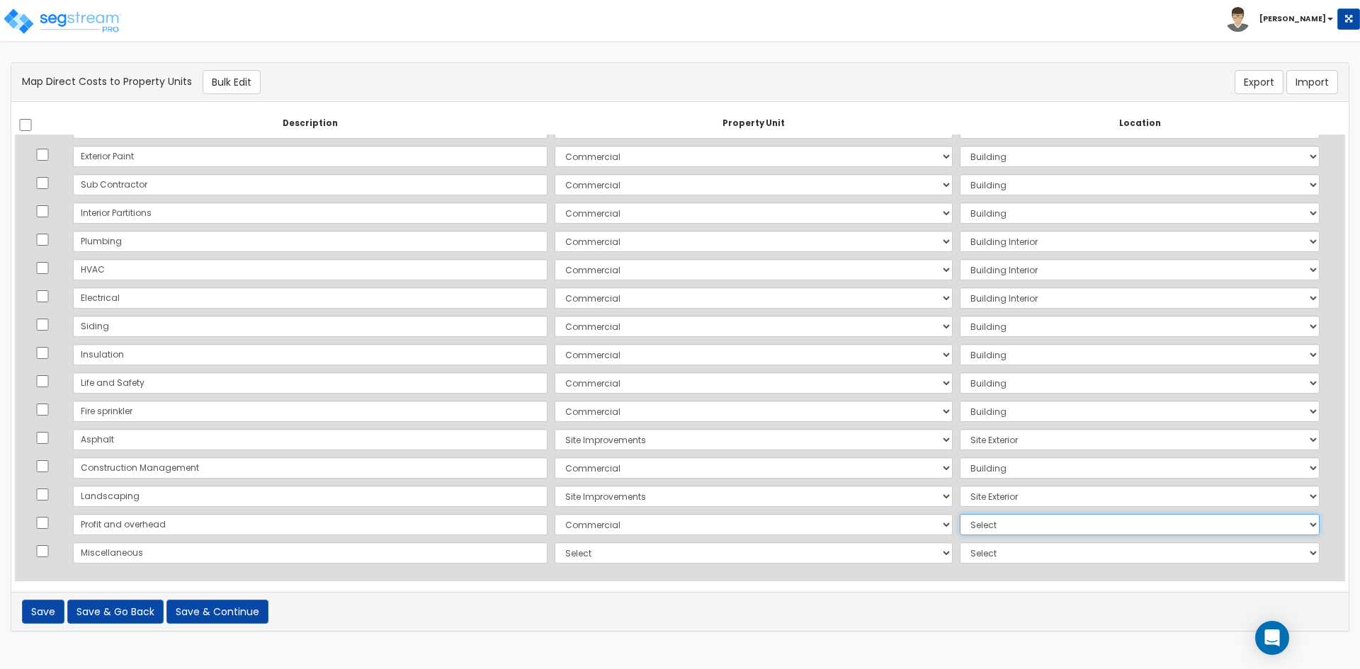
select select "6"
click at [960, 514] on select "Select Add Additional Location Building Building Interior Common Areas Suite 10…" at bounding box center [1140, 524] width 360 height 21
click at [557, 554] on select "Select Commercial Site Improvements Add Additional Property Unit" at bounding box center [754, 553] width 398 height 21
select select "164228"
click at [555, 543] on select "Select Commercial Site Improvements Add Additional Property Unit" at bounding box center [754, 553] width 398 height 21
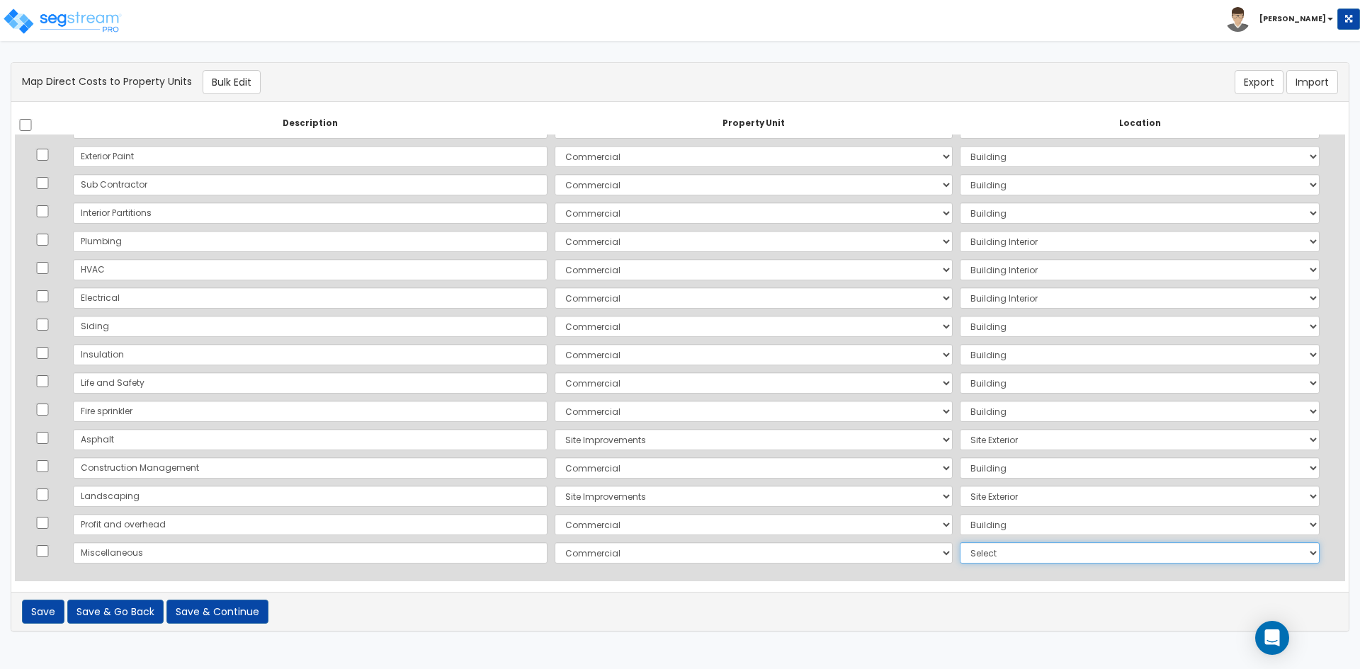
drag, startPoint x: 944, startPoint y: 554, endPoint x: 953, endPoint y: 560, distance: 10.2
click at [960, 554] on select "Select Add Additional Location Building Building Interior Common Areas Suite 10…" at bounding box center [1140, 553] width 360 height 21
select select "6"
click at [960, 543] on select "Select Add Additional Location Building Building Interior Common Areas Suite 10…" at bounding box center [1140, 553] width 360 height 21
click at [244, 610] on button "Save & Continue" at bounding box center [217, 612] width 102 height 24
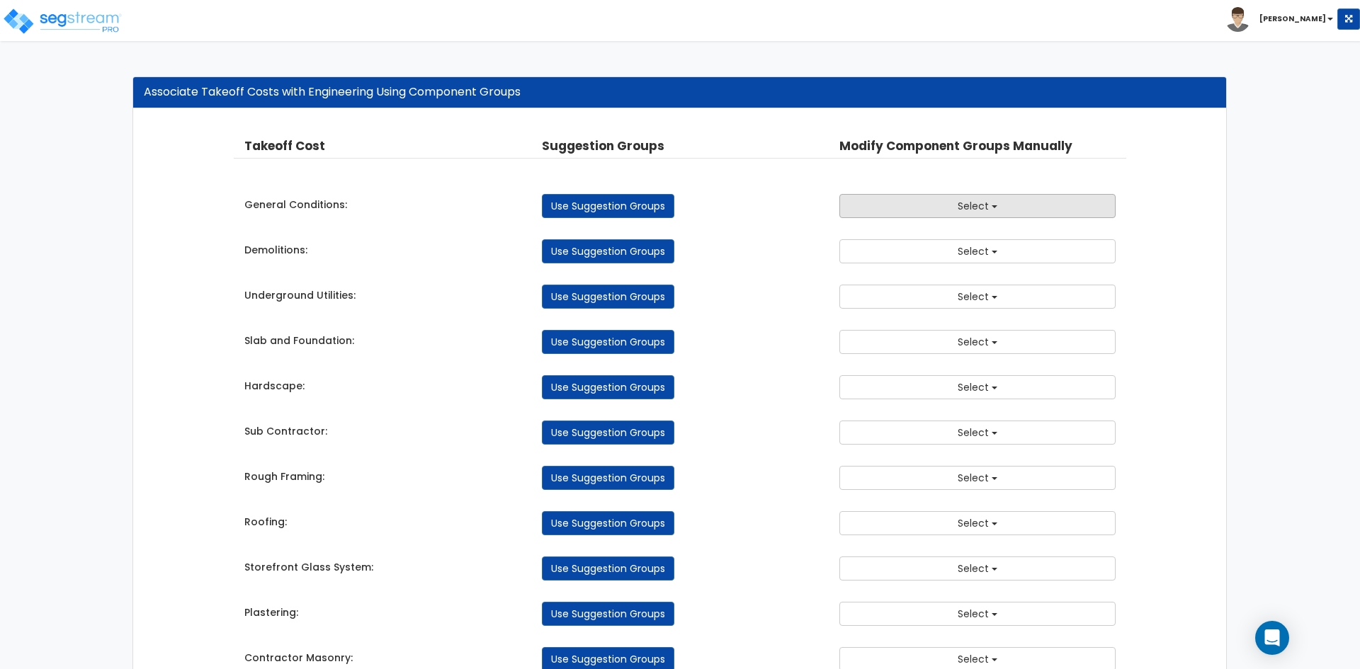
click at [893, 215] on button "Select" at bounding box center [977, 206] width 276 height 24
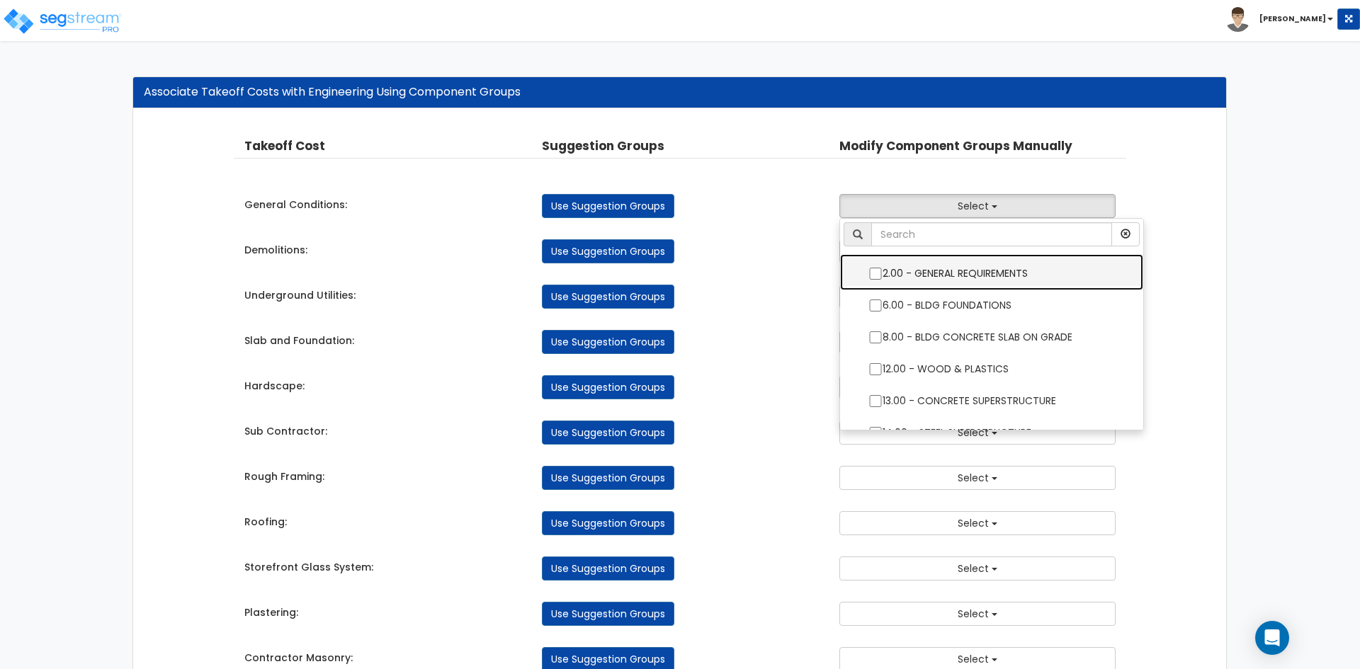
click at [930, 276] on label "2.00 - GENERAL REQUIREMENTS" at bounding box center [991, 272] width 275 height 33
click at [882, 276] on input "2.00 - GENERAL REQUIREMENTS" at bounding box center [875, 274] width 14 height 12
checkbox input "true"
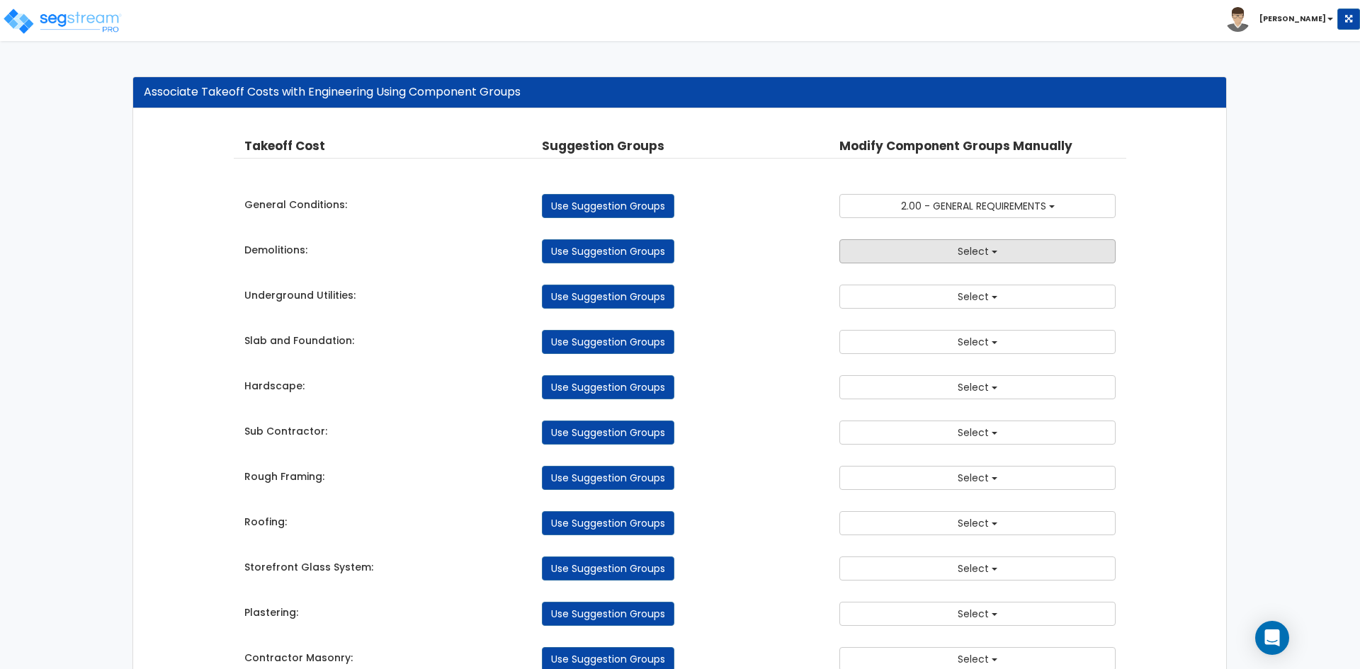
click at [926, 261] on button "Select" at bounding box center [977, 251] width 276 height 24
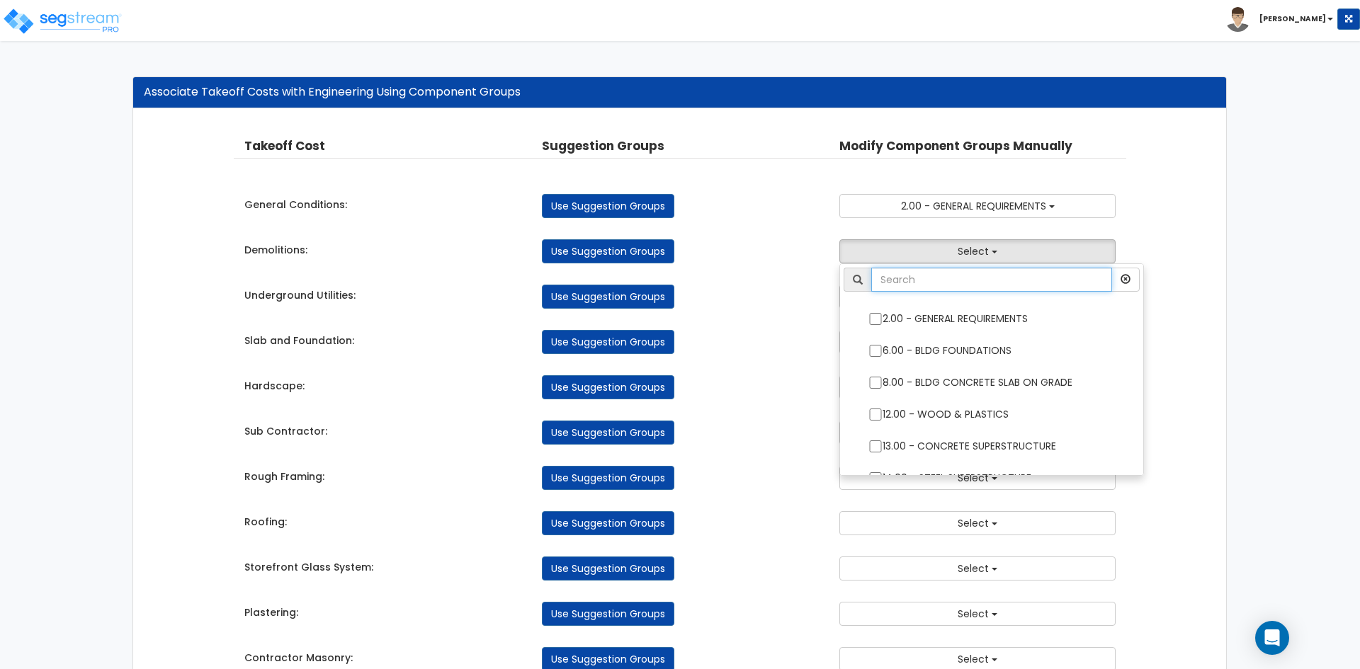
click at [903, 280] on input "text" at bounding box center [991, 280] width 241 height 24
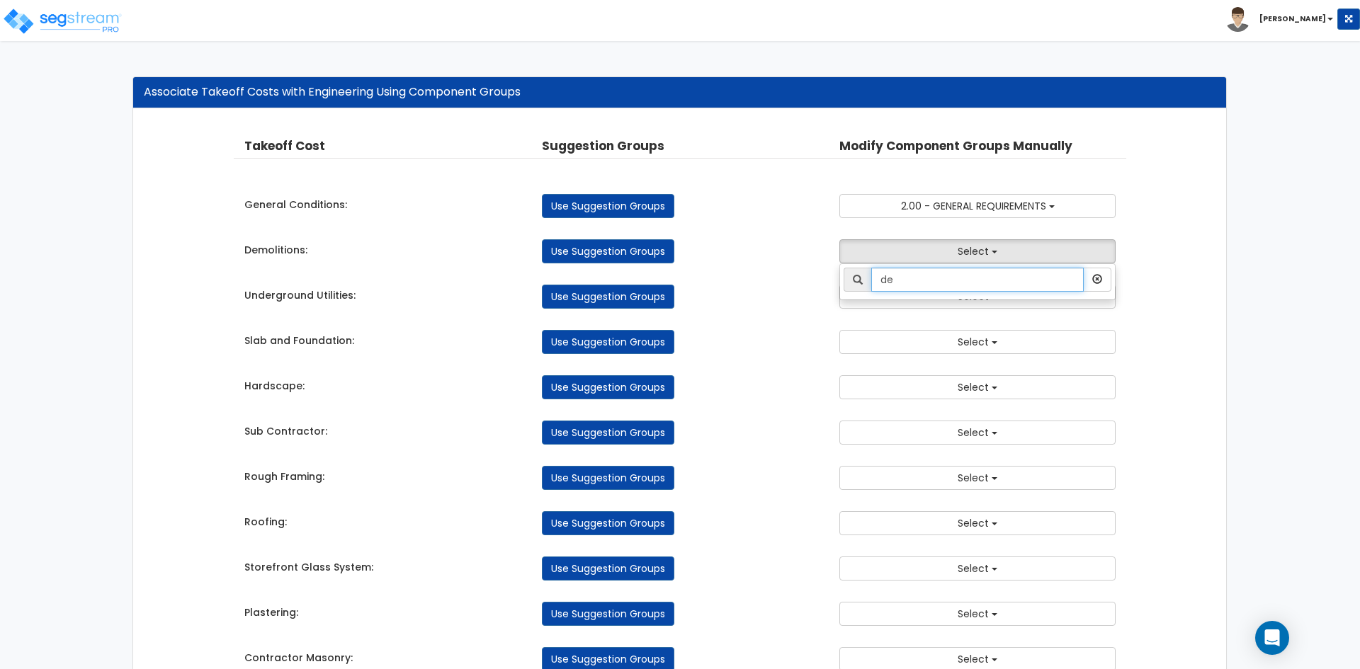
type input "d"
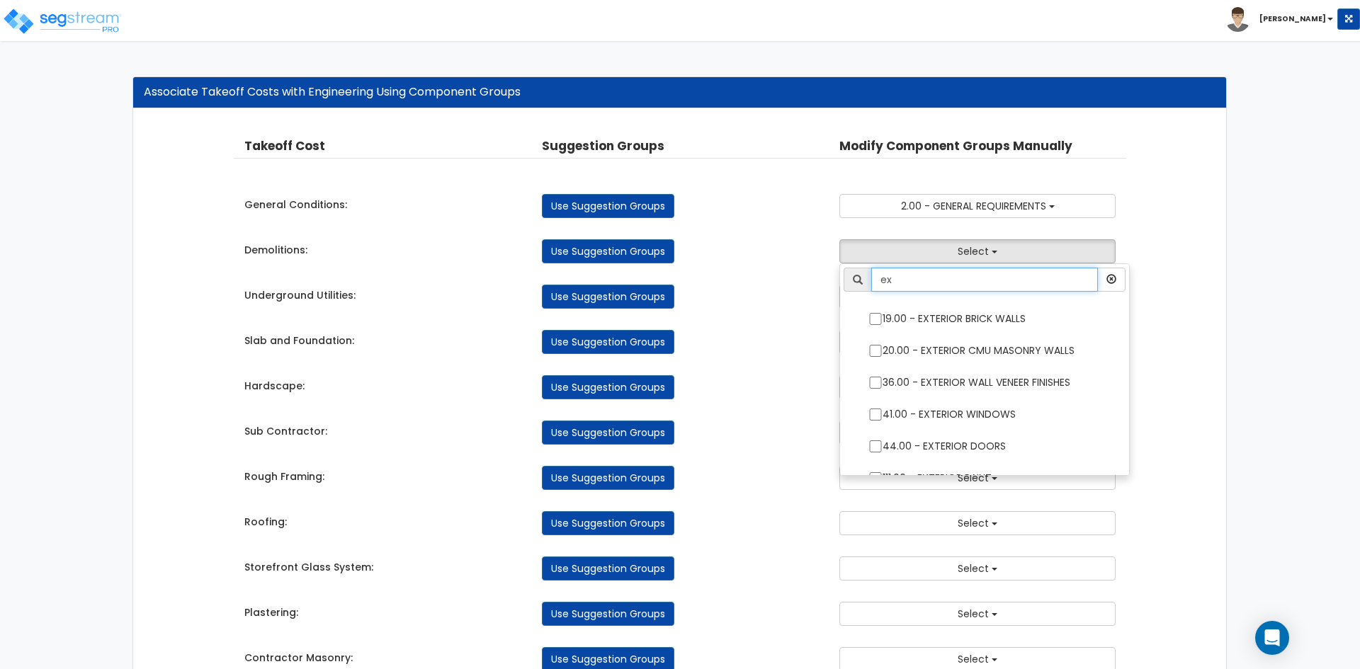
type input "ex"
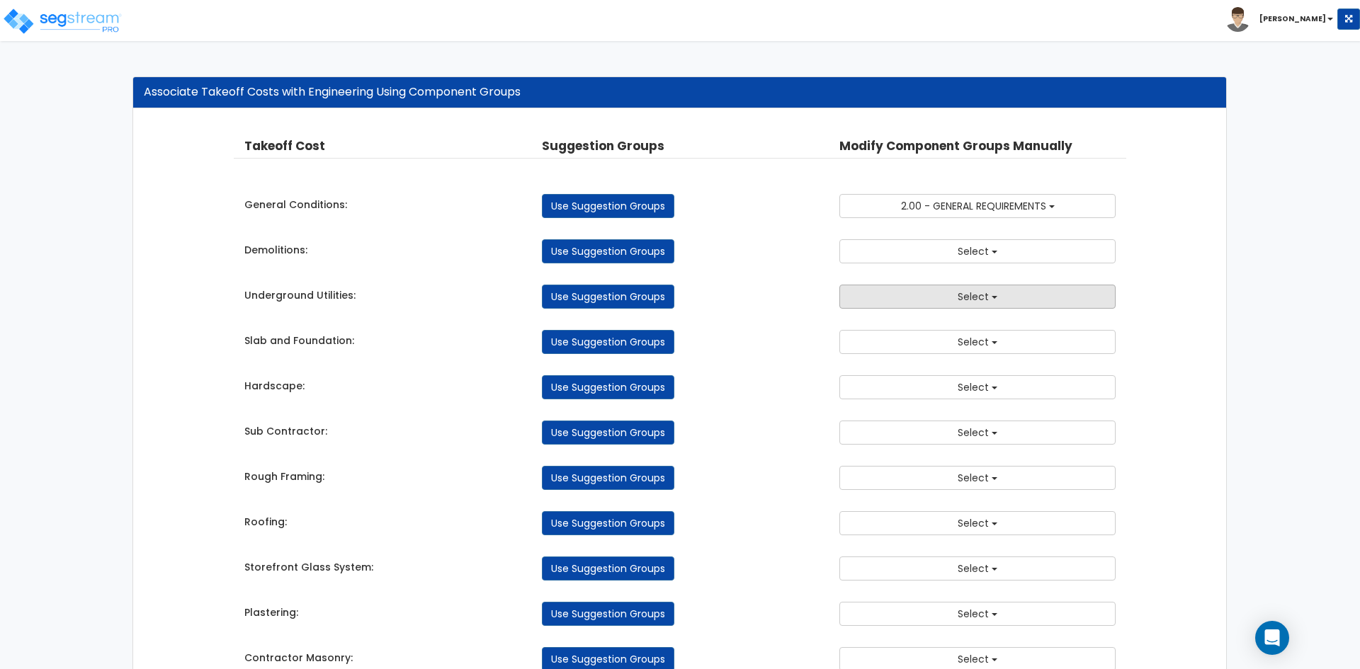
click at [921, 299] on button "Select" at bounding box center [977, 297] width 276 height 24
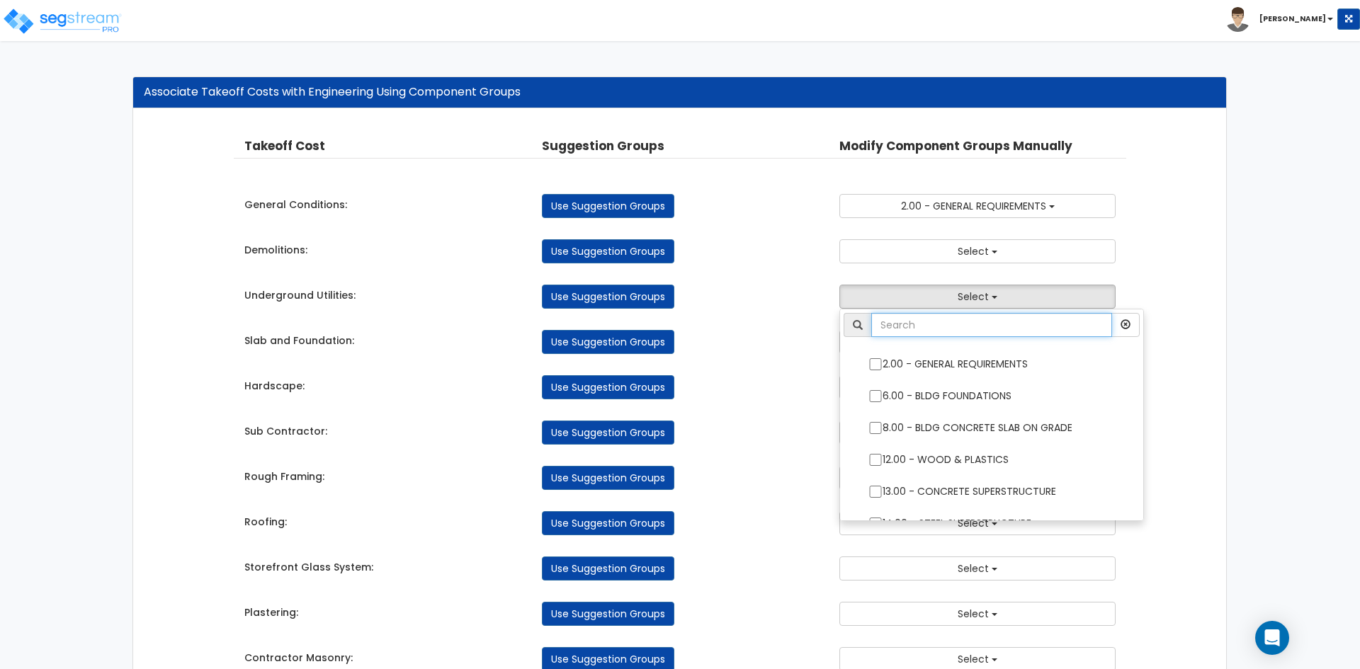
click at [936, 327] on input "text" at bounding box center [991, 325] width 241 height 24
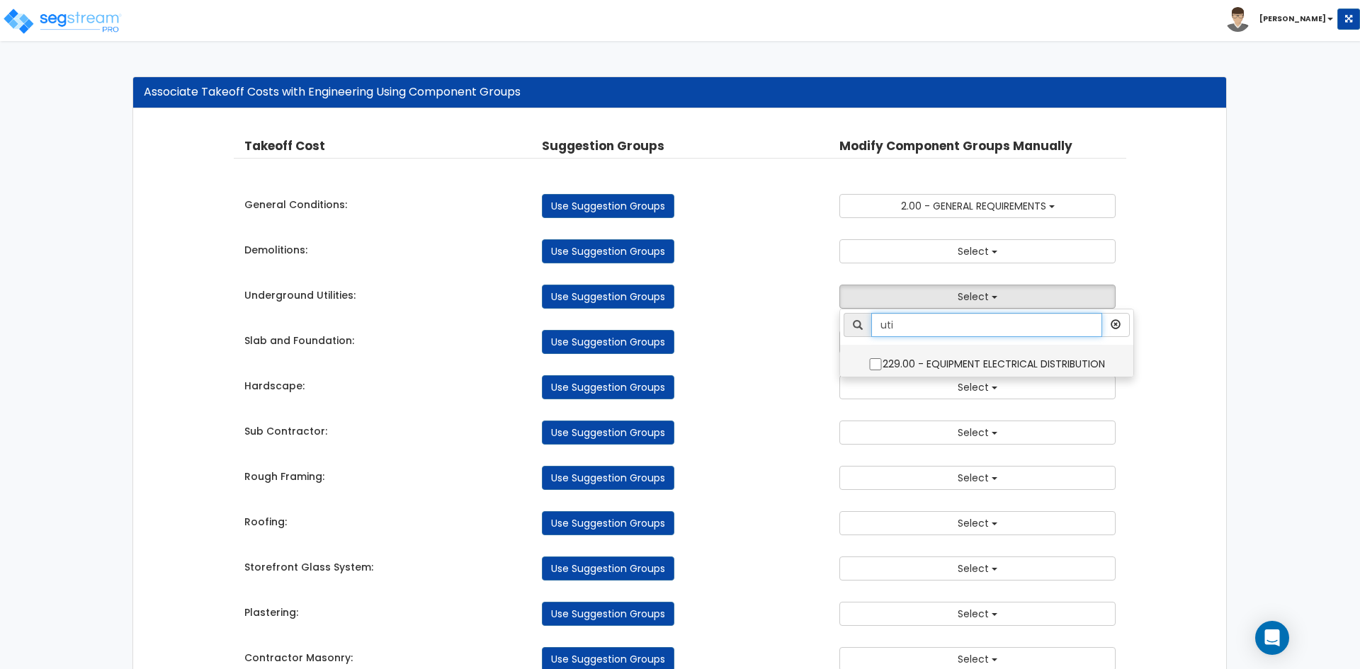
type input "uti"
click at [872, 364] on input "229.00 - EQUIPMENT ELECTRICAL DISTRIBUTION" at bounding box center [875, 364] width 14 height 12
checkbox input "true"
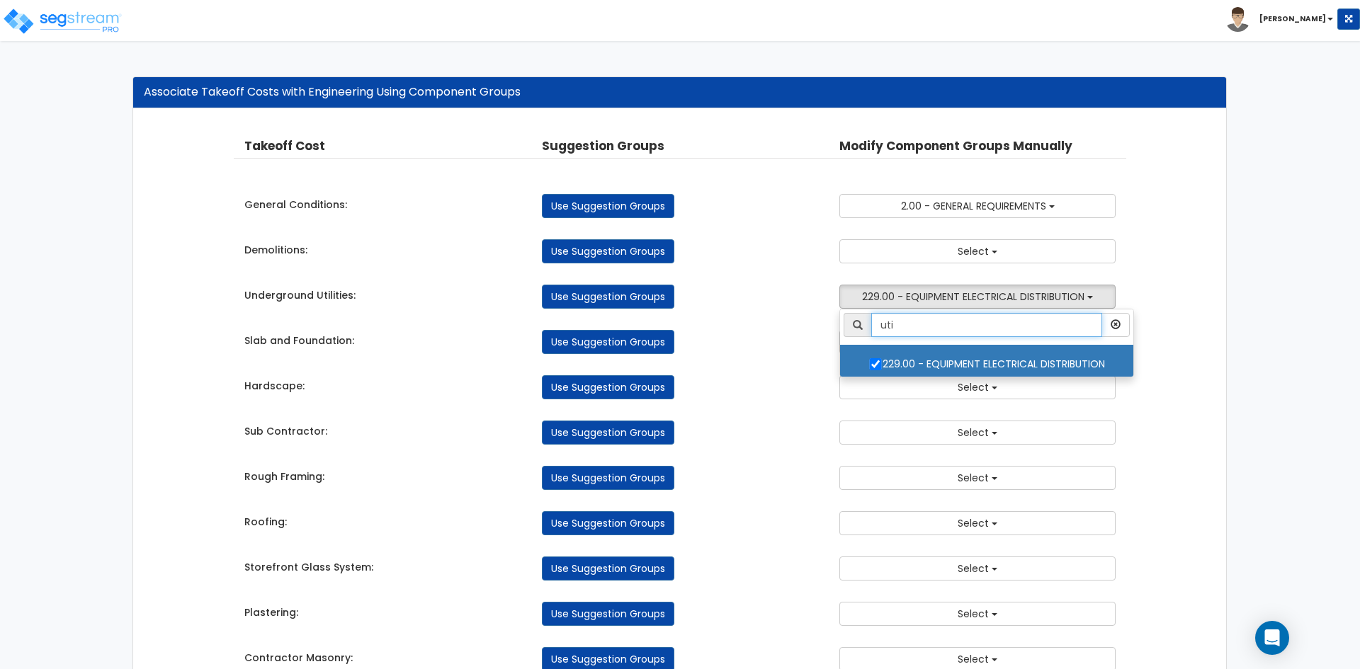
click at [930, 322] on input "uti" at bounding box center [986, 325] width 231 height 24
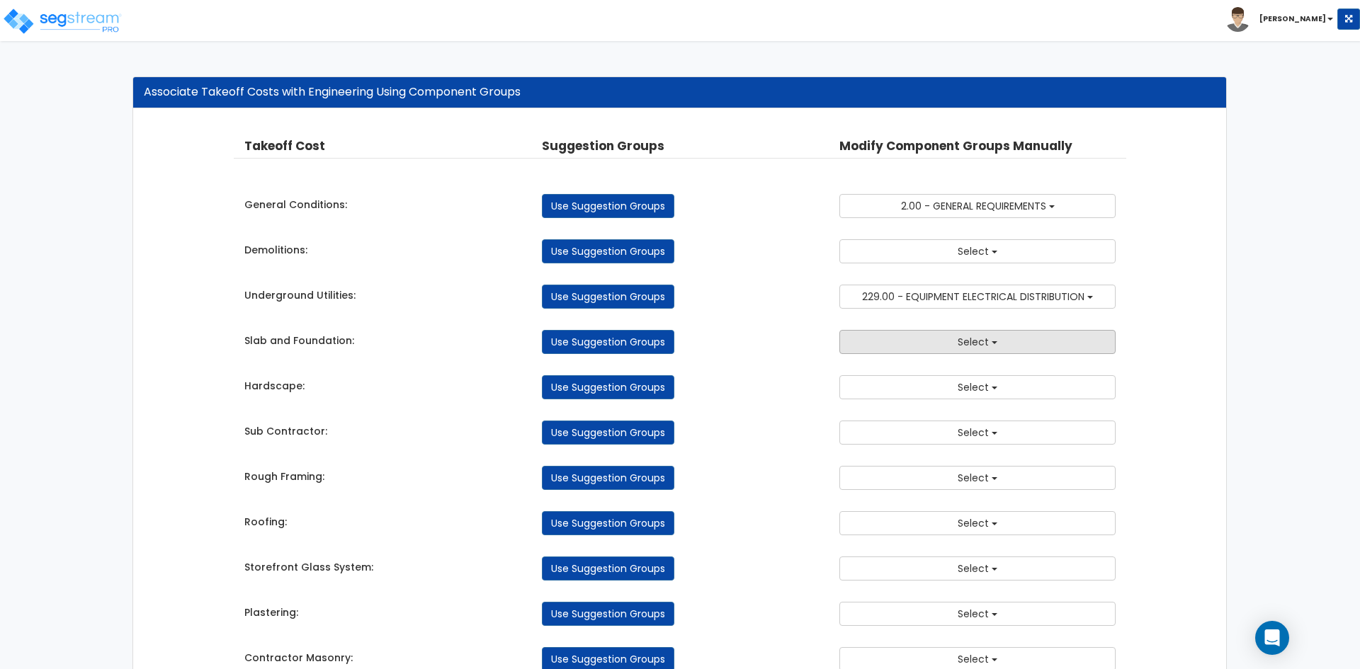
click at [948, 343] on button "Select" at bounding box center [977, 342] width 276 height 24
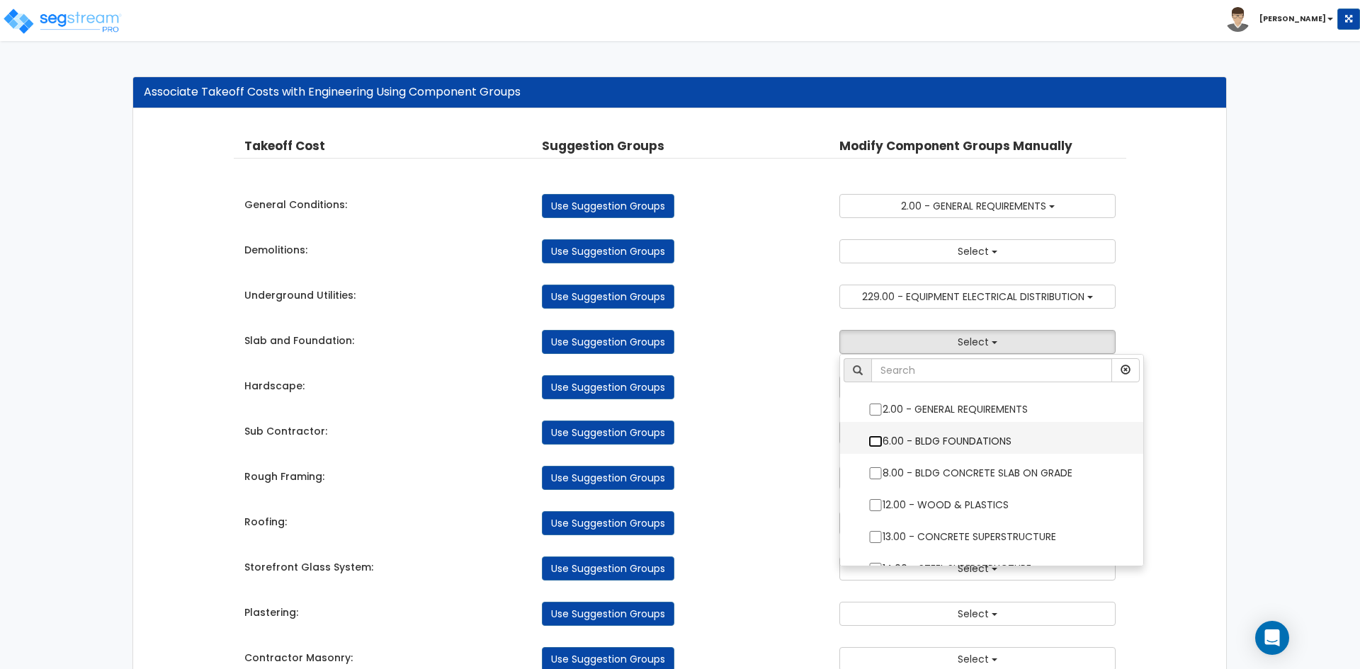
click at [878, 441] on input "6.00 - BLDG FOUNDATIONS" at bounding box center [875, 442] width 14 height 12
checkbox input "true"
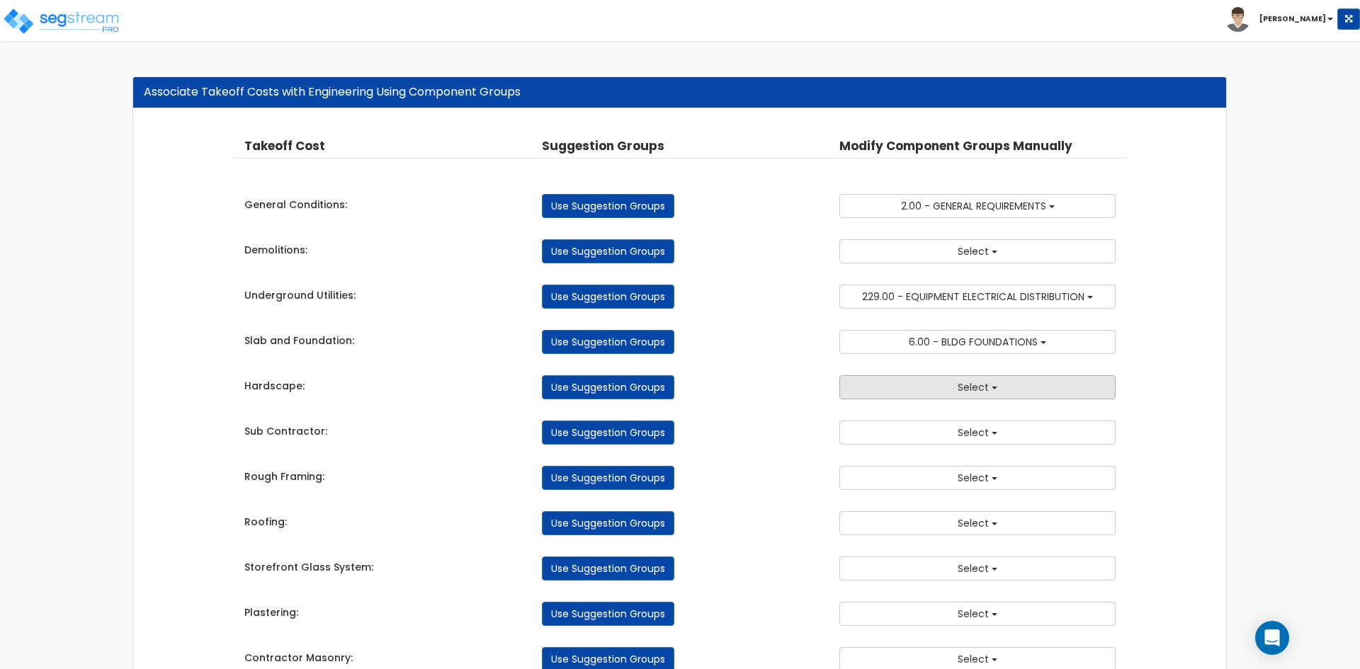
click at [931, 390] on button "Select" at bounding box center [977, 387] width 276 height 24
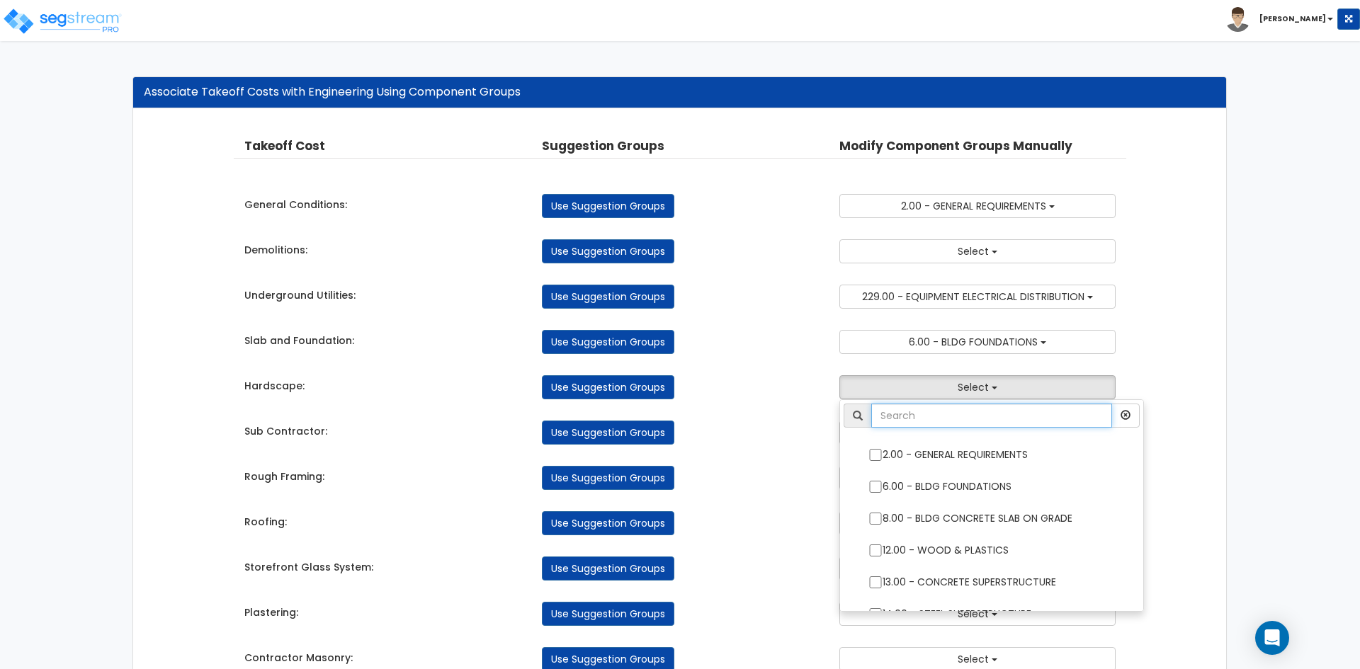
click at [936, 417] on input "text" at bounding box center [991, 416] width 241 height 24
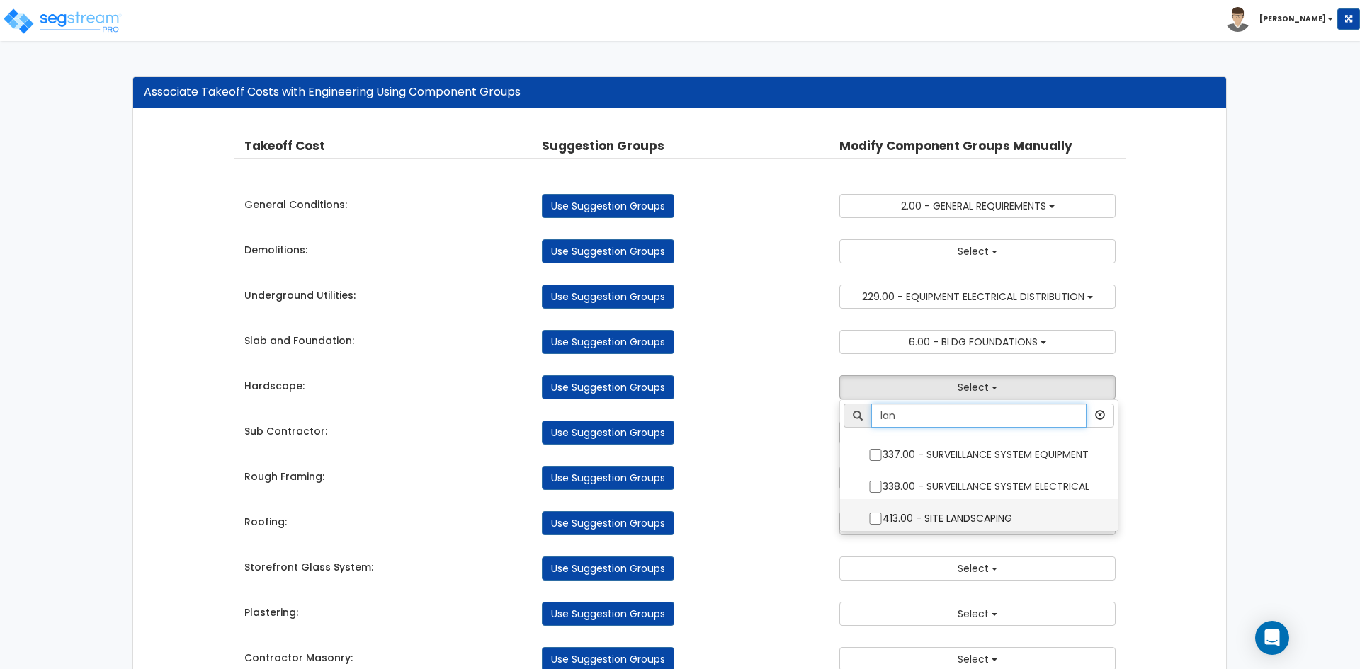
type input "lan"
click at [875, 521] on input "413.00 - SITE LANDSCAPING" at bounding box center [875, 519] width 14 height 12
checkbox input "true"
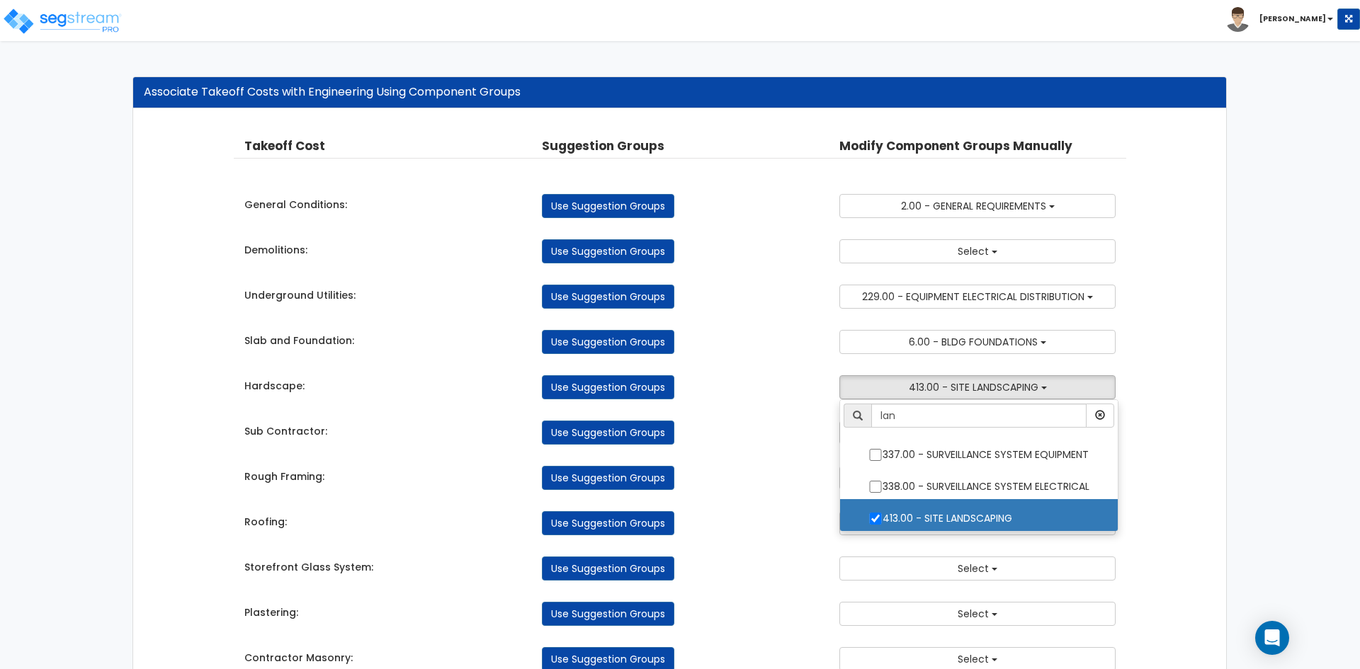
click at [773, 481] on div "Use Suggestion Groups" at bounding box center [679, 478] width 297 height 24
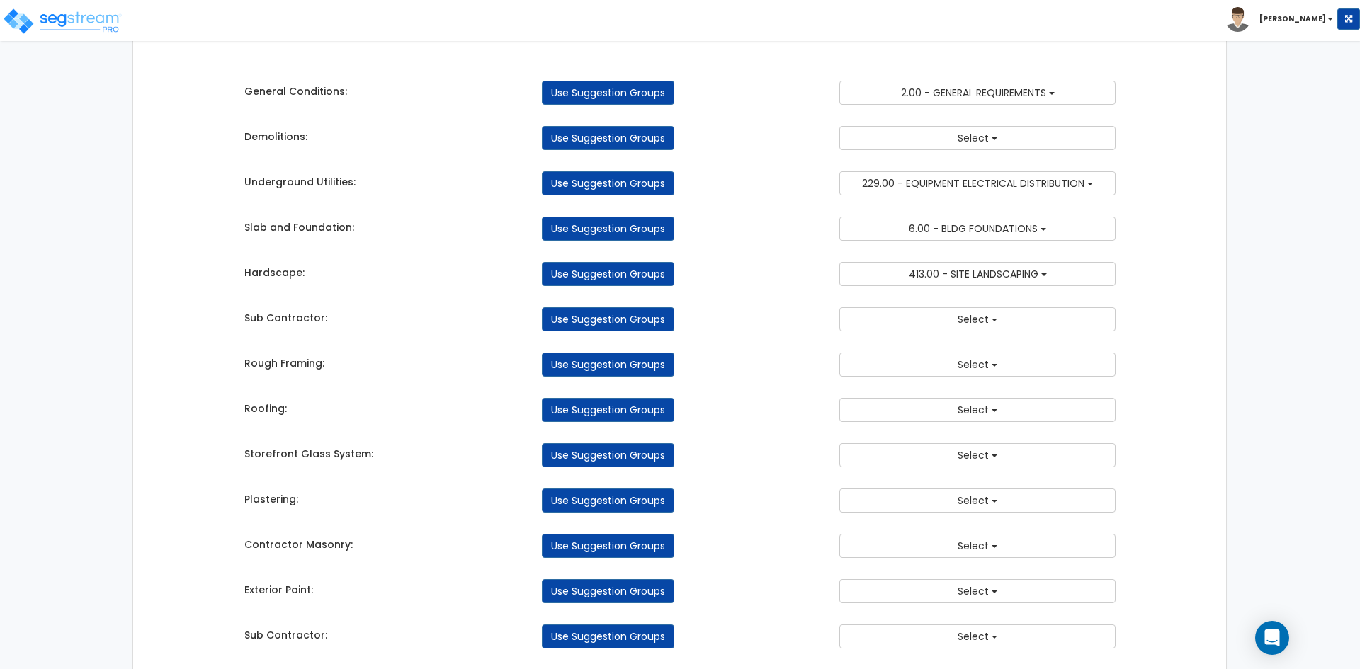
scroll to position [142, 0]
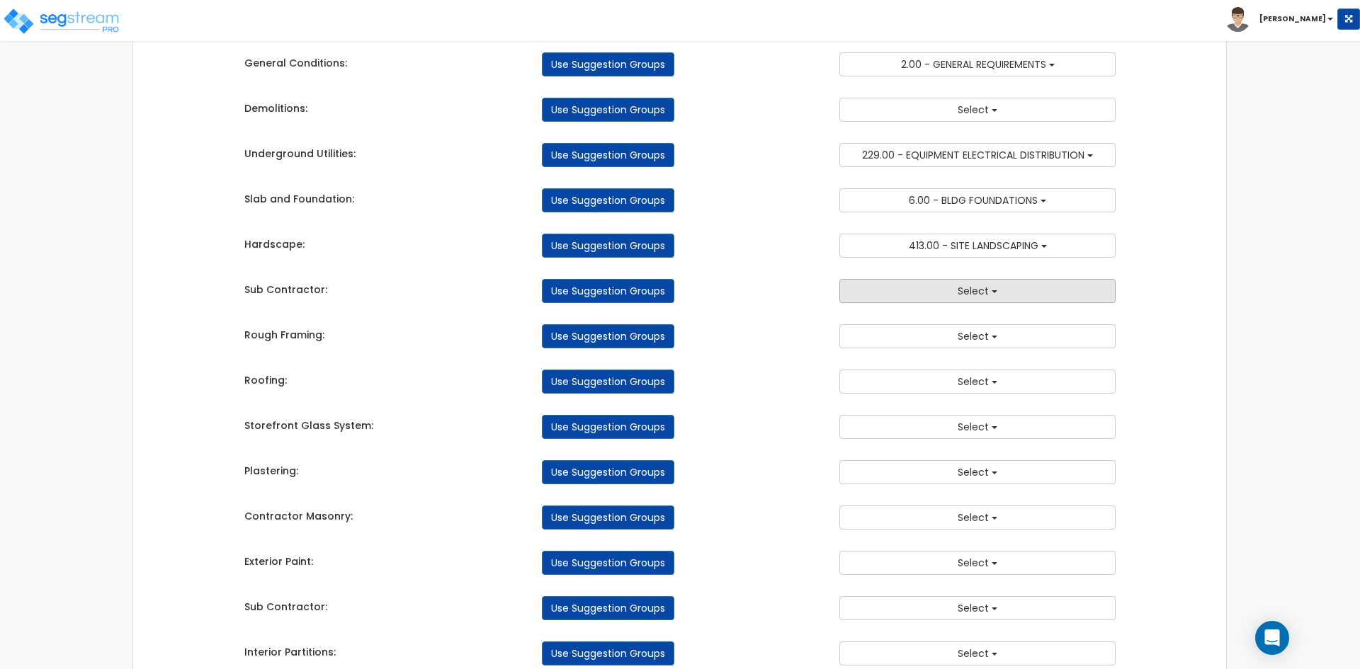
click at [942, 284] on button "Select" at bounding box center [977, 291] width 276 height 24
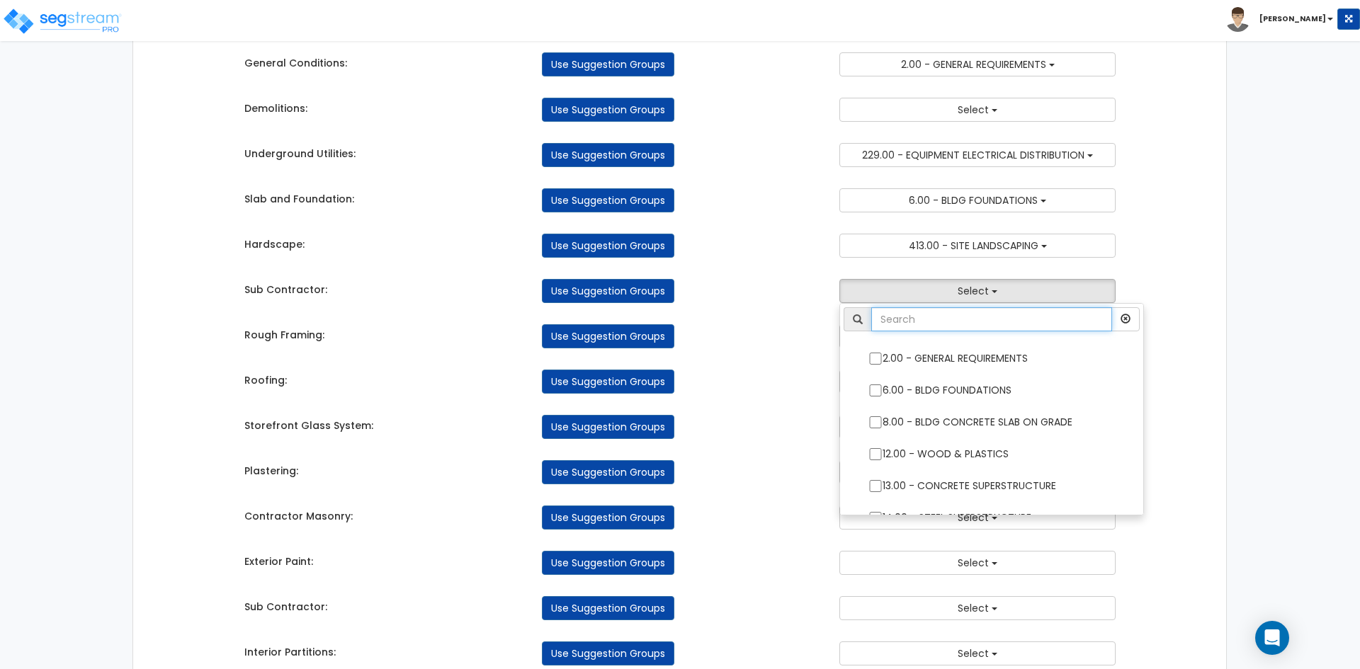
click at [965, 321] on input "text" at bounding box center [991, 319] width 241 height 24
type input "m"
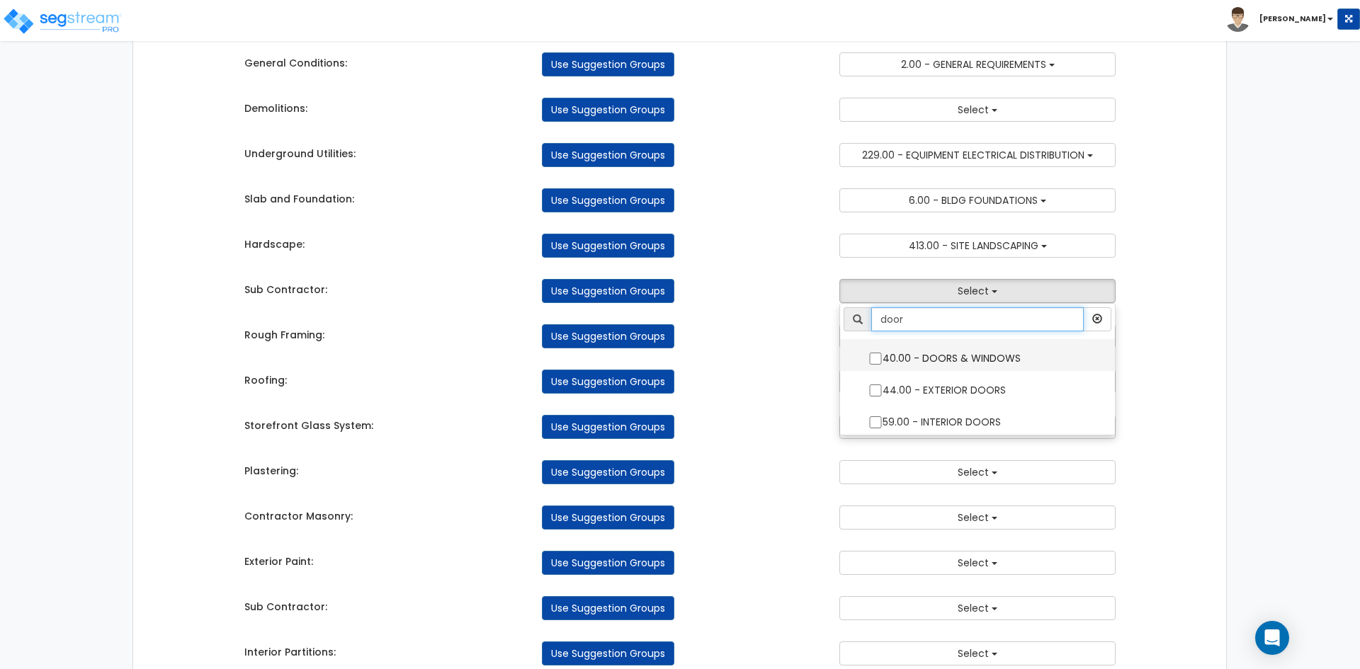
type input "door"
click at [879, 356] on input "40.00 - DOORS & WINDOWS" at bounding box center [875, 359] width 14 height 12
checkbox input "true"
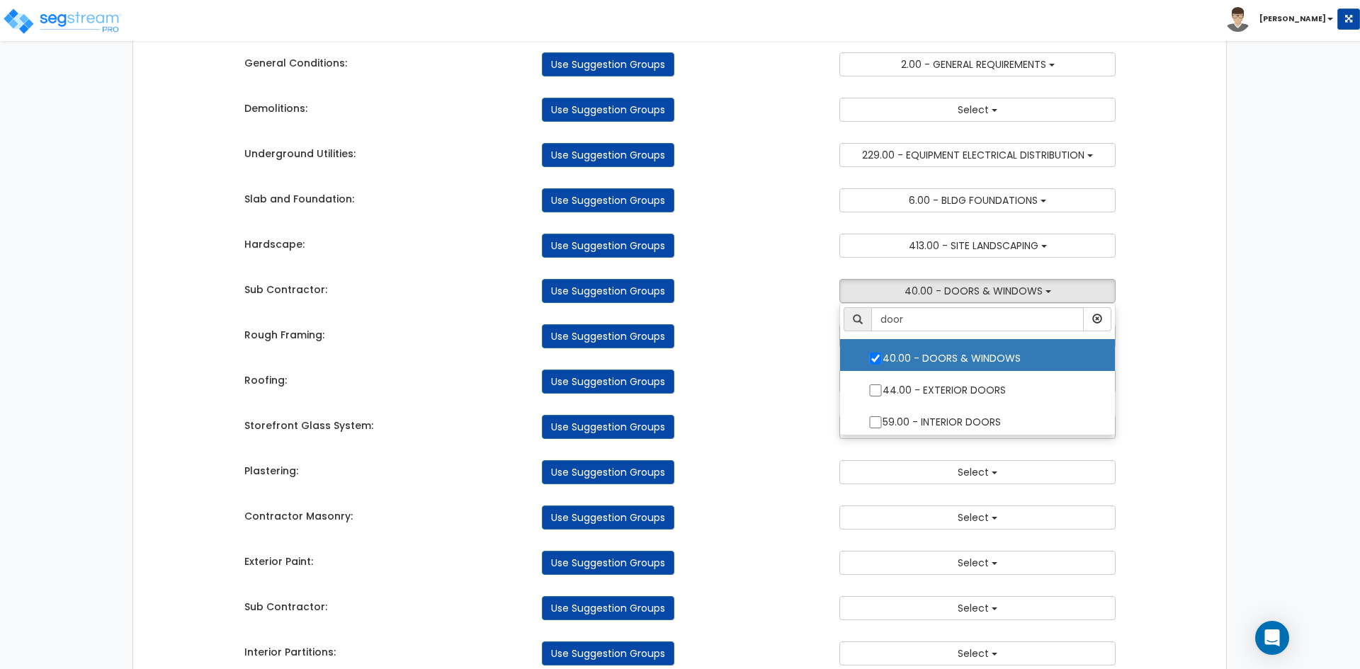
click at [750, 367] on div "Roofing: Use Suggestion Groups 2.00 - GENERAL REQUIREMENTS 6.00 - BLDG FOUNDATI…" at bounding box center [680, 378] width 893 height 31
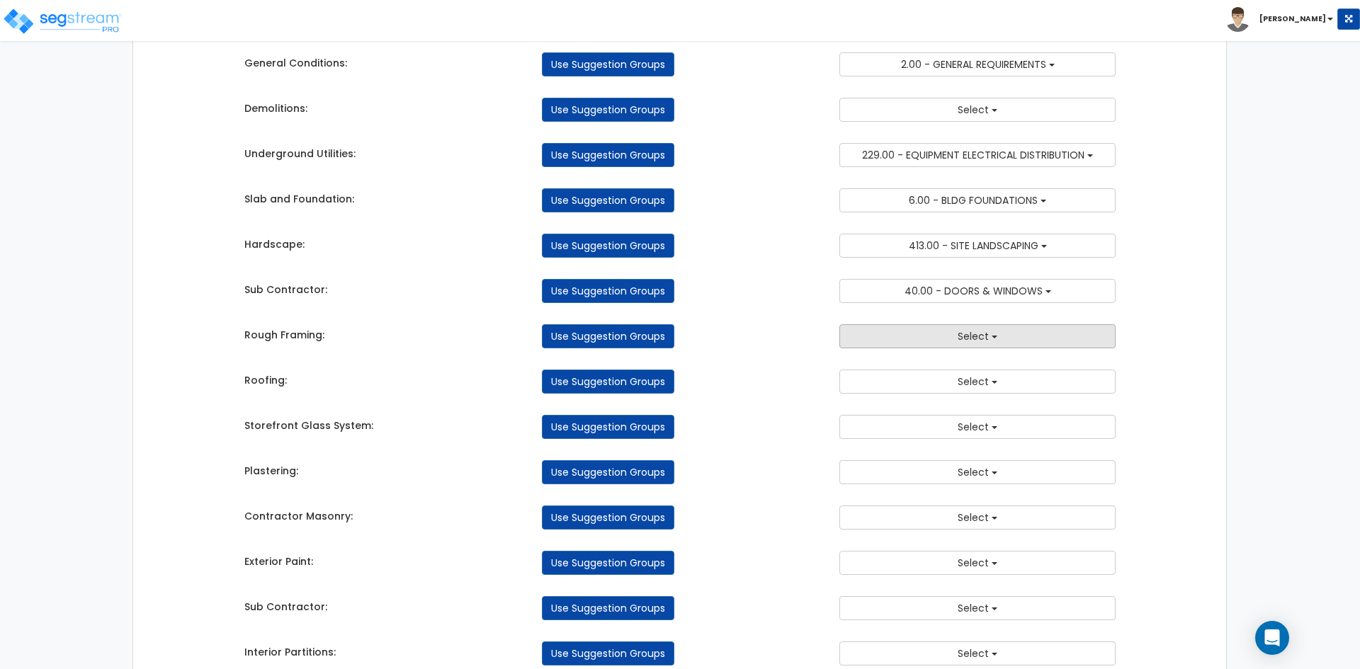
click at [937, 343] on button "Select" at bounding box center [977, 336] width 276 height 24
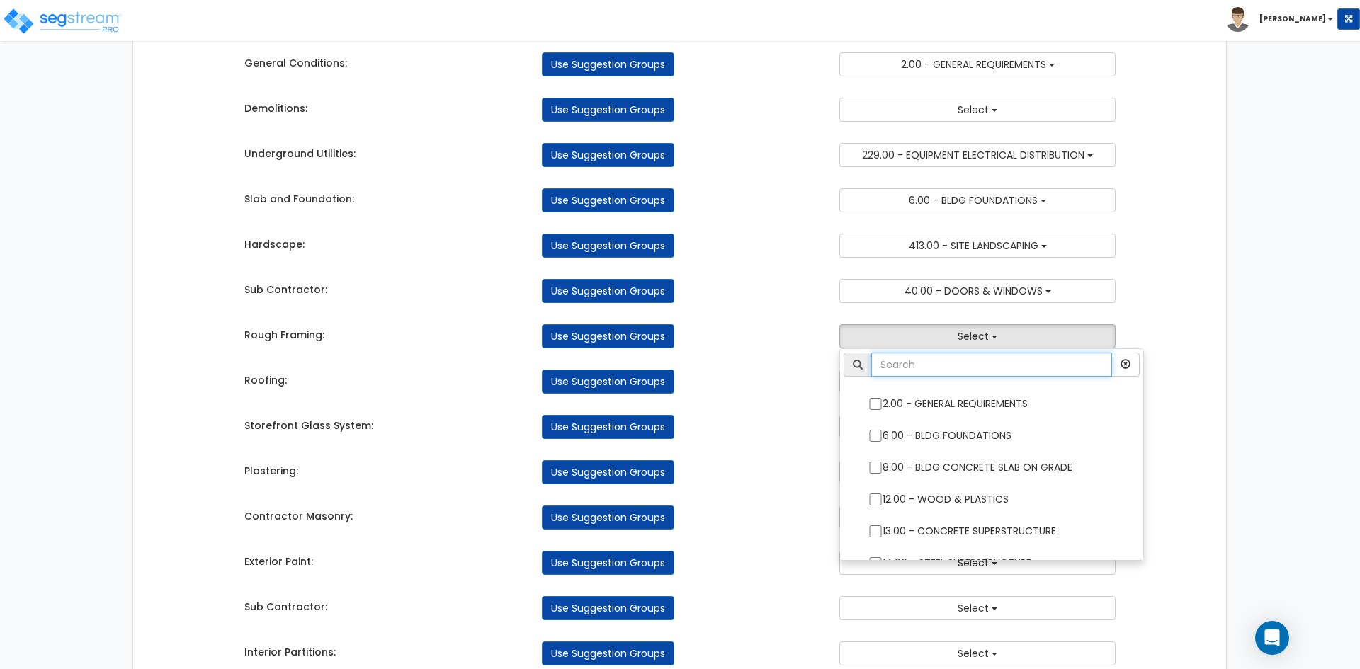
click at [942, 375] on input "text" at bounding box center [991, 365] width 241 height 24
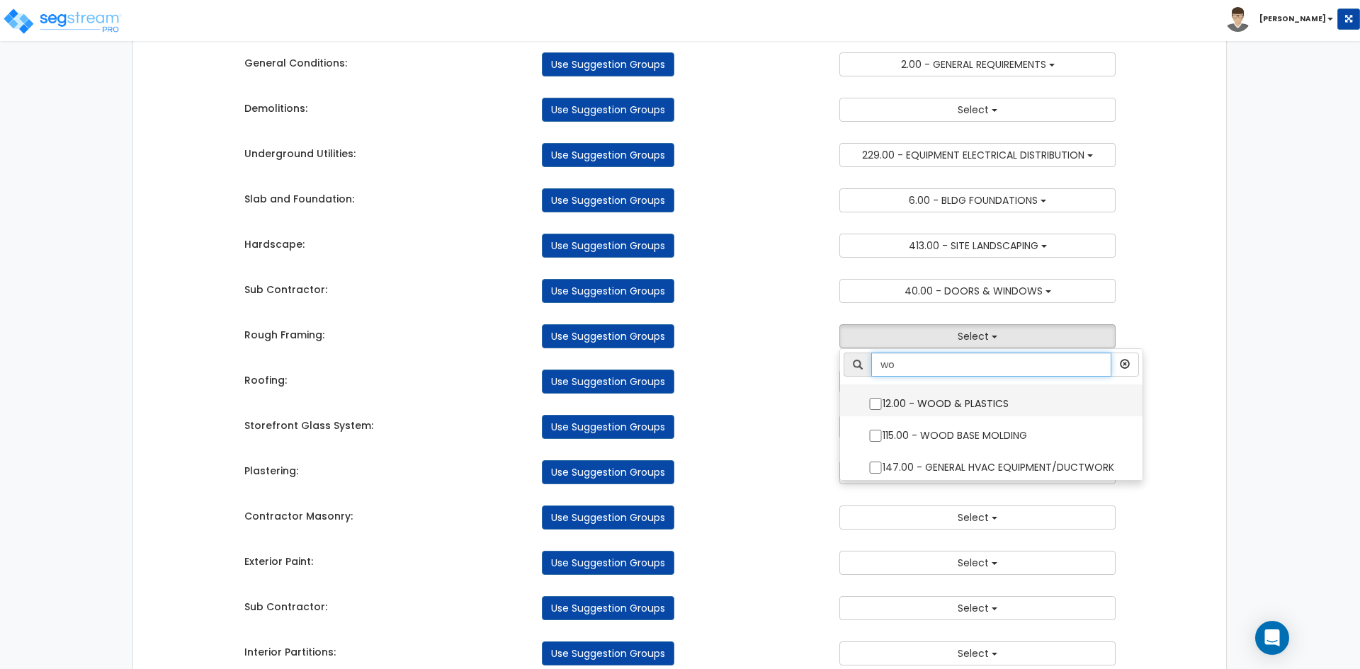
type input "wo"
click at [882, 403] on input "12.00 - WOOD & PLASTICS" at bounding box center [875, 404] width 14 height 12
checkbox input "true"
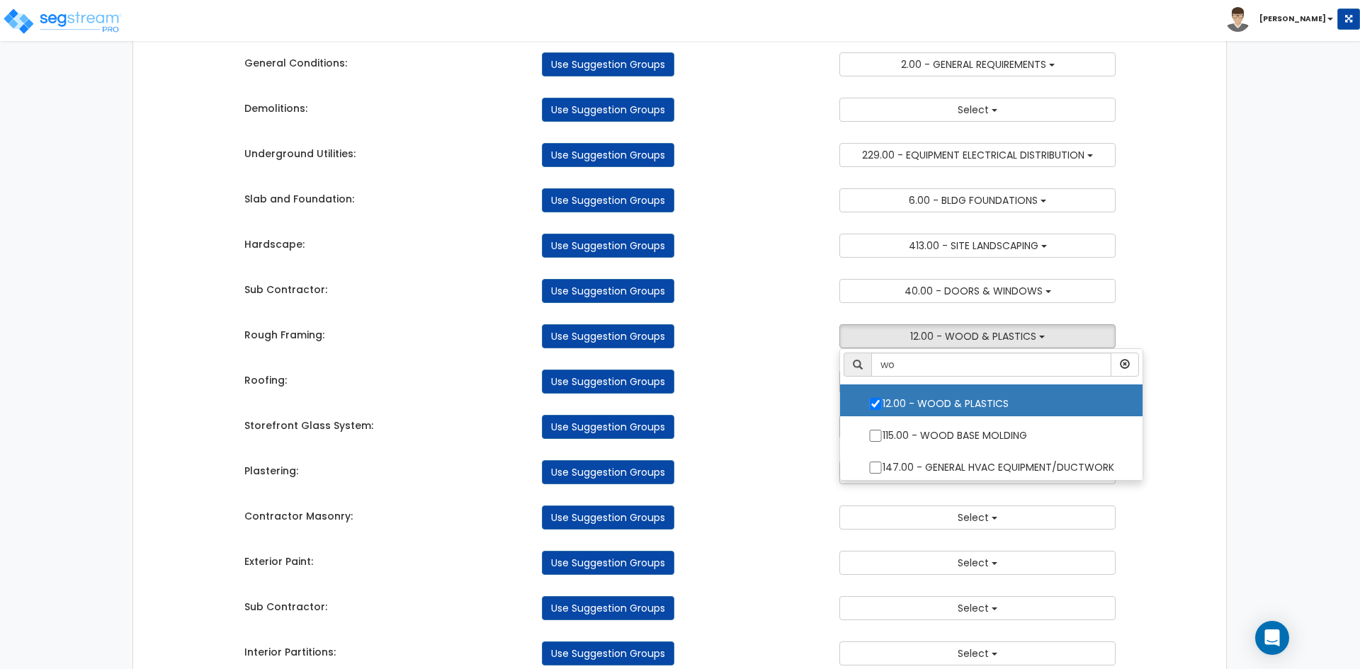
click at [816, 428] on div "Use Suggestion Groups" at bounding box center [679, 427] width 297 height 24
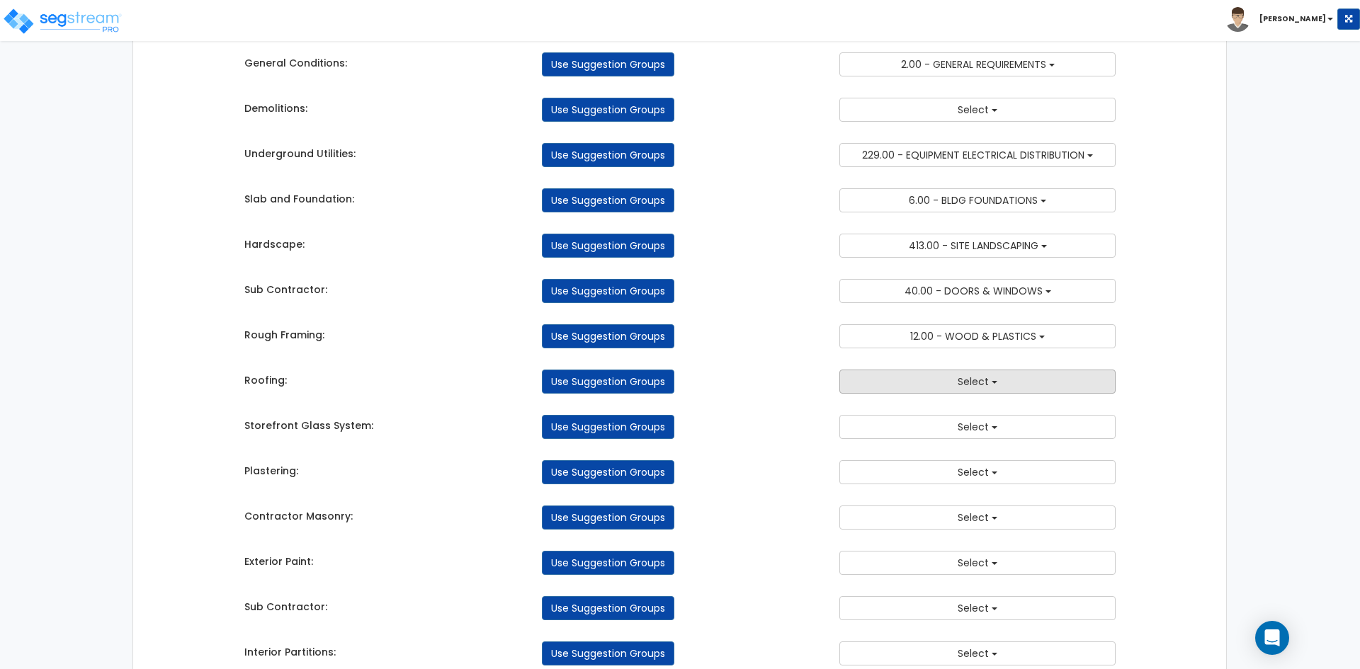
click at [916, 378] on button "Select" at bounding box center [977, 382] width 276 height 24
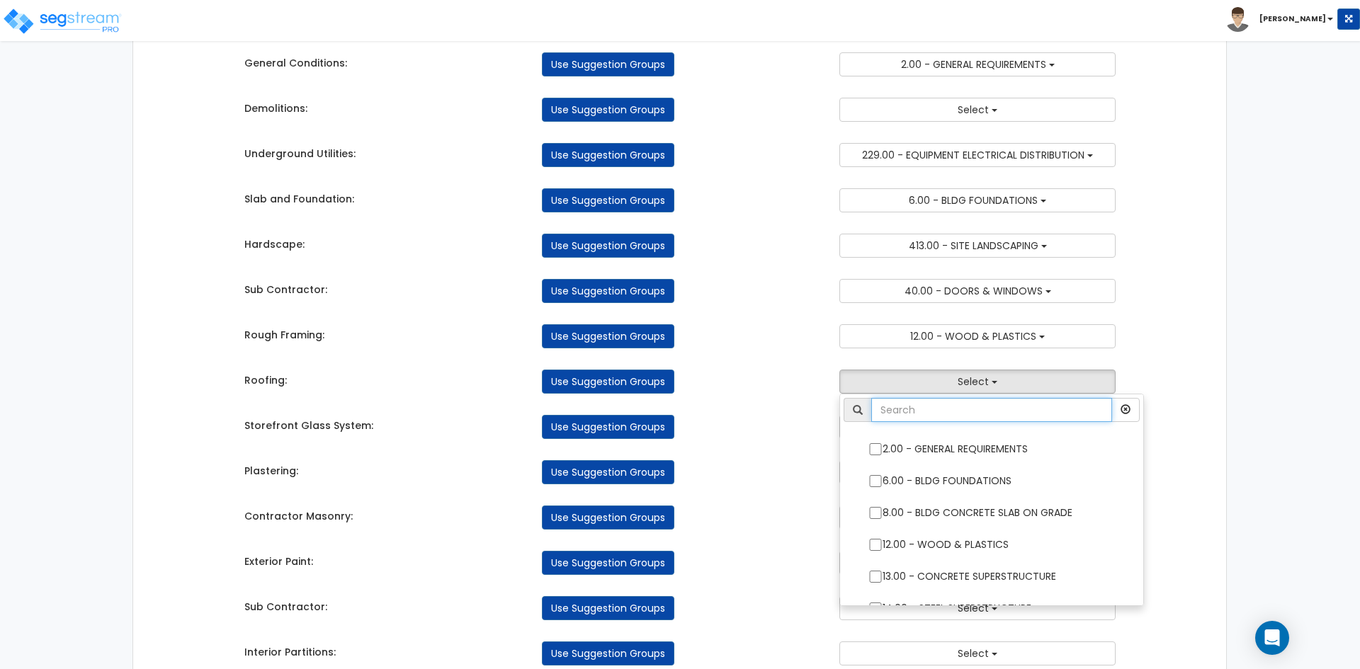
click at [926, 402] on input "text" at bounding box center [991, 410] width 241 height 24
type input "ro"
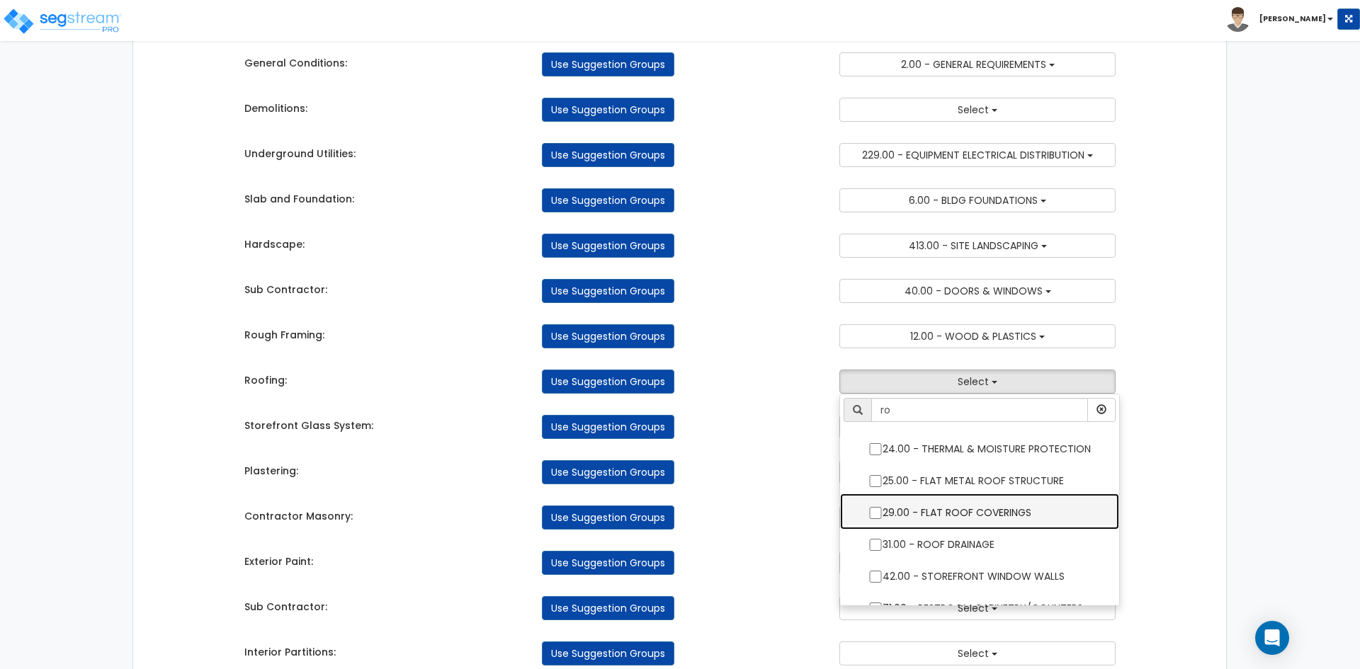
click at [870, 506] on label "29.00 - FLAT ROOF COVERINGS" at bounding box center [979, 511] width 251 height 33
click at [870, 507] on input "29.00 - FLAT ROOF COVERINGS" at bounding box center [875, 513] width 14 height 12
checkbox input "true"
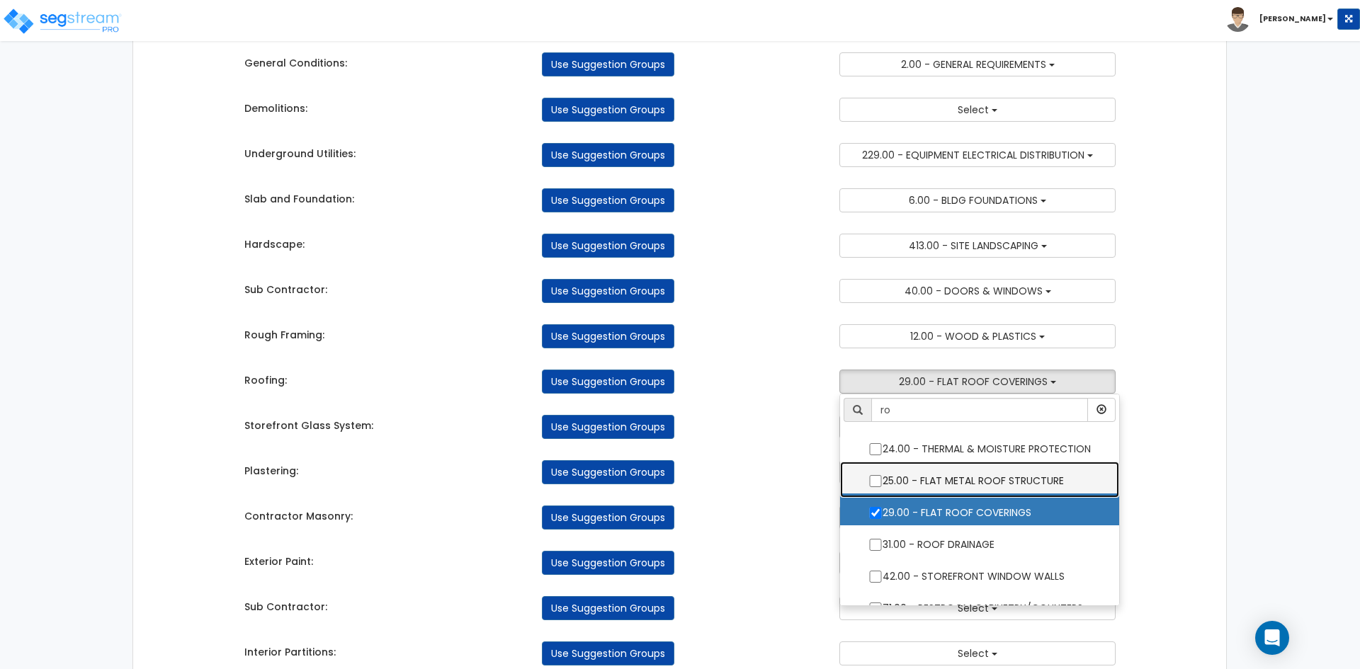
click at [873, 472] on label "25.00 - FLAT METAL ROOF STRUCTURE" at bounding box center [979, 479] width 251 height 33
click at [873, 475] on input "25.00 - FLAT METAL ROOF STRUCTURE" at bounding box center [875, 481] width 14 height 12
checkbox input "true"
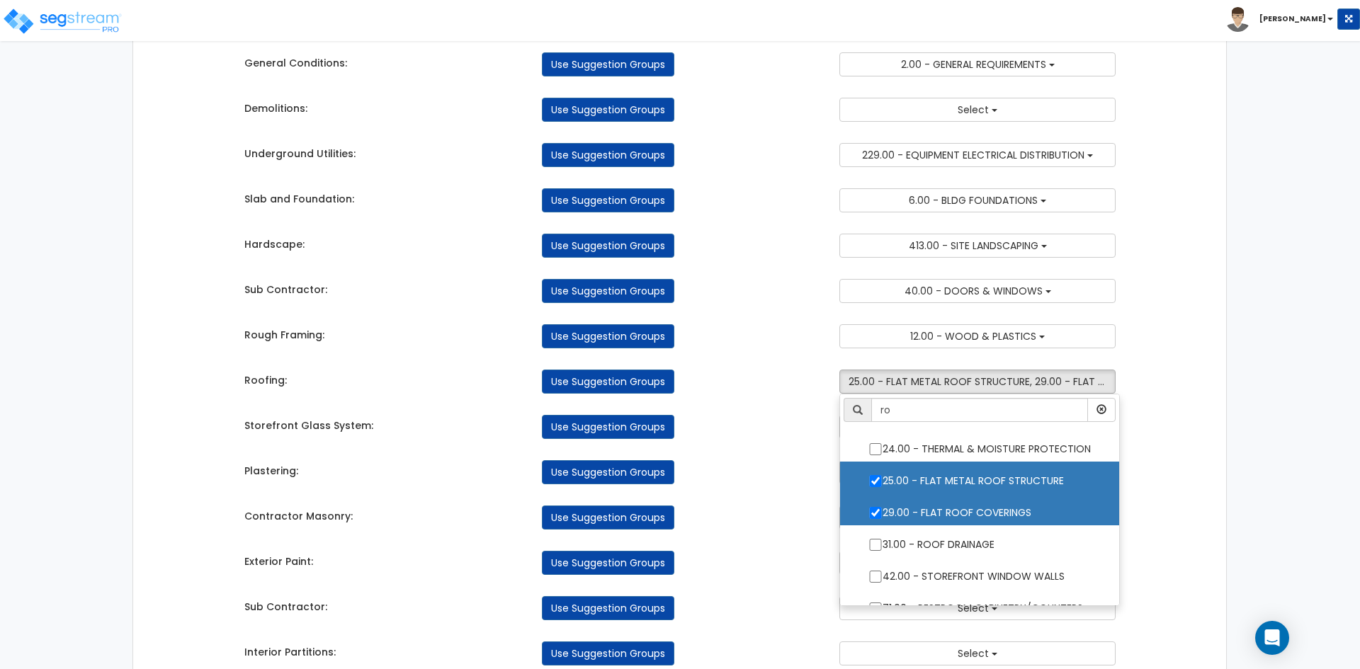
click at [792, 488] on div "Takeoff Cost Suggestion Groups Modify Component Groups Manually General Conditi…" at bounding box center [680, 603] width 893 height 1242
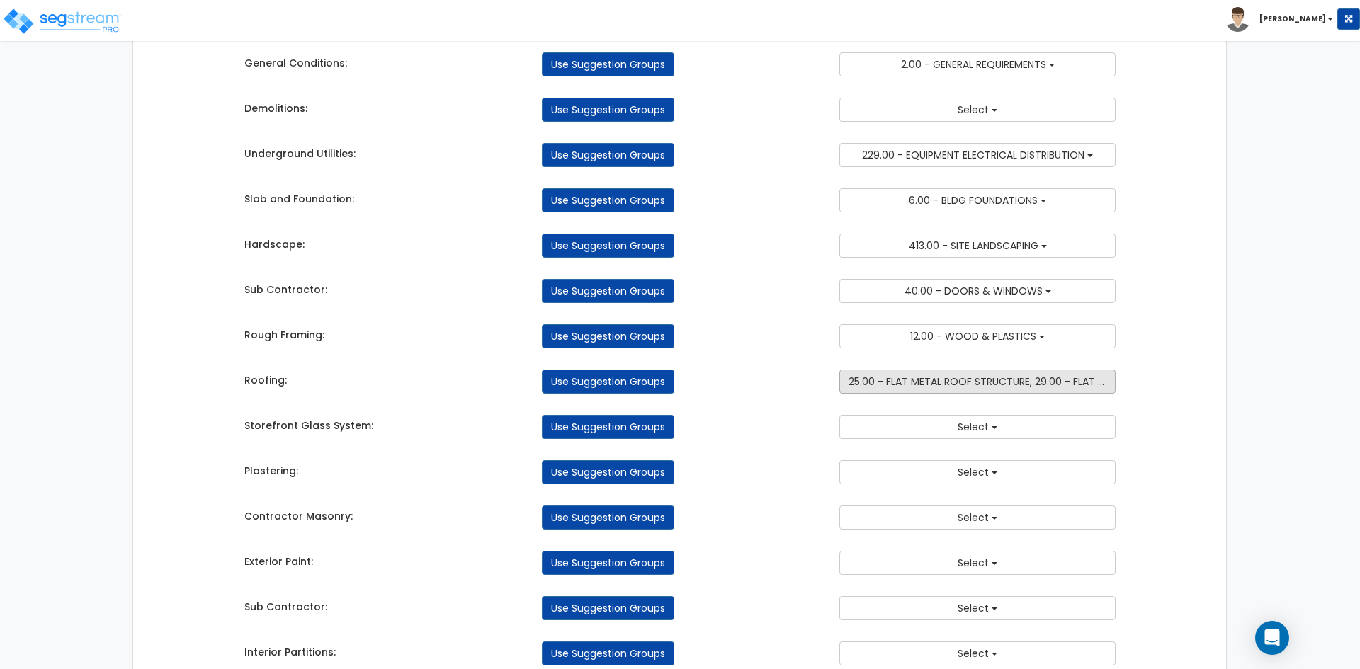
scroll to position [212, 0]
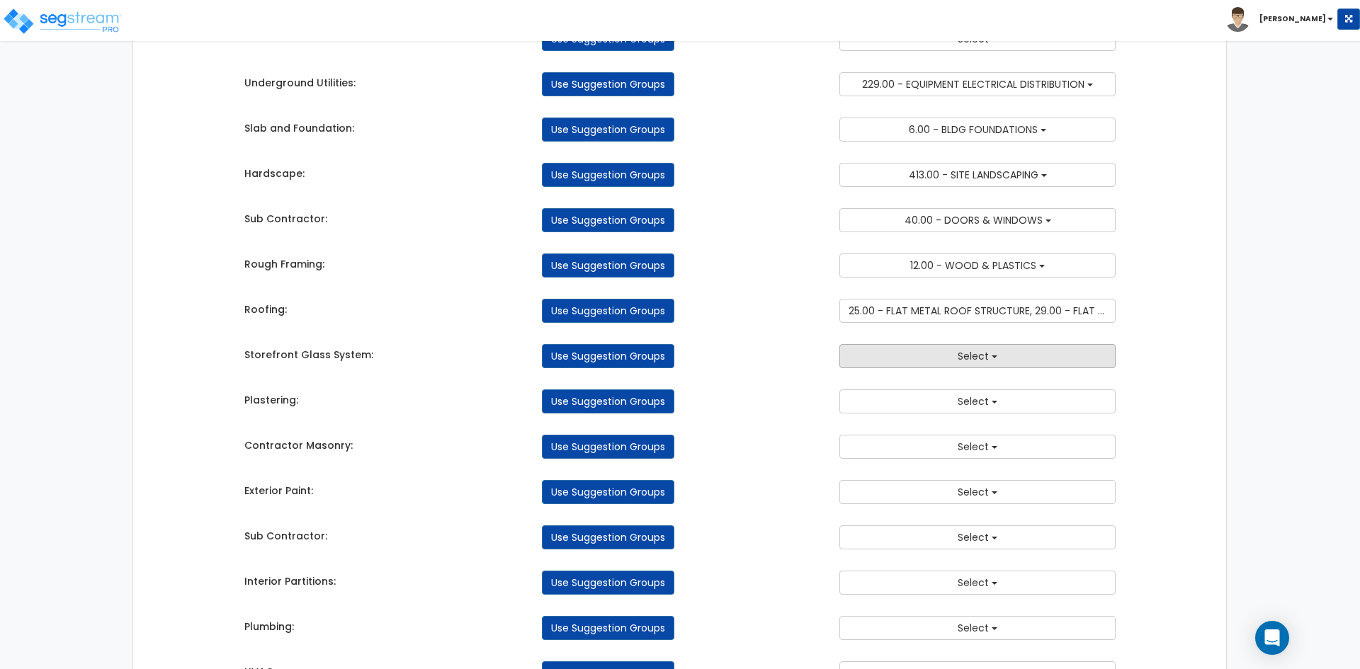
click at [927, 364] on button "Select" at bounding box center [977, 356] width 276 height 24
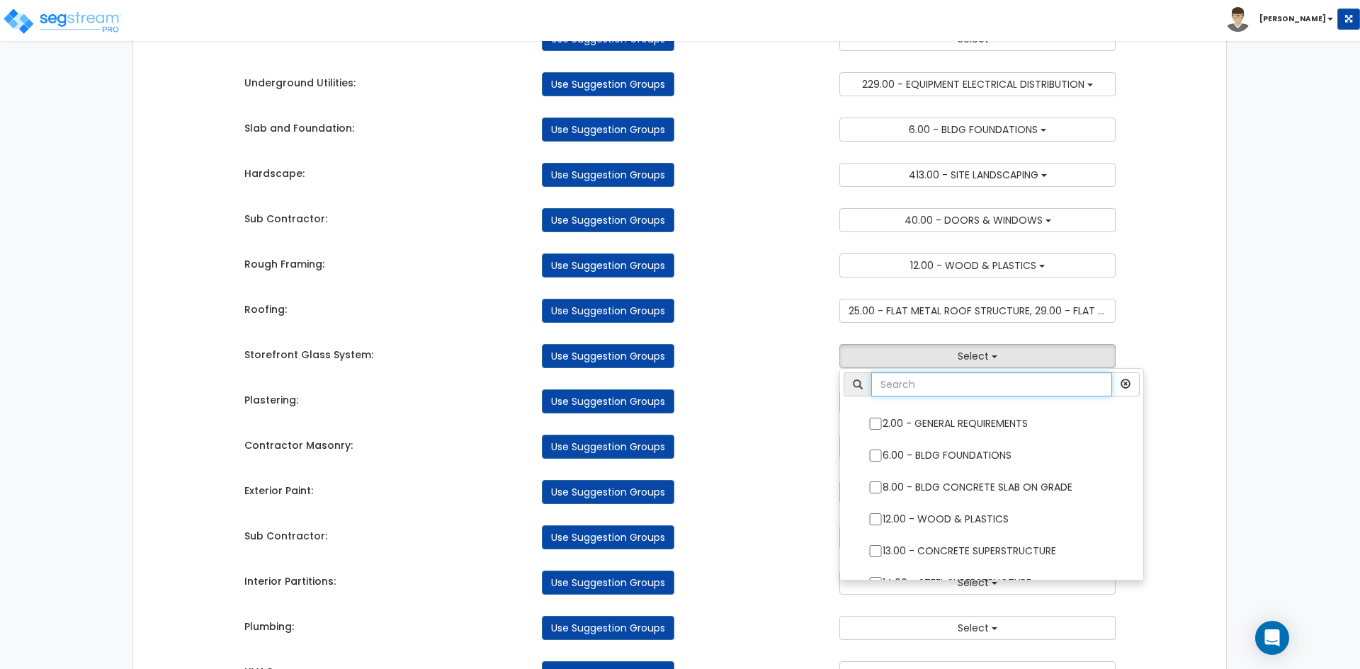
click at [927, 391] on input "text" at bounding box center [991, 385] width 241 height 24
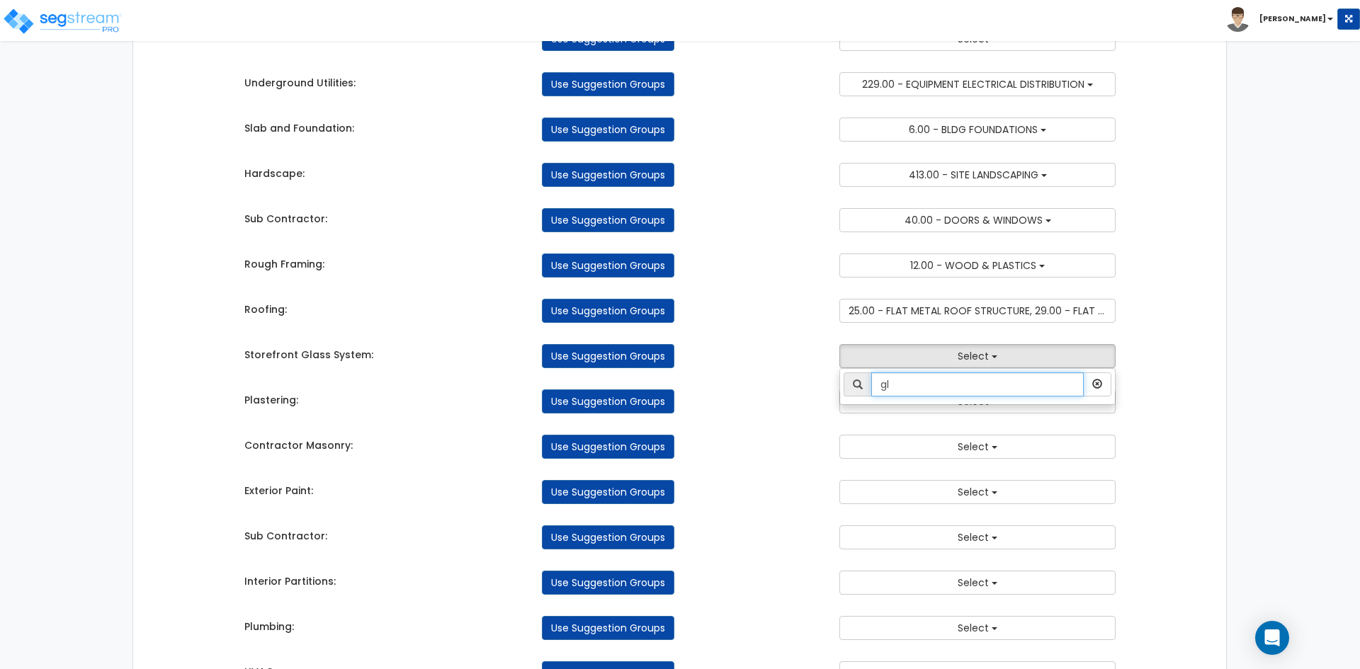
type input "g"
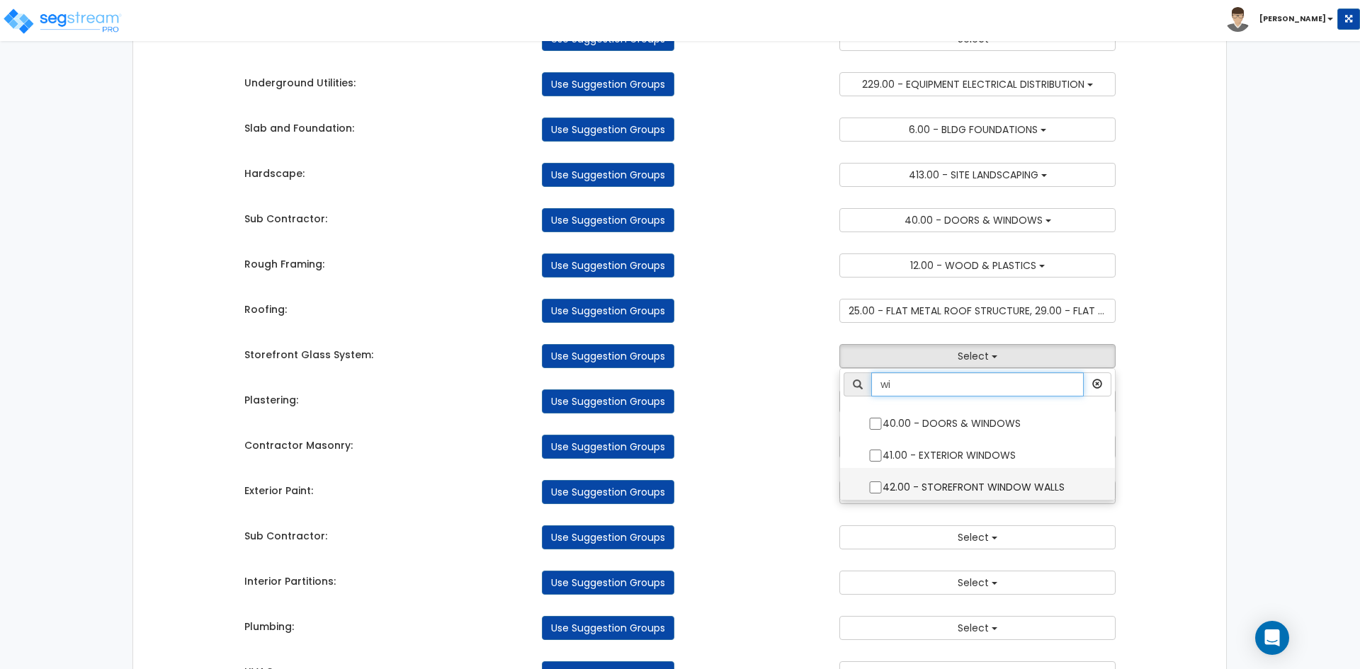
type input "wi"
click at [878, 483] on input "42.00 - STOREFRONT WINDOW WALLS" at bounding box center [875, 488] width 14 height 12
checkbox input "true"
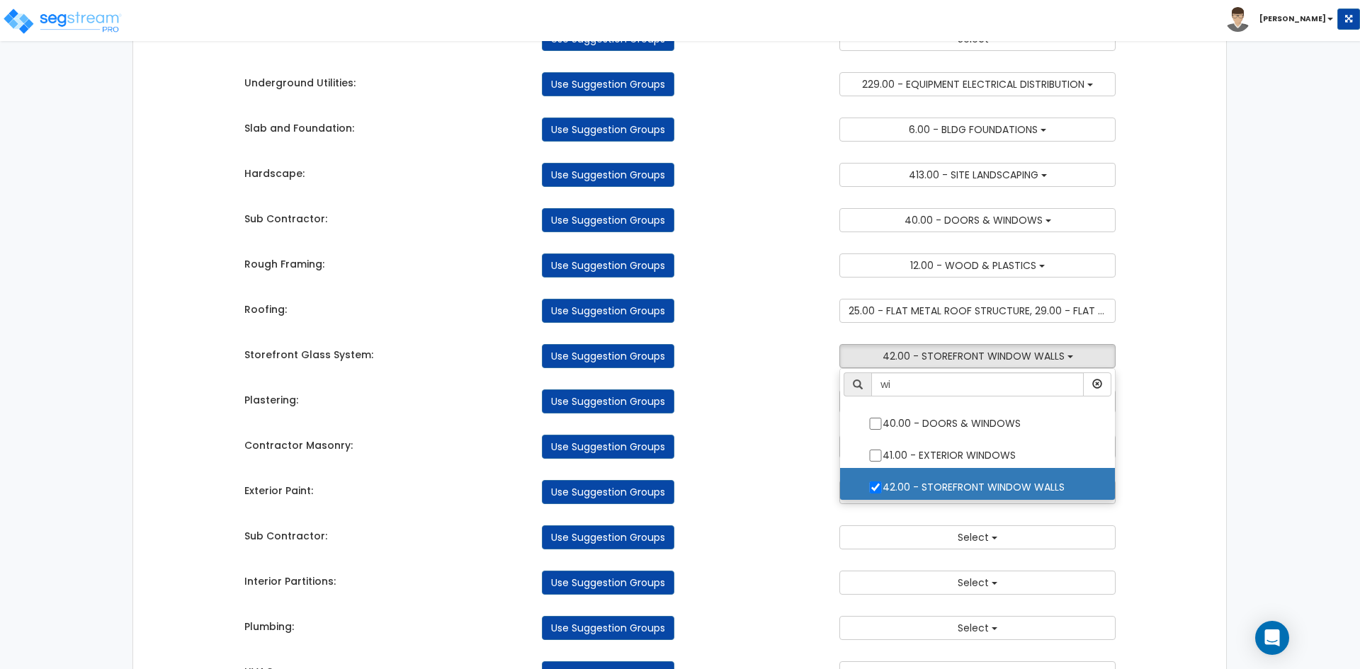
click at [797, 439] on div "Use Suggestion Groups" at bounding box center [679, 447] width 297 height 24
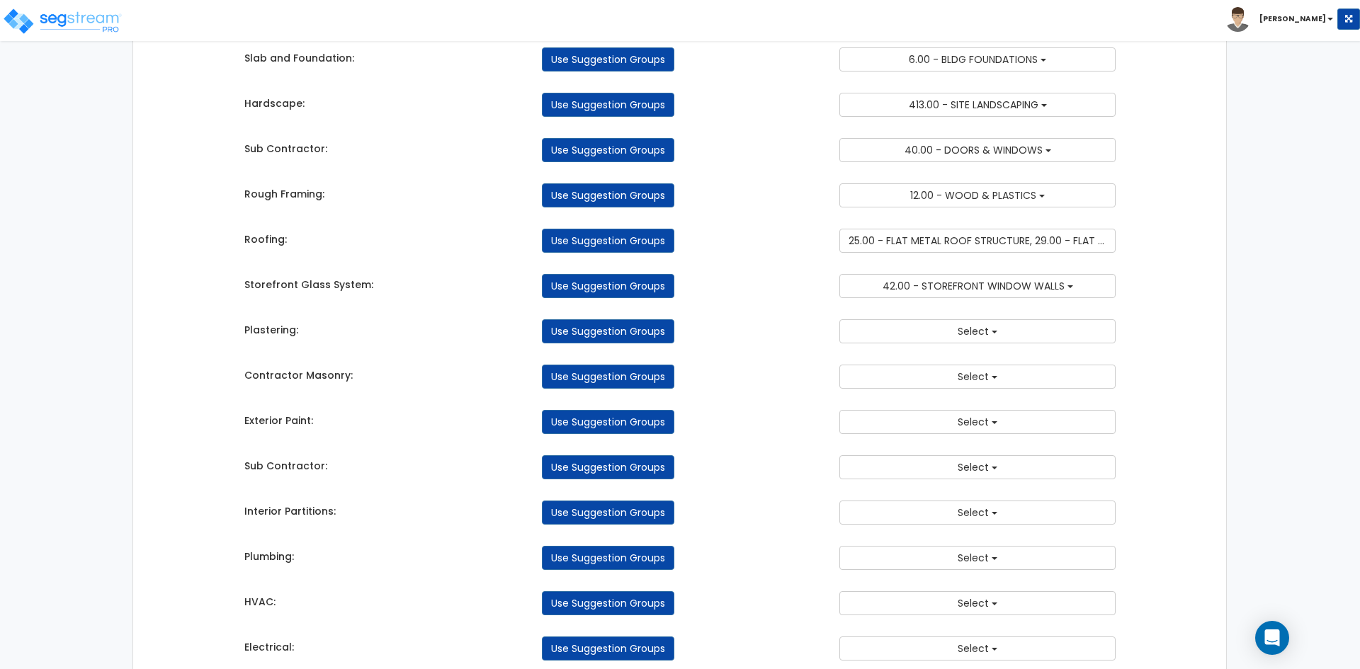
scroll to position [283, 0]
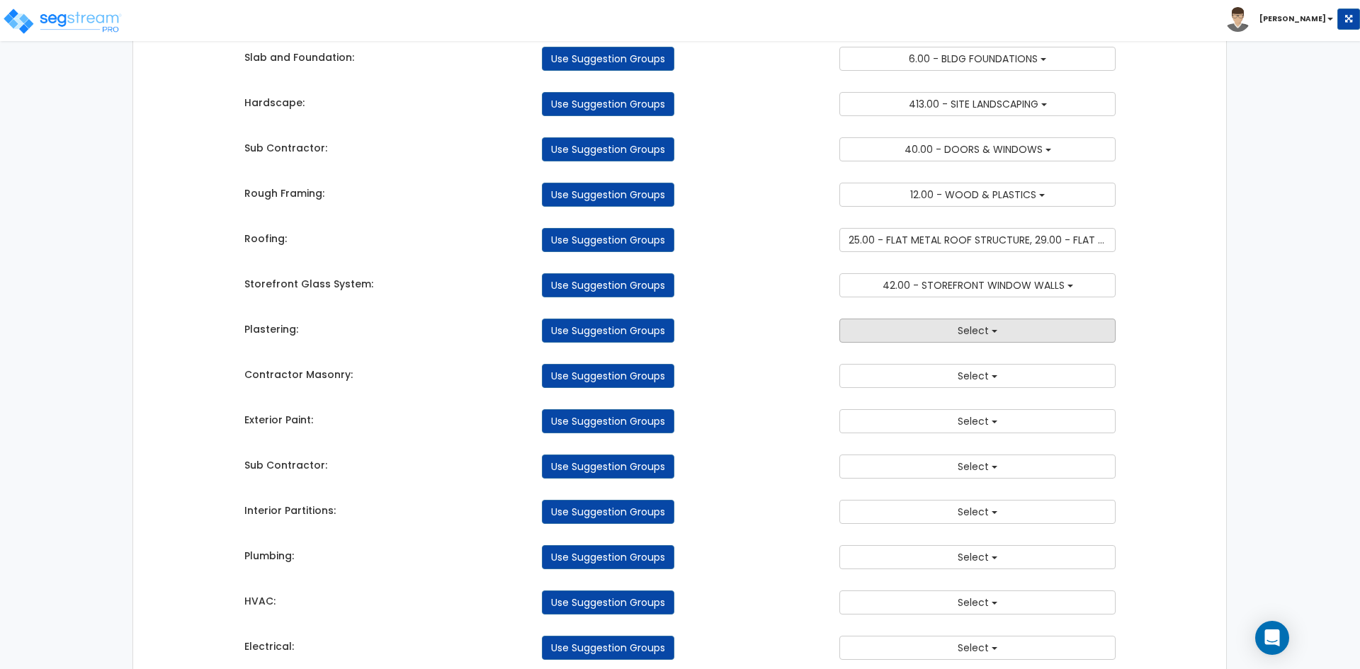
click at [938, 332] on button "Select" at bounding box center [977, 331] width 276 height 24
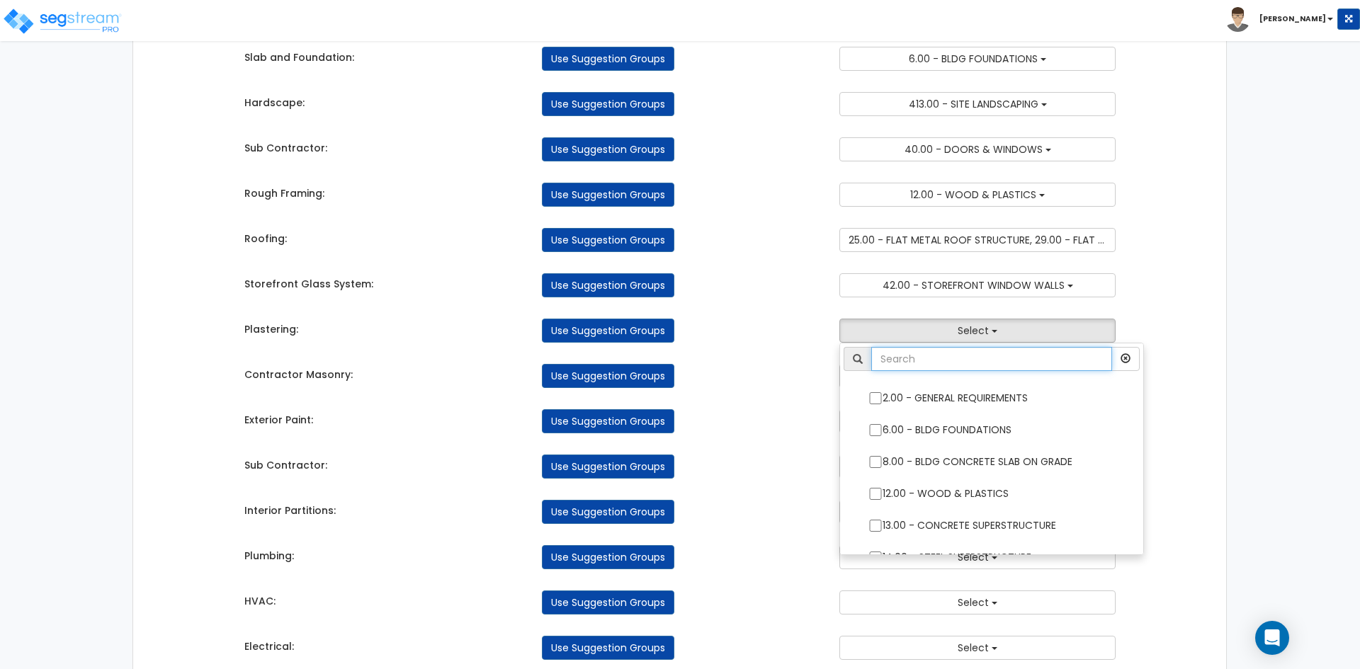
click at [943, 363] on input "text" at bounding box center [991, 359] width 241 height 24
type input "pa"
click at [877, 359] on input "pa" at bounding box center [980, 359] width 218 height 24
drag, startPoint x: 919, startPoint y: 365, endPoint x: 856, endPoint y: 364, distance: 62.3
click at [856, 364] on div "pa" at bounding box center [980, 359] width 273 height 24
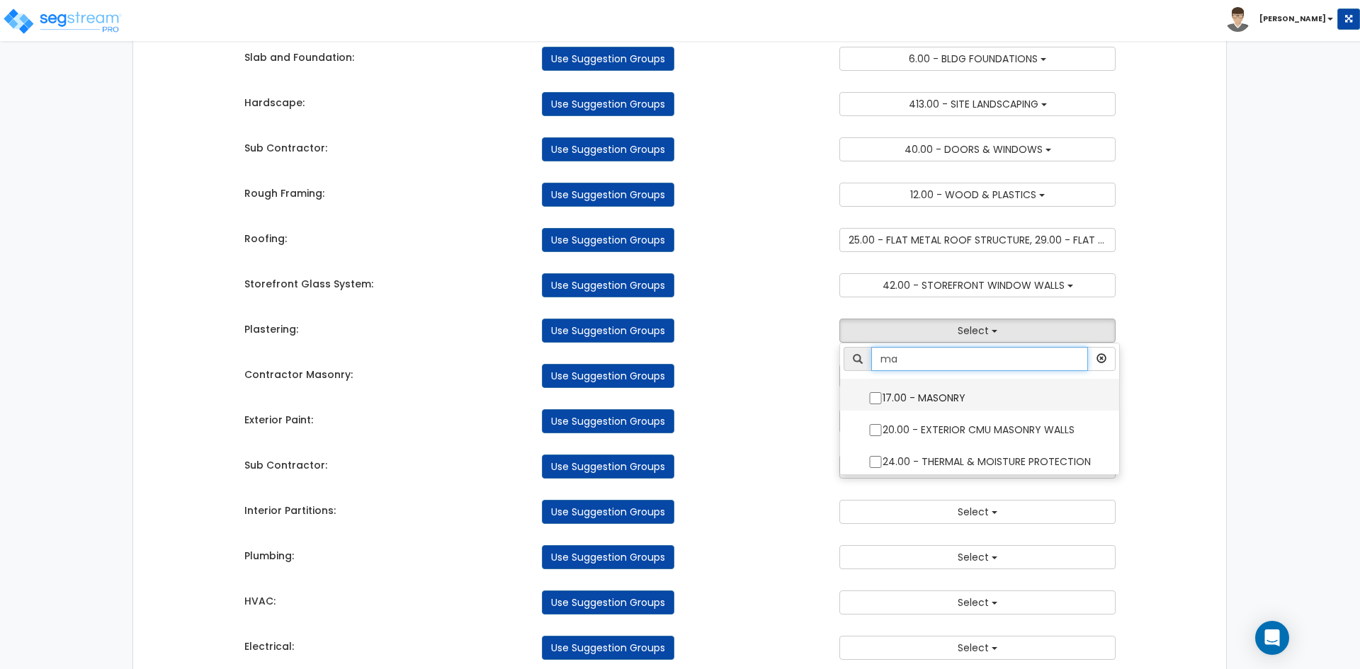
type input "ma"
click at [872, 393] on input "17.00 - MASONRY" at bounding box center [875, 398] width 14 height 12
checkbox input "true"
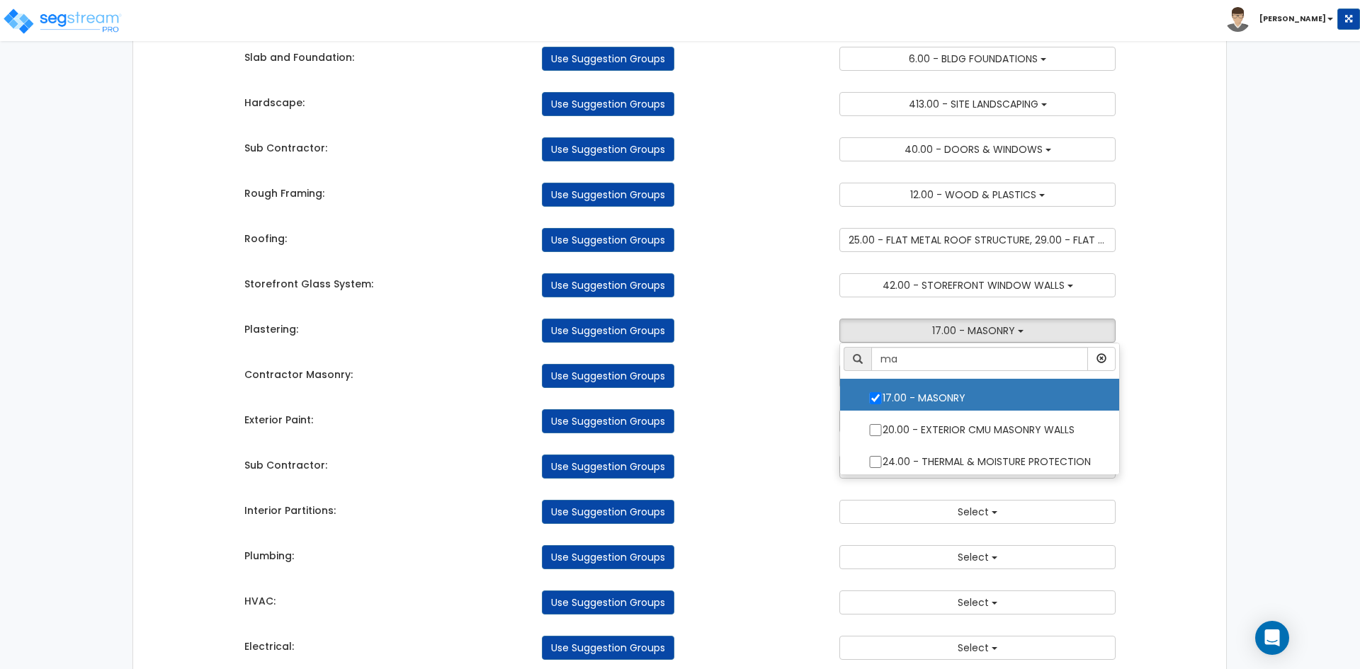
click at [801, 403] on div "Exterior Paint: Use Suggestion Groups 2.00 - GENERAL REQUIREMENTS 6.00 - BLDG F…" at bounding box center [680, 417] width 893 height 31
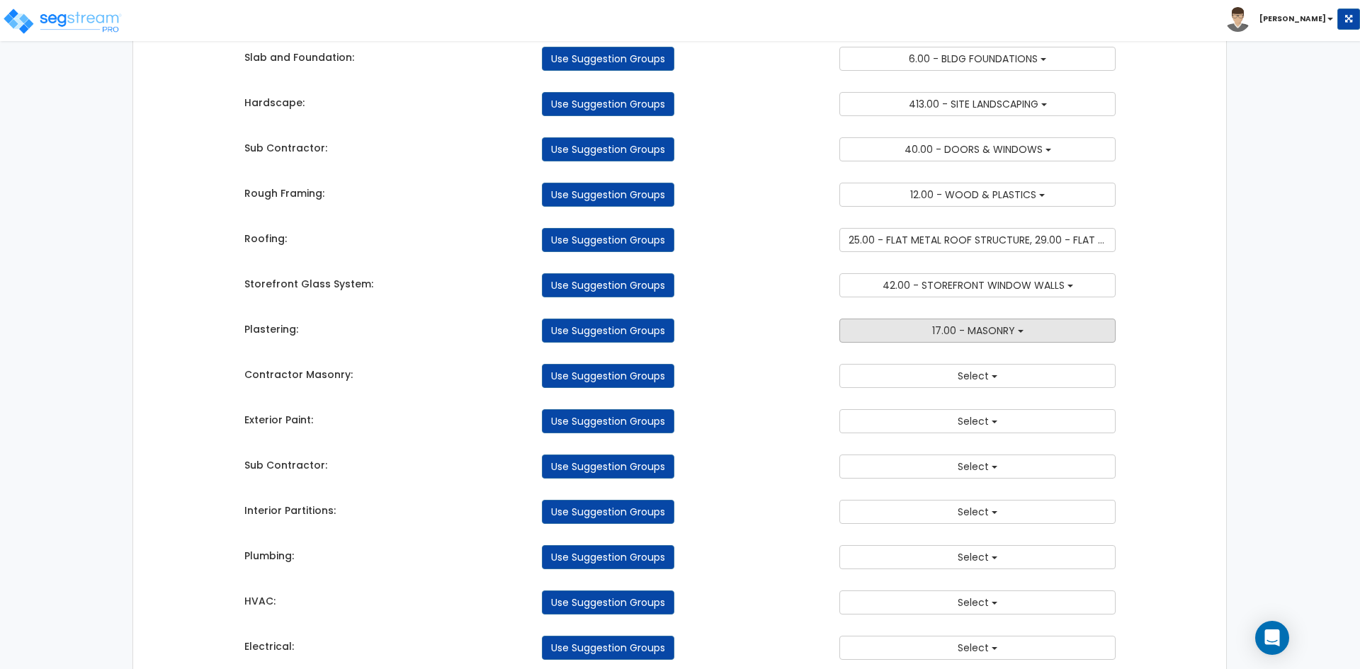
click at [962, 340] on button "17.00 - MASONRY" at bounding box center [977, 331] width 276 height 24
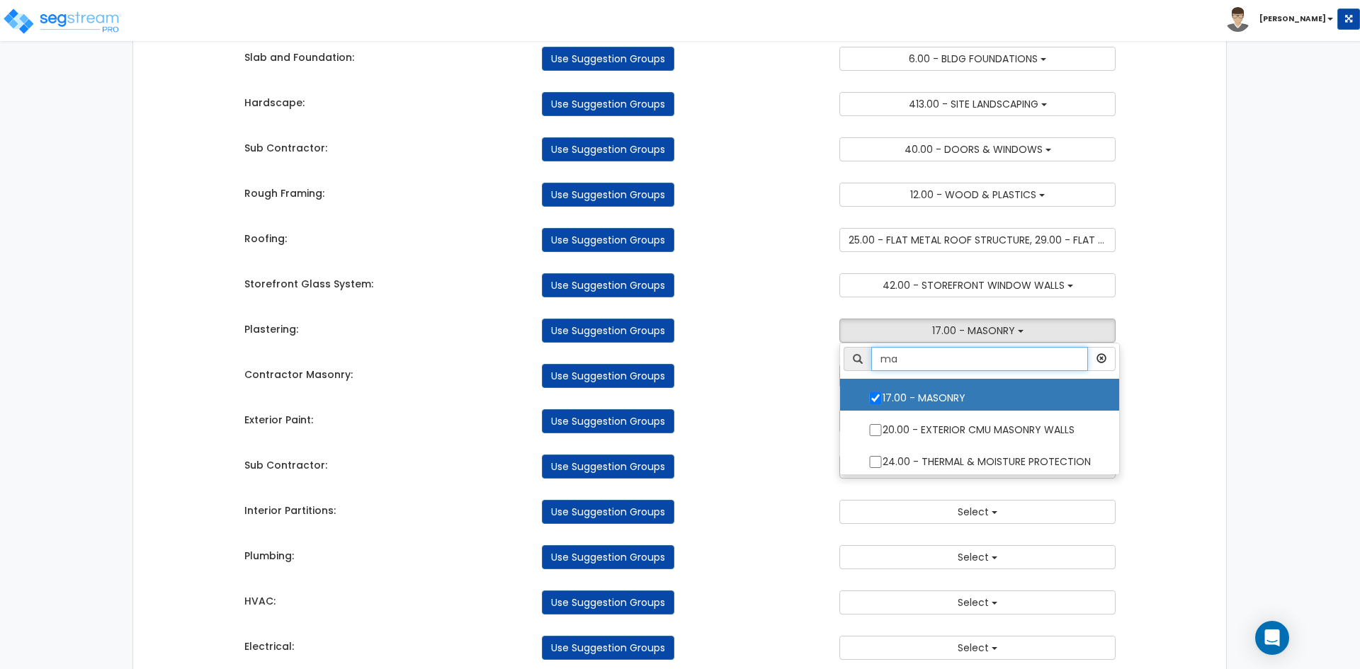
drag, startPoint x: 924, startPoint y: 354, endPoint x: 878, endPoint y: 357, distance: 46.8
click at [878, 357] on input "ma" at bounding box center [979, 359] width 217 height 24
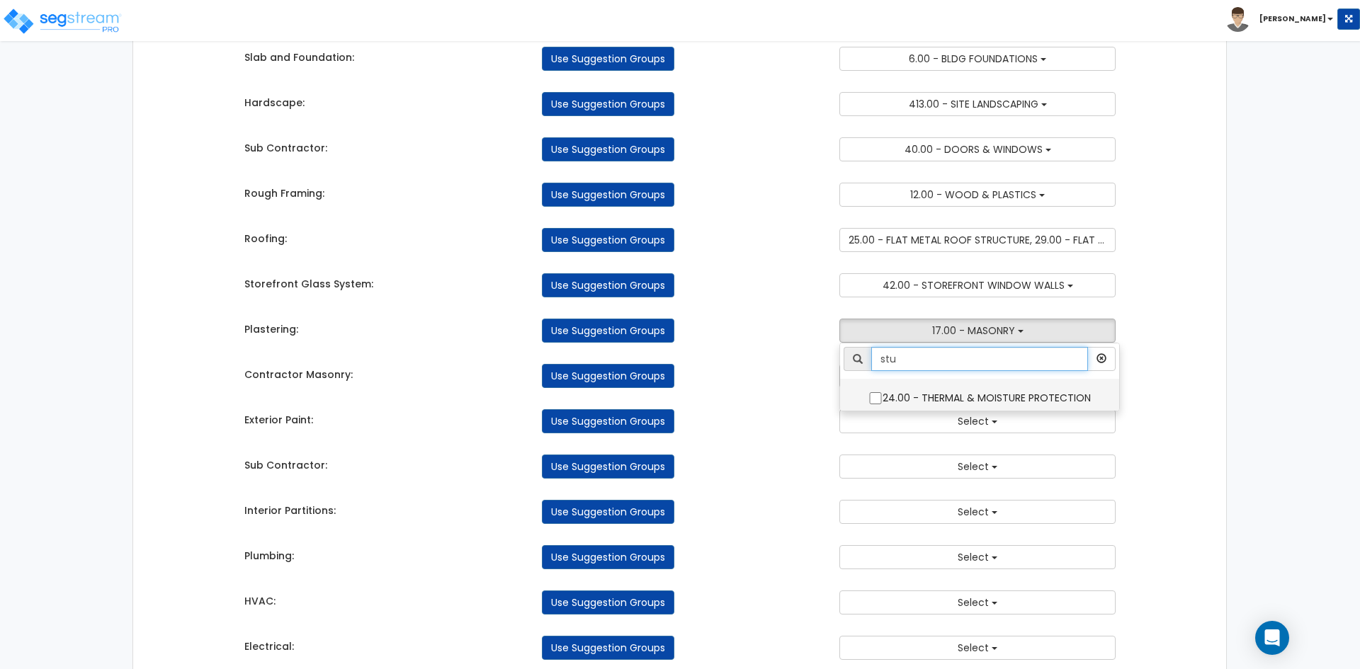
type input "stu"
click at [875, 402] on input "24.00 - THERMAL & MOISTURE PROTECTION" at bounding box center [875, 398] width 14 height 12
checkbox input "true"
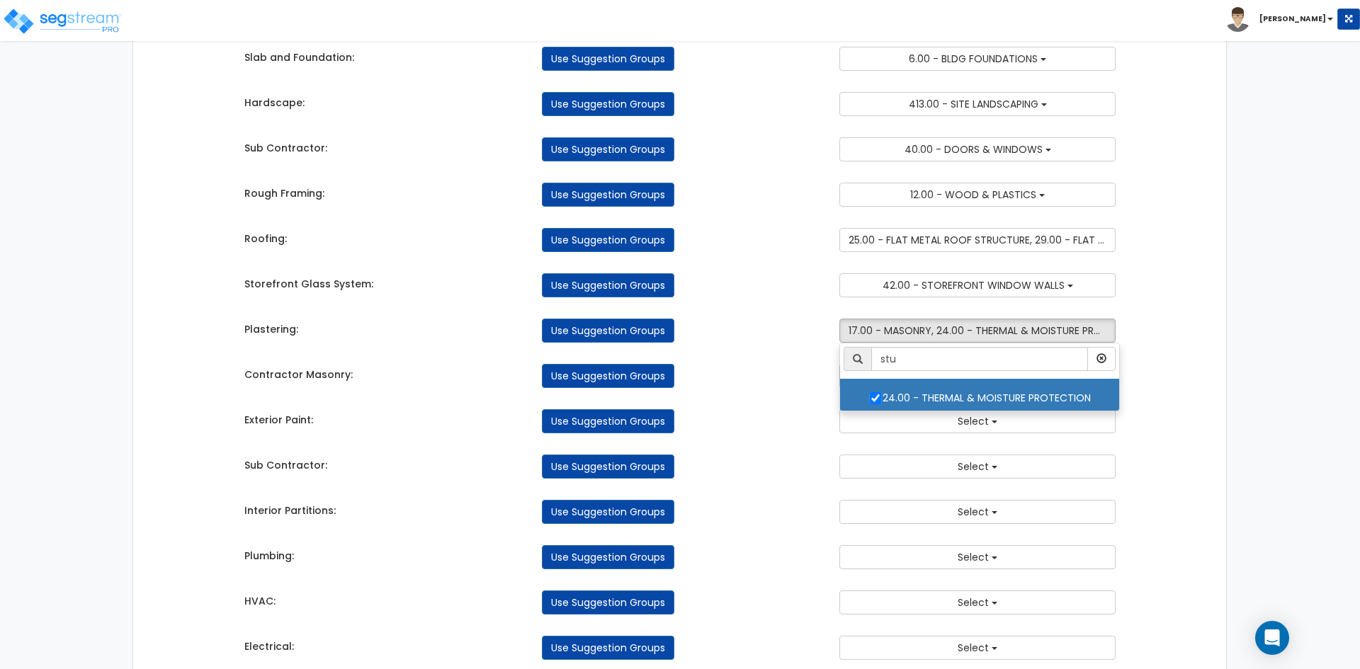
click at [824, 414] on div "Use Suggestion Groups" at bounding box center [679, 421] width 297 height 24
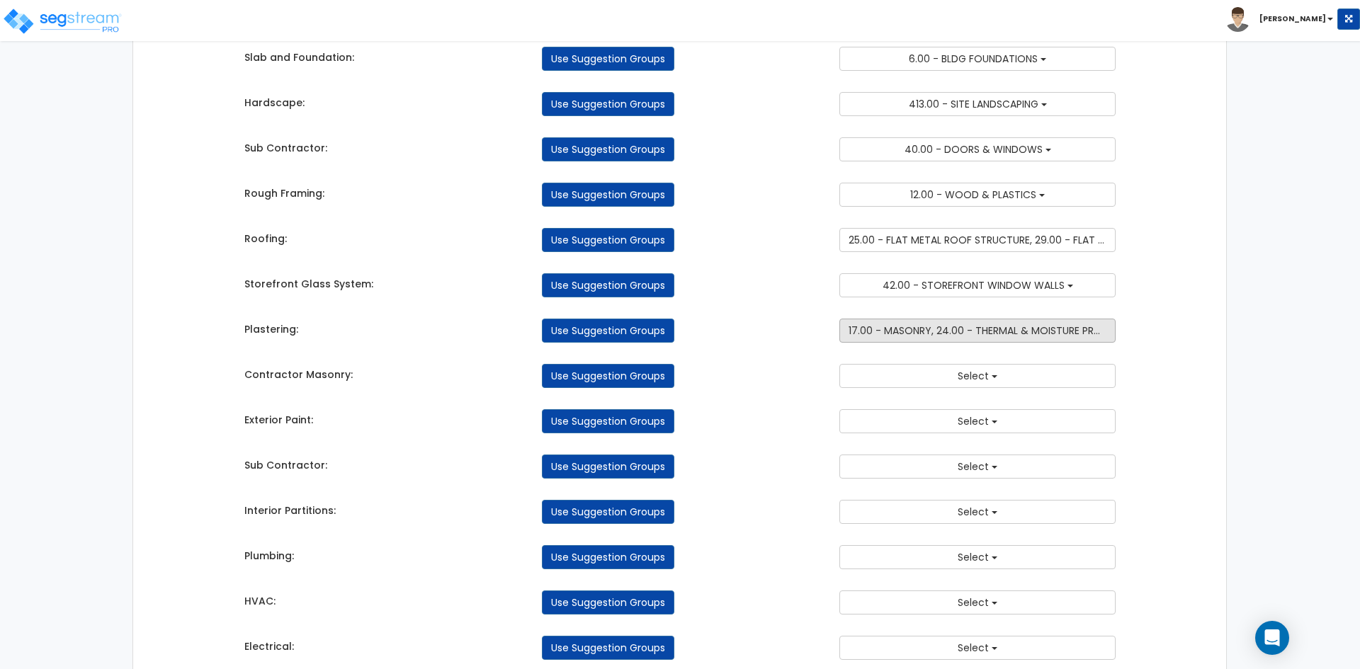
click at [950, 332] on span "17.00 - MASONRY, 24.00 - THERMAL & MOISTURE PROTECTION" at bounding box center [996, 331] width 296 height 14
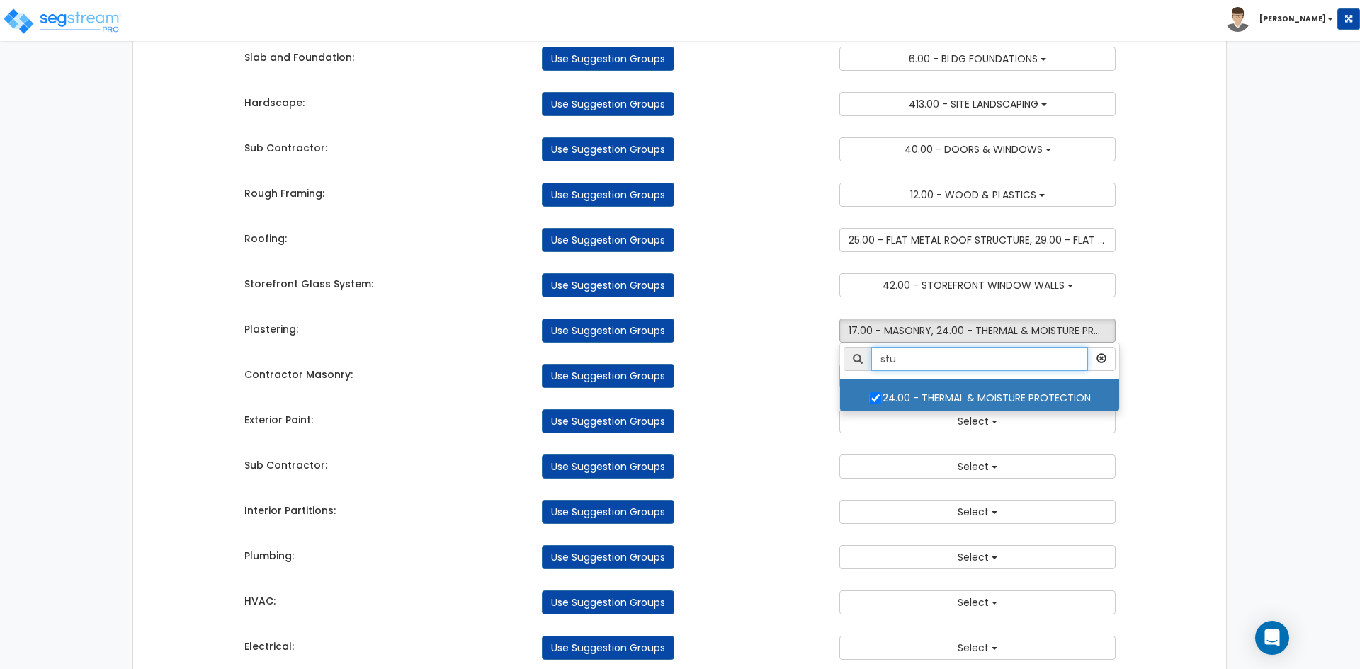
drag, startPoint x: 928, startPoint y: 355, endPoint x: 868, endPoint y: 357, distance: 59.5
click at [868, 357] on div "stu" at bounding box center [980, 359] width 272 height 24
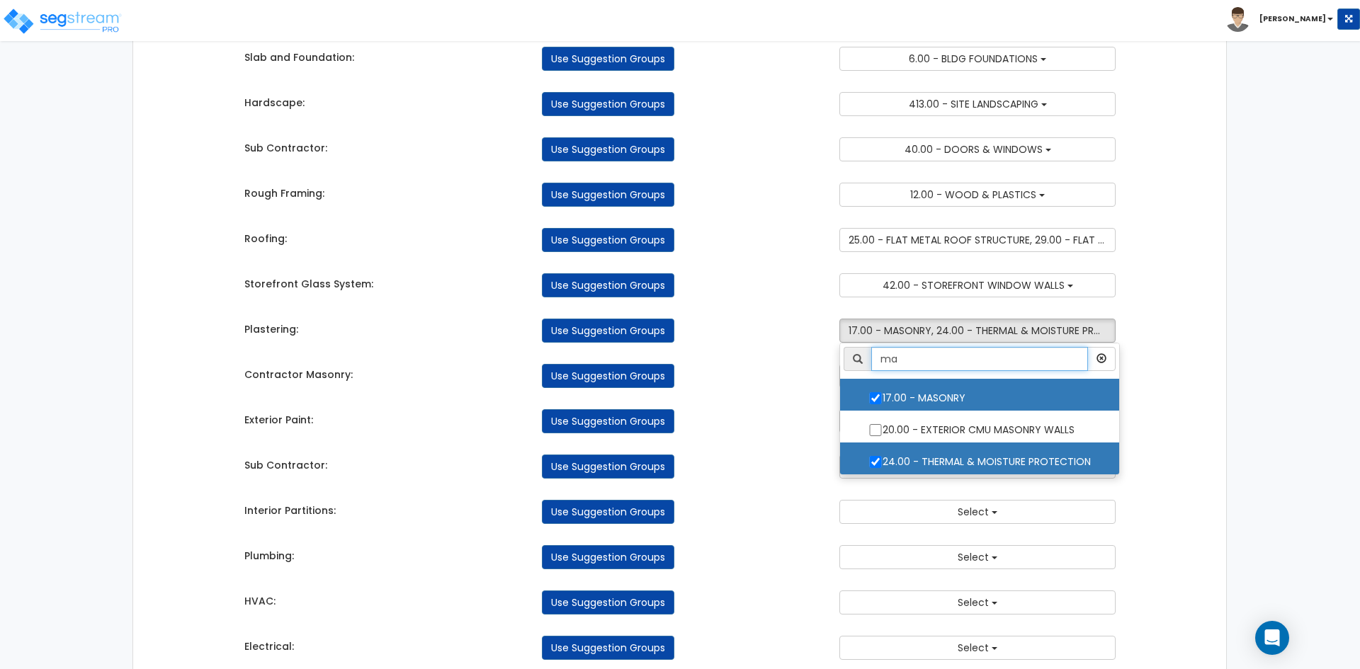
type input "ma"
click at [873, 392] on input "17.00 - MASONRY" at bounding box center [875, 398] width 14 height 12
checkbox input "false"
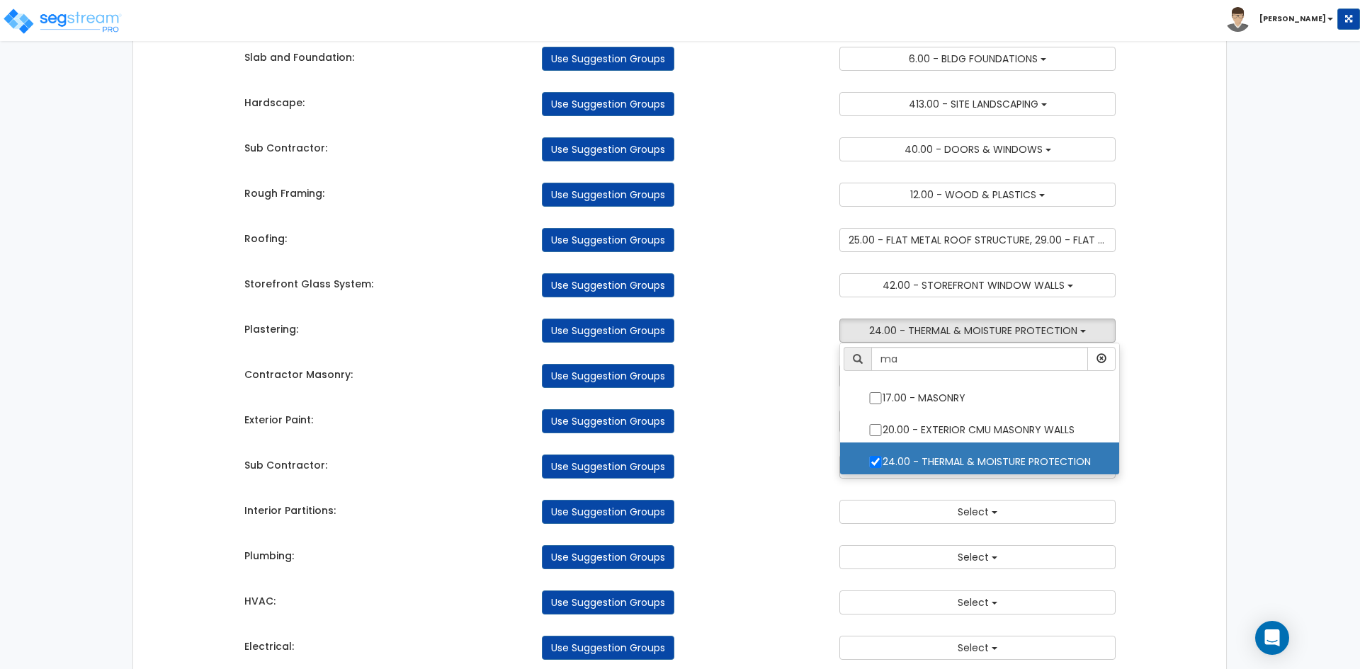
click at [793, 407] on div "Exterior Paint: Use Suggestion Groups 2.00 - GENERAL REQUIREMENTS 6.00 - BLDG F…" at bounding box center [680, 417] width 893 height 31
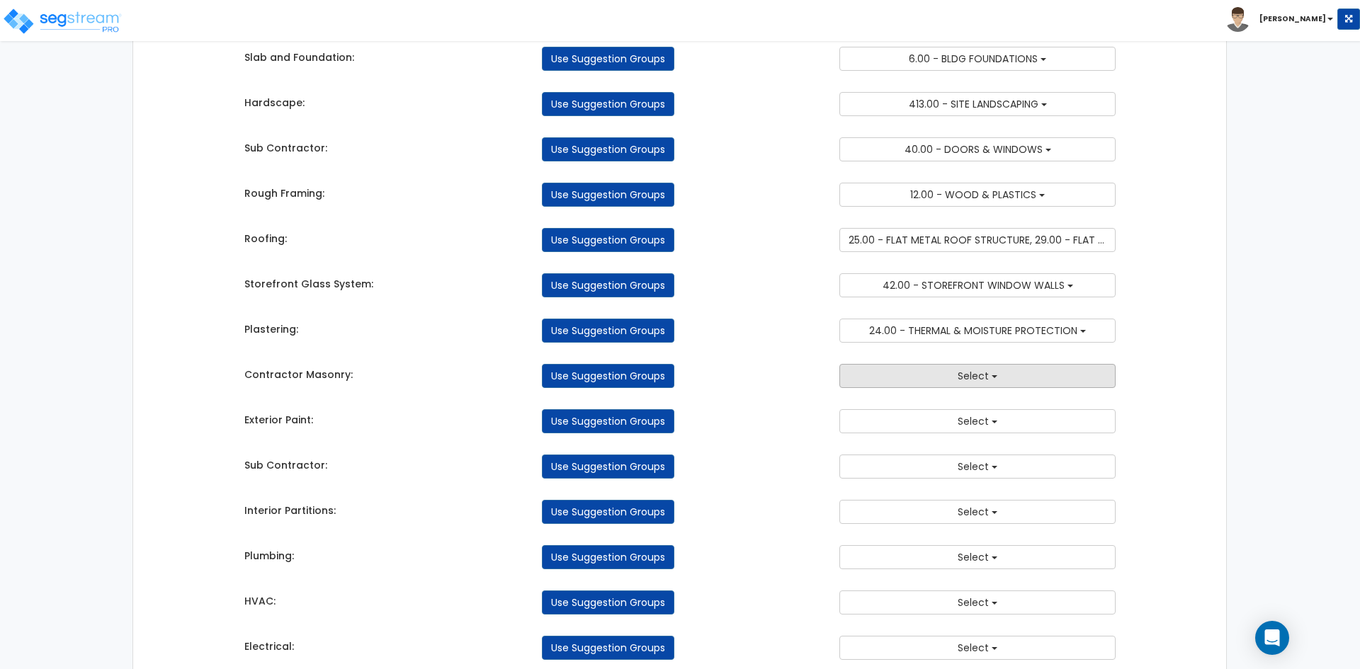
click at [961, 380] on span "Select" at bounding box center [973, 376] width 31 height 14
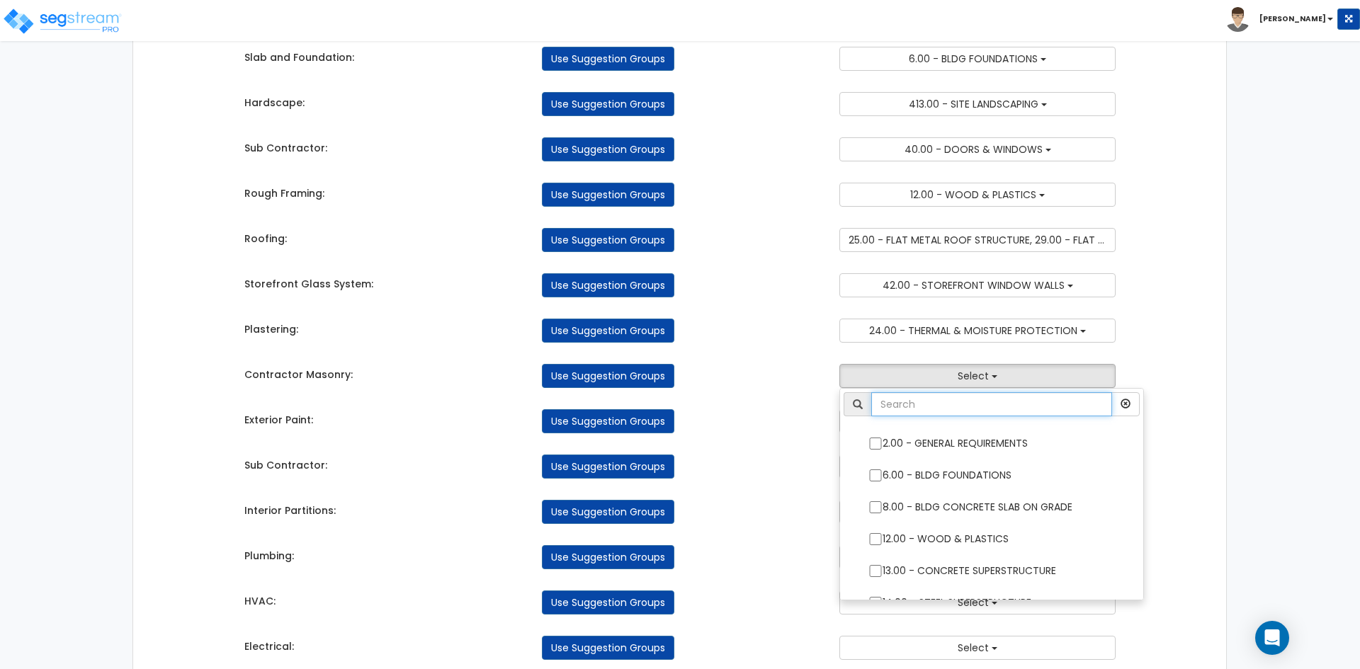
click at [957, 416] on input "text" at bounding box center [991, 404] width 241 height 24
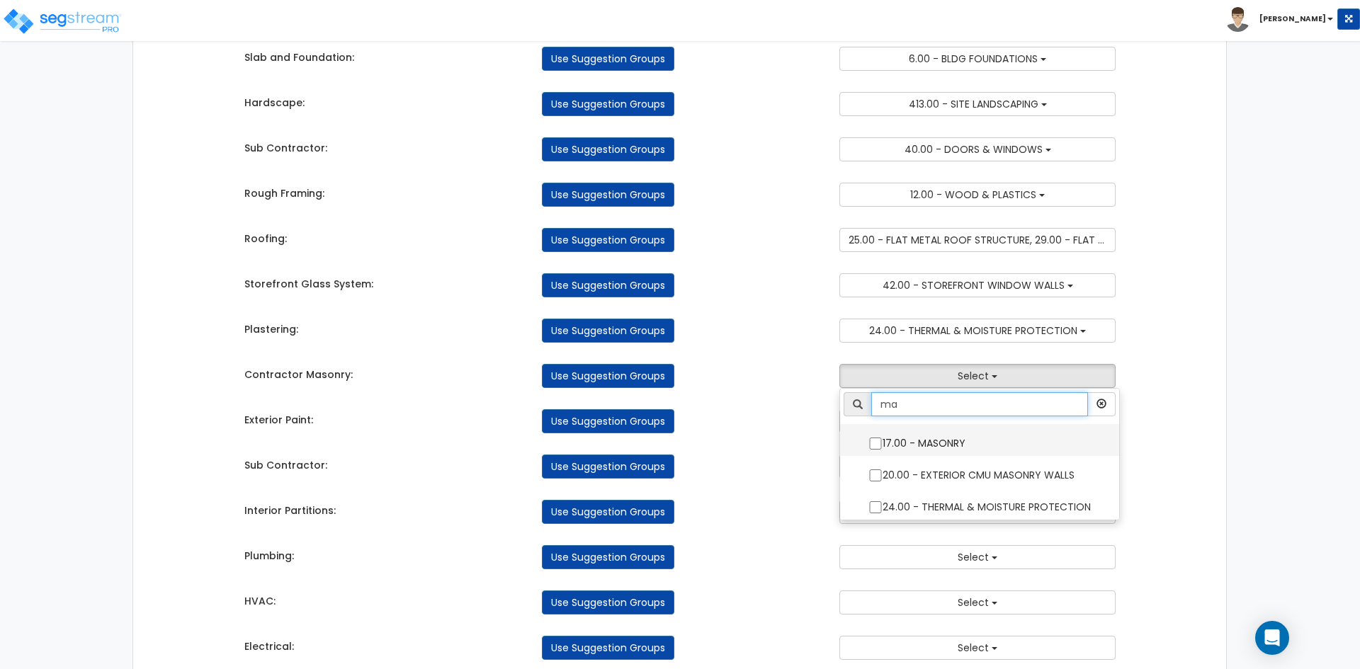
type input "ma"
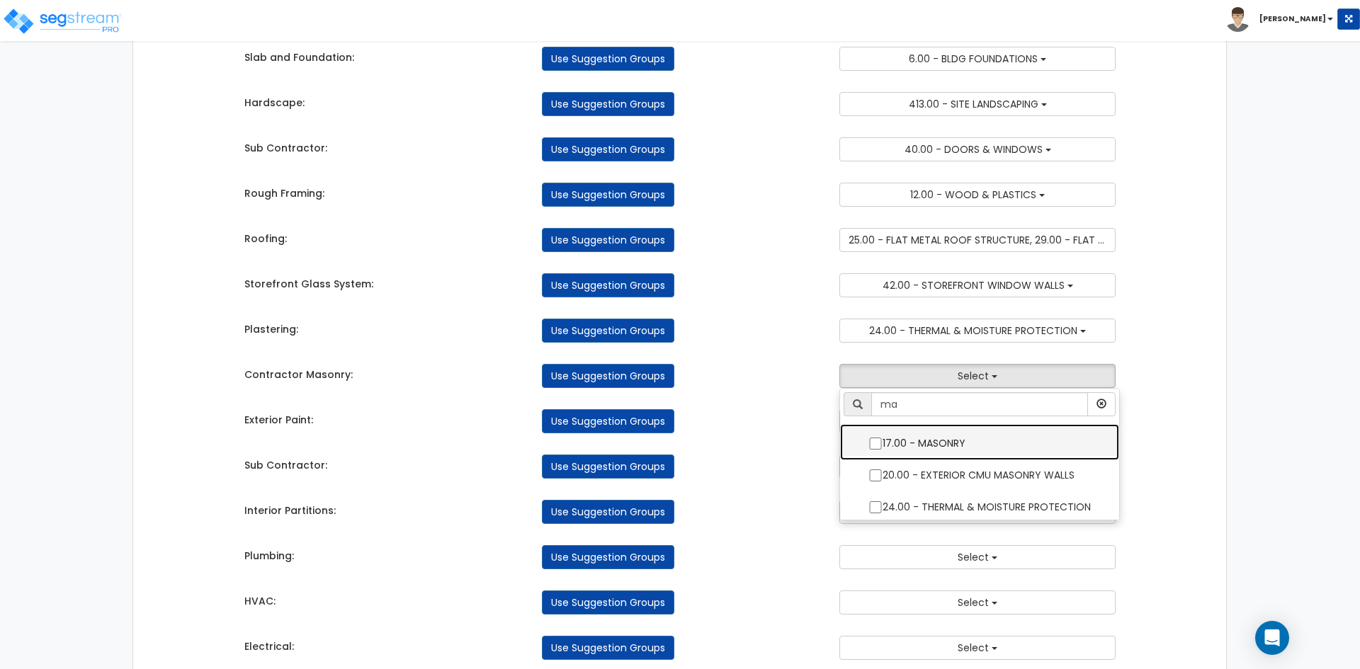
click at [866, 441] on label "17.00 - MASONRY" at bounding box center [979, 442] width 251 height 33
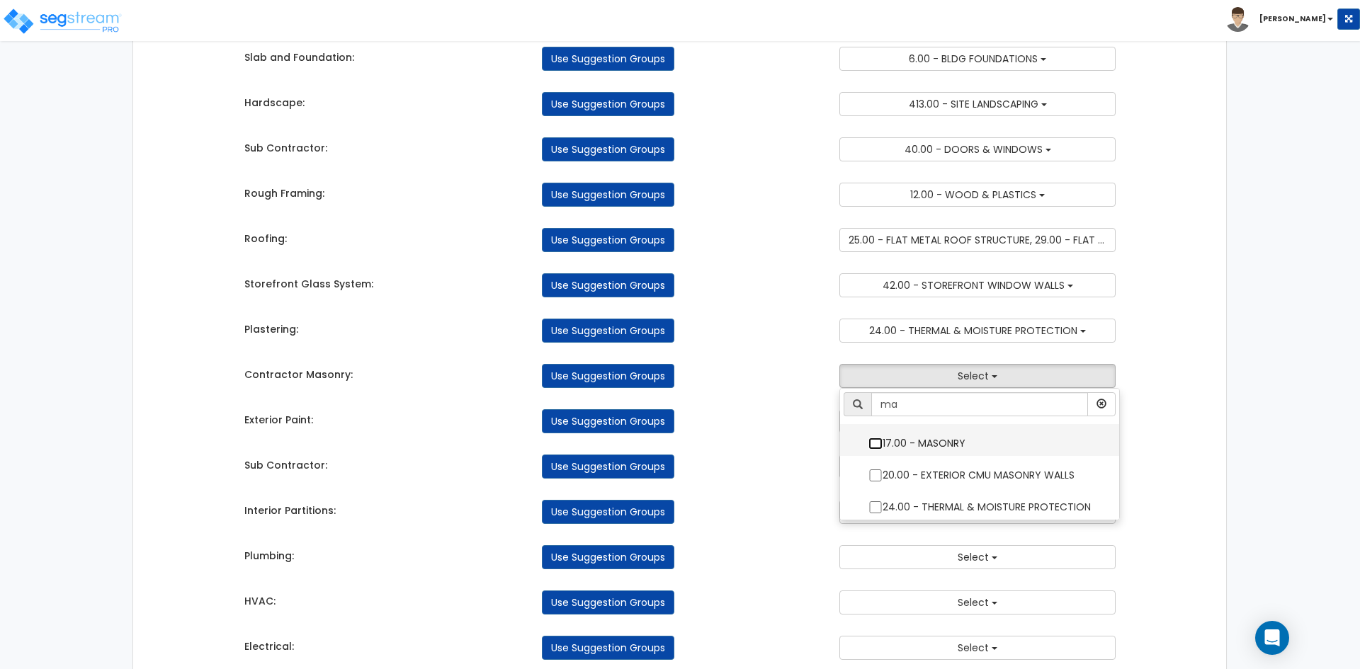
click at [868, 441] on input "17.00 - MASONRY" at bounding box center [875, 444] width 14 height 12
checkbox input "true"
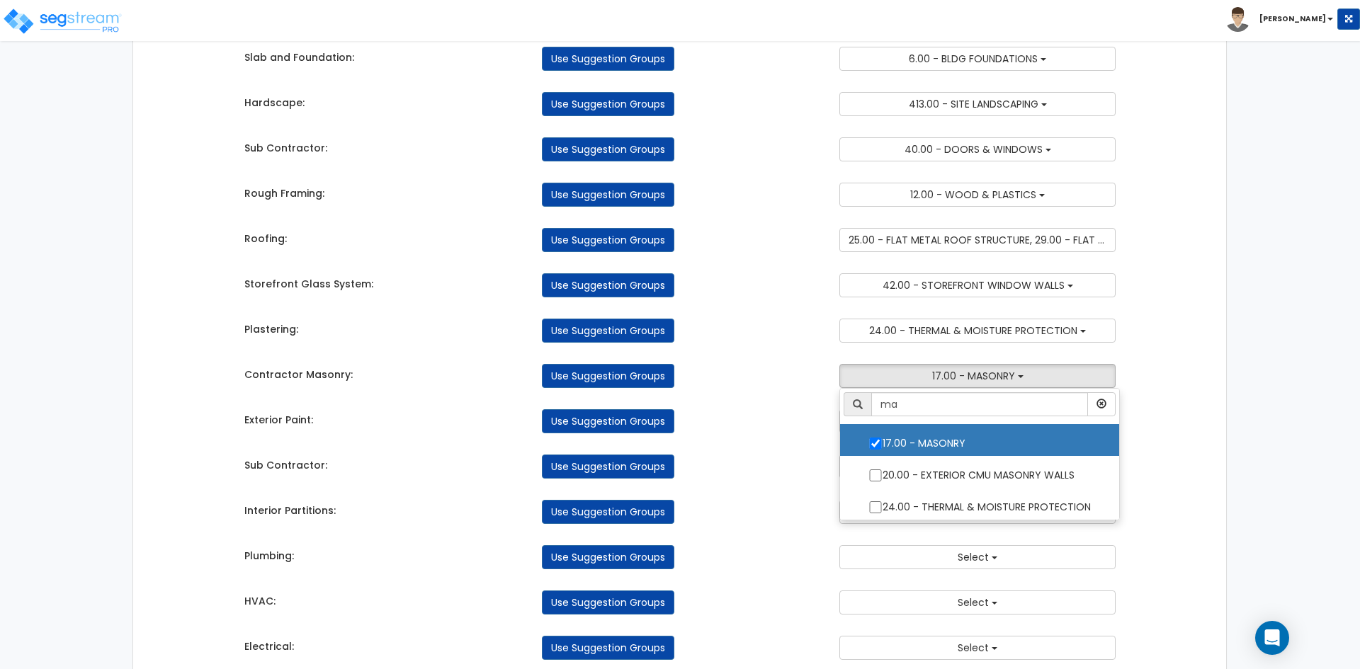
click at [752, 433] on div "Use Suggestion Groups" at bounding box center [679, 421] width 297 height 24
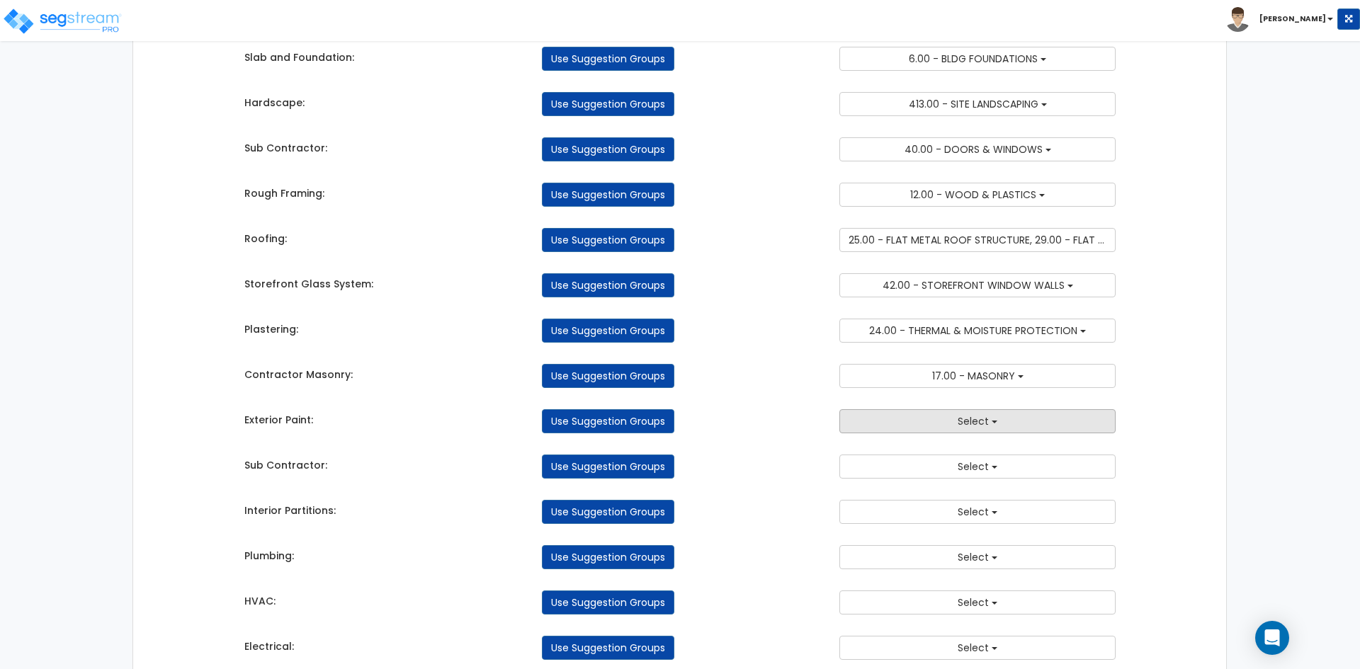
click at [904, 424] on button "Select" at bounding box center [977, 421] width 276 height 24
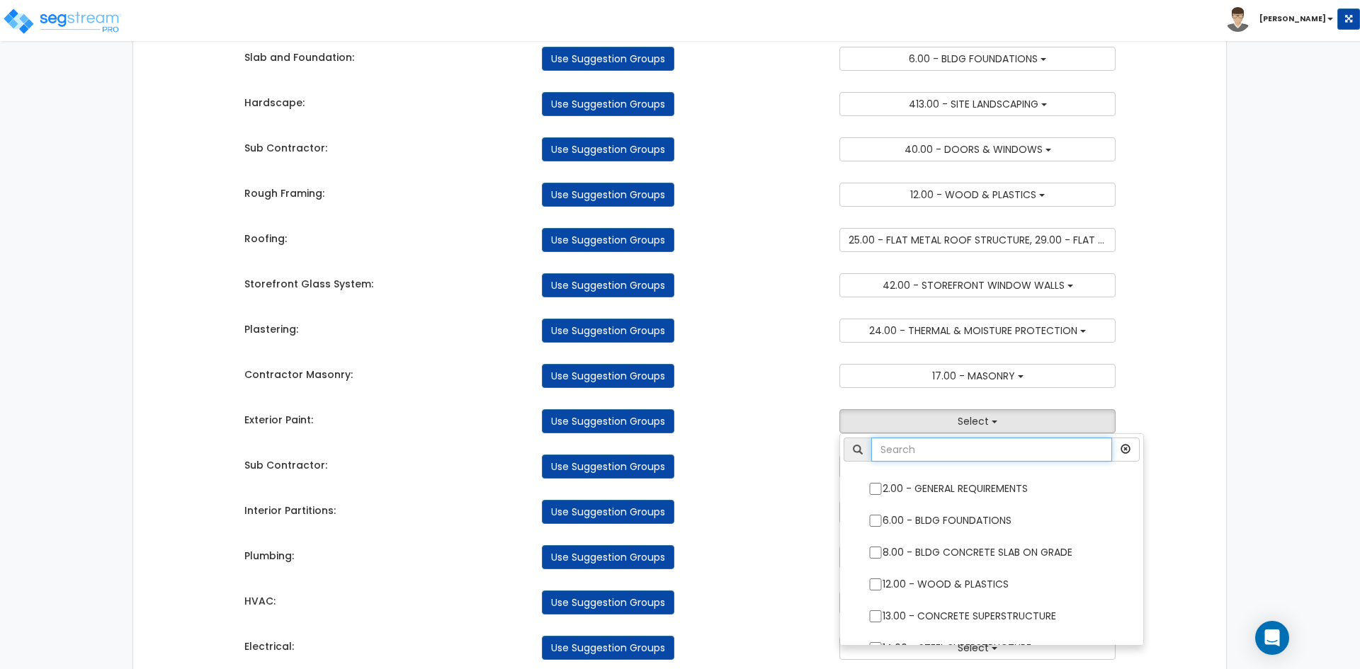
click at [913, 445] on input "text" at bounding box center [991, 450] width 241 height 24
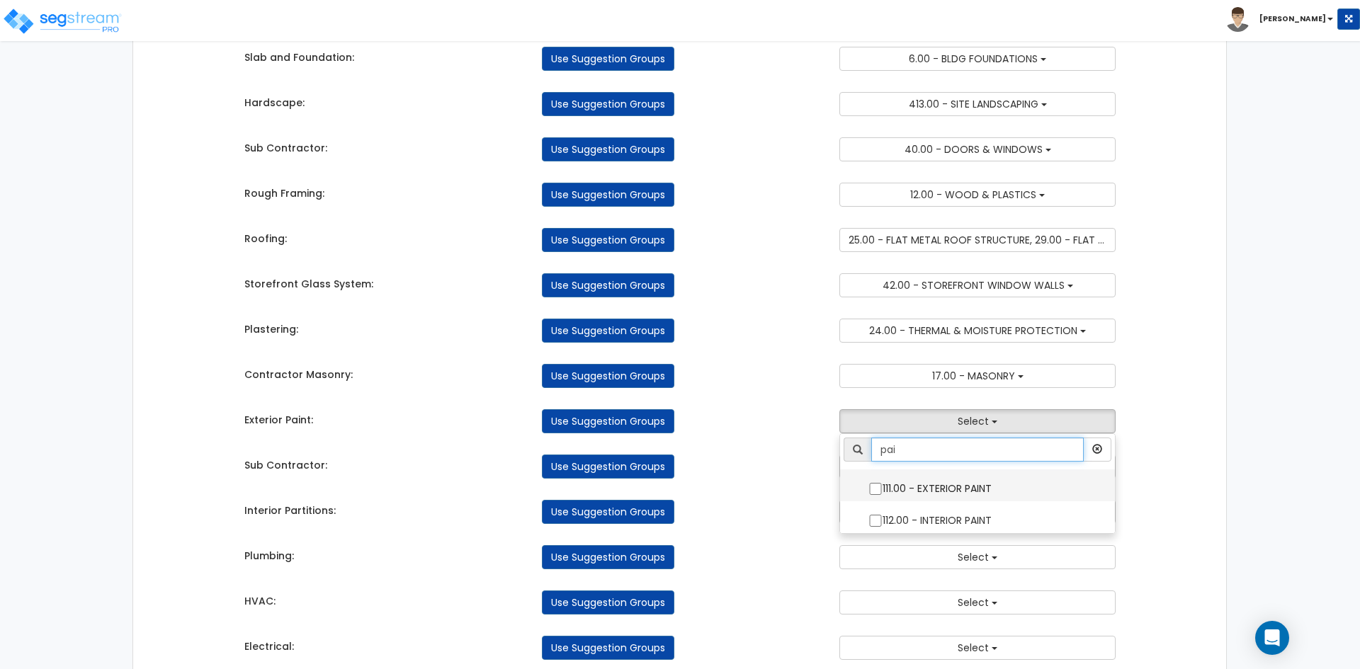
type input "pai"
click at [873, 487] on input "111.00 - EXTERIOR PAINT" at bounding box center [875, 489] width 14 height 12
checkbox input "true"
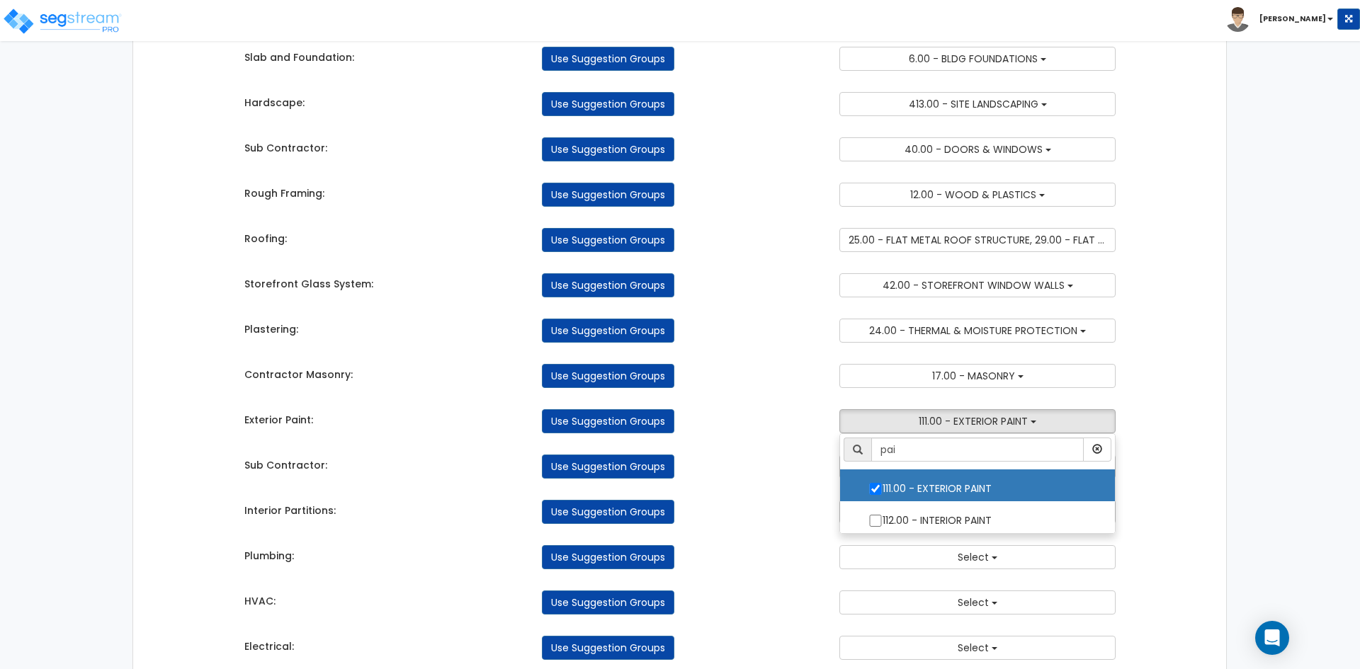
click at [793, 485] on div "Takeoff Cost Suggestion Groups Modify Component Groups Manually General Conditi…" at bounding box center [680, 461] width 893 height 1242
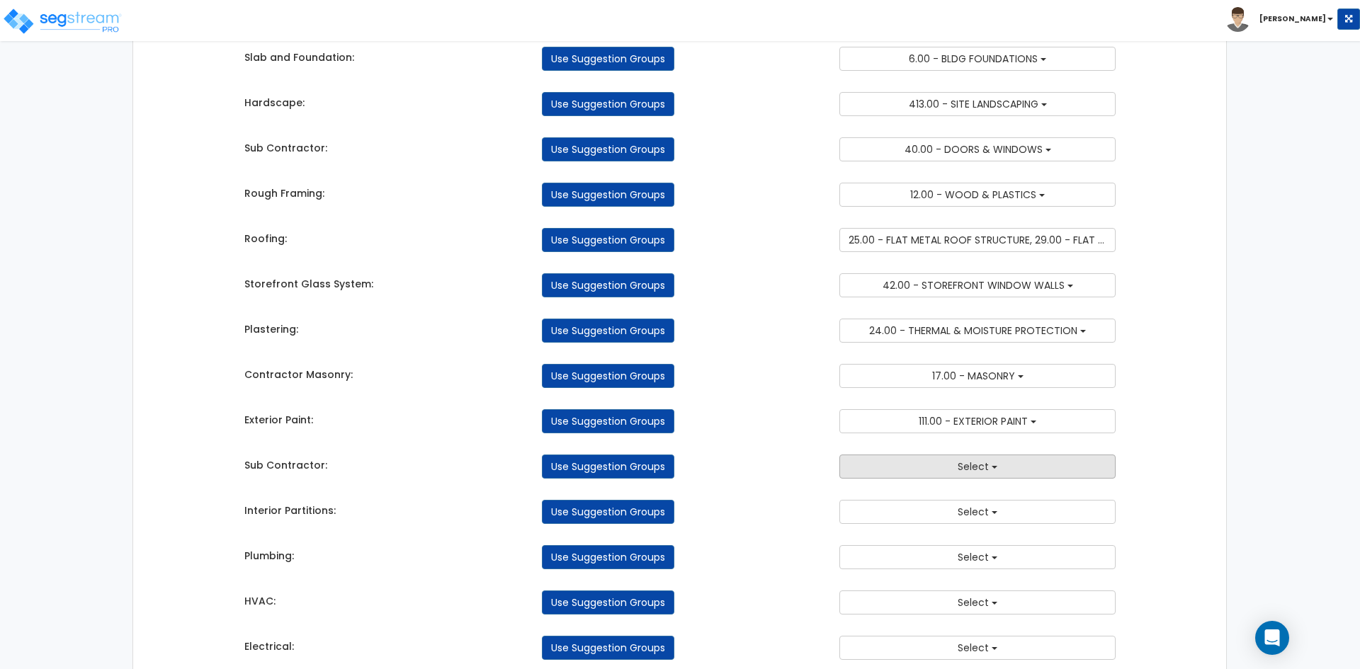
scroll to position [354, 0]
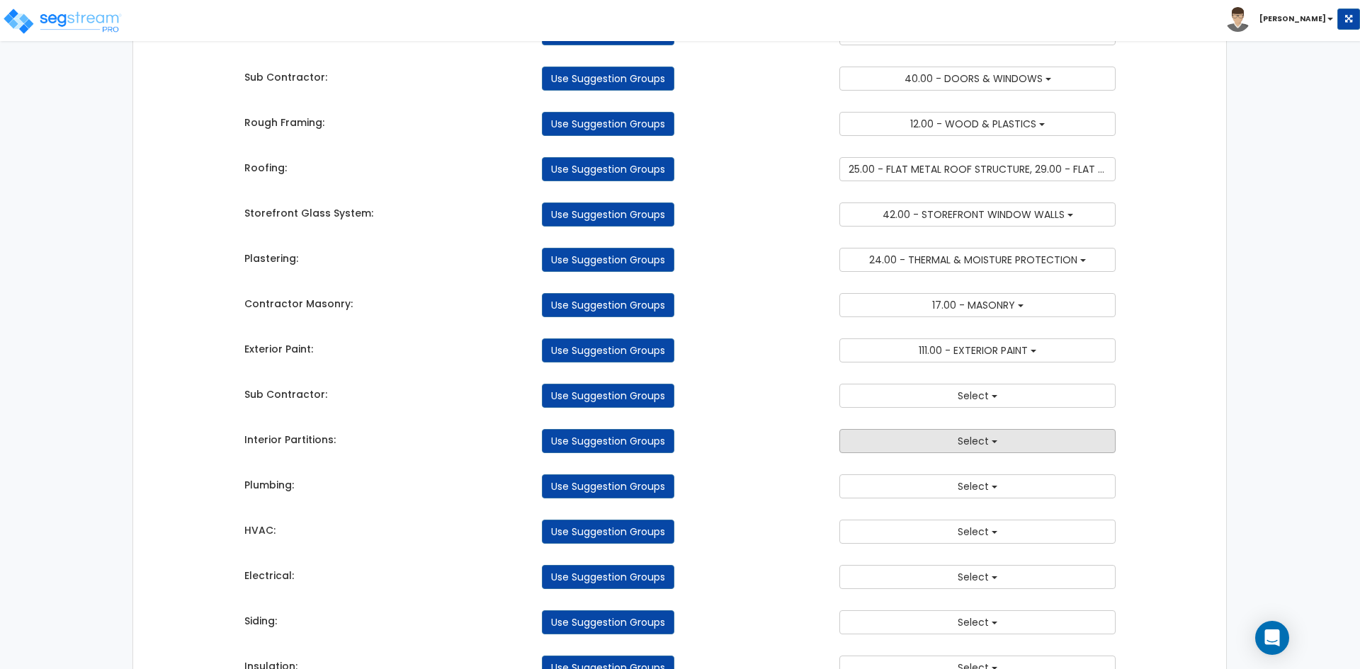
click at [948, 443] on button "Select" at bounding box center [977, 441] width 276 height 24
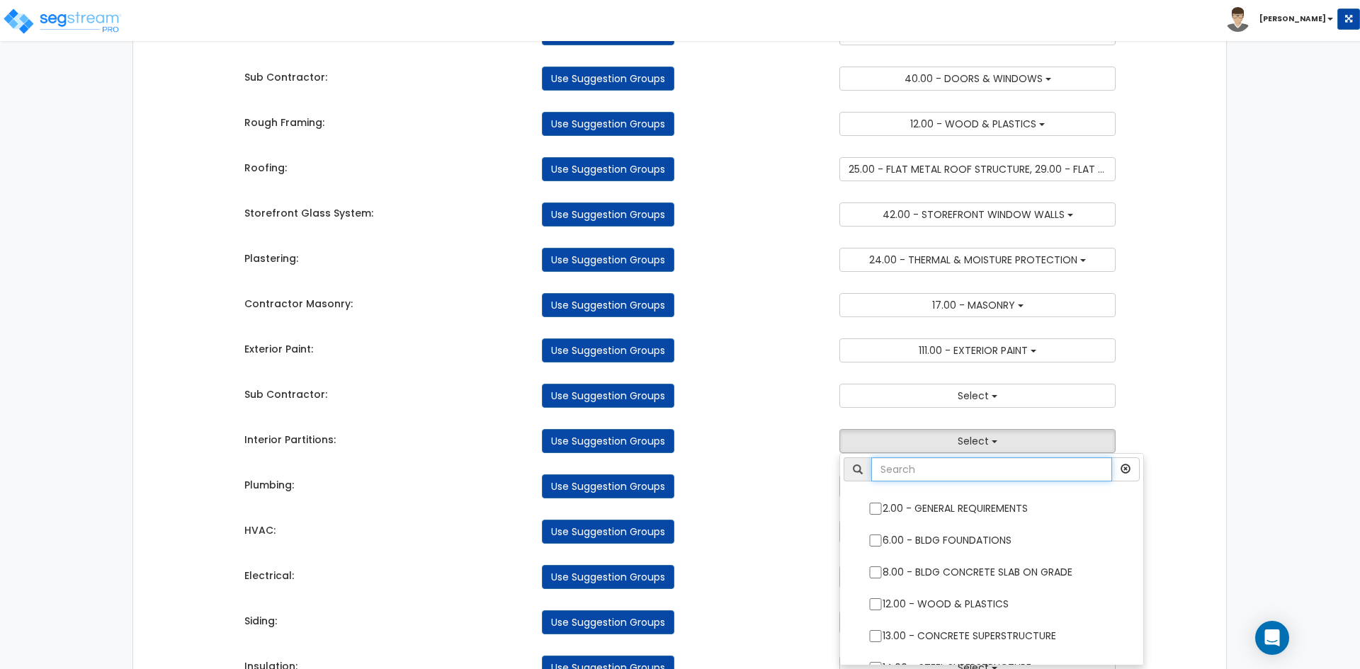
click at [948, 464] on input "text" at bounding box center [991, 470] width 241 height 24
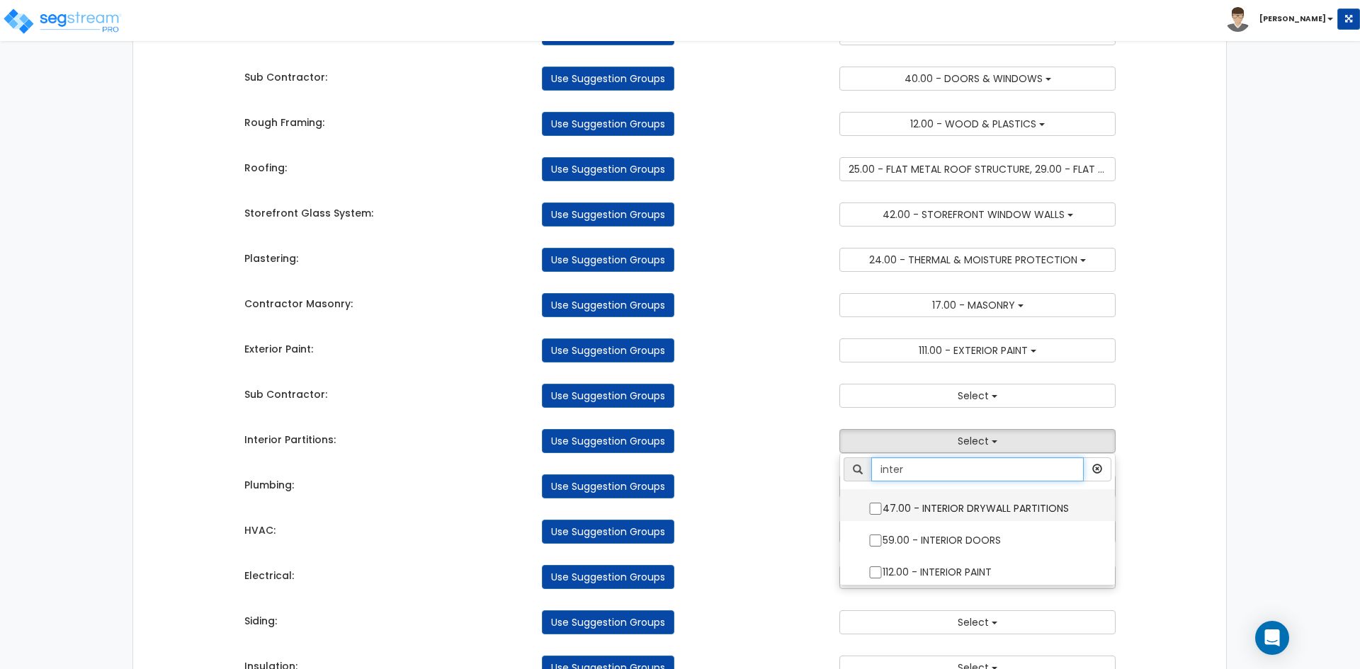
type input "inter"
click at [862, 509] on label "47.00 - INTERIOR DRYWALL PARTITIONS" at bounding box center [977, 507] width 246 height 33
click at [868, 509] on input "47.00 - INTERIOR DRYWALL PARTITIONS" at bounding box center [875, 509] width 14 height 12
checkbox input "true"
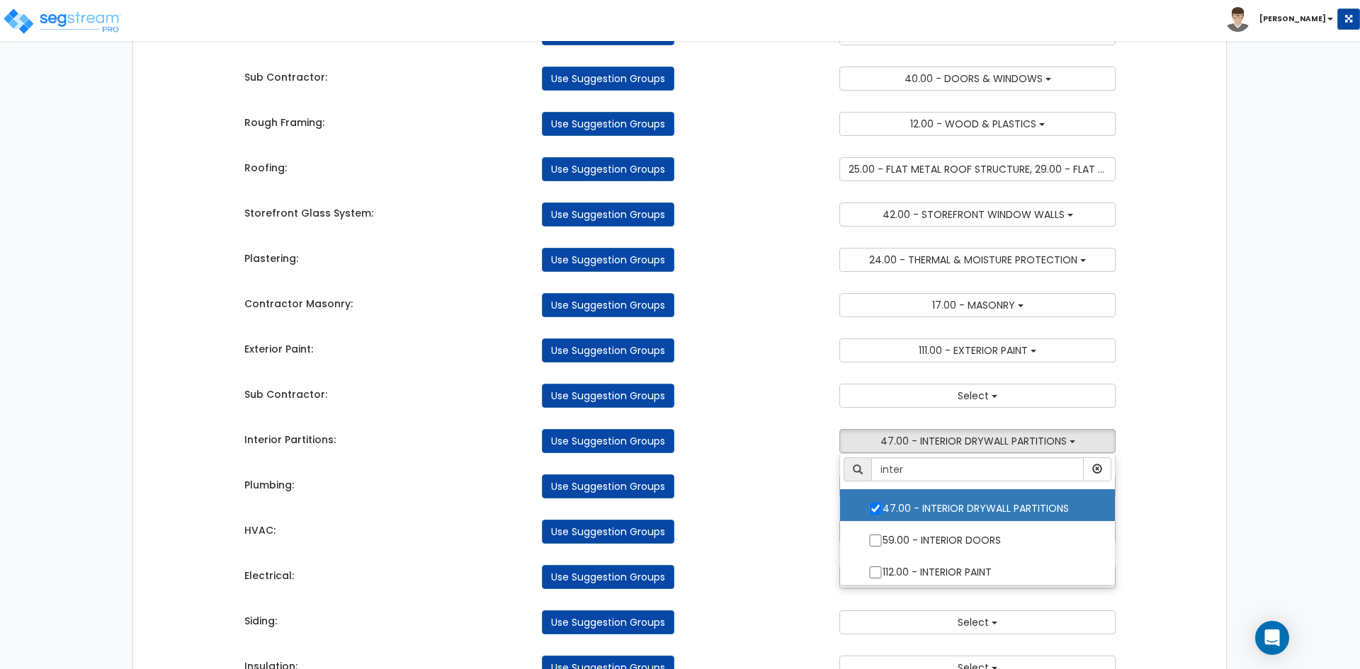
click at [769, 509] on div "Takeoff Cost Suggestion Groups Modify Component Groups Manually General Conditi…" at bounding box center [680, 390] width 893 height 1242
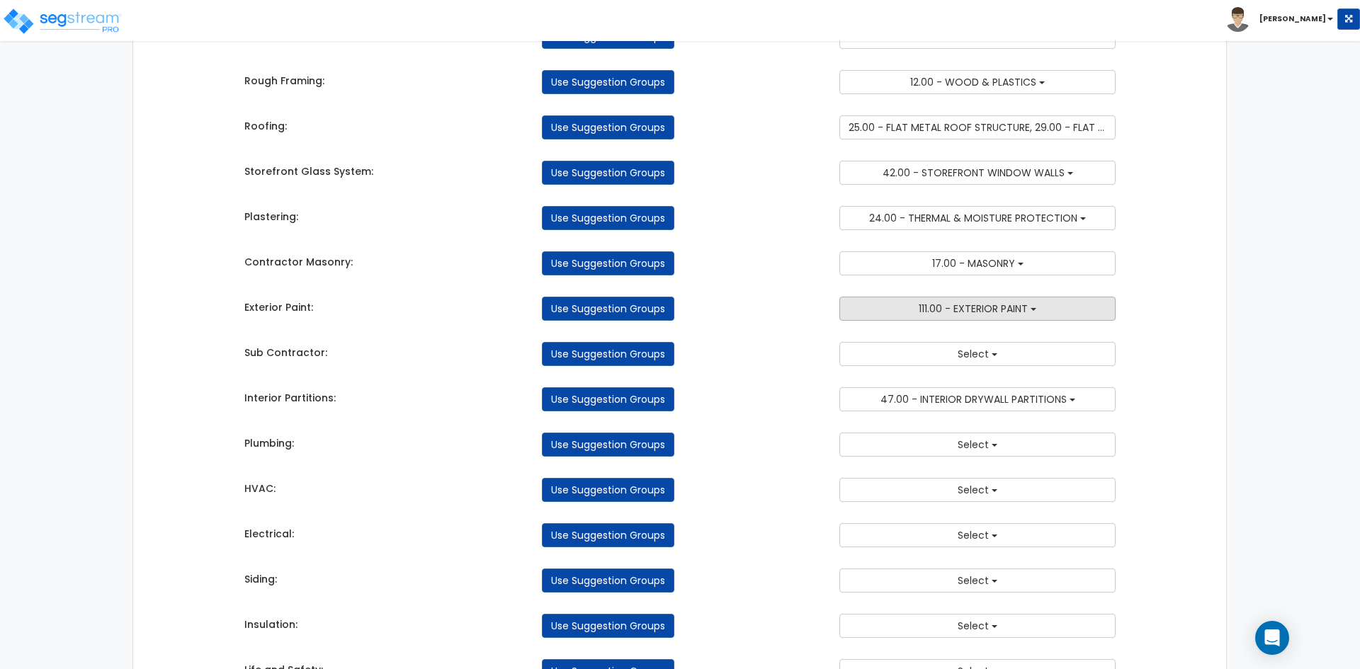
scroll to position [425, 0]
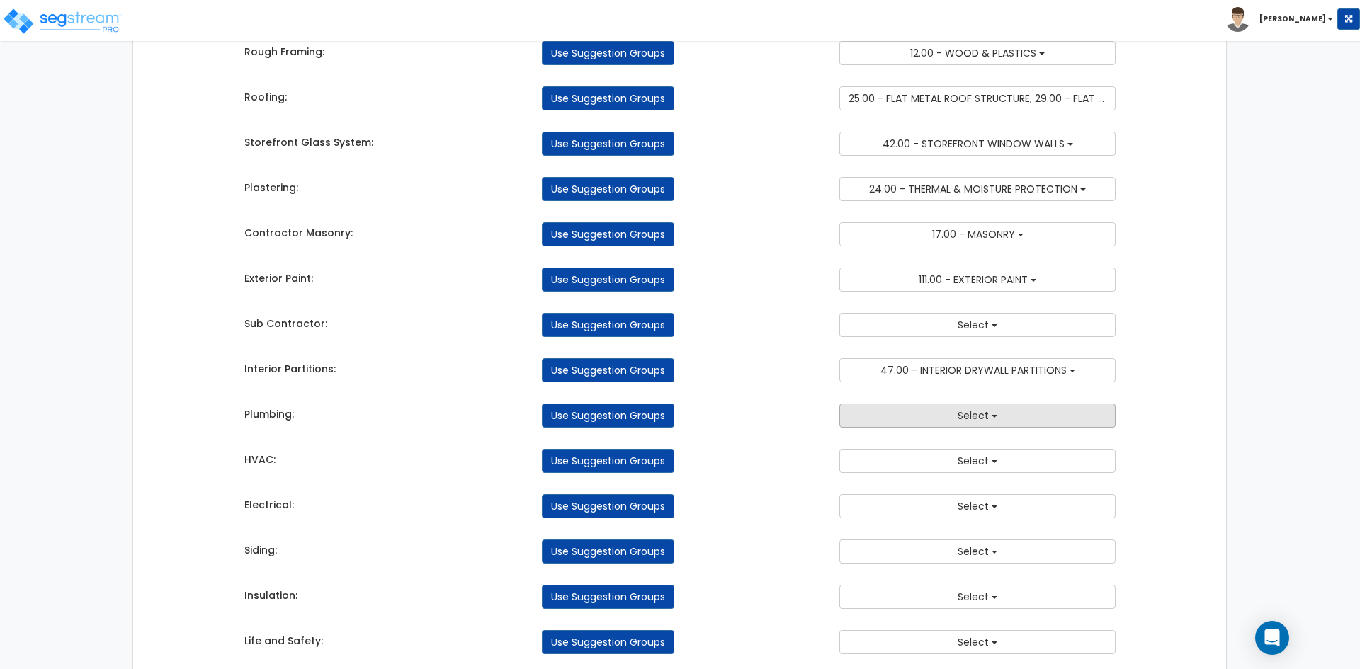
click at [966, 413] on span "Select" at bounding box center [973, 416] width 31 height 14
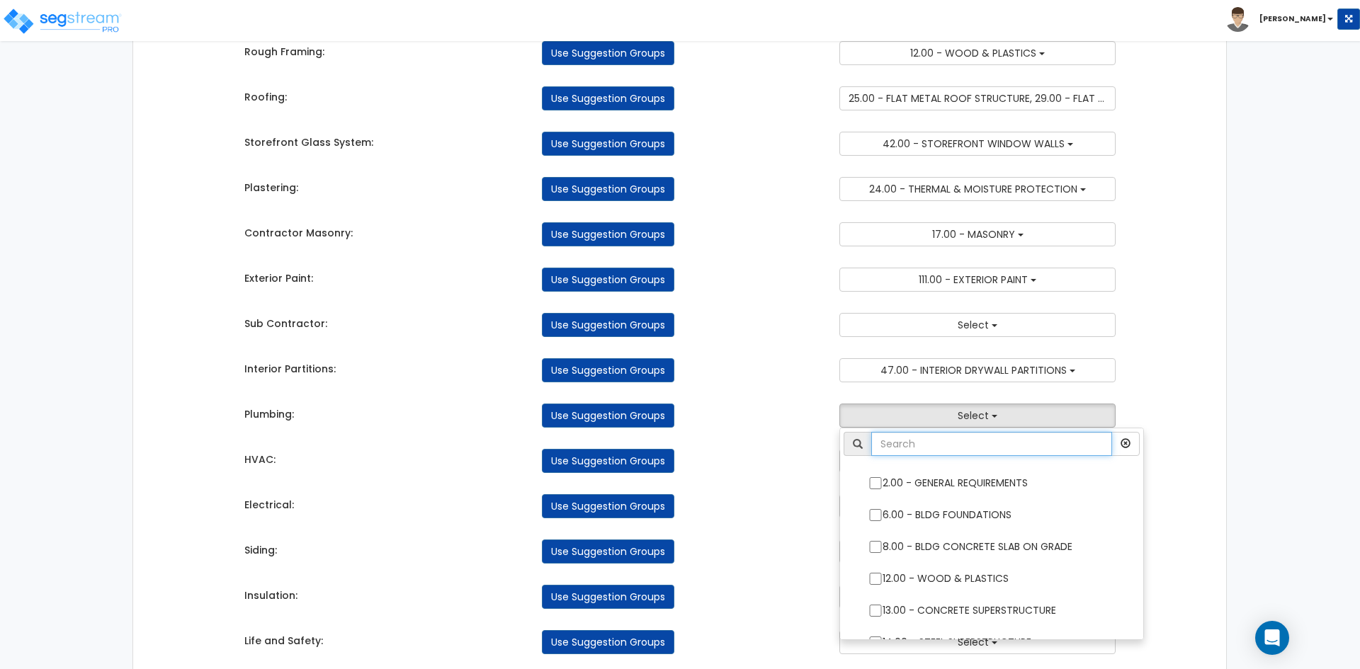
click at [954, 453] on input "text" at bounding box center [991, 444] width 241 height 24
type input "plu"
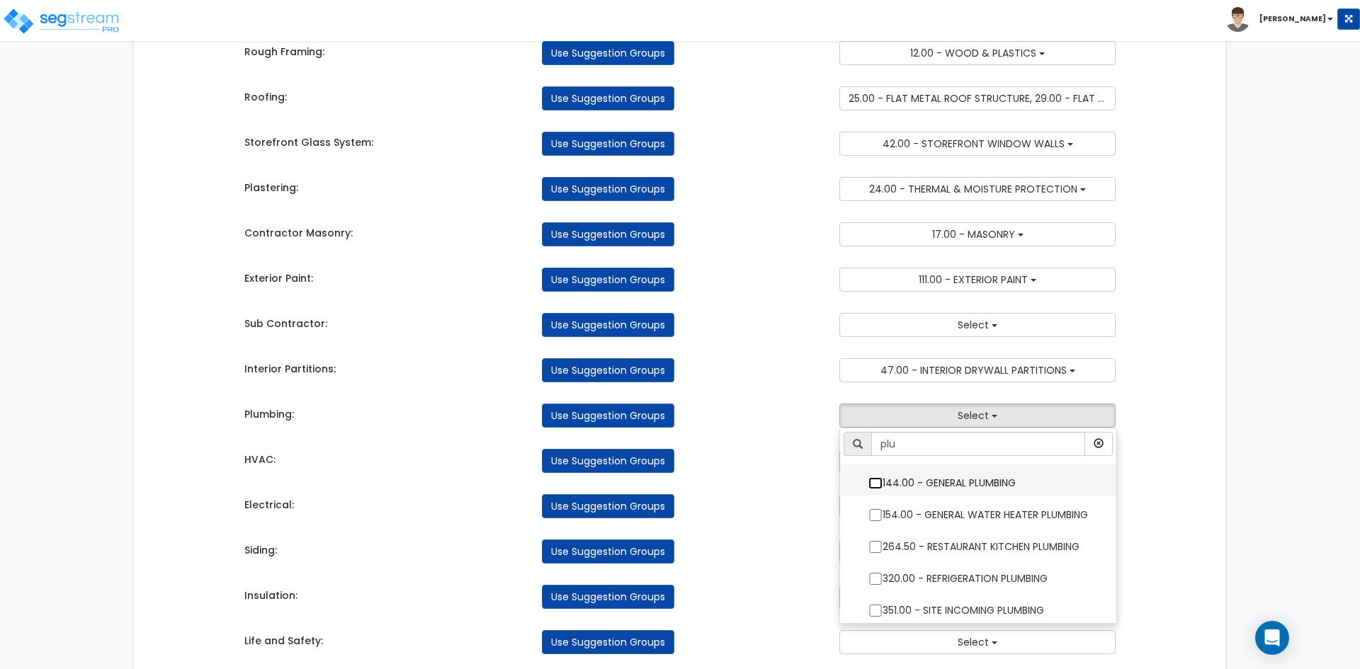
click at [873, 487] on input "144.00 - GENERAL PLUMBING" at bounding box center [875, 483] width 14 height 12
checkbox input "true"
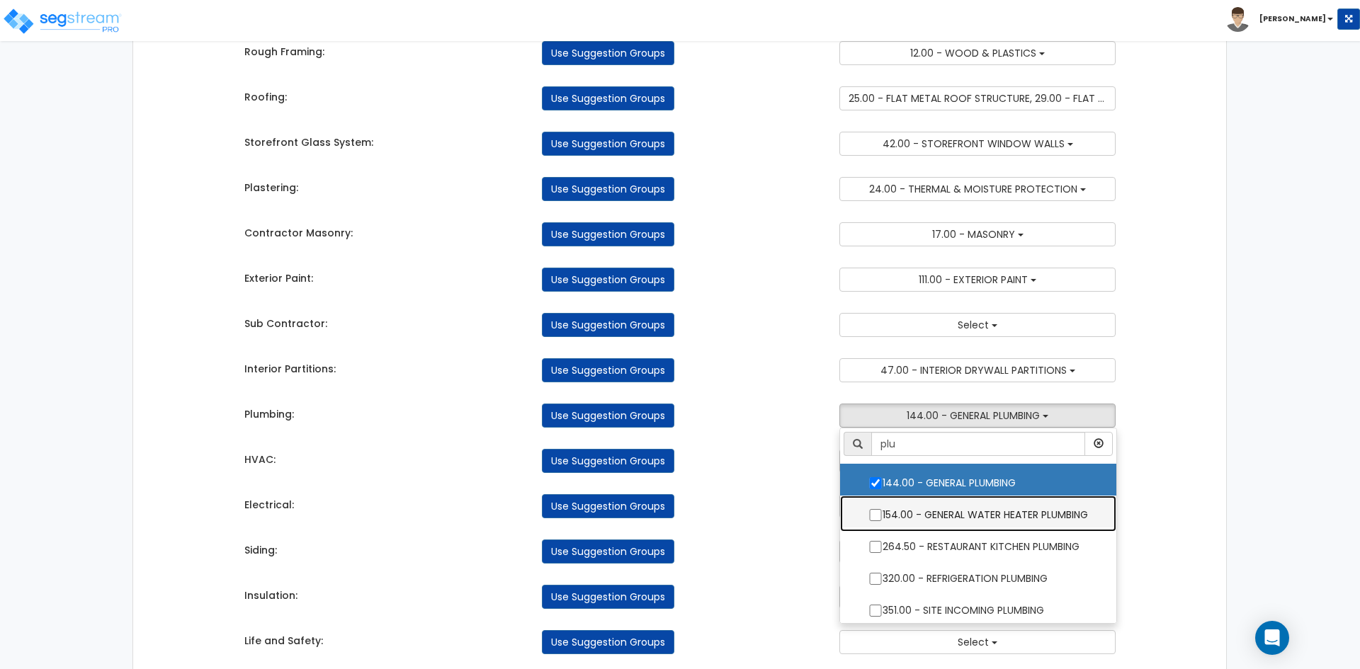
click at [864, 513] on label "154.00 - GENERAL WATER HEATER PLUMBING" at bounding box center [978, 513] width 248 height 33
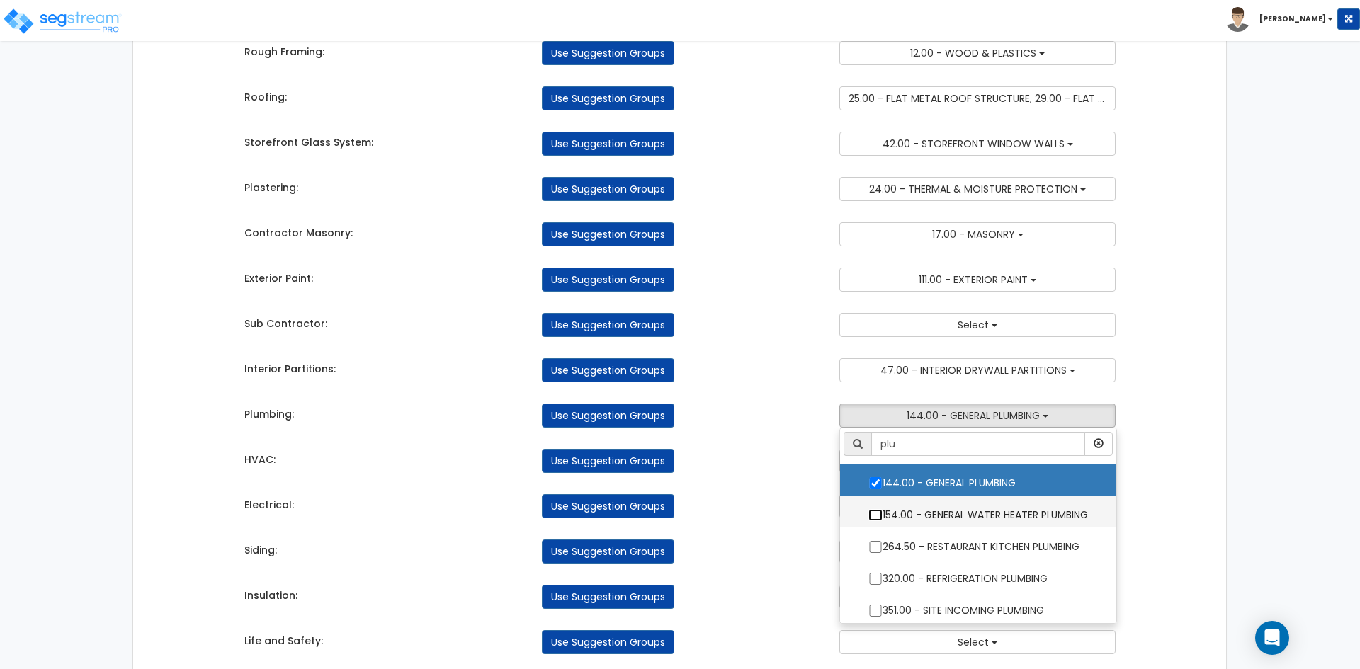
click at [868, 513] on input "154.00 - GENERAL WATER HEATER PLUMBING" at bounding box center [875, 515] width 14 height 12
checkbox input "true"
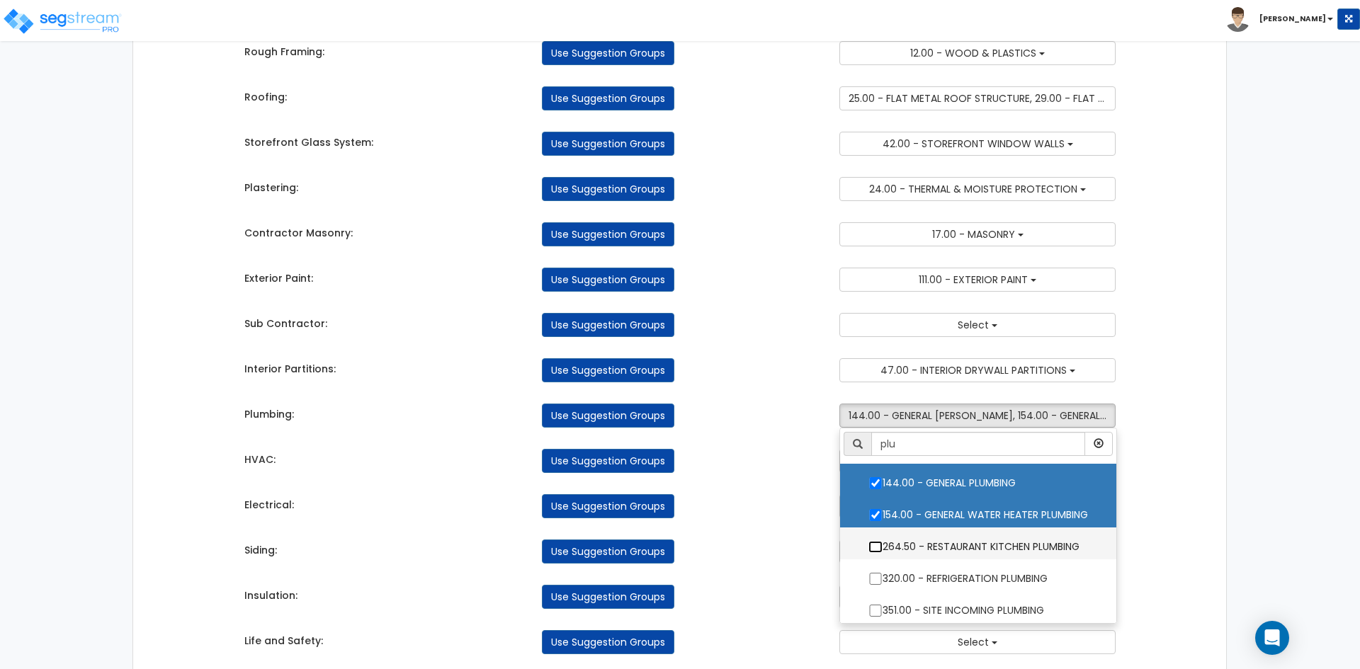
click at [875, 545] on input "264.50 - RESTAURANT KITCHEN PLUMBING" at bounding box center [875, 547] width 14 height 12
checkbox input "true"
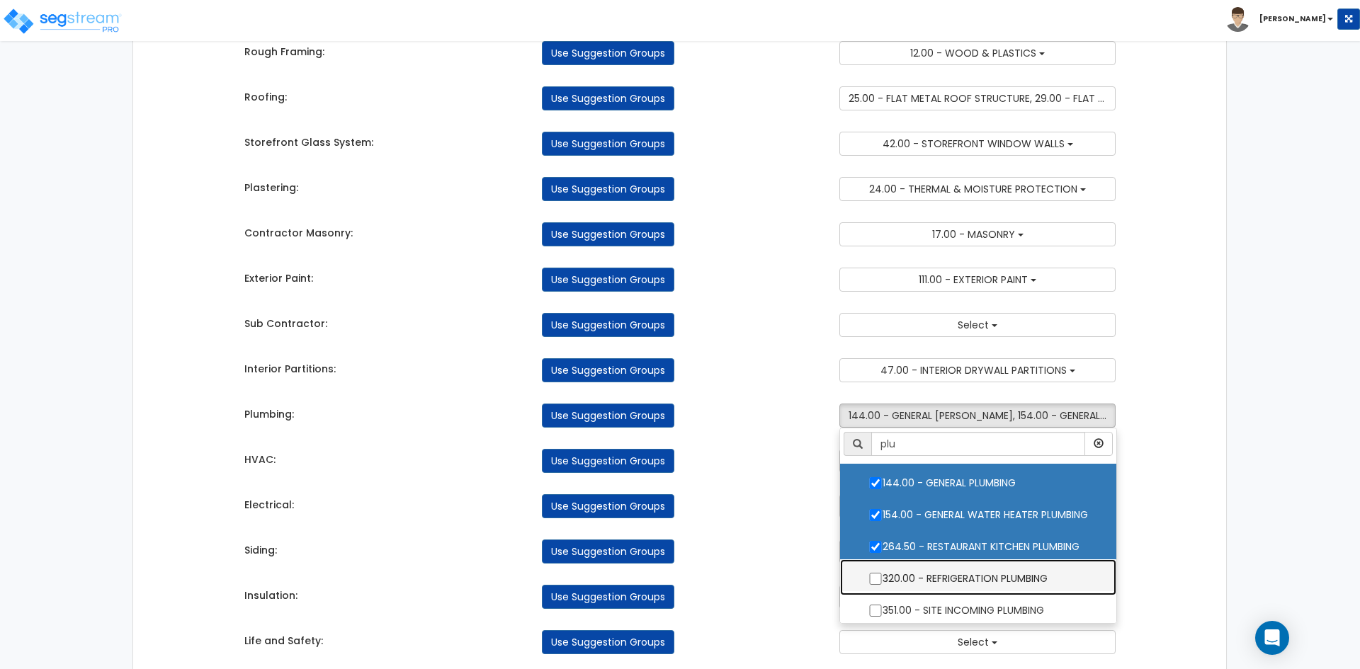
click at [871, 571] on label "320.00 - REFRIGERATION PLUMBING" at bounding box center [978, 577] width 248 height 33
click at [871, 573] on input "320.00 - REFRIGERATION PLUMBING" at bounding box center [875, 579] width 14 height 12
checkbox input "true"
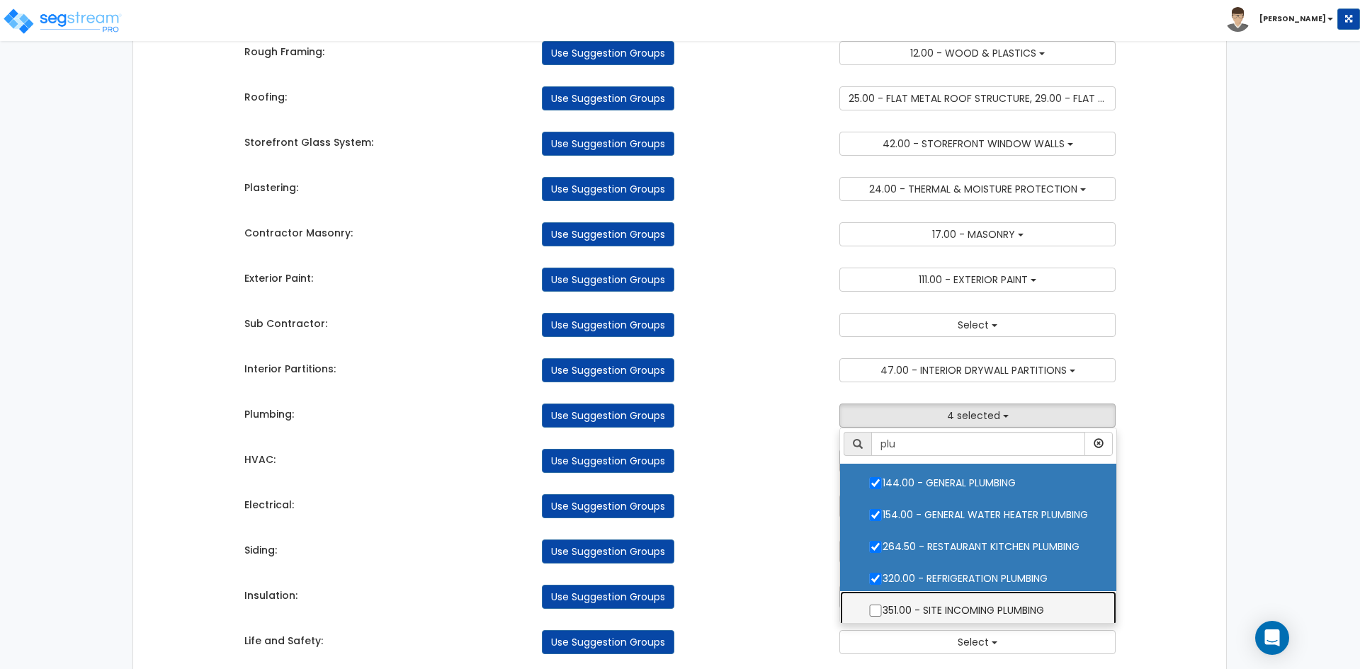
click at [868, 609] on label "351.00 - SITE INCOMING PLUMBING" at bounding box center [978, 609] width 248 height 33
click at [868, 609] on input "351.00 - SITE INCOMING PLUMBING" at bounding box center [875, 611] width 14 height 12
checkbox input "true"
click at [770, 553] on div "Use Suggestion Groups" at bounding box center [679, 552] width 297 height 24
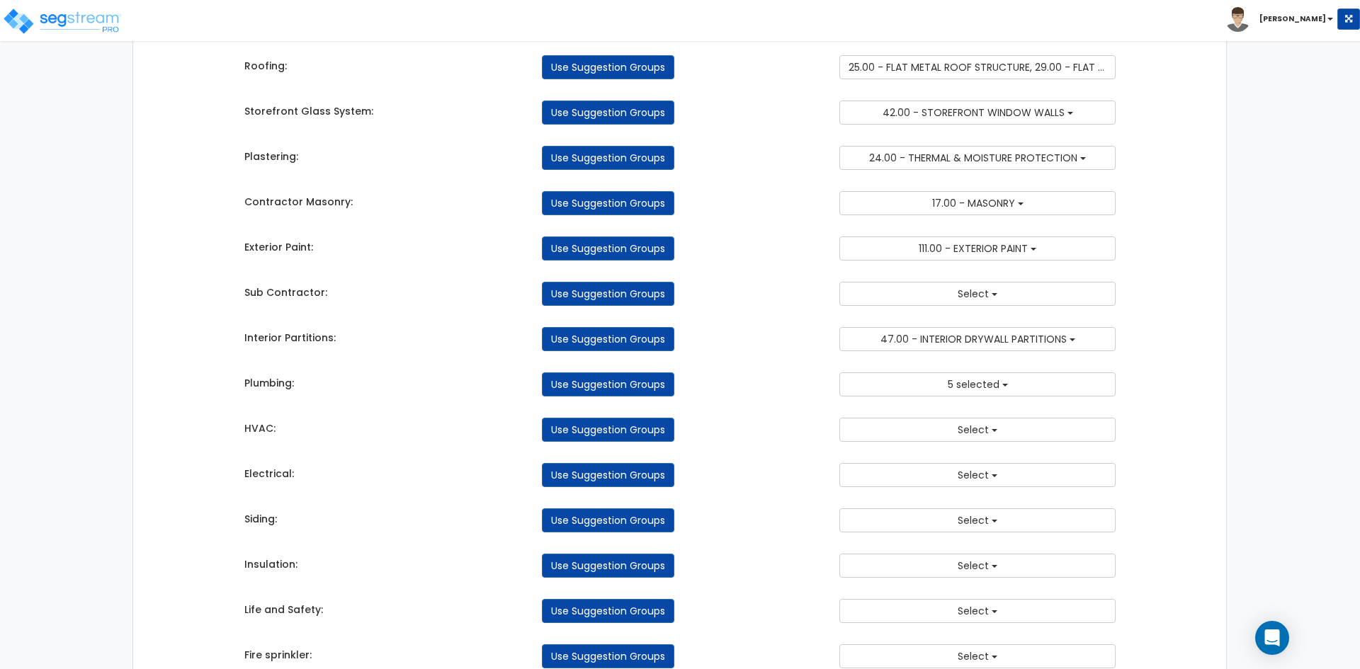
scroll to position [496, 0]
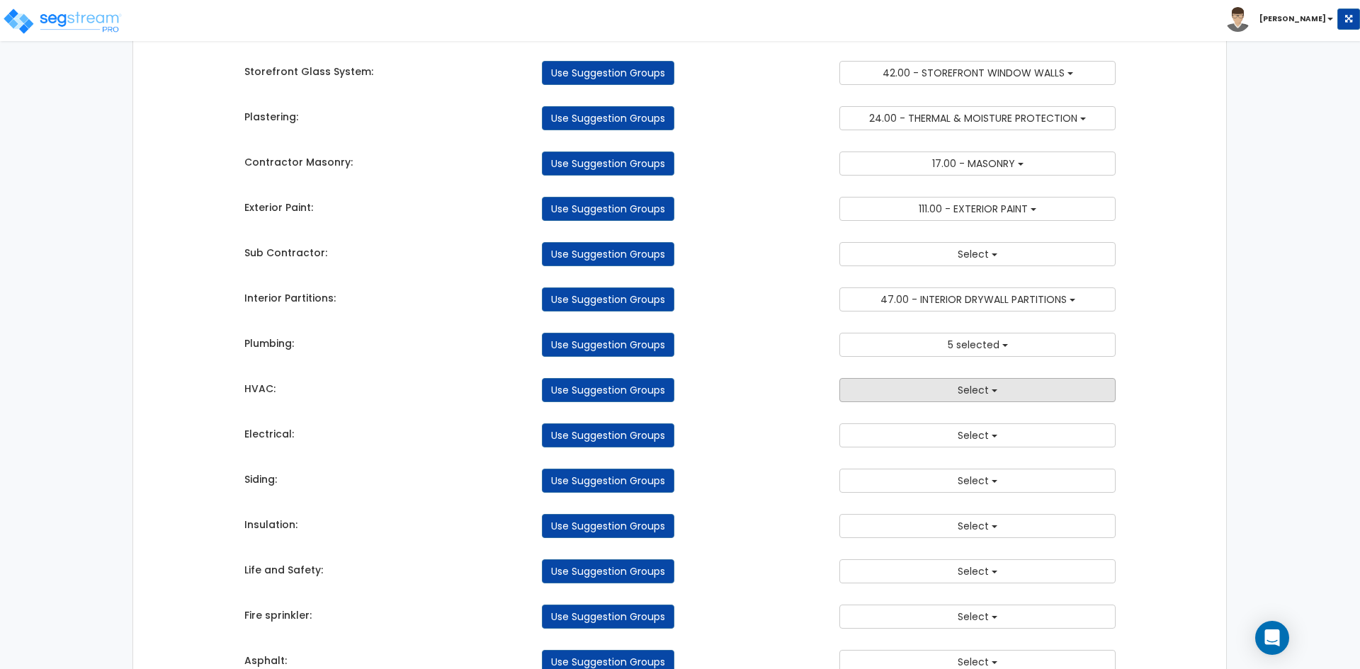
click at [946, 382] on button "Select" at bounding box center [977, 390] width 276 height 24
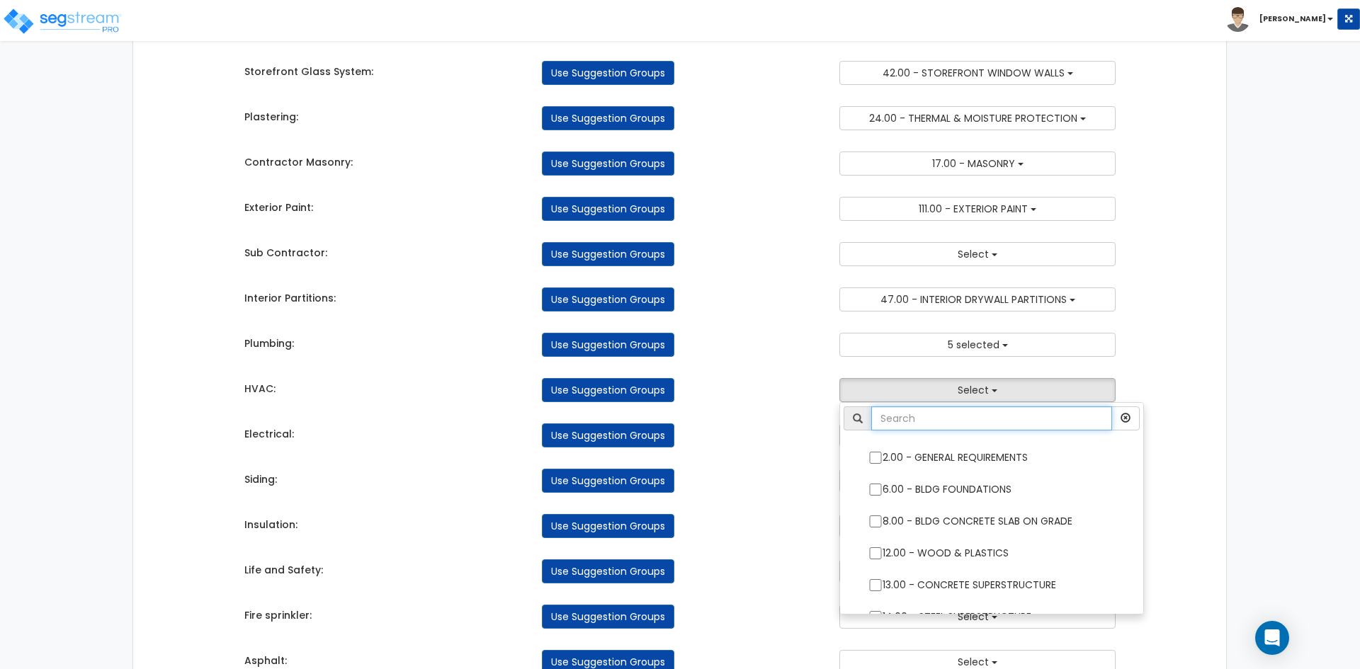
click at [958, 422] on input "text" at bounding box center [991, 419] width 241 height 24
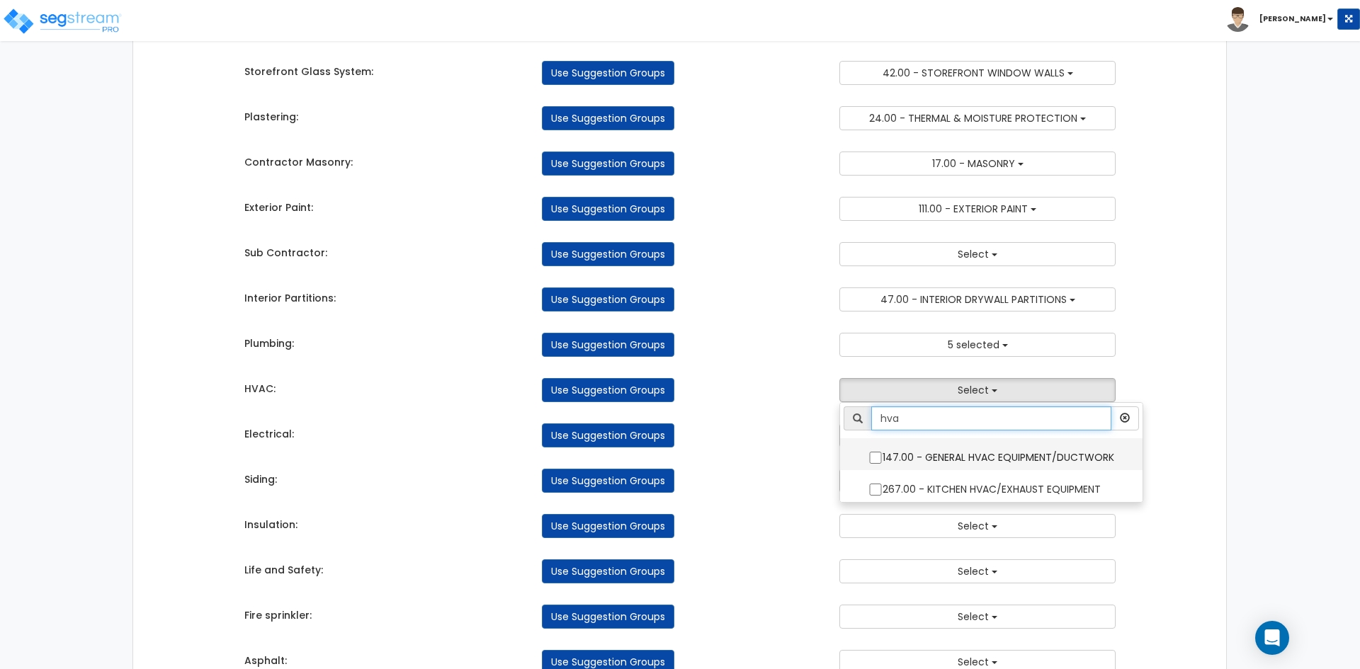
type input "hva"
click at [878, 462] on input "147.00 - GENERAL HVAC EQUIPMENT/DUCTWORK" at bounding box center [875, 458] width 14 height 12
checkbox input "true"
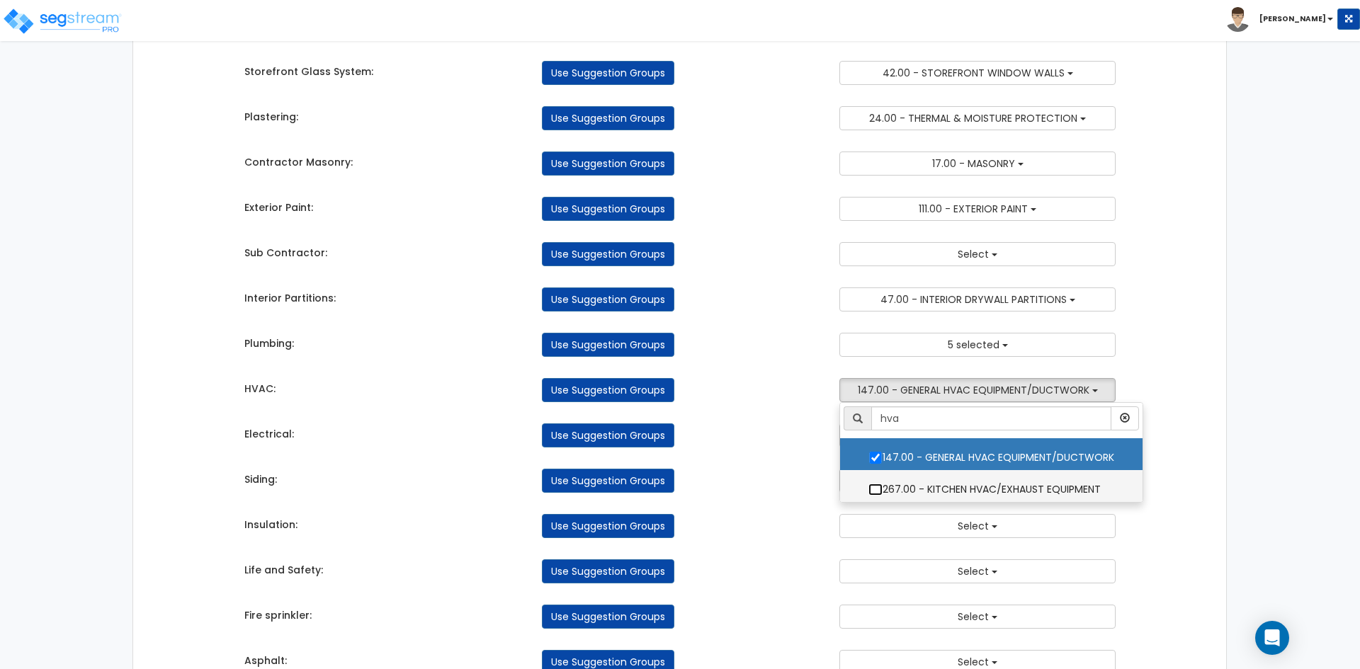
click at [869, 485] on input "267.00 - KITCHEN HVAC/EXHAUST EQUIPMENT" at bounding box center [875, 490] width 14 height 12
checkbox input "true"
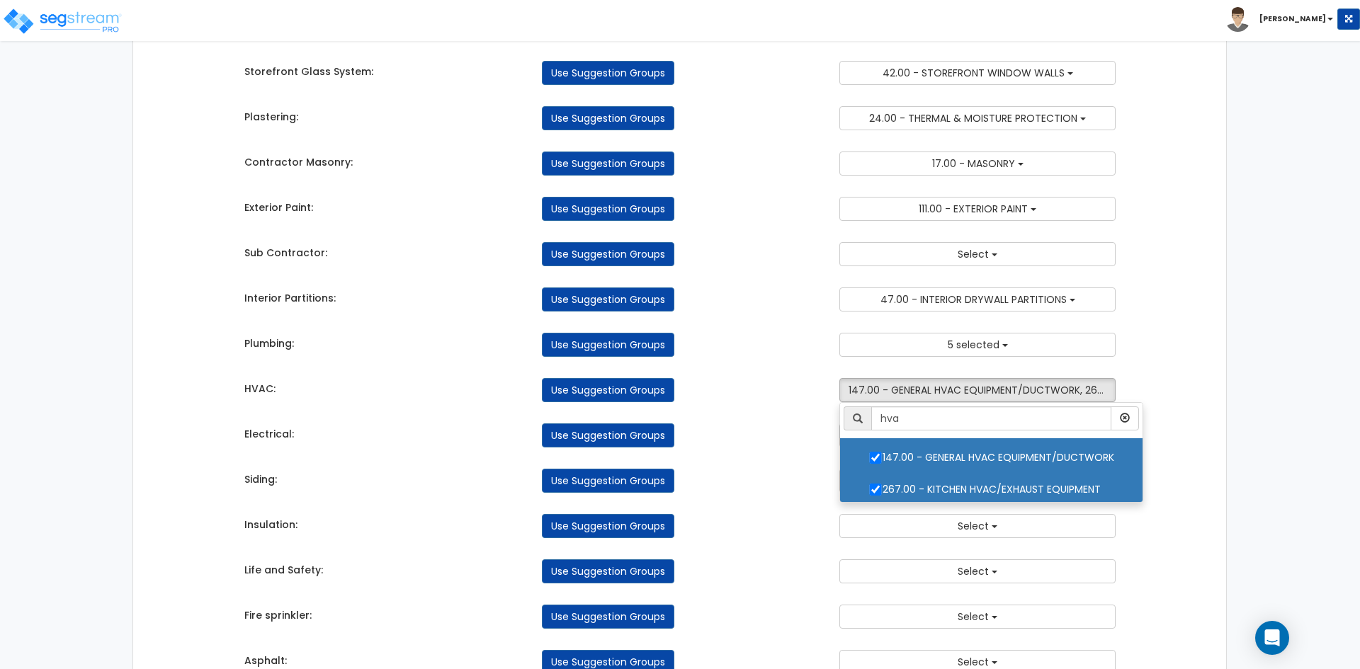
click at [771, 473] on div "Use Suggestion Groups" at bounding box center [679, 481] width 297 height 24
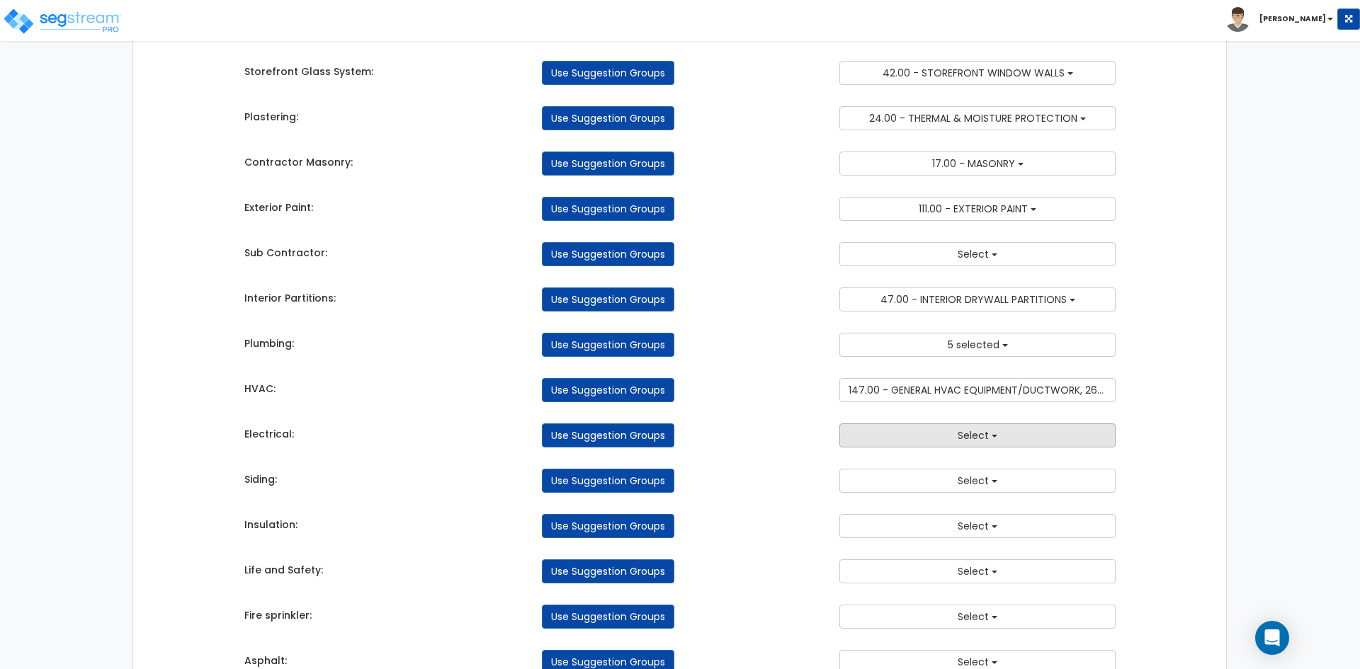
click at [926, 443] on button "Select" at bounding box center [977, 436] width 276 height 24
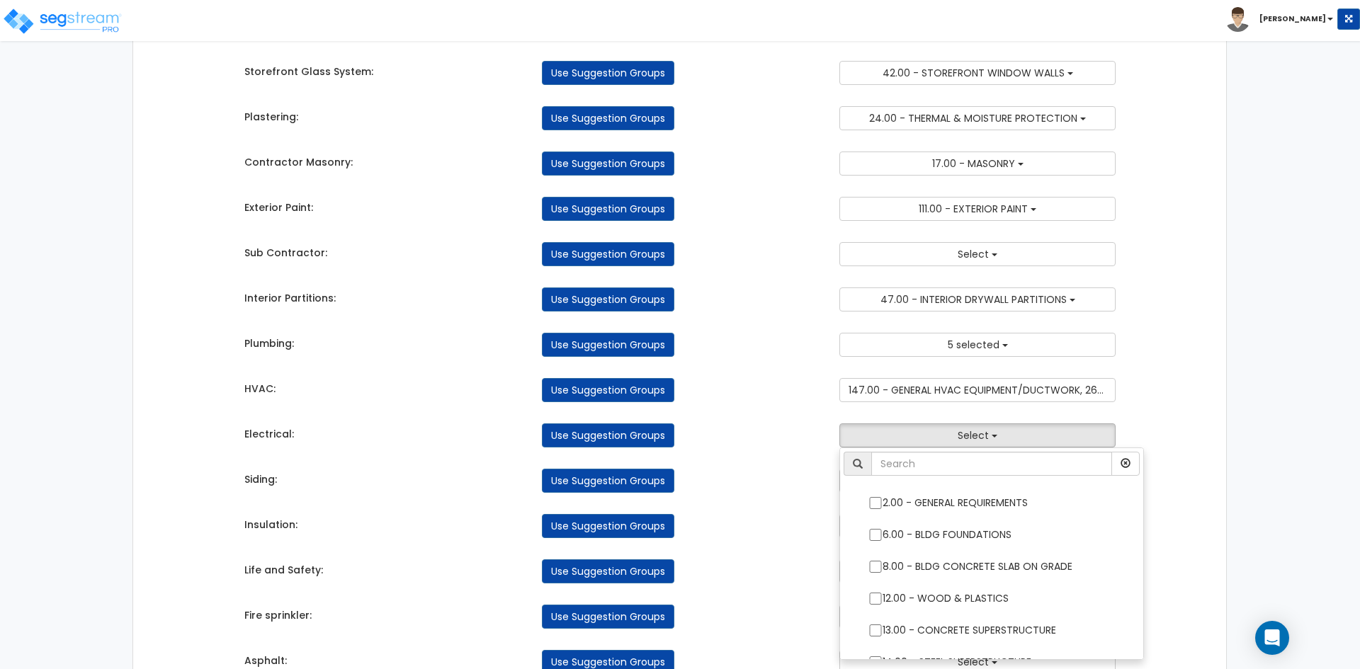
click at [931, 478] on li at bounding box center [991, 468] width 303 height 32
click at [940, 467] on input "text" at bounding box center [991, 464] width 241 height 24
type input "l"
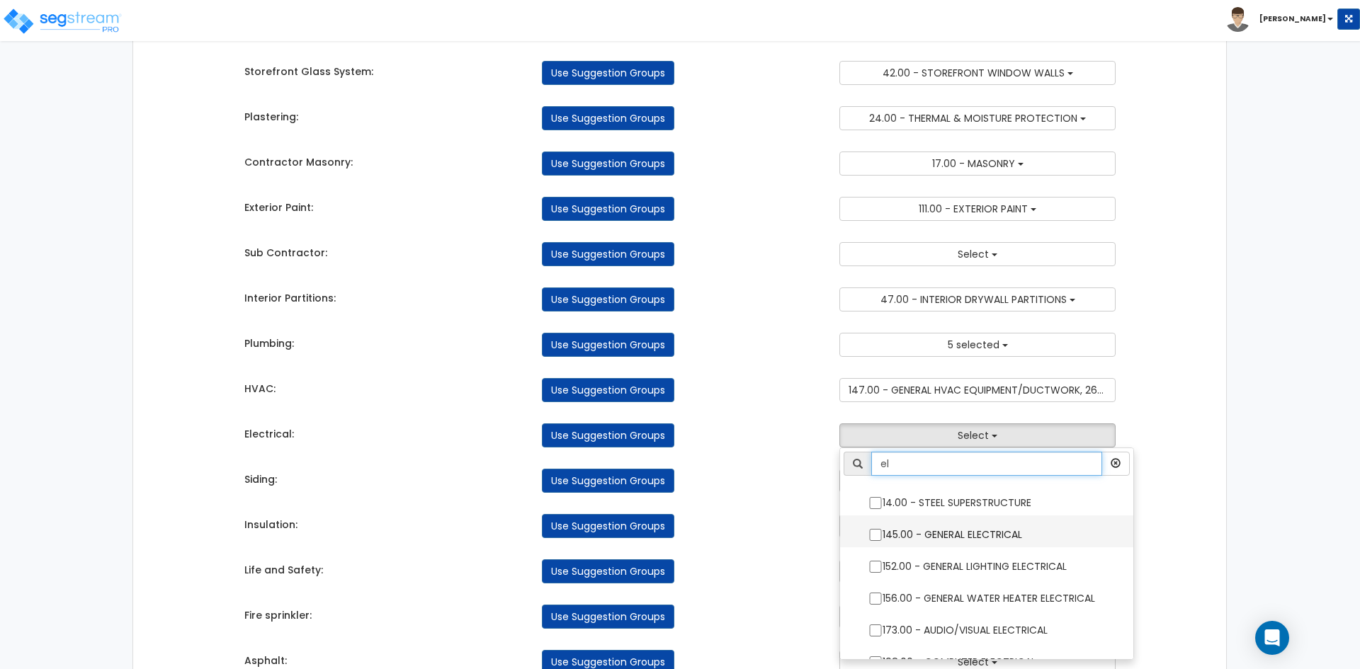
type input "el"
drag, startPoint x: 878, startPoint y: 535, endPoint x: 885, endPoint y: 556, distance: 22.2
click at [878, 535] on input "145.00 - GENERAL ELECTRICAL" at bounding box center [875, 535] width 14 height 12
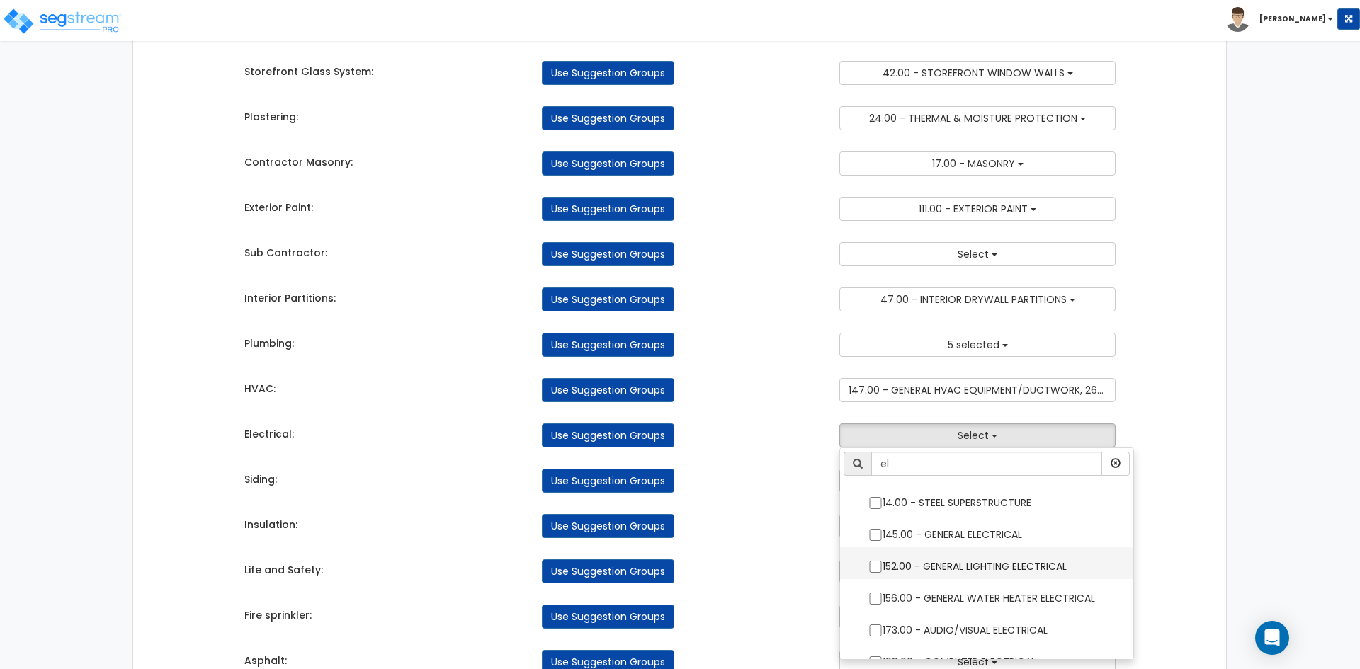
checkbox input "true"
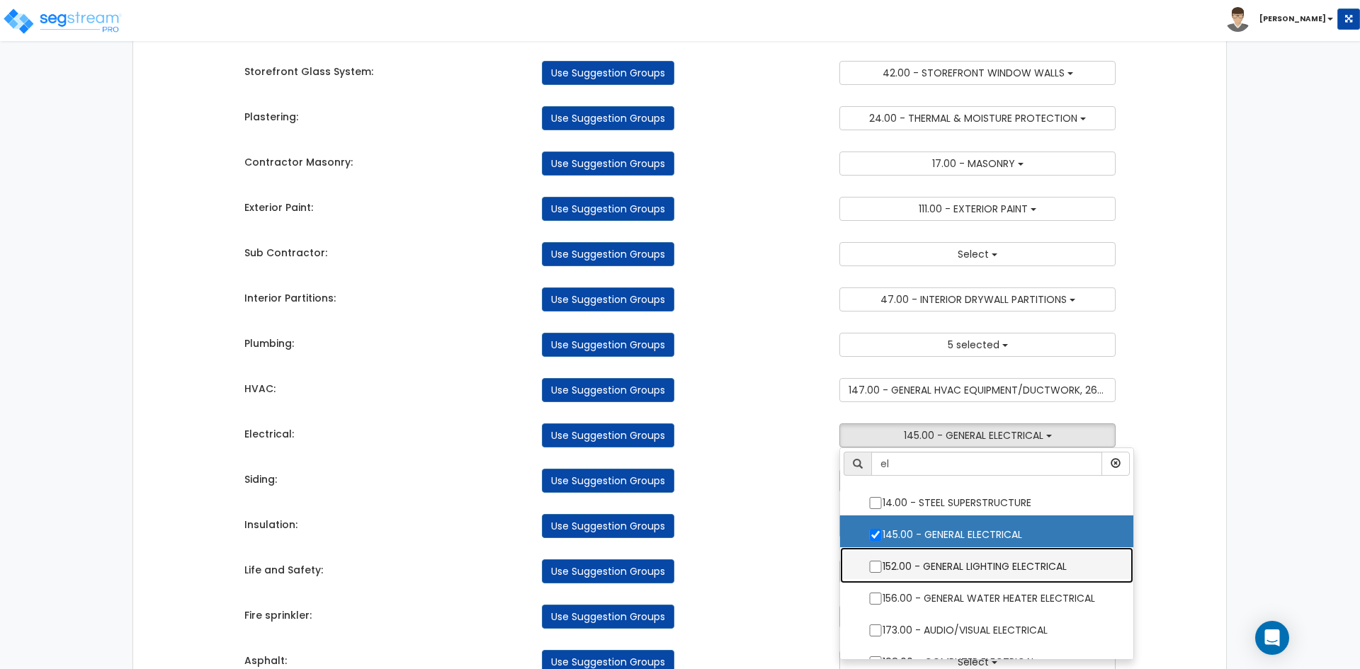
click at [885, 557] on label "152.00 - GENERAL LIGHTING ELECTRICAL" at bounding box center [986, 565] width 265 height 33
click at [882, 561] on input "152.00 - GENERAL LIGHTING ELECTRICAL" at bounding box center [875, 567] width 14 height 12
checkbox input "true"
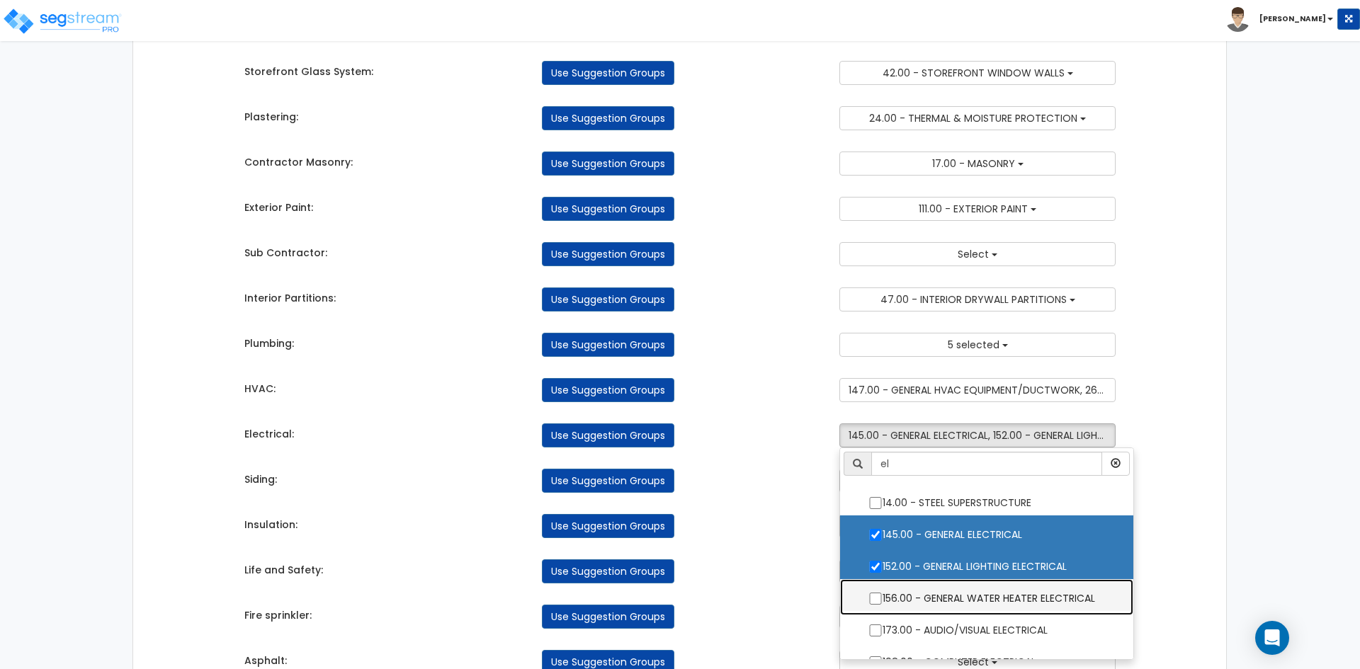
click at [866, 599] on label "156.00 - GENERAL WATER HEATER ELECTRICAL" at bounding box center [986, 597] width 265 height 33
click at [868, 599] on input "156.00 - GENERAL WATER HEATER ELECTRICAL" at bounding box center [875, 599] width 14 height 12
checkbox input "true"
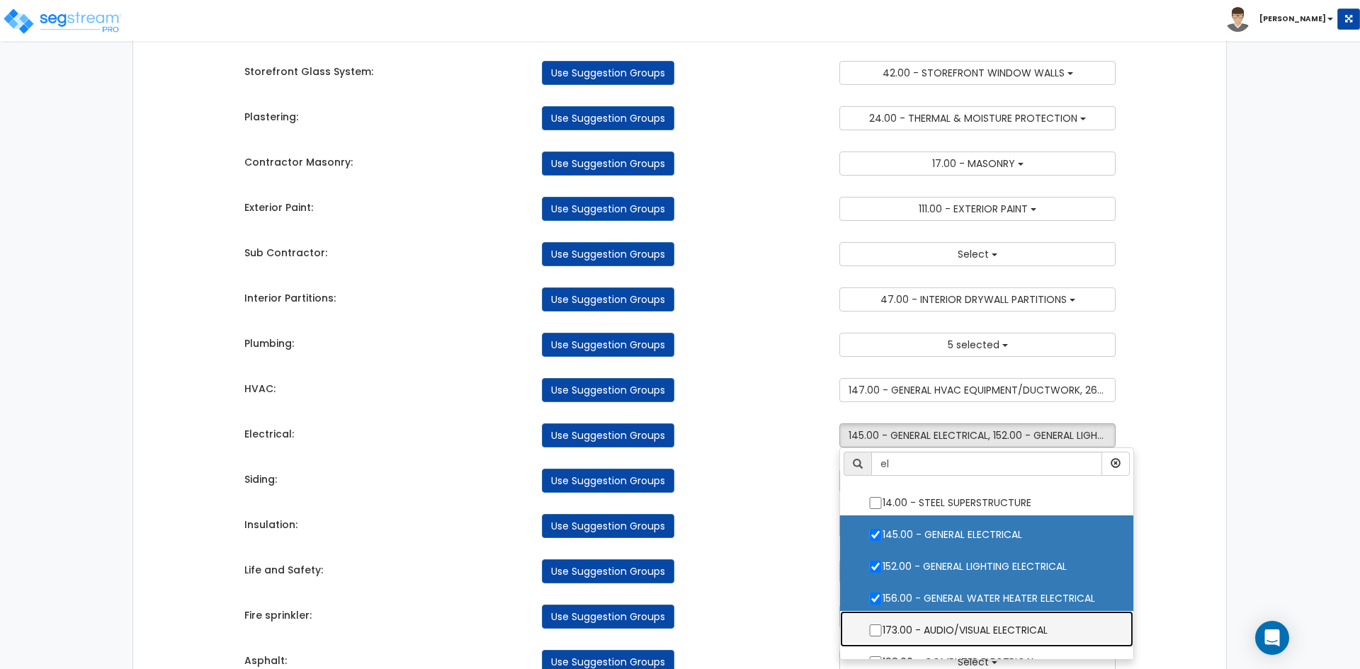
drag, startPoint x: 866, startPoint y: 623, endPoint x: 874, endPoint y: 620, distance: 8.6
click at [866, 623] on label "173.00 - AUDIO/VISUAL ELECTRICAL" at bounding box center [986, 629] width 265 height 33
click at [868, 625] on input "173.00 - AUDIO/VISUAL ELECTRICAL" at bounding box center [875, 631] width 14 height 12
checkbox input "true"
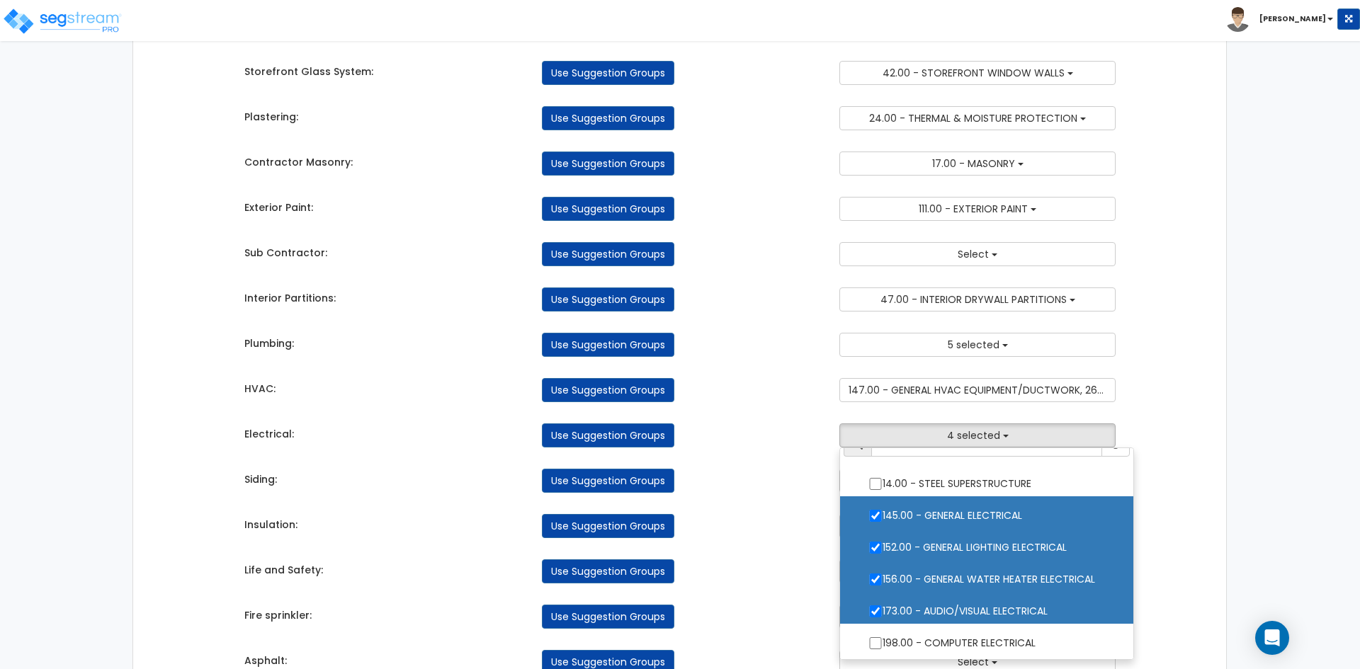
scroll to position [142, 0]
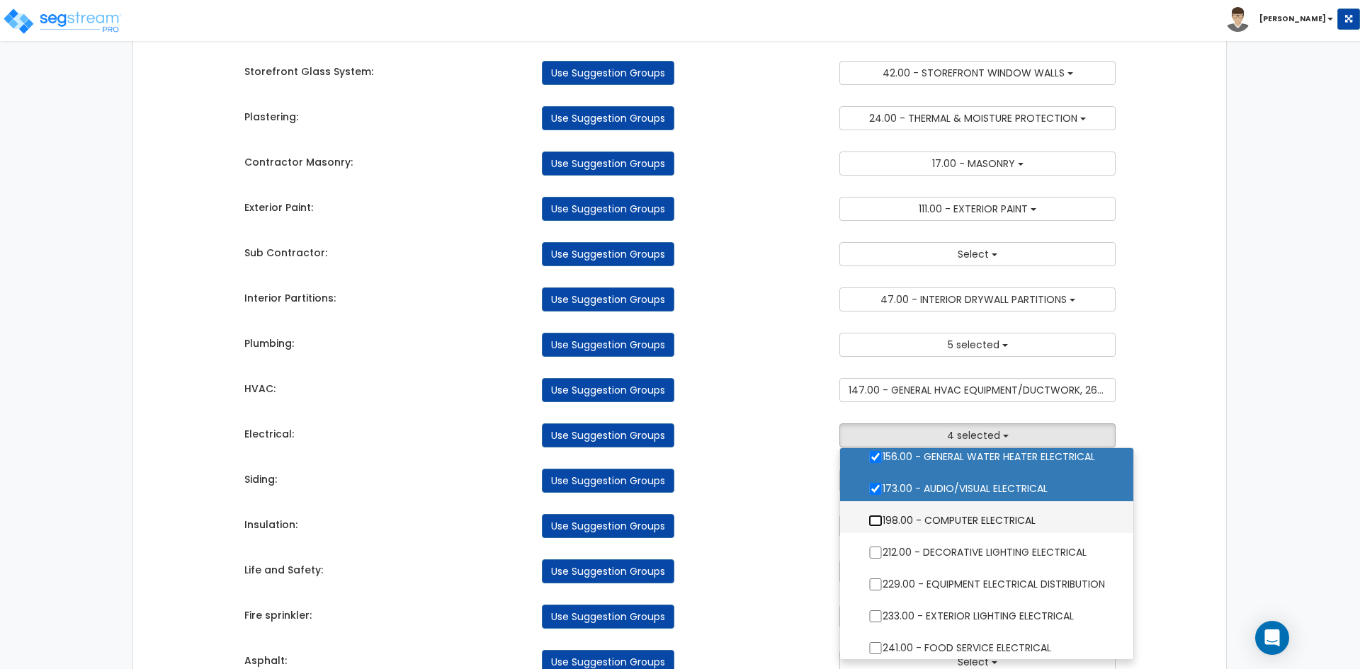
click at [877, 521] on input "198.00 - COMPUTER ELECTRICAL" at bounding box center [875, 521] width 14 height 12
checkbox input "true"
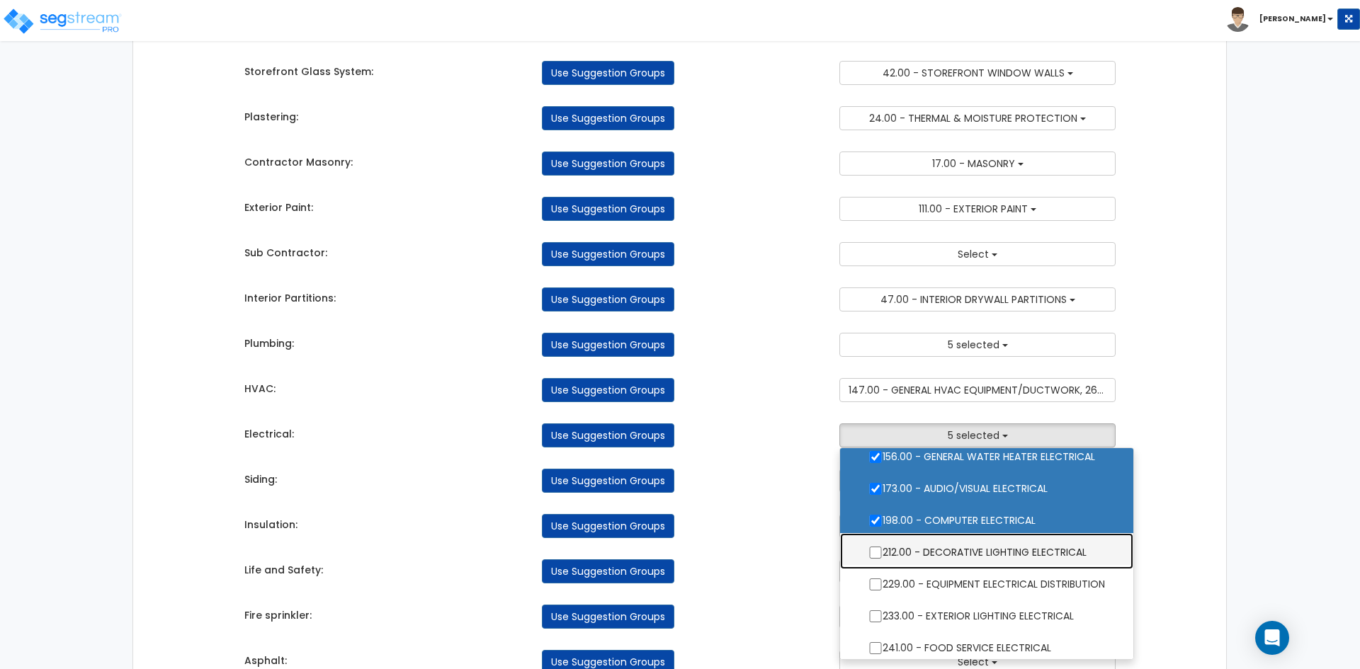
click at [884, 555] on label "212.00 - DECORATIVE LIGHTING ELECTRICAL" at bounding box center [986, 551] width 265 height 33
click at [882, 555] on input "212.00 - DECORATIVE LIGHTING ELECTRICAL" at bounding box center [875, 553] width 14 height 12
checkbox input "true"
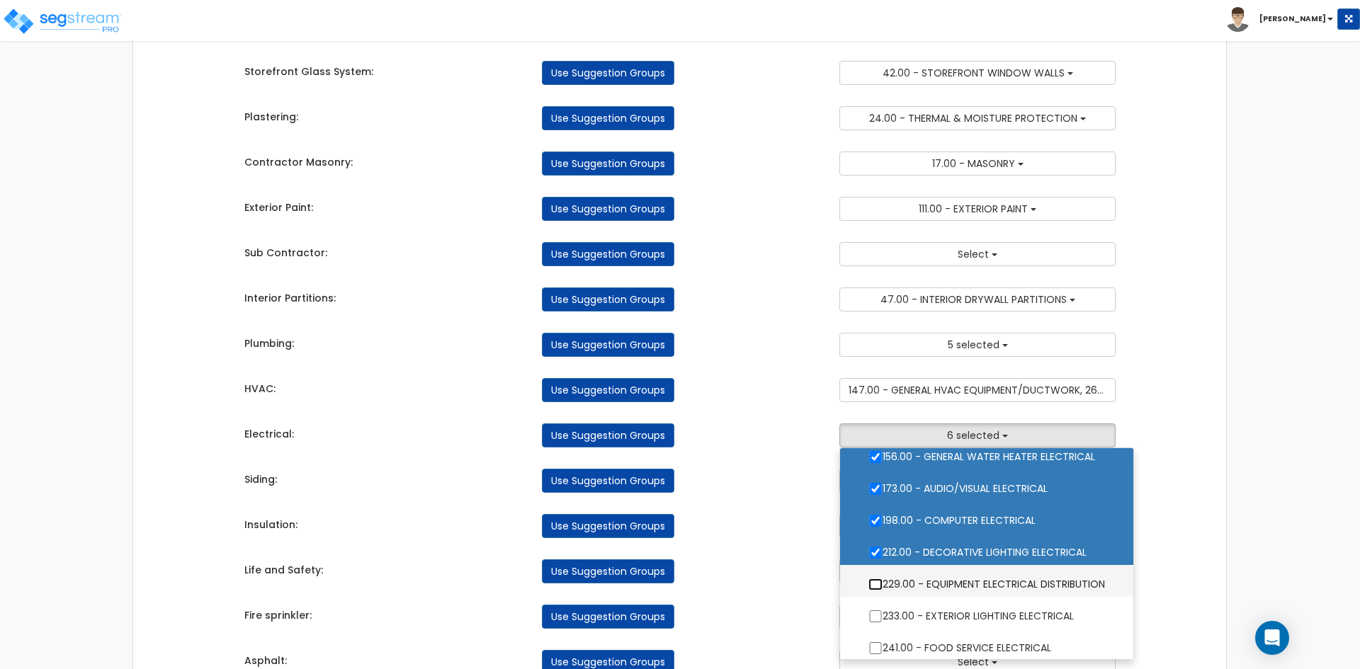
click at [880, 583] on input "229.00 - EQUIPMENT ELECTRICAL DISTRIBUTION" at bounding box center [875, 585] width 14 height 12
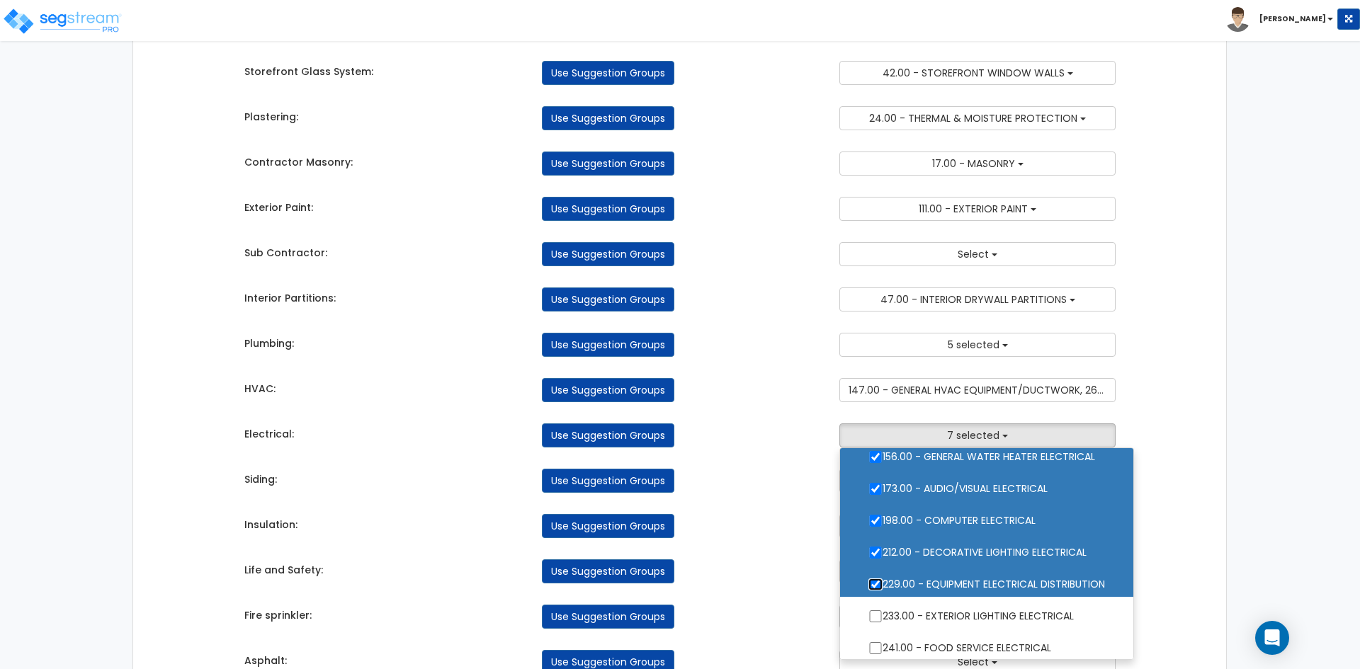
click at [875, 582] on input "229.00 - EQUIPMENT ELECTRICAL DISTRIBUTION" at bounding box center [875, 585] width 14 height 12
checkbox input "false"
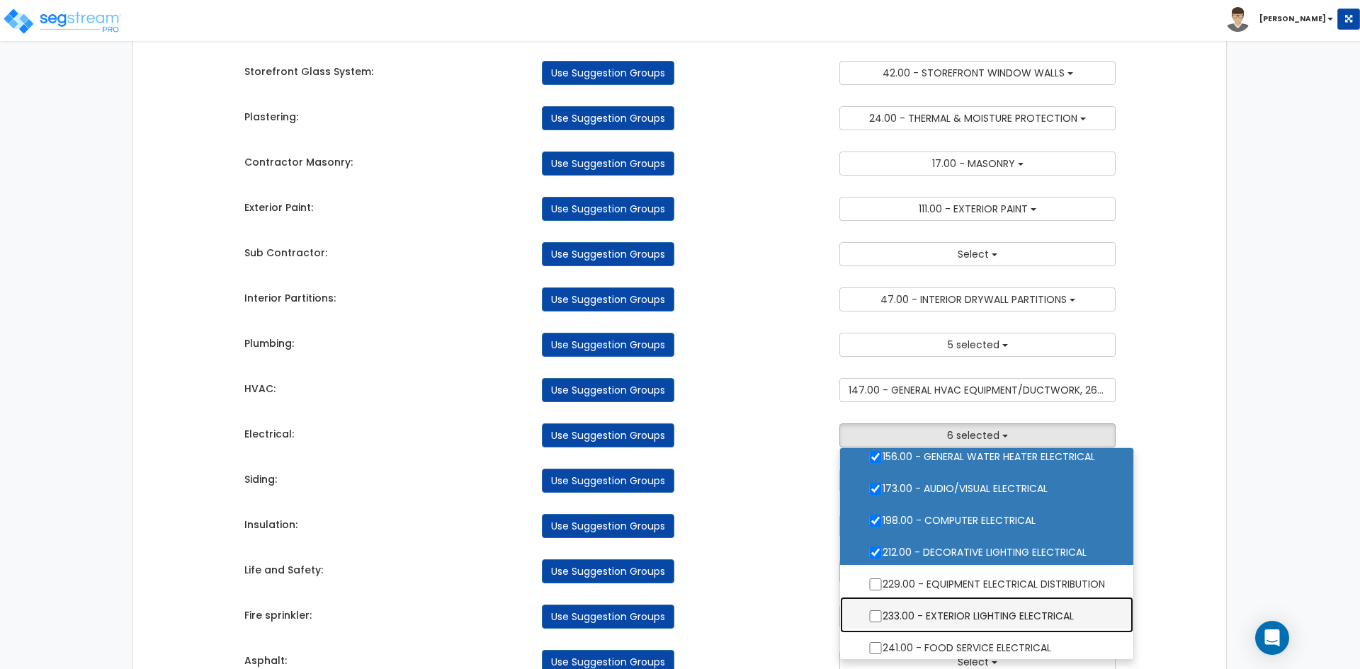
click at [881, 609] on label "233.00 - EXTERIOR LIGHTING ELECTRICAL" at bounding box center [986, 614] width 265 height 33
click at [881, 611] on input "233.00 - EXTERIOR LIGHTING ELECTRICAL" at bounding box center [875, 617] width 14 height 12
checkbox input "true"
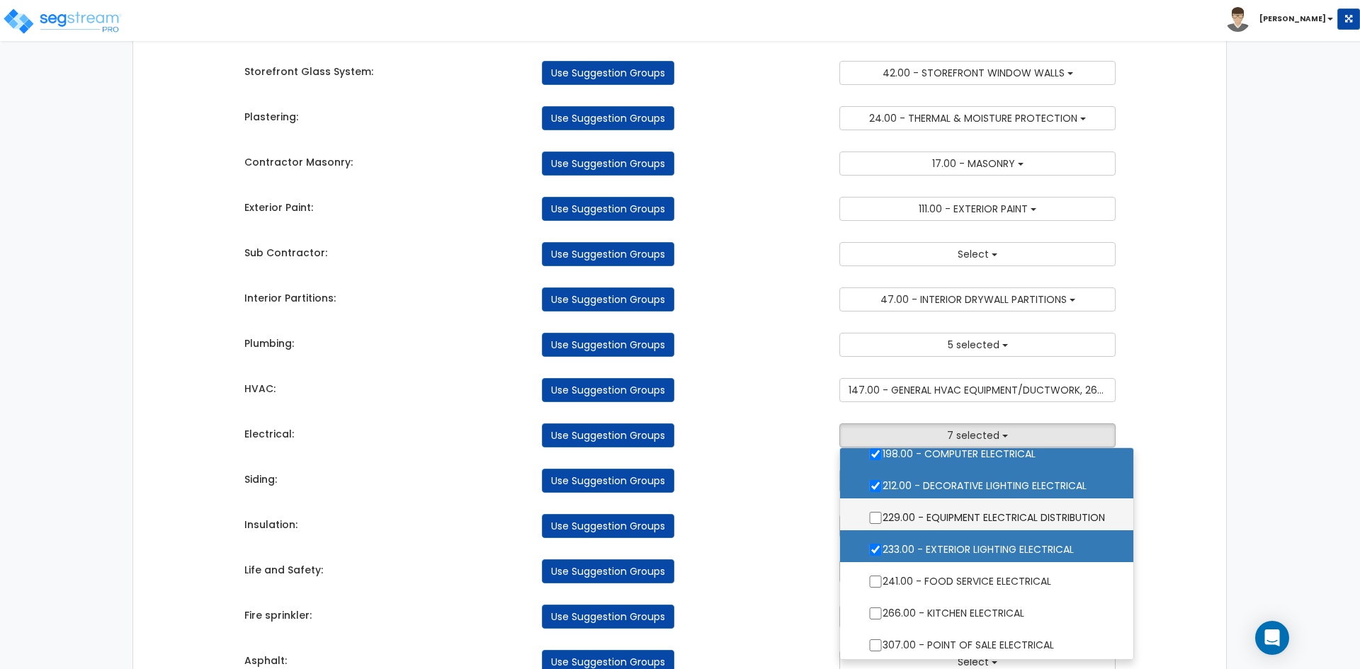
scroll to position [212, 0]
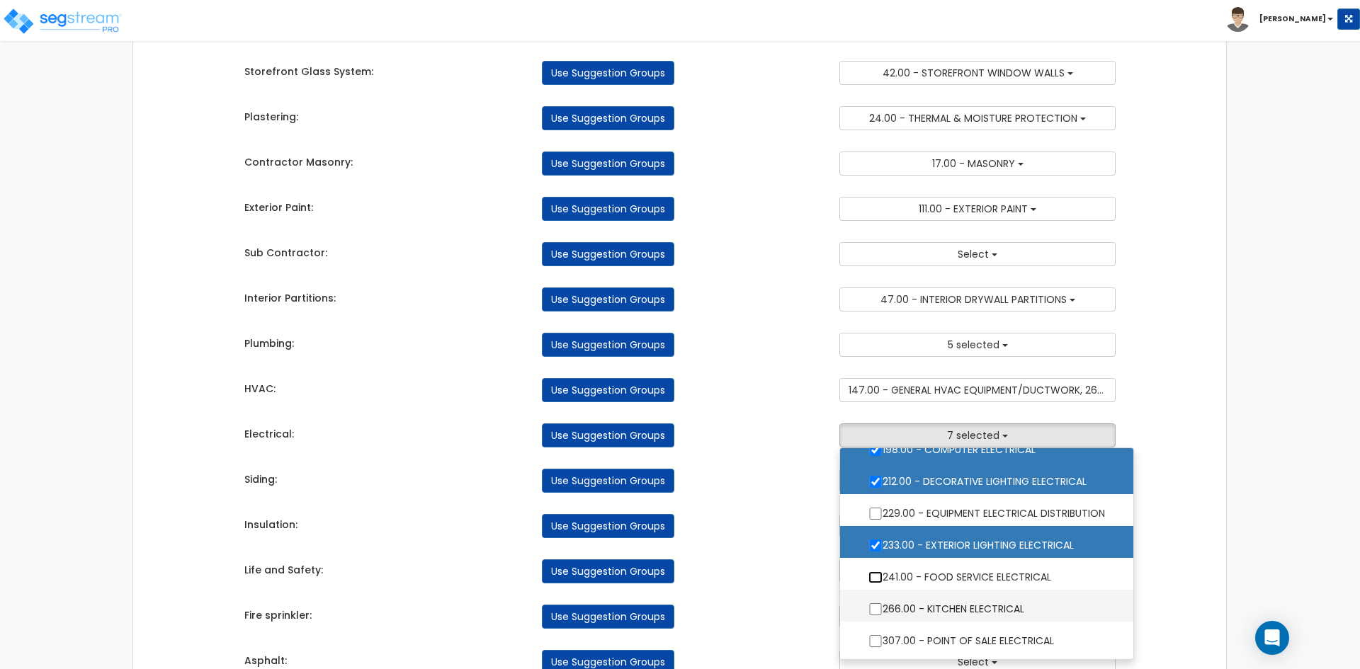
drag, startPoint x: 873, startPoint y: 572, endPoint x: 885, endPoint y: 606, distance: 35.8
click at [877, 575] on input "241.00 - FOOD SERVICE ELECTRICAL" at bounding box center [875, 578] width 14 height 12
checkbox input "true"
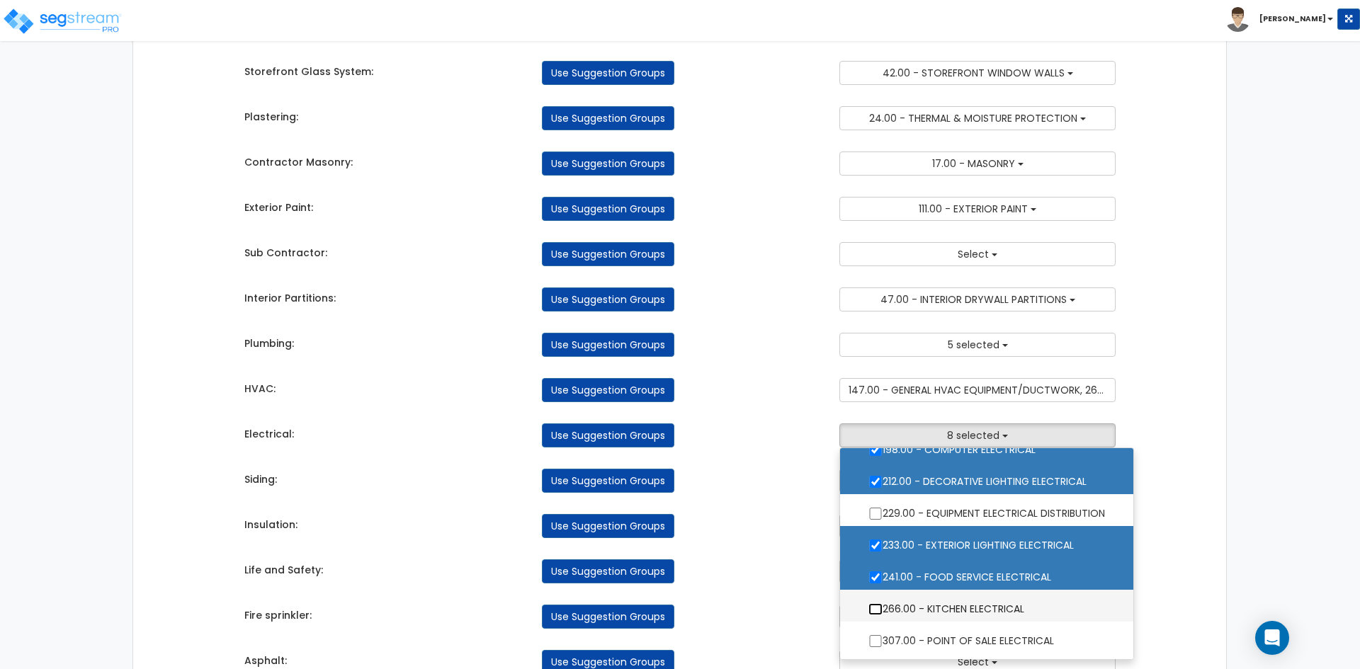
click at [882, 612] on input "266.00 - KITCHEN ELECTRICAL" at bounding box center [875, 609] width 14 height 12
checkbox input "true"
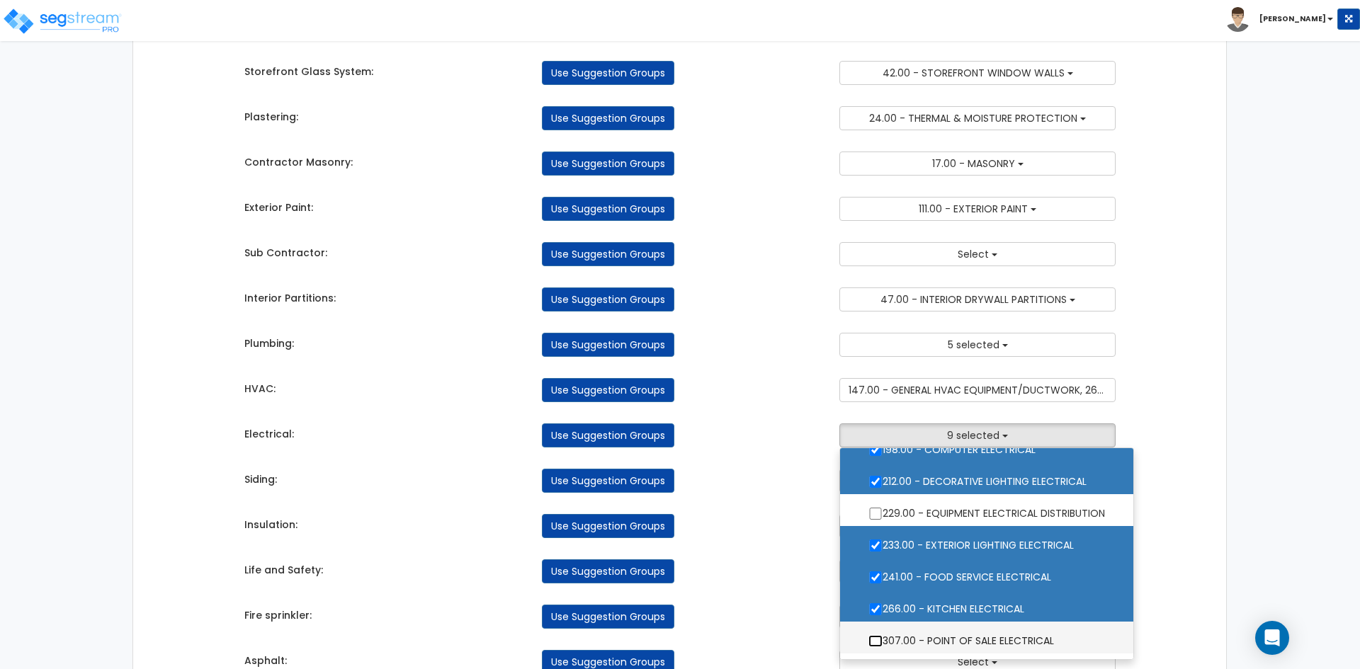
click at [876, 640] on input "307.00 - POINT OF SALE ELECTRICAL" at bounding box center [875, 641] width 14 height 12
checkbox input "true"
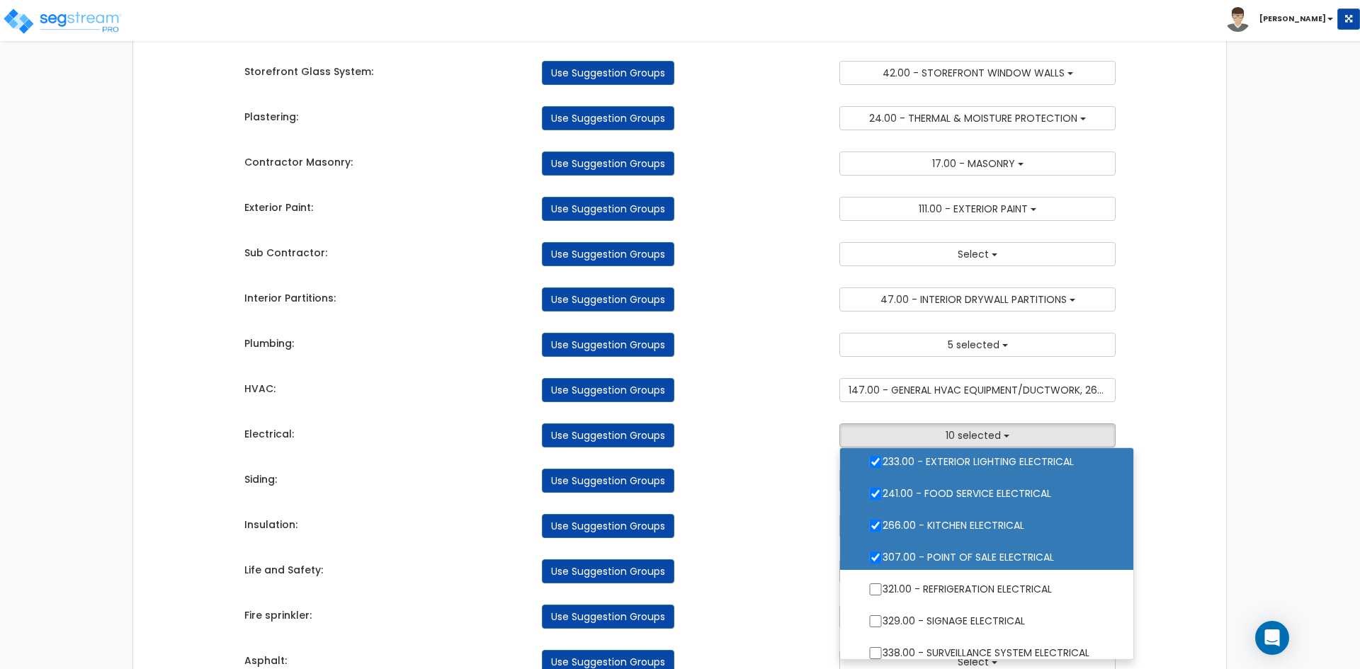
scroll to position [306, 0]
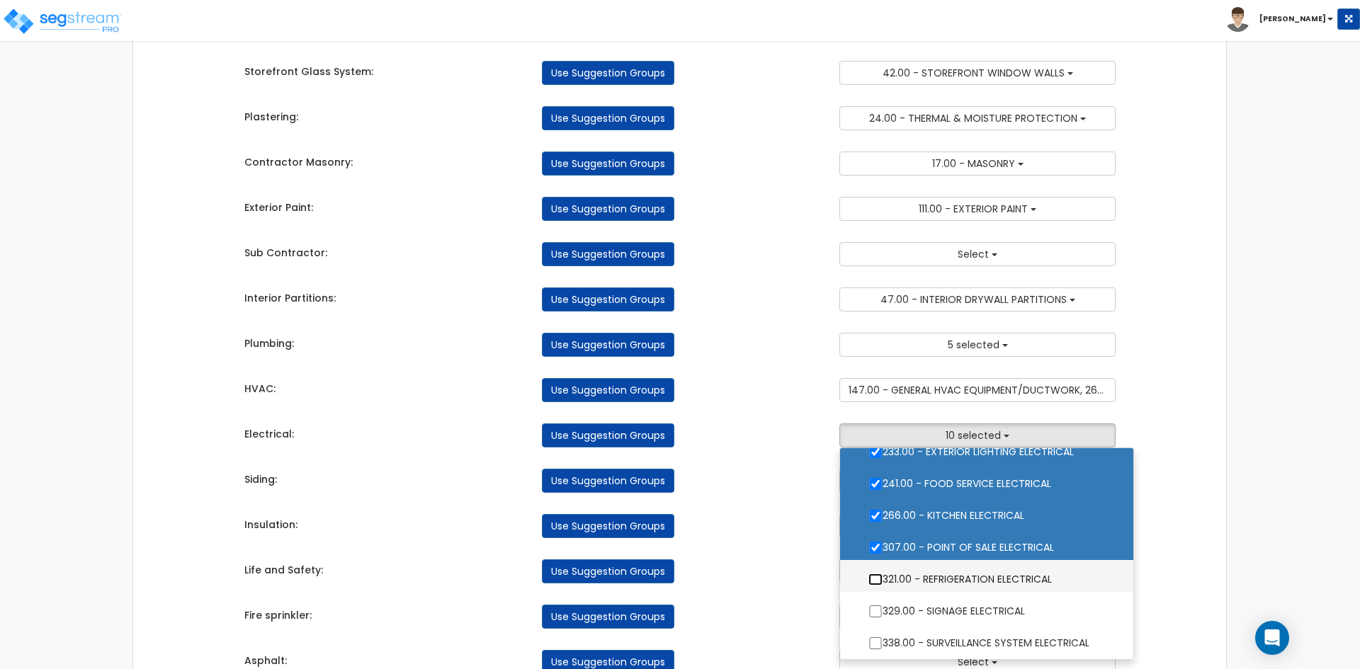
click at [882, 574] on input "321.00 - REFRIGERATION ELECTRICAL" at bounding box center [875, 580] width 14 height 12
checkbox input "true"
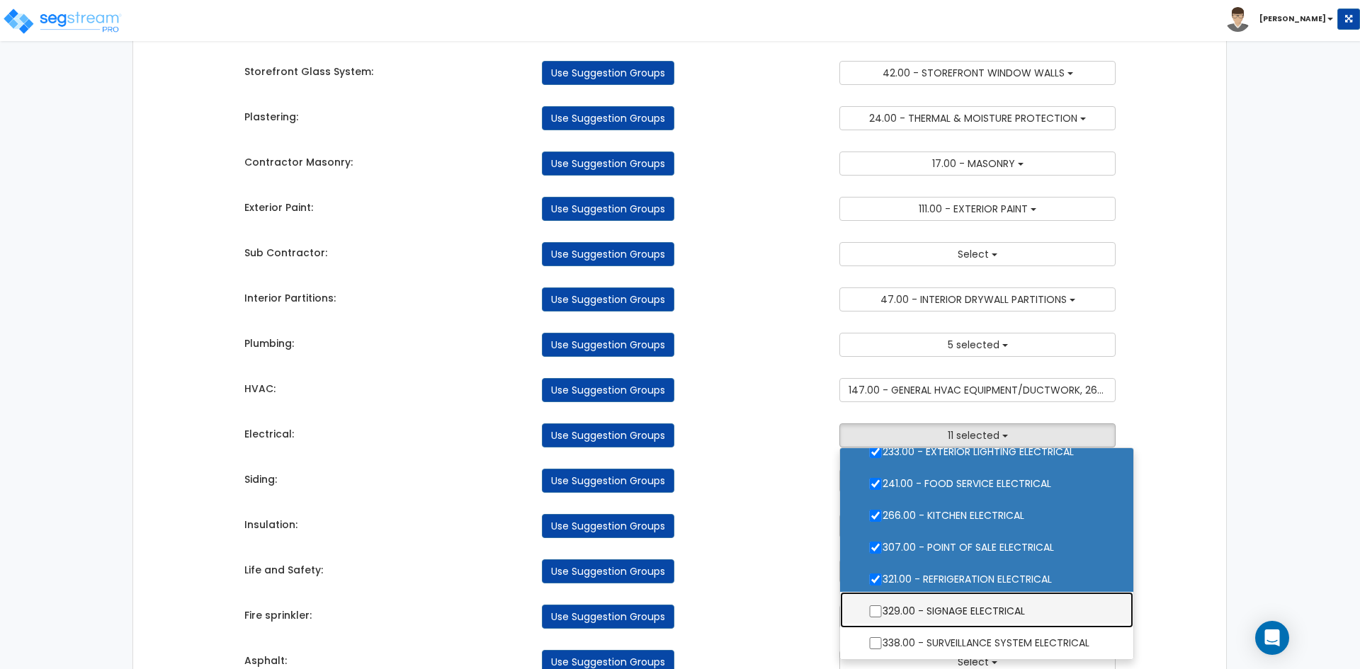
click at [869, 602] on label "329.00 - SIGNAGE ELECTRICAL" at bounding box center [986, 610] width 265 height 33
click at [869, 606] on input "329.00 - SIGNAGE ELECTRICAL" at bounding box center [875, 612] width 14 height 12
checkbox input "true"
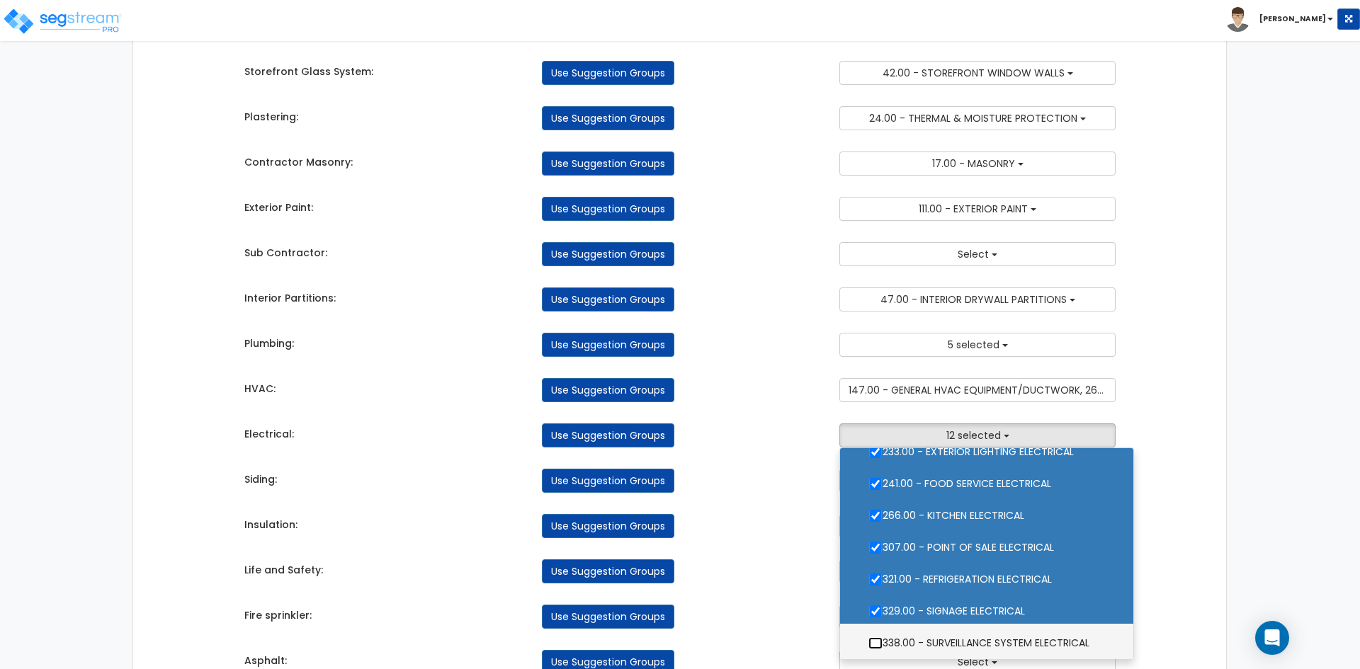
click at [873, 641] on input "338.00 - SURVEILLANCE SYSTEM ELECTRICAL" at bounding box center [875, 643] width 14 height 12
checkbox input "true"
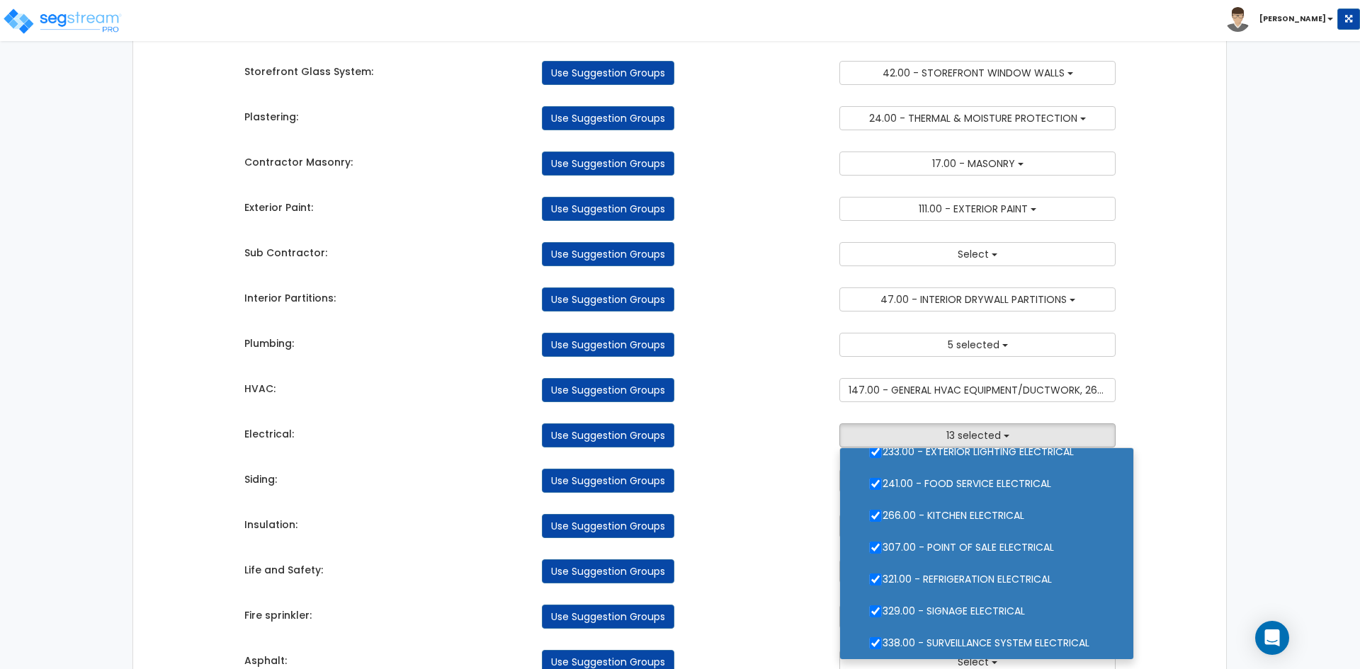
click at [812, 579] on div "Use Suggestion Groups" at bounding box center [679, 572] width 297 height 24
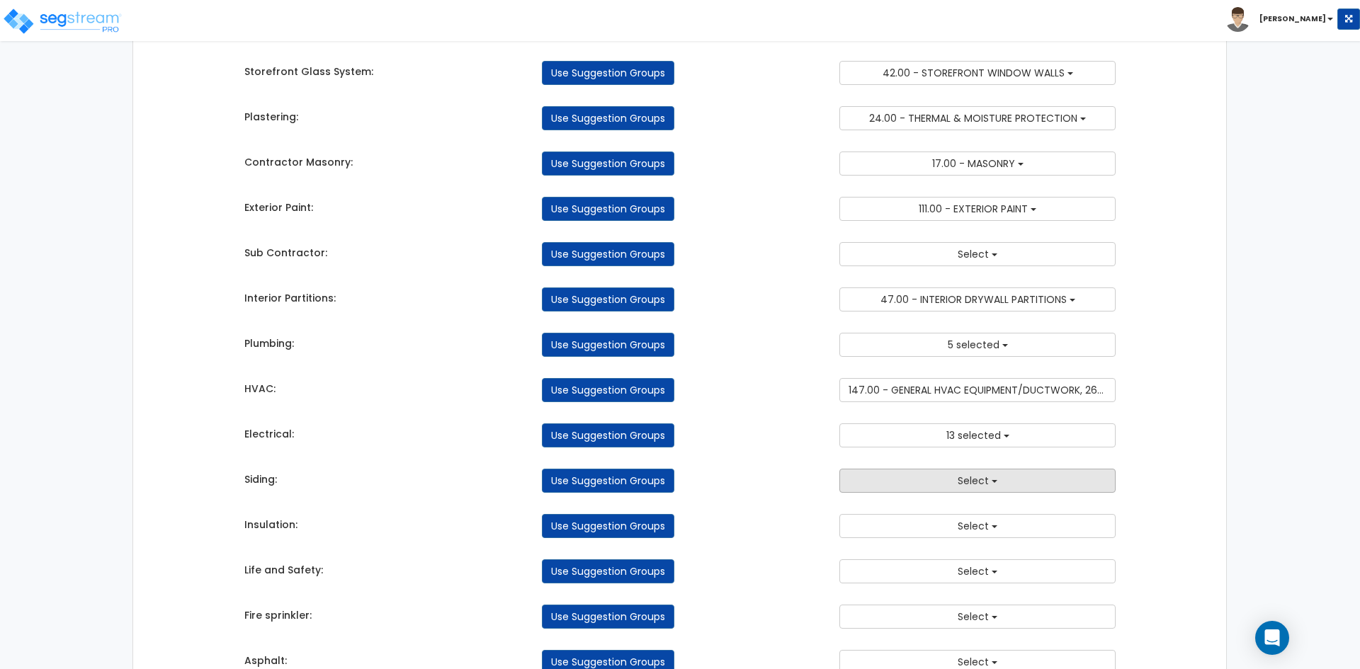
click at [941, 479] on button "Select" at bounding box center [977, 481] width 276 height 24
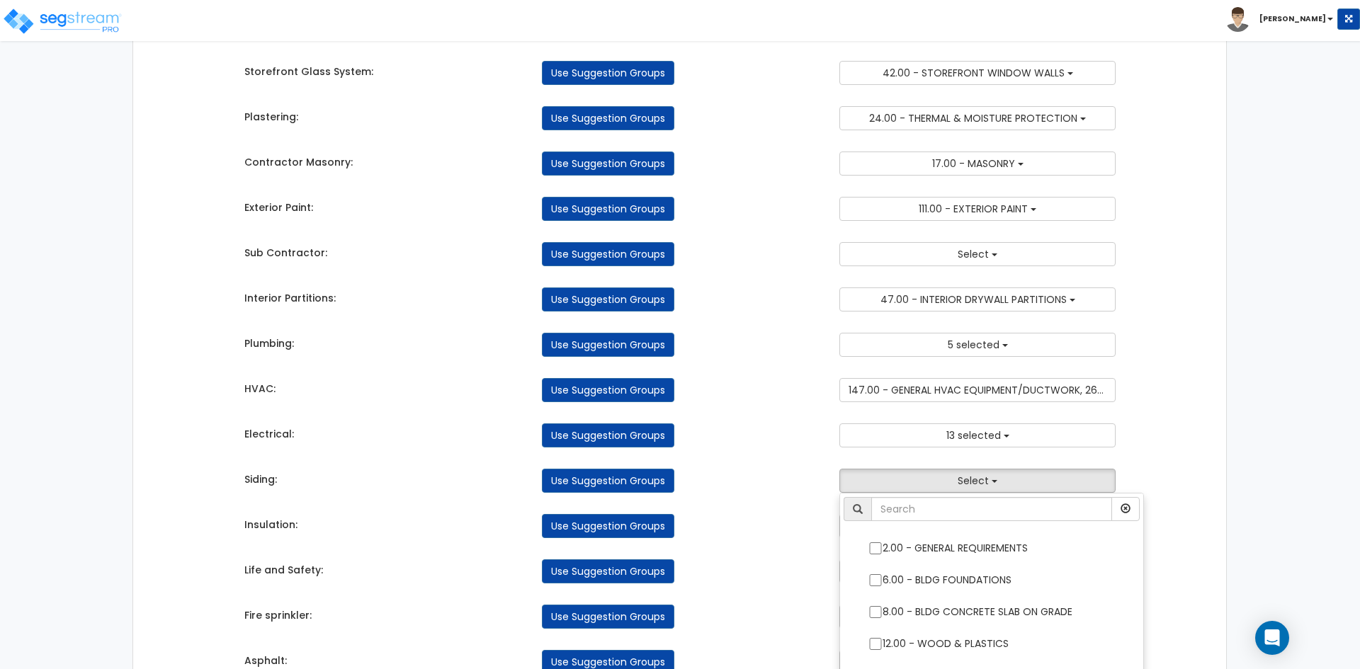
click at [853, 499] on span at bounding box center [858, 509] width 28 height 24
click at [805, 494] on div "Takeoff Cost Suggestion Groups Modify Component Groups Manually General Conditi…" at bounding box center [680, 248] width 893 height 1242
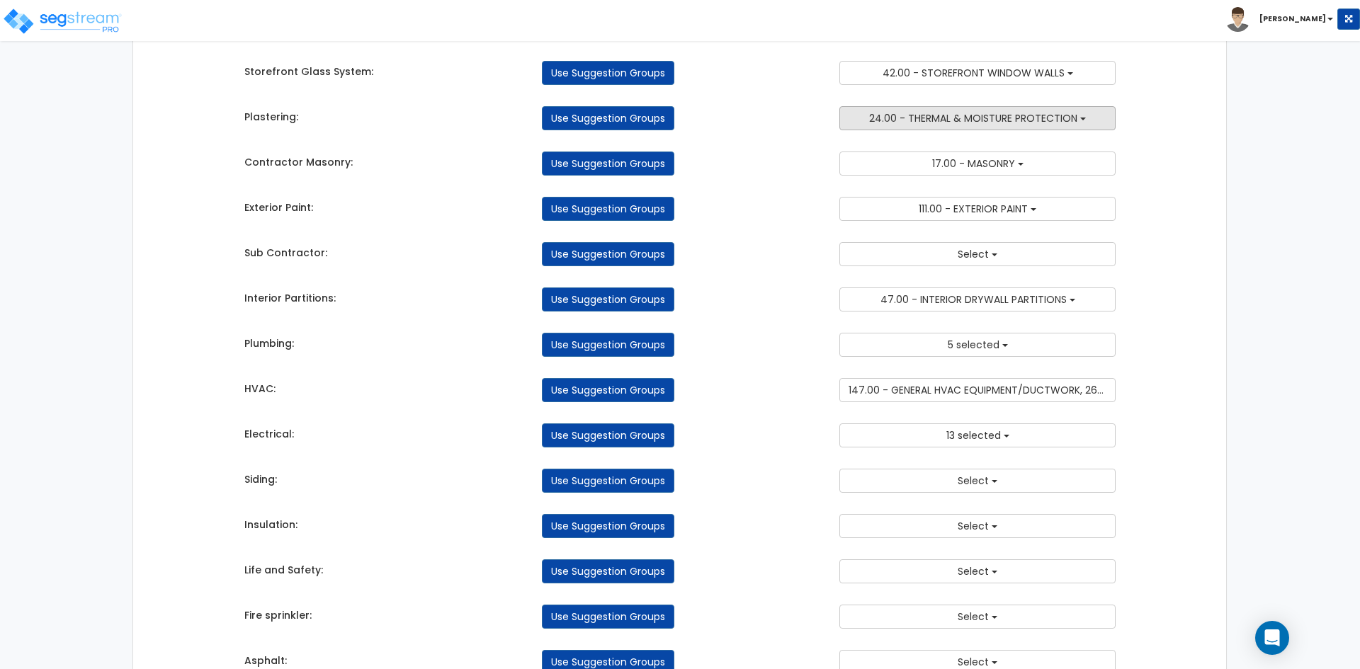
click at [1019, 120] on span "24.00 - THERMAL & MOISTURE PROTECTION" at bounding box center [973, 118] width 208 height 14
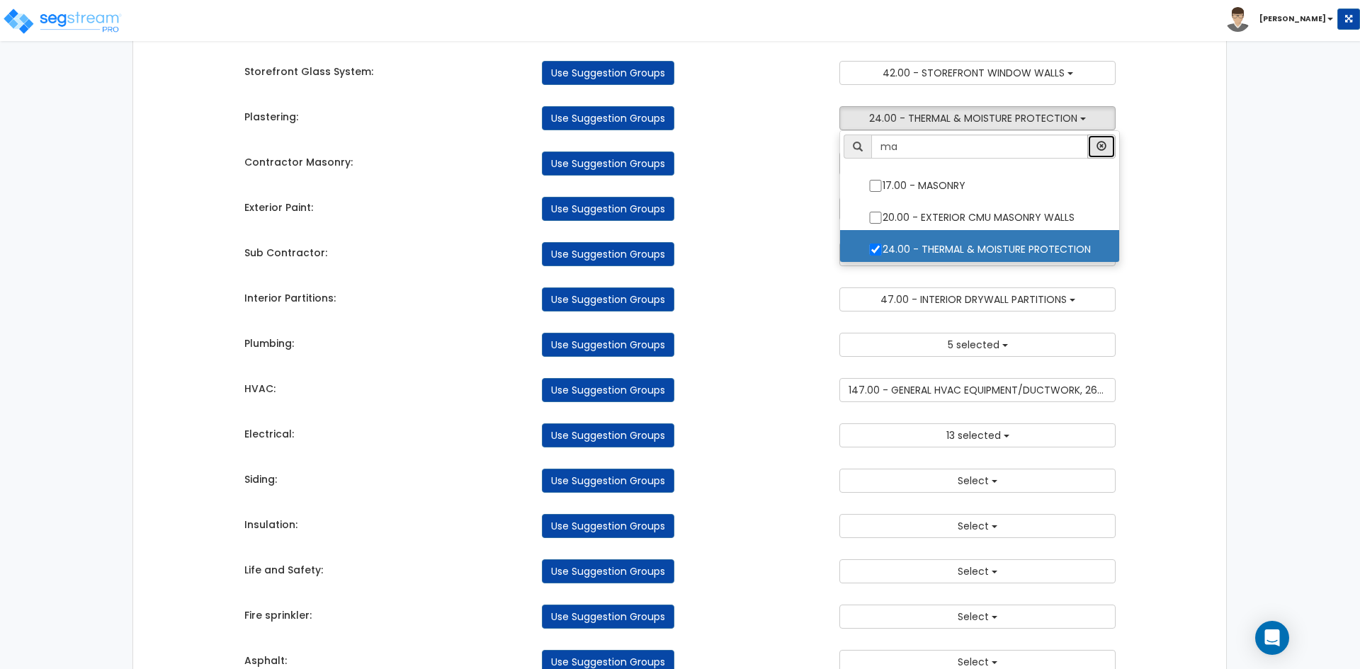
click at [1096, 145] on icon "button" at bounding box center [1101, 146] width 10 height 10
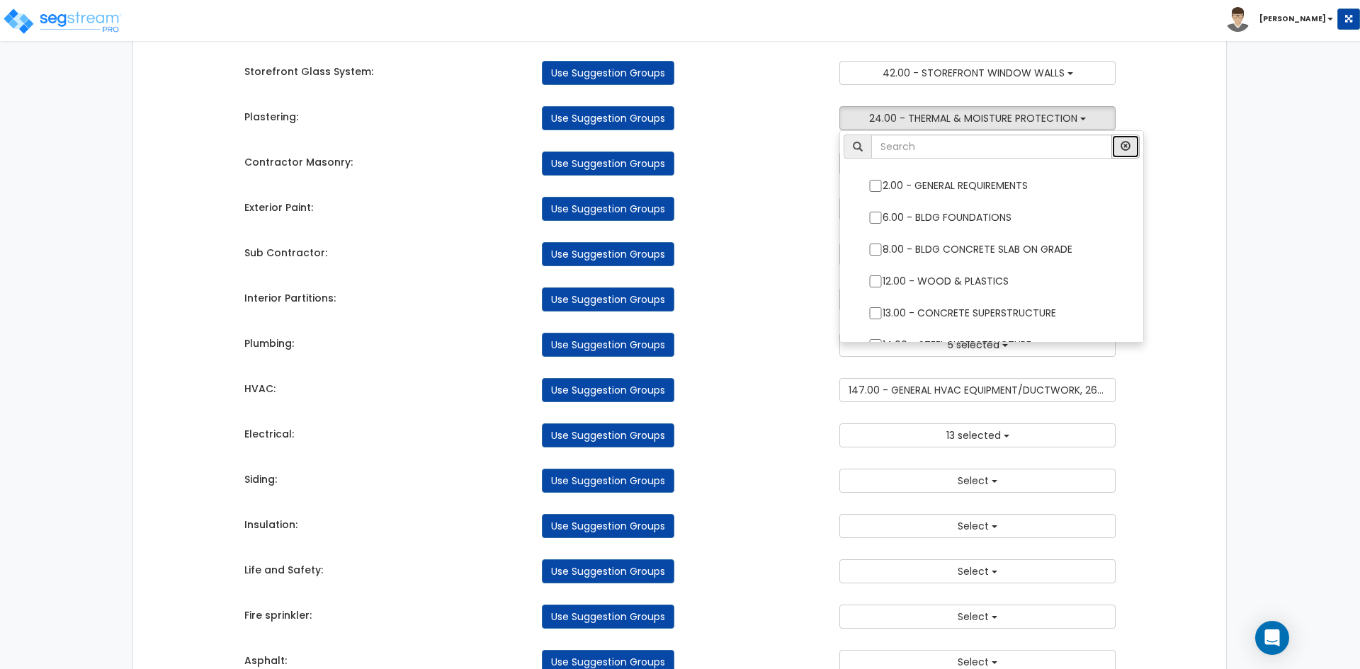
click at [1126, 147] on icon "button" at bounding box center [1125, 146] width 10 height 10
click at [820, 188] on div "Takeoff Cost Suggestion Groups Modify Component Groups Manually General Conditi…" at bounding box center [680, 248] width 893 height 1242
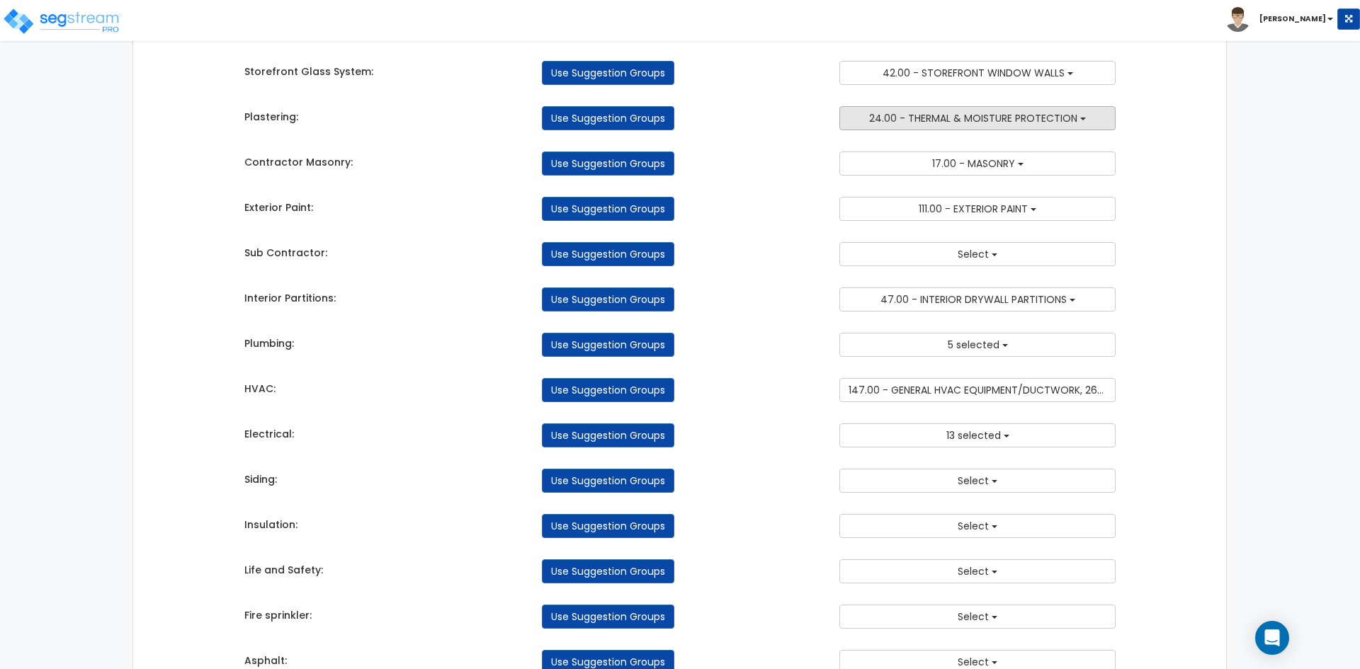
click at [1053, 115] on span "24.00 - THERMAL & MOISTURE PROTECTION" at bounding box center [973, 118] width 208 height 14
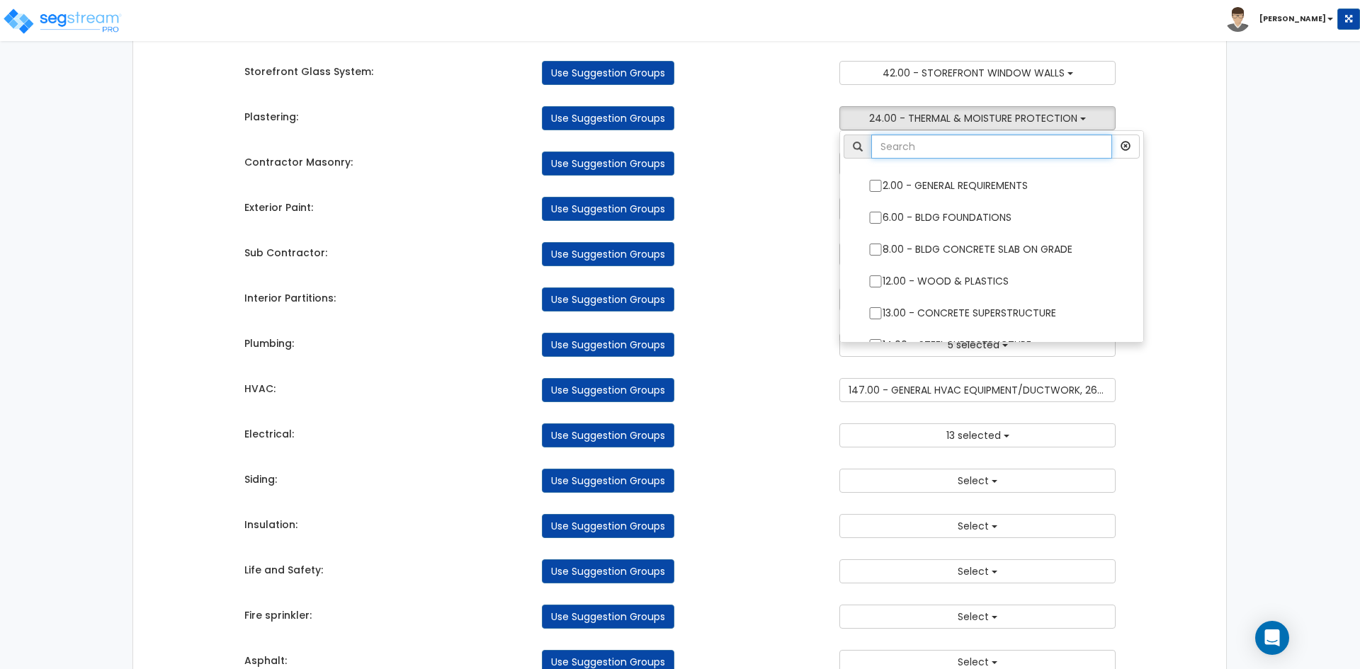
click at [1033, 140] on input "text" at bounding box center [991, 147] width 241 height 24
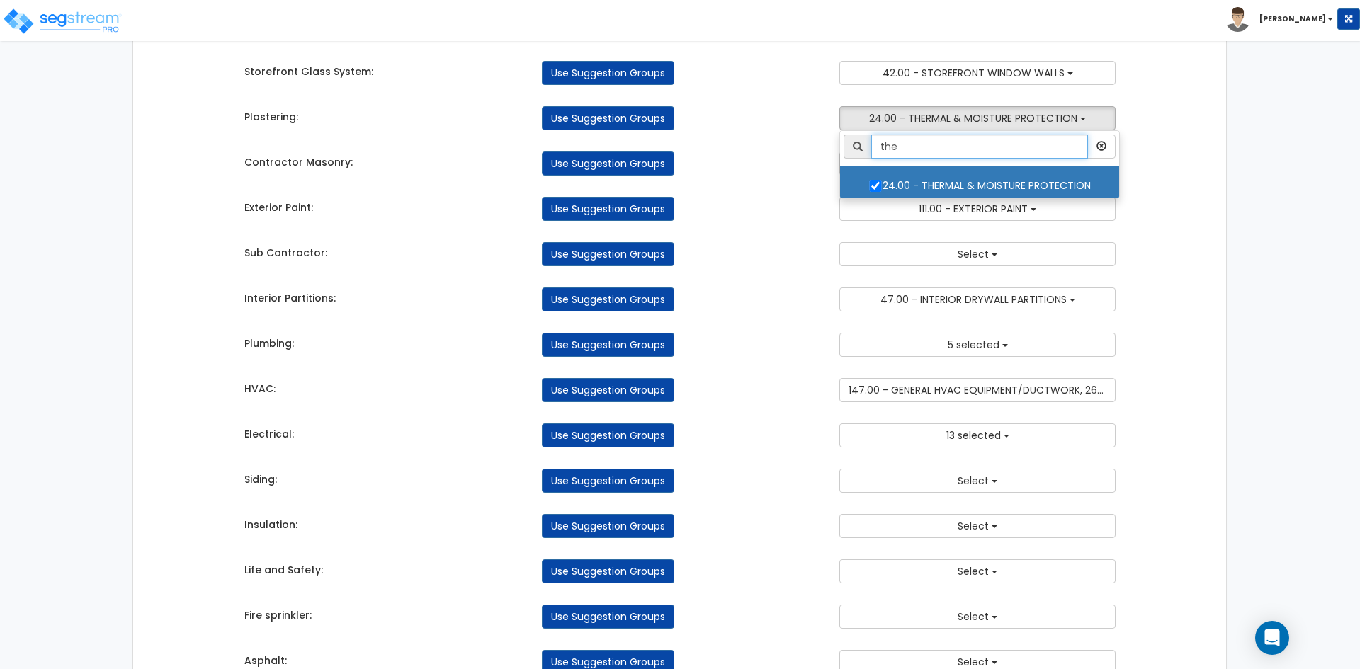
type input "the"
click at [871, 181] on input "24.00 - THERMAL & MOISTURE PROTECTION" at bounding box center [875, 186] width 14 height 12
checkbox input "false"
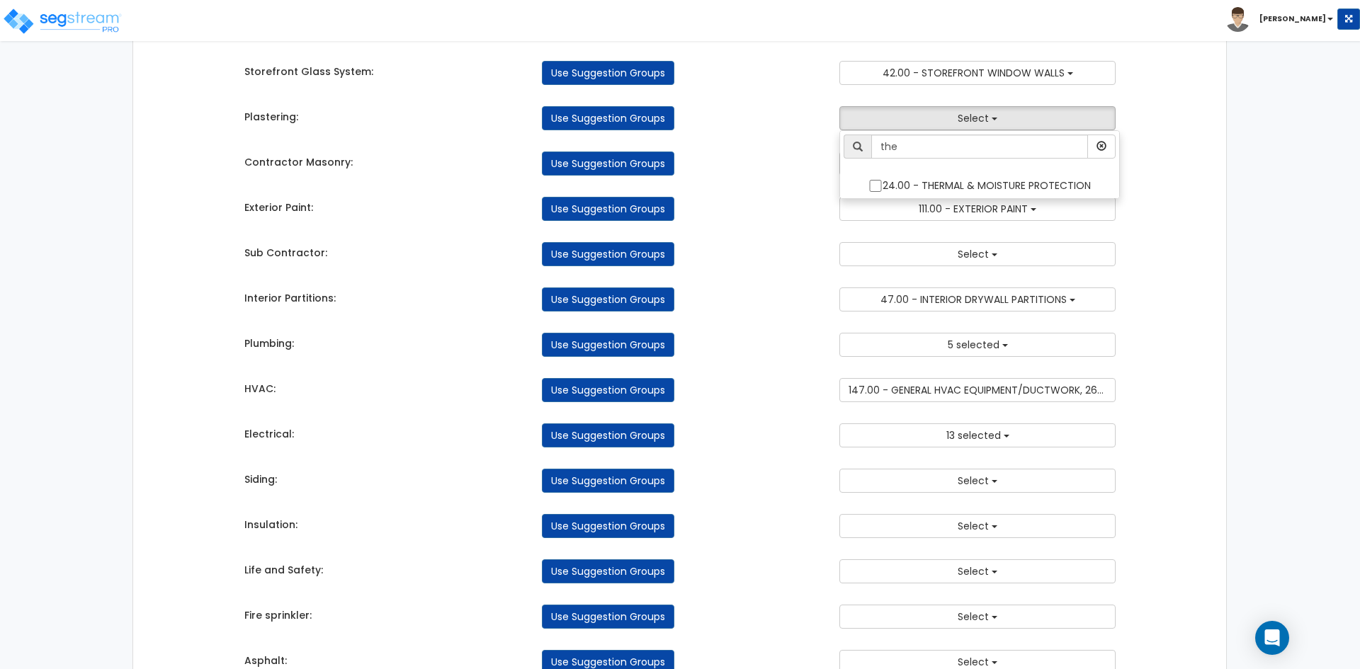
click at [810, 221] on div "Use Suggestion Groups" at bounding box center [679, 209] width 297 height 24
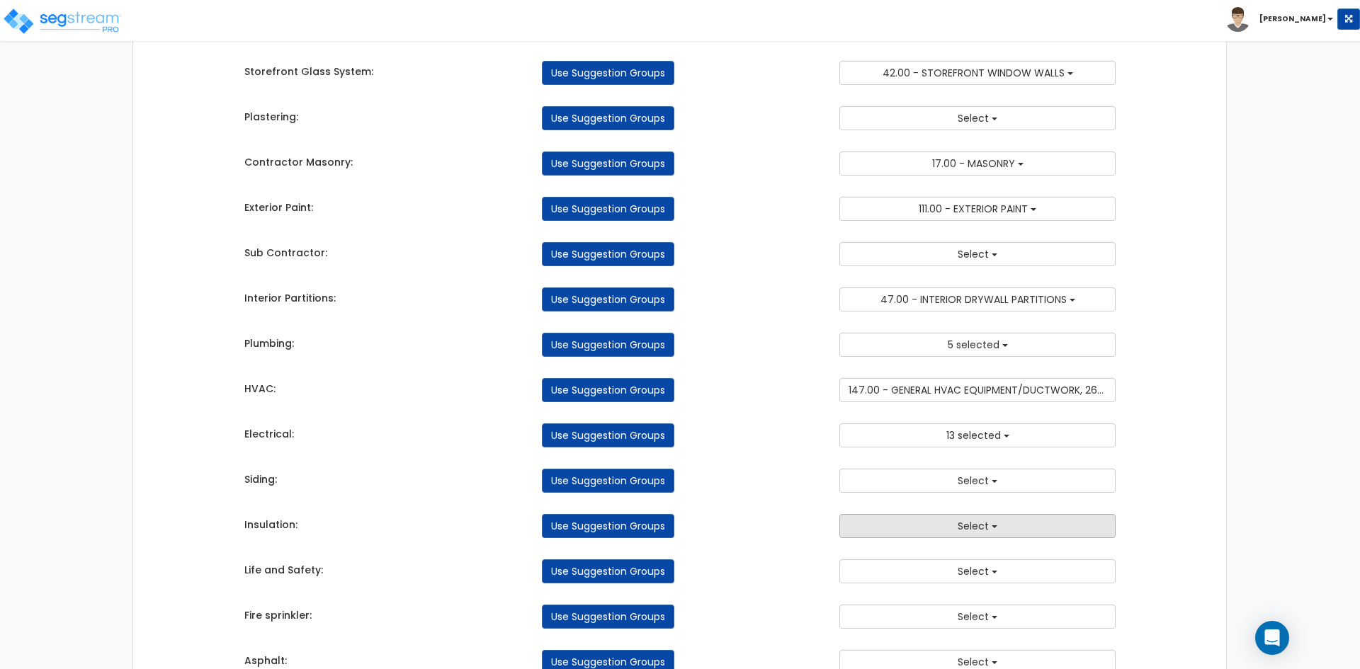
click at [982, 528] on span "Select" at bounding box center [973, 526] width 31 height 14
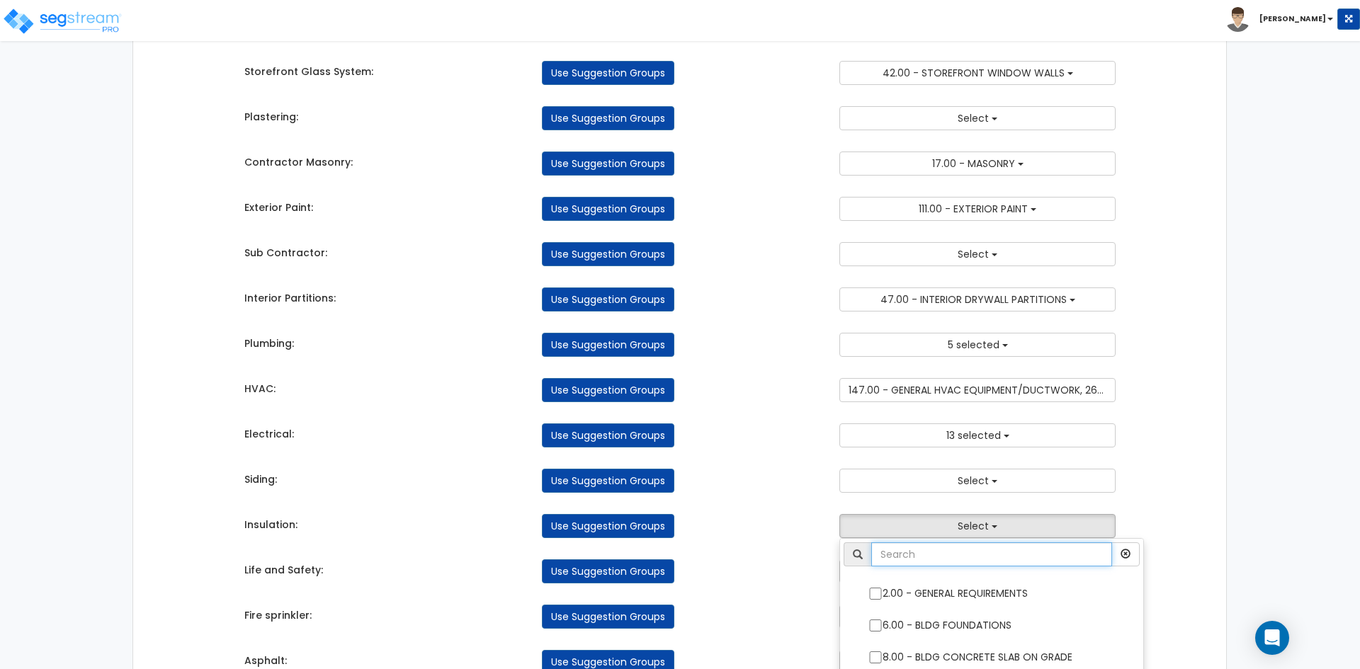
click at [969, 552] on input "text" at bounding box center [991, 555] width 241 height 24
type input "th"
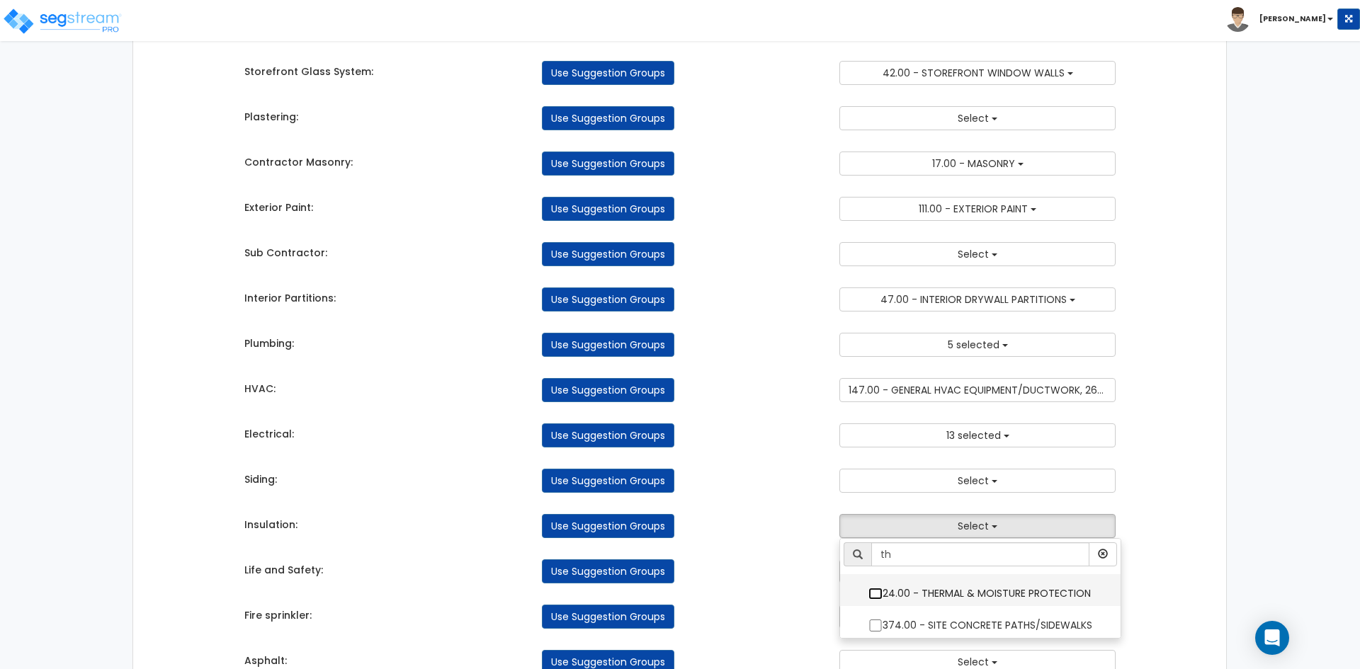
click at [875, 594] on input "24.00 - THERMAL & MOISTURE PROTECTION" at bounding box center [875, 594] width 14 height 12
checkbox input "true"
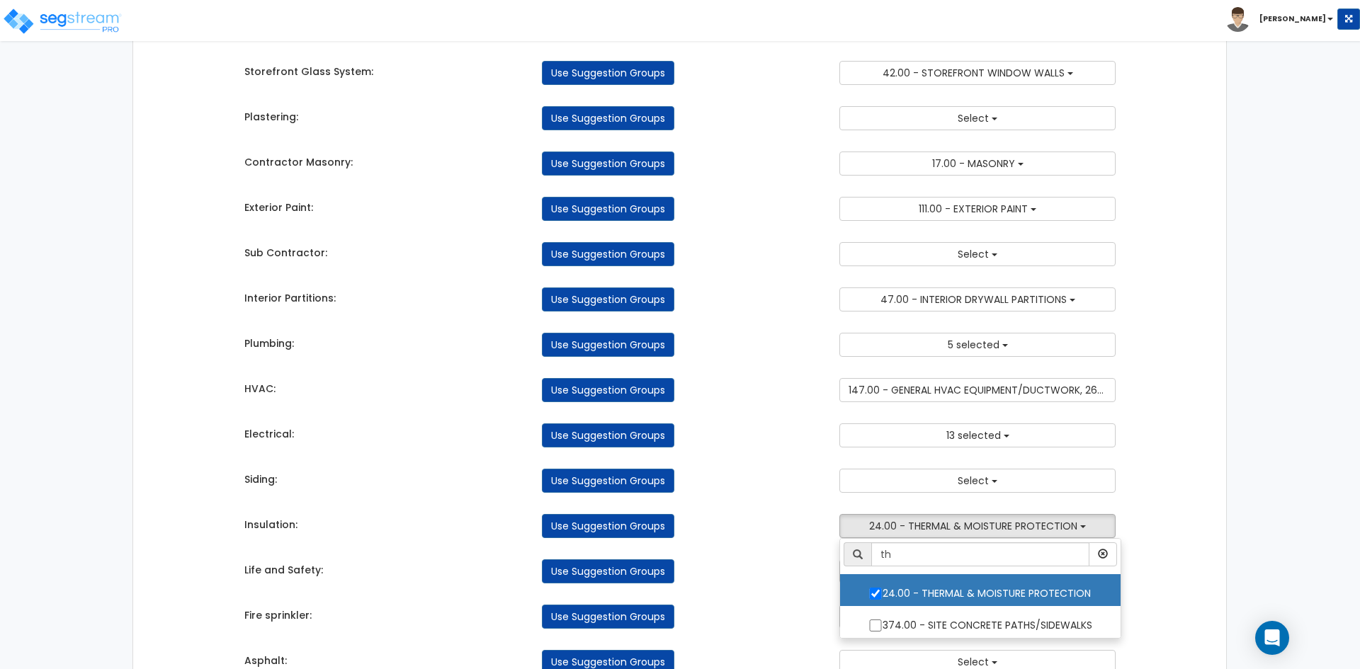
click at [725, 541] on div "Takeoff Cost Suggestion Groups Modify Component Groups Manually General Conditi…" at bounding box center [680, 248] width 893 height 1242
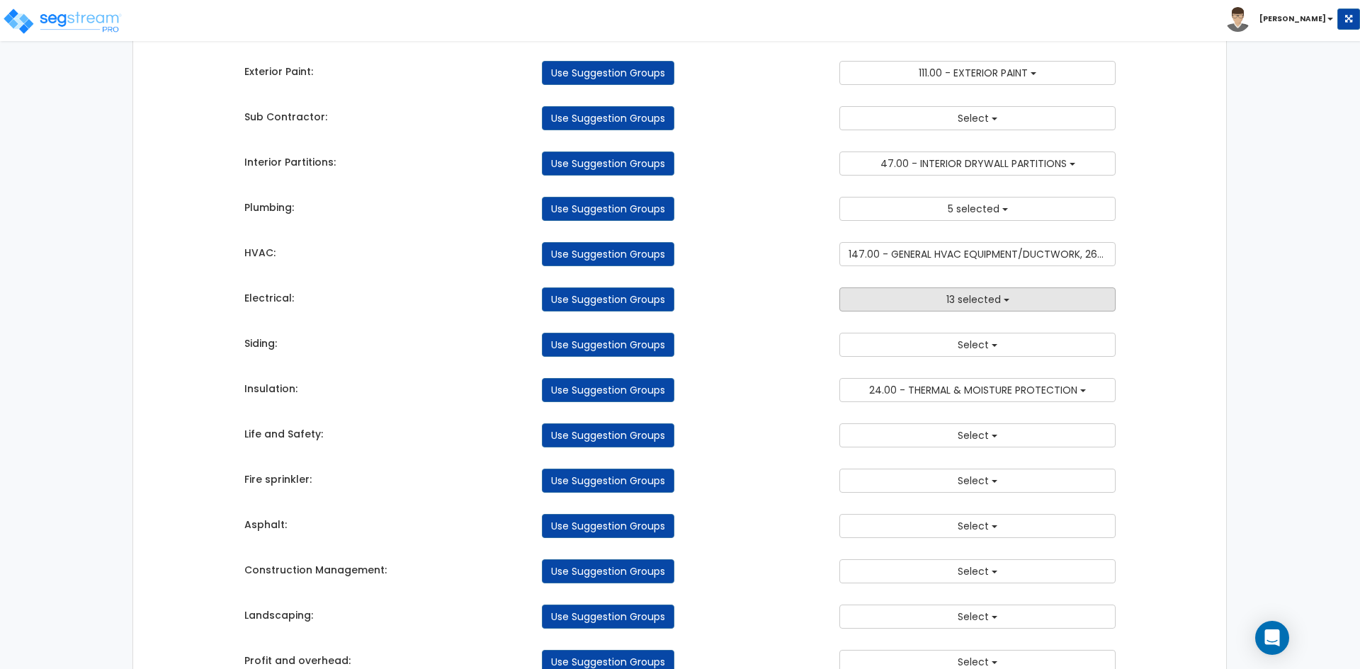
scroll to position [637, 0]
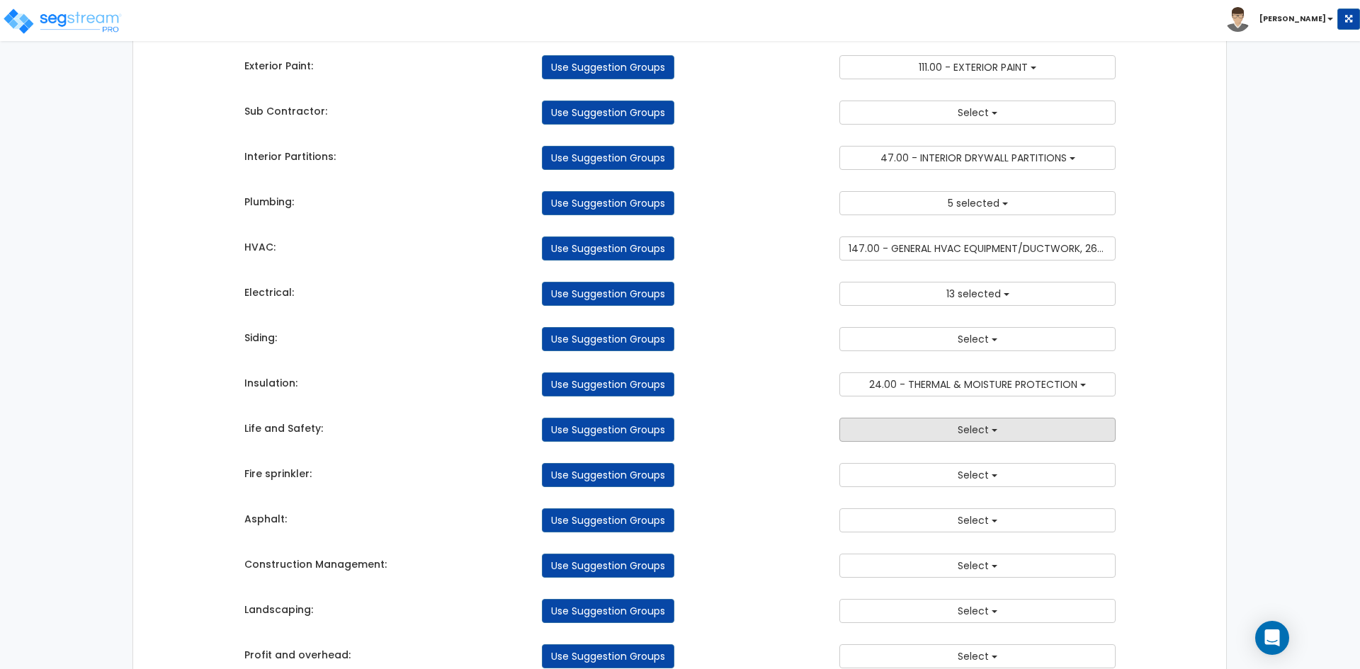
click at [960, 436] on span "Select" at bounding box center [973, 430] width 31 height 14
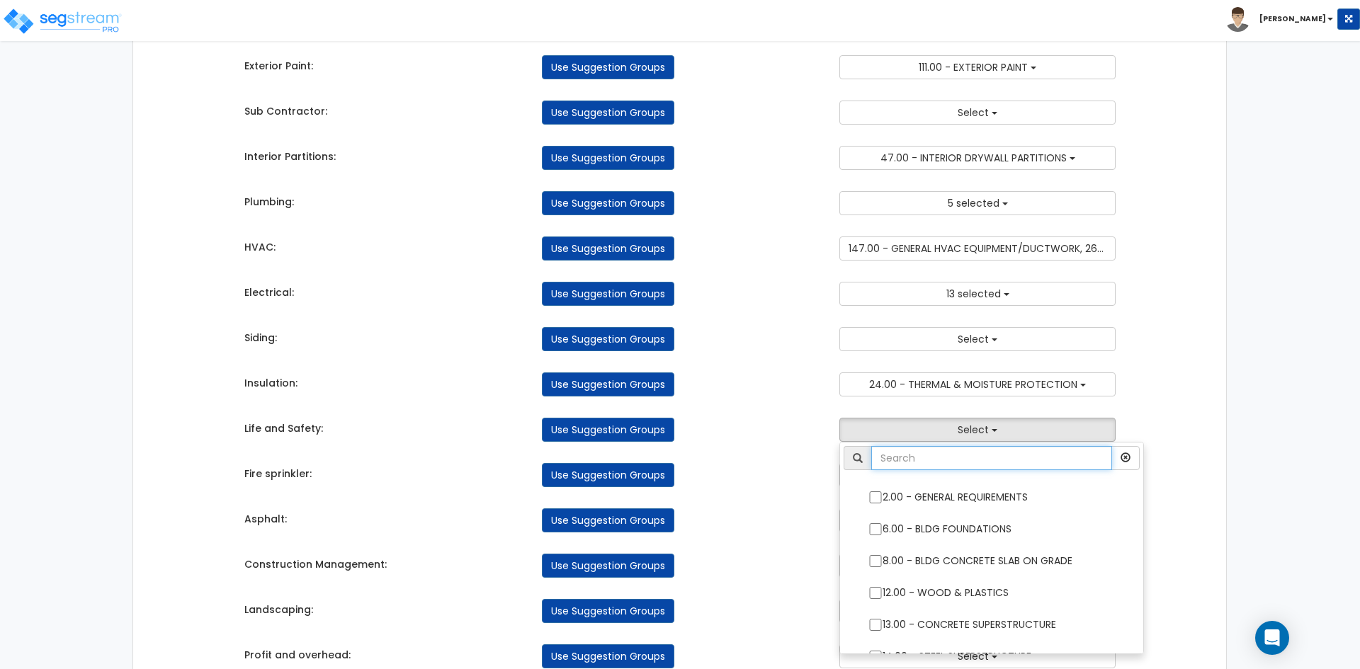
click at [943, 467] on input "text" at bounding box center [991, 458] width 241 height 24
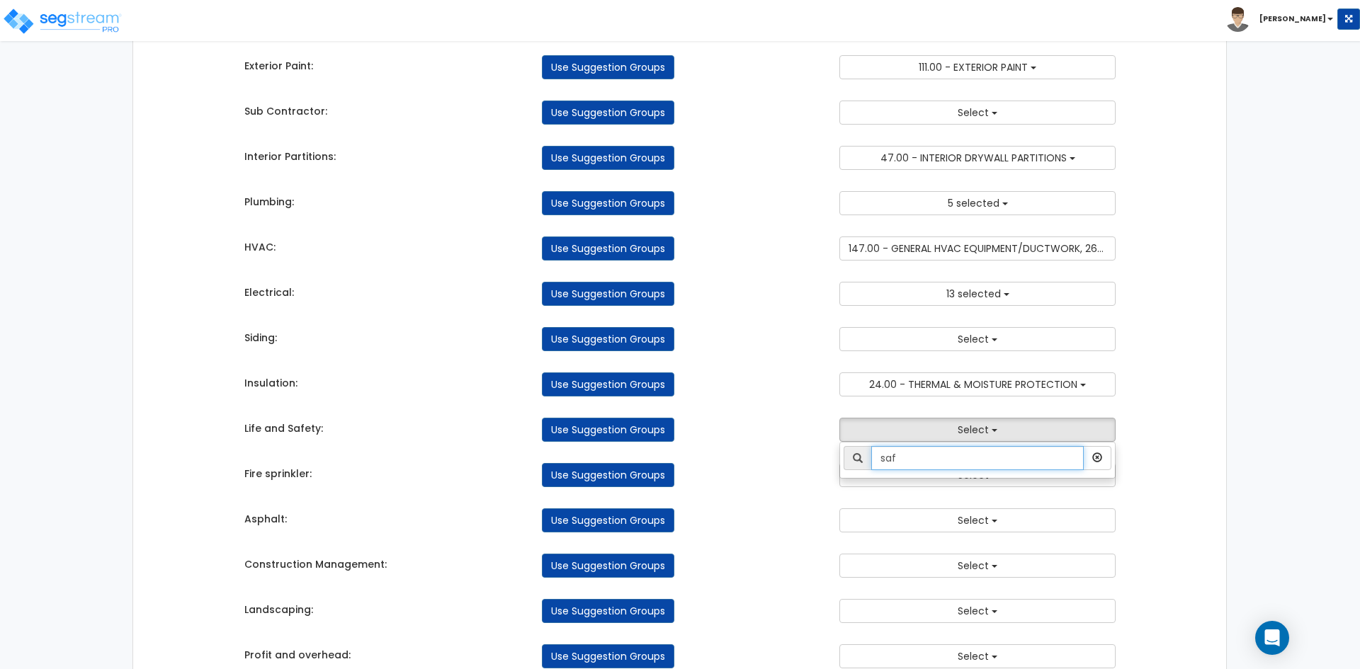
type input "saf"
click at [786, 473] on div "Use Suggestion Groups" at bounding box center [679, 475] width 297 height 24
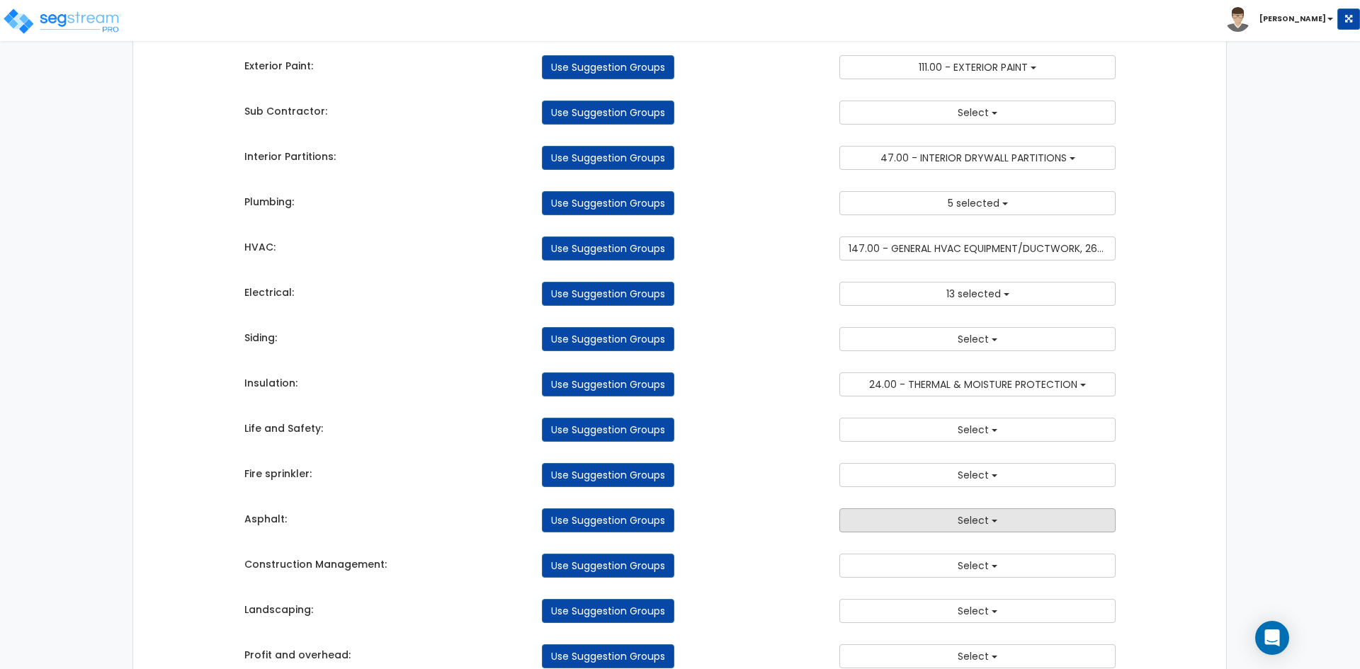
click at [996, 518] on button "Select" at bounding box center [977, 521] width 276 height 24
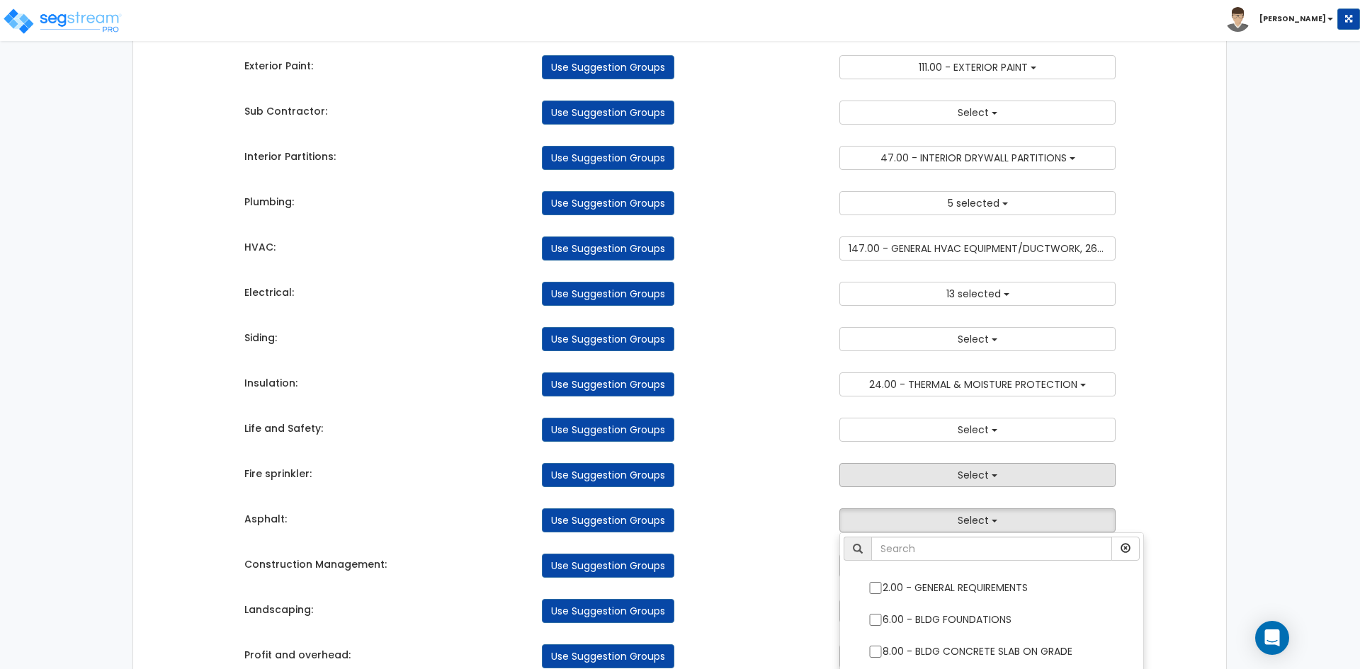
click at [869, 472] on button "Select" at bounding box center [977, 475] width 276 height 24
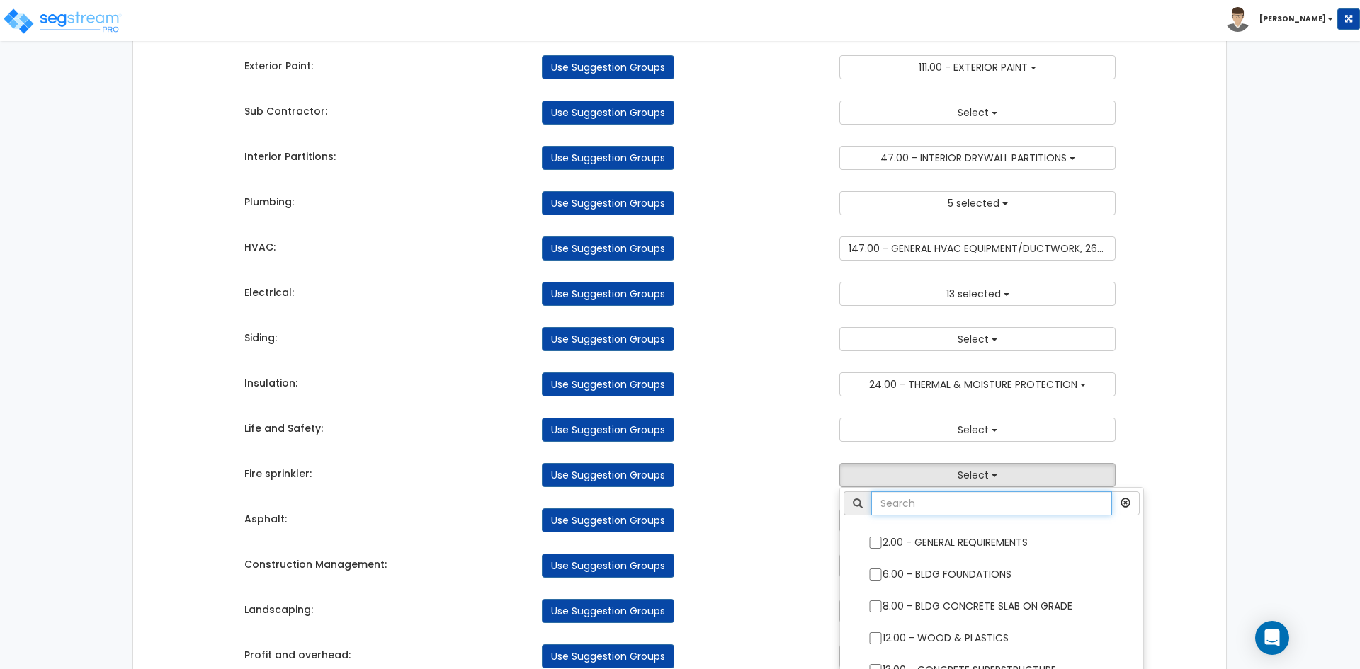
click at [928, 514] on input "text" at bounding box center [991, 504] width 241 height 24
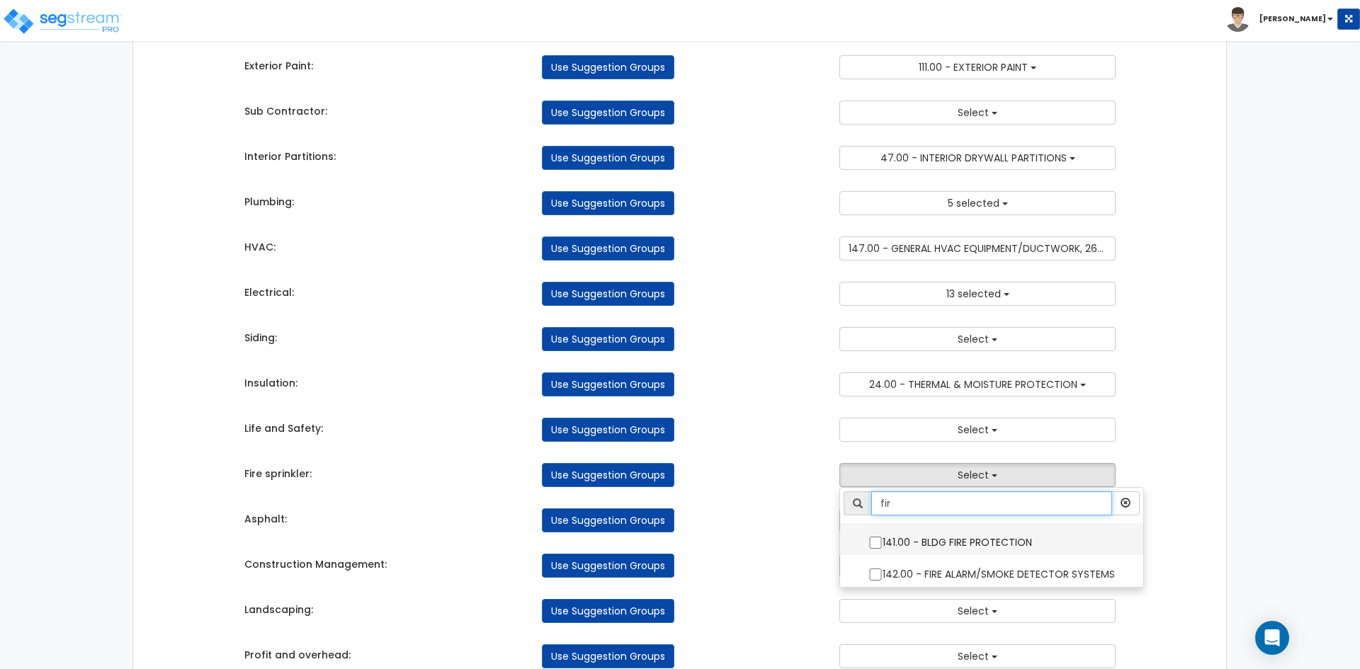
type input "fir"
click at [878, 548] on input "141.00 - BLDG FIRE PROTECTION" at bounding box center [875, 543] width 14 height 12
checkbox input "true"
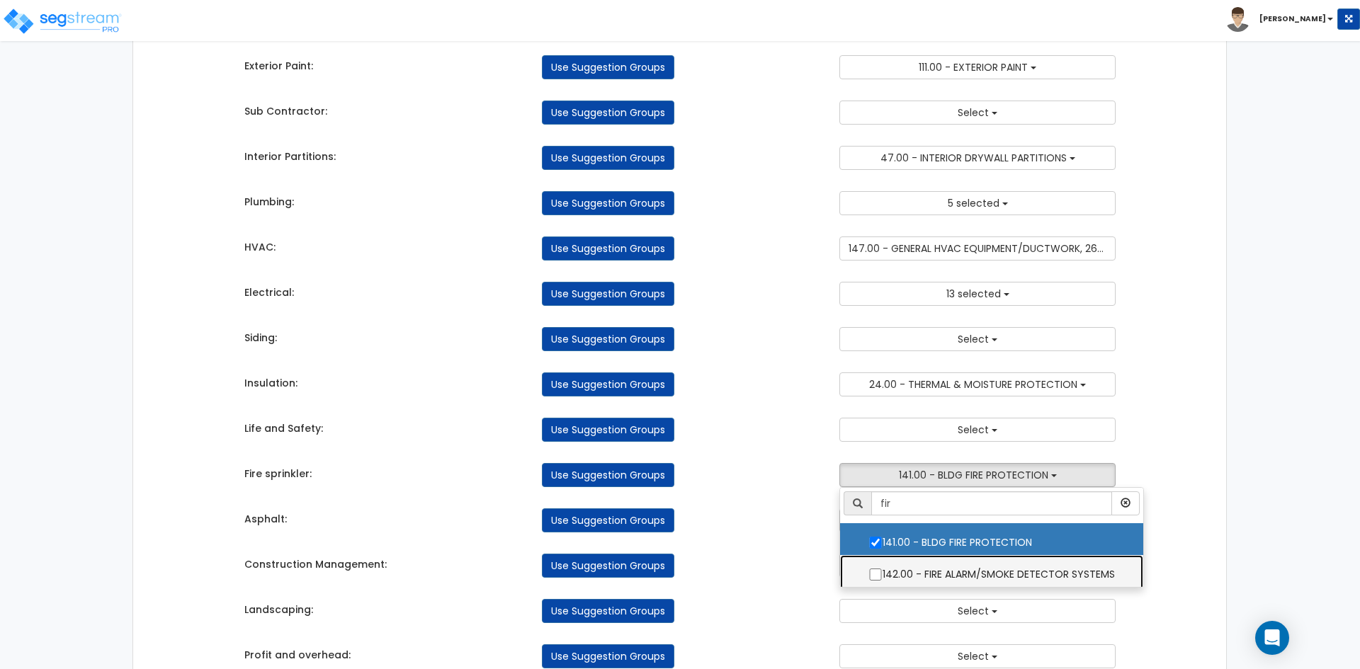
click at [882, 567] on label "142.00 - FIRE ALARM/SMOKE DETECTOR SYSTEMS" at bounding box center [991, 573] width 275 height 33
click at [882, 569] on input "142.00 - FIRE ALARM/SMOKE DETECTOR SYSTEMS" at bounding box center [875, 575] width 14 height 12
checkbox input "true"
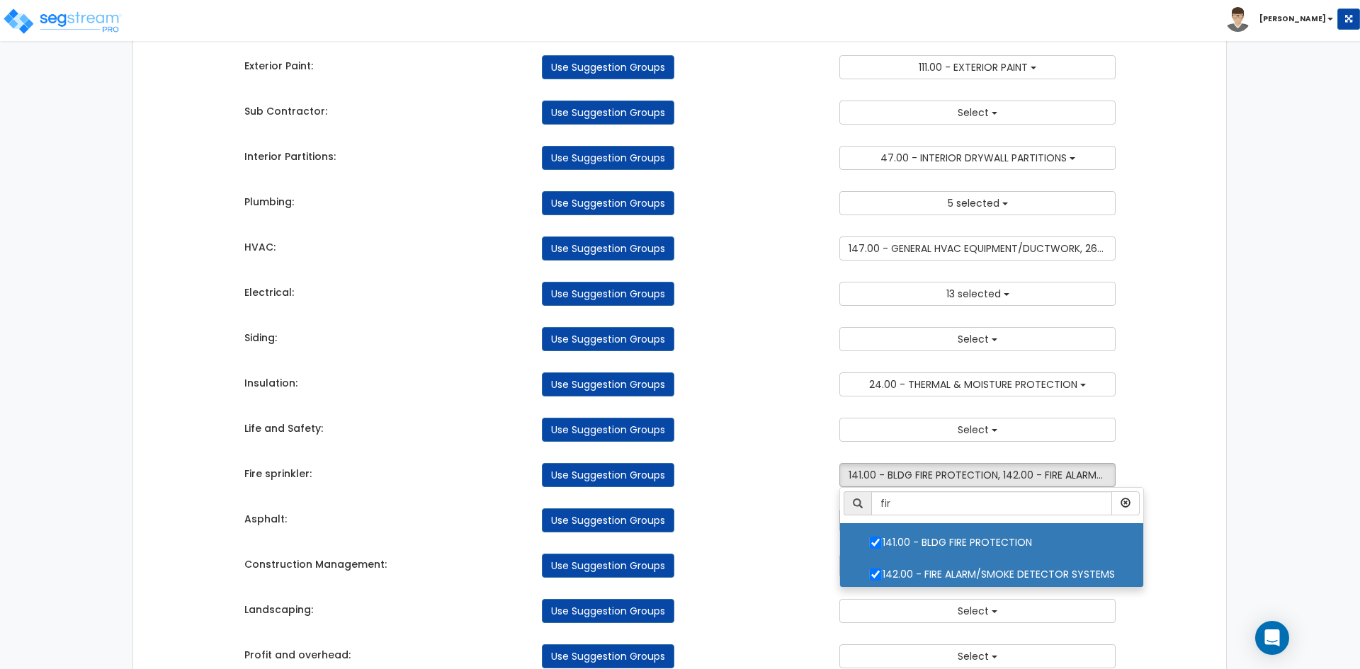
click at [766, 533] on div "Takeoff Cost Suggestion Groups Modify Component Groups Manually General Conditi…" at bounding box center [680, 107] width 893 height 1242
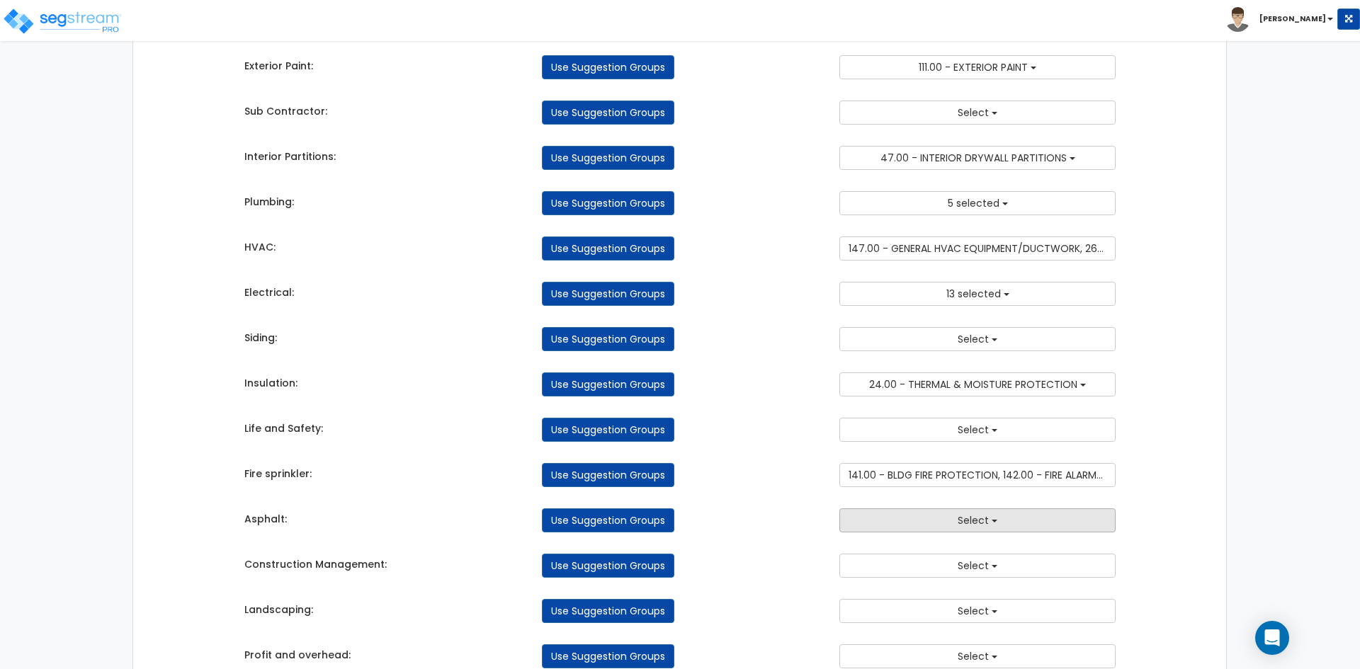
click at [931, 522] on button "Select" at bounding box center [977, 521] width 276 height 24
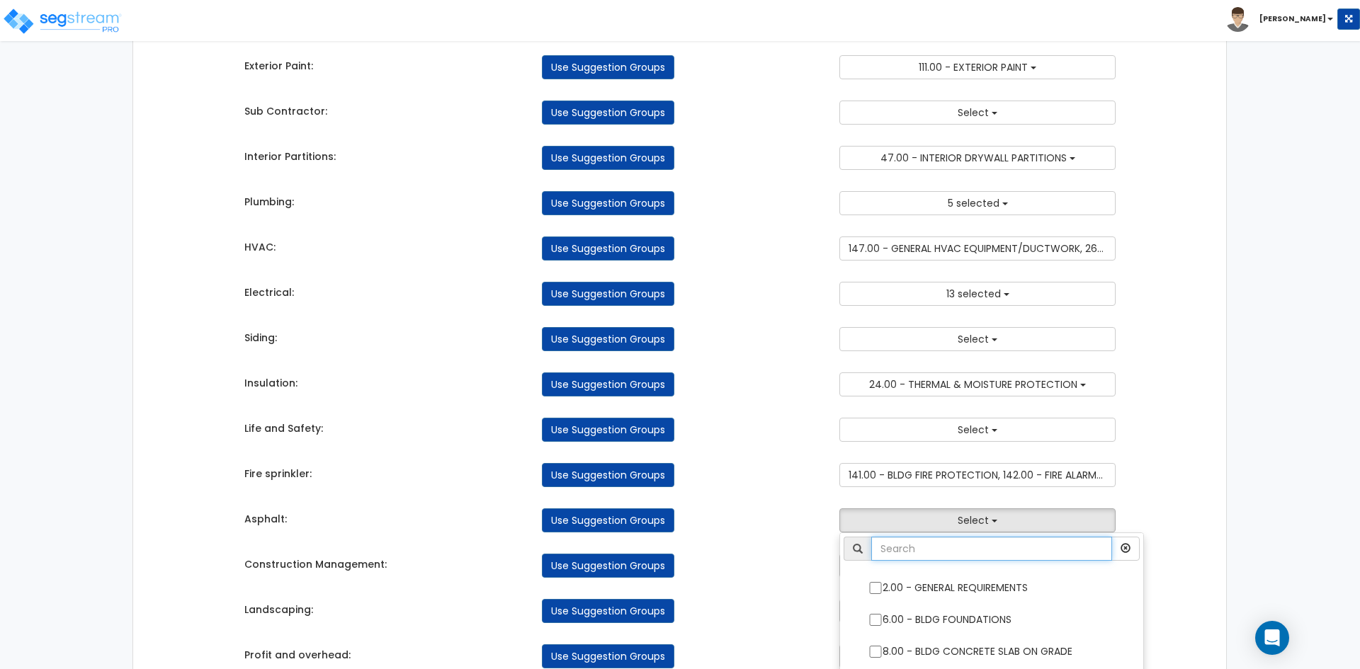
click at [943, 541] on input "text" at bounding box center [991, 549] width 241 height 24
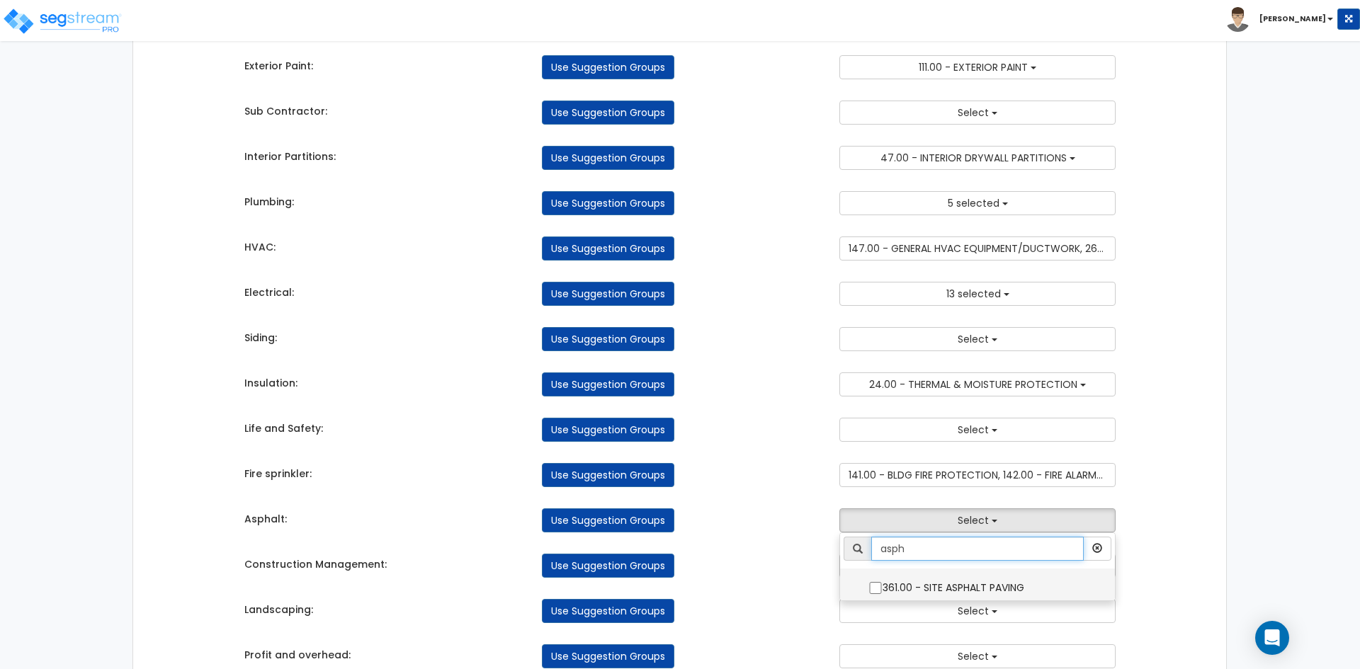
type input "asph"
click at [872, 581] on label "361.00 - SITE ASPHALT PAVING" at bounding box center [977, 586] width 246 height 33
click at [872, 582] on input "361.00 - SITE ASPHALT PAVING" at bounding box center [875, 588] width 14 height 12
checkbox input "true"
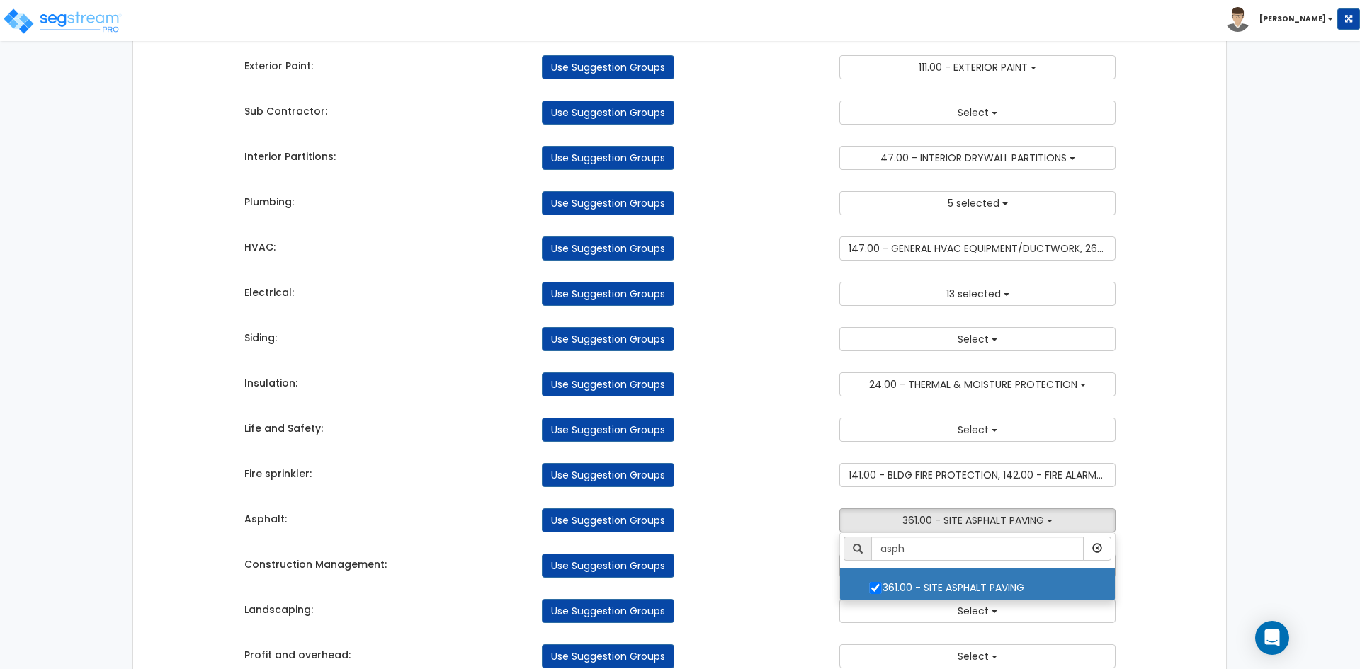
click at [747, 551] on div "Construction Management: Use Suggestion Groups 2.00 - GENERAL REQUIREMENTS 6.00…" at bounding box center [680, 562] width 893 height 31
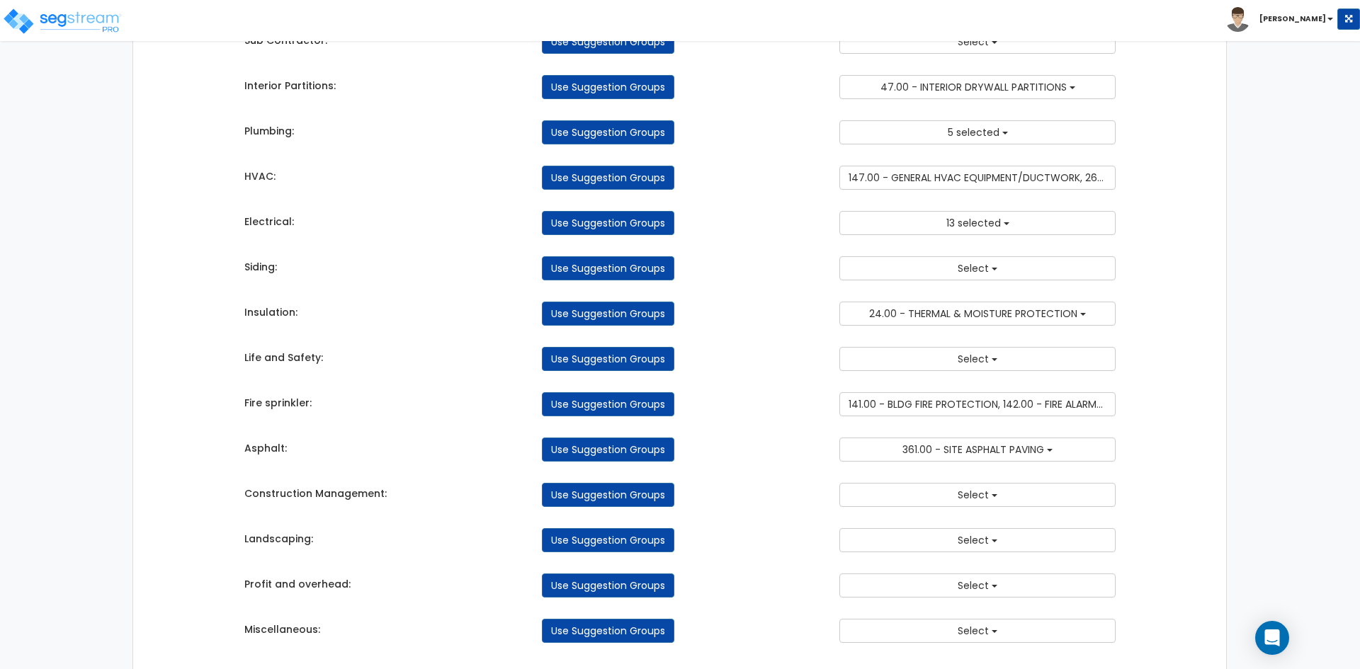
scroll to position [767, 0]
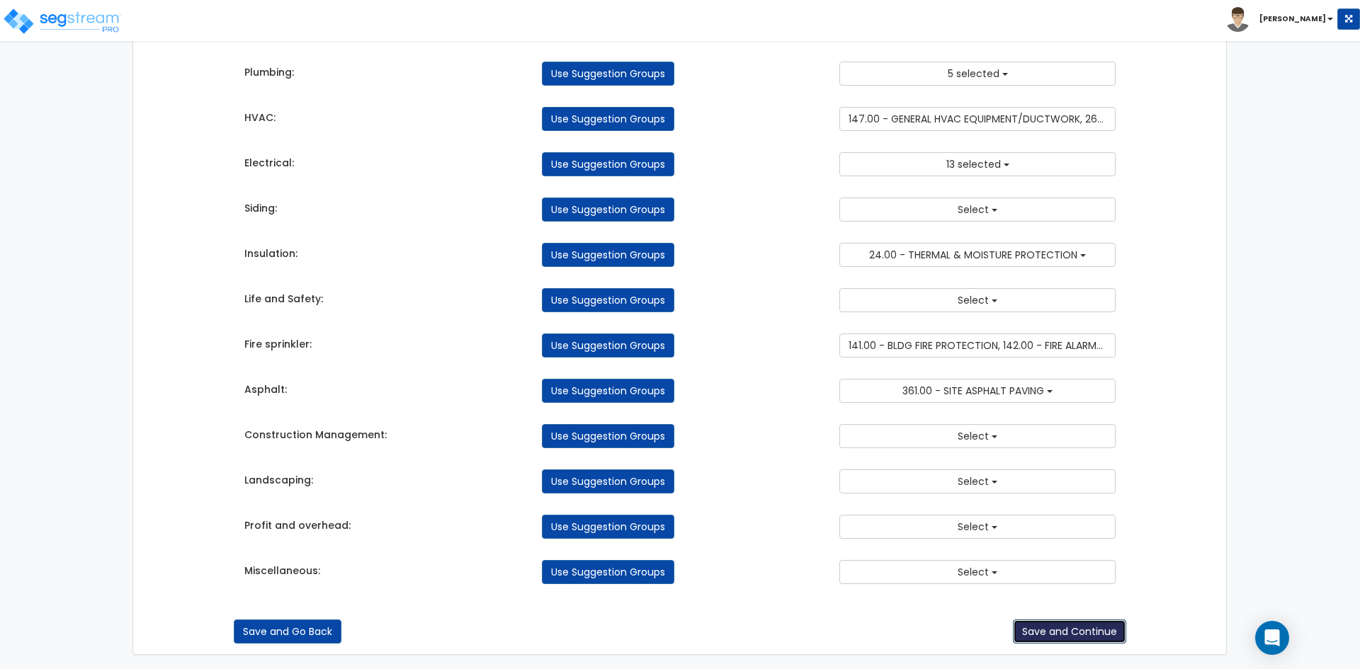
click at [1065, 628] on button "Save and Continue" at bounding box center [1069, 632] width 113 height 24
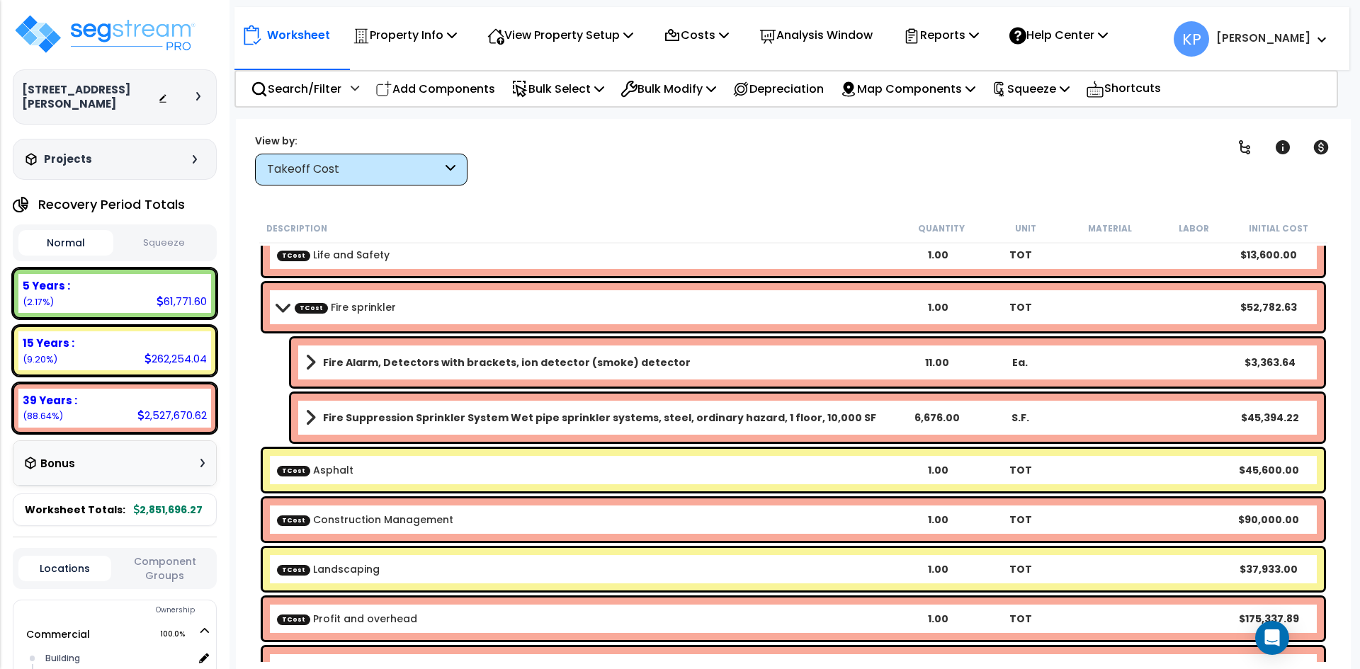
scroll to position [8265, 0]
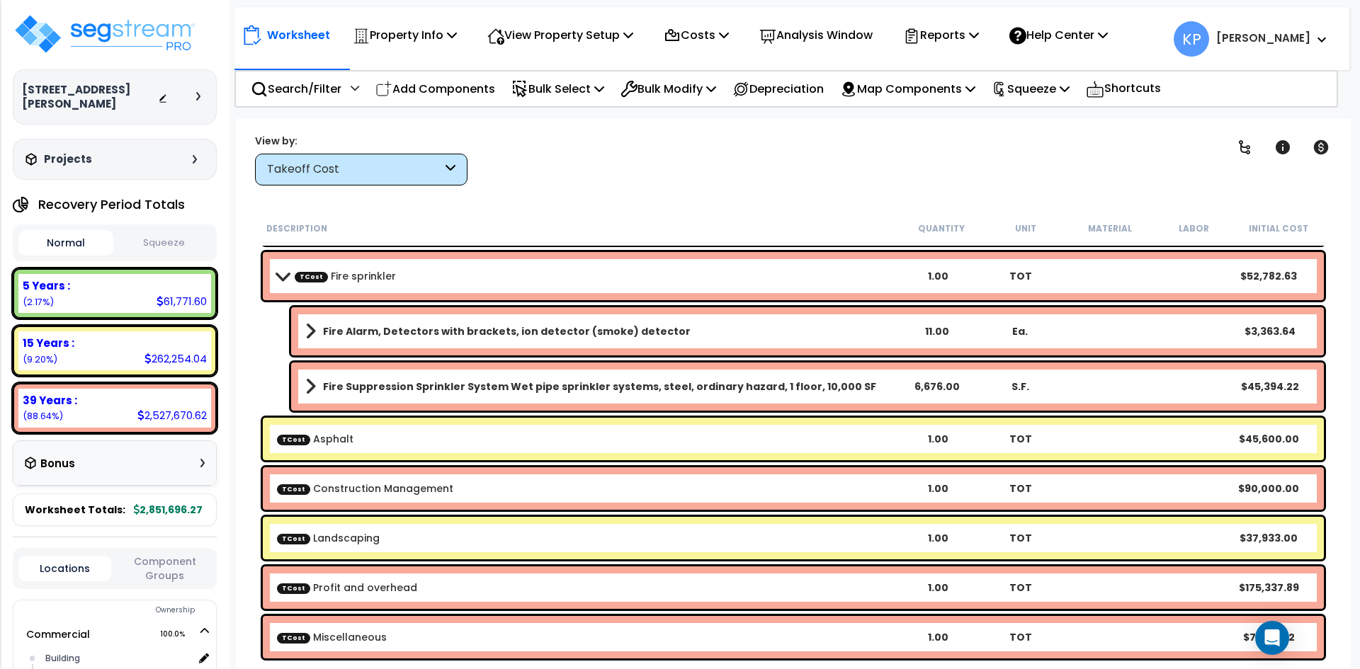
click at [181, 246] on button "Squeeze" at bounding box center [164, 243] width 95 height 25
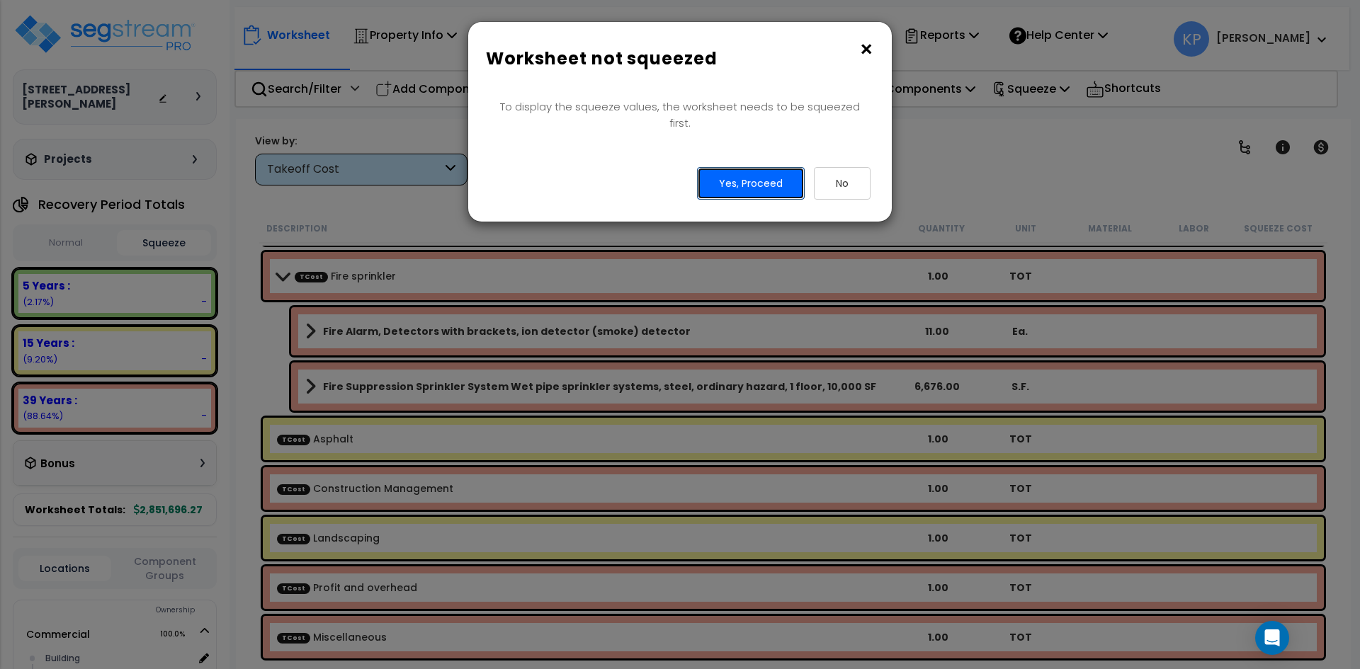
click at [726, 175] on button "Yes, Proceed" at bounding box center [751, 183] width 108 height 33
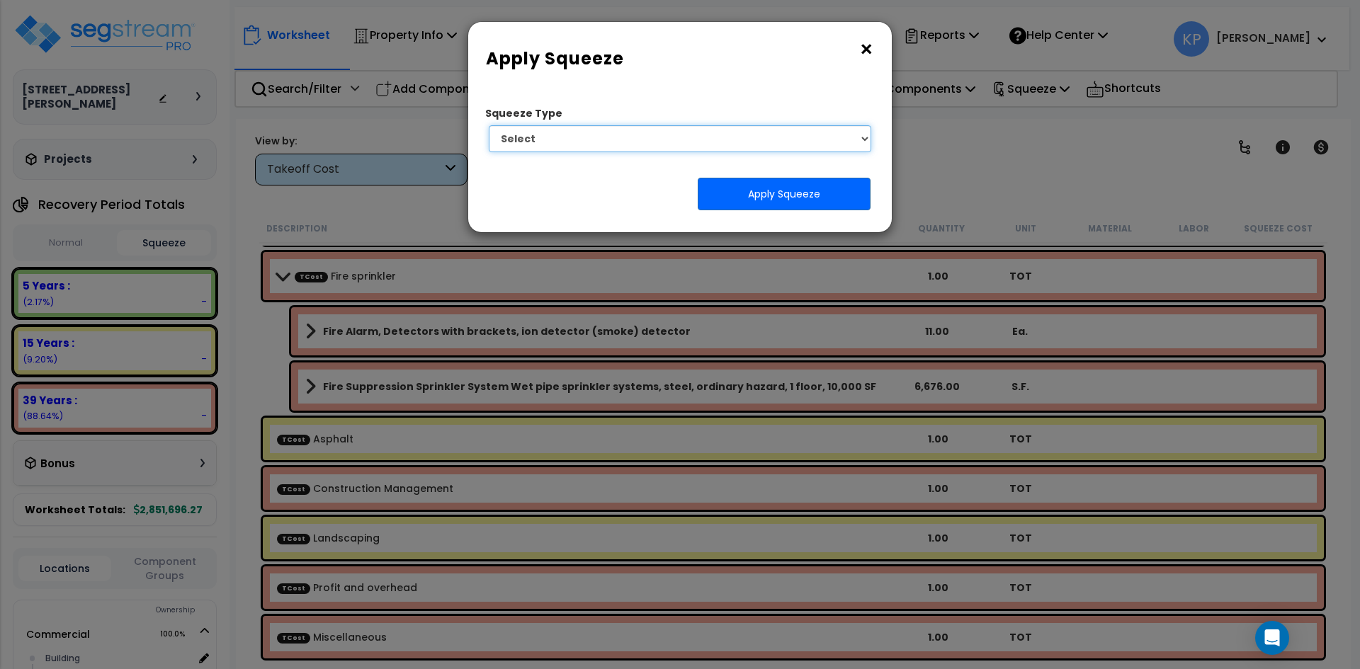
click at [739, 142] on select "Select 1. Squeeze by Takeoff Cost" at bounding box center [680, 138] width 382 height 27
select select "squeeze_by_custom_backoff_cost"
click at [489, 125] on select "Select 1. Squeeze by Takeoff Cost" at bounding box center [680, 138] width 382 height 27
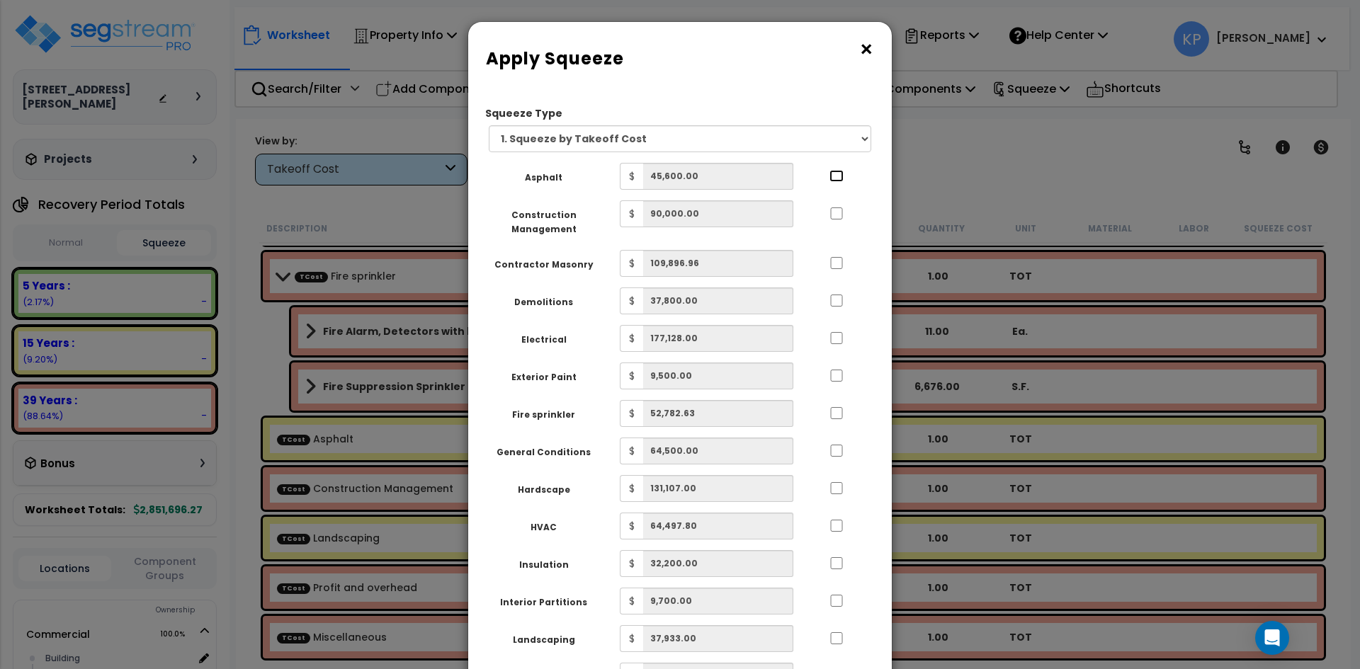
click at [839, 178] on input "..." at bounding box center [836, 176] width 14 height 12
checkbox input "true"
click at [839, 215] on input "..." at bounding box center [836, 214] width 14 height 12
checkbox input "true"
click at [822, 255] on div at bounding box center [836, 261] width 65 height 23
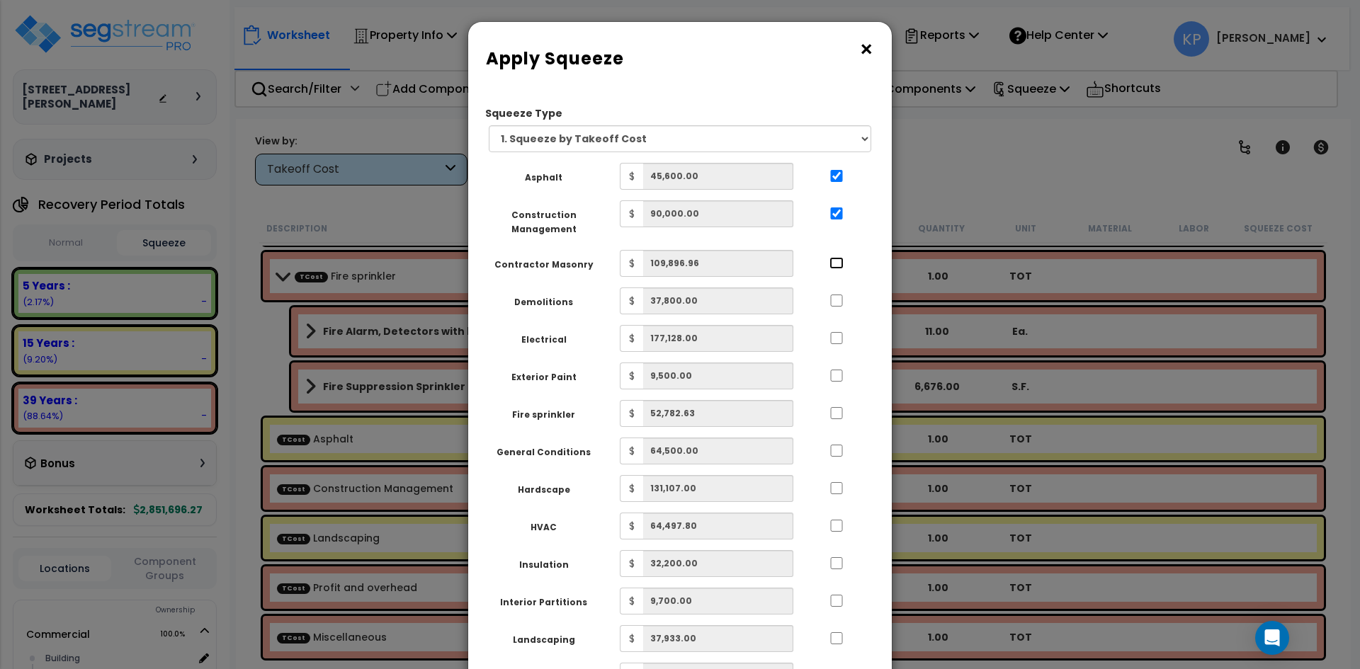
click at [838, 265] on input "..." at bounding box center [836, 263] width 14 height 12
checkbox input "true"
click at [836, 303] on input "..." at bounding box center [836, 301] width 14 height 12
checkbox input "true"
click at [836, 341] on input "..." at bounding box center [836, 338] width 14 height 12
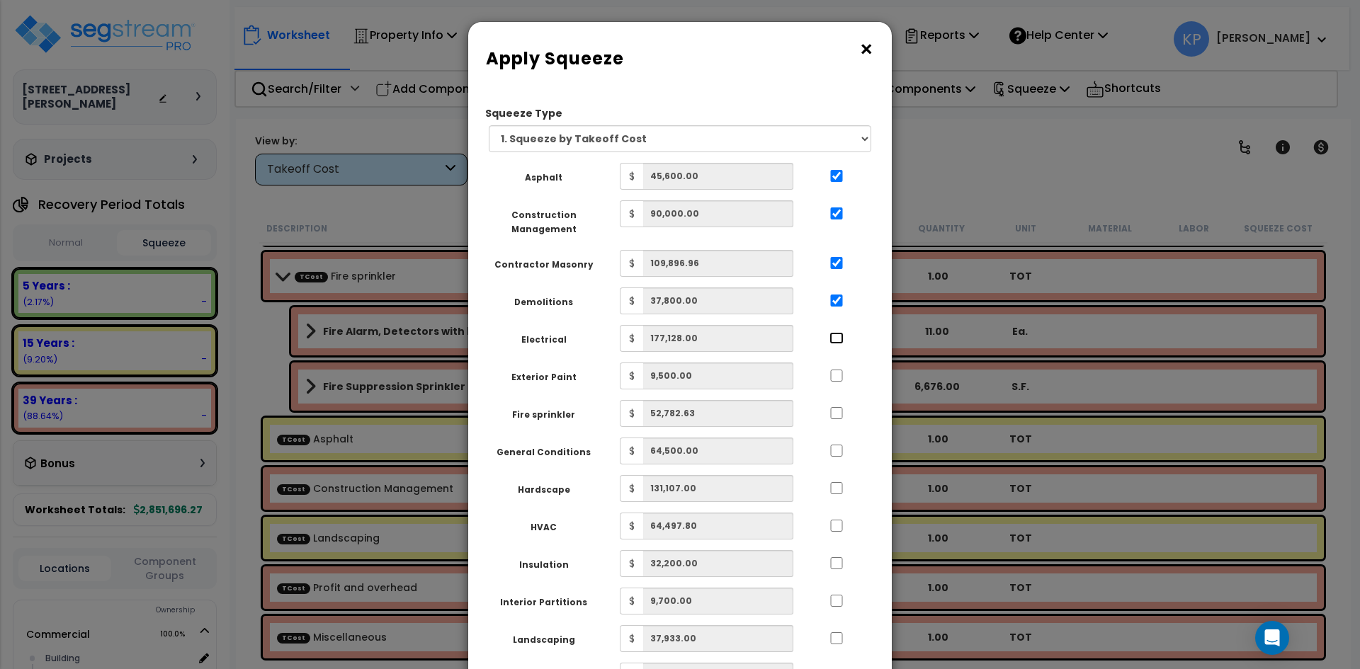
checkbox input "true"
drag, startPoint x: 840, startPoint y: 377, endPoint x: 840, endPoint y: 387, distance: 10.6
click at [840, 379] on input "..." at bounding box center [836, 376] width 14 height 12
checkbox input "true"
click at [832, 419] on input "..." at bounding box center [836, 413] width 14 height 12
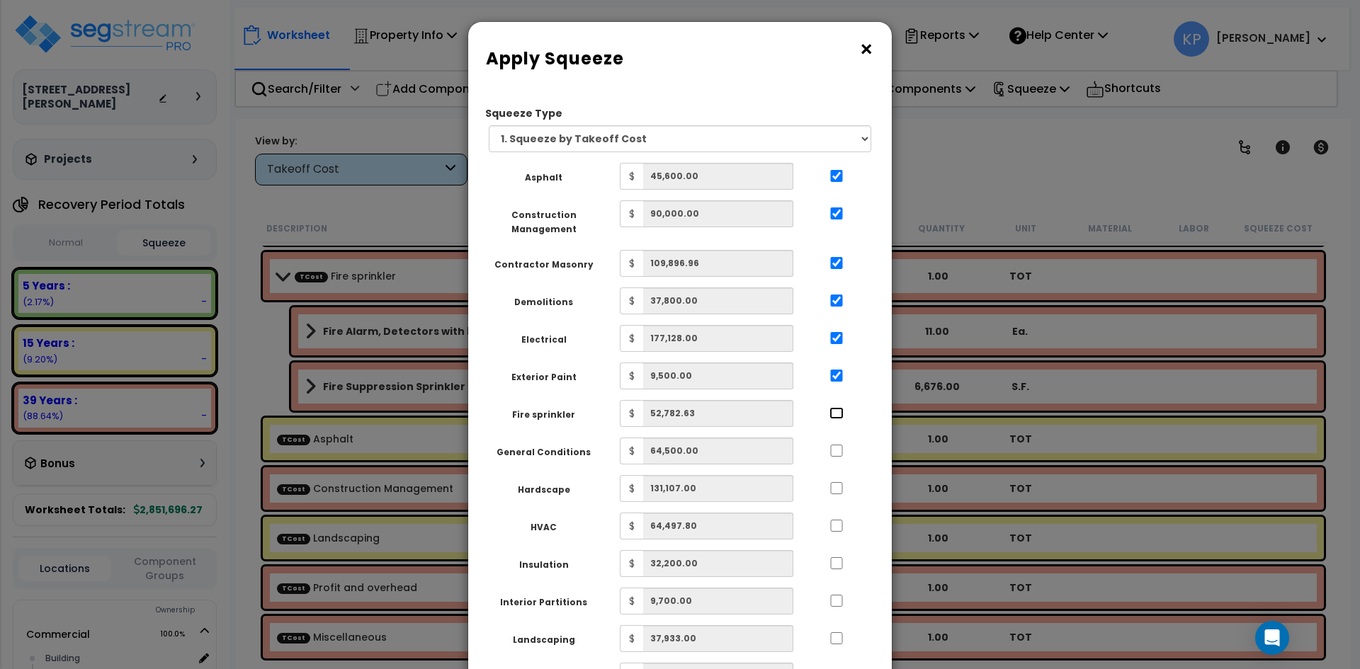
checkbox input "true"
click at [828, 459] on div at bounding box center [836, 449] width 65 height 23
click at [839, 452] on input "..." at bounding box center [836, 451] width 14 height 12
checkbox input "true"
drag, startPoint x: 842, startPoint y: 489, endPoint x: 841, endPoint y: 512, distance: 23.4
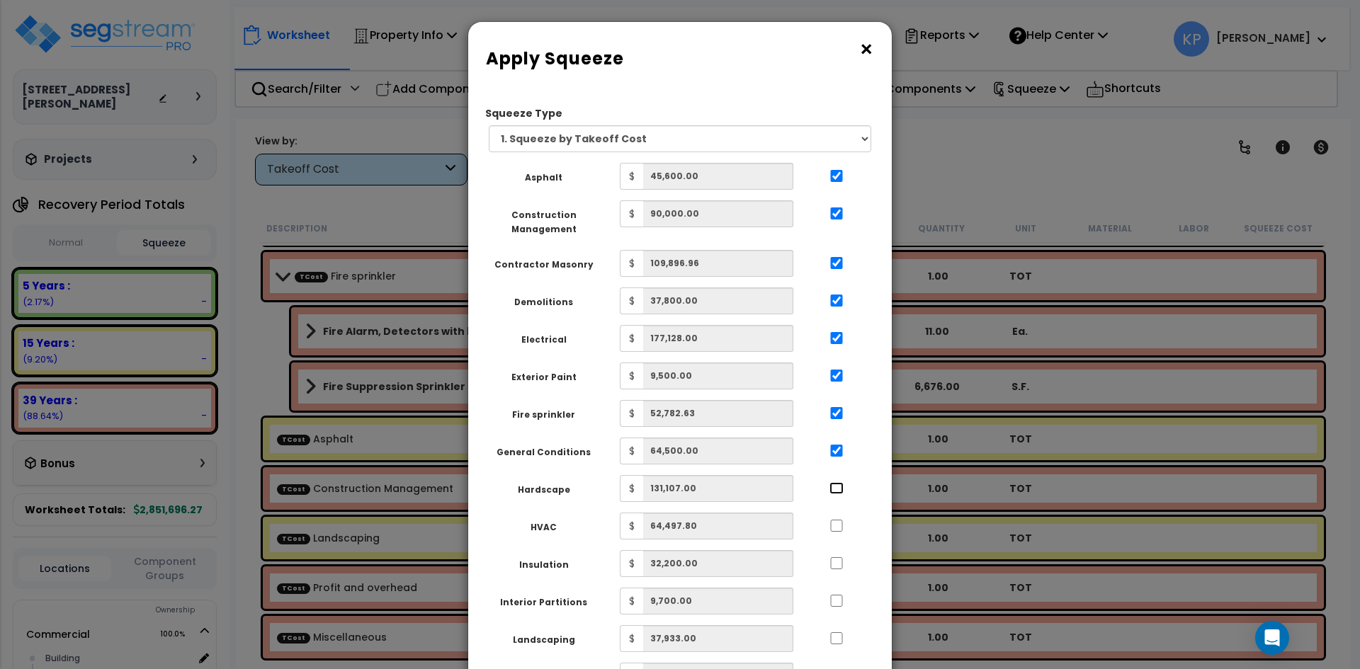
click at [842, 489] on input "..." at bounding box center [836, 488] width 14 height 12
checkbox input "true"
click at [841, 518] on div at bounding box center [836, 524] width 65 height 23
click at [839, 523] on input "..." at bounding box center [836, 526] width 14 height 12
checkbox input "true"
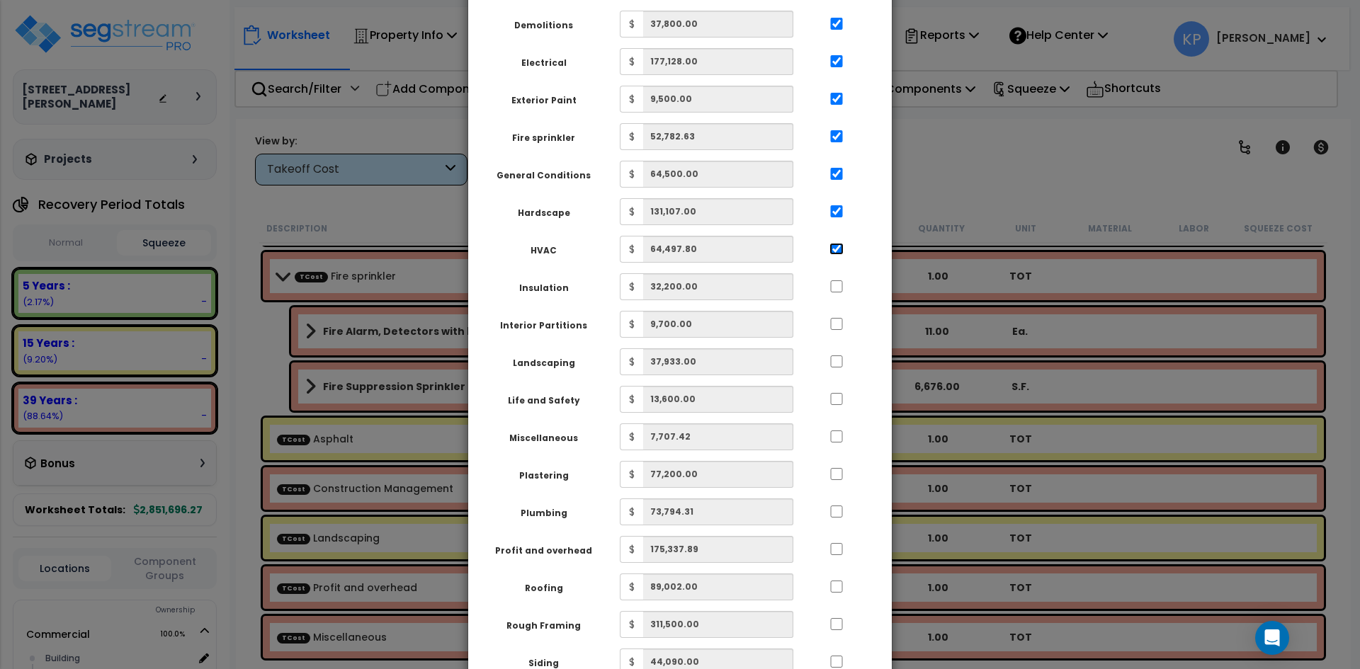
scroll to position [283, 0]
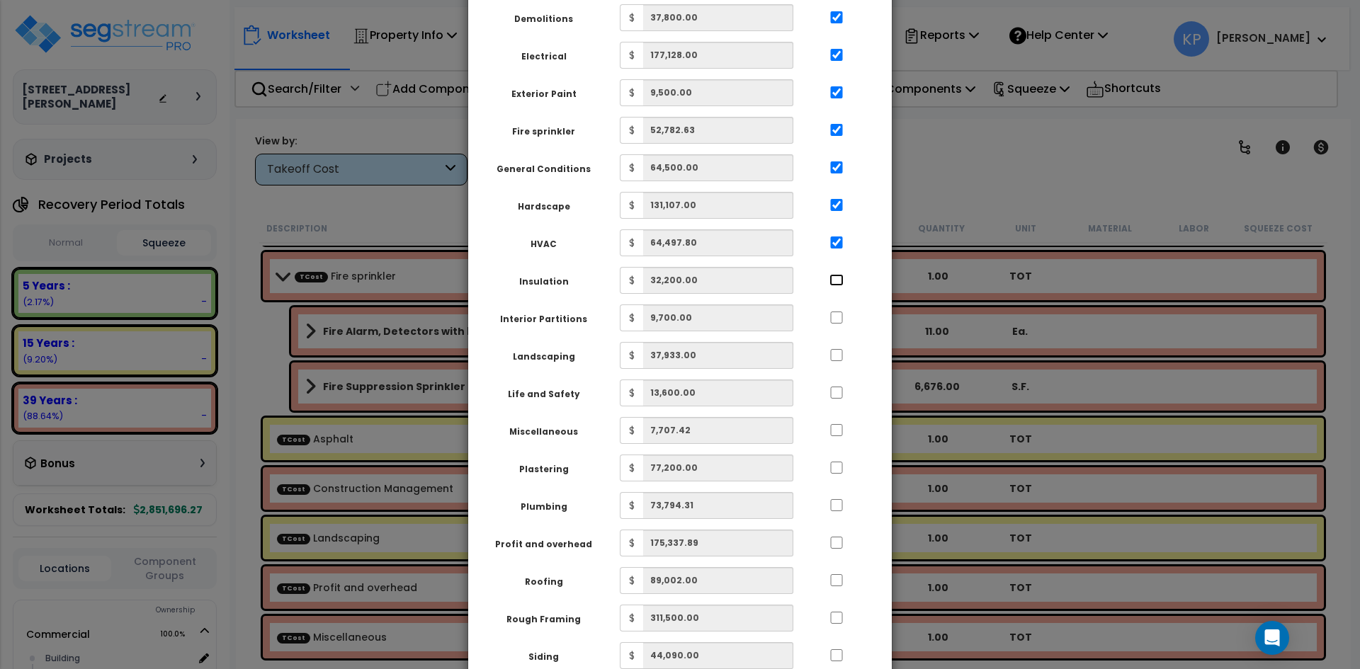
click at [840, 282] on input "..." at bounding box center [836, 280] width 14 height 12
checkbox input "true"
drag, startPoint x: 834, startPoint y: 307, endPoint x: 843, endPoint y: 317, distance: 14.1
click at [834, 308] on div at bounding box center [836, 316] width 65 height 23
click at [841, 321] on input "..." at bounding box center [837, 319] width 14 height 12
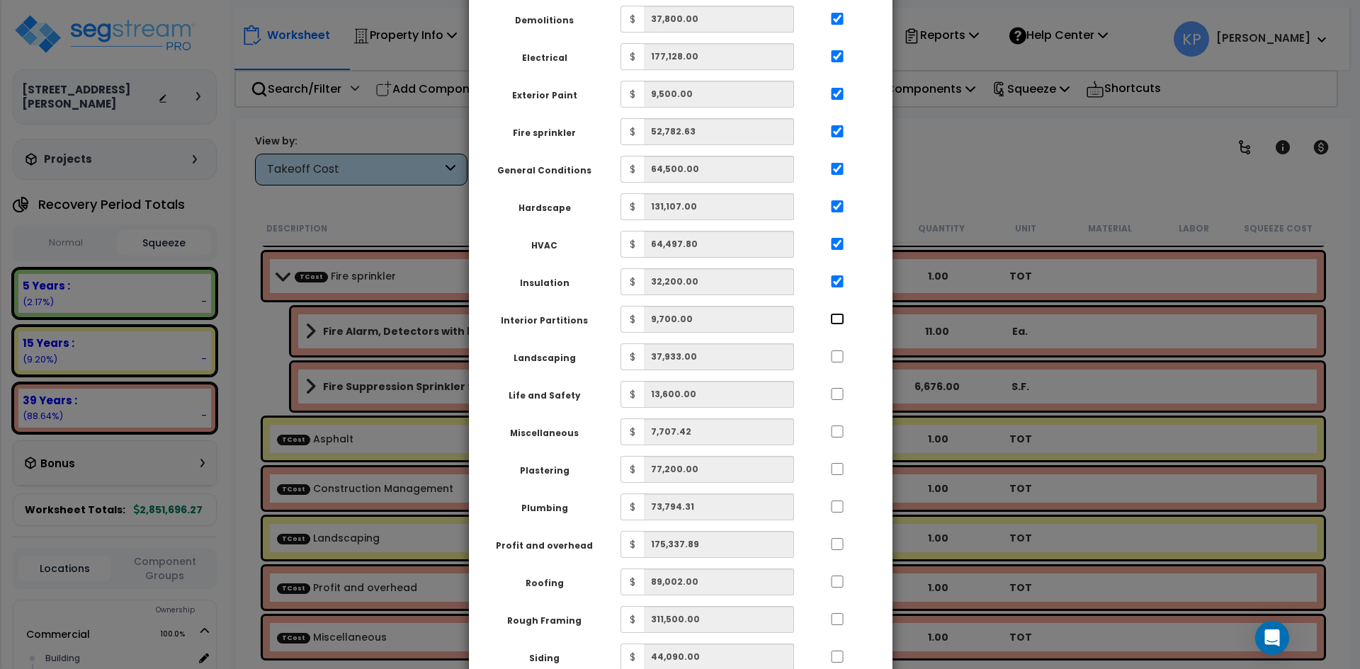
checkbox input "true"
click at [841, 367] on div "Landscaping $ 37,933.00" at bounding box center [674, 357] width 390 height 27
click at [841, 358] on input "..." at bounding box center [838, 357] width 14 height 12
checkbox input "true"
click at [840, 393] on input "..." at bounding box center [838, 394] width 14 height 12
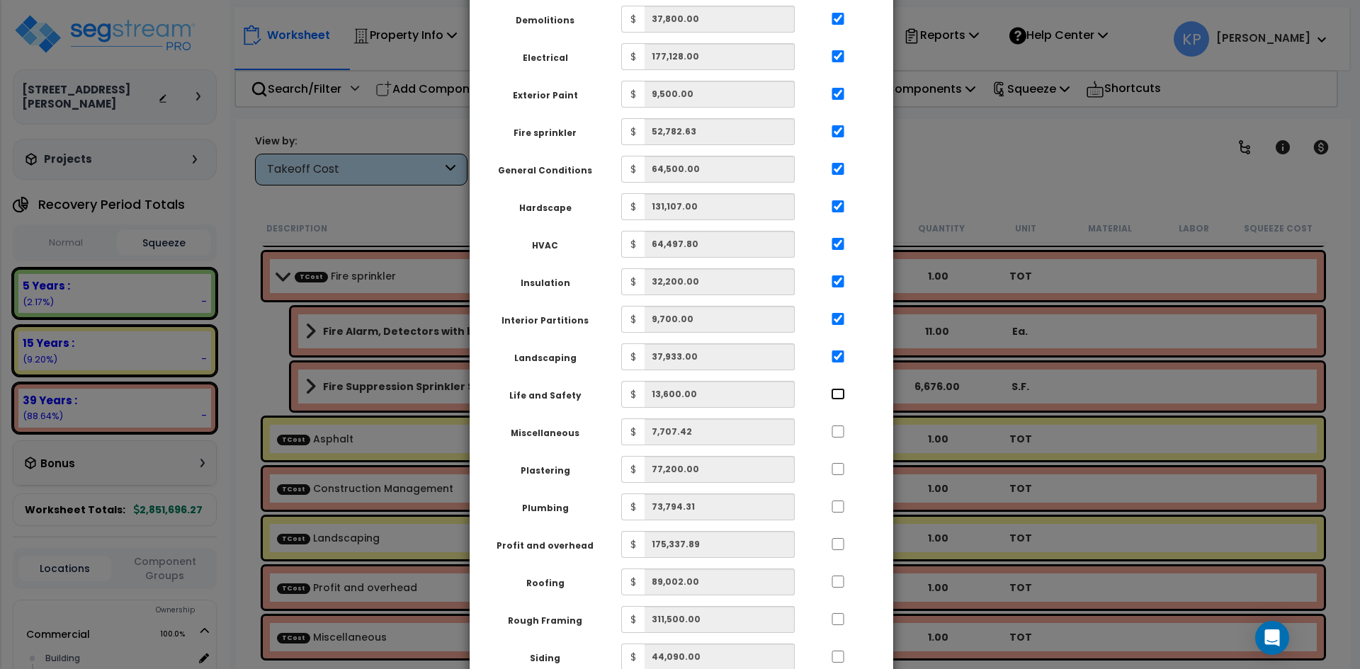
checkbox input "true"
click at [837, 428] on input "..." at bounding box center [838, 432] width 14 height 12
checkbox input "true"
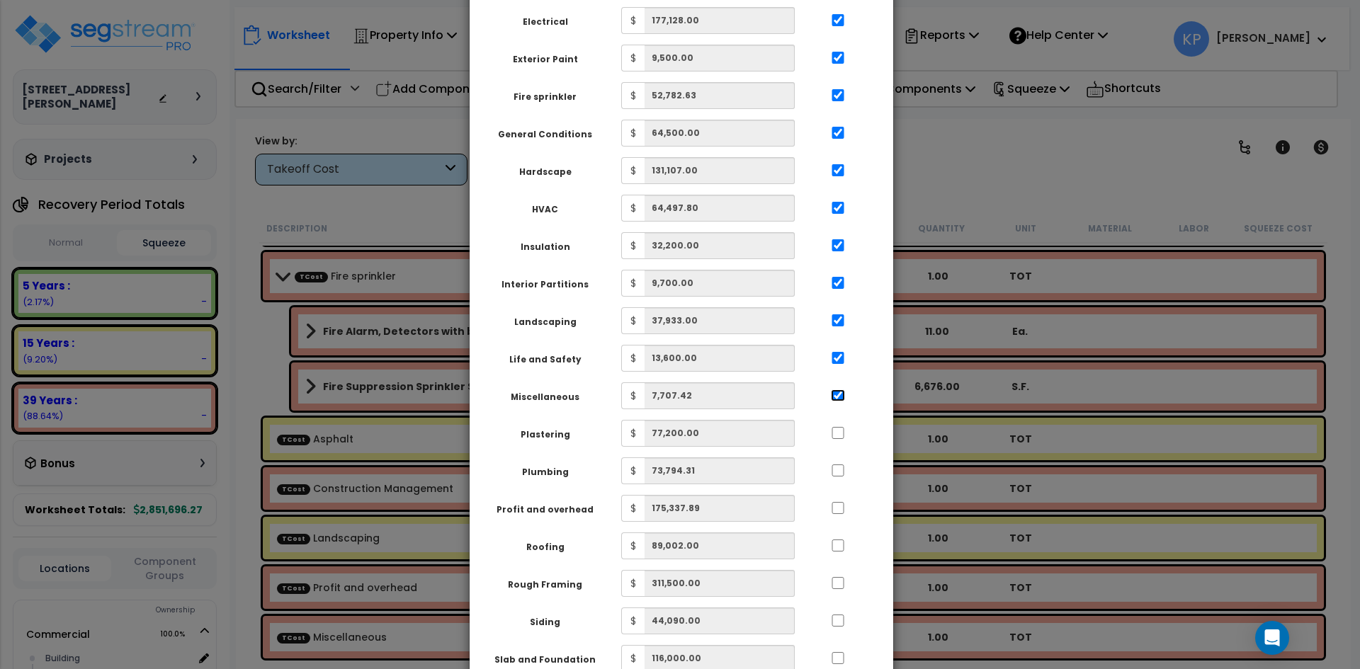
scroll to position [354, 0]
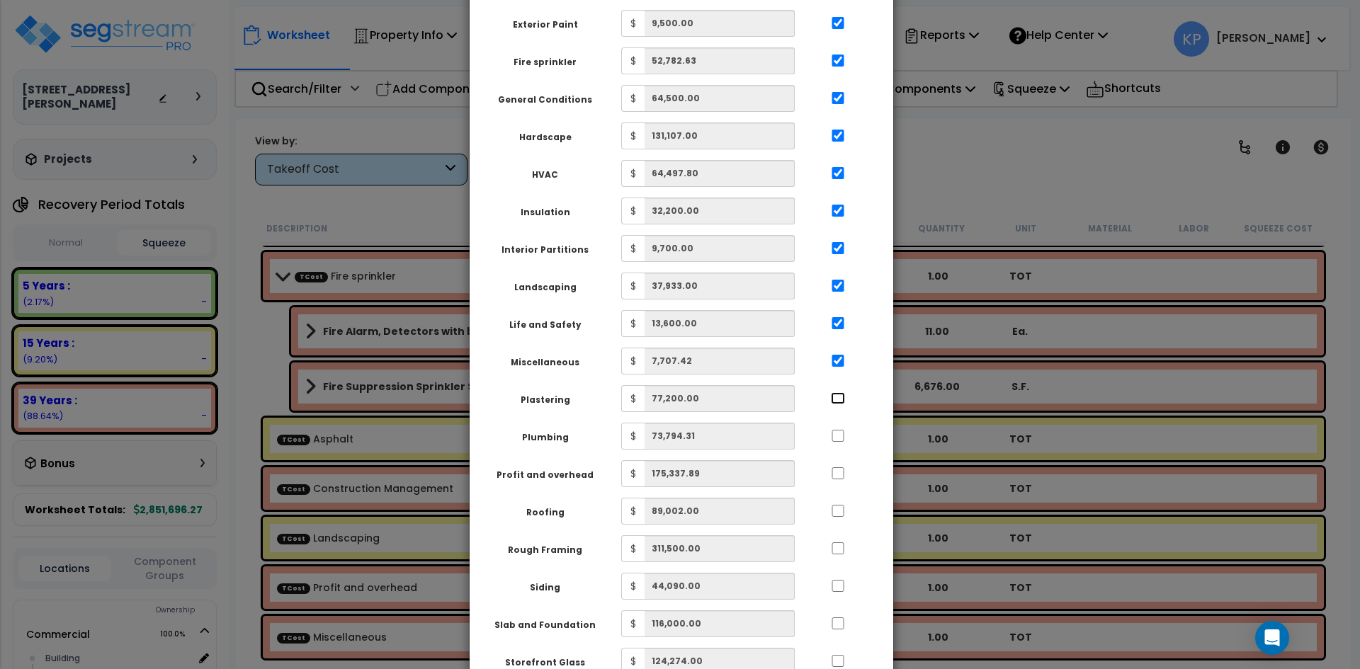
click at [831, 394] on input "..." at bounding box center [838, 398] width 14 height 12
checkbox input "true"
drag, startPoint x: 836, startPoint y: 436, endPoint x: 846, endPoint y: 458, distance: 23.8
click at [838, 437] on input "..." at bounding box center [838, 436] width 14 height 12
checkbox input "true"
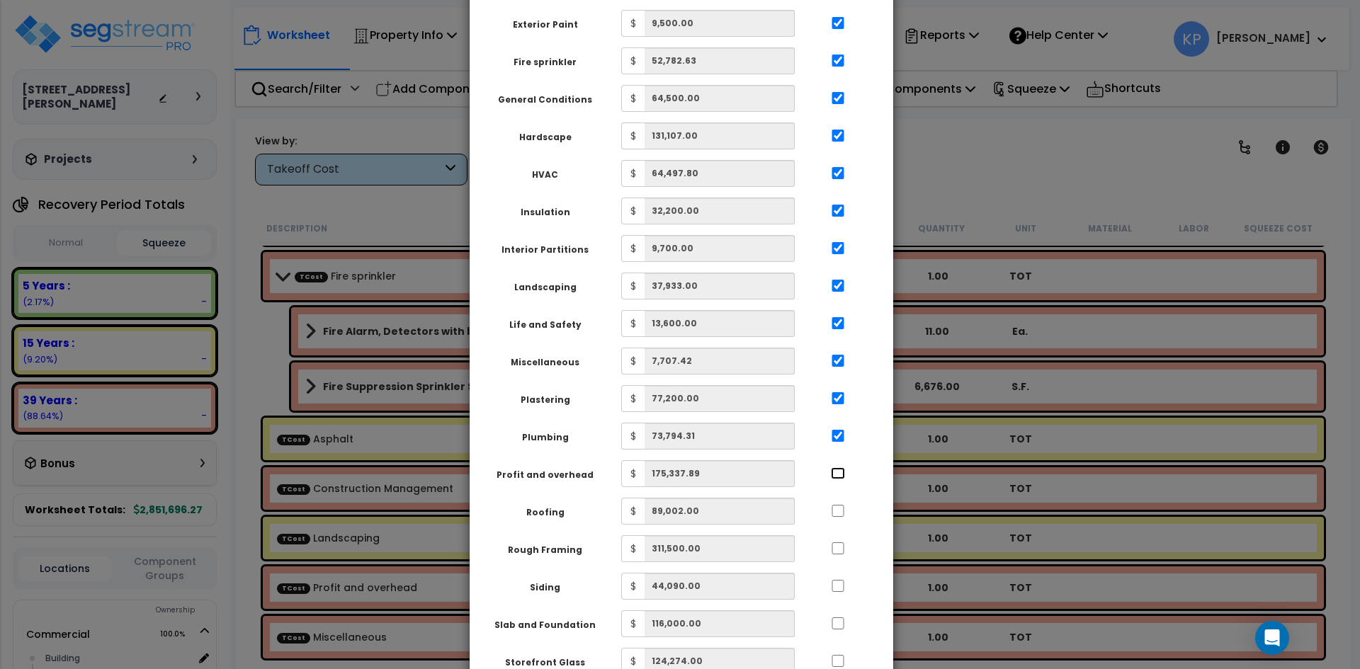
click at [834, 475] on input "..." at bounding box center [838, 473] width 14 height 12
checkbox input "true"
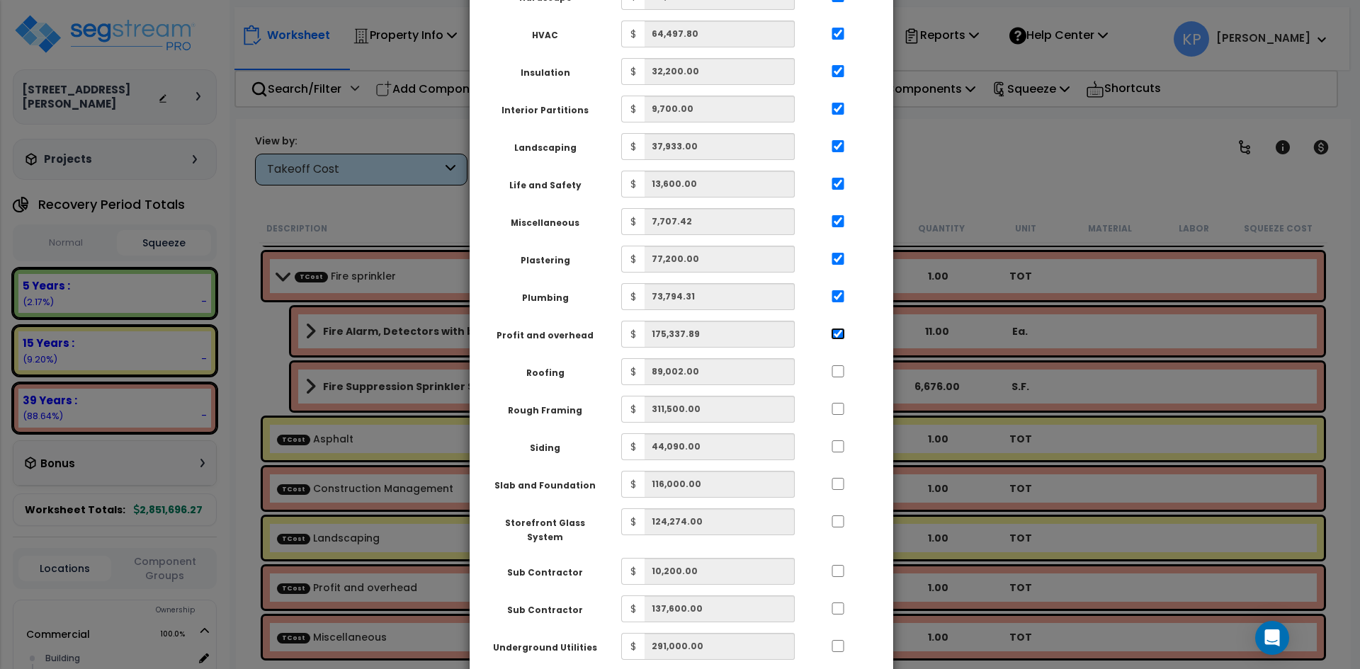
scroll to position [496, 0]
click at [833, 369] on input "..." at bounding box center [838, 369] width 14 height 12
checkbox input "true"
drag, startPoint x: 840, startPoint y: 399, endPoint x: 844, endPoint y: 421, distance: 22.2
click at [840, 400] on div at bounding box center [837, 405] width 65 height 23
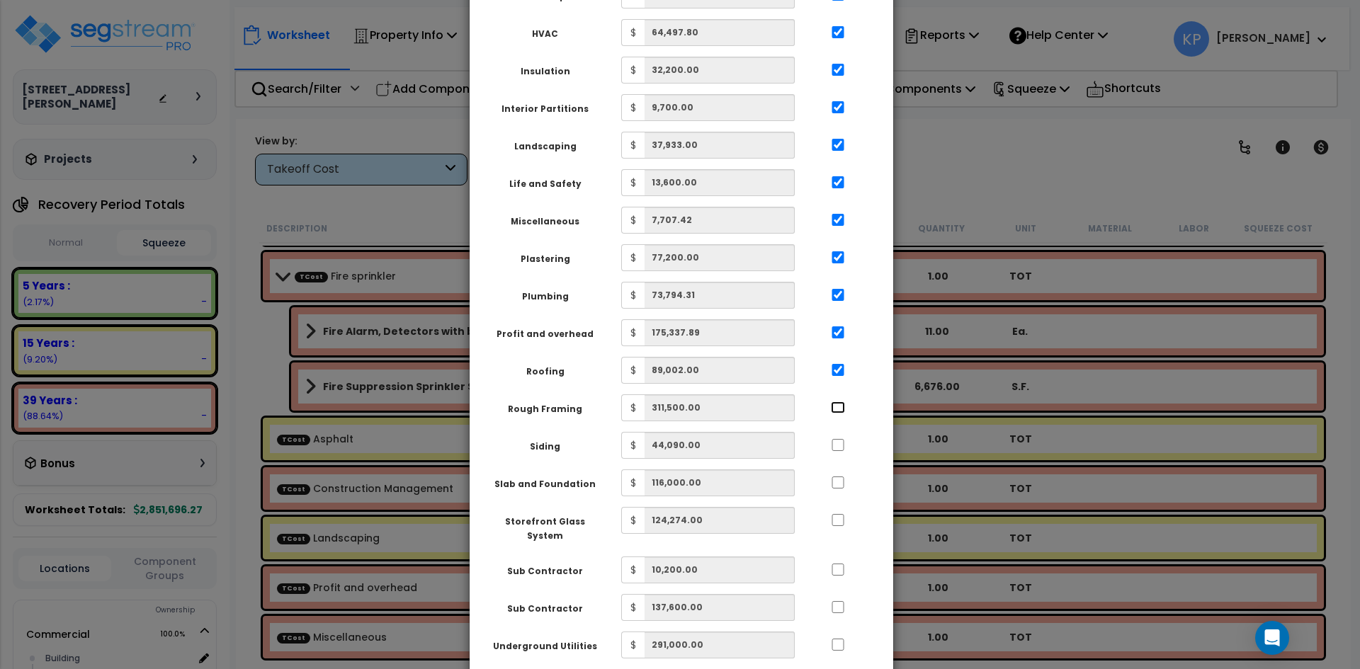
click at [839, 411] on input "..." at bounding box center [838, 408] width 14 height 12
checkbox input "true"
click at [840, 453] on div at bounding box center [837, 443] width 65 height 23
click at [839, 447] on input "..." at bounding box center [838, 446] width 14 height 12
checkbox input "true"
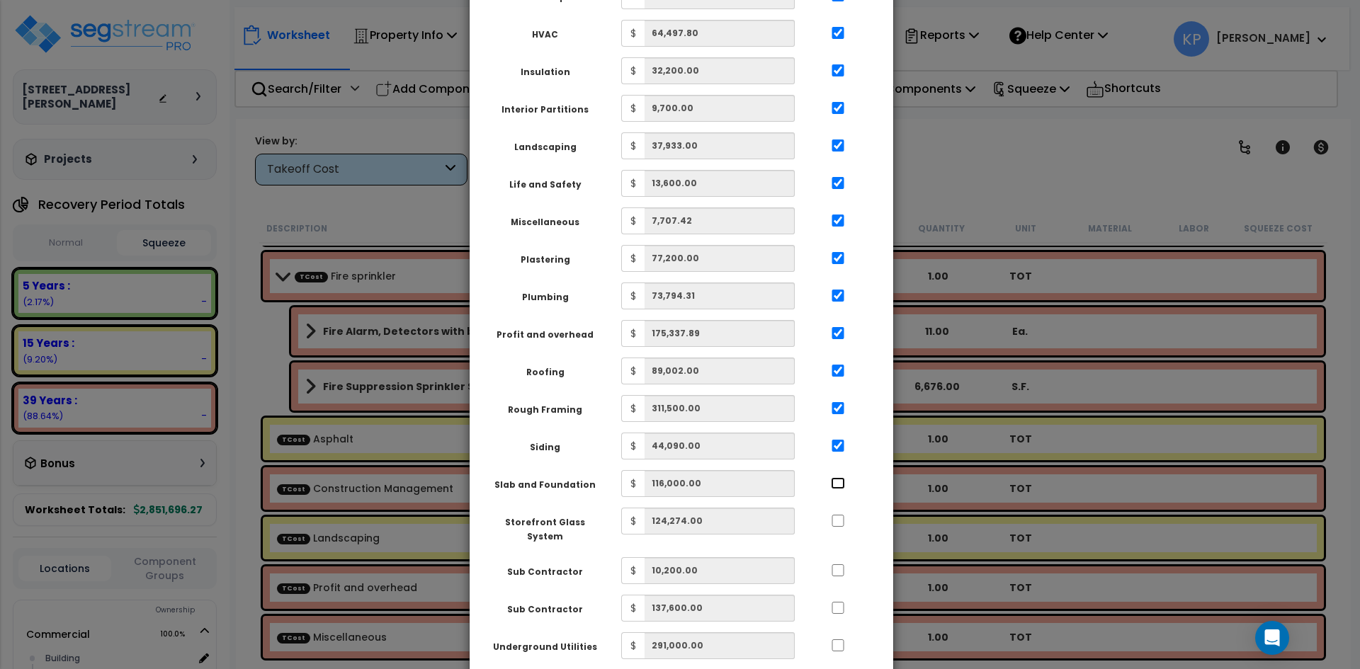
click at [834, 482] on input "..." at bounding box center [838, 483] width 14 height 12
checkbox input "true"
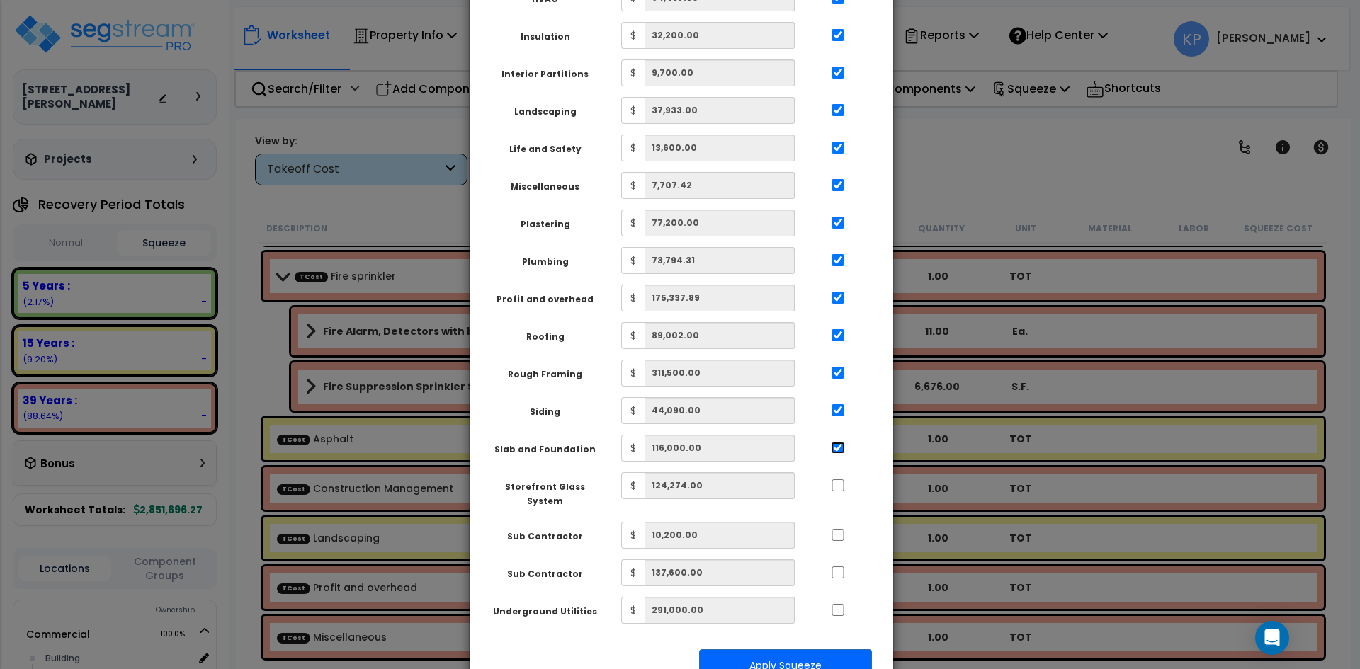
scroll to position [567, 0]
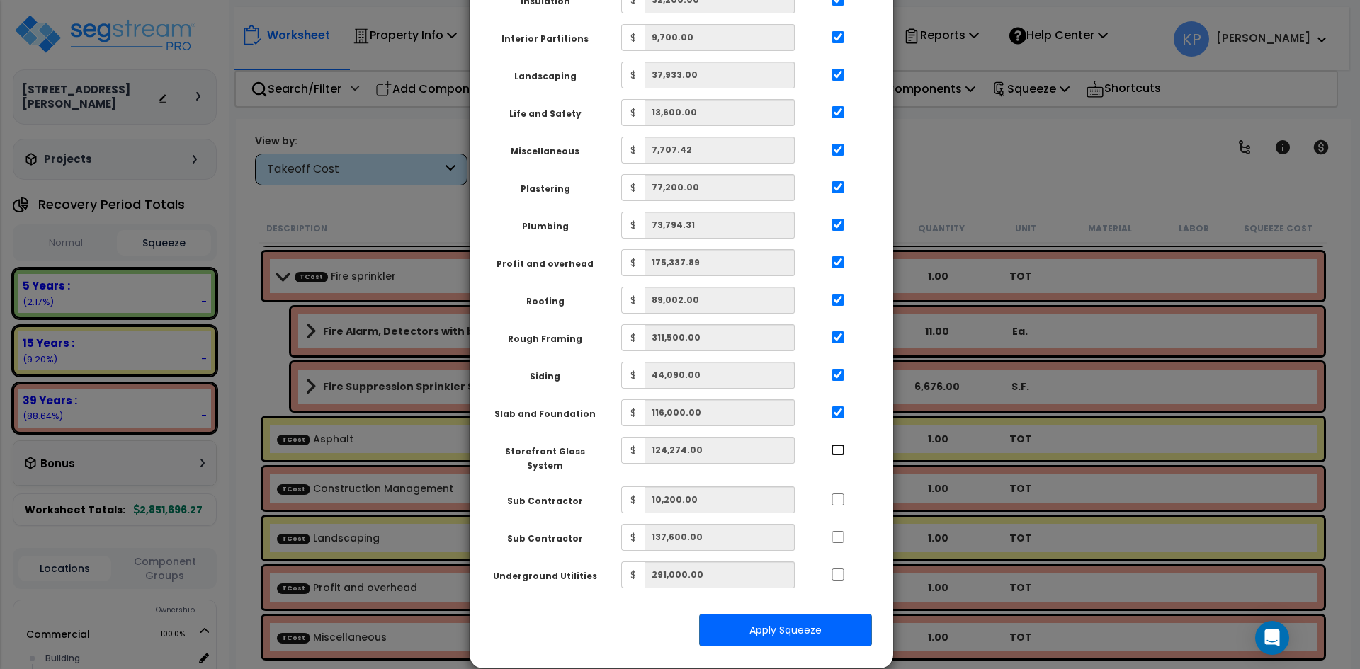
click at [844, 445] on input "..." at bounding box center [838, 450] width 14 height 12
checkbox input "true"
click at [844, 494] on input "..." at bounding box center [838, 500] width 14 height 12
checkbox input "true"
click at [837, 531] on input "..." at bounding box center [838, 537] width 14 height 12
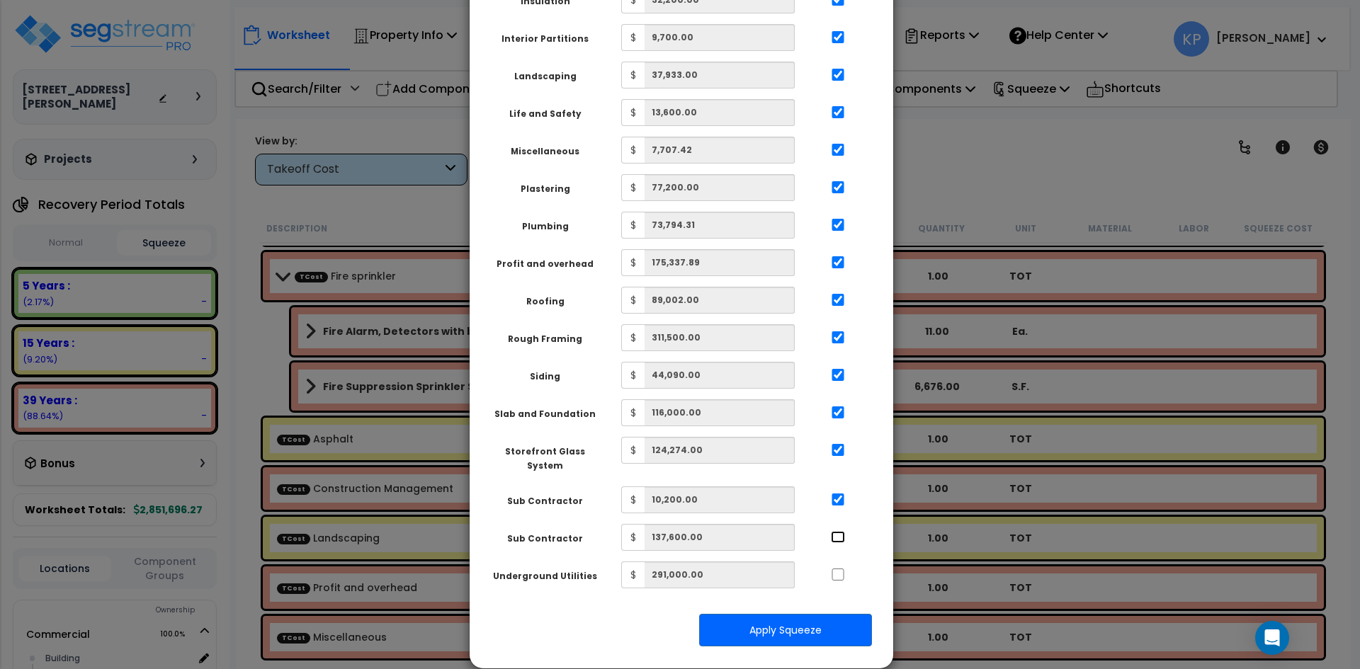
checkbox input "true"
click at [831, 569] on input "..." at bounding box center [838, 575] width 14 height 12
checkbox input "true"
click at [824, 614] on button "Apply Squeeze" at bounding box center [785, 630] width 173 height 33
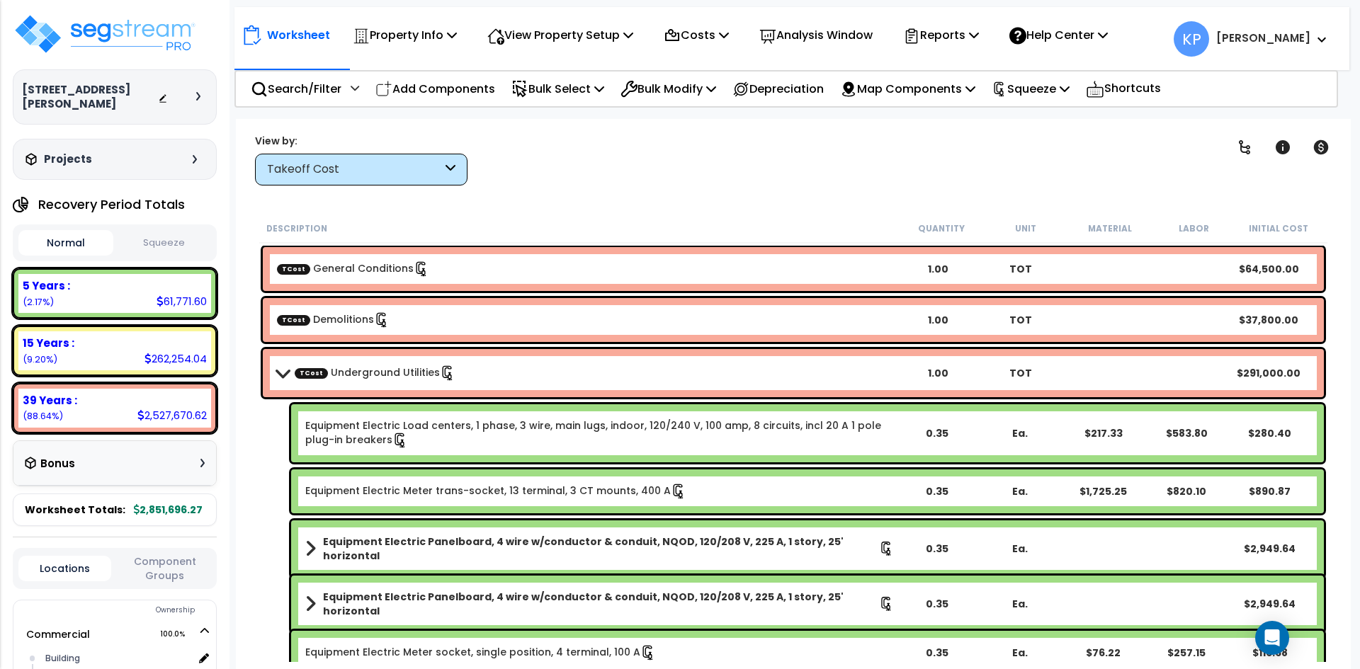
click at [181, 239] on button "Squeeze" at bounding box center [164, 243] width 95 height 25
click at [73, 235] on button "Normal" at bounding box center [65, 243] width 95 height 25
click at [147, 235] on button "Squeeze" at bounding box center [164, 243] width 95 height 25
drag, startPoint x: 137, startPoint y: 104, endPoint x: 25, endPoint y: 93, distance: 112.5
click at [25, 93] on h3 "[STREET_ADDRESS][PERSON_NAME]" at bounding box center [90, 97] width 136 height 28
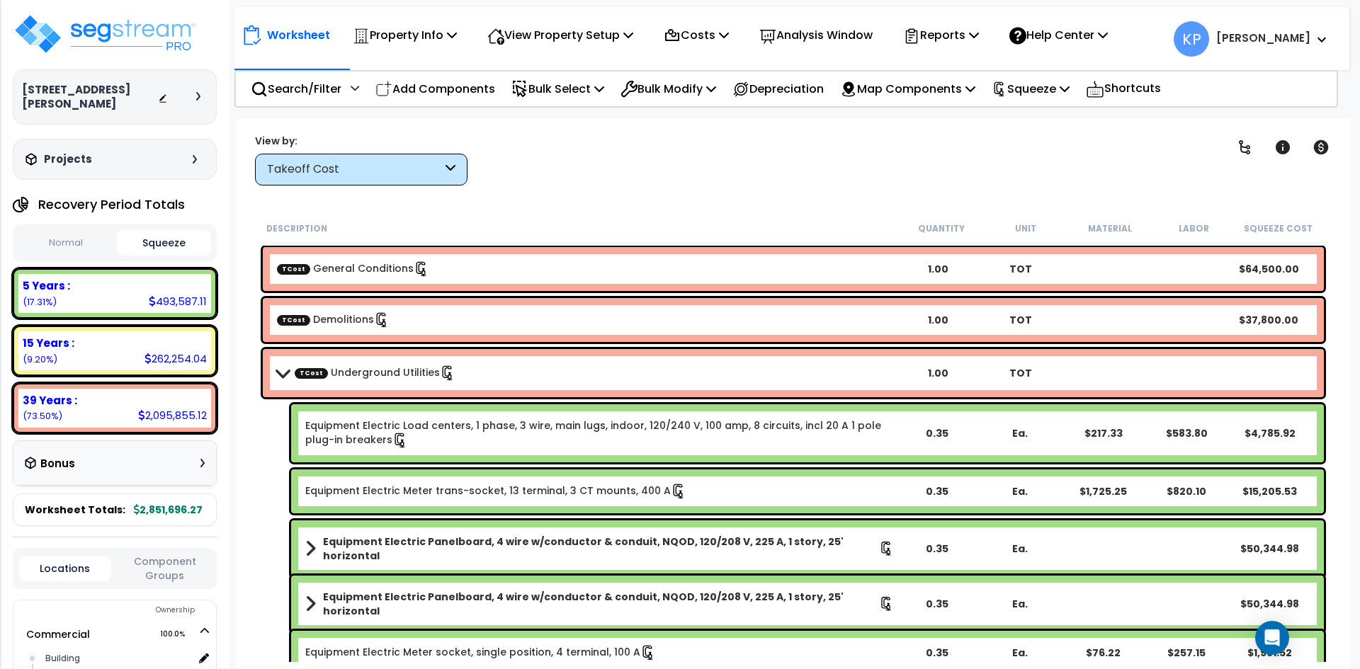
copy h3 "[STREET_ADDRESS][PERSON_NAME]"
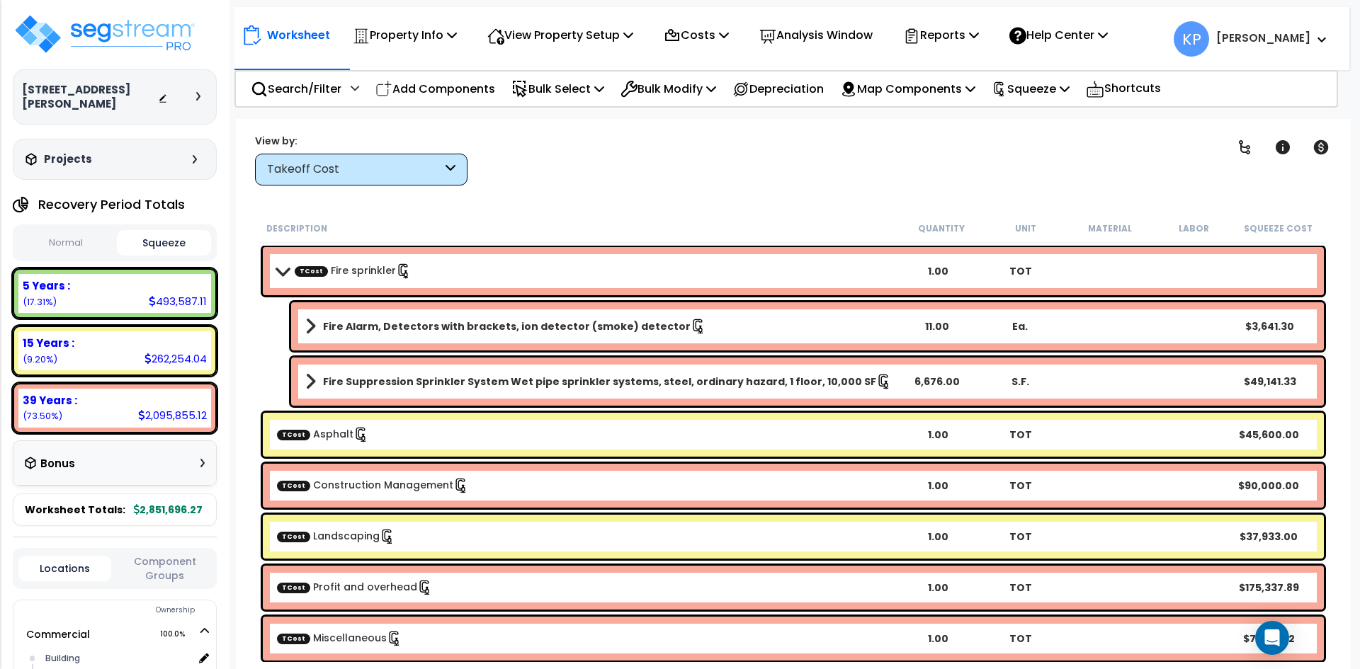
scroll to position [8415, 0]
